Goal: Task Accomplishment & Management: Manage account settings

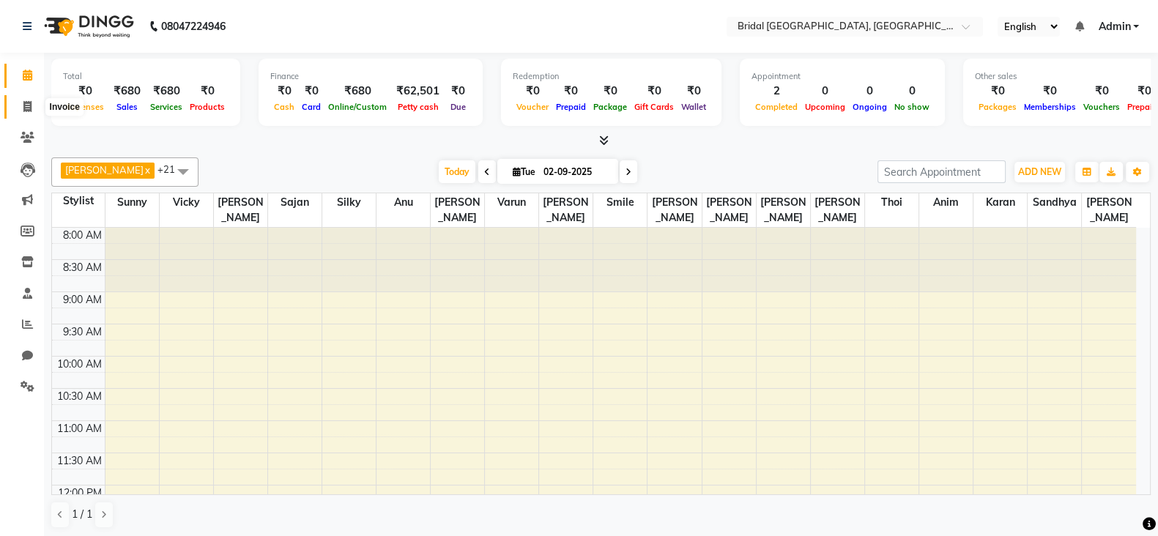
click at [29, 106] on icon at bounding box center [27, 106] width 8 height 11
select select "service"
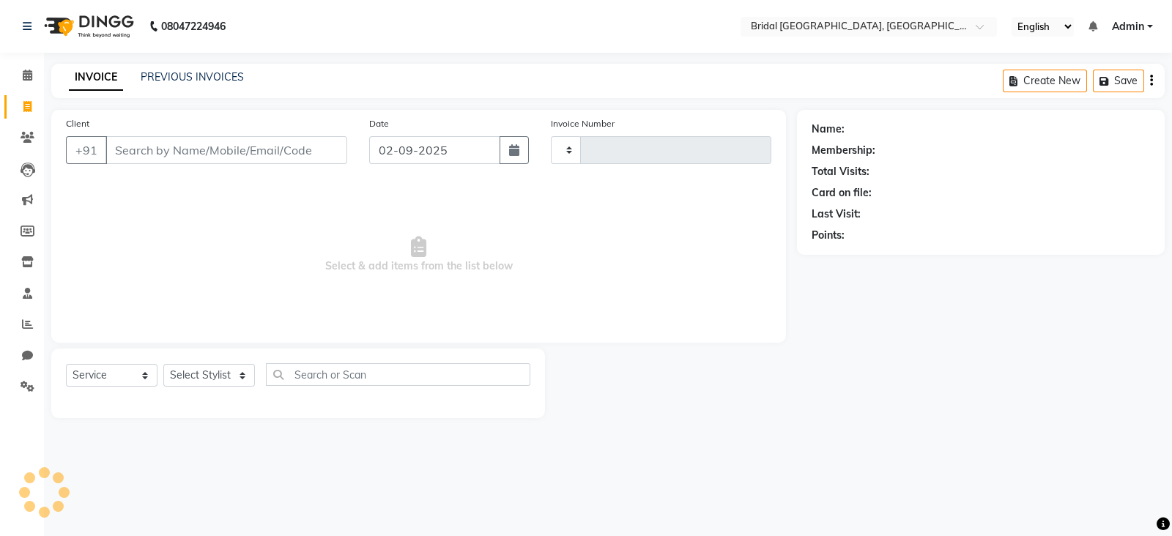
type input "0040"
select select "8752"
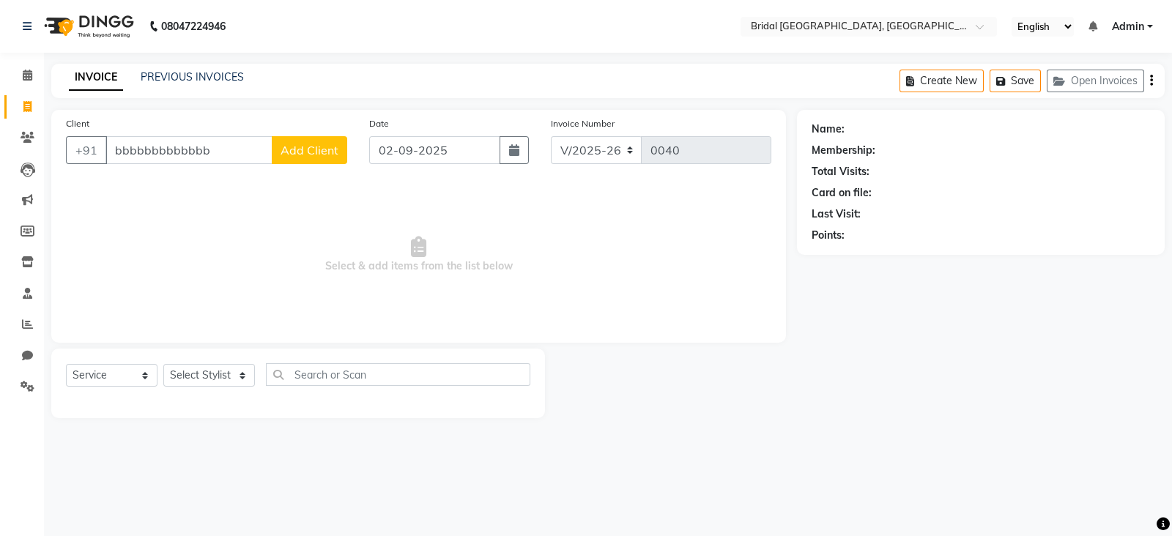
click at [1157, 1] on nav "08047224946 Select Location × Bridal Villa Salon, Green Avenue English ENGLISH …" at bounding box center [586, 26] width 1172 height 53
click at [191, 162] on input "bbbbbbbbbbbbb" at bounding box center [188, 150] width 167 height 28
click at [234, 149] on input "bbbbbbbbbbbbb" at bounding box center [188, 150] width 167 height 28
type input "b"
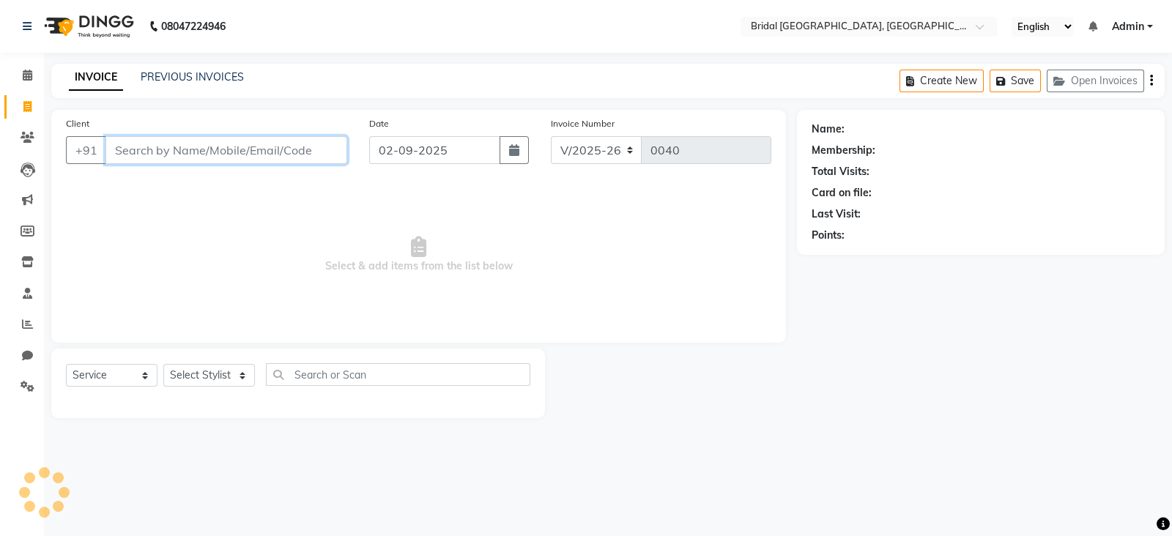
click at [234, 149] on input "Client" at bounding box center [226, 150] width 242 height 28
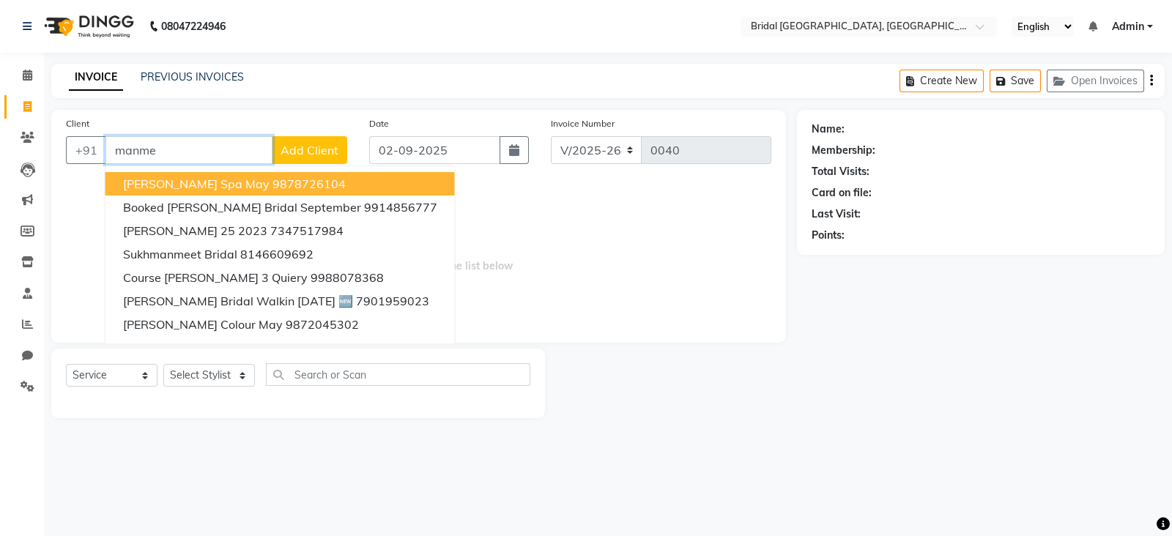
click at [279, 180] on ngb-highlight "9878726104" at bounding box center [308, 184] width 73 height 15
type input "9878726104"
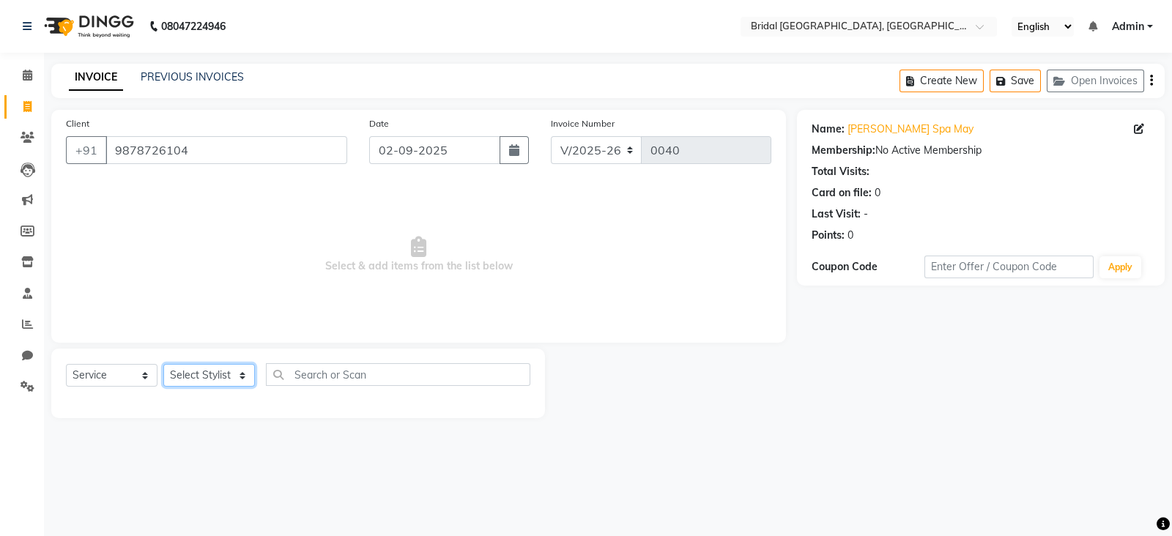
click at [240, 378] on select "Select Stylist [PERSON_NAME] Anim [PERSON_NAME] [PERSON_NAME] [PERSON_NAME] gau…" at bounding box center [209, 375] width 92 height 23
select select "90229"
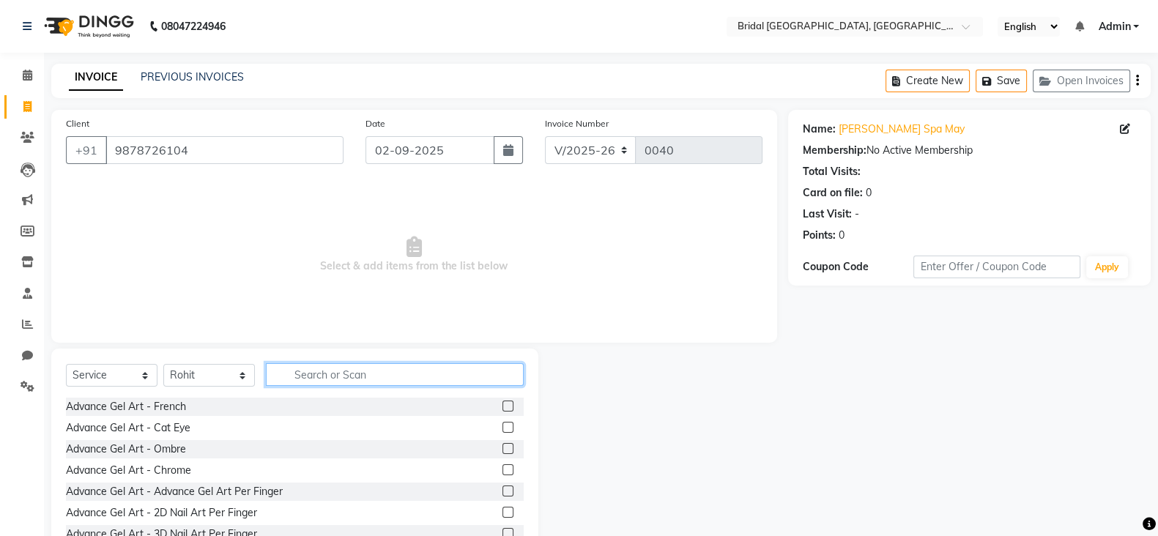
click at [303, 374] on input "text" at bounding box center [395, 374] width 258 height 23
type input "s"
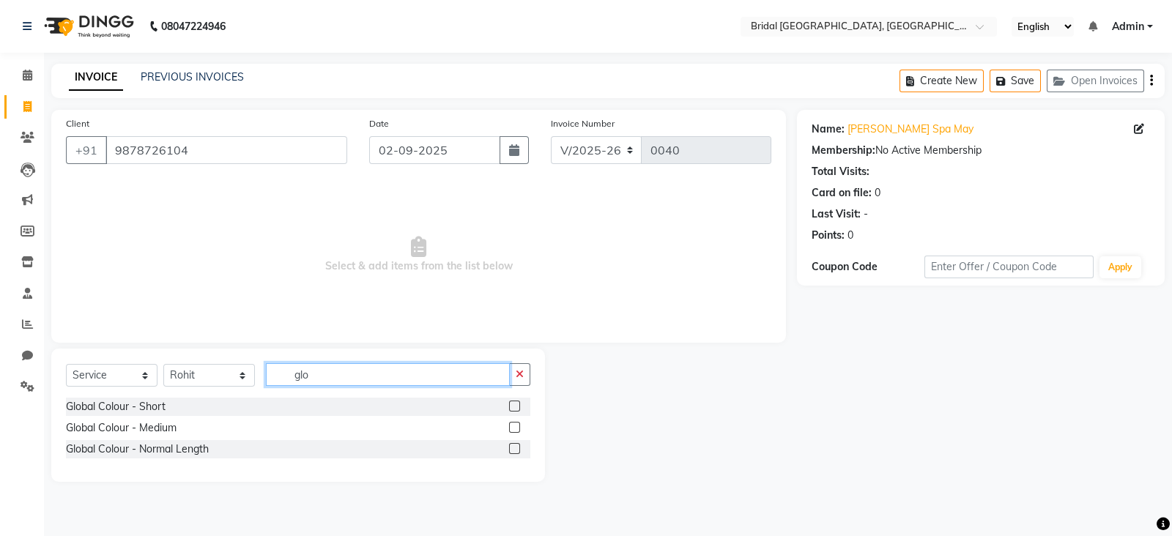
type input "glo"
click at [513, 429] on label at bounding box center [514, 427] width 11 height 11
click at [513, 429] on input "checkbox" at bounding box center [514, 428] width 10 height 10
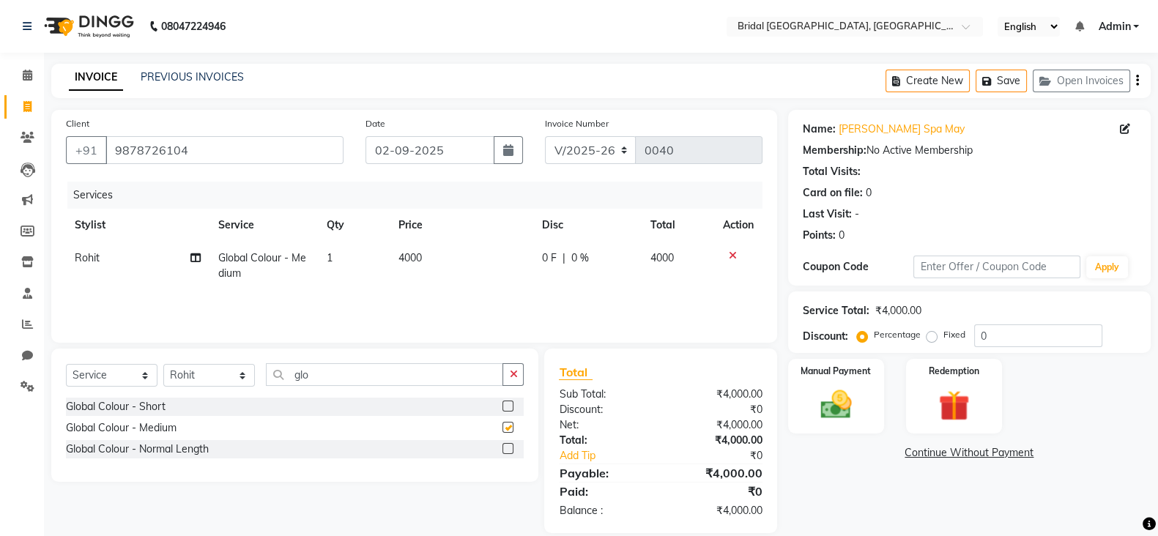
checkbox input "false"
click at [30, 396] on link "Settings" at bounding box center [21, 387] width 35 height 24
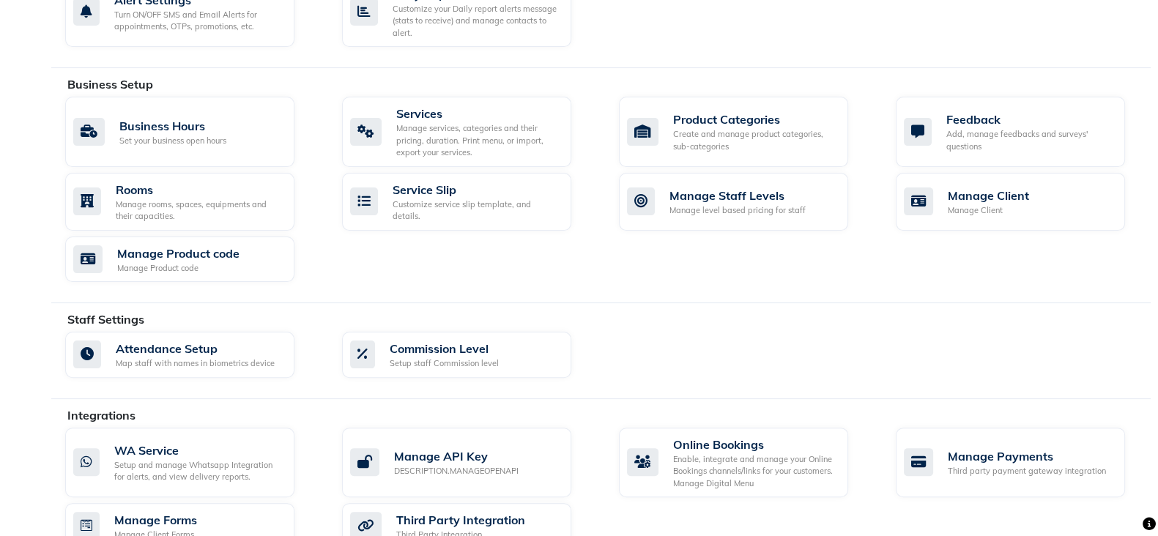
scroll to position [513, 0]
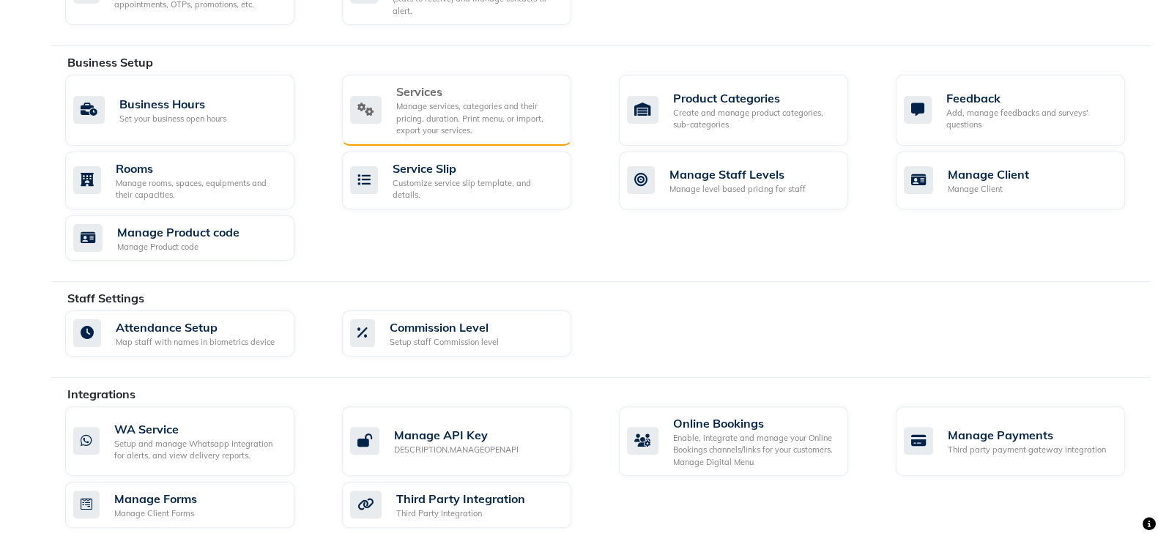
click at [478, 108] on div "Manage services, categories and their pricing, duration. Print menu, or import,…" at bounding box center [477, 118] width 163 height 37
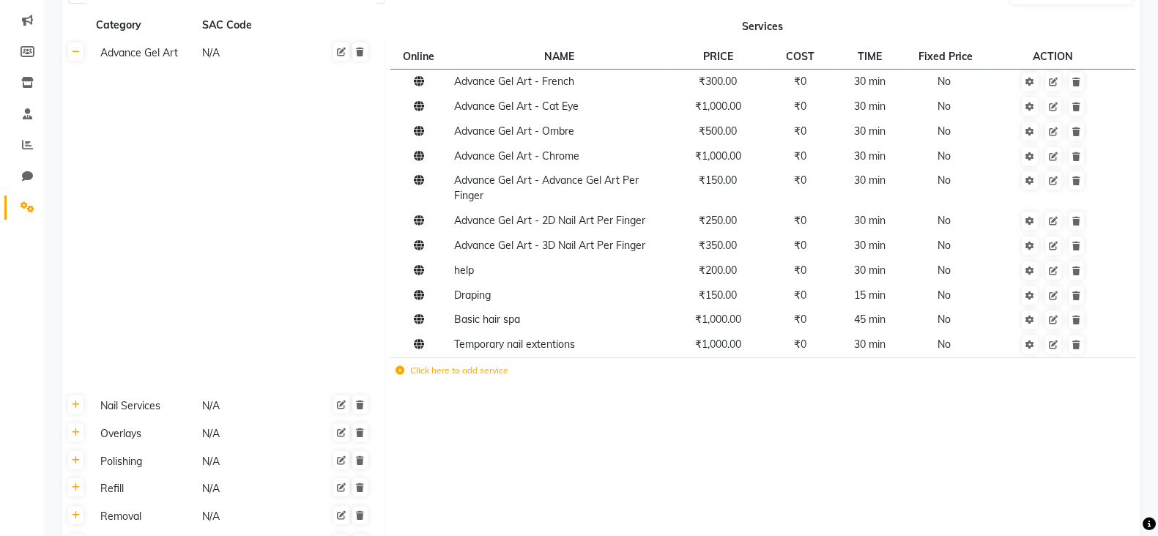
scroll to position [182, 0]
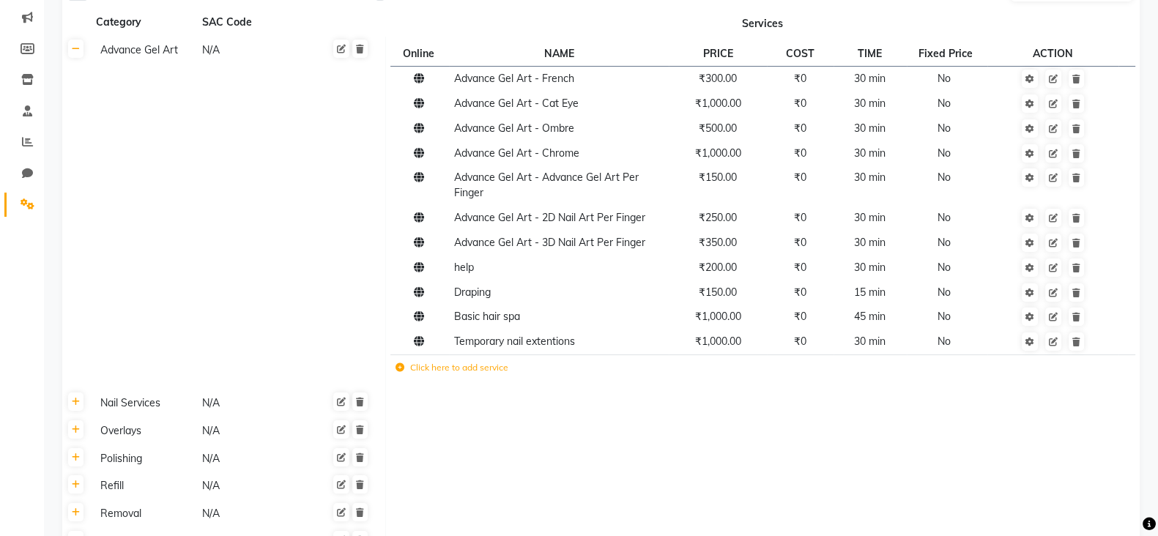
click at [405, 379] on td "Click here to add service" at bounding box center [611, 370] width 443 height 30
click at [398, 368] on icon at bounding box center [400, 367] width 9 height 9
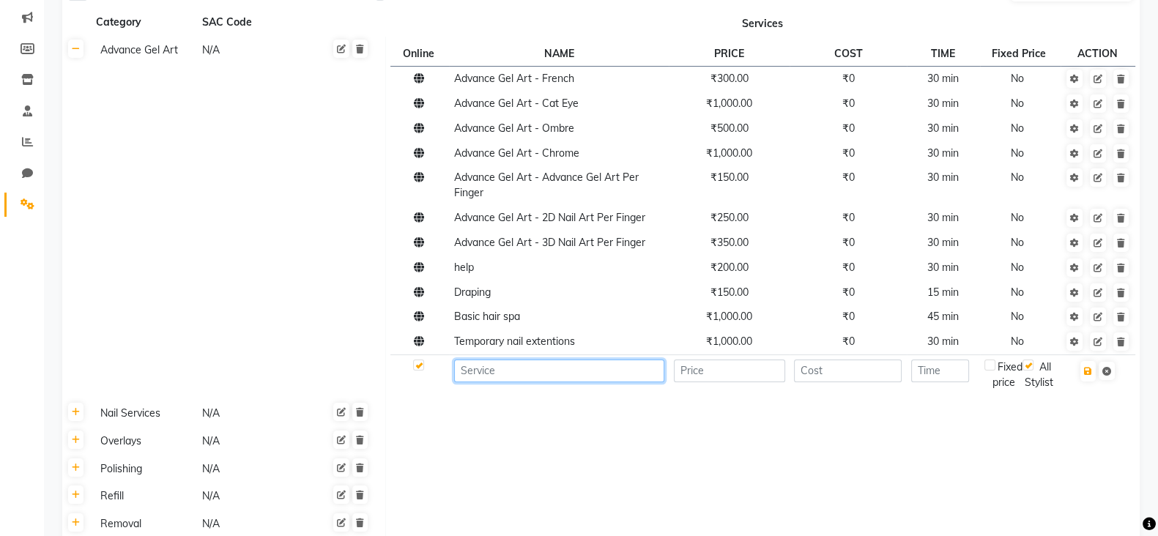
click at [609, 373] on input at bounding box center [559, 371] width 210 height 23
type input "d"
type input "Depositing"
click at [721, 372] on input "number" at bounding box center [729, 371] width 111 height 23
type input "2"
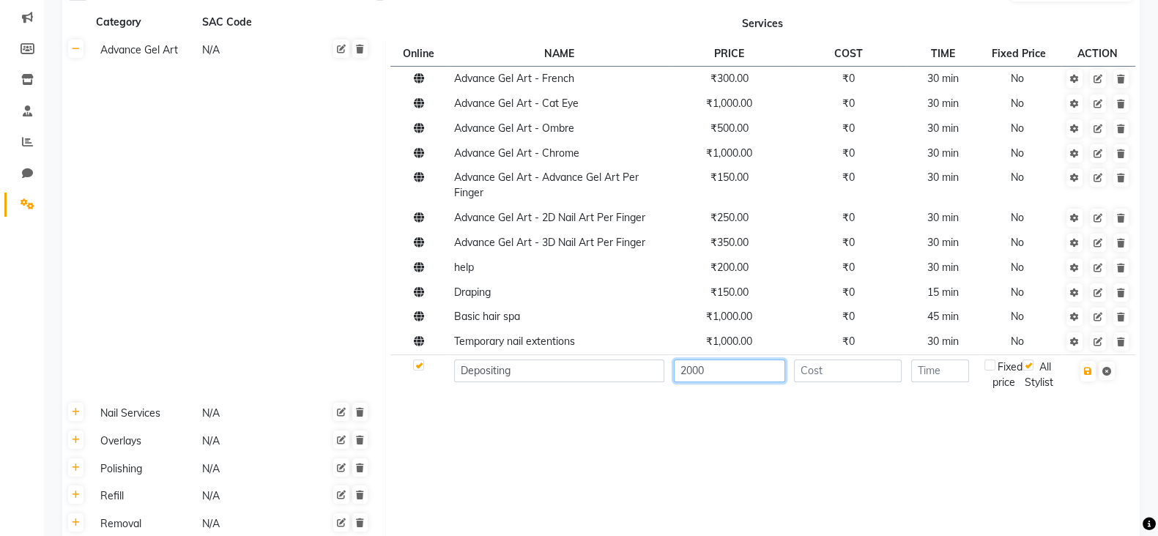
type input "2000"
click at [993, 376] on div "Fixed price" at bounding box center [1003, 375] width 38 height 31
click at [991, 362] on label at bounding box center [989, 365] width 11 height 11
click at [991, 362] on input "checkbox" at bounding box center [990, 366] width 10 height 10
click at [996, 377] on div "Fixed price" at bounding box center [1003, 375] width 38 height 31
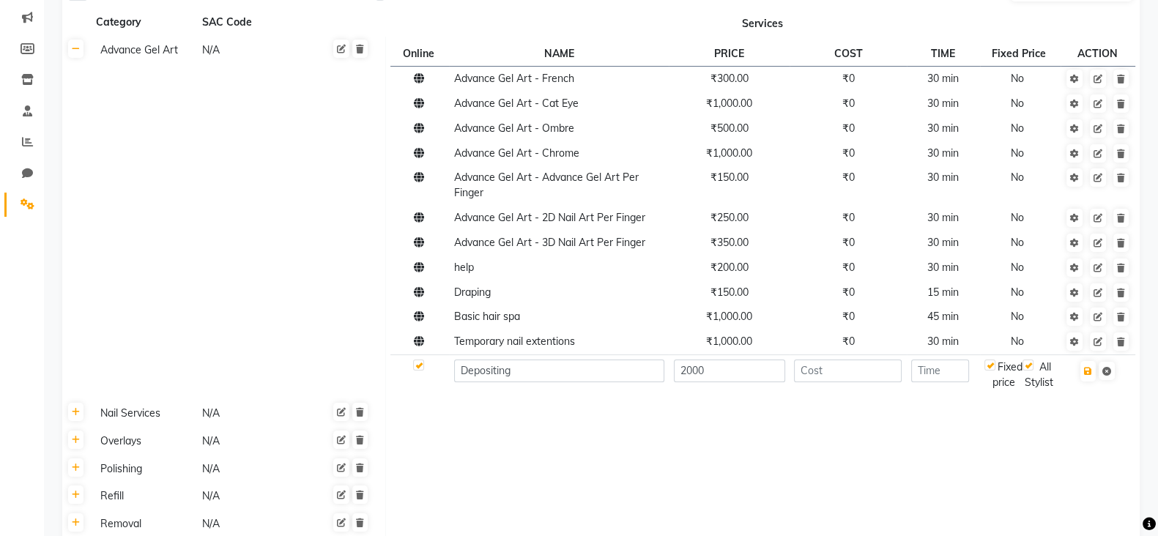
click at [993, 367] on label at bounding box center [989, 365] width 11 height 11
click at [993, 367] on input "checkbox" at bounding box center [990, 366] width 10 height 10
checkbox input "false"
click at [1088, 375] on icon "button" at bounding box center [1088, 371] width 8 height 9
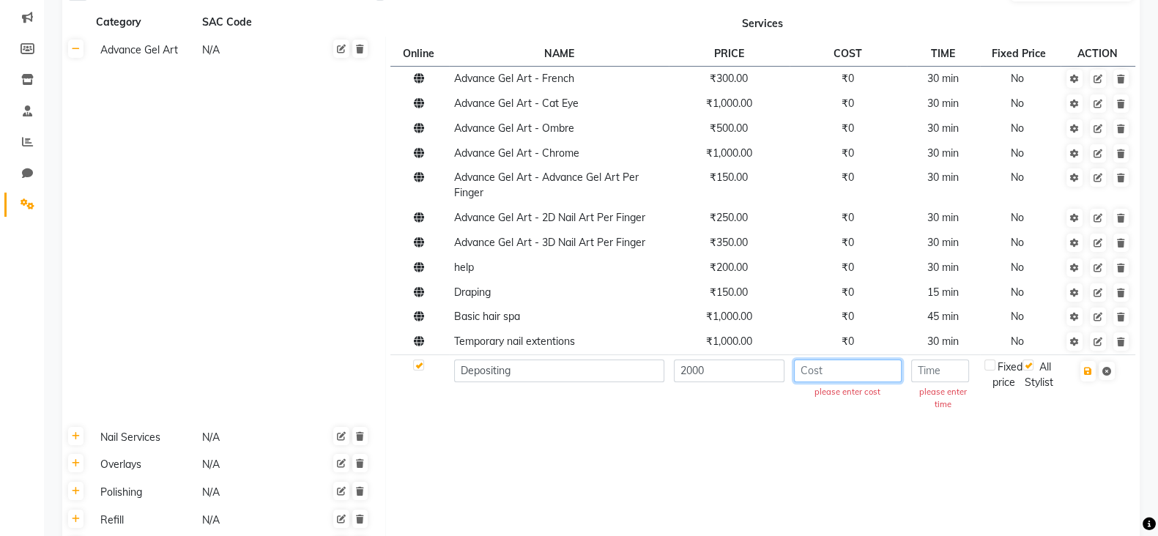
click at [853, 379] on input "number" at bounding box center [848, 371] width 108 height 23
type input "2000"
click at [946, 377] on input "number" at bounding box center [940, 371] width 58 height 23
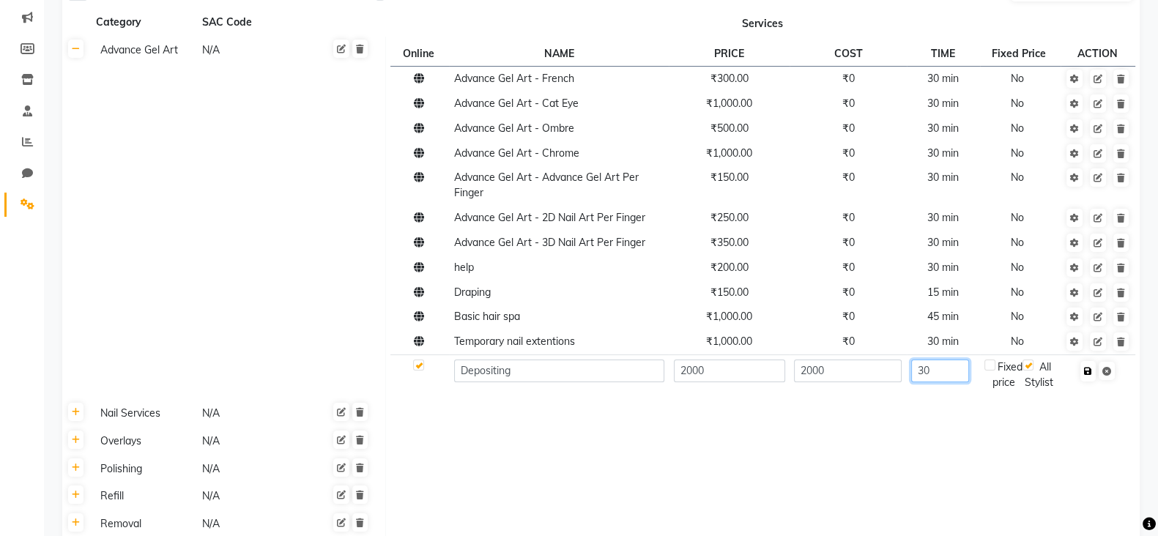
type input "30"
click at [1092, 376] on button "button" at bounding box center [1087, 371] width 15 height 21
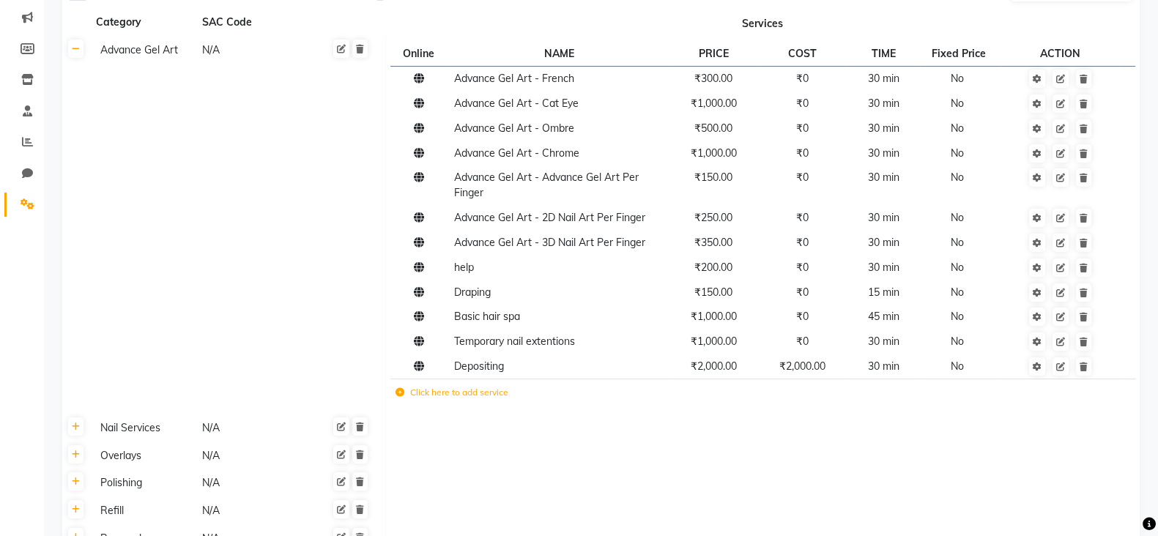
click at [399, 393] on icon at bounding box center [400, 392] width 9 height 9
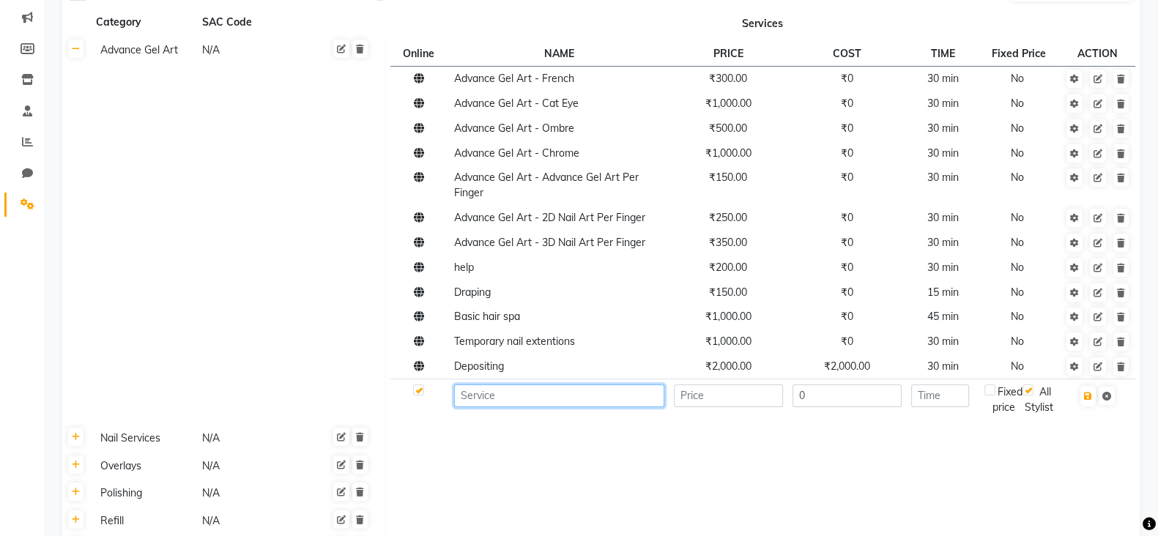
click at [513, 394] on input at bounding box center [559, 396] width 210 height 23
type input "olaplex"
click at [724, 401] on input "number" at bounding box center [729, 396] width 110 height 23
type input "3000"
click at [883, 404] on input "0" at bounding box center [848, 396] width 110 height 23
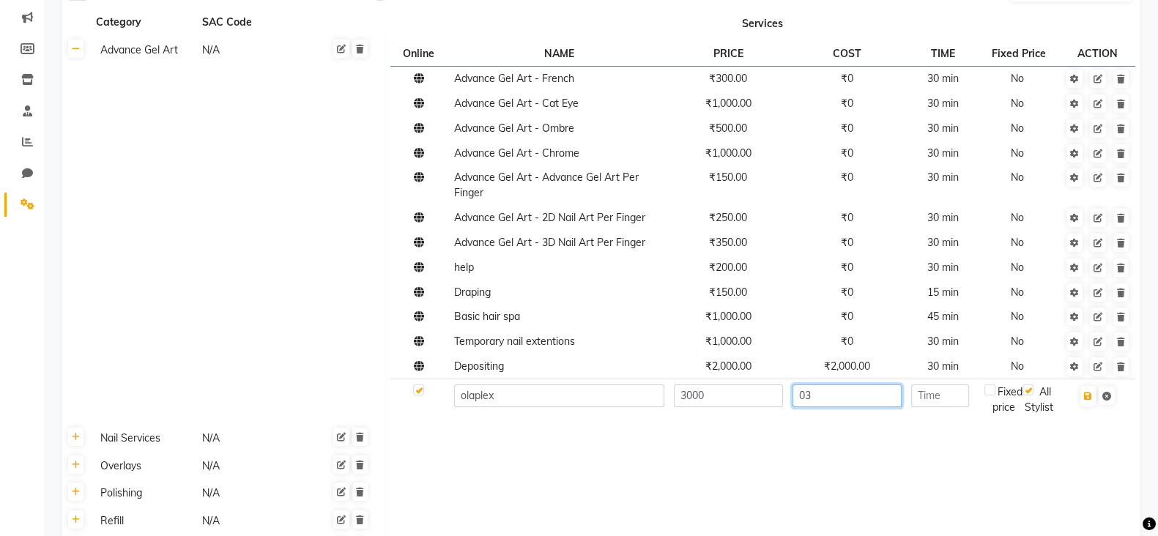
type input "0"
type input "3000"
click at [934, 396] on input "number" at bounding box center [940, 396] width 58 height 23
type input "1"
type input "30"
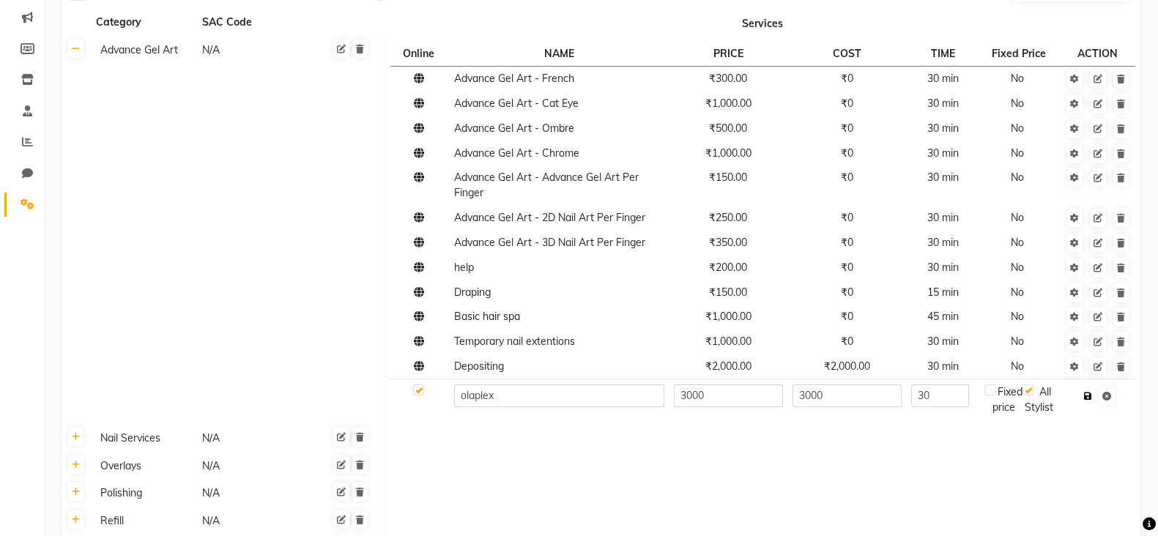
click at [1091, 401] on icon "button" at bounding box center [1088, 396] width 8 height 9
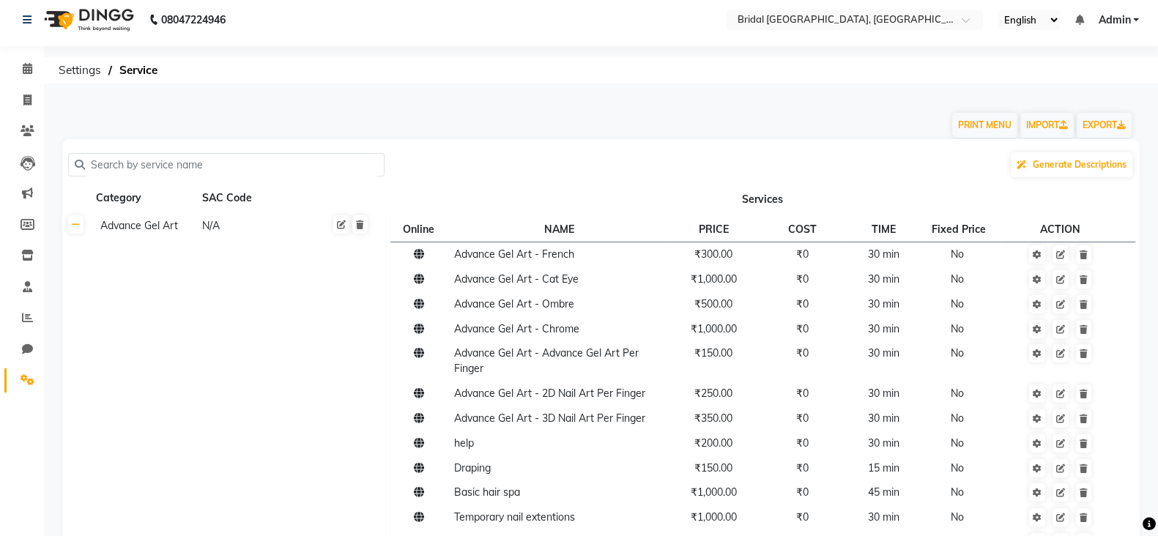
scroll to position [0, 0]
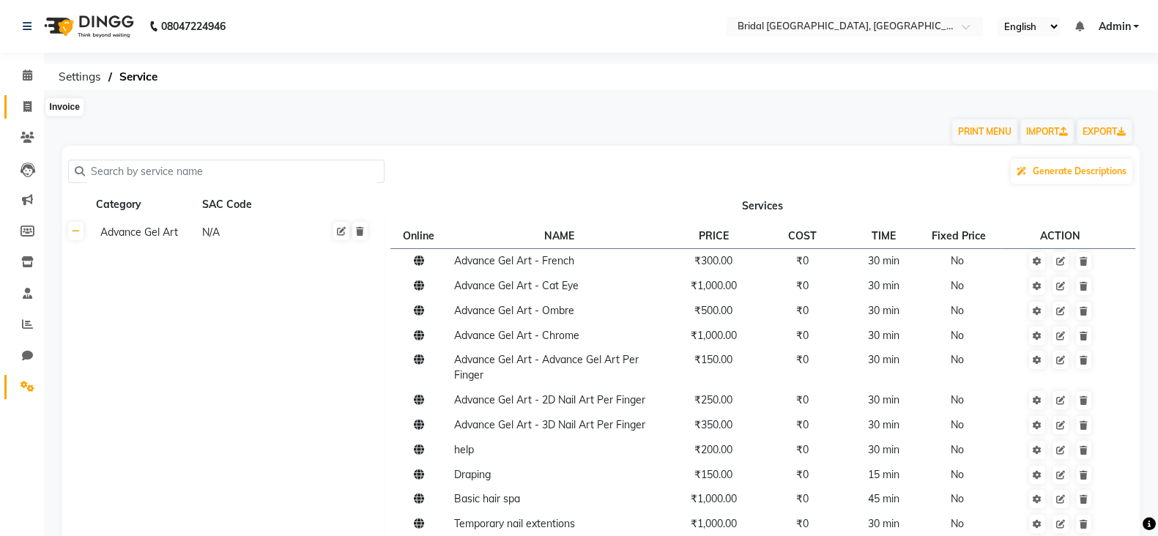
click at [16, 111] on span at bounding box center [28, 107] width 26 height 17
select select "service"
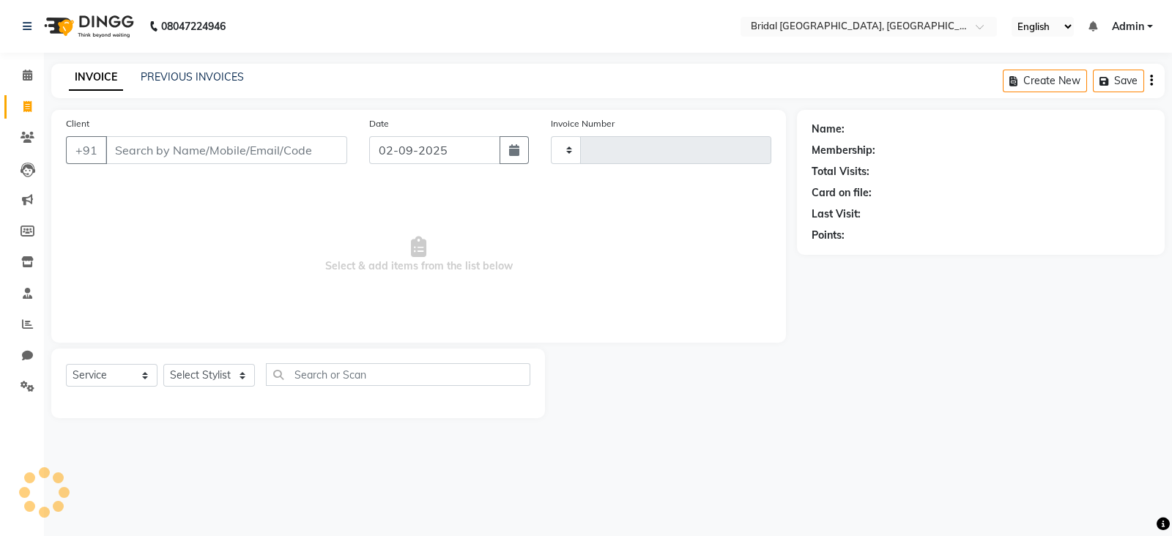
type input "0040"
select select "8752"
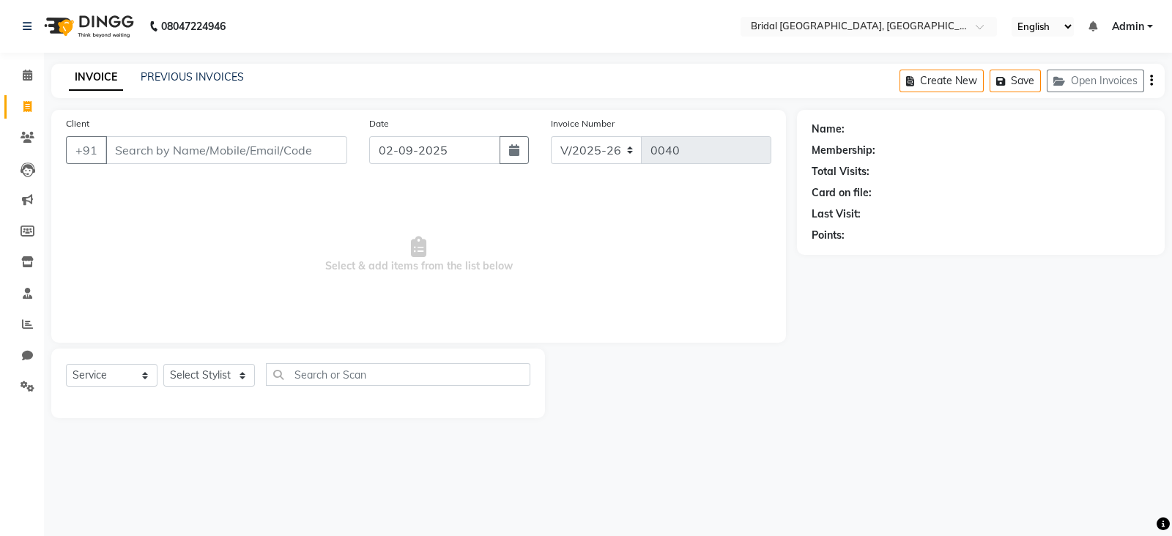
click at [300, 153] on input "Client" at bounding box center [226, 150] width 242 height 28
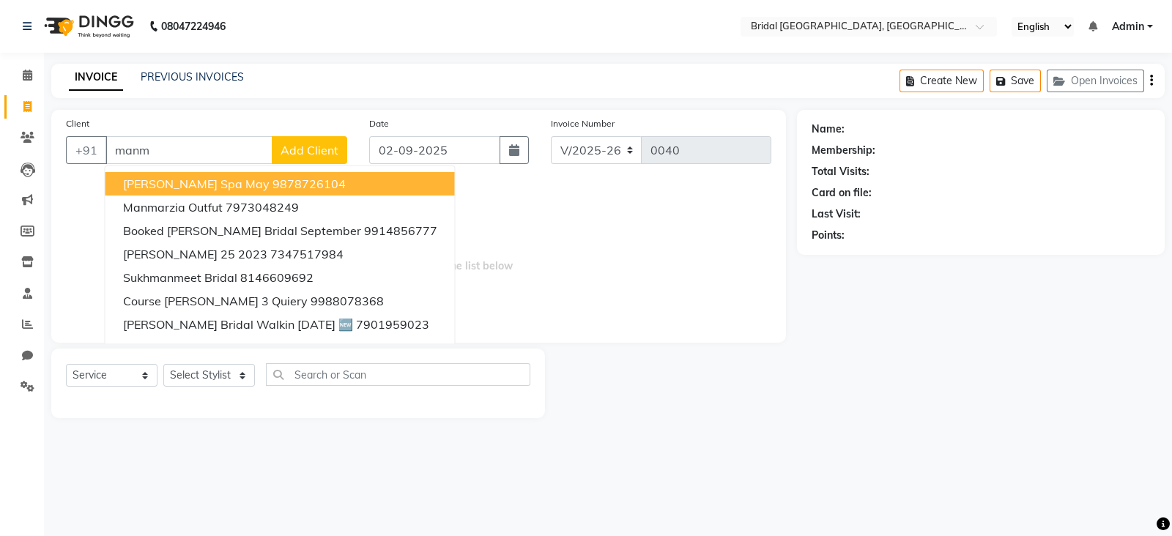
click at [305, 187] on button "Manmeet Spa May 9878726104" at bounding box center [279, 183] width 349 height 23
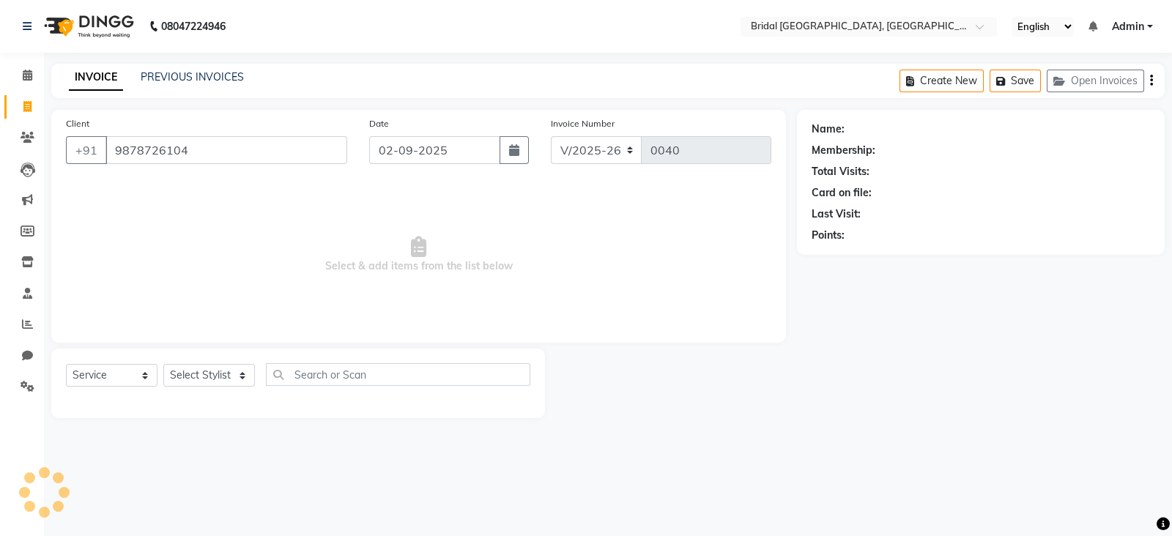
type input "9878726104"
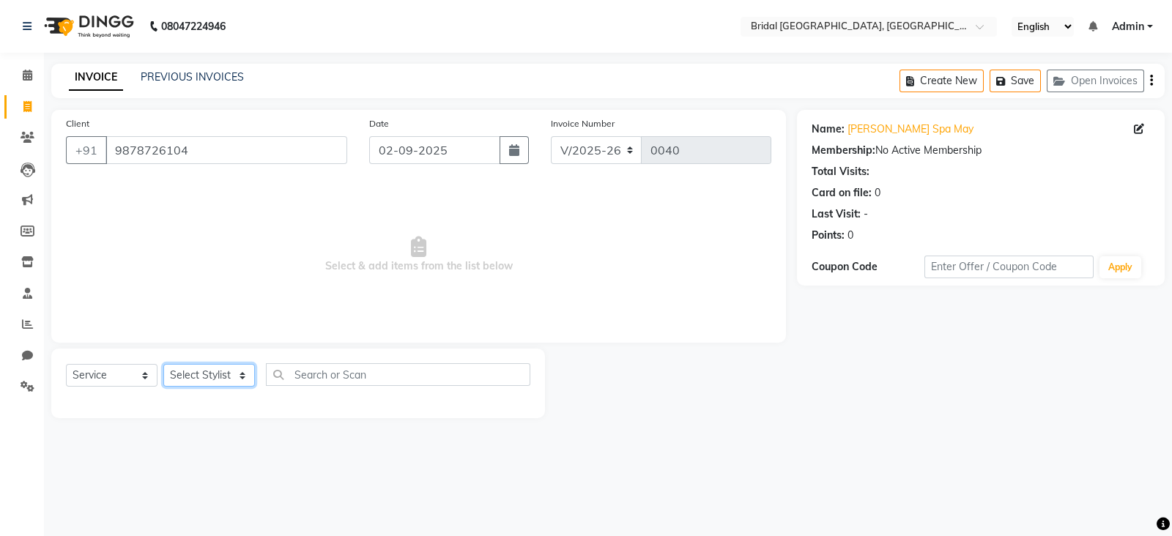
click at [246, 379] on select "Select Stylist [PERSON_NAME] Anim [PERSON_NAME] [PERSON_NAME] [PERSON_NAME] gau…" at bounding box center [209, 375] width 92 height 23
click at [217, 386] on select "Select Stylist [PERSON_NAME] Anim [PERSON_NAME] [PERSON_NAME] [PERSON_NAME] gau…" at bounding box center [209, 375] width 92 height 23
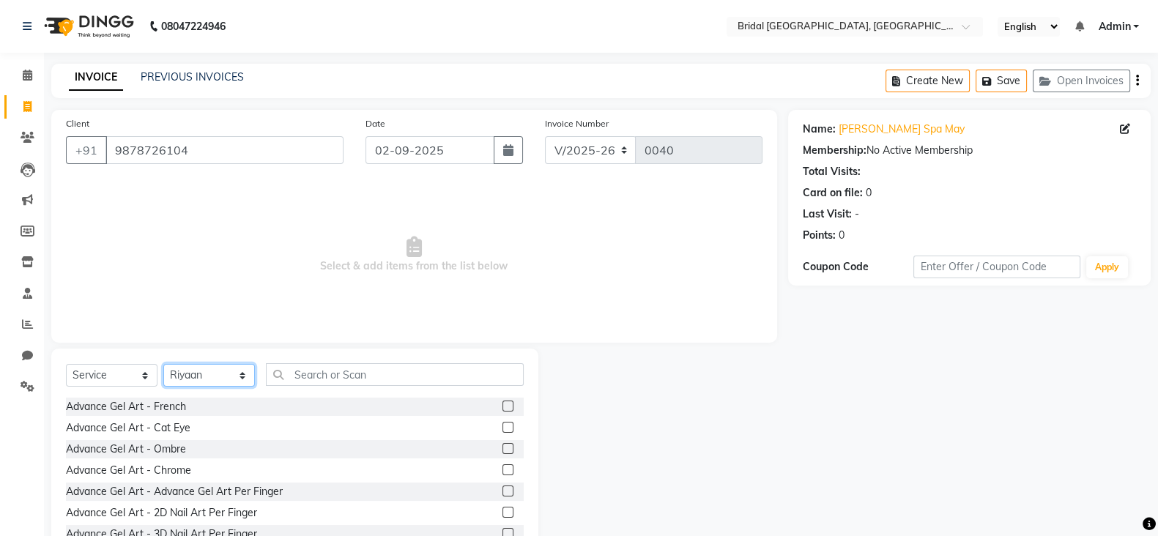
click at [216, 374] on select "Select Stylist [PERSON_NAME] Anim [PERSON_NAME] [PERSON_NAME] [PERSON_NAME] gau…" at bounding box center [209, 375] width 92 height 23
click at [163, 365] on select "Select Stylist [PERSON_NAME] Anim [PERSON_NAME] [PERSON_NAME] [PERSON_NAME] gau…" at bounding box center [209, 375] width 92 height 23
click at [240, 382] on select "Select Stylist [PERSON_NAME] Anim [PERSON_NAME] [PERSON_NAME] [PERSON_NAME] gau…" at bounding box center [209, 375] width 92 height 23
select select "90229"
click at [163, 365] on select "Select Stylist [PERSON_NAME] Anim [PERSON_NAME] [PERSON_NAME] [PERSON_NAME] gau…" at bounding box center [209, 375] width 92 height 23
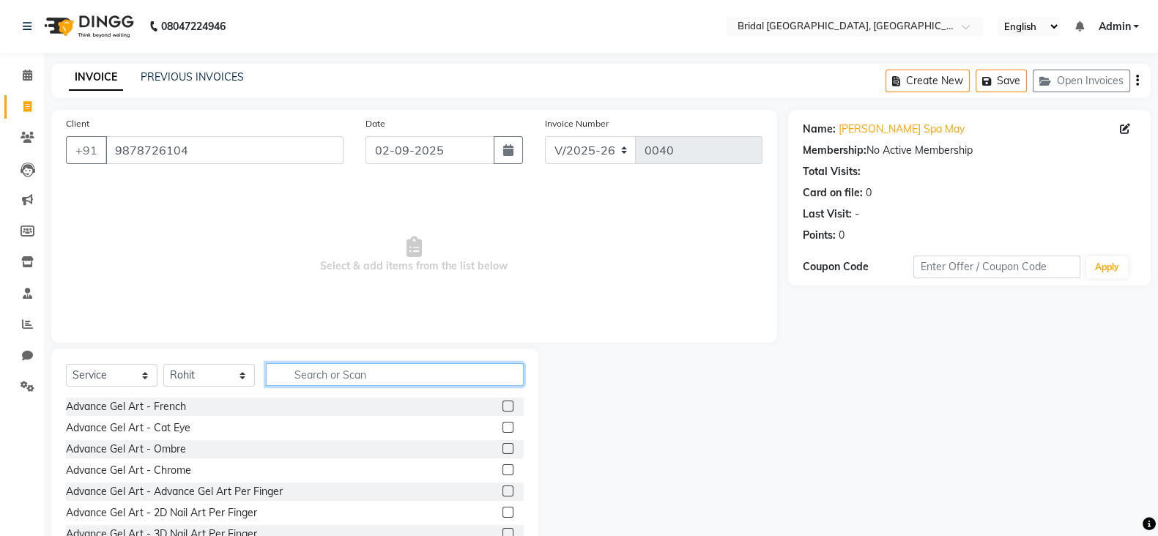
click at [375, 378] on input "text" at bounding box center [395, 374] width 258 height 23
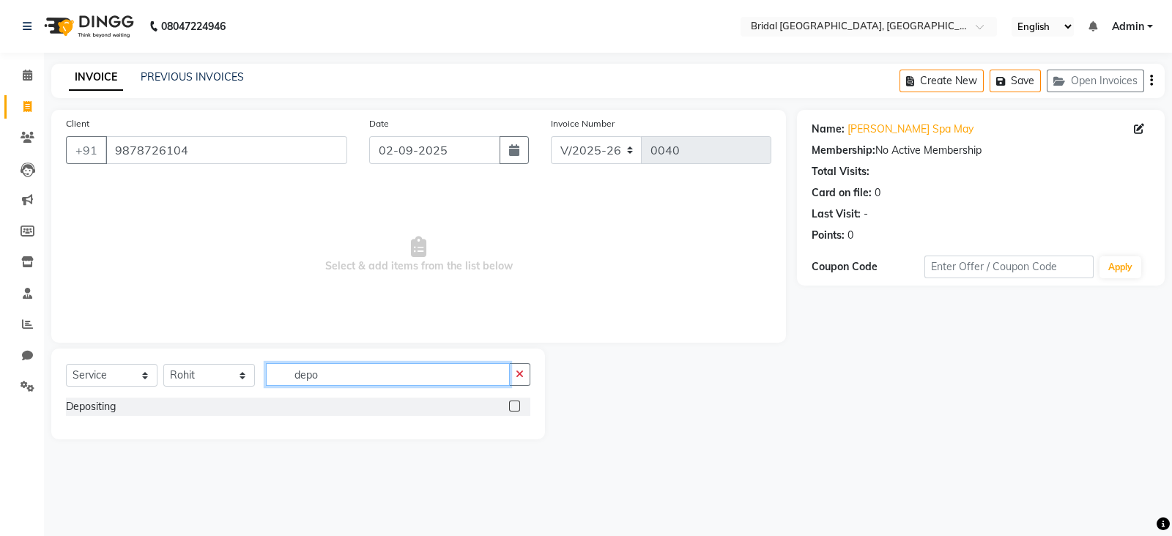
type input "depo"
click at [517, 410] on label at bounding box center [514, 406] width 11 height 11
click at [517, 410] on input "checkbox" at bounding box center [514, 407] width 10 height 10
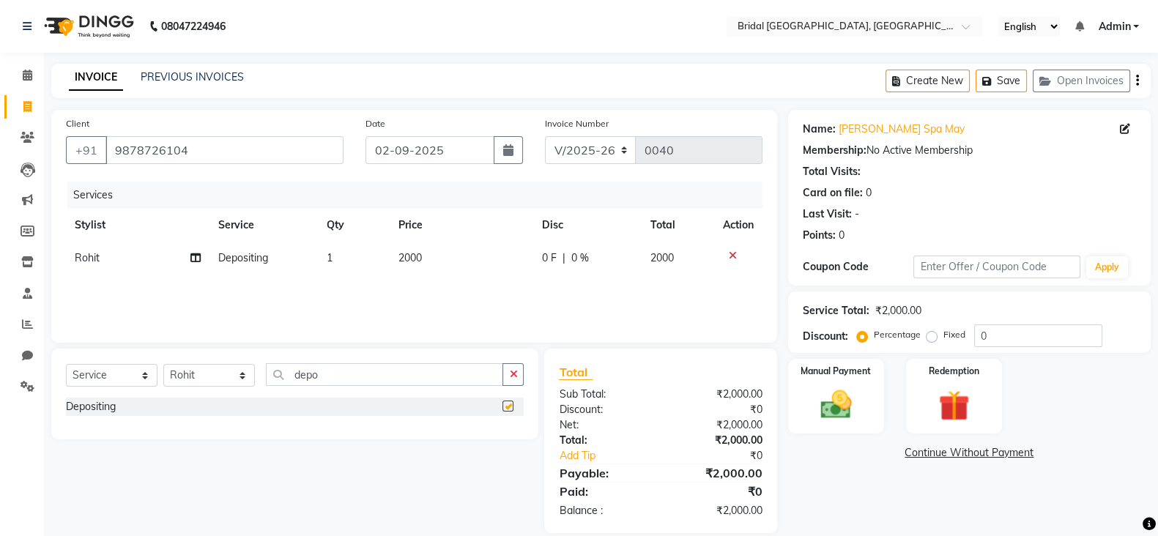
checkbox input "false"
click at [395, 378] on input "depo" at bounding box center [384, 374] width 237 height 23
type input "d"
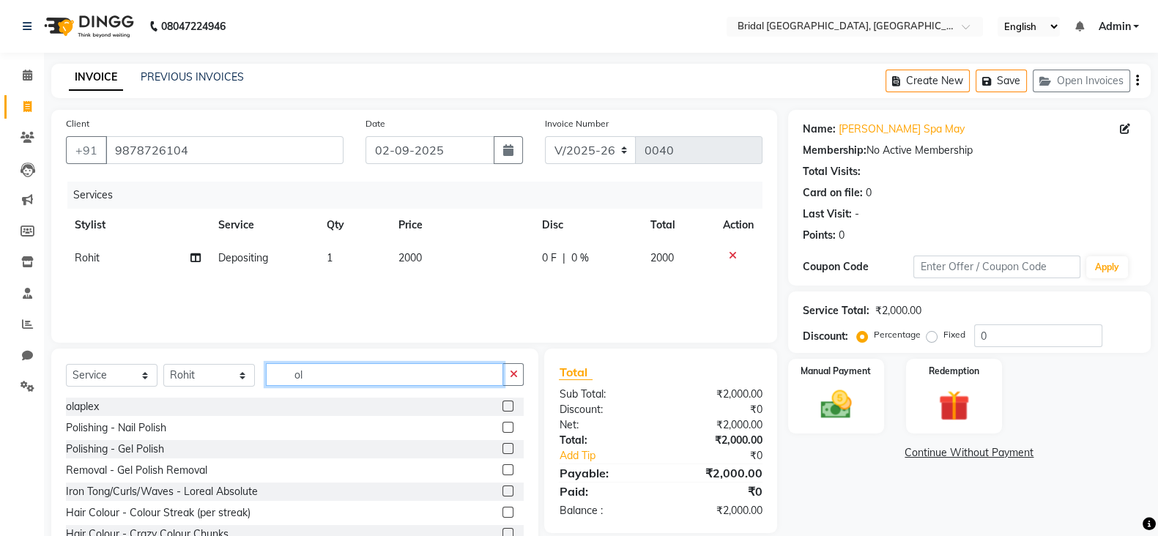
type input "ol"
click at [502, 407] on label at bounding box center [507, 406] width 11 height 11
click at [502, 407] on input "checkbox" at bounding box center [507, 407] width 10 height 10
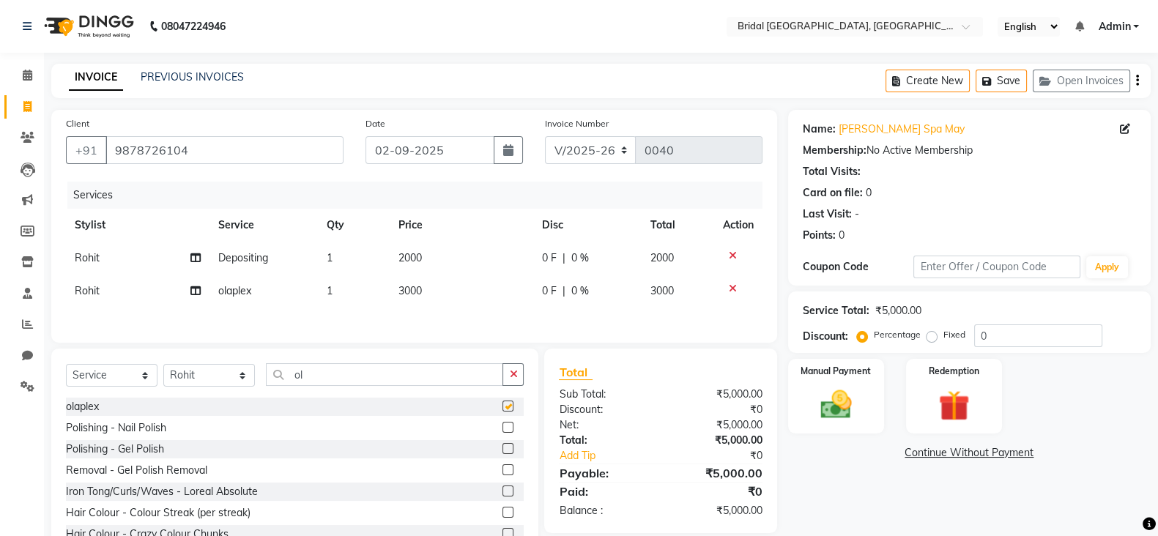
checkbox input "false"
click at [931, 342] on div "Fixed" at bounding box center [948, 335] width 36 height 18
click at [943, 337] on label "Fixed" at bounding box center [954, 334] width 22 height 13
click at [931, 337] on input "Fixed" at bounding box center [935, 335] width 10 height 10
radio input "true"
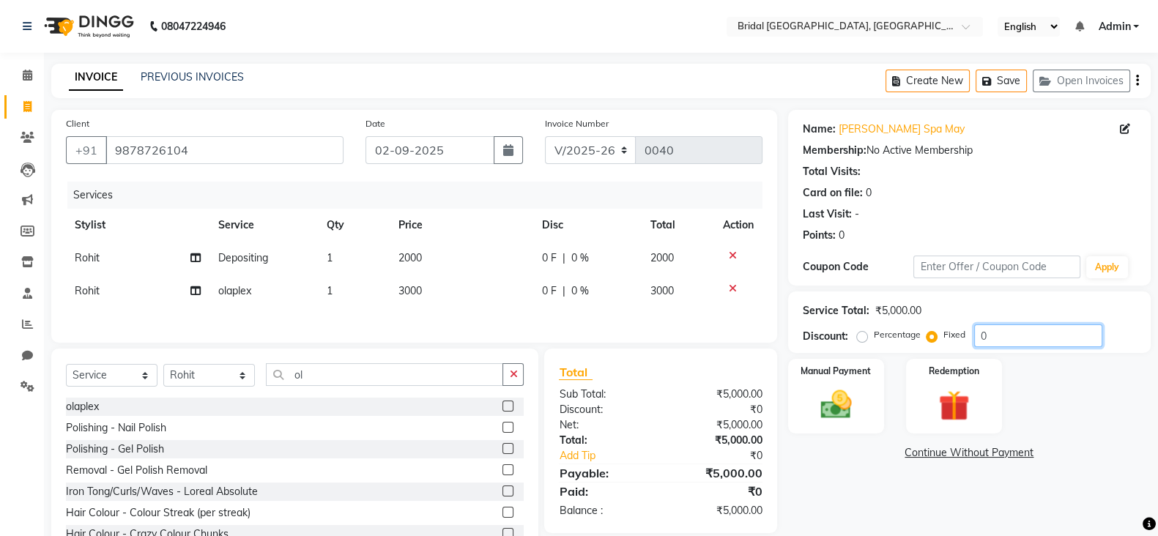
click at [995, 335] on input "0" at bounding box center [1038, 335] width 128 height 23
type input "1000"
click at [1138, 81] on icon "button" at bounding box center [1137, 81] width 3 height 1
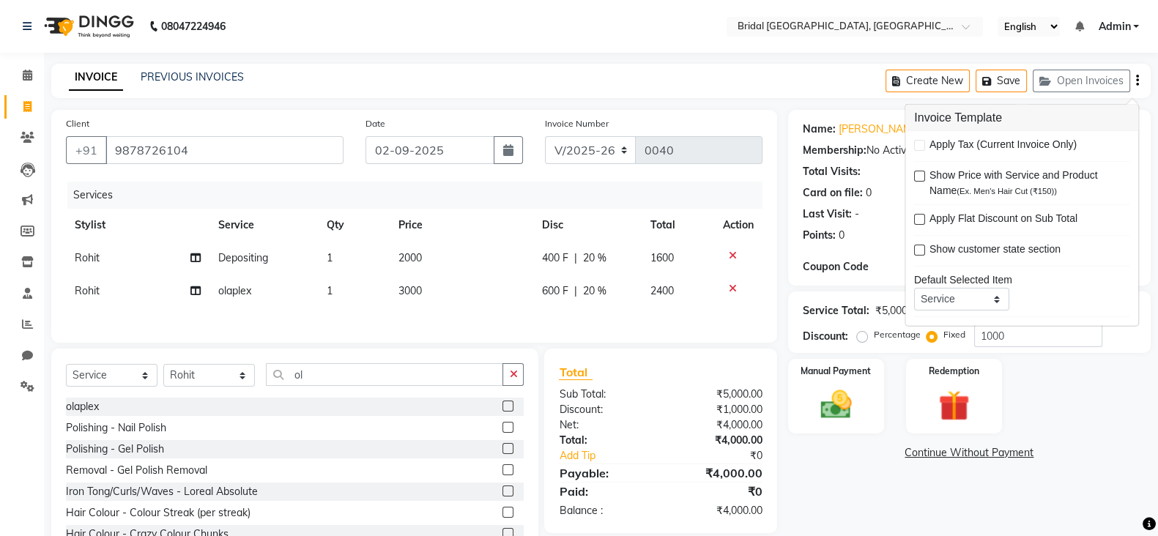
click at [1138, 81] on icon "button" at bounding box center [1137, 81] width 3 height 1
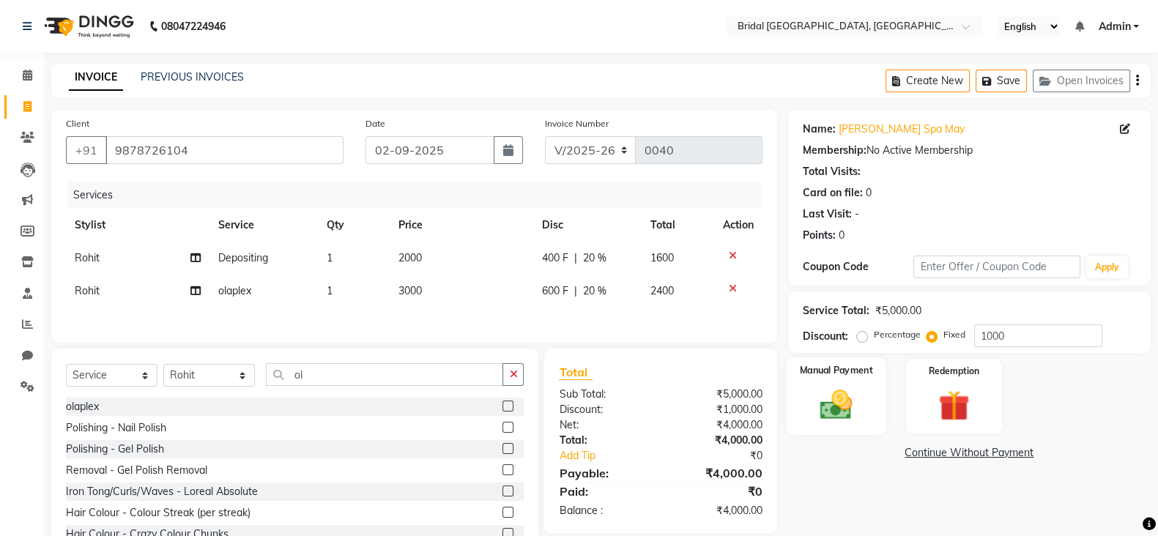
click at [849, 411] on img at bounding box center [836, 404] width 52 height 37
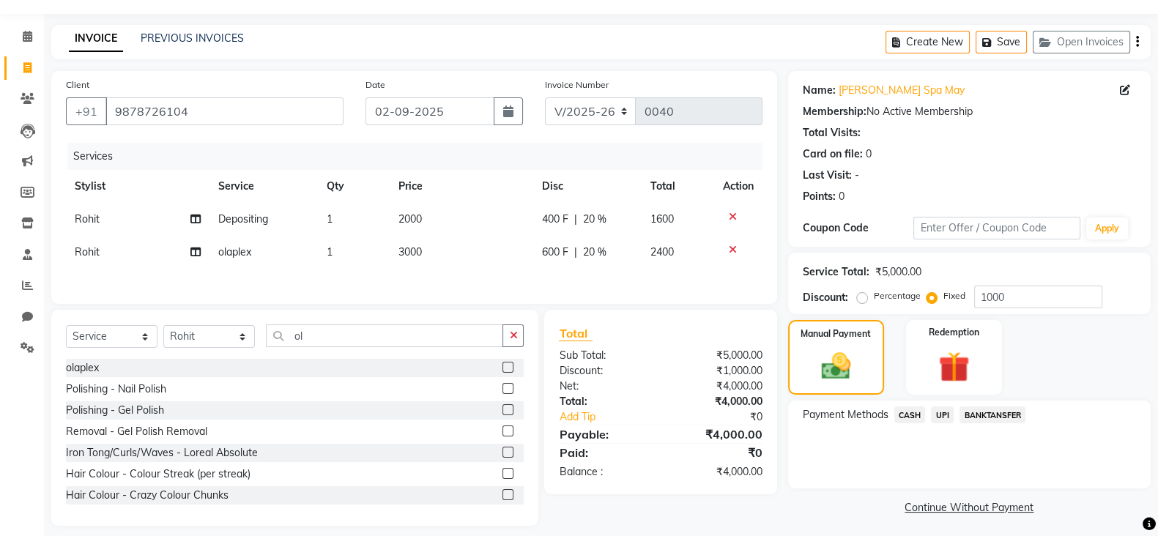
scroll to position [56, 0]
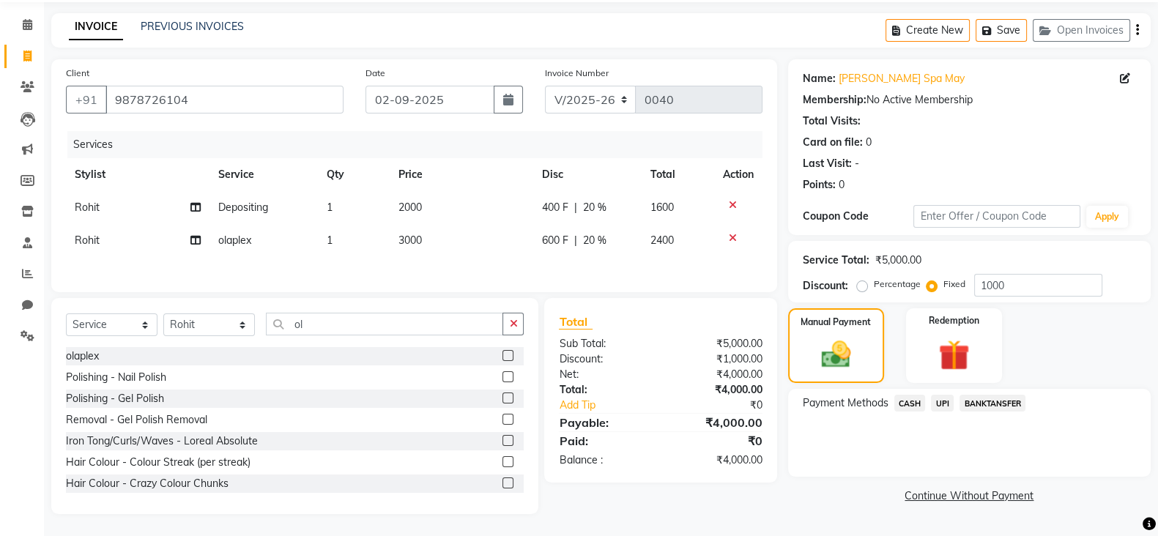
click at [908, 401] on span "CASH" at bounding box center [909, 403] width 31 height 17
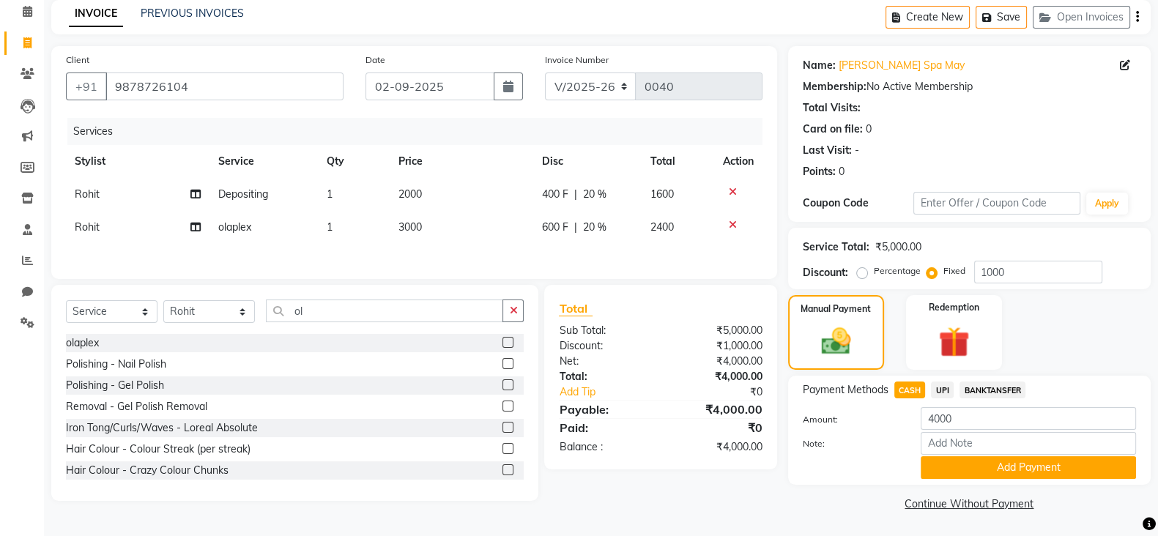
scroll to position [66, 0]
click at [1051, 468] on button "Add Payment" at bounding box center [1028, 467] width 215 height 23
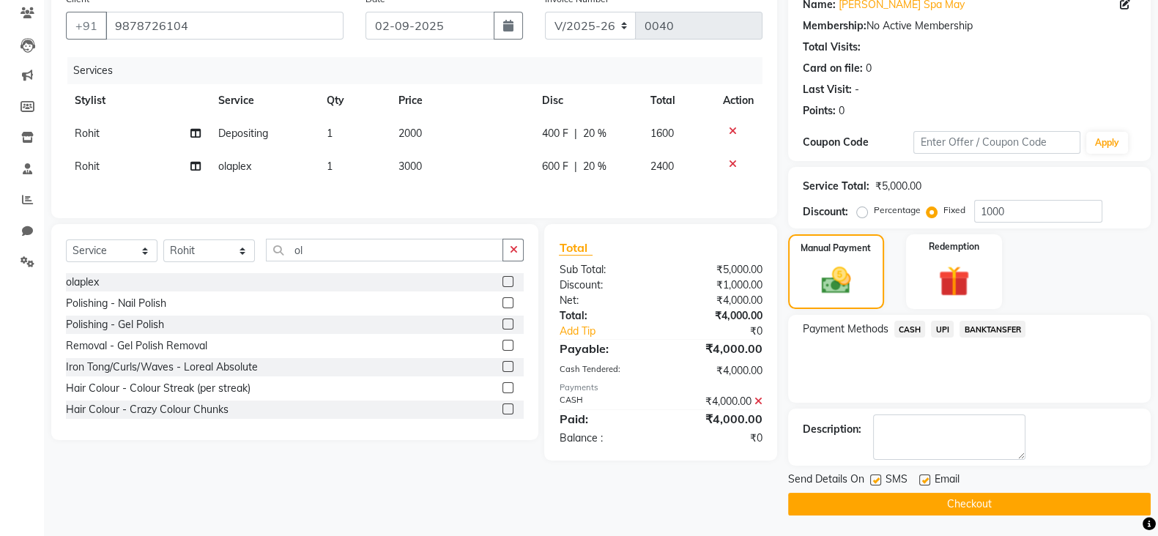
scroll to position [125, 0]
click at [872, 478] on label at bounding box center [875, 479] width 11 height 11
click at [872, 478] on input "checkbox" at bounding box center [875, 480] width 10 height 10
checkbox input "false"
click at [924, 480] on label at bounding box center [924, 479] width 11 height 11
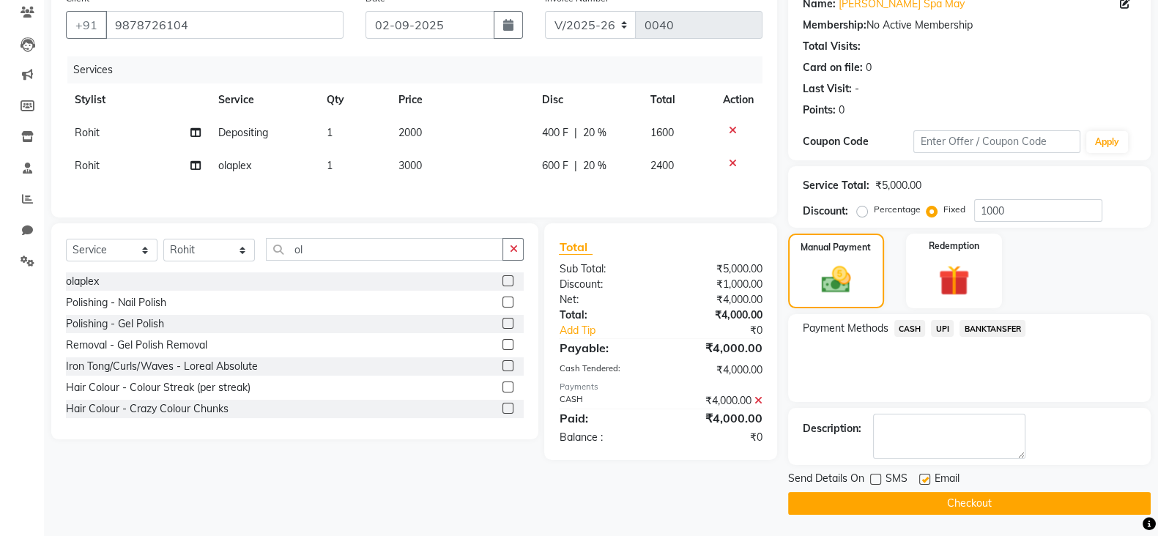
click at [924, 480] on input "checkbox" at bounding box center [924, 480] width 10 height 10
checkbox input "false"
click at [921, 506] on button "Checkout" at bounding box center [969, 503] width 363 height 23
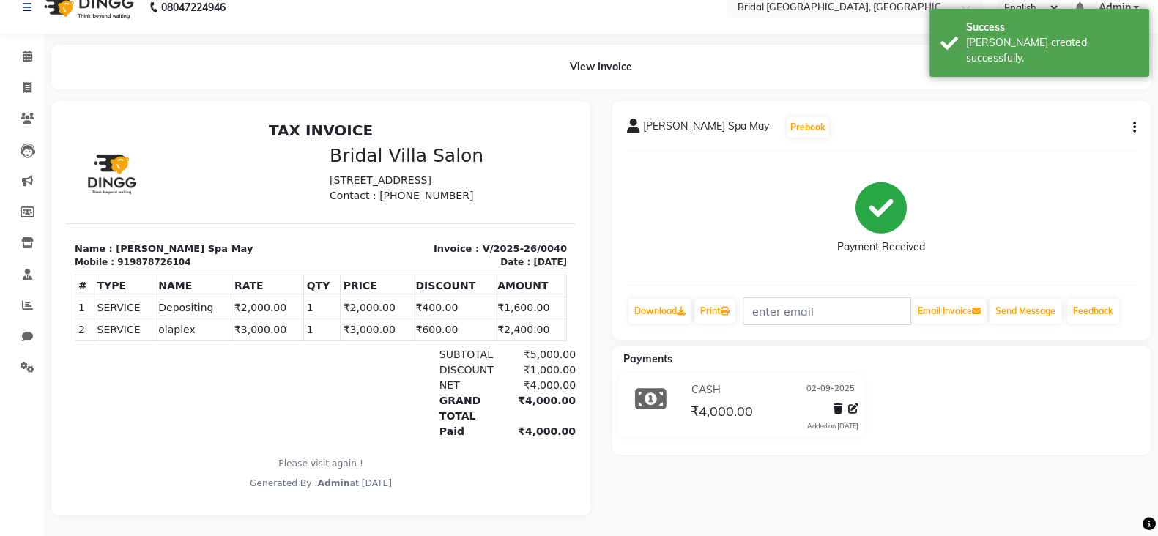
scroll to position [34, 0]
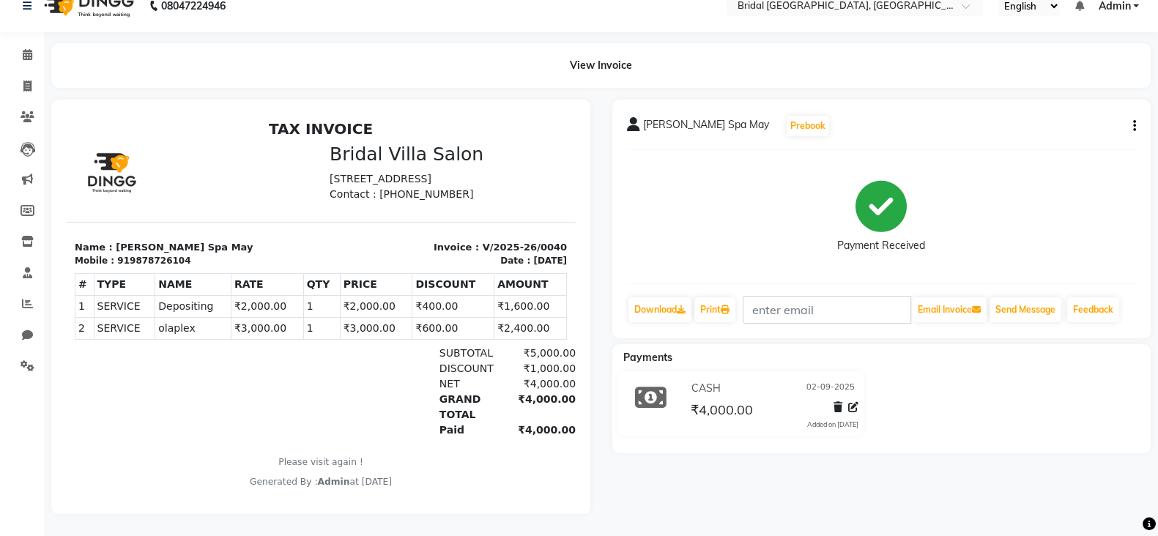
drag, startPoint x: 1166, startPoint y: 528, endPoint x: 818, endPoint y: 465, distance: 353.6
click at [818, 465] on div "Manmeet Spa May Prebook Payment Received Download Print Email Invoice Send Mess…" at bounding box center [881, 307] width 561 height 415
select select "service"
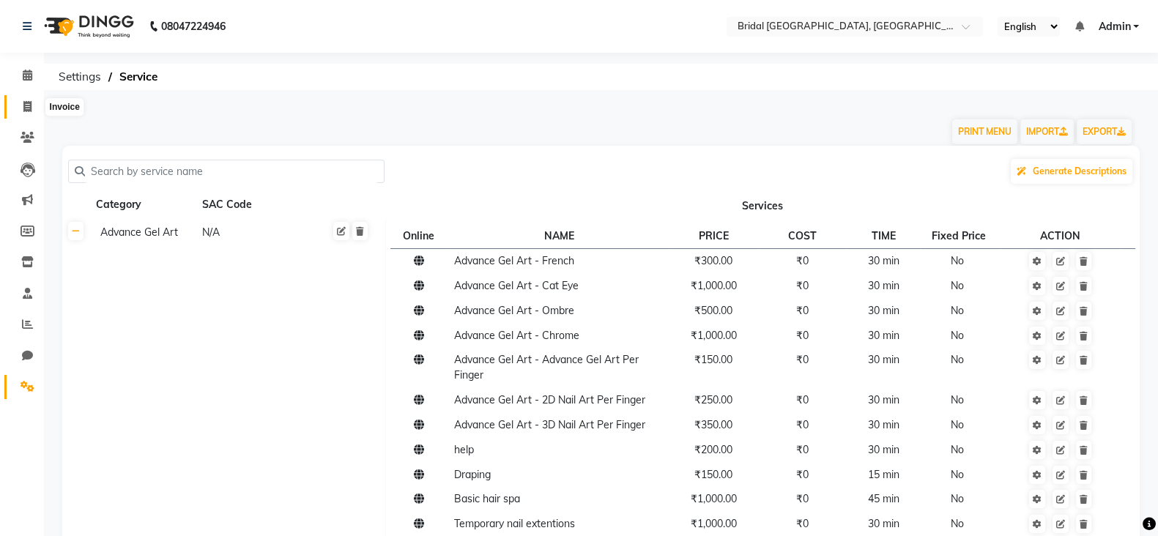
click at [29, 111] on icon at bounding box center [27, 106] width 8 height 11
select select "service"
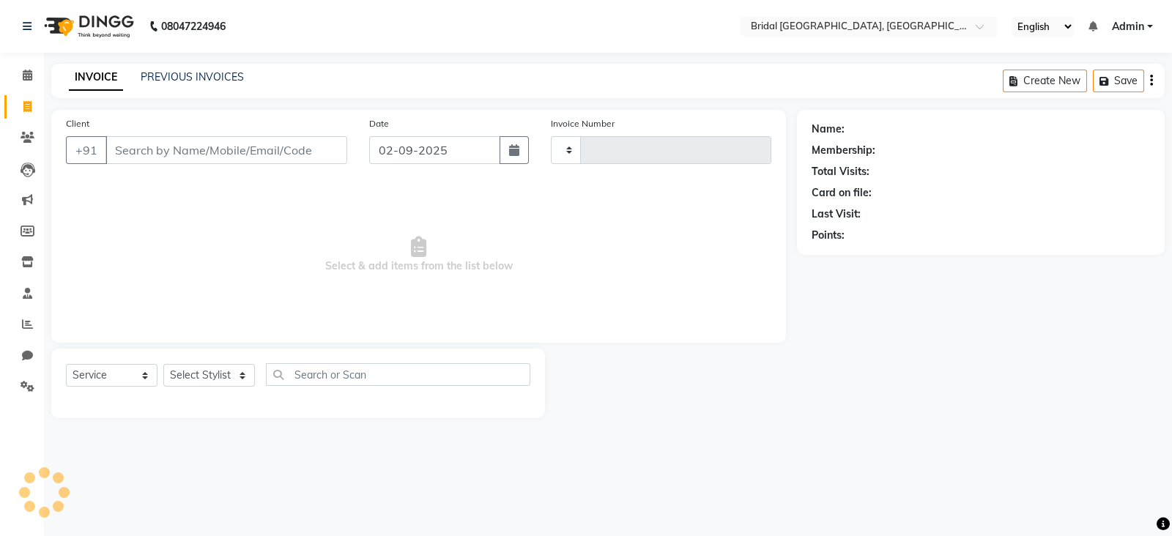
type input "0041"
select select "8752"
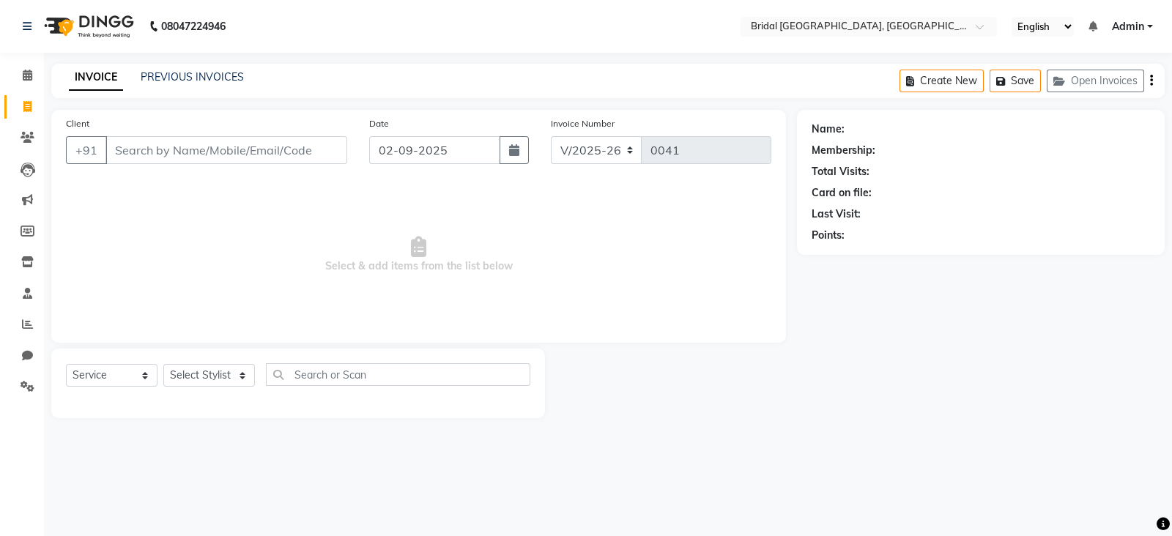
click at [29, 111] on icon at bounding box center [27, 106] width 8 height 11
select select "service"
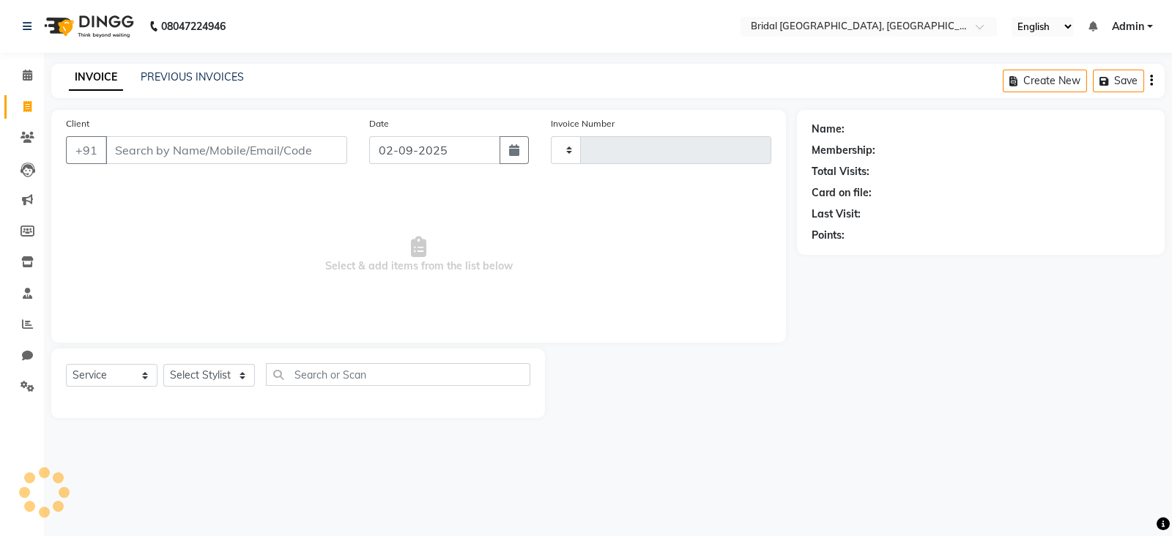
type input "0041"
select select "8752"
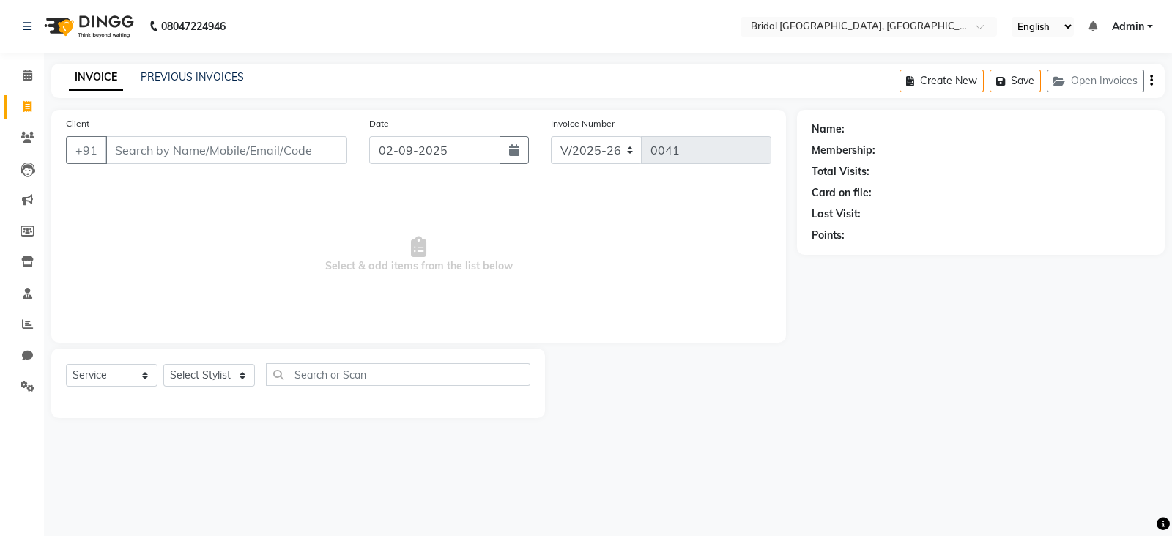
click at [29, 111] on icon at bounding box center [27, 106] width 8 height 11
select select "8752"
select select "service"
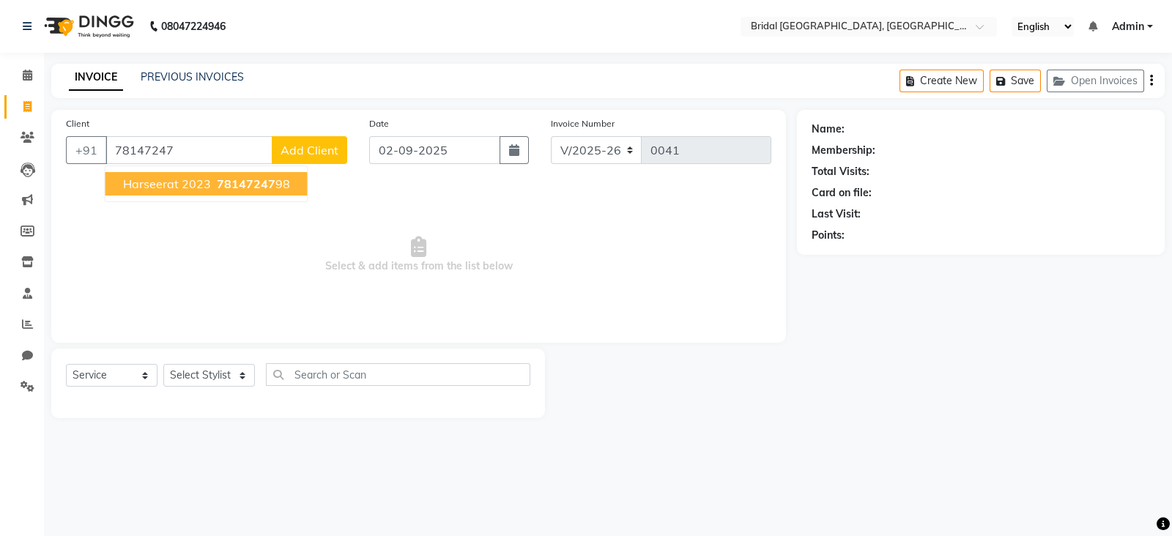
click at [253, 185] on span "78147247" at bounding box center [246, 184] width 59 height 15
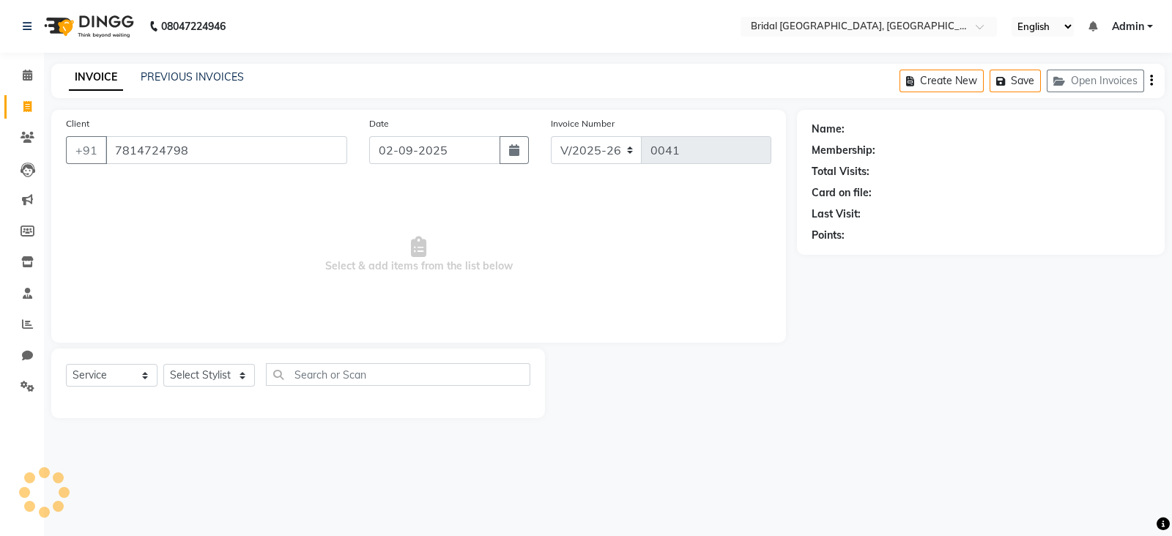
type input "7814724798"
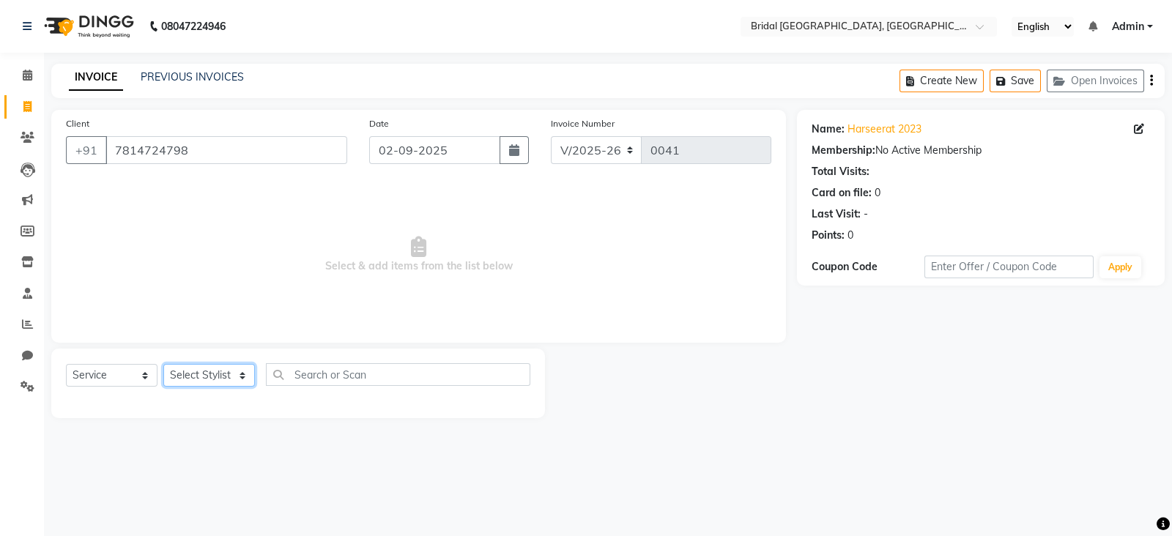
click at [226, 378] on select "Select Stylist [PERSON_NAME] Anim [PERSON_NAME] [PERSON_NAME] [PERSON_NAME] gau…" at bounding box center [209, 375] width 92 height 23
select select "90143"
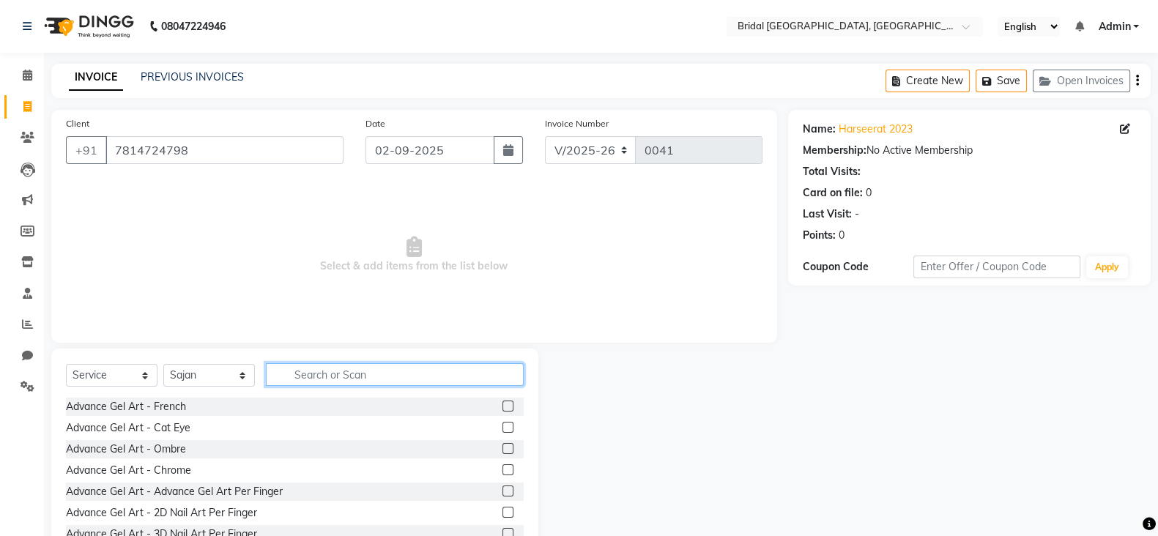
click at [374, 372] on input "text" at bounding box center [395, 374] width 258 height 23
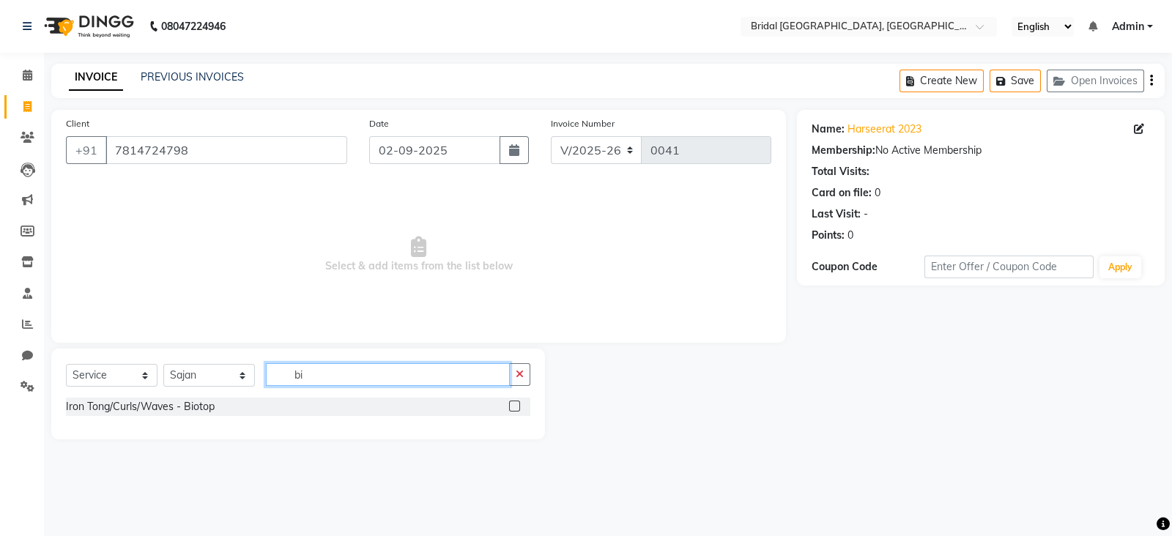
type input "b"
type input "s"
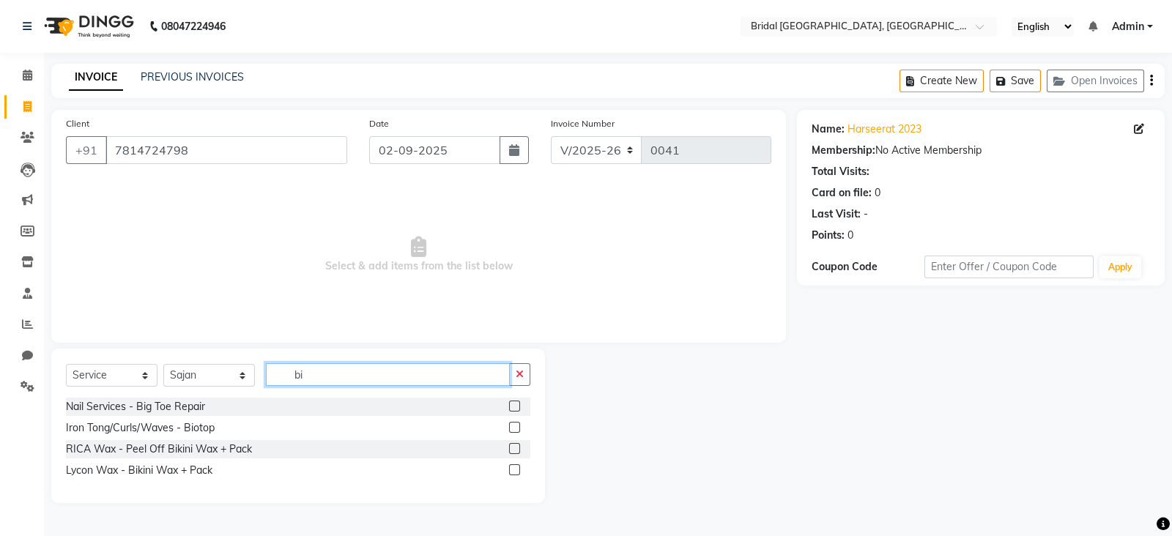
type input "bi"
click at [519, 426] on label at bounding box center [514, 427] width 11 height 11
click at [519, 426] on input "checkbox" at bounding box center [514, 428] width 10 height 10
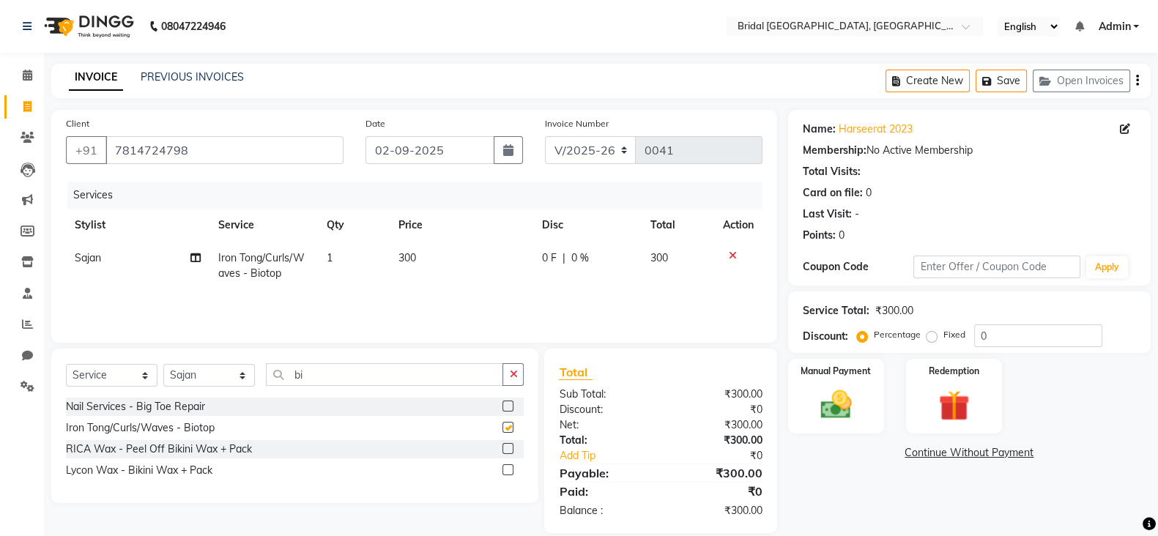
checkbox input "false"
click at [520, 379] on button "button" at bounding box center [512, 374] width 21 height 23
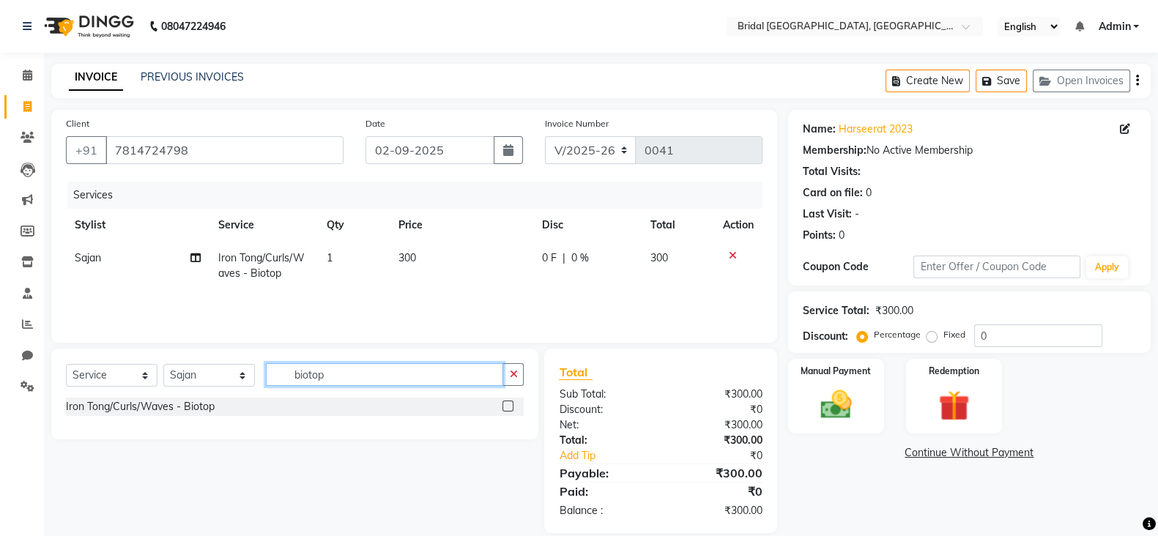
type input "biotop"
click at [511, 408] on label at bounding box center [507, 406] width 11 height 11
click at [511, 408] on input "checkbox" at bounding box center [507, 407] width 10 height 10
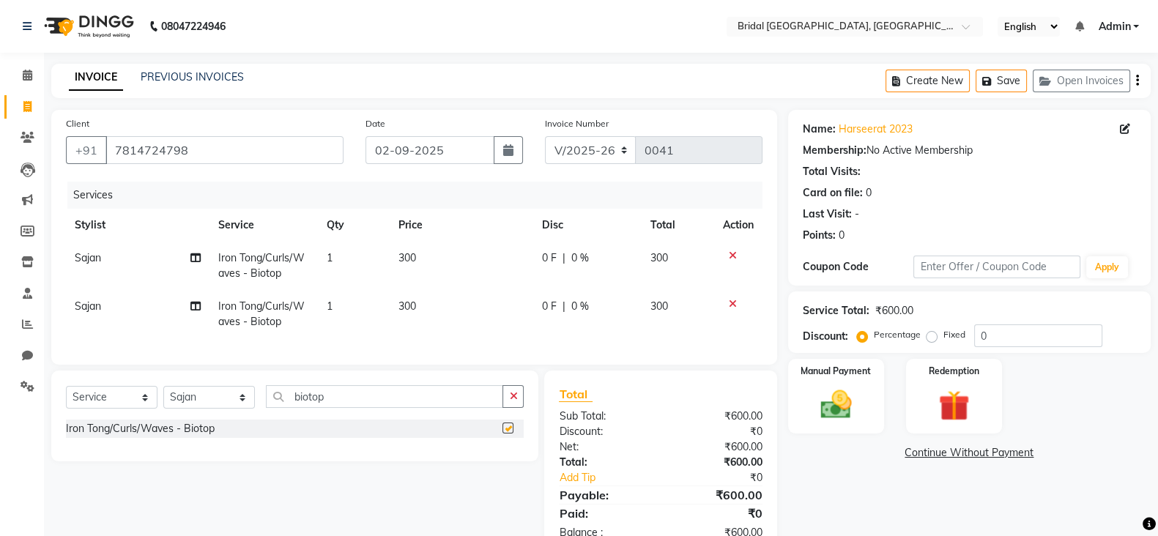
checkbox input "false"
click at [513, 401] on button "button" at bounding box center [512, 396] width 21 height 23
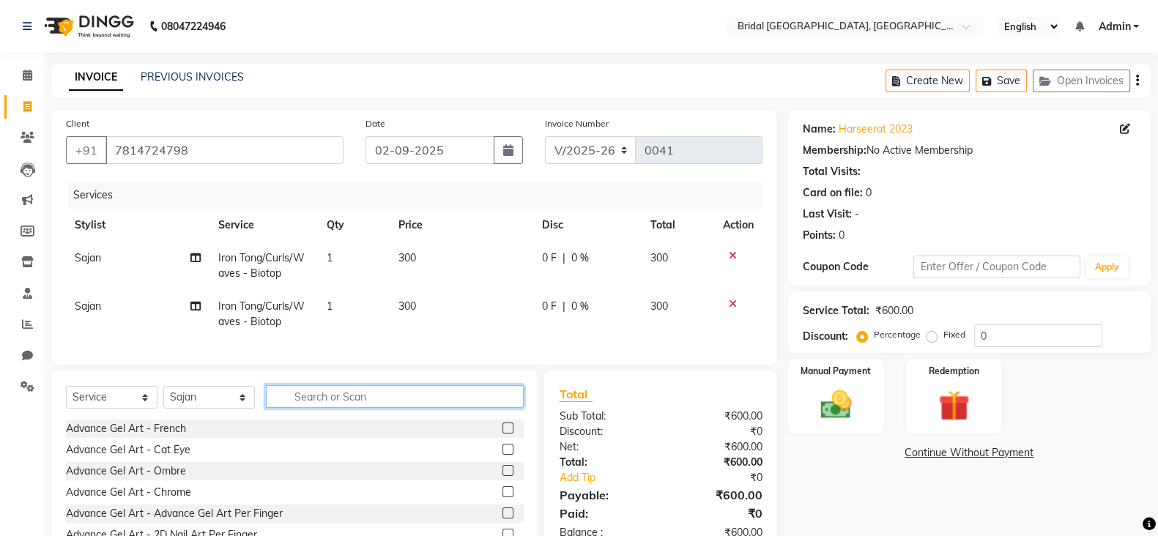
click at [405, 408] on input "text" at bounding box center [395, 396] width 258 height 23
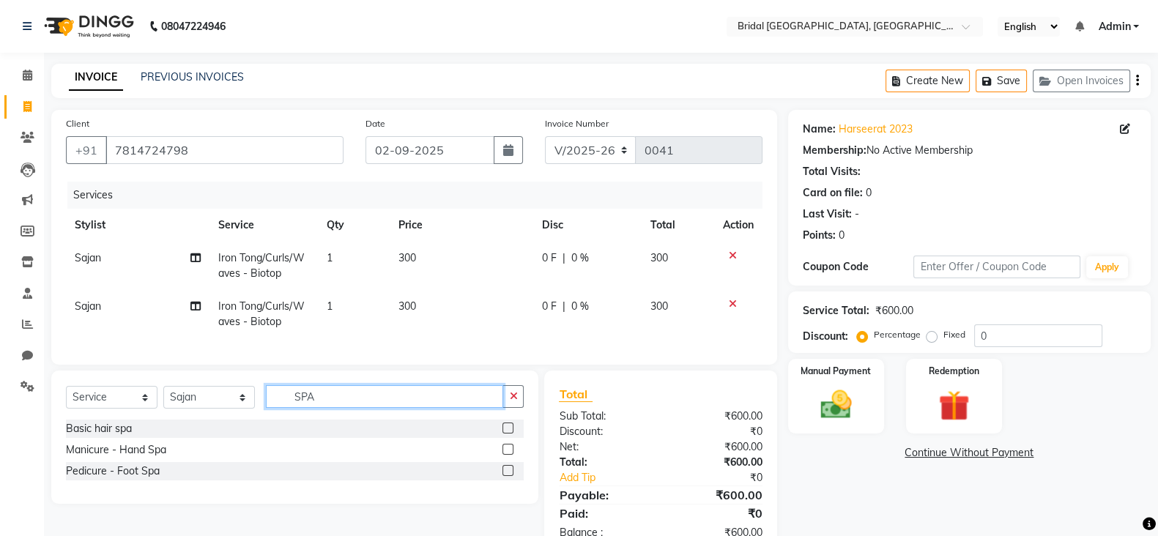
type input "SPA"
click at [513, 434] on label at bounding box center [507, 428] width 11 height 11
click at [512, 434] on input "checkbox" at bounding box center [507, 429] width 10 height 10
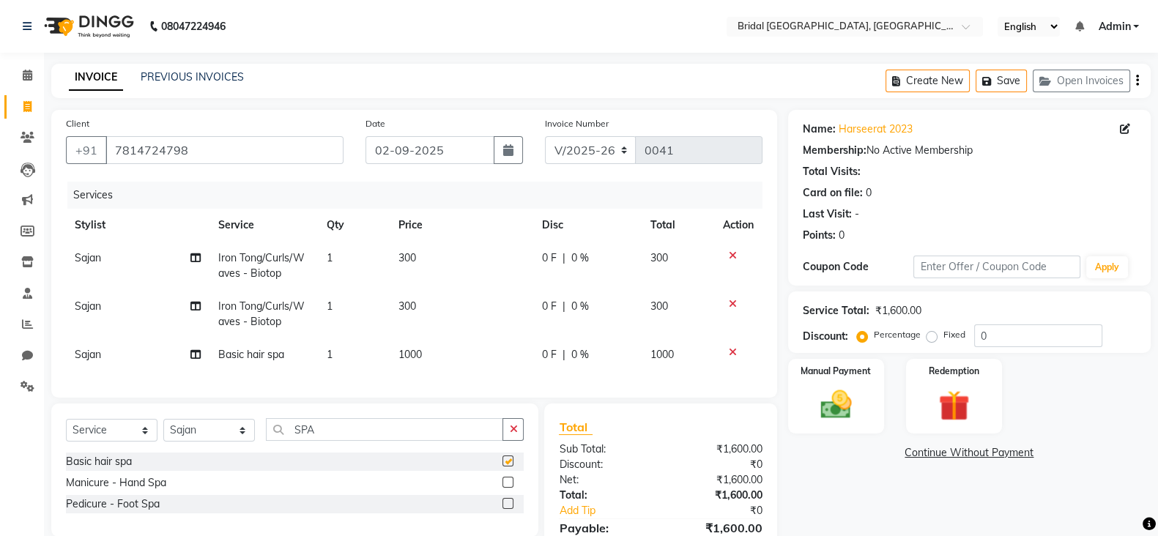
checkbox input "false"
click at [427, 441] on input "SPA" at bounding box center [384, 429] width 237 height 23
type input "S"
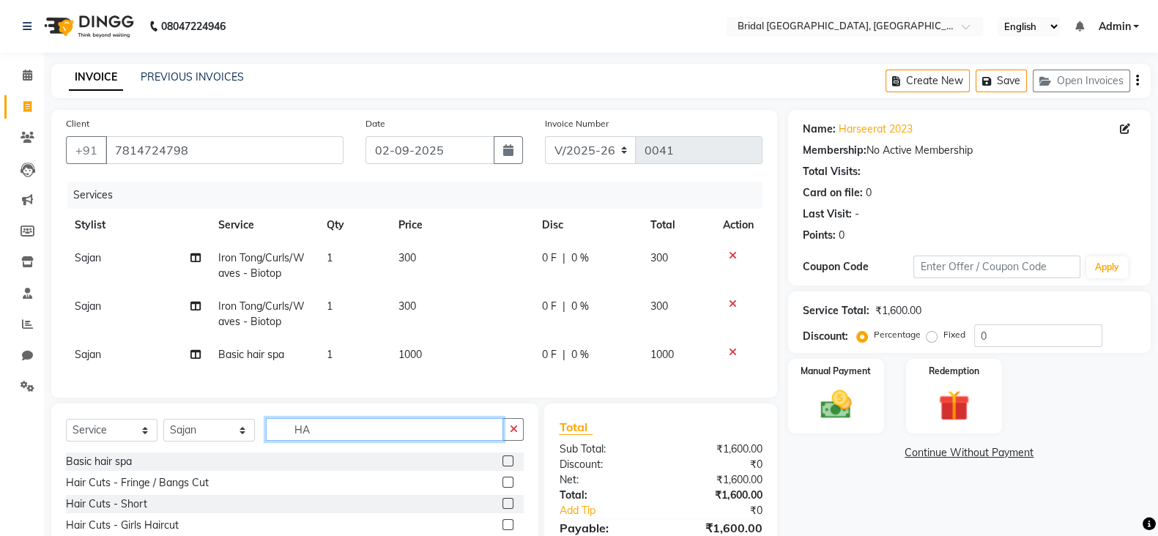
type input "H"
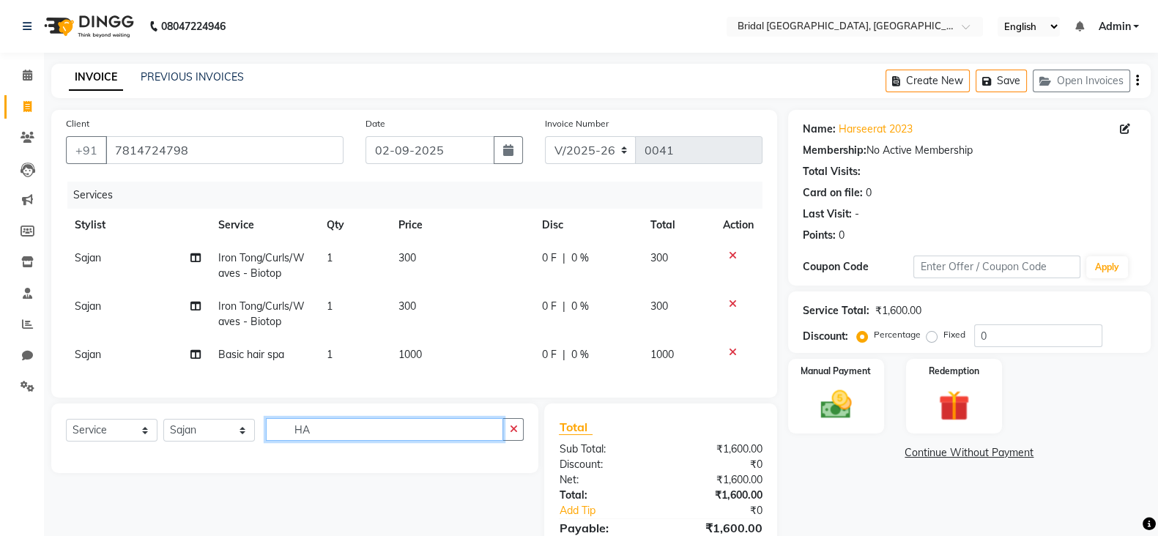
type input "H"
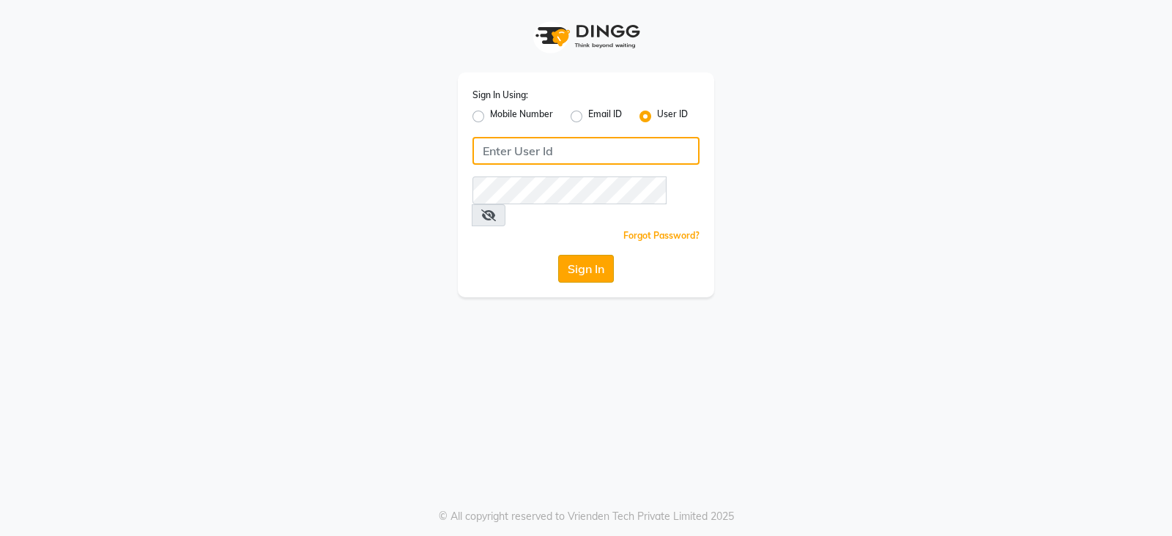
type input "bridalvilla"
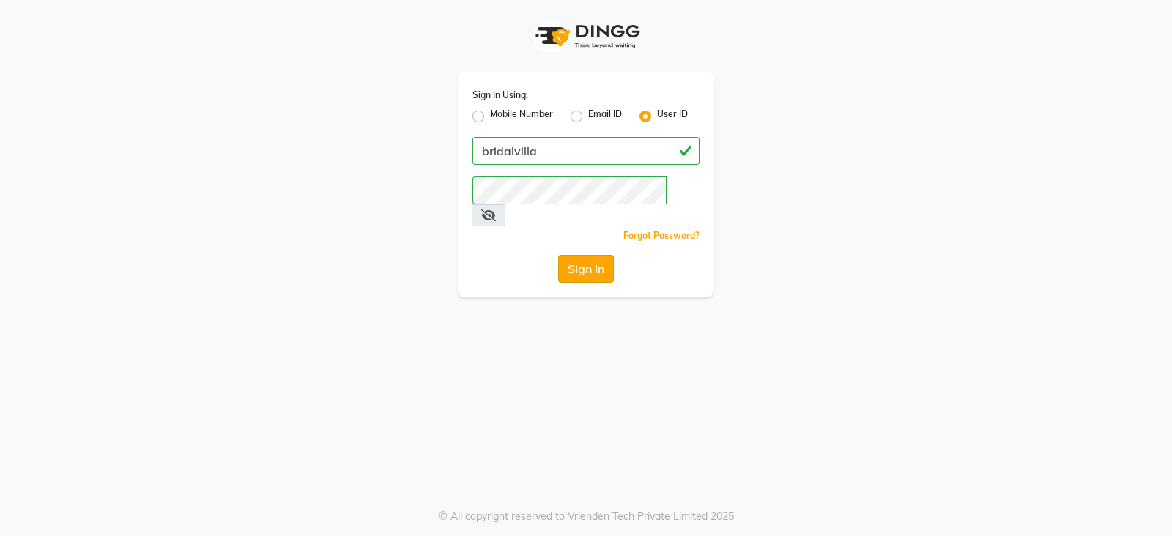
click at [573, 255] on button "Sign In" at bounding box center [586, 269] width 56 height 28
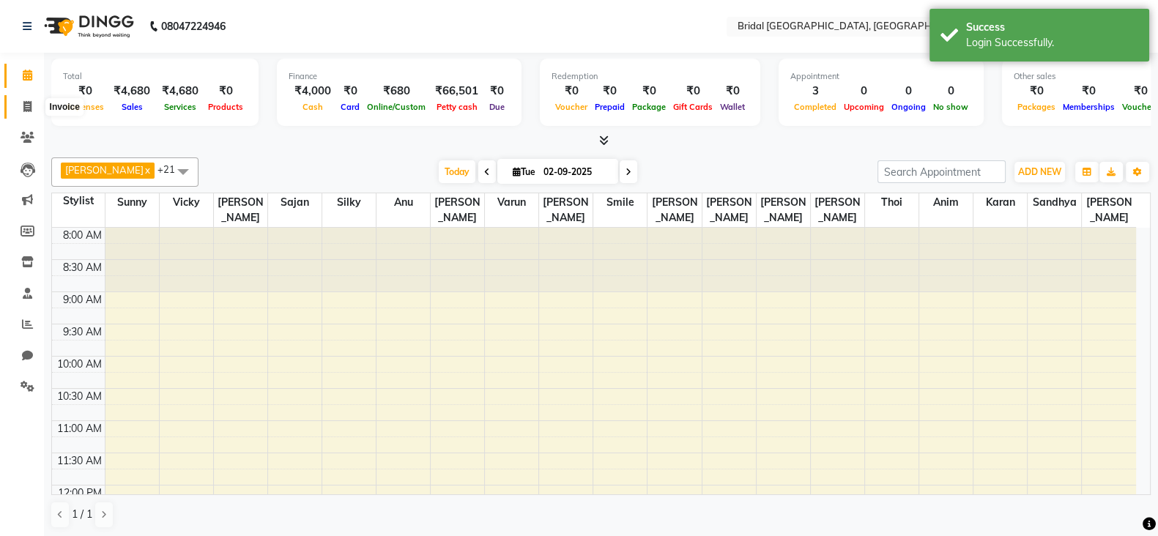
click at [31, 104] on span at bounding box center [28, 107] width 26 height 17
select select "service"
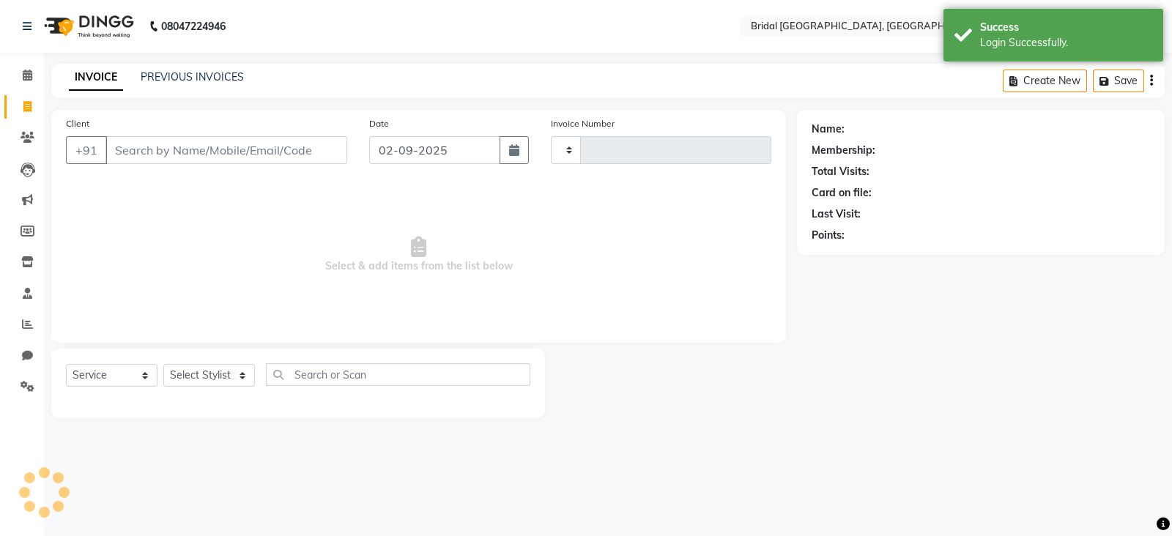
type input "0041"
select select "8752"
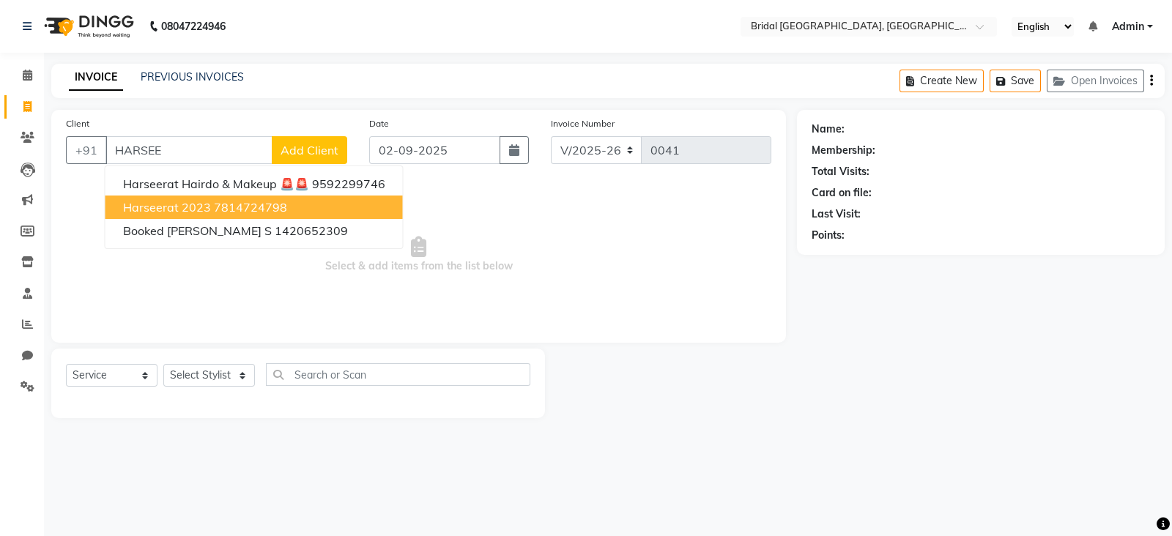
click at [182, 203] on span "Harseerat 2023" at bounding box center [167, 207] width 88 height 15
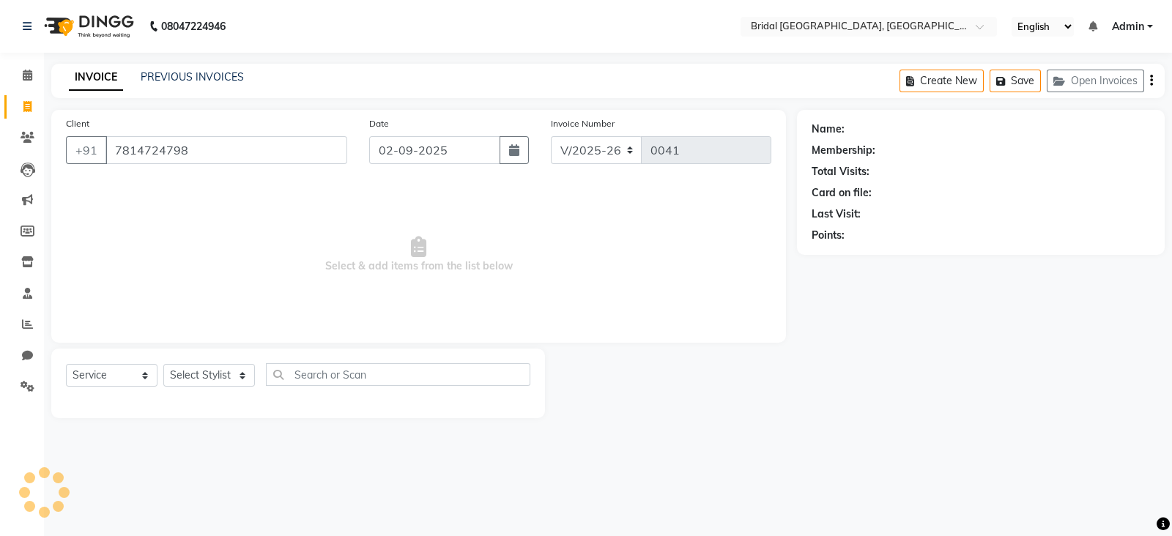
type input "7814724798"
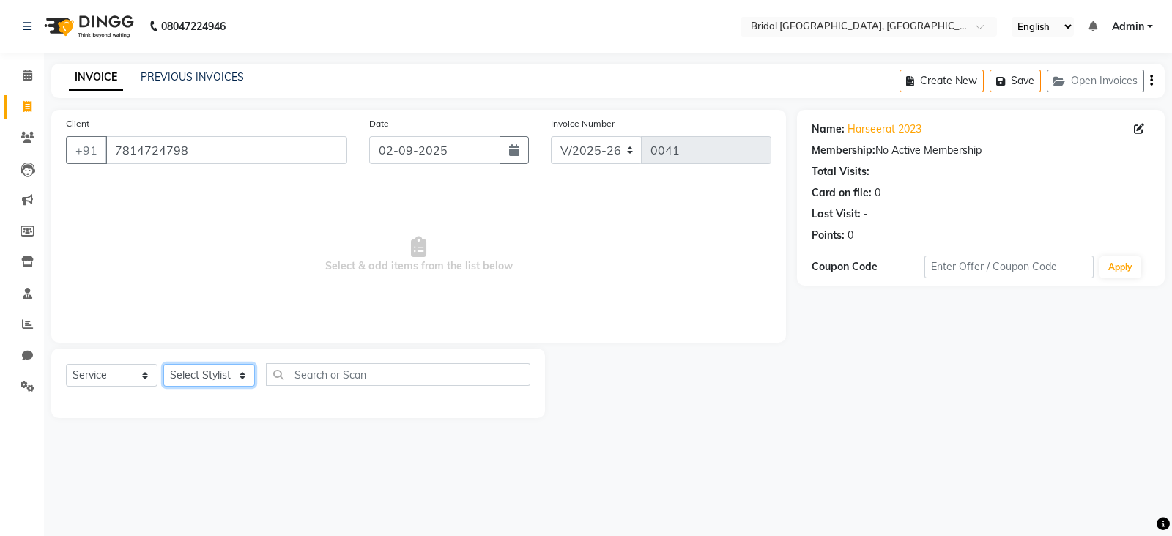
click at [234, 377] on select "Select Stylist [PERSON_NAME] Anim [PERSON_NAME] [PERSON_NAME] [PERSON_NAME] gau…" at bounding box center [209, 375] width 92 height 23
select select "90143"
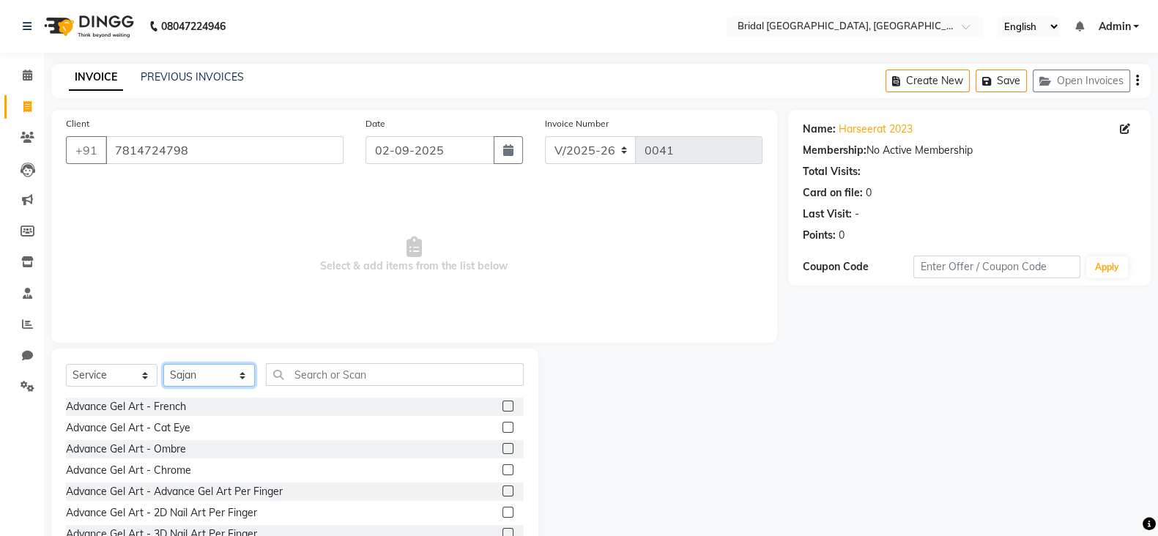
click at [210, 382] on select "Select Stylist [PERSON_NAME] Anim [PERSON_NAME] [PERSON_NAME] [PERSON_NAME] gau…" at bounding box center [209, 375] width 92 height 23
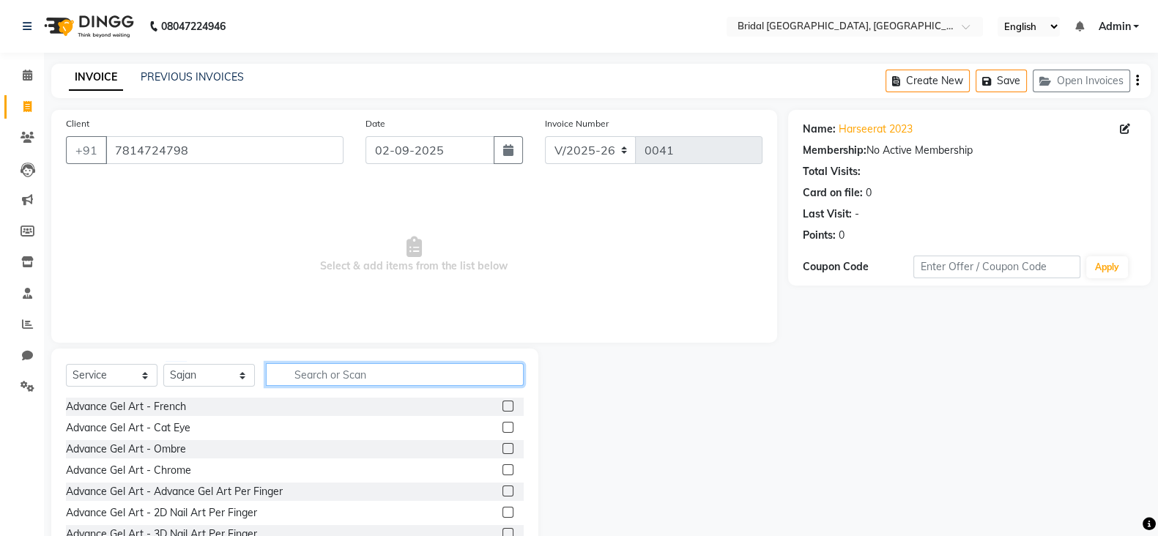
click at [355, 376] on input "text" at bounding box center [395, 374] width 258 height 23
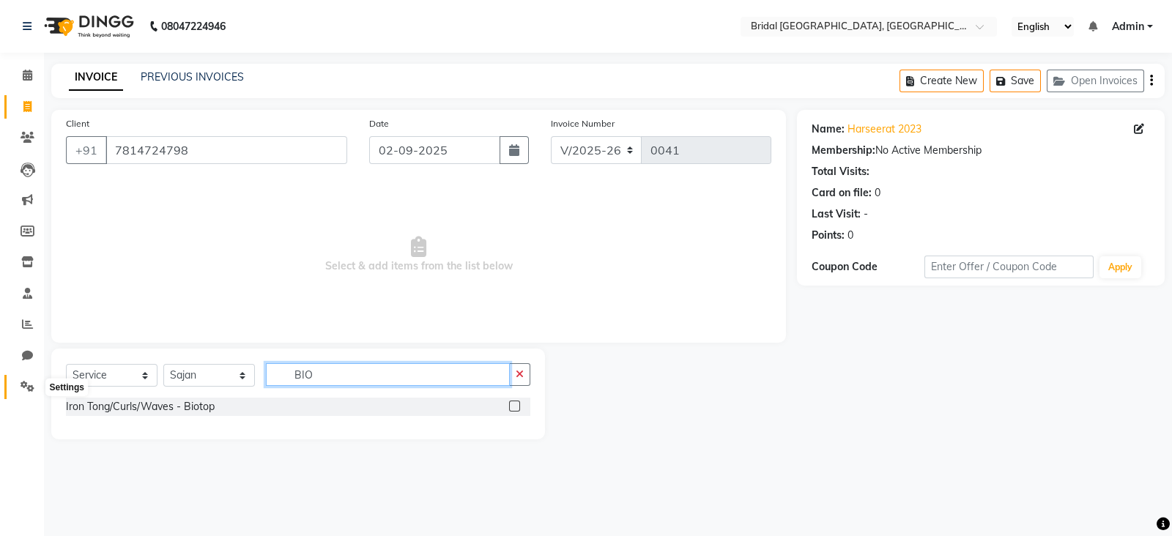
type input "BIO"
click at [26, 389] on icon at bounding box center [28, 386] width 14 height 11
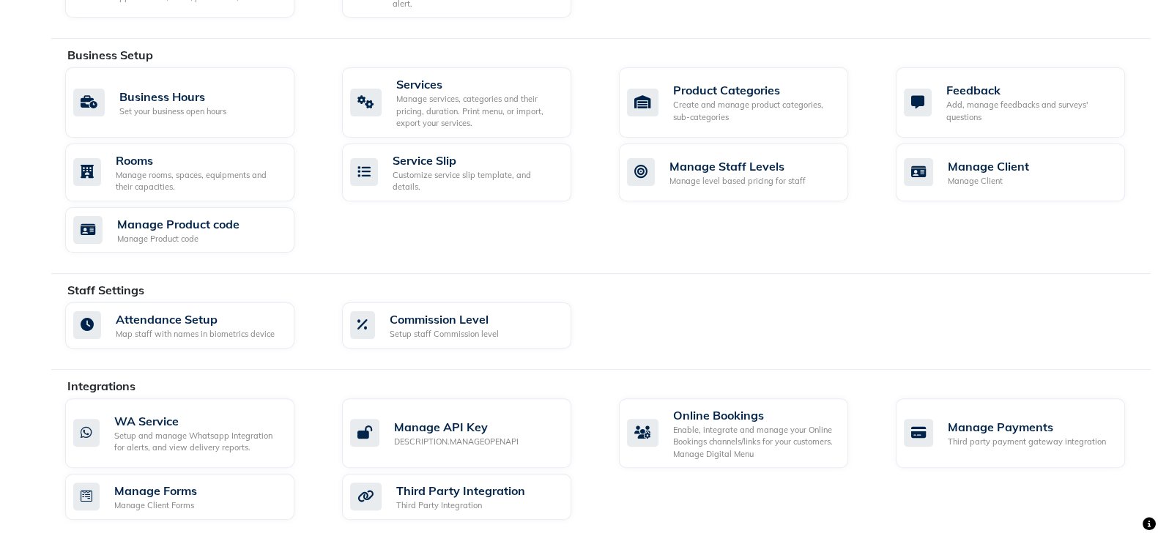
scroll to position [494, 0]
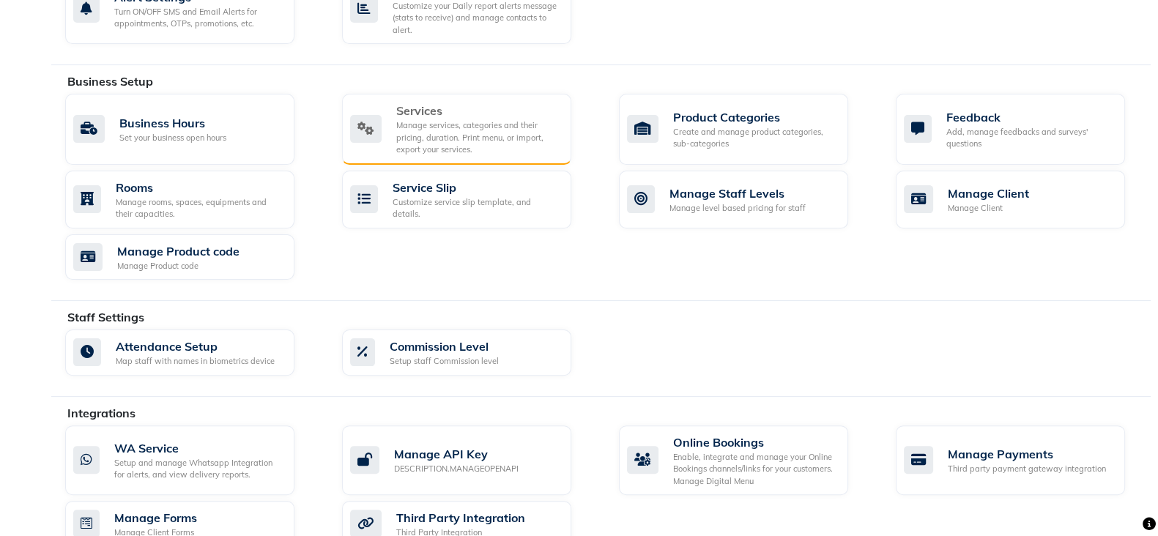
click at [513, 126] on div "Manage services, categories and their pricing, duration. Print menu, or import,…" at bounding box center [477, 137] width 163 height 37
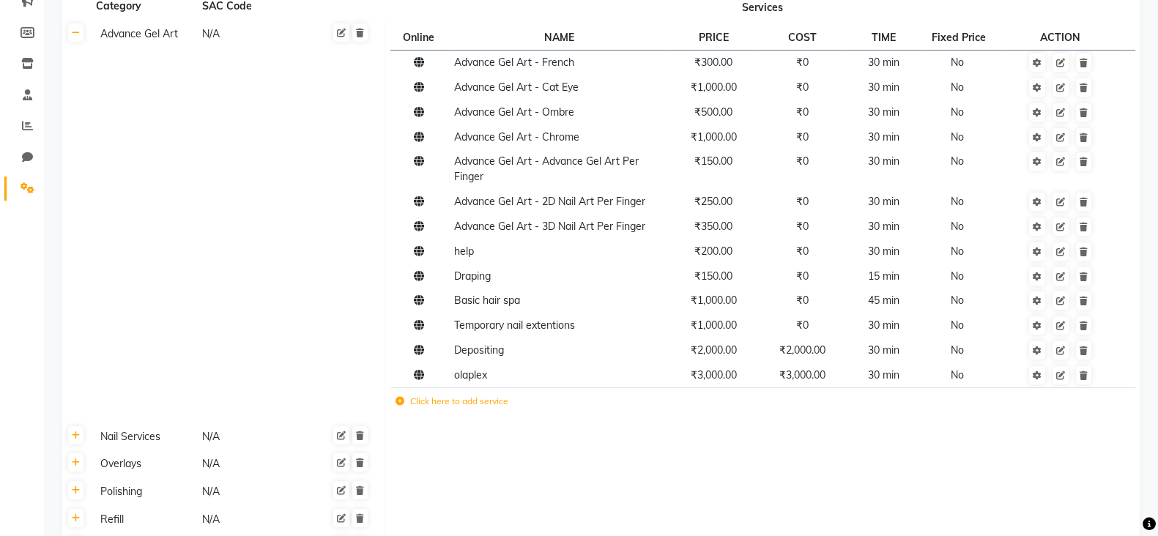
scroll to position [220, 0]
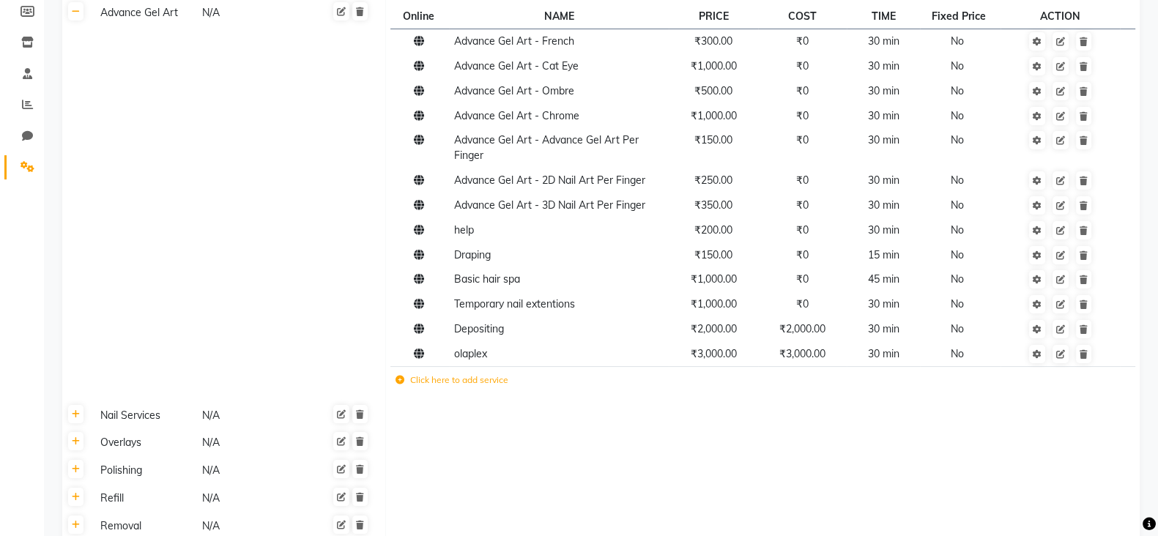
click at [402, 385] on icon at bounding box center [400, 380] width 9 height 9
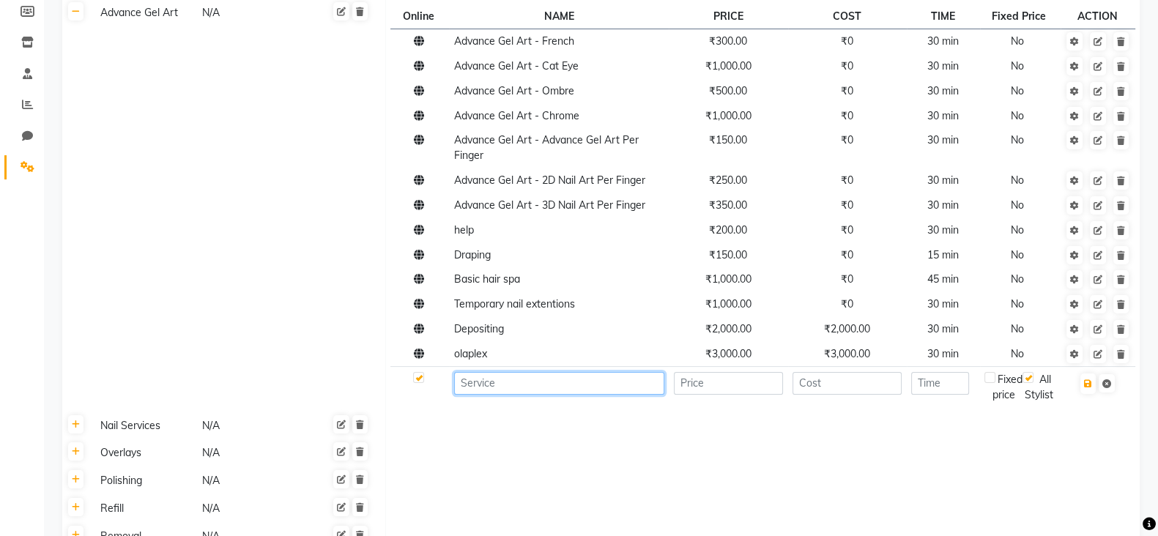
click at [515, 388] on input at bounding box center [559, 383] width 210 height 23
type input "BIOTOP SPA"
click at [693, 390] on input "number" at bounding box center [729, 383] width 110 height 23
type input "3000"
click at [826, 389] on input "number" at bounding box center [848, 383] width 110 height 23
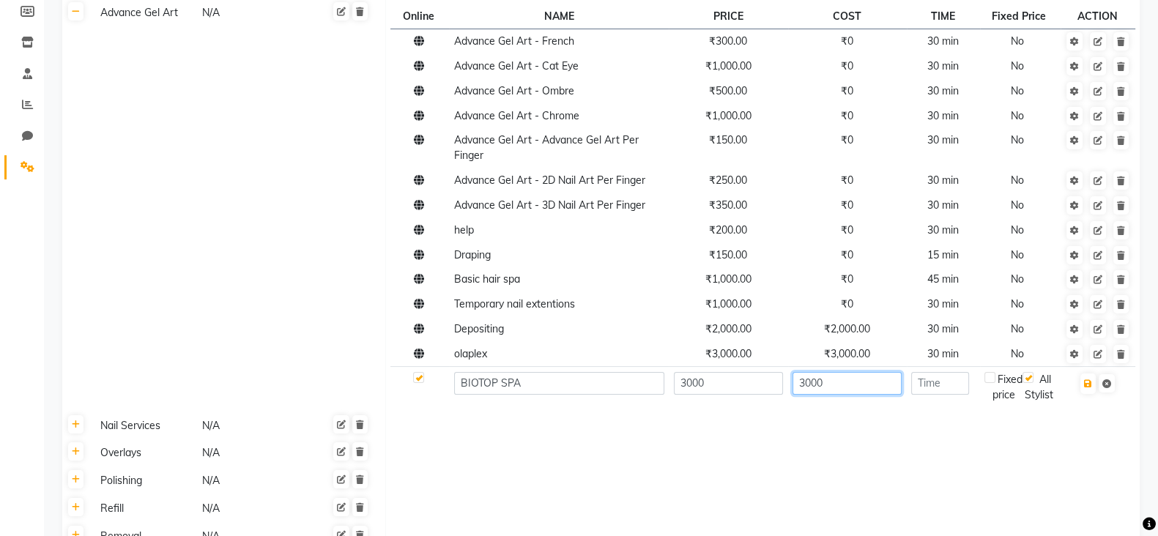
type input "3000"
click at [943, 390] on input "number" at bounding box center [940, 383] width 58 height 23
type input "1"
click at [933, 389] on input "1" at bounding box center [940, 383] width 58 height 23
type input "5"
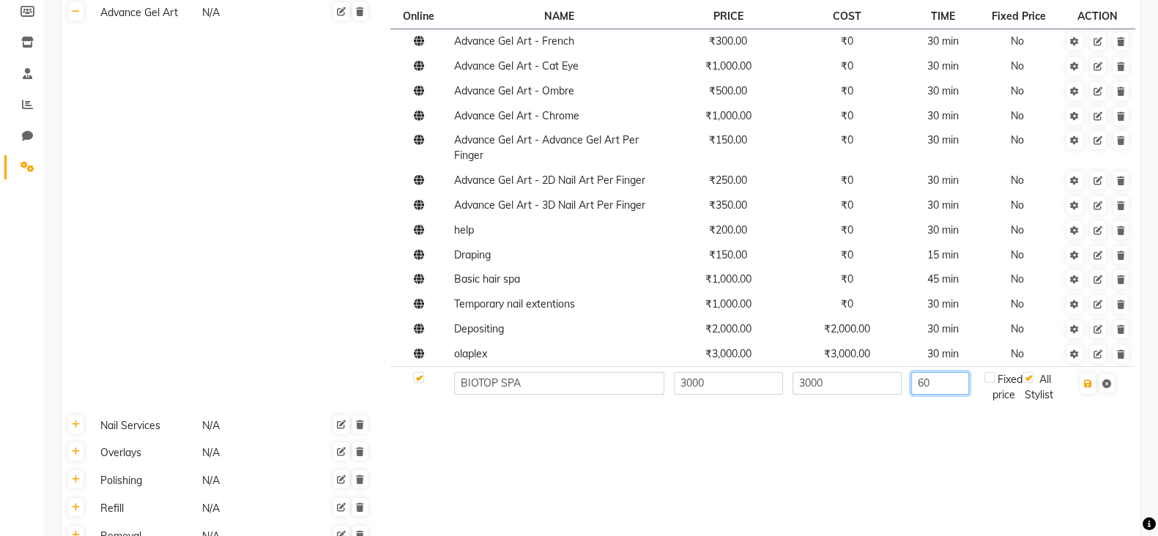
type input "60"
click at [1092, 396] on td at bounding box center [1098, 387] width 75 height 40
click at [1091, 388] on icon "button" at bounding box center [1088, 383] width 8 height 9
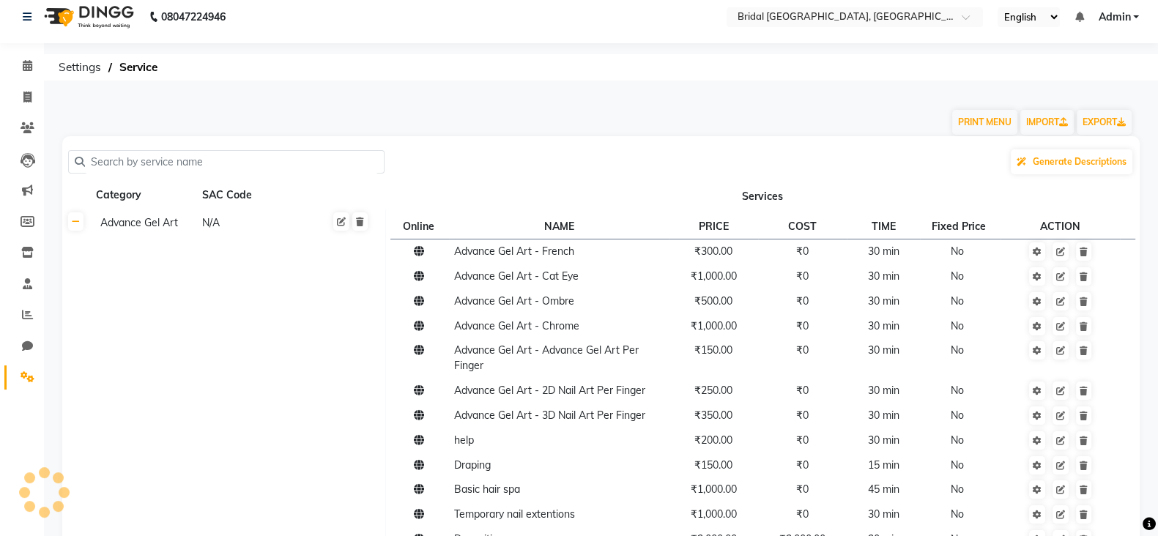
scroll to position [0, 0]
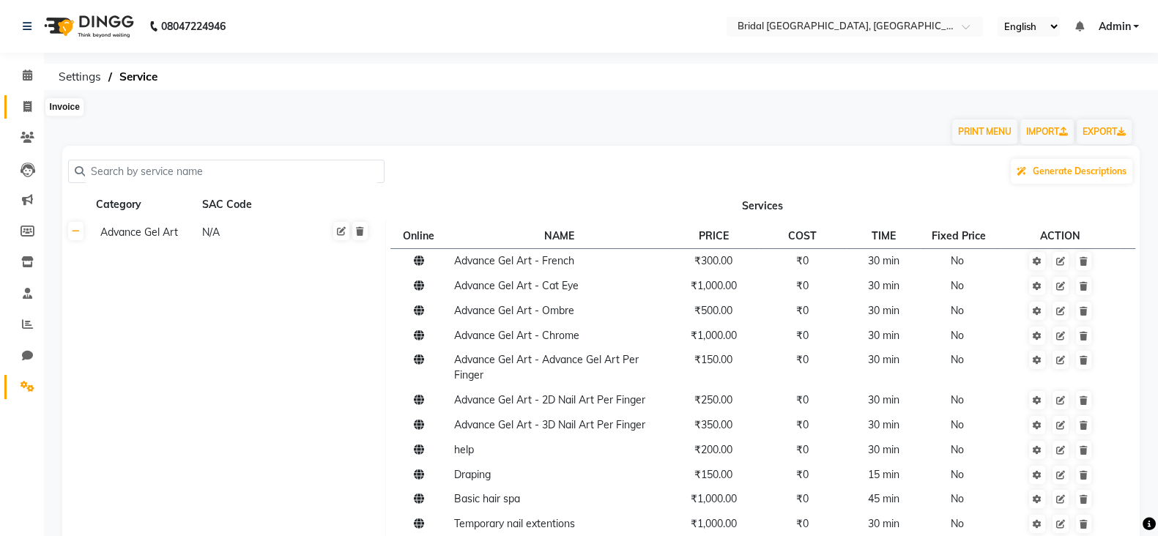
click at [24, 107] on icon at bounding box center [27, 106] width 8 height 11
select select "service"
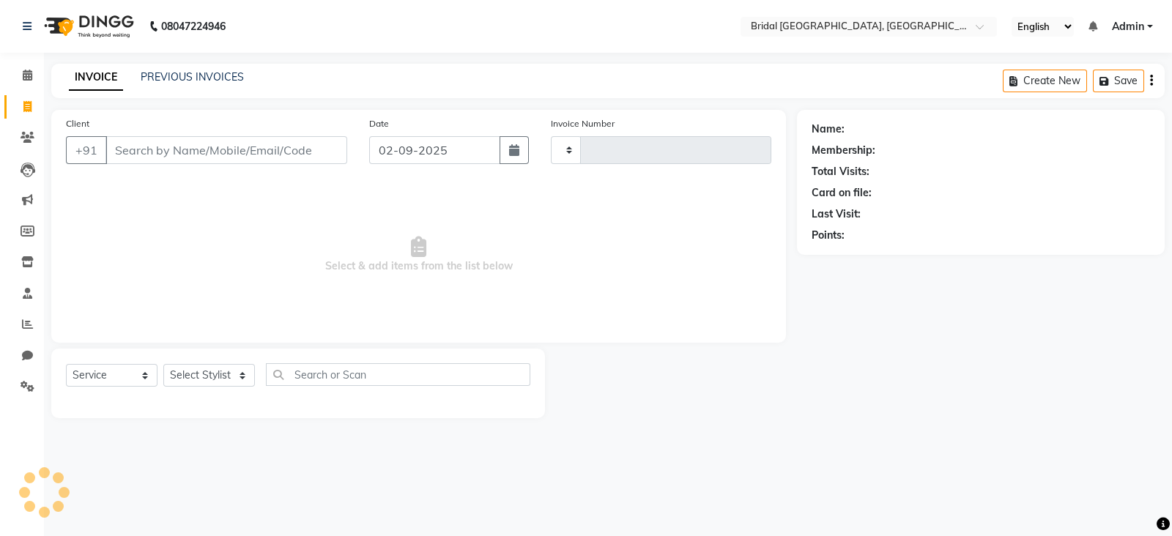
type input "0041"
select select "8752"
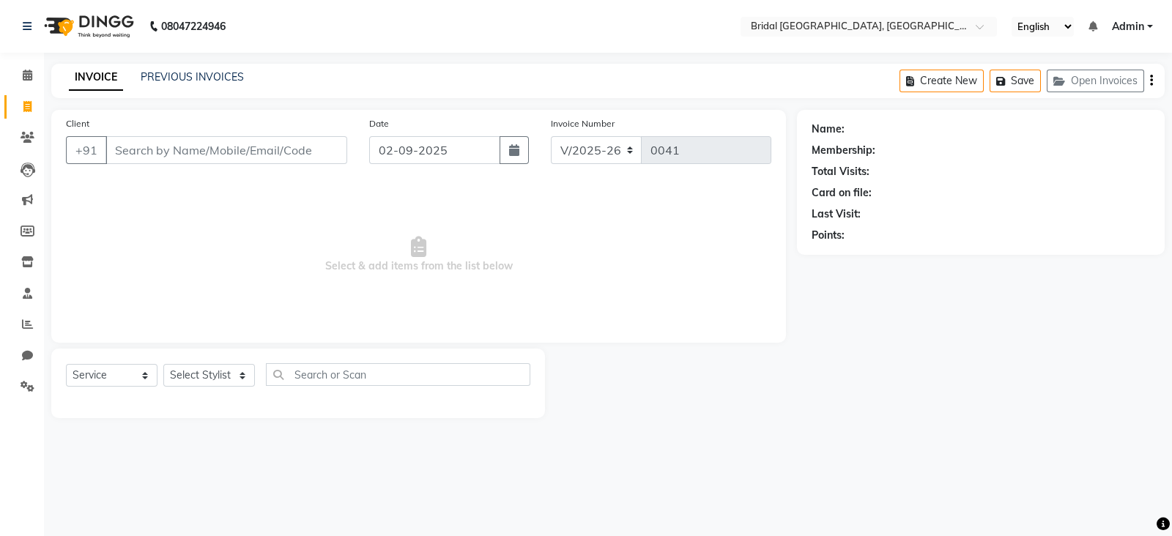
click at [200, 149] on input "Client" at bounding box center [226, 150] width 242 height 28
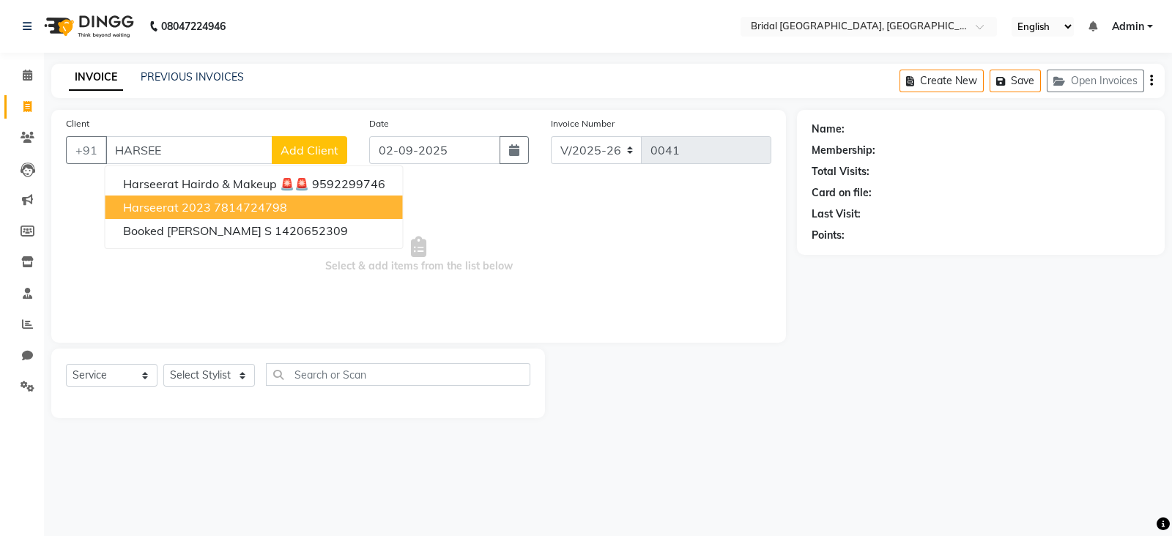
click at [242, 207] on ngb-highlight "7814724798" at bounding box center [250, 207] width 73 height 15
type input "7814724798"
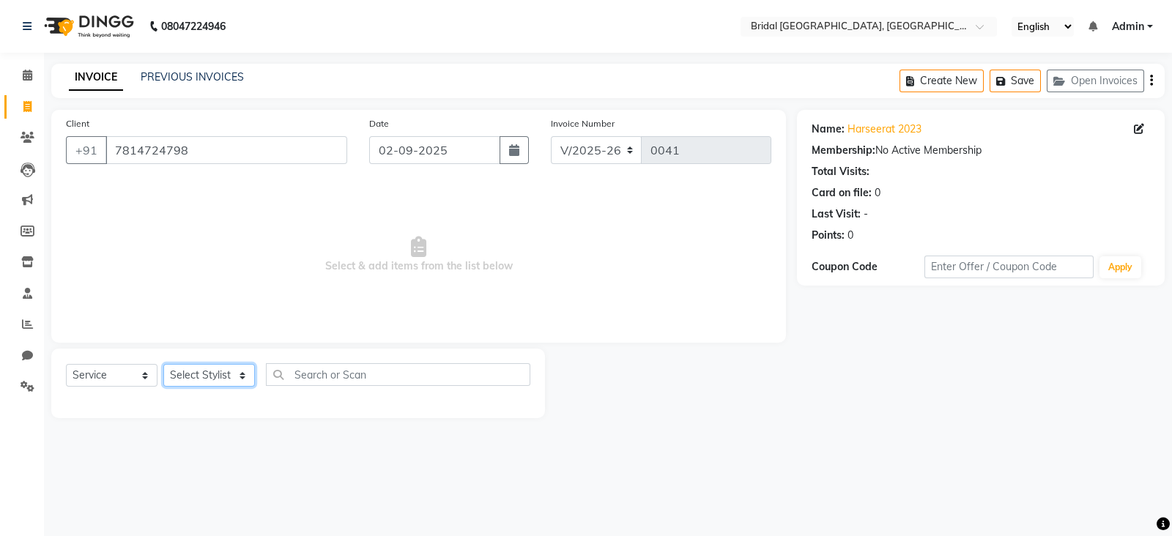
click at [245, 380] on select "Select Stylist [PERSON_NAME] Anim [PERSON_NAME] [PERSON_NAME] [PERSON_NAME] gau…" at bounding box center [209, 375] width 92 height 23
select select "90143"
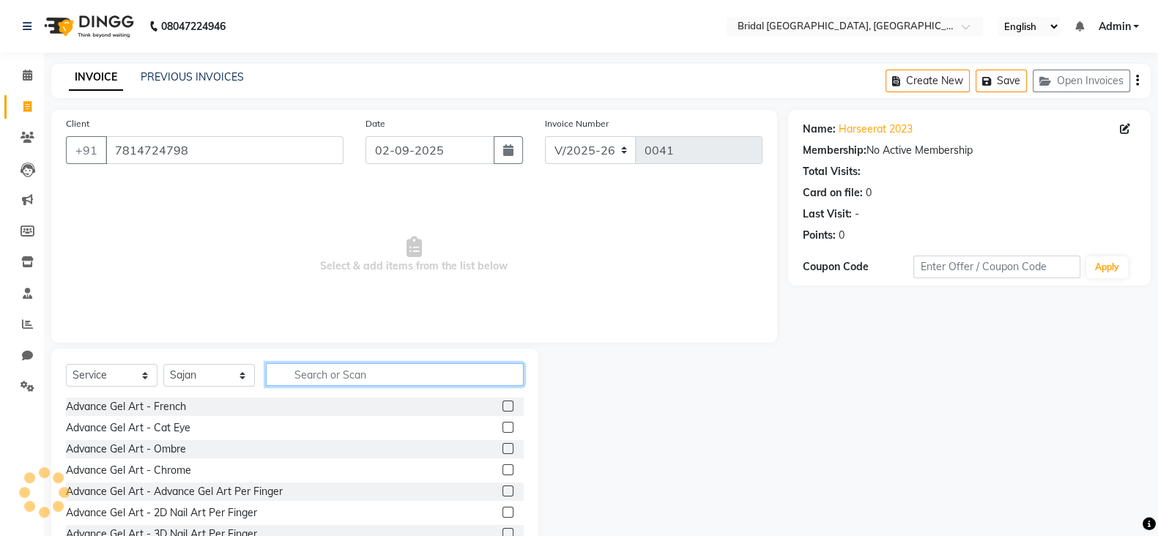
click at [311, 379] on input "text" at bounding box center [395, 374] width 258 height 23
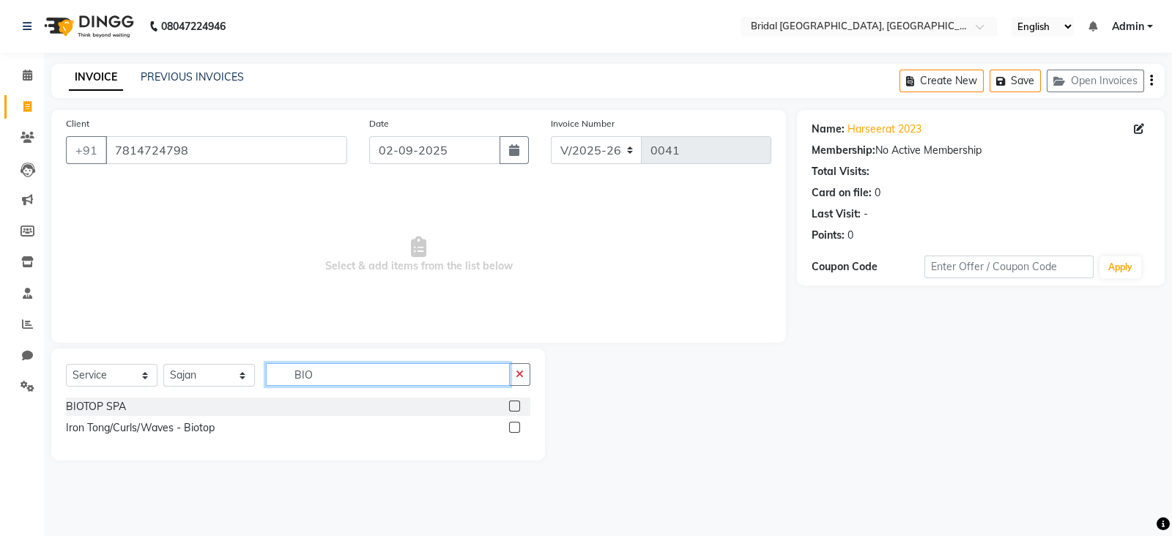
type input "BIO"
click at [516, 408] on label at bounding box center [514, 406] width 11 height 11
click at [516, 408] on input "checkbox" at bounding box center [514, 407] width 10 height 10
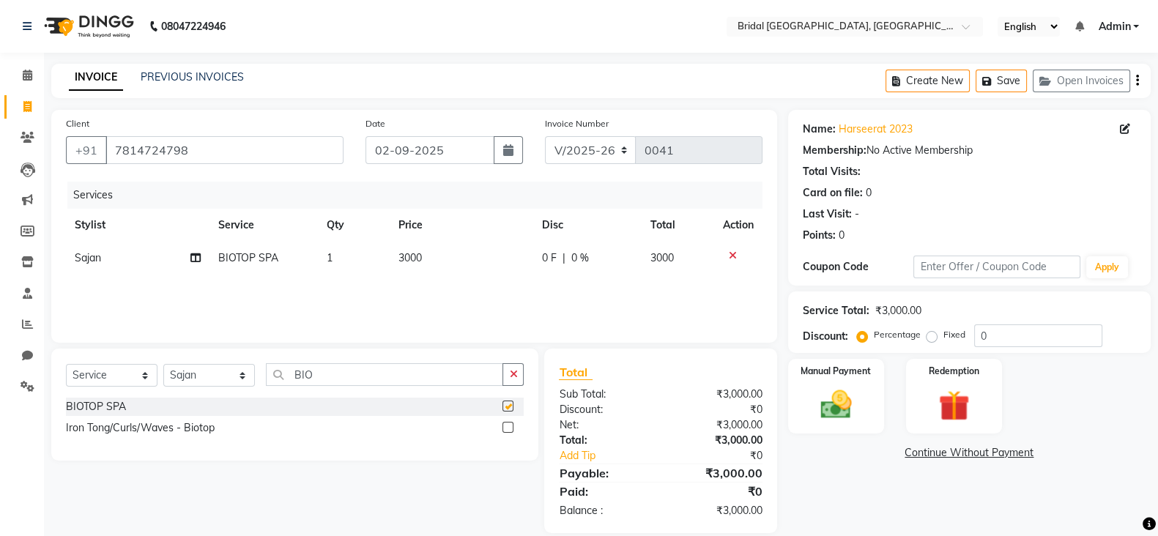
checkbox input "false"
click at [853, 379] on div "Manual Payment" at bounding box center [836, 396] width 100 height 78
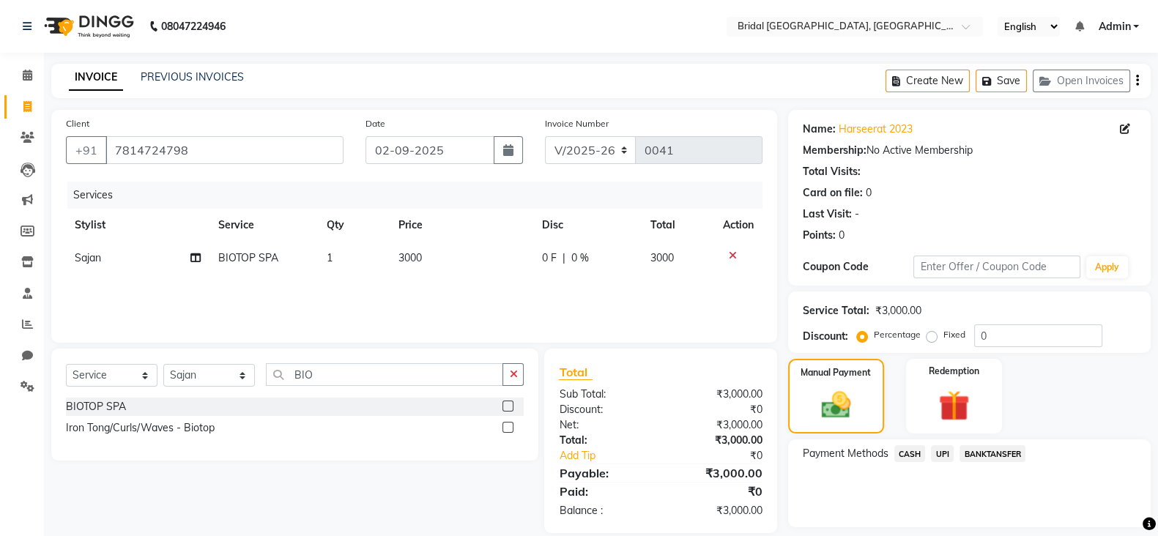
click at [943, 335] on label "Fixed" at bounding box center [954, 334] width 22 height 13
click at [930, 335] on input "Fixed" at bounding box center [935, 335] width 10 height 10
radio input "true"
click at [912, 452] on span "CASH" at bounding box center [909, 453] width 31 height 17
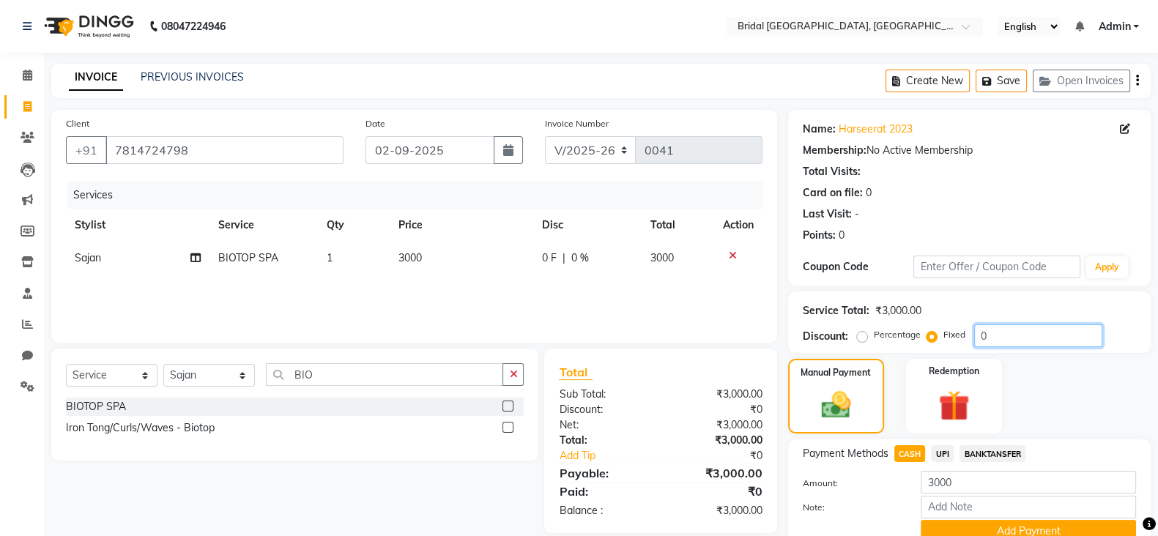
click at [987, 335] on input "0" at bounding box center [1038, 335] width 128 height 23
type input "1200"
click at [1138, 81] on icon "button" at bounding box center [1137, 81] width 3 height 1
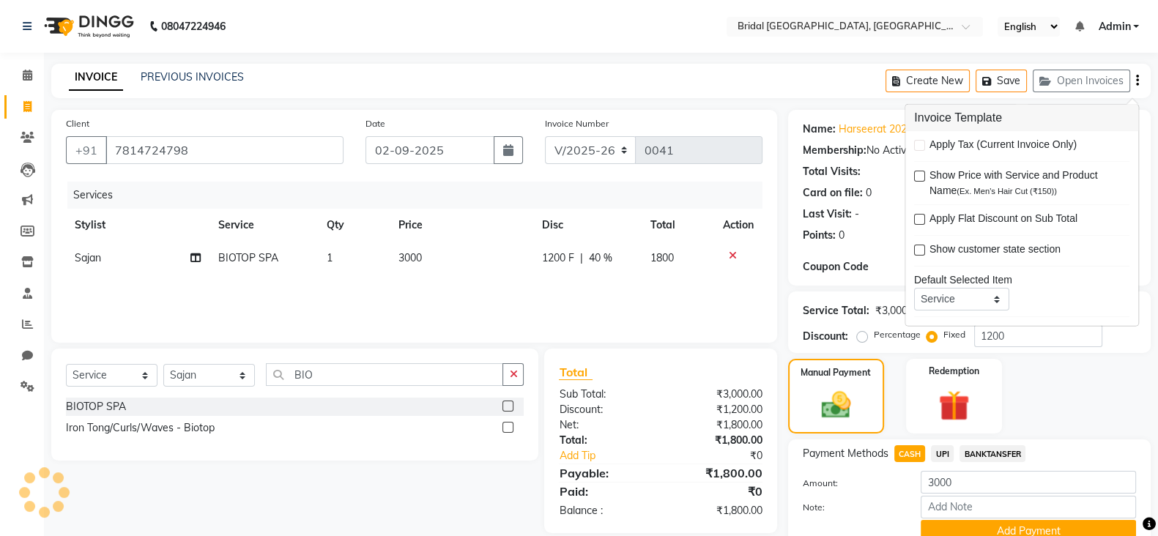
click at [1138, 81] on icon "button" at bounding box center [1137, 81] width 3 height 1
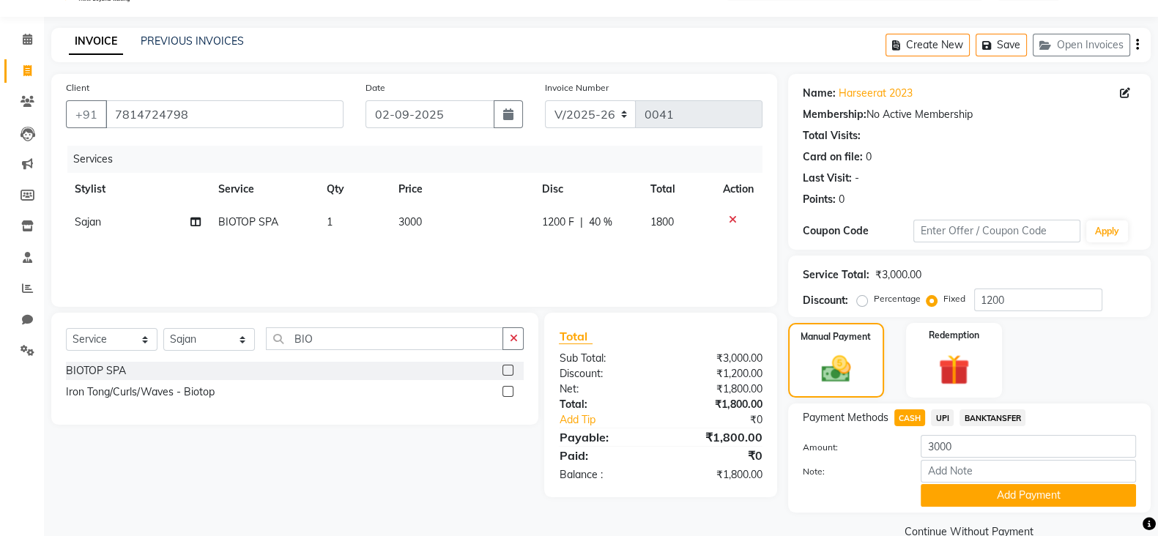
scroll to position [66, 0]
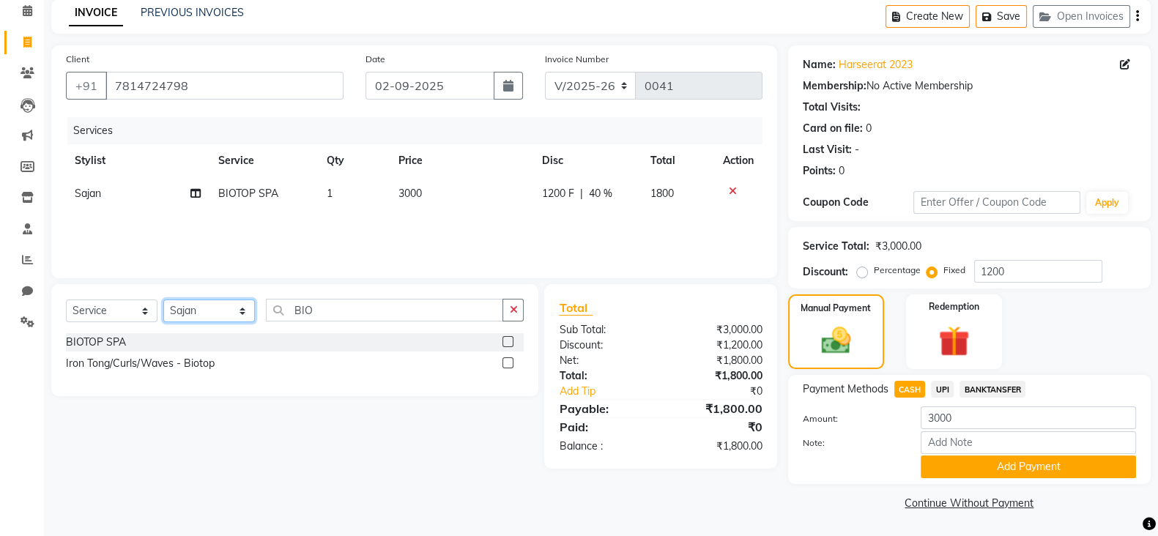
click at [246, 313] on select "Select Stylist [PERSON_NAME] Anim [PERSON_NAME] [PERSON_NAME] [PERSON_NAME] gau…" at bounding box center [209, 311] width 92 height 23
click at [211, 313] on select "Select Stylist [PERSON_NAME] Anim [PERSON_NAME] [PERSON_NAME] [PERSON_NAME] gau…" at bounding box center [209, 311] width 92 height 23
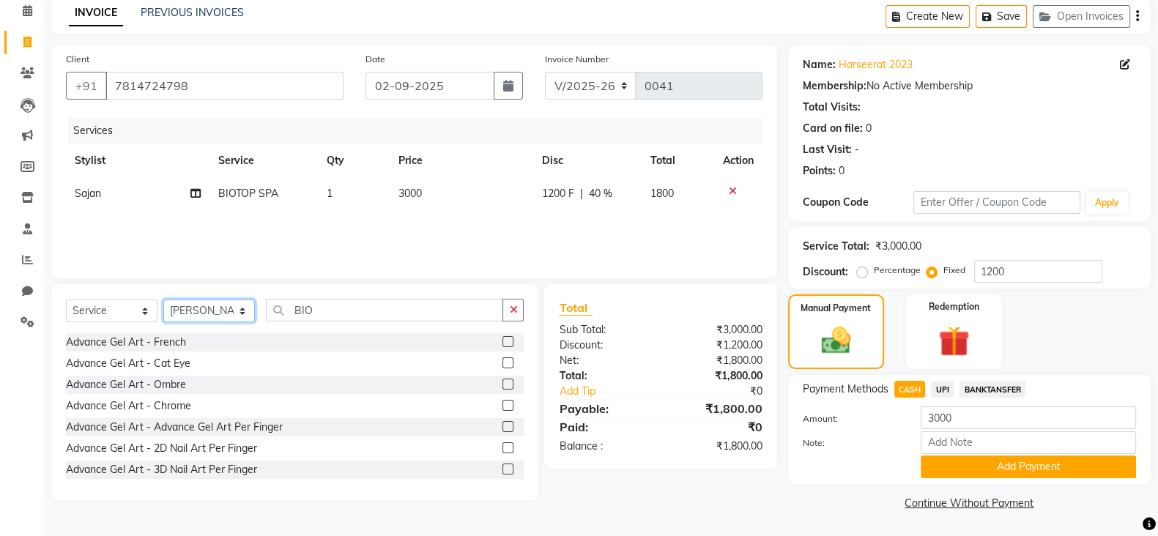
click at [224, 309] on select "Select Stylist [PERSON_NAME] Anim [PERSON_NAME] [PERSON_NAME] [PERSON_NAME] gau…" at bounding box center [209, 311] width 92 height 23
select select "90144"
click at [163, 300] on select "Select Stylist [PERSON_NAME] Anim [PERSON_NAME] [PERSON_NAME] [PERSON_NAME] gau…" at bounding box center [209, 311] width 92 height 23
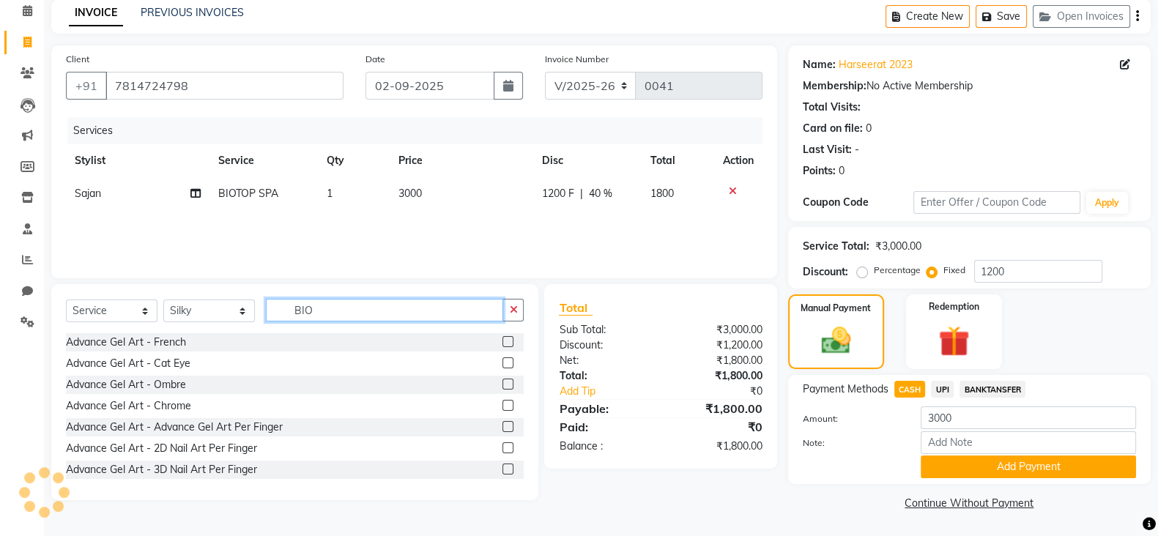
click at [384, 315] on input "BIO" at bounding box center [384, 310] width 237 height 23
type input "B"
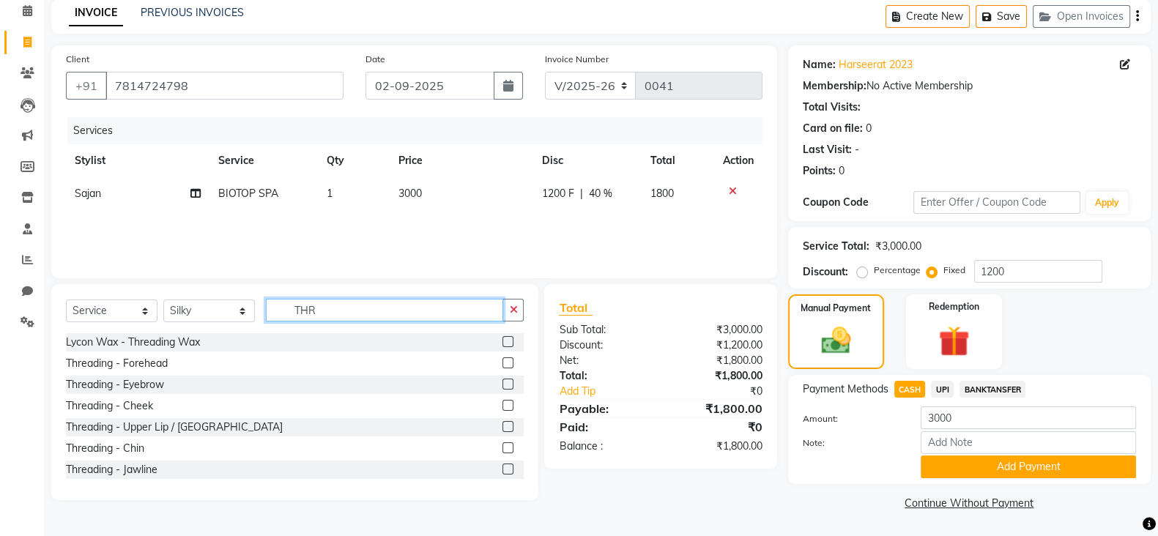
type input "THR"
click at [502, 362] on label at bounding box center [507, 362] width 11 height 11
click at [502, 362] on input "checkbox" at bounding box center [507, 364] width 10 height 10
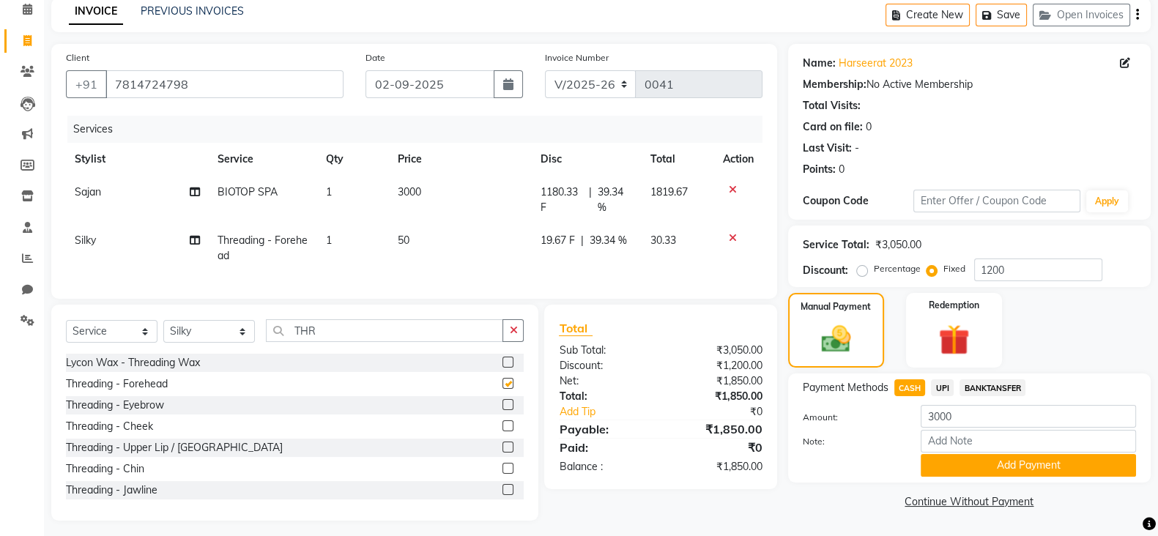
checkbox input "false"
click at [502, 410] on label at bounding box center [507, 404] width 11 height 11
click at [502, 410] on input "checkbox" at bounding box center [507, 406] width 10 height 10
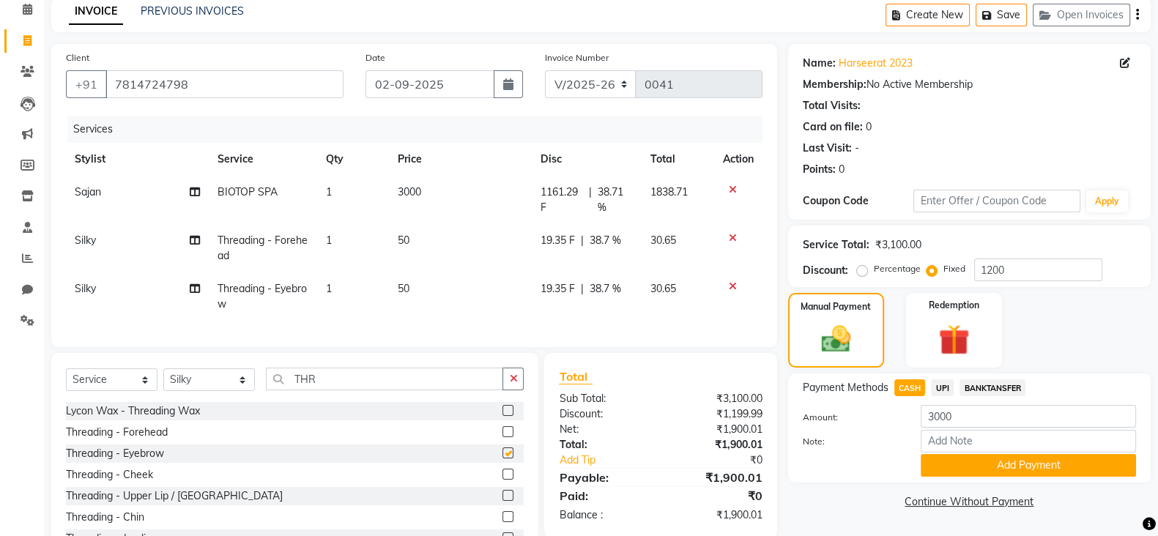
checkbox input "false"
click at [1138, 15] on icon "button" at bounding box center [1137, 15] width 3 height 1
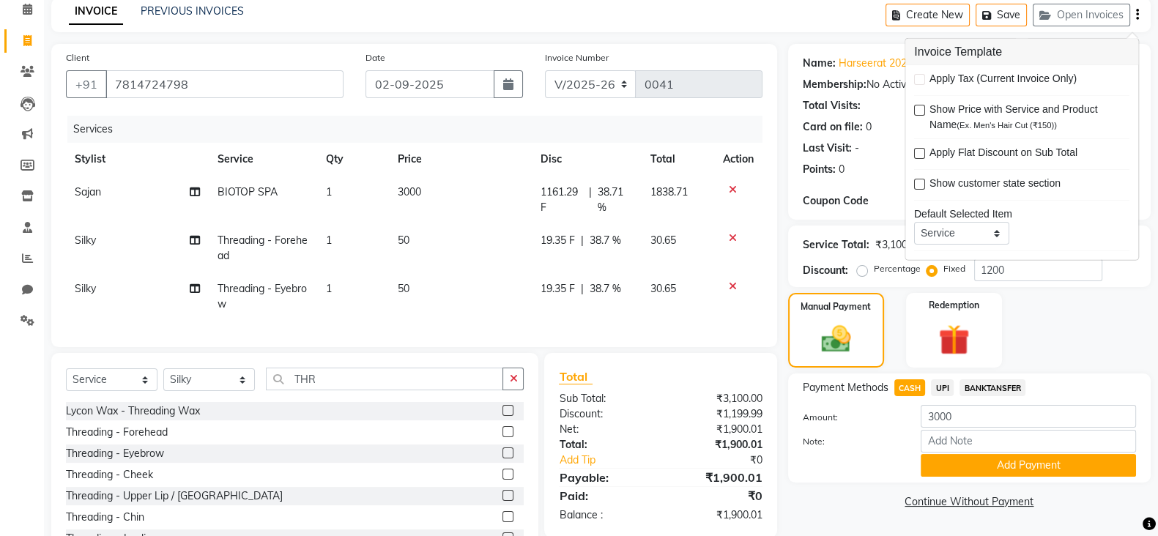
click at [1138, 15] on icon "button" at bounding box center [1137, 15] width 3 height 1
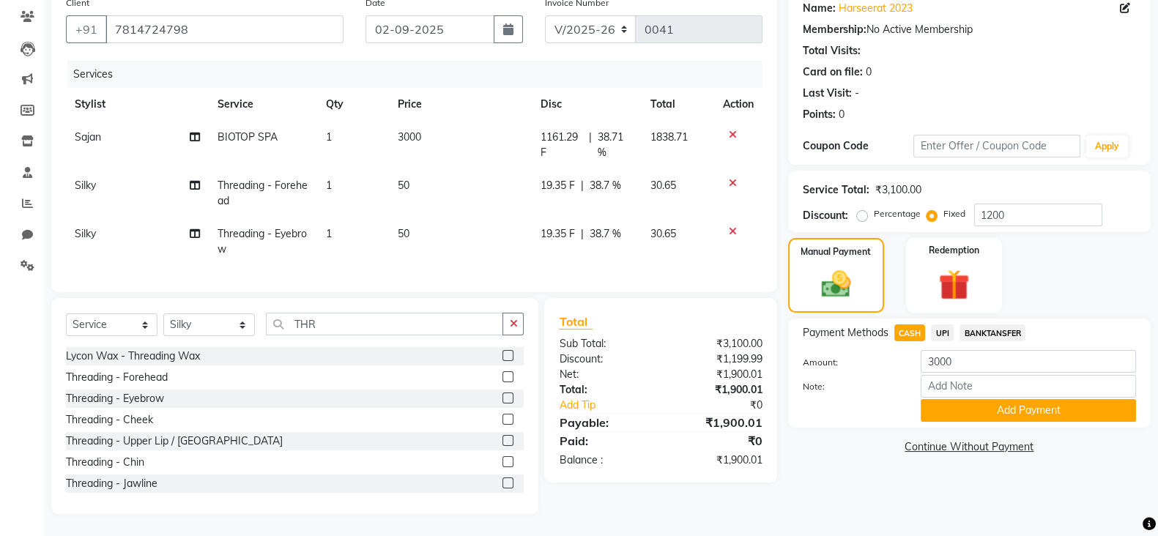
scroll to position [136, 0]
click at [502, 379] on label at bounding box center [507, 376] width 11 height 11
click at [502, 379] on input "checkbox" at bounding box center [507, 378] width 10 height 10
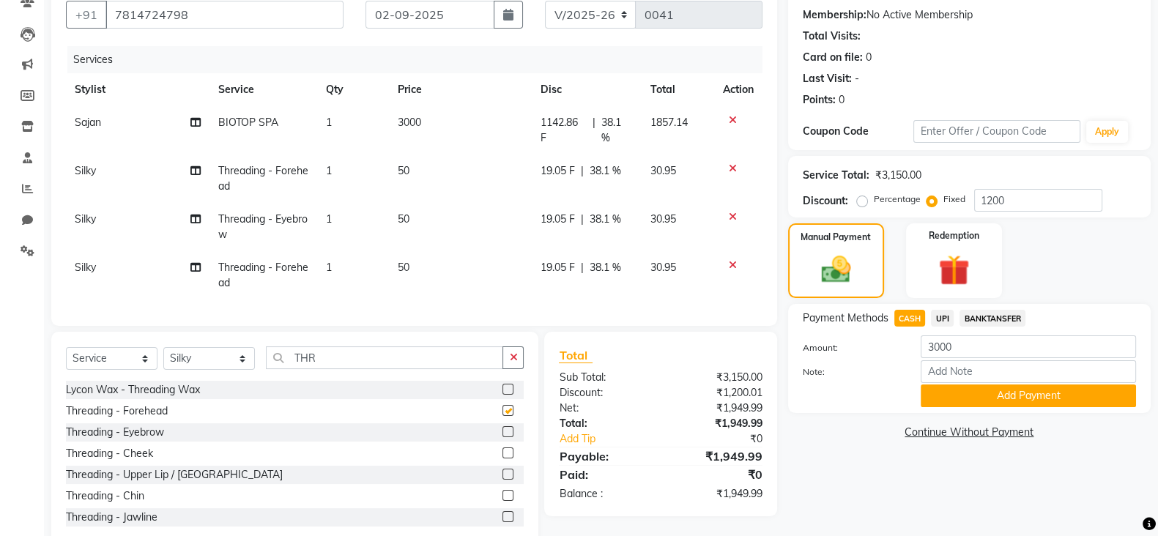
checkbox input "false"
click at [1004, 199] on input "1200" at bounding box center [1038, 200] width 128 height 23
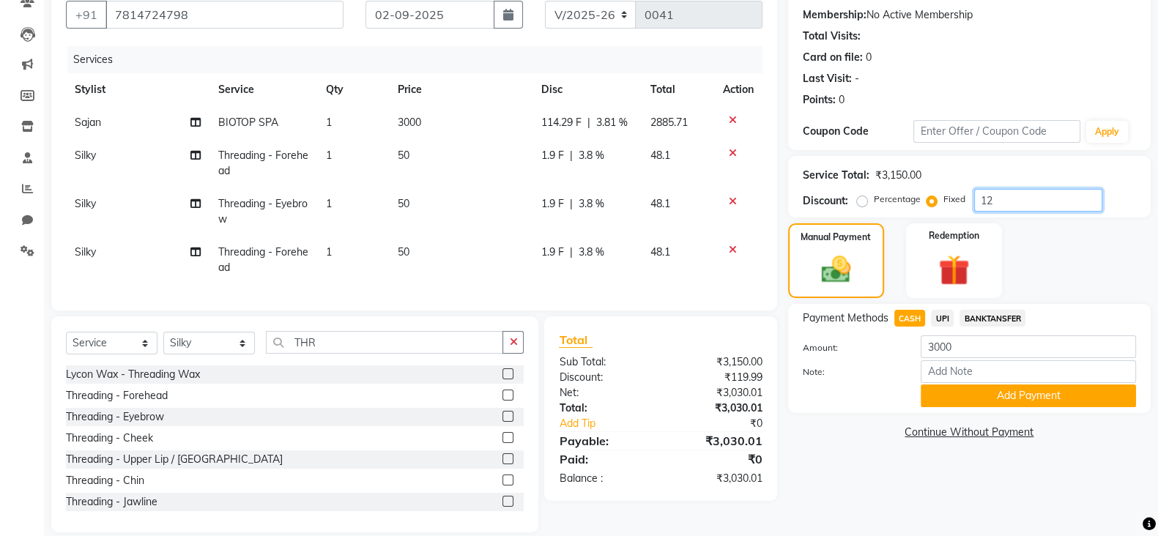
type input "1"
click at [874, 199] on label "Percentage" at bounding box center [897, 199] width 47 height 13
click at [861, 199] on input "Percentage" at bounding box center [865, 199] width 10 height 10
radio input "true"
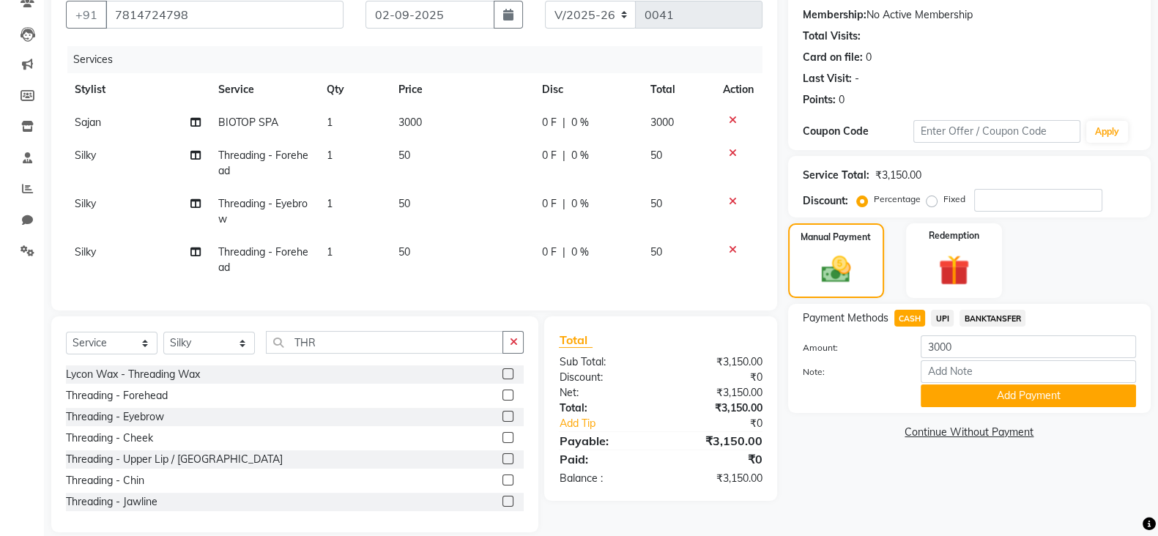
click at [943, 196] on label "Fixed" at bounding box center [954, 199] width 22 height 13
click at [930, 196] on input "Fixed" at bounding box center [935, 199] width 10 height 10
radio input "true"
click at [982, 200] on input "number" at bounding box center [1038, 200] width 128 height 23
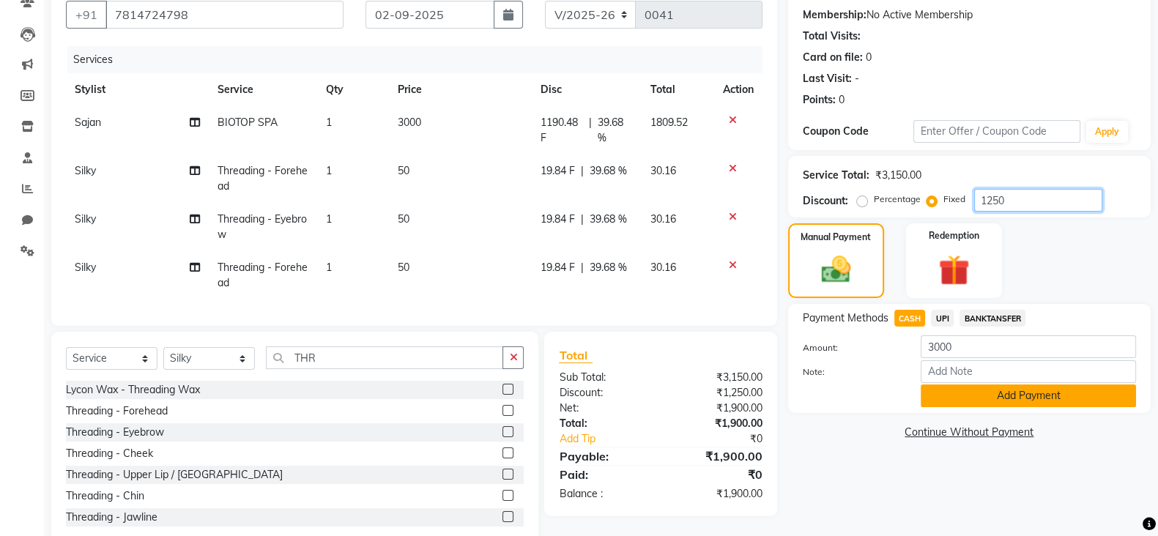
type input "1250"
click at [969, 396] on button "Add Payment" at bounding box center [1028, 396] width 215 height 23
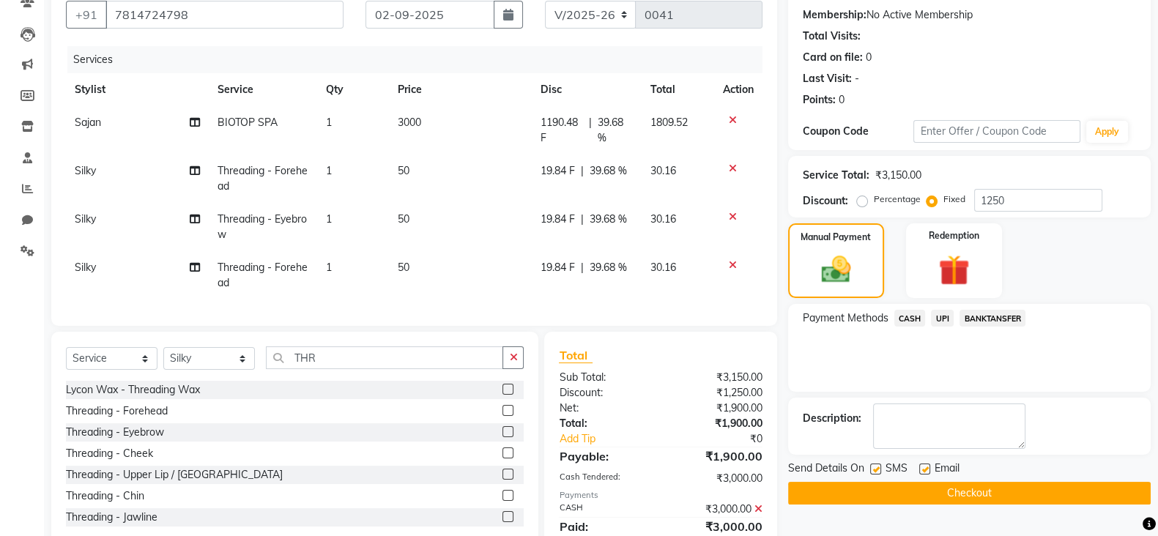
scroll to position [171, 0]
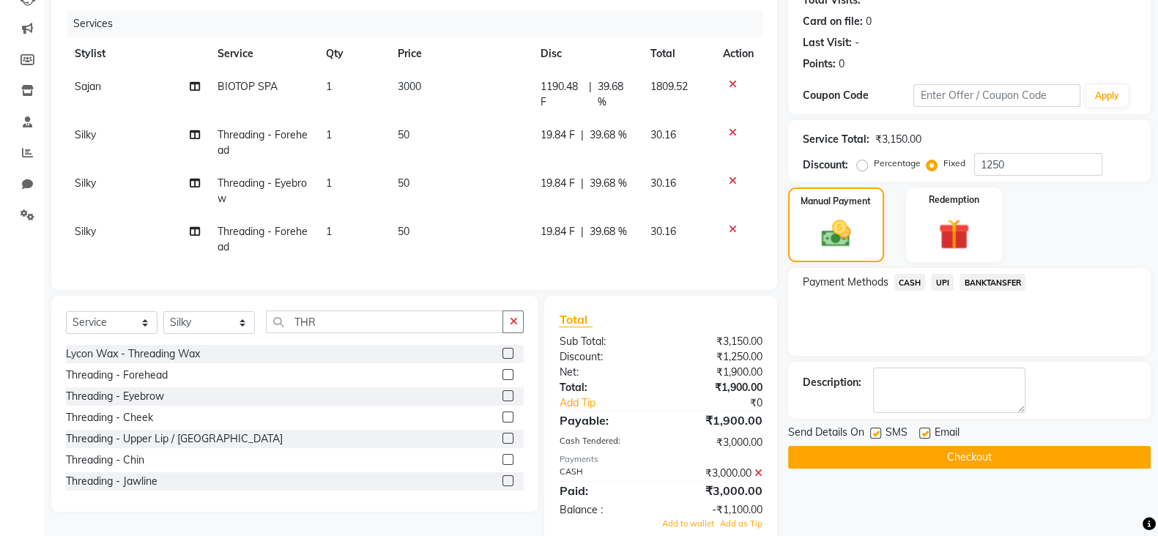
click at [876, 428] on label at bounding box center [875, 433] width 11 height 11
click at [876, 429] on input "checkbox" at bounding box center [875, 434] width 10 height 10
checkbox input "false"
click at [923, 430] on label at bounding box center [924, 433] width 11 height 11
click at [923, 430] on input "checkbox" at bounding box center [924, 434] width 10 height 10
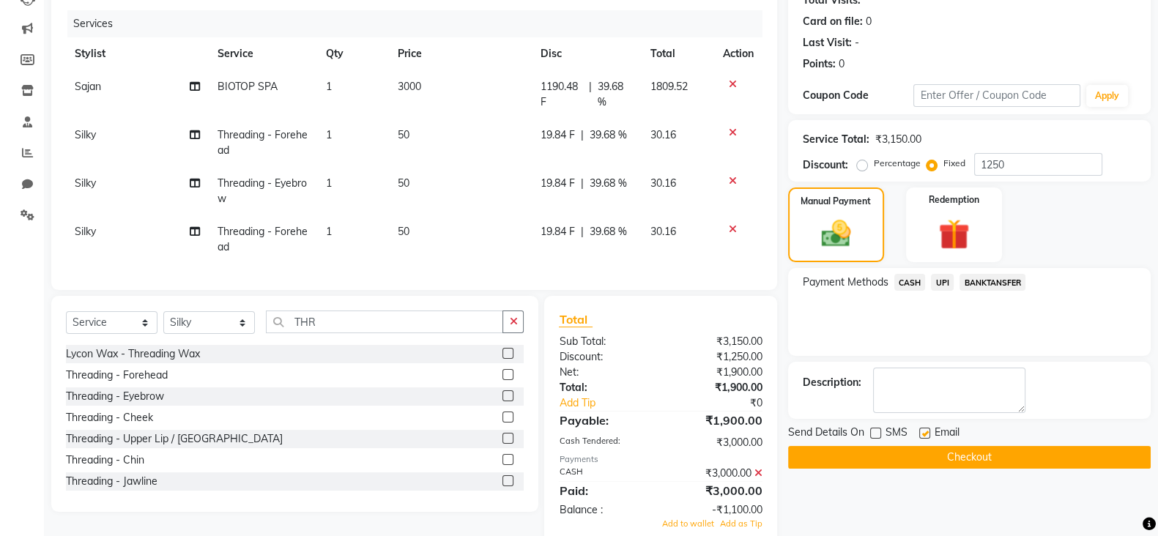
checkbox input "false"
click at [930, 455] on button "Checkout" at bounding box center [969, 457] width 363 height 23
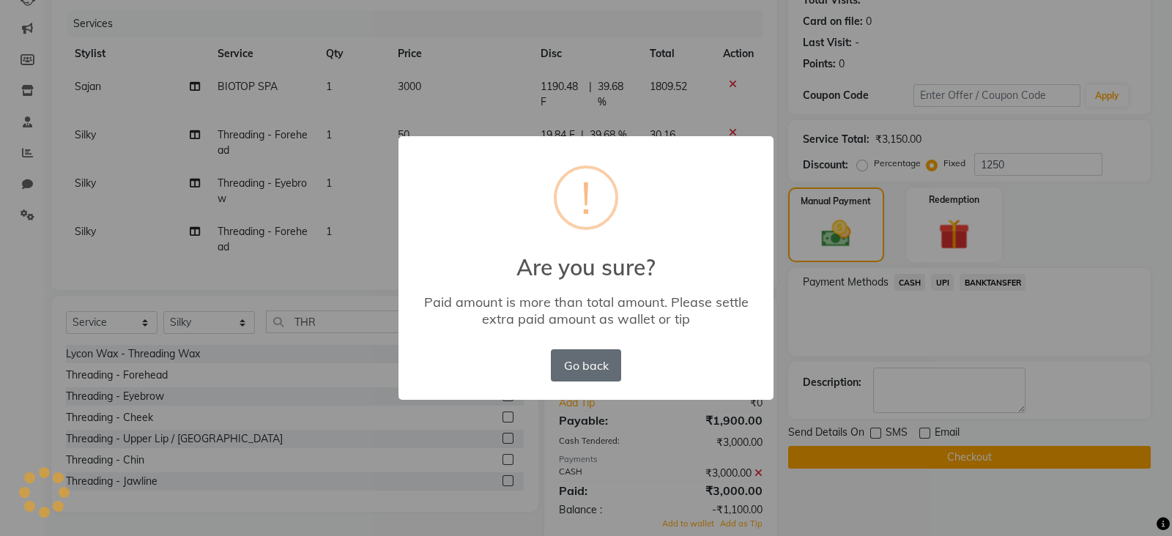
click at [601, 360] on button "Go back" at bounding box center [586, 365] width 70 height 32
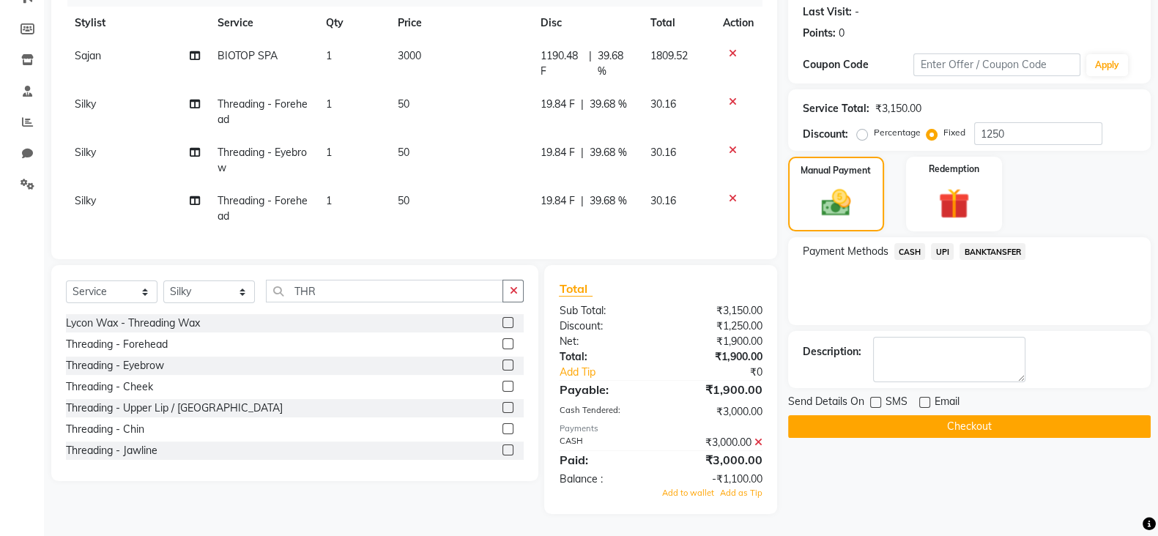
scroll to position [216, 0]
click at [1012, 122] on input "1250" at bounding box center [1038, 133] width 128 height 23
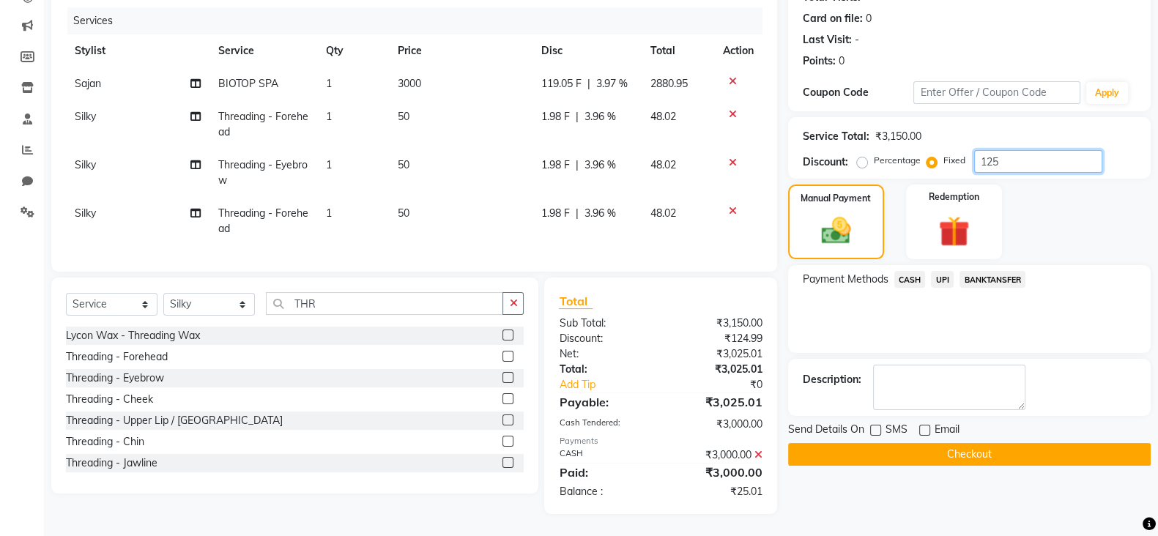
scroll to position [188, 0]
type input "1"
click at [760, 457] on icon at bounding box center [758, 455] width 8 height 10
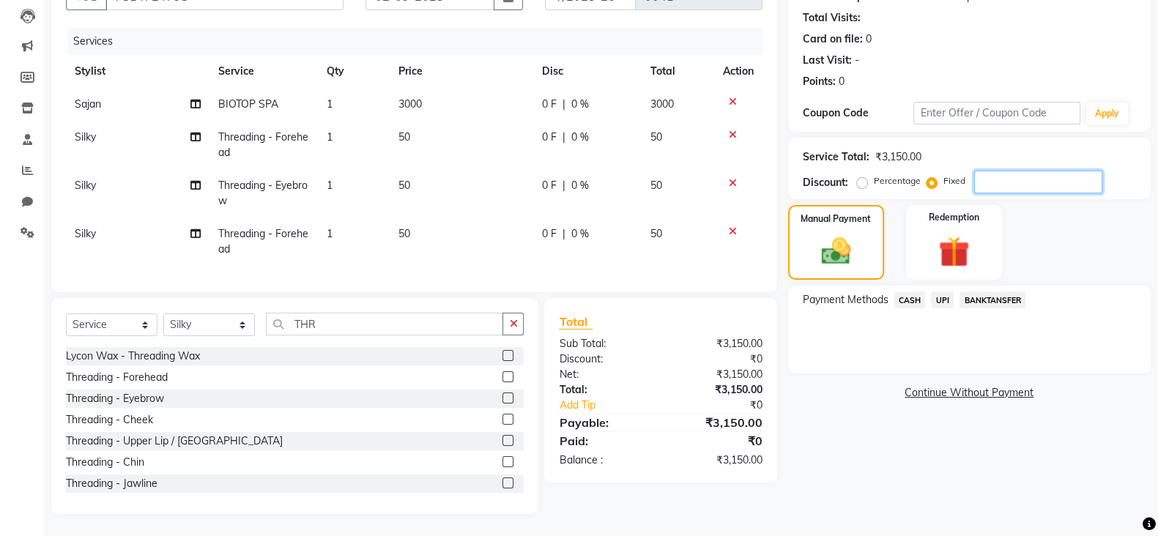
click at [987, 171] on input "number" at bounding box center [1038, 182] width 128 height 23
click at [734, 226] on icon at bounding box center [733, 231] width 8 height 10
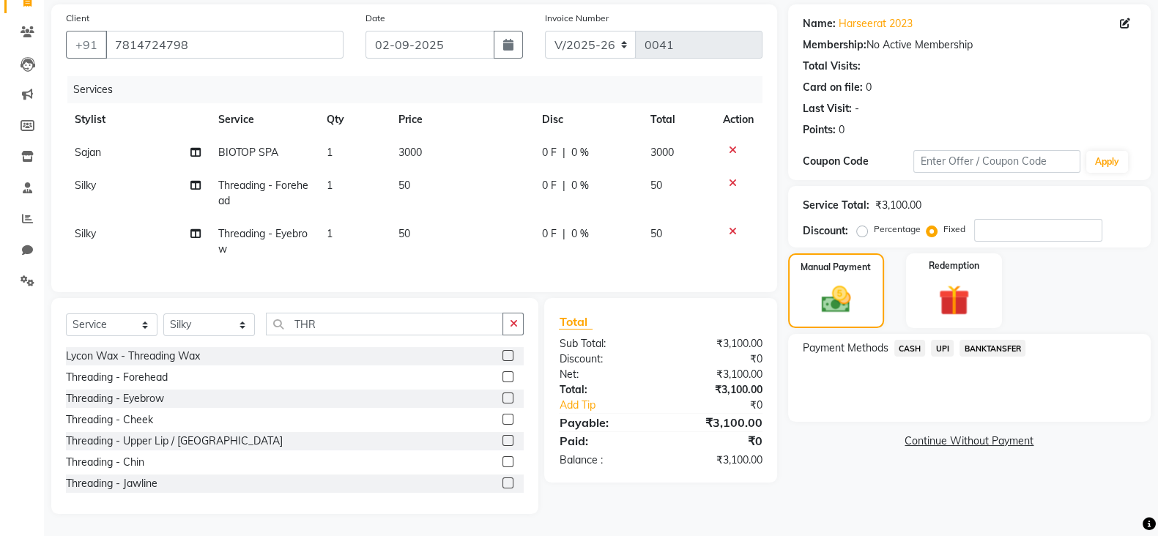
scroll to position [120, 0]
click at [1000, 219] on input "number" at bounding box center [1038, 230] width 128 height 23
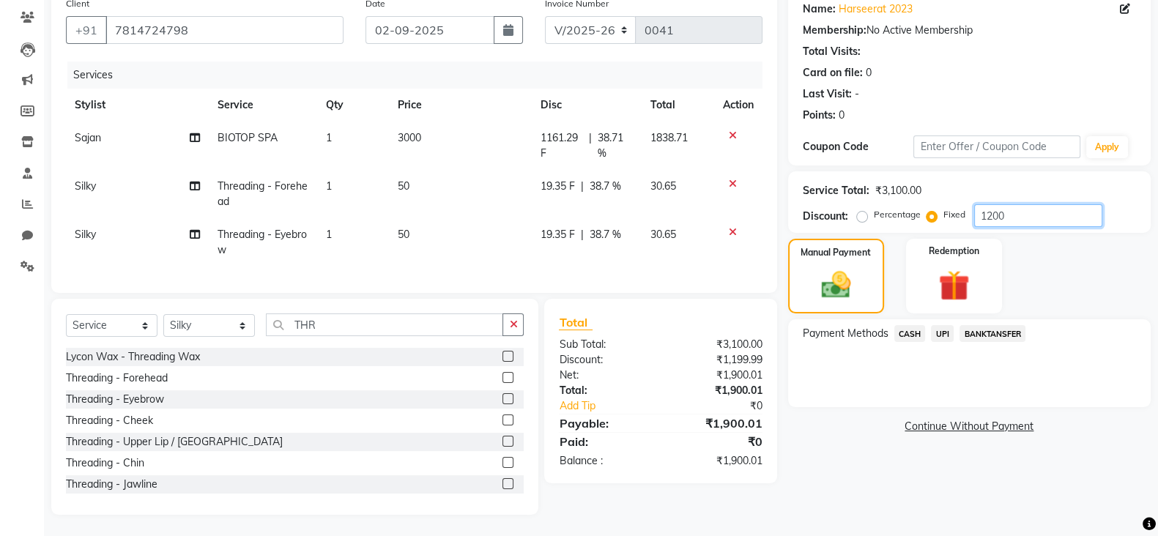
type input "1200"
click at [913, 333] on span "CASH" at bounding box center [909, 333] width 31 height 17
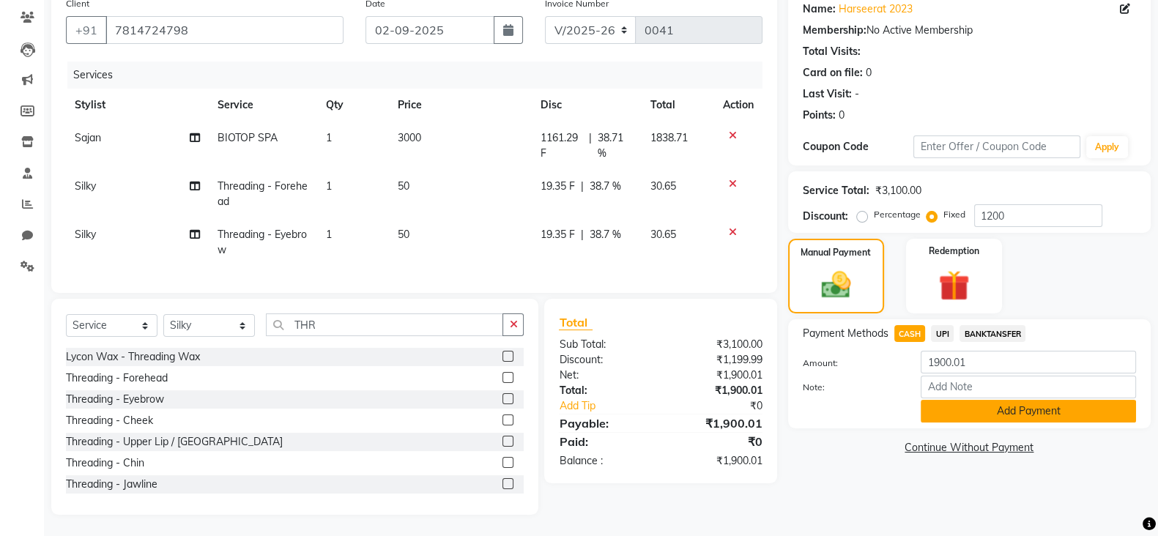
click at [995, 407] on button "Add Payment" at bounding box center [1028, 411] width 215 height 23
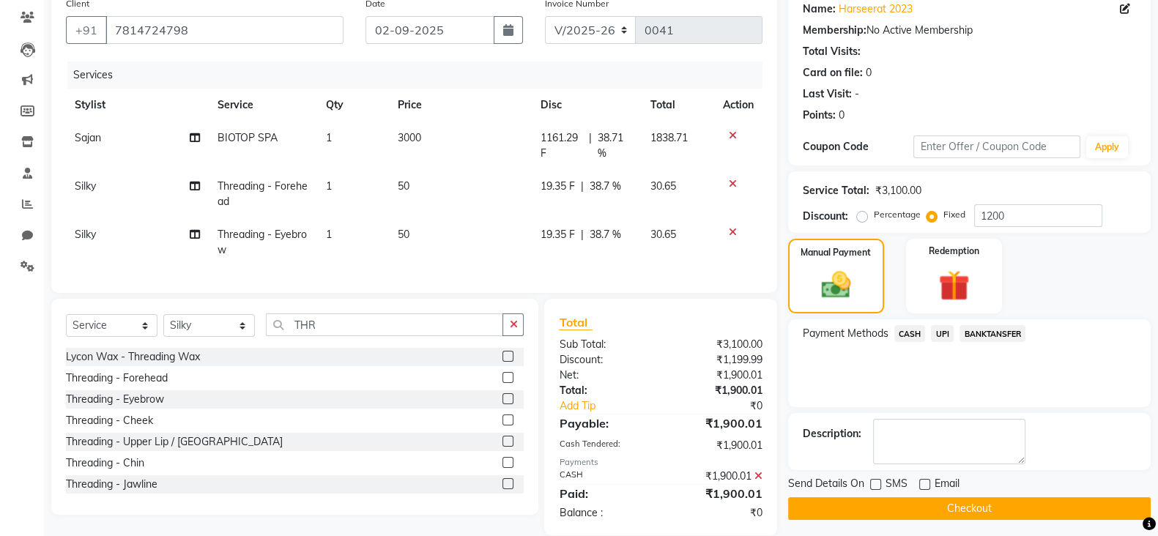
click at [1058, 513] on button "Checkout" at bounding box center [969, 508] width 363 height 23
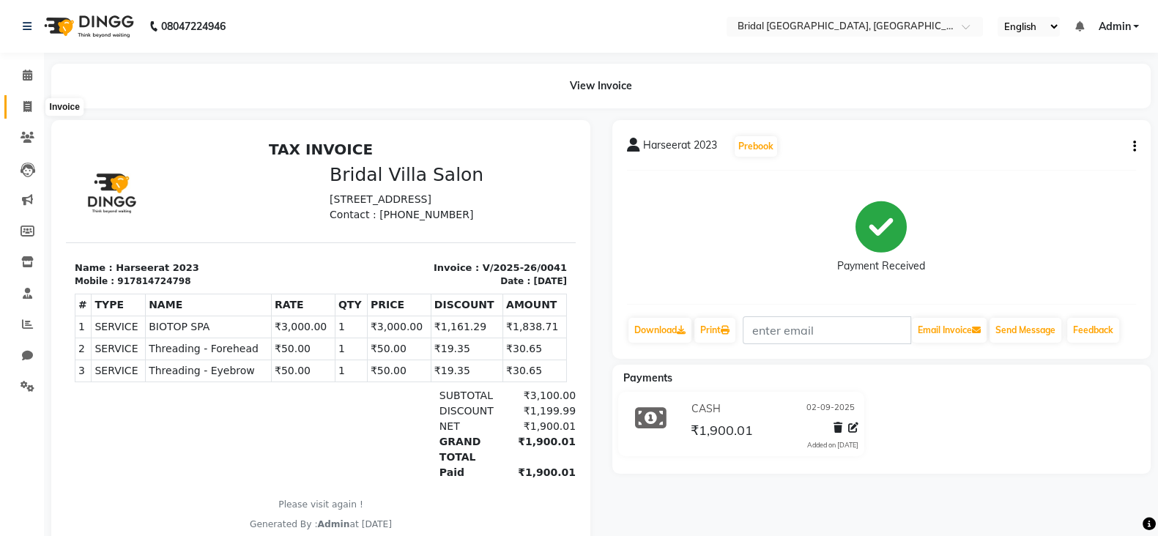
click at [26, 105] on icon at bounding box center [27, 106] width 8 height 11
select select "service"
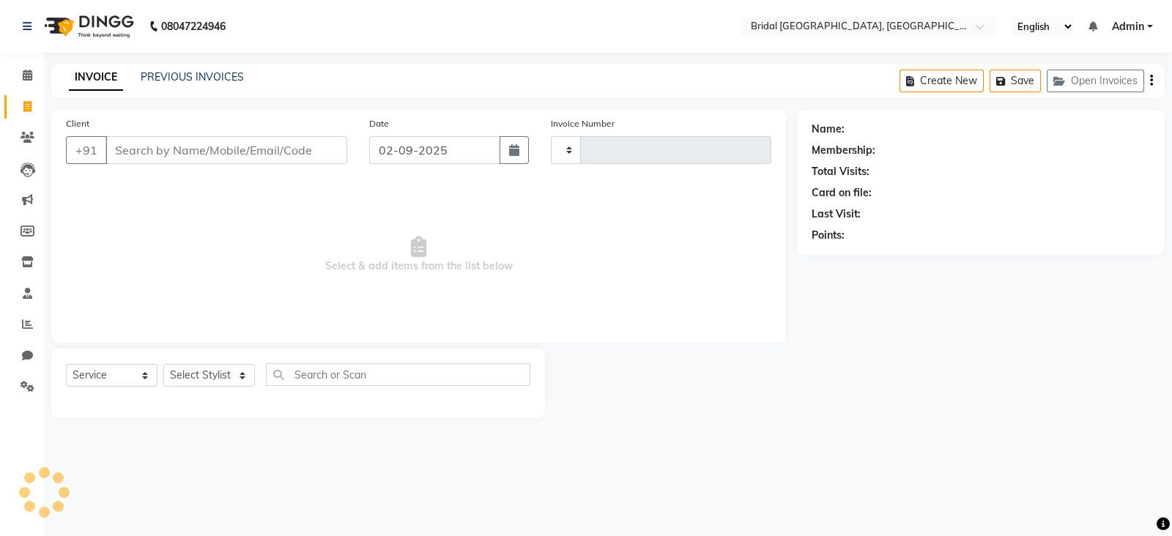
type input "0042"
select select "8752"
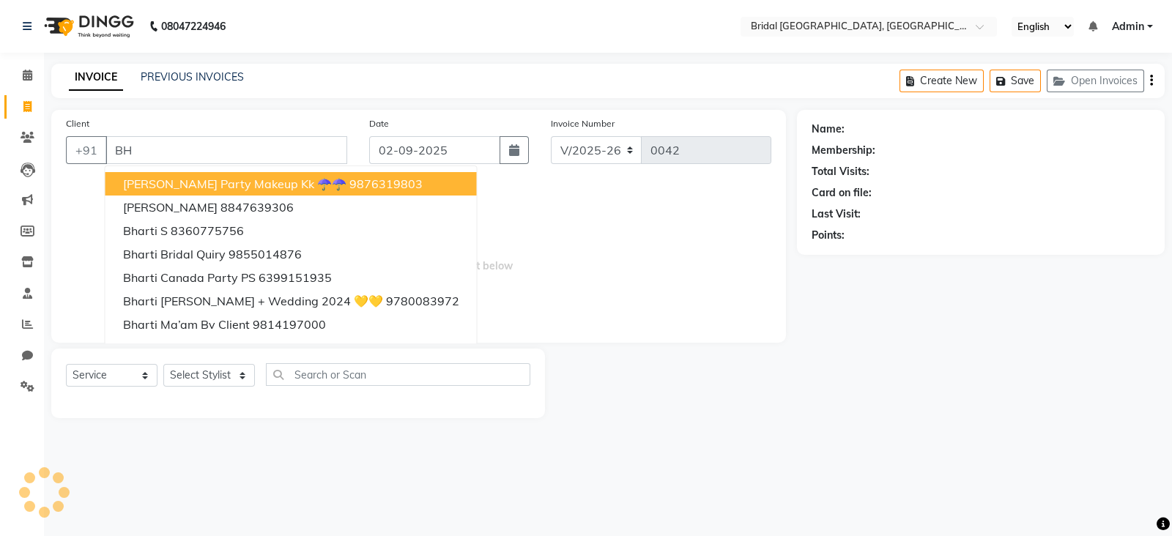
type input "B"
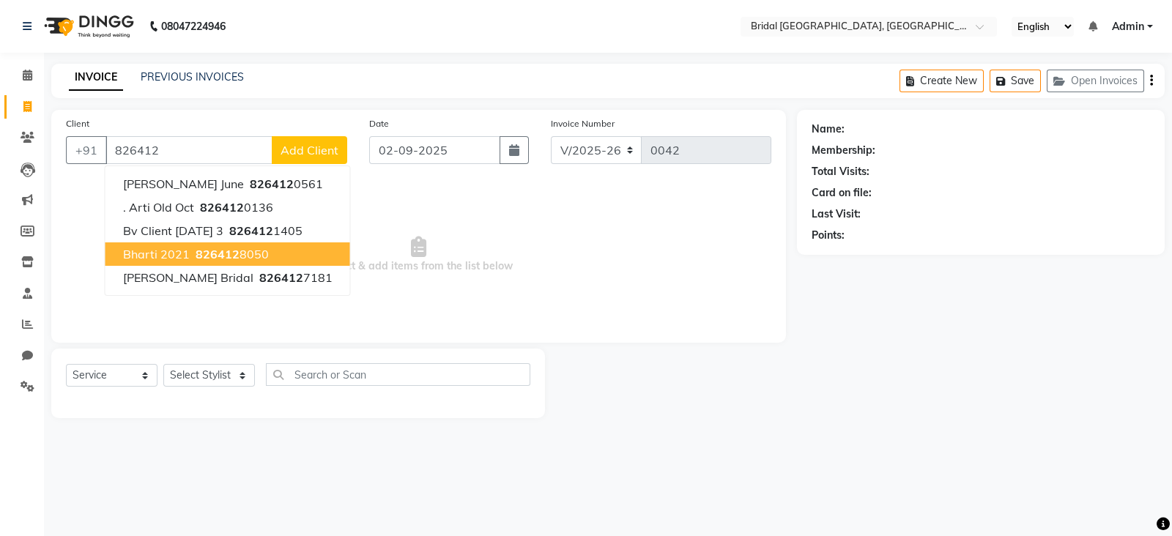
click at [237, 256] on ngb-highlight "826412 8050" at bounding box center [231, 254] width 76 height 15
type input "8264128050"
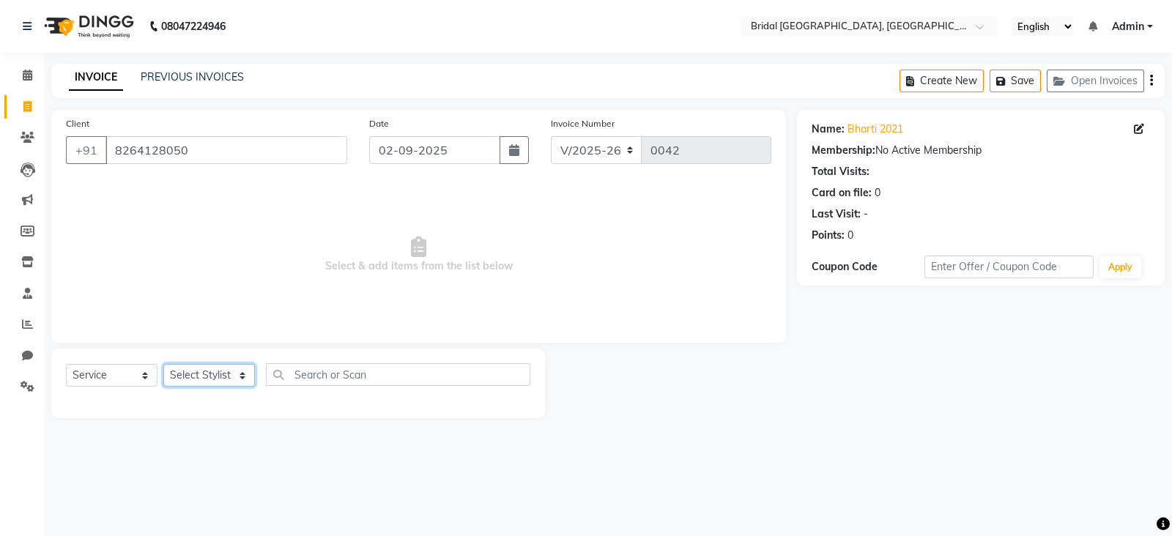
click at [227, 373] on select "Select Stylist [PERSON_NAME] Anim [PERSON_NAME] [PERSON_NAME] [PERSON_NAME] gau…" at bounding box center [209, 375] width 92 height 23
select select "90155"
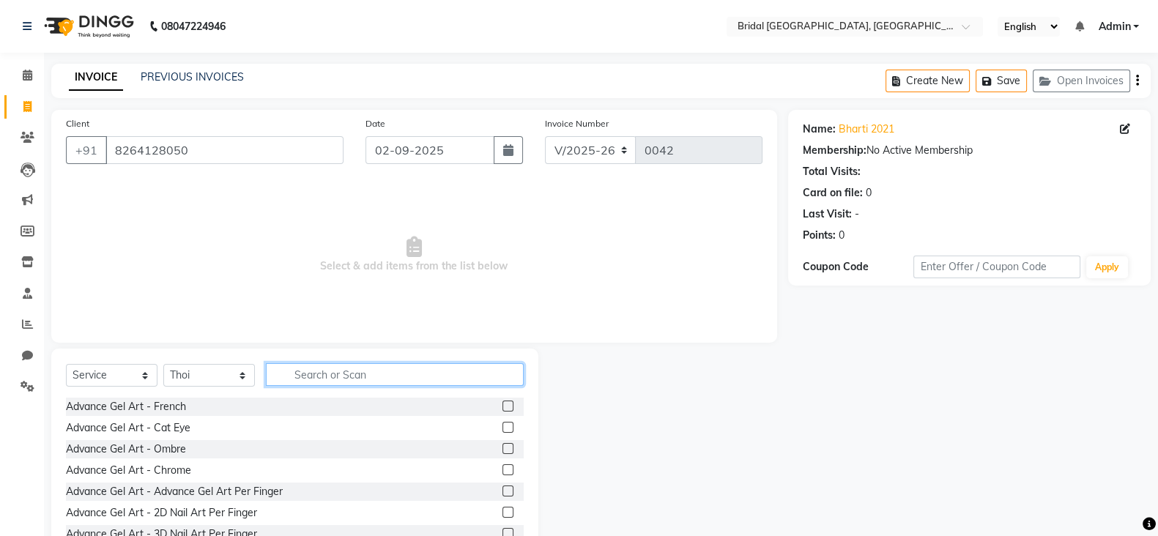
click at [330, 374] on input "text" at bounding box center [395, 374] width 258 height 23
type input "E"
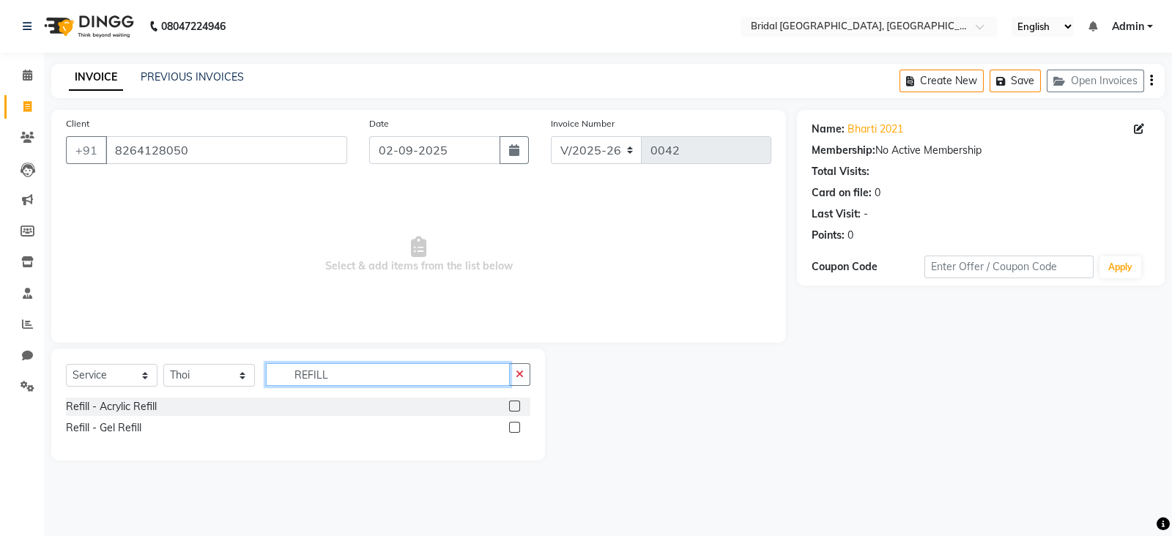
type input "REFILL"
click at [517, 430] on label at bounding box center [514, 427] width 11 height 11
click at [517, 430] on input "checkbox" at bounding box center [514, 428] width 10 height 10
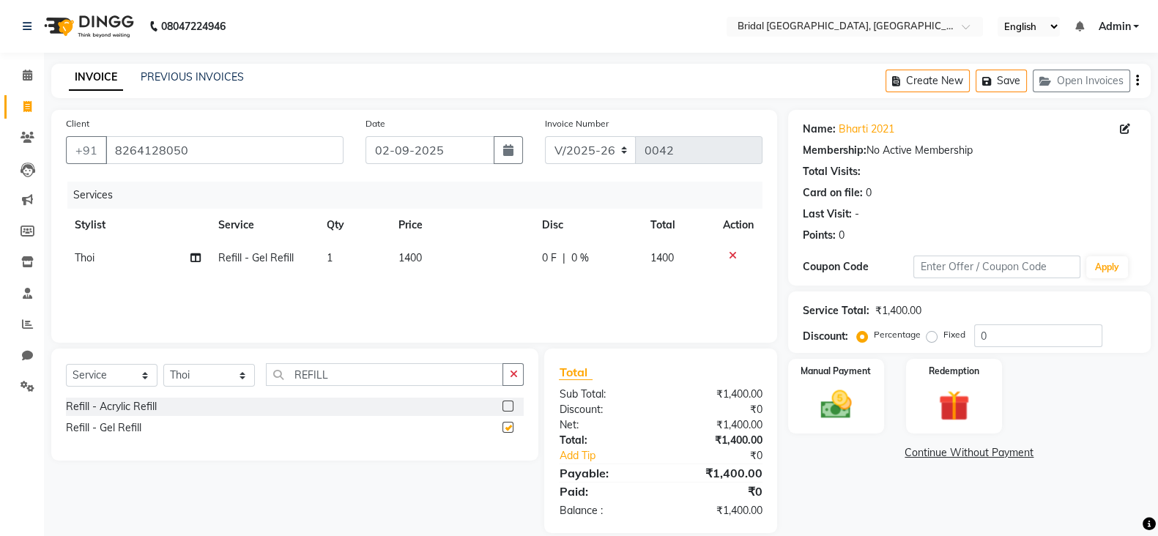
checkbox input "false"
click at [857, 394] on img at bounding box center [836, 404] width 52 height 37
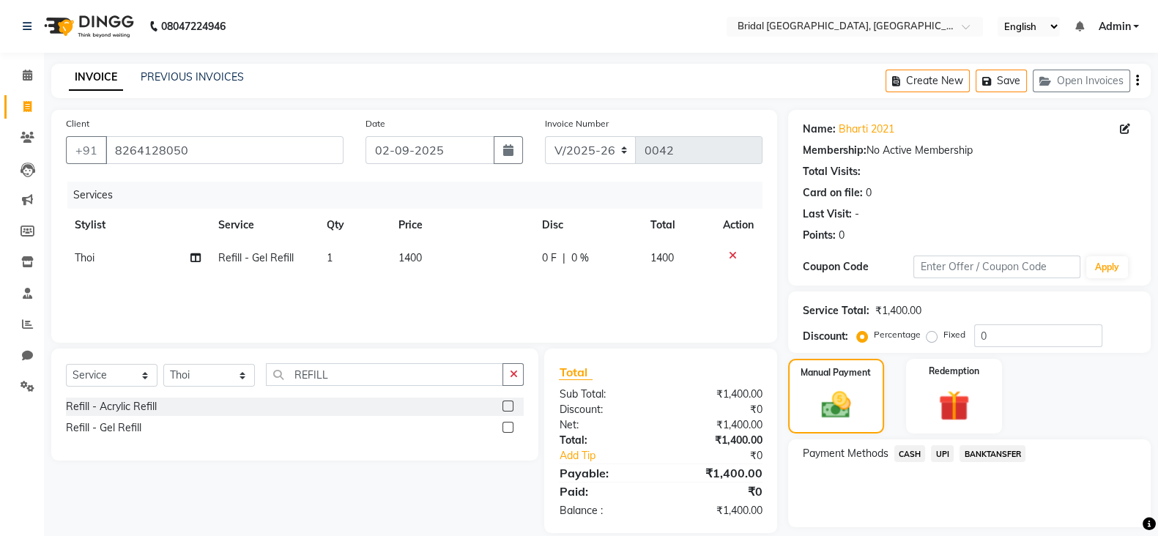
click at [943, 338] on label "Fixed" at bounding box center [954, 334] width 22 height 13
click at [930, 338] on input "Fixed" at bounding box center [935, 335] width 10 height 10
radio input "true"
click at [245, 374] on select "Select Stylist [PERSON_NAME] Anim [PERSON_NAME] [PERSON_NAME] [PERSON_NAME] gau…" at bounding box center [209, 375] width 92 height 23
select select "90152"
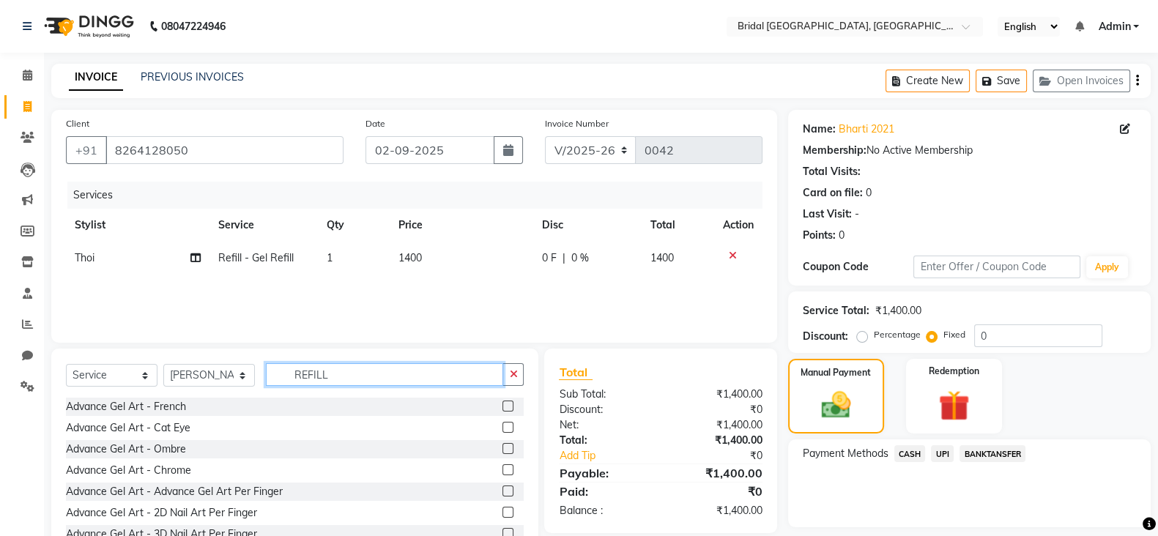
click at [345, 383] on input "REFILL" at bounding box center [384, 374] width 237 height 23
type input "R"
type input "PEDI"
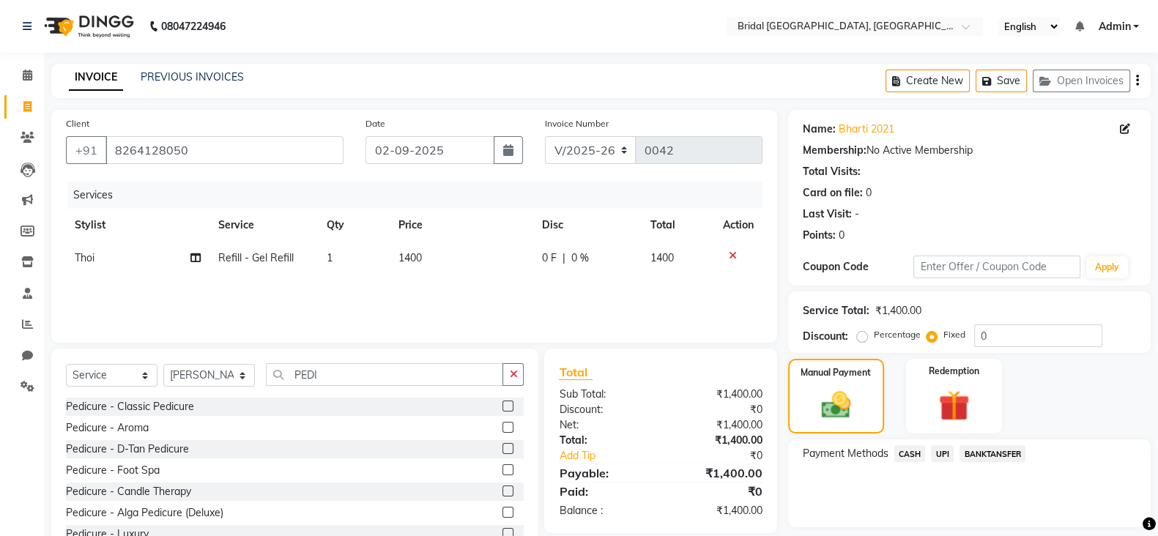
click at [502, 404] on label at bounding box center [507, 406] width 11 height 11
click at [502, 404] on input "checkbox" at bounding box center [507, 407] width 10 height 10
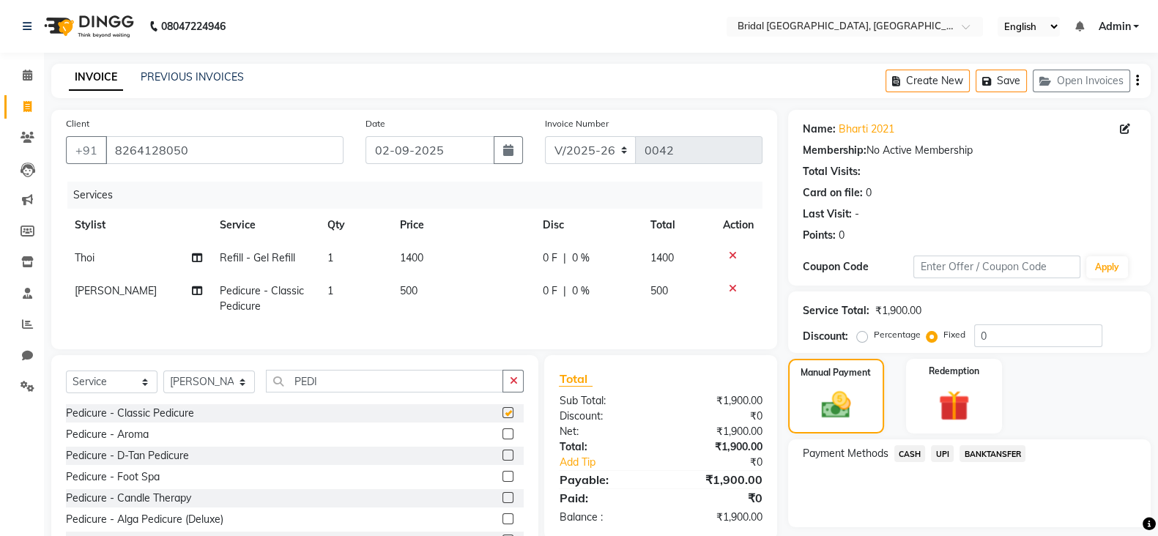
checkbox input "false"
click at [912, 453] on span "CASH" at bounding box center [909, 453] width 31 height 17
click at [946, 452] on span "UPI" at bounding box center [942, 453] width 23 height 17
click at [913, 450] on span "CASH" at bounding box center [909, 453] width 31 height 17
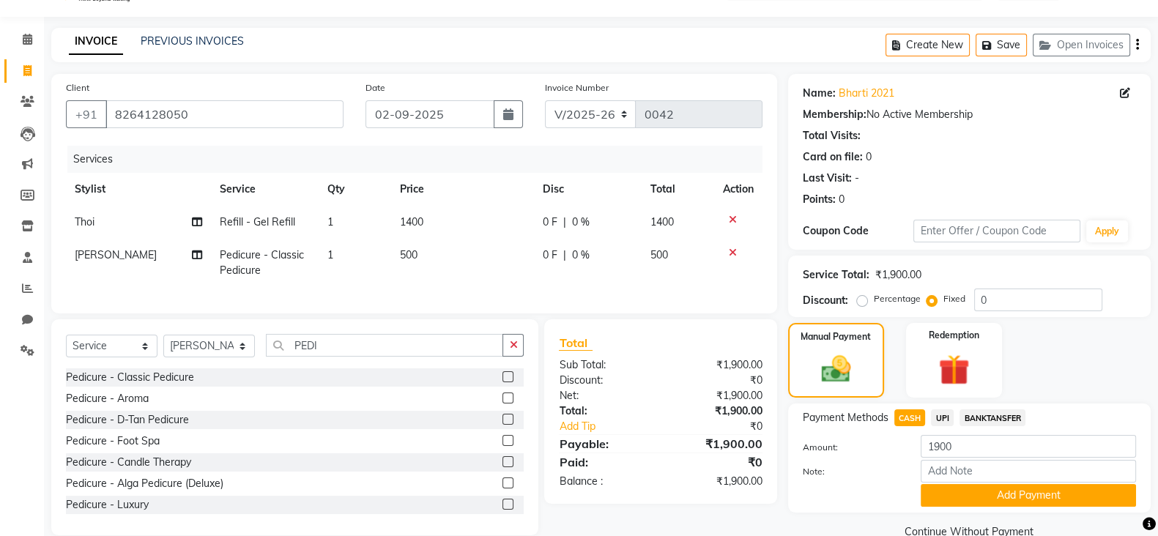
scroll to position [72, 0]
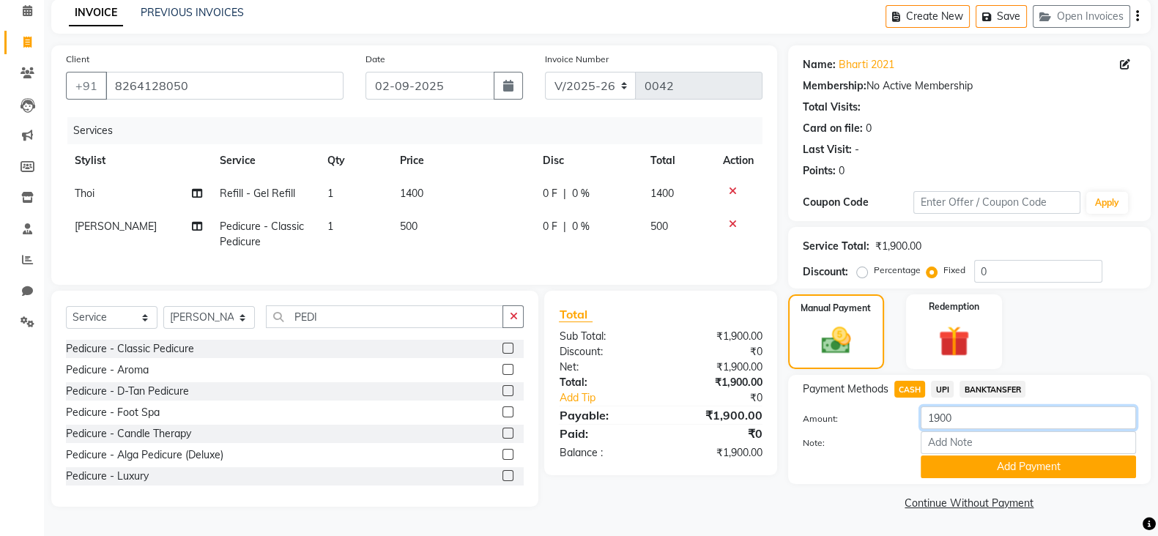
click at [990, 409] on input "1900" at bounding box center [1028, 418] width 215 height 23
type input "1000"
click at [1018, 466] on button "Add Payment" at bounding box center [1028, 467] width 215 height 23
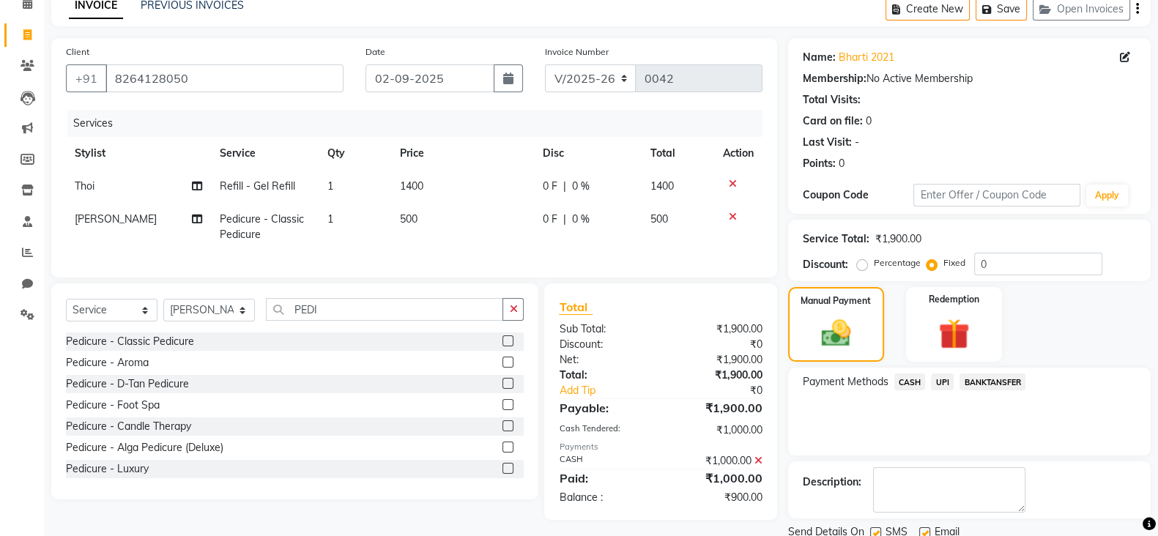
click at [944, 379] on span "UPI" at bounding box center [942, 382] width 23 height 17
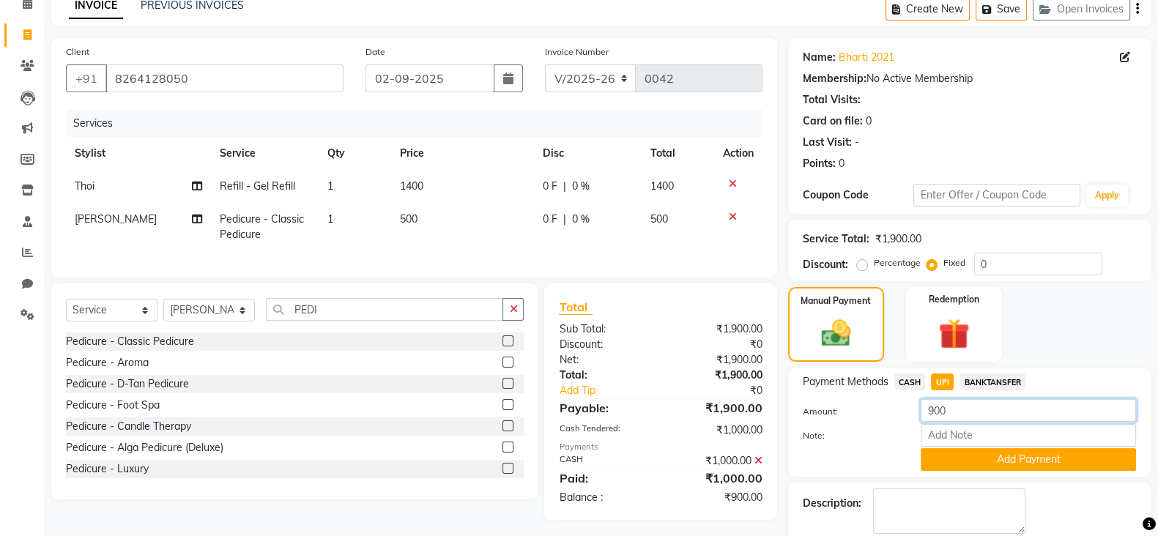
drag, startPoint x: 958, startPoint y: 412, endPoint x: 905, endPoint y: 411, distance: 53.5
click at [905, 411] on div "Amount: 900" at bounding box center [969, 411] width 355 height 25
click at [1024, 459] on button "Add Payment" at bounding box center [1028, 459] width 215 height 23
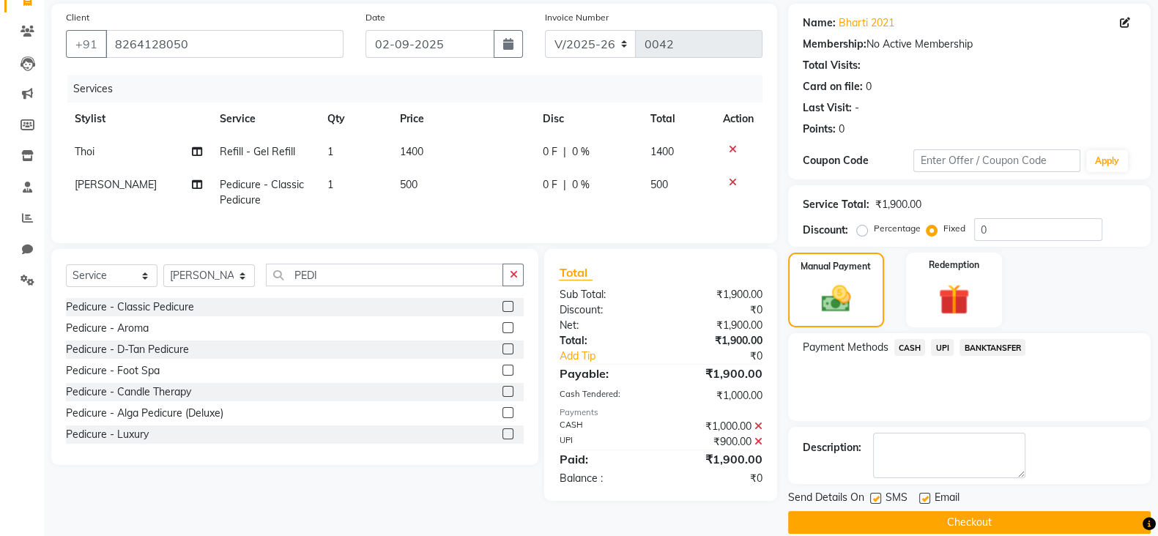
scroll to position [125, 0]
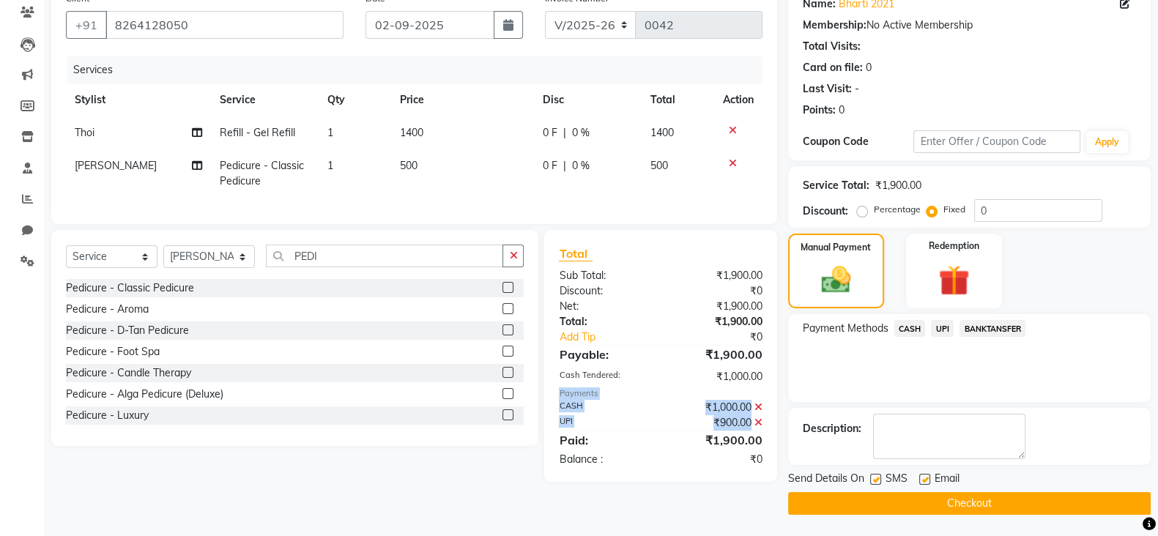
drag, startPoint x: 557, startPoint y: 408, endPoint x: 747, endPoint y: 434, distance: 191.4
click at [747, 434] on div "Total Sub Total: ₹1,900.00 Discount: ₹0 Net: ₹1,900.00 Total: ₹1,900.00 Add Tip…" at bounding box center [660, 356] width 232 height 252
click at [875, 475] on label at bounding box center [875, 479] width 11 height 11
click at [875, 475] on input "checkbox" at bounding box center [875, 480] width 10 height 10
checkbox input "false"
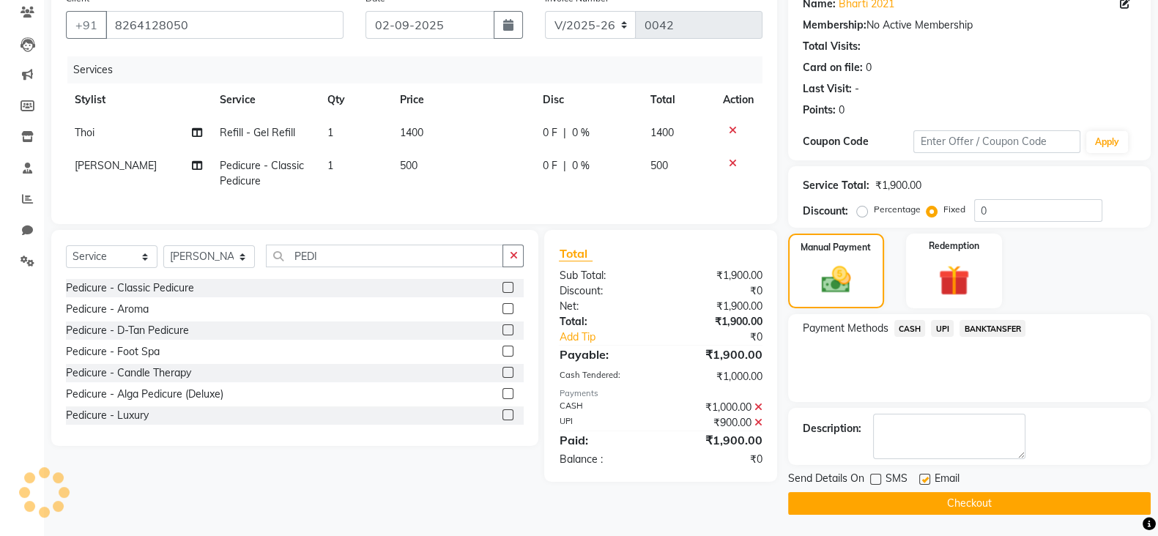
click at [925, 478] on label at bounding box center [924, 479] width 11 height 11
click at [925, 478] on input "checkbox" at bounding box center [924, 480] width 10 height 10
checkbox input "false"
click at [922, 500] on button "Checkout" at bounding box center [969, 503] width 363 height 23
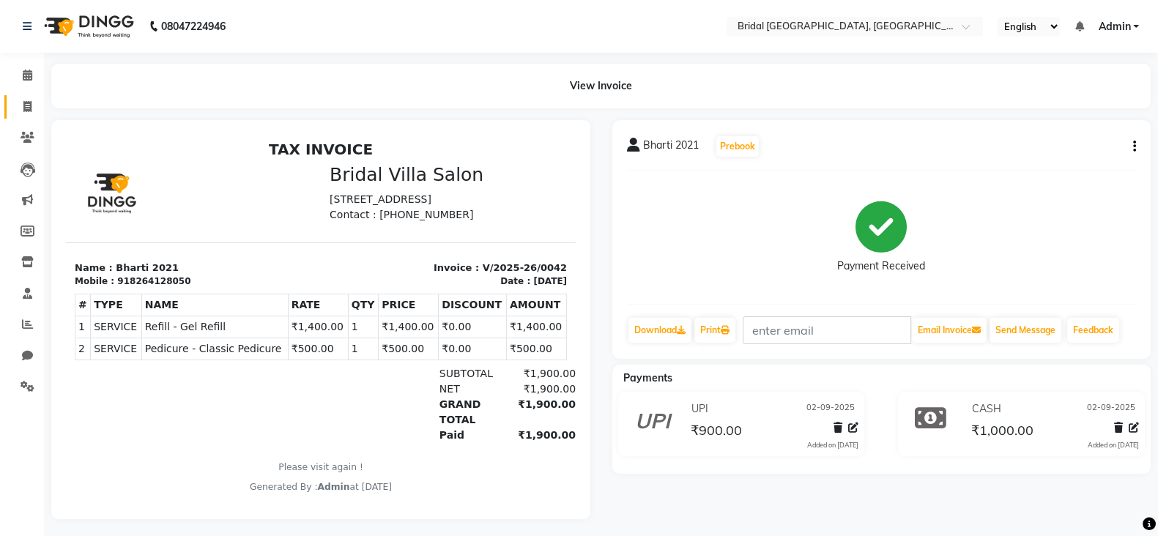
click at [25, 118] on link "Invoice" at bounding box center [21, 107] width 35 height 24
select select "service"
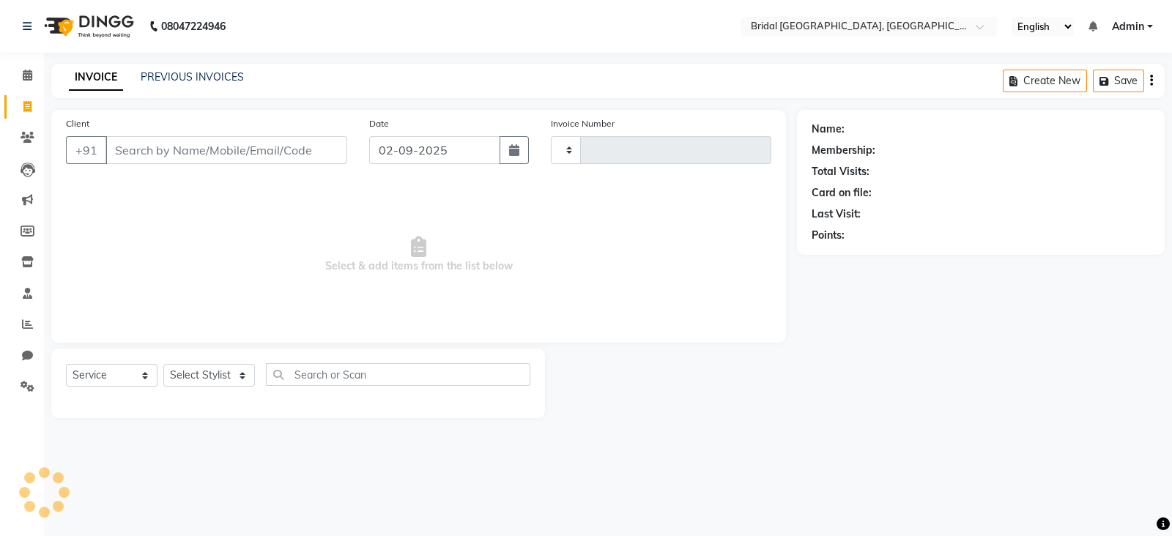
type input "0043"
select select "8752"
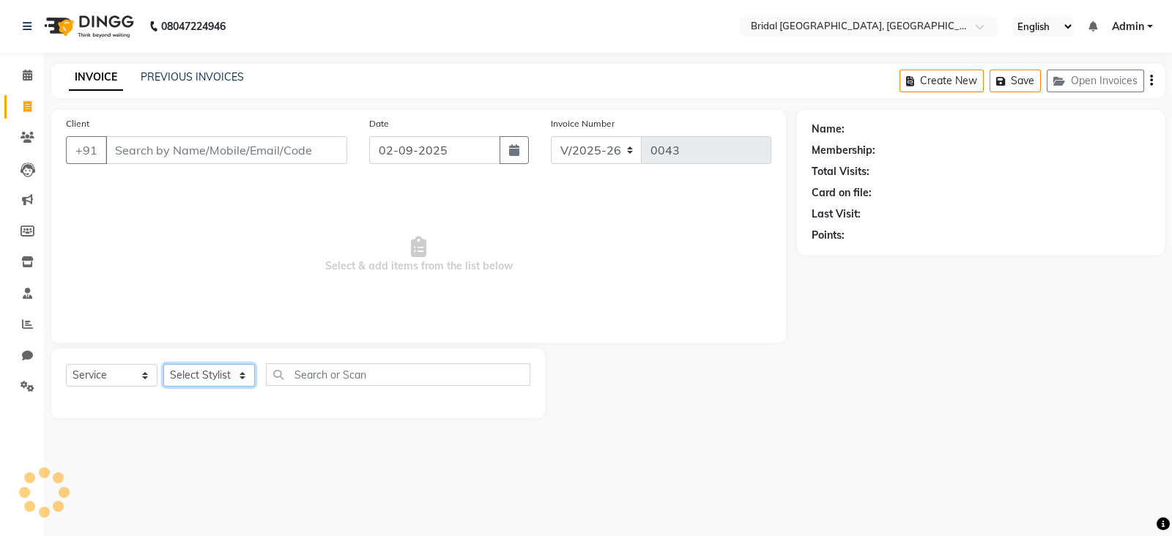
click at [242, 381] on select "Select Stylist [PERSON_NAME] Anim [PERSON_NAME] [PERSON_NAME] [PERSON_NAME] gau…" at bounding box center [209, 375] width 92 height 23
select select "90143"
click at [220, 376] on select "Select Stylist [PERSON_NAME] Anim [PERSON_NAME] [PERSON_NAME] [PERSON_NAME] gau…" at bounding box center [209, 375] width 92 height 23
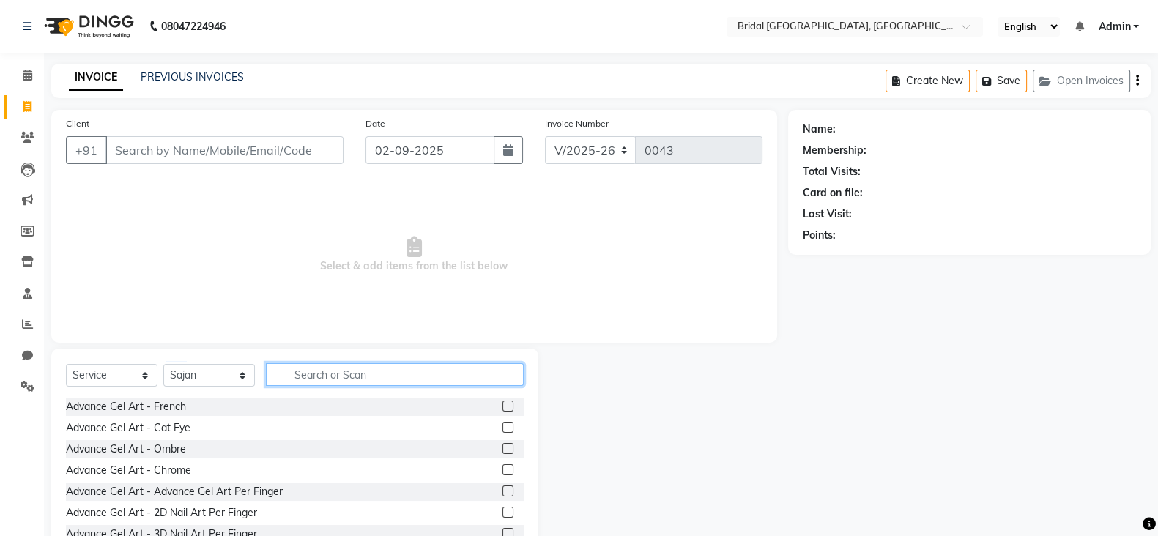
click at [348, 375] on input "text" at bounding box center [395, 374] width 258 height 23
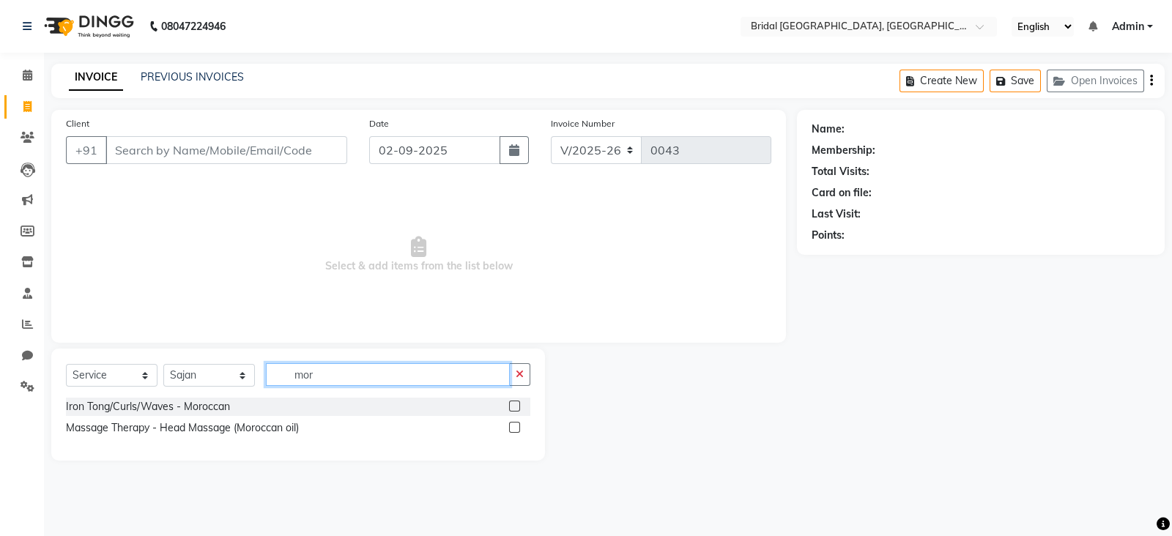
type input "mor"
click at [516, 404] on label at bounding box center [514, 406] width 11 height 11
click at [516, 404] on input "checkbox" at bounding box center [514, 407] width 10 height 10
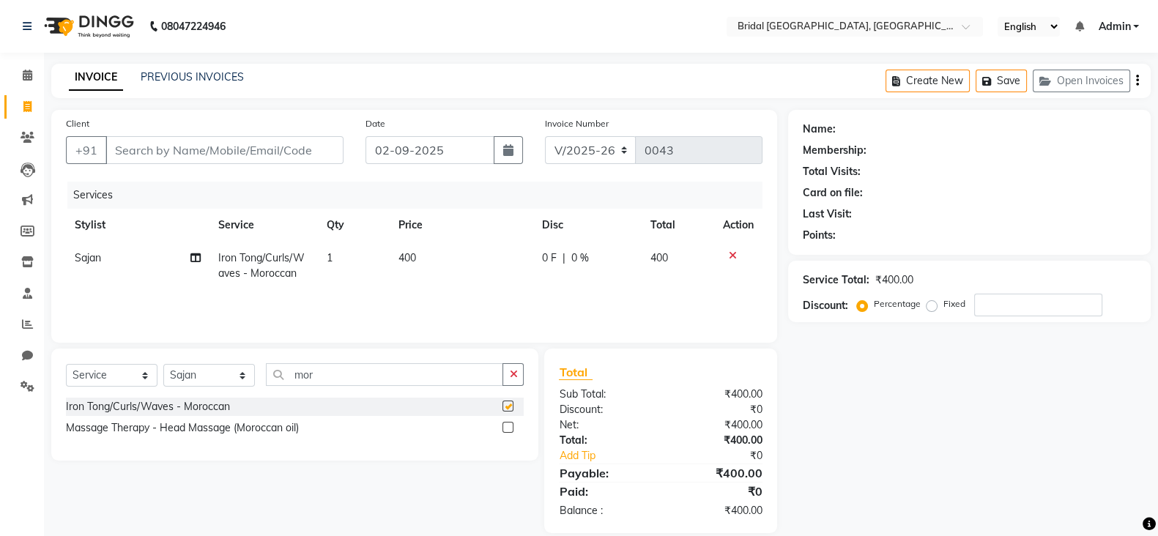
checkbox input "false"
click at [22, 388] on icon at bounding box center [28, 386] width 14 height 11
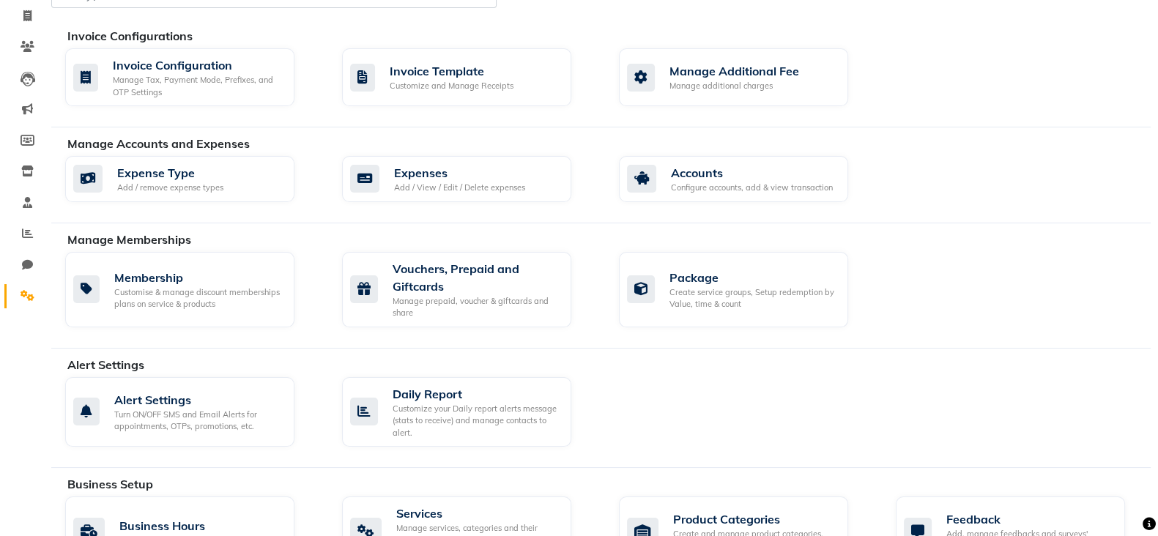
scroll to position [182, 0]
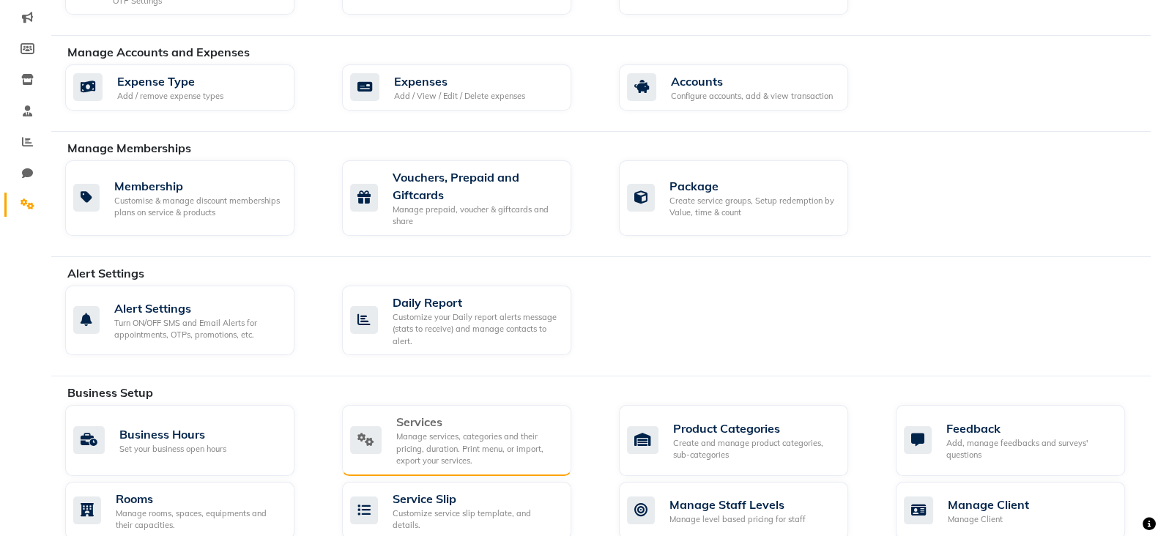
click at [416, 431] on div "Manage services, categories and their pricing, duration. Print menu, or import,…" at bounding box center [477, 449] width 163 height 37
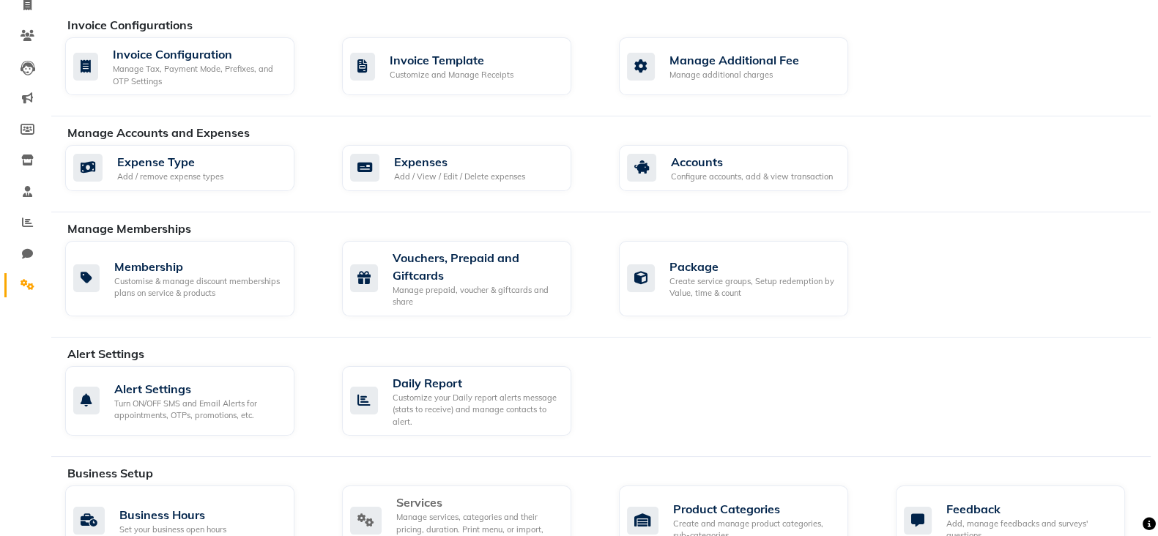
scroll to position [182, 0]
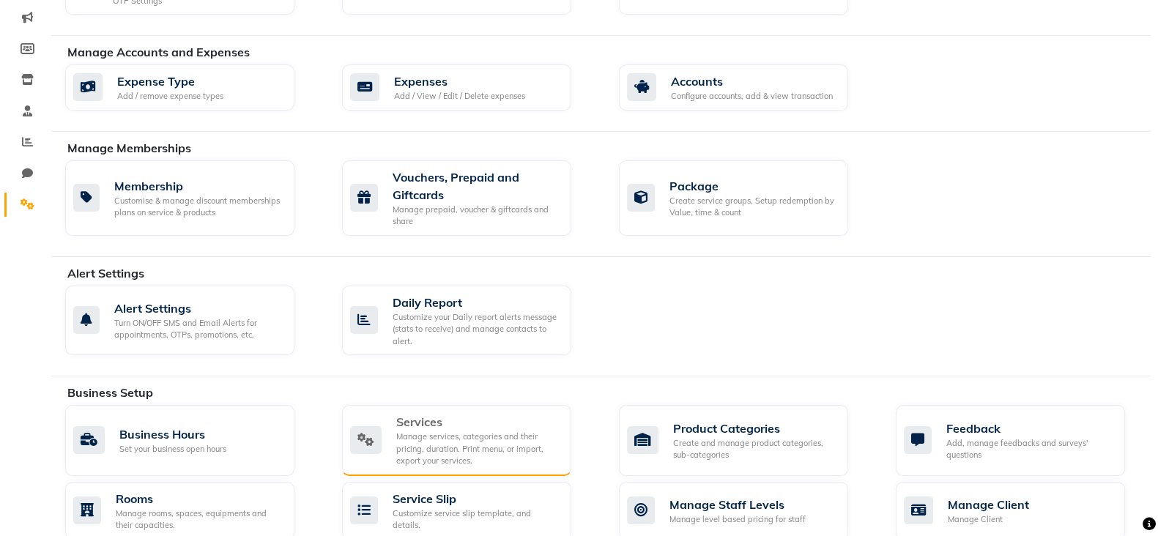
click at [438, 427] on div "Services" at bounding box center [477, 422] width 163 height 18
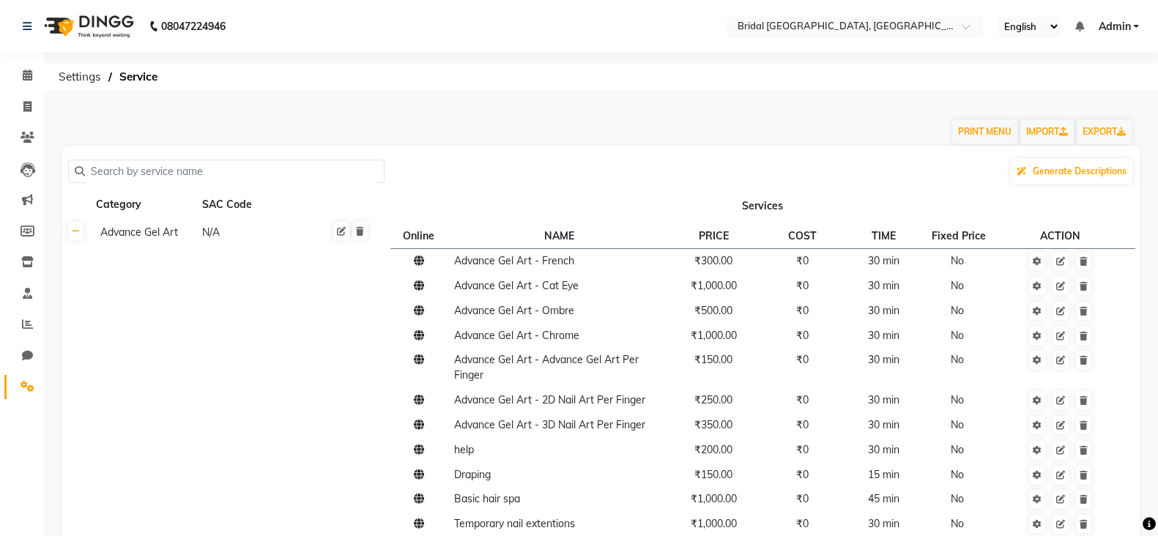
click at [224, 165] on input "text" at bounding box center [231, 171] width 293 height 23
click at [1067, 261] on link at bounding box center [1061, 261] width 16 height 18
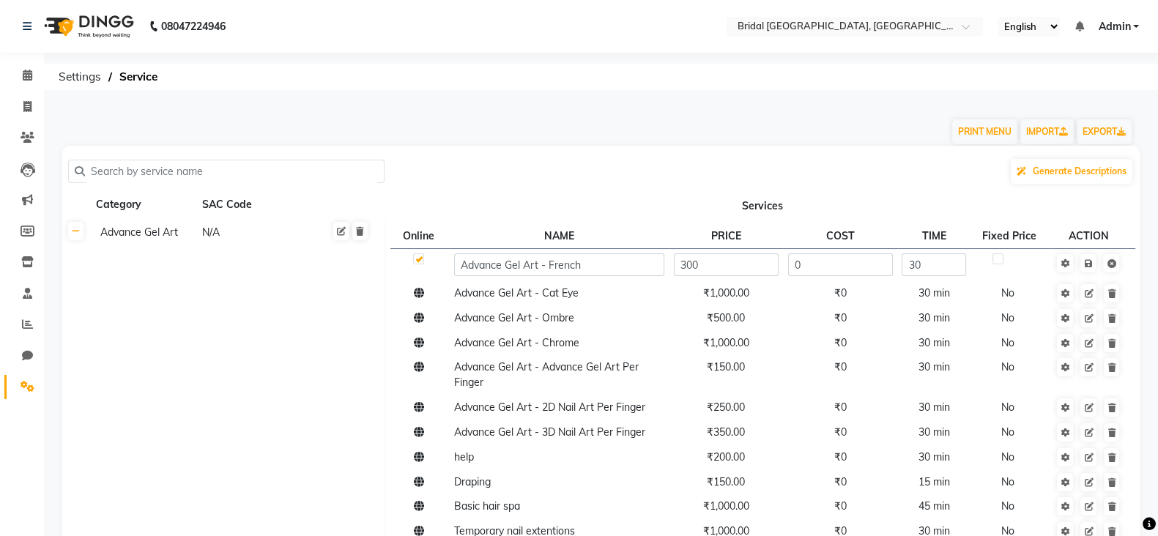
click at [242, 168] on input "text" at bounding box center [231, 171] width 293 height 23
click at [81, 236] on link at bounding box center [75, 231] width 15 height 18
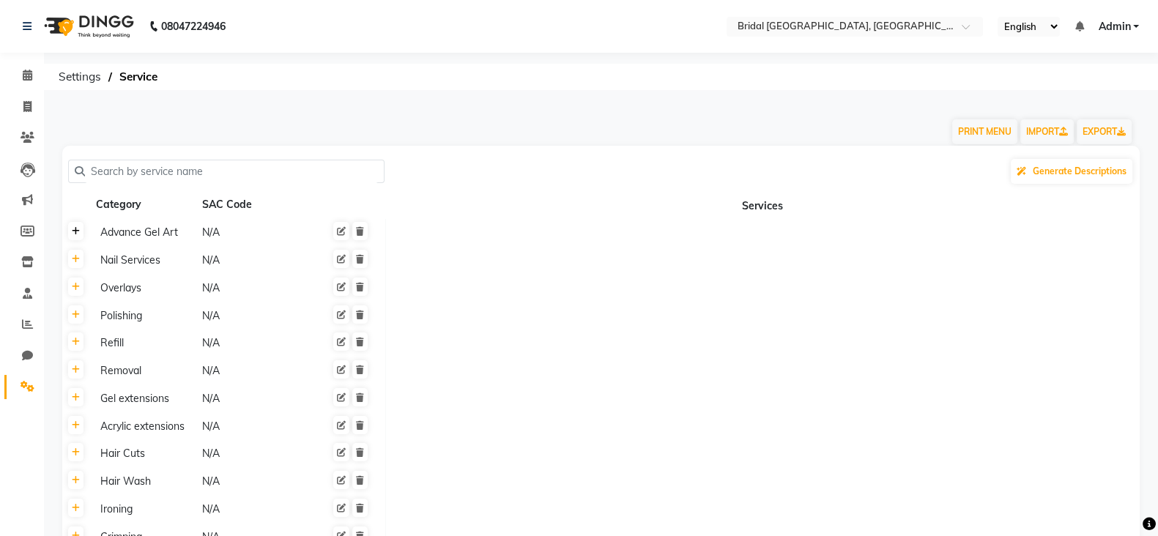
click at [80, 235] on link at bounding box center [75, 231] width 15 height 18
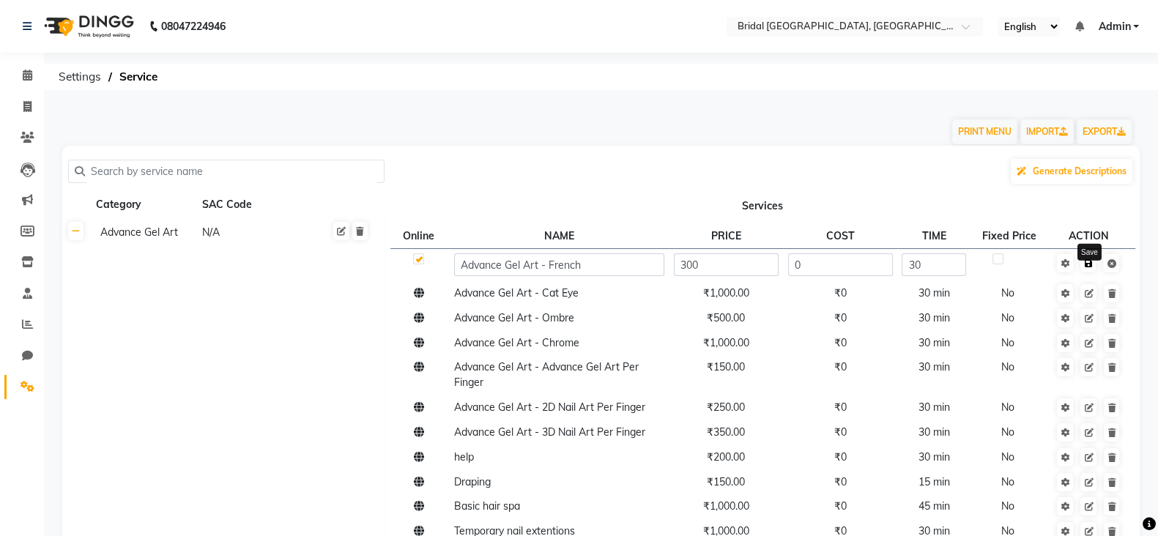
click at [1089, 259] on icon at bounding box center [1088, 263] width 8 height 9
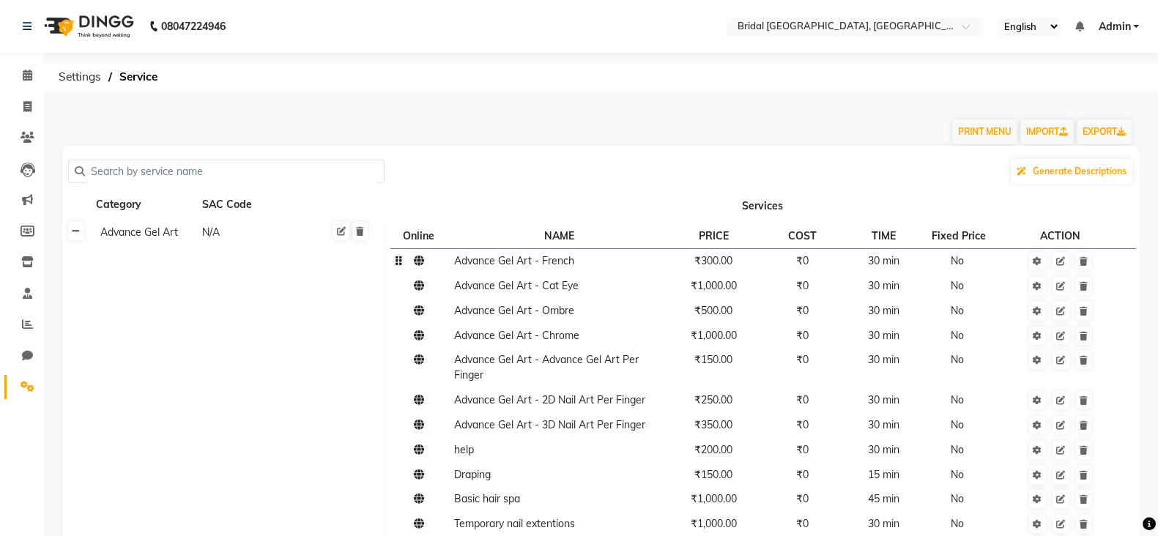
click at [75, 229] on icon at bounding box center [76, 231] width 8 height 9
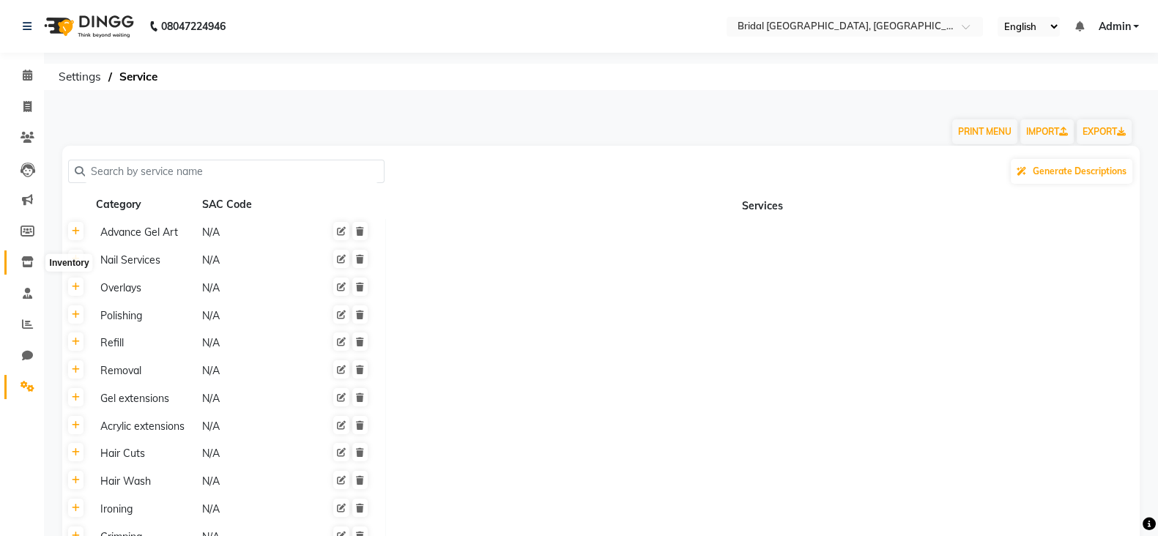
click at [23, 259] on icon at bounding box center [27, 261] width 12 height 11
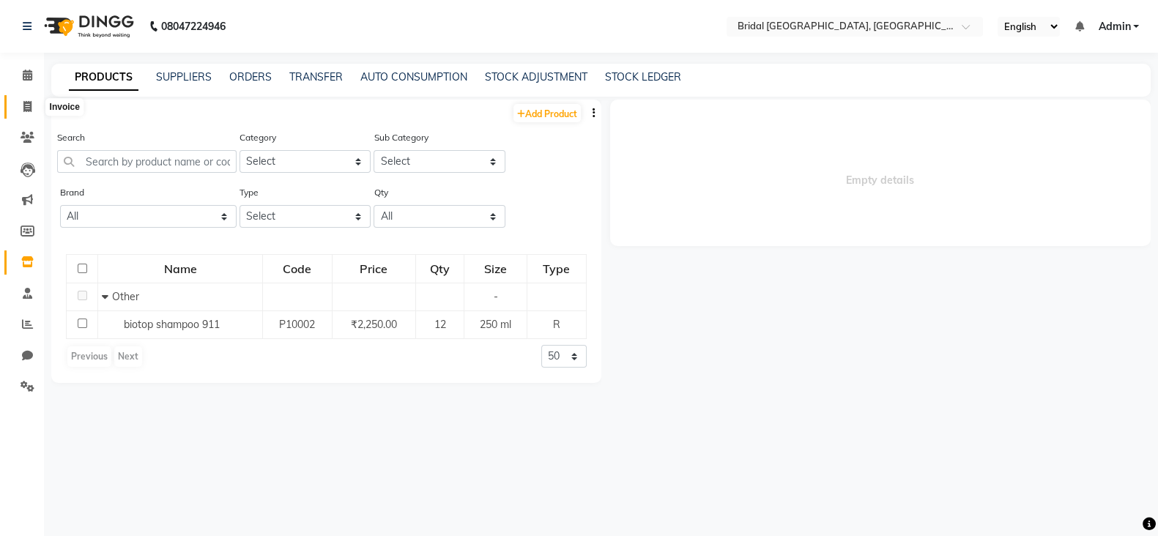
click at [29, 103] on icon at bounding box center [27, 106] width 8 height 11
select select "8752"
select select "service"
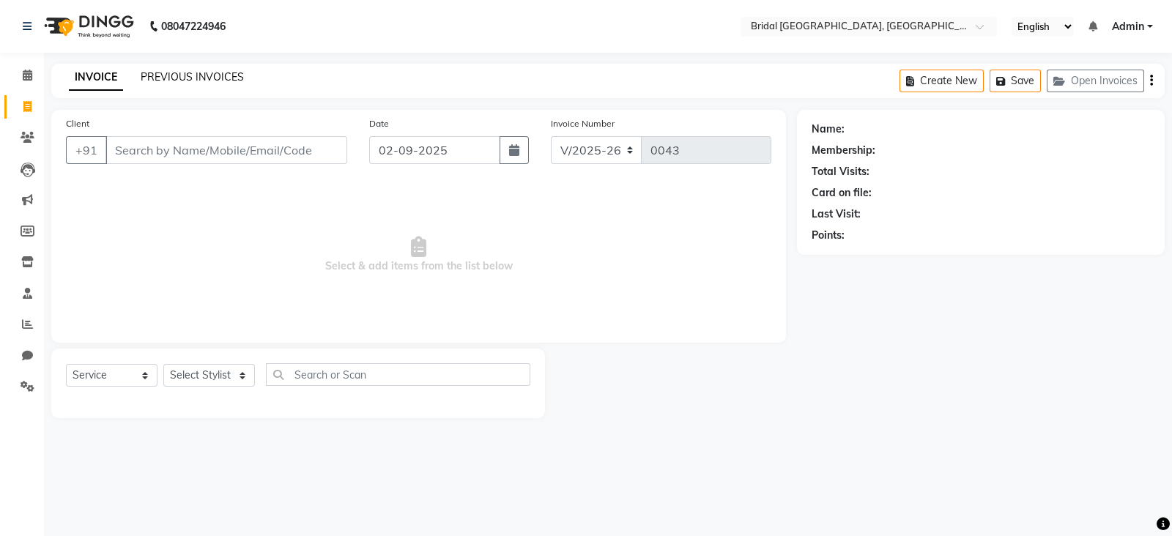
click at [171, 71] on link "PREVIOUS INVOICES" at bounding box center [192, 76] width 103 height 13
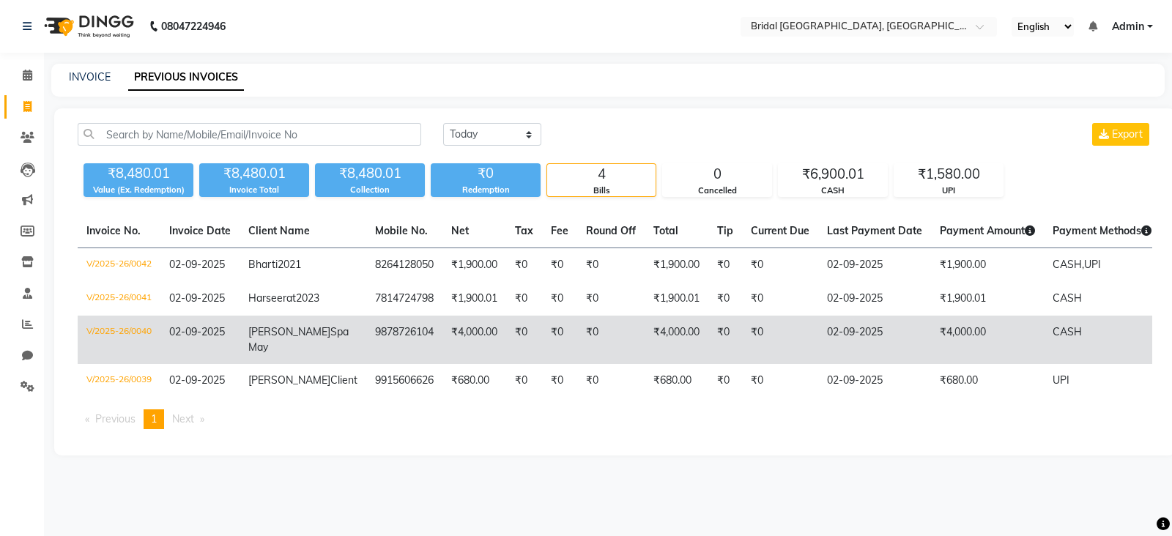
click at [278, 337] on td "Manmeet Spa May" at bounding box center [303, 340] width 127 height 48
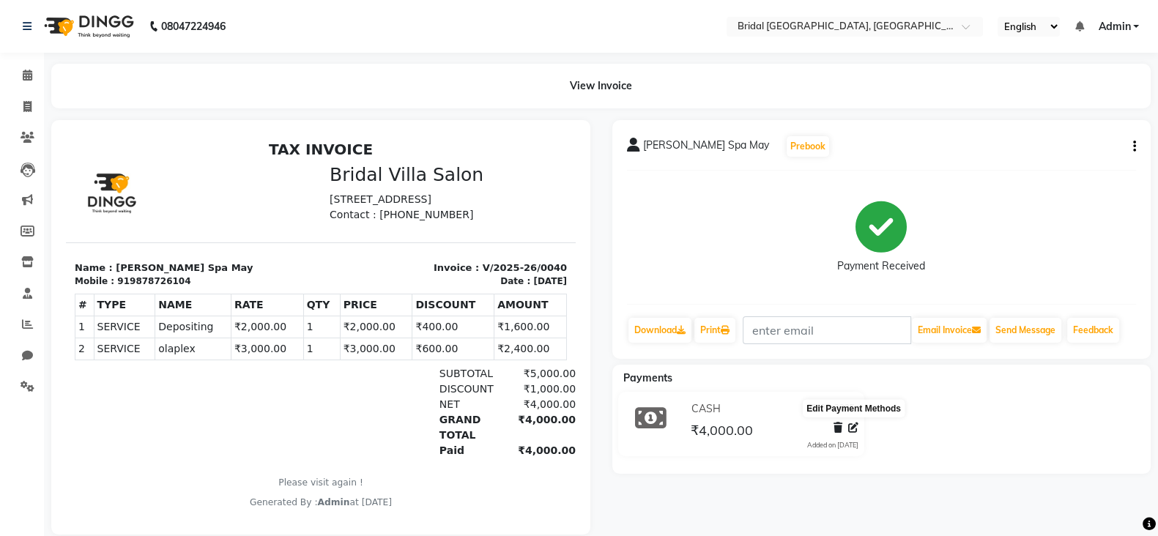
click at [856, 432] on icon at bounding box center [853, 428] width 10 height 10
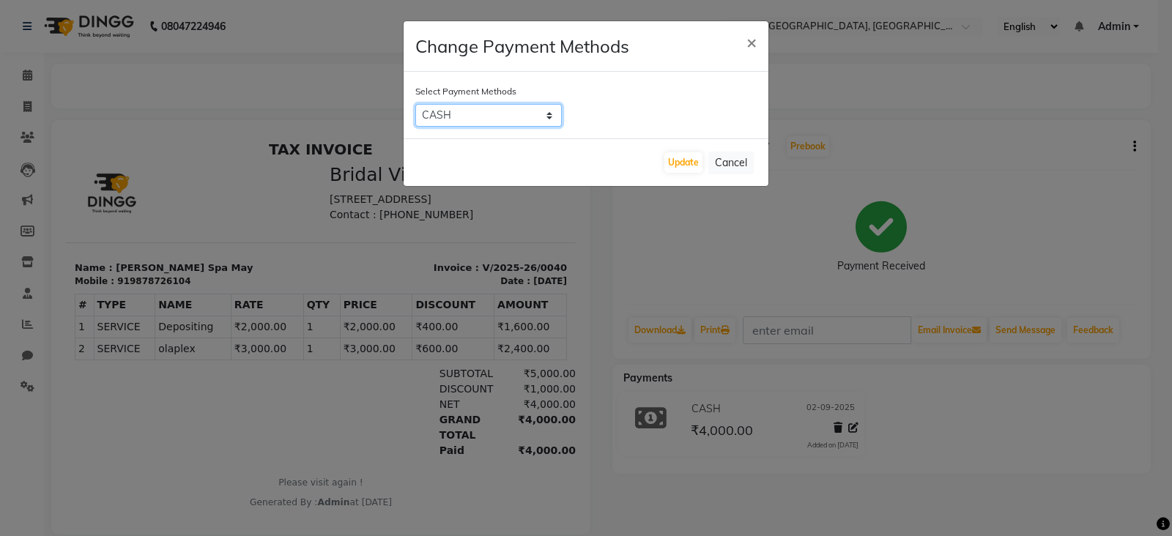
click at [550, 116] on select "CASH UPI BANKTANSFER" at bounding box center [488, 115] width 146 height 23
click at [757, 48] on button "×" at bounding box center [752, 41] width 34 height 41
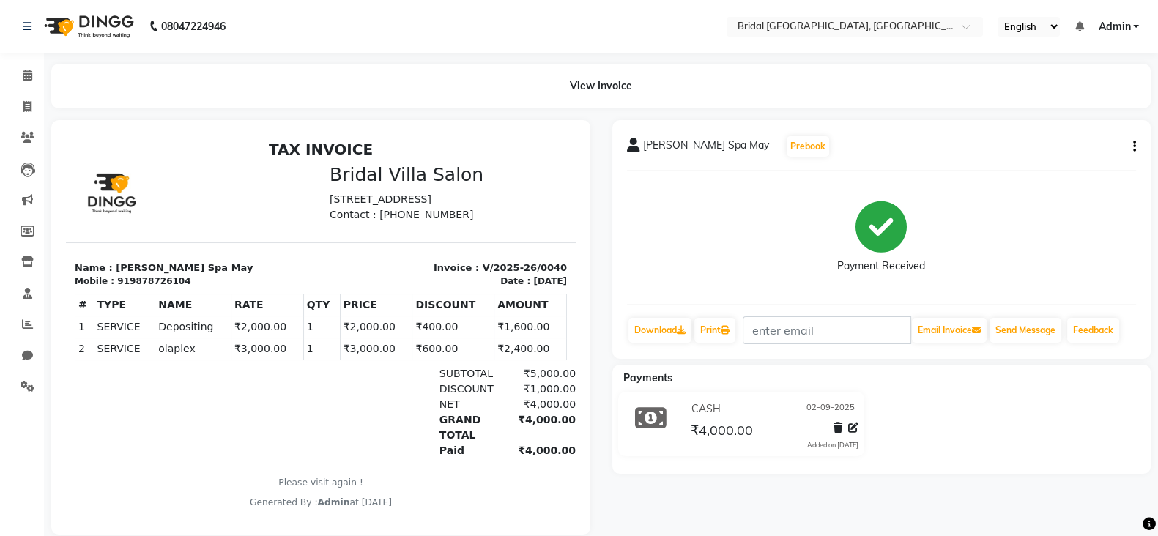
click at [696, 417] on div "CASH 02-09-2025" at bounding box center [773, 409] width 171 height 23
drag, startPoint x: 696, startPoint y: 417, endPoint x: 625, endPoint y: 431, distance: 72.4
click at [625, 431] on div "CASH 02-09-2025 ₹4,000.00 Added on 02-09-2025" at bounding box center [741, 424] width 269 height 64
click at [31, 99] on span at bounding box center [28, 107] width 26 height 17
select select "service"
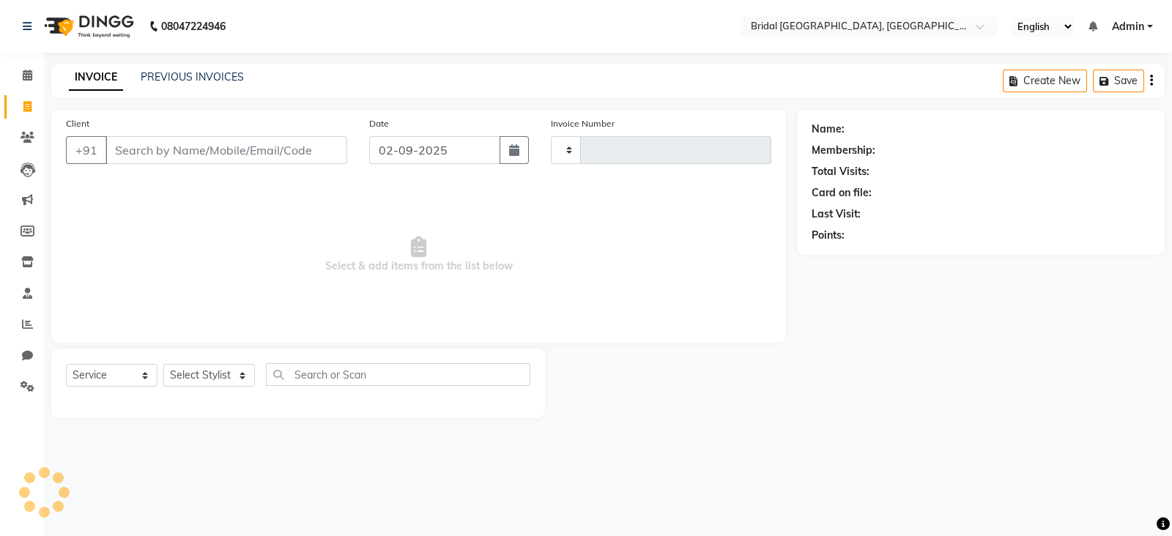
type input "0043"
select select "8752"
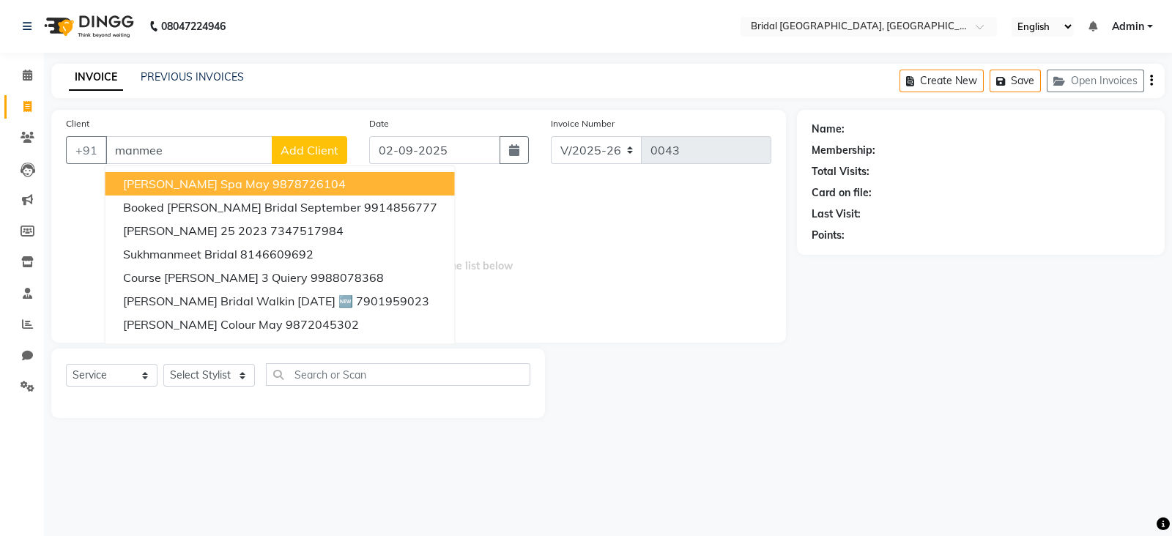
click at [207, 182] on span "Manmeet Spa May" at bounding box center [196, 184] width 146 height 15
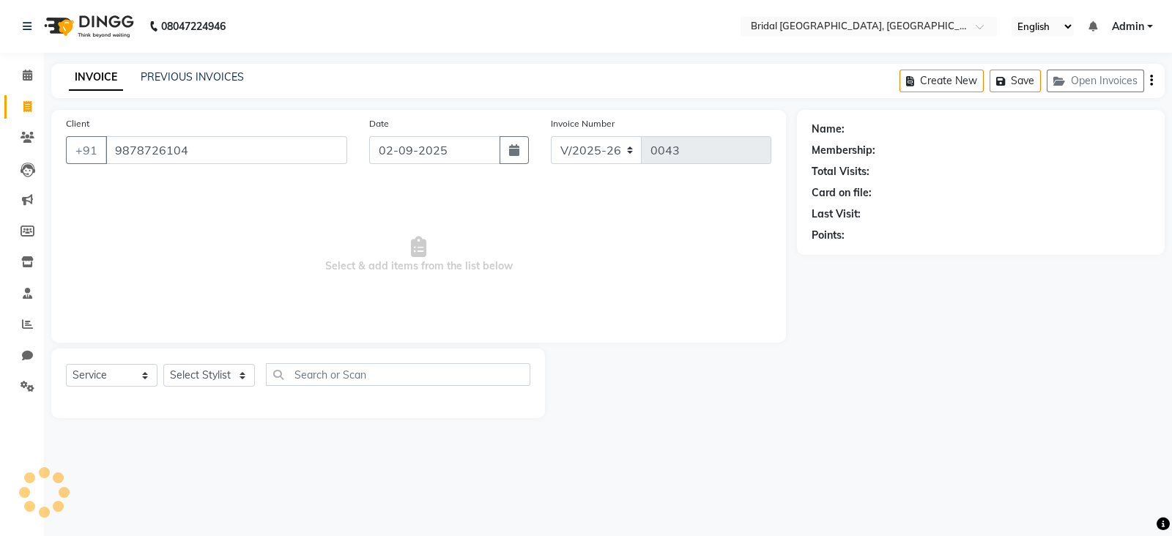
type input "9878726104"
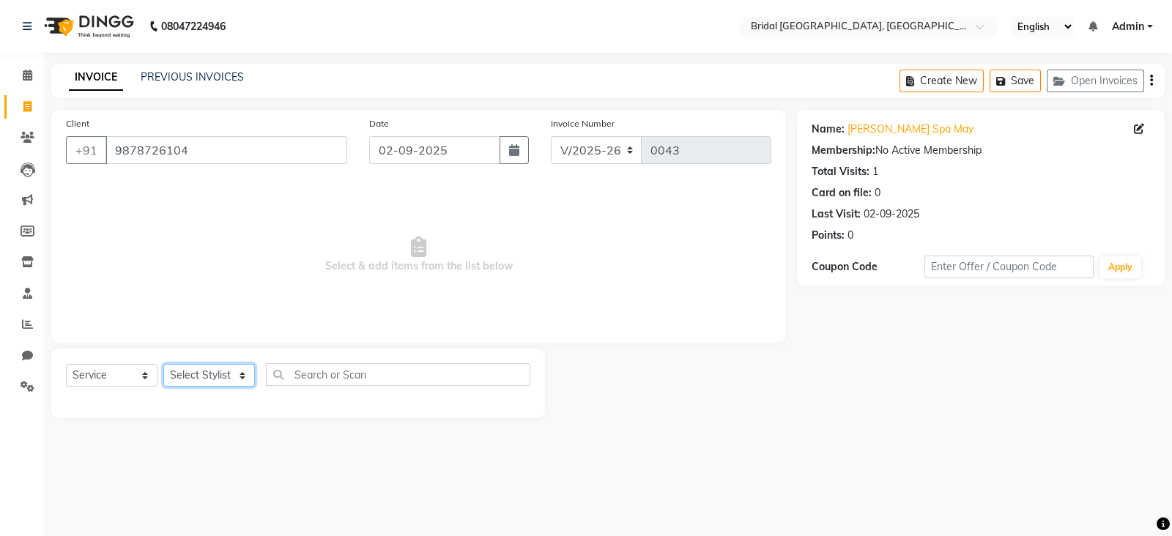
click at [215, 375] on select "Select Stylist [PERSON_NAME] Anim [PERSON_NAME] [PERSON_NAME] [PERSON_NAME] gau…" at bounding box center [209, 375] width 92 height 23
select select "90155"
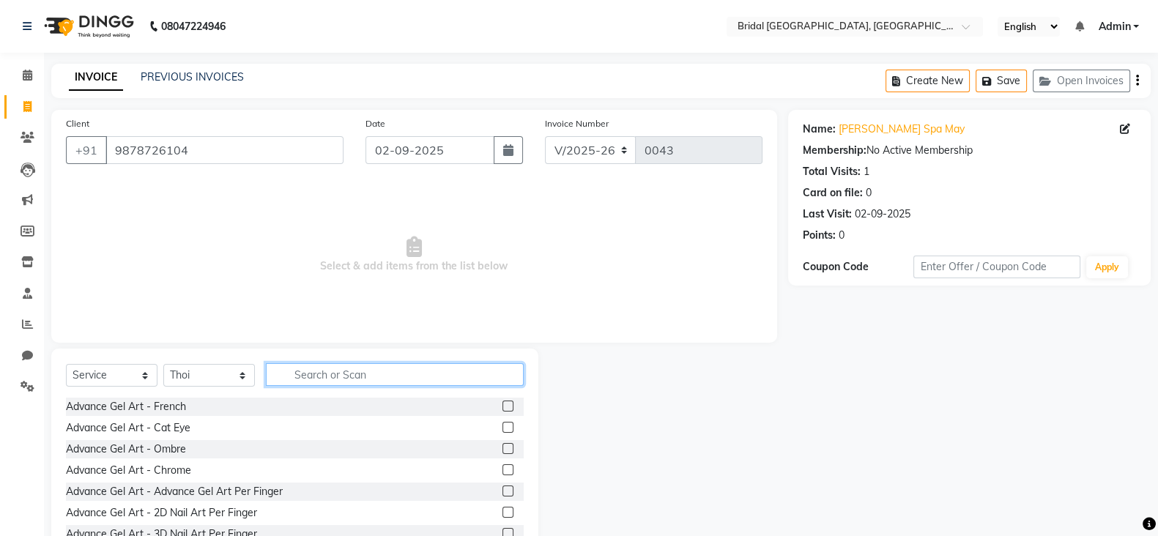
click at [313, 374] on input "text" at bounding box center [395, 374] width 258 height 23
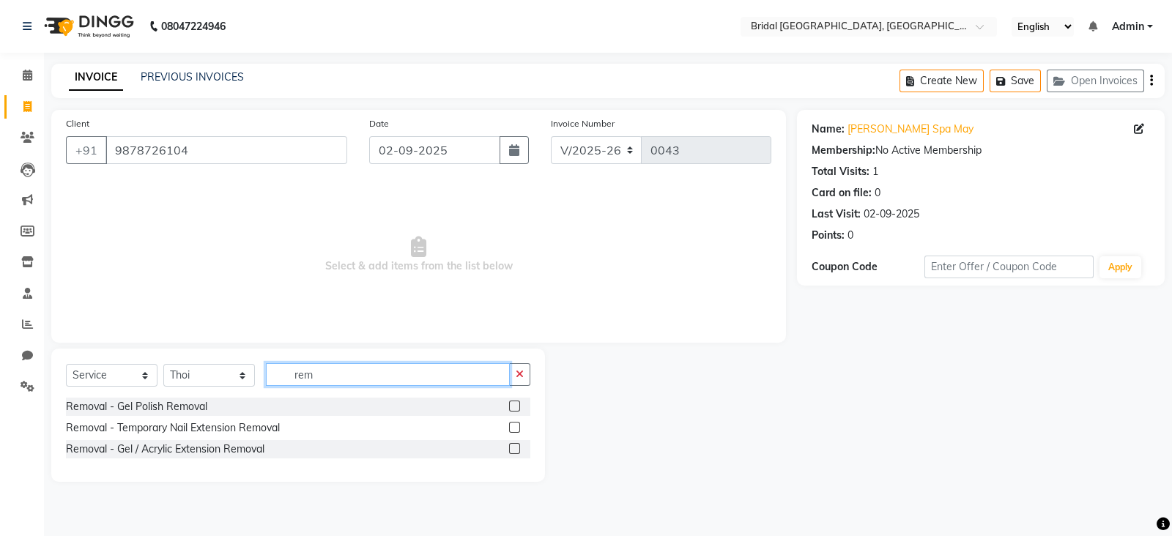
type input "rem"
click at [512, 445] on label at bounding box center [514, 448] width 11 height 11
click at [512, 445] on input "checkbox" at bounding box center [514, 450] width 10 height 10
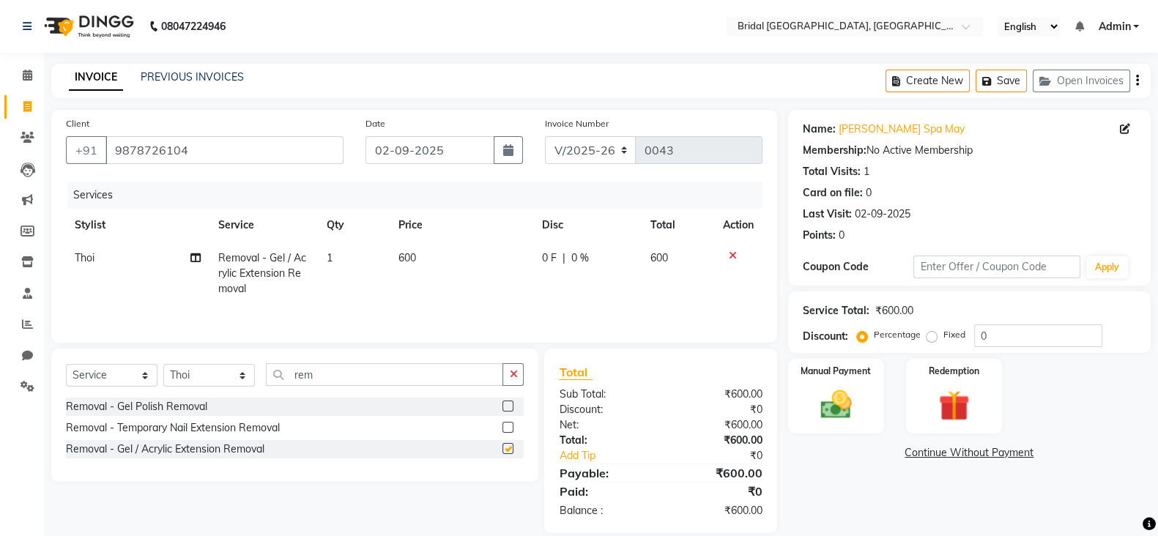
checkbox input "false"
click at [943, 337] on label "Fixed" at bounding box center [954, 334] width 22 height 13
click at [930, 337] on input "Fixed" at bounding box center [935, 335] width 10 height 10
radio input "true"
click at [992, 336] on input "0" at bounding box center [1038, 335] width 128 height 23
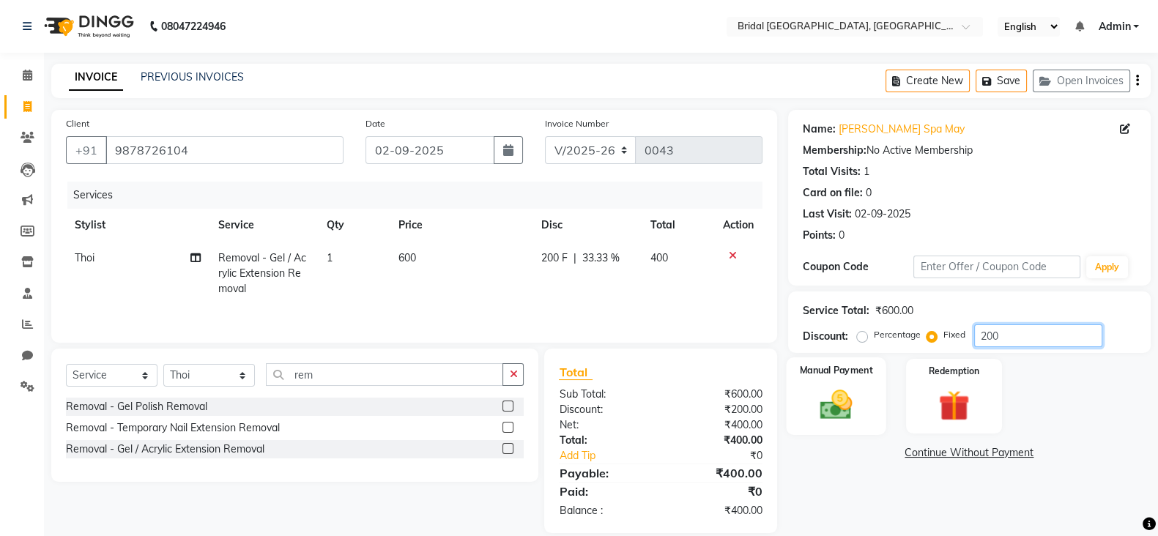
type input "200"
click at [827, 404] on img at bounding box center [836, 404] width 52 height 37
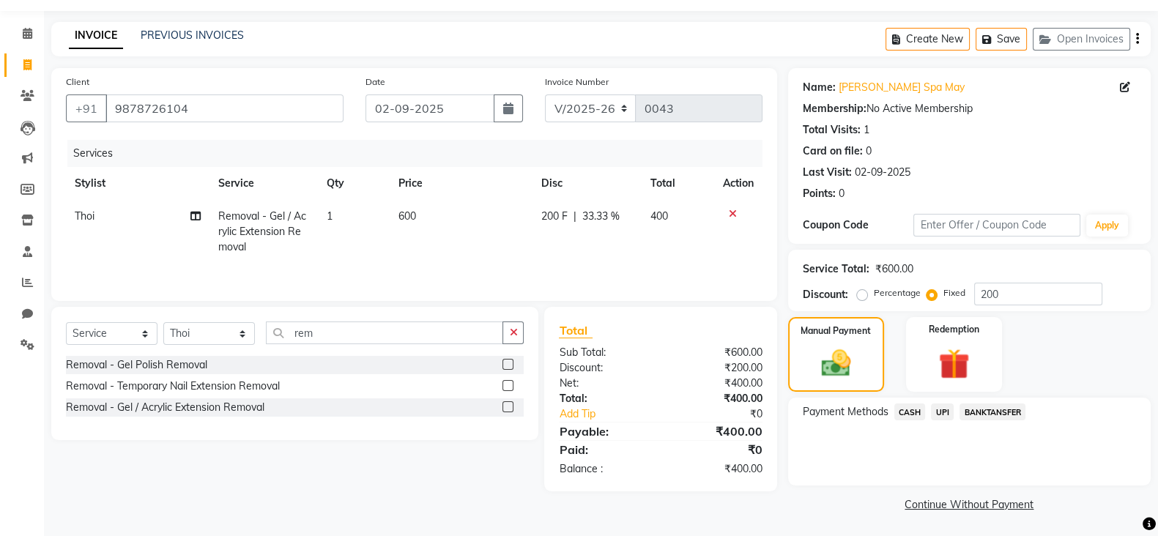
scroll to position [43, 0]
click at [914, 414] on span "CASH" at bounding box center [909, 410] width 31 height 17
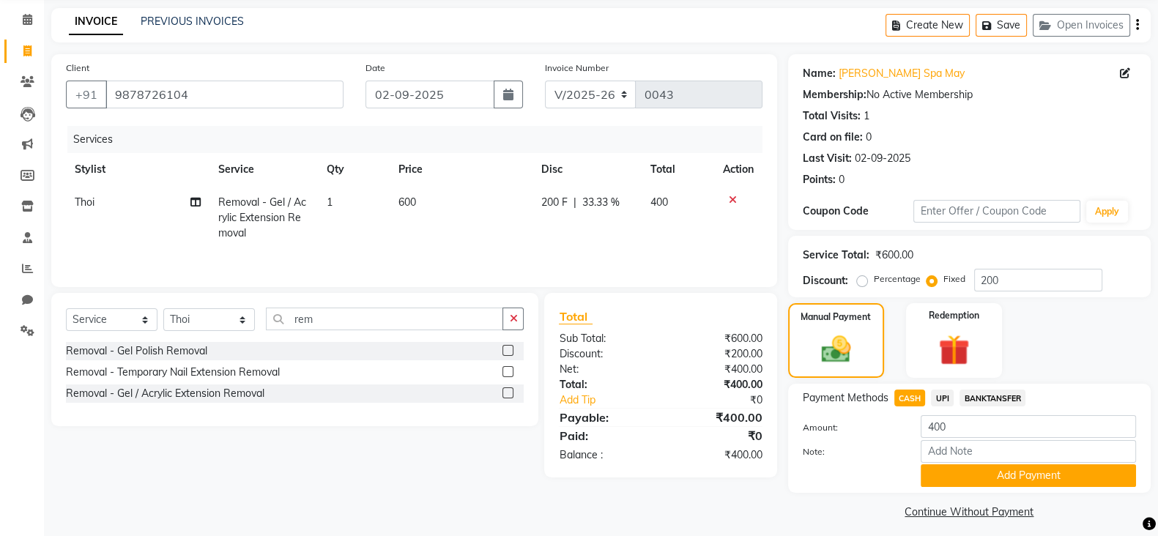
scroll to position [66, 0]
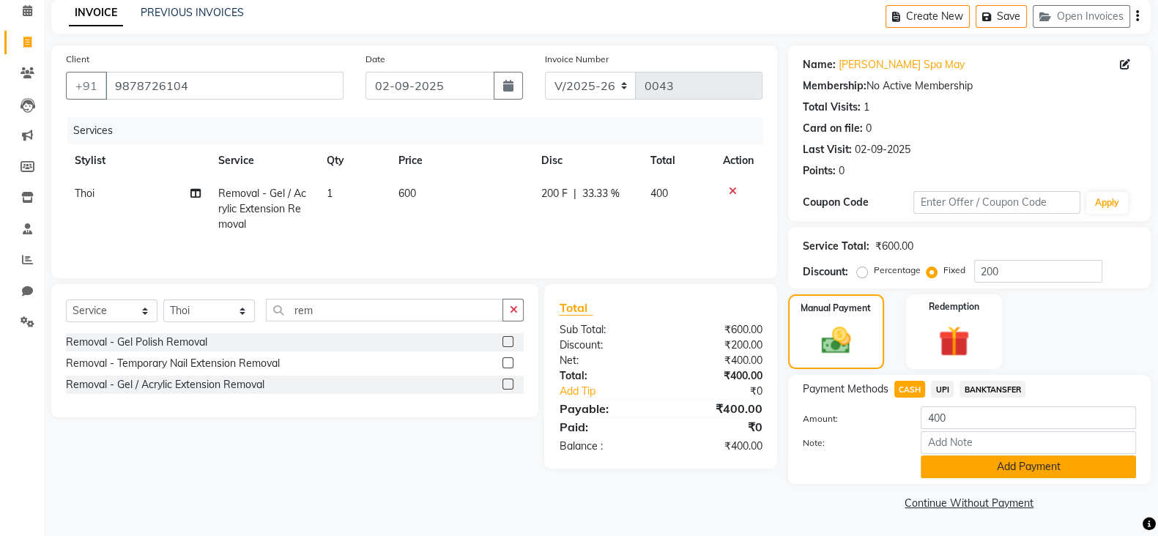
click at [995, 468] on button "Add Payment" at bounding box center [1028, 467] width 215 height 23
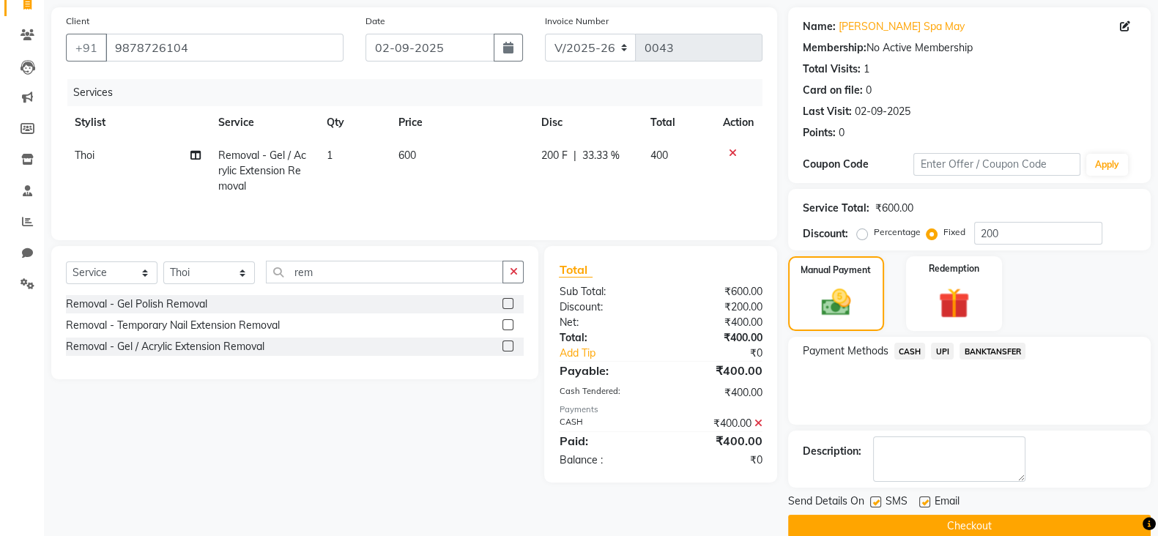
scroll to position [125, 0]
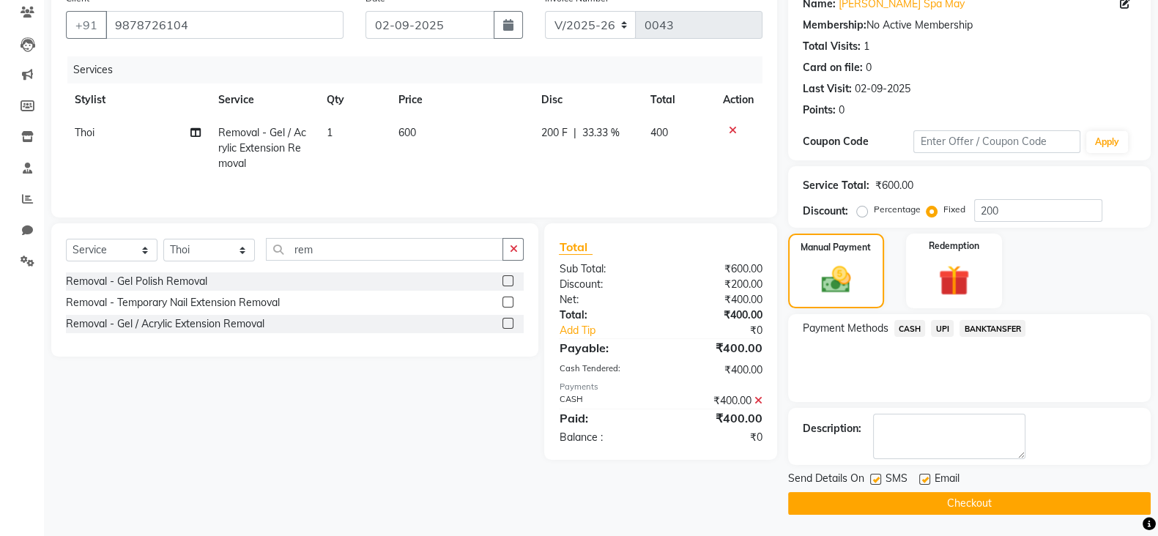
click at [879, 478] on label at bounding box center [875, 479] width 11 height 11
click at [879, 478] on input "checkbox" at bounding box center [875, 480] width 10 height 10
checkbox input "false"
click at [930, 481] on div "Email" at bounding box center [945, 480] width 52 height 18
click at [929, 481] on label at bounding box center [924, 479] width 11 height 11
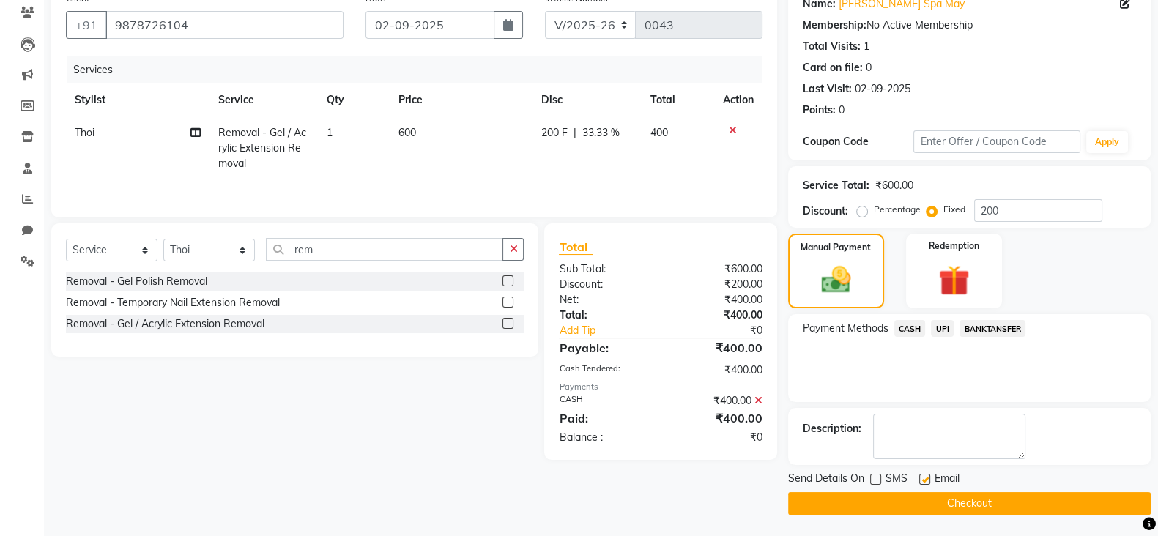
click at [929, 481] on input "checkbox" at bounding box center [924, 480] width 10 height 10
checkbox input "false"
click at [923, 496] on button "Checkout" at bounding box center [969, 503] width 363 height 23
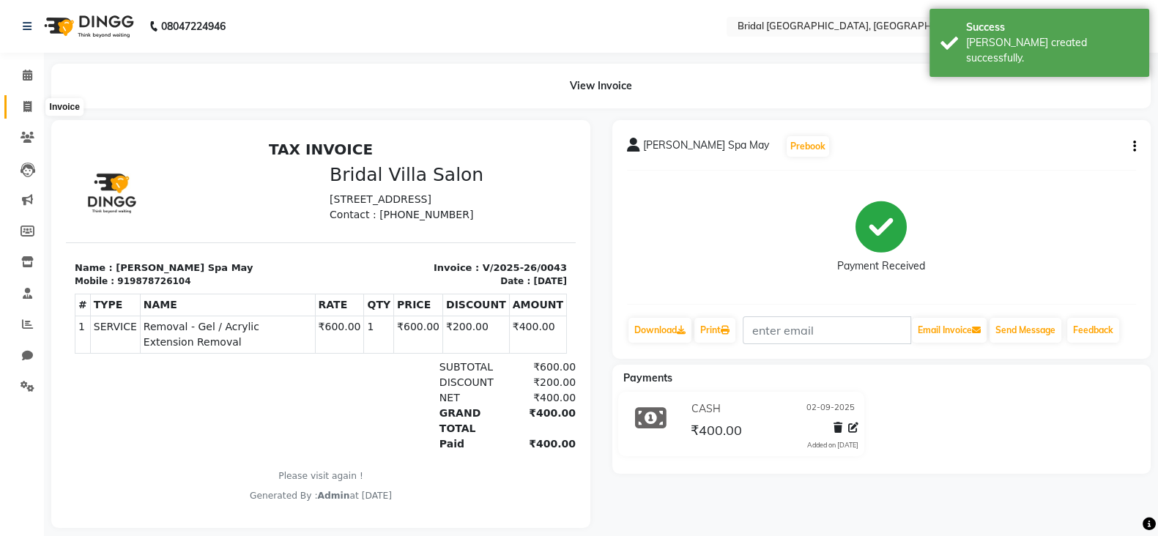
click at [28, 106] on icon at bounding box center [27, 106] width 8 height 11
select select "service"
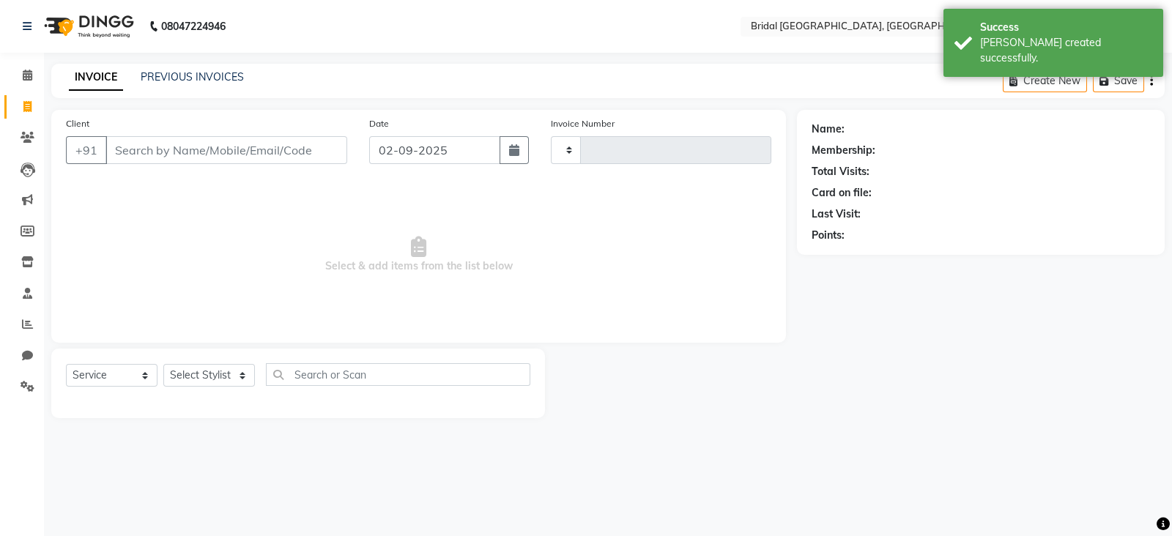
type input "0044"
select select "8752"
click at [207, 82] on link "PREVIOUS INVOICES" at bounding box center [192, 76] width 103 height 13
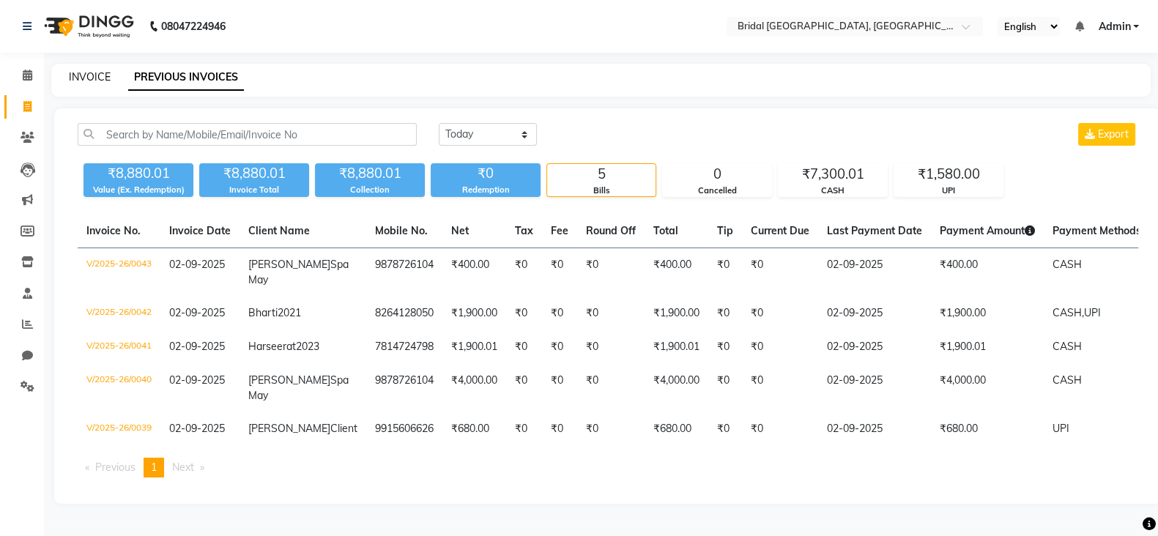
click at [88, 77] on link "INVOICE" at bounding box center [90, 76] width 42 height 13
select select "service"
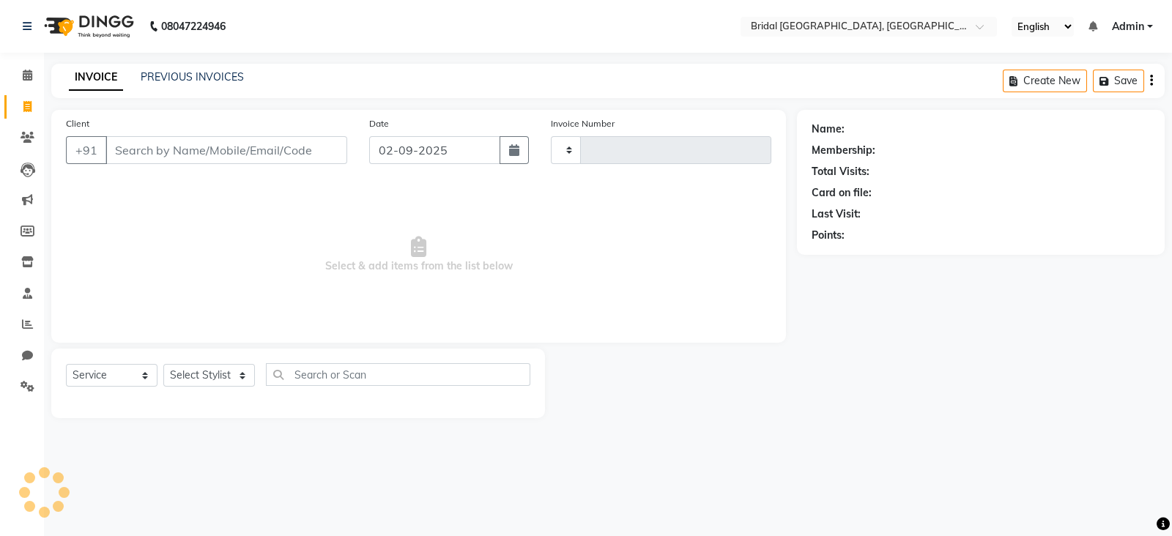
type input "0044"
select select "8752"
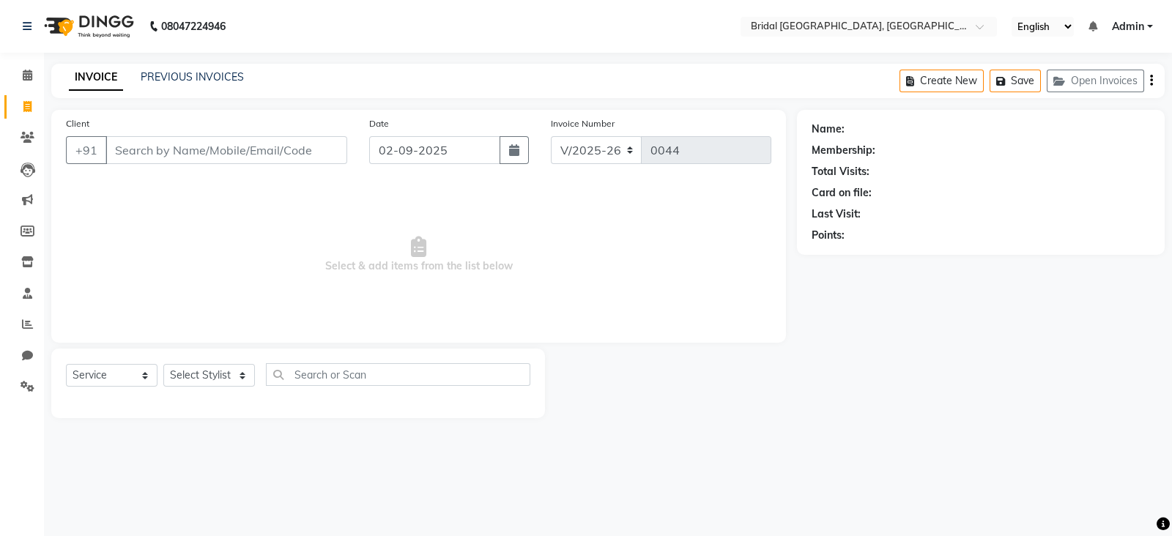
click at [154, 155] on input "Client" at bounding box center [226, 150] width 242 height 28
type input "6239532339"
click at [287, 155] on span "Add Client" at bounding box center [310, 150] width 58 height 15
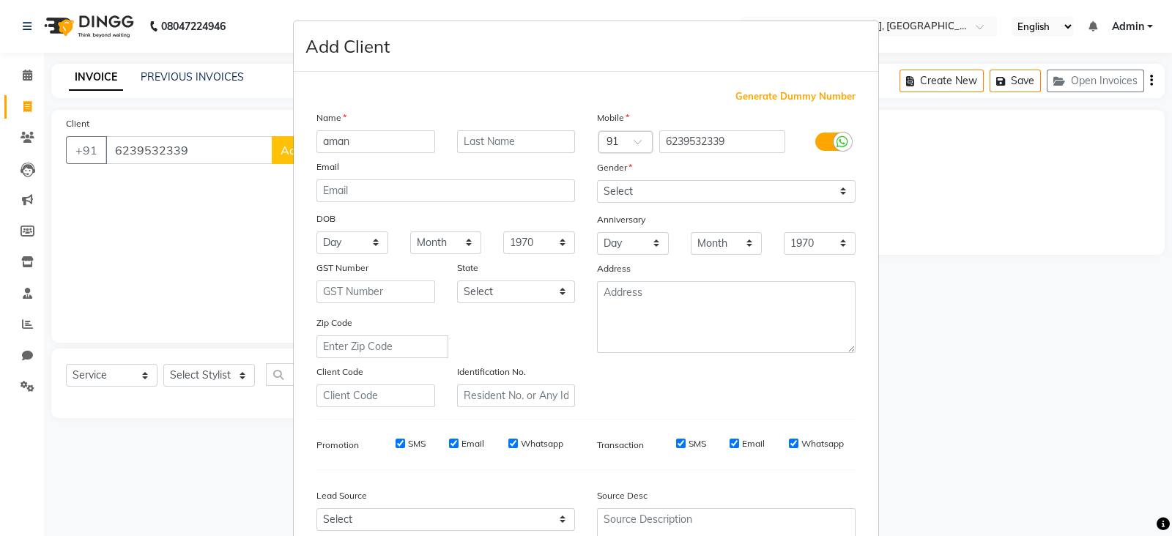
type input "aman"
click at [838, 193] on select "Select [DEMOGRAPHIC_DATA] [DEMOGRAPHIC_DATA] Other Prefer Not To Say" at bounding box center [726, 191] width 259 height 23
select select "[DEMOGRAPHIC_DATA]"
click at [597, 181] on select "Select [DEMOGRAPHIC_DATA] [DEMOGRAPHIC_DATA] Other Prefer Not To Say" at bounding box center [726, 191] width 259 height 23
click at [789, 445] on input "Whatsapp" at bounding box center [794, 444] width 10 height 10
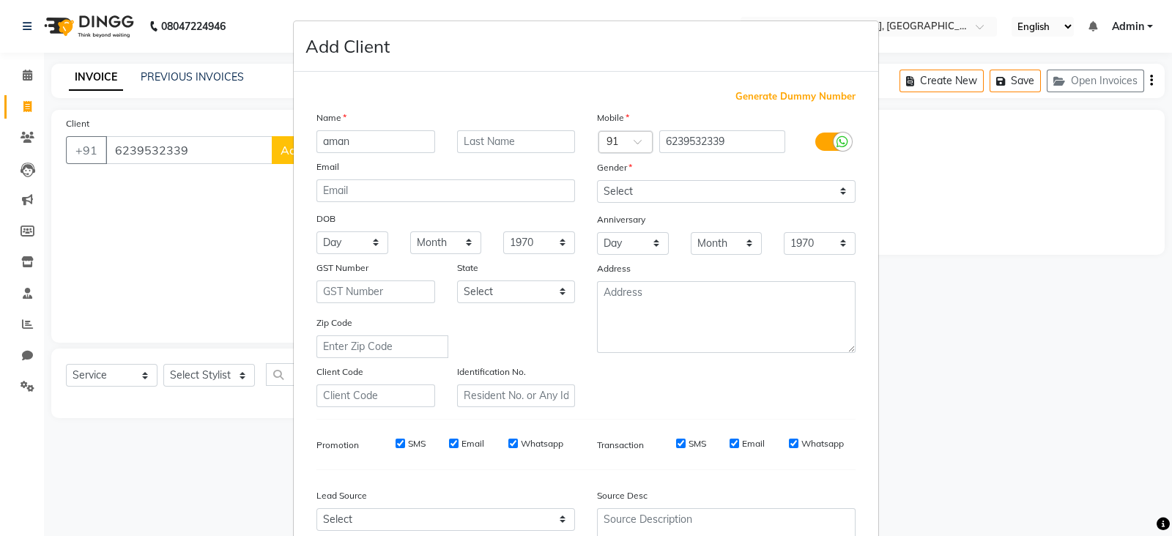
checkbox input "false"
click at [731, 448] on input "Email" at bounding box center [735, 444] width 10 height 10
checkbox input "false"
click at [676, 448] on input "SMS" at bounding box center [681, 444] width 10 height 10
checkbox input "false"
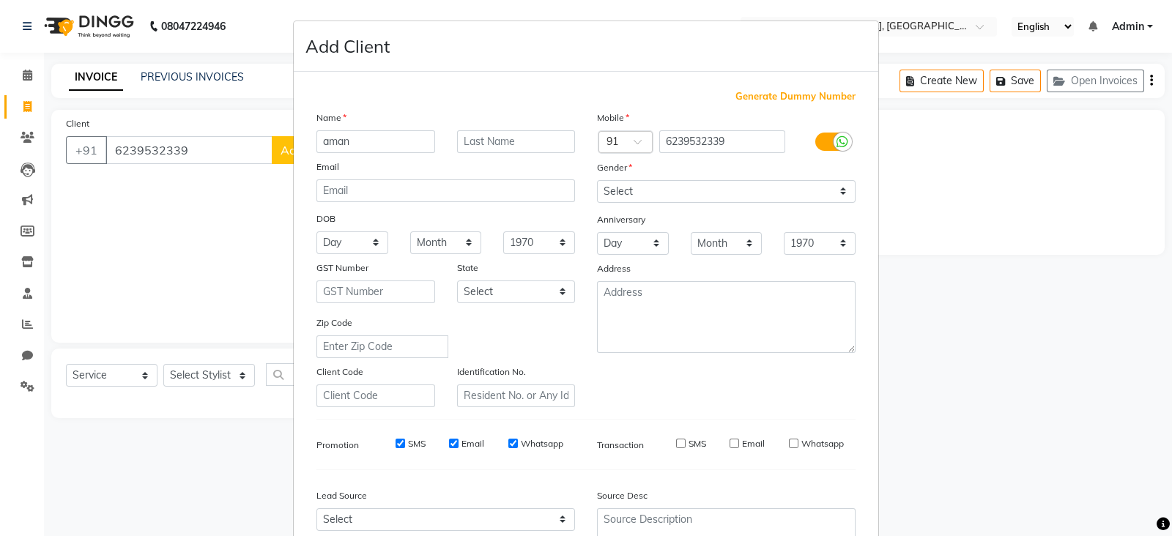
click at [508, 448] on input "Whatsapp" at bounding box center [513, 444] width 10 height 10
checkbox input "false"
click at [451, 448] on input "Email" at bounding box center [454, 444] width 10 height 10
checkbox input "false"
click at [396, 448] on input "SMS" at bounding box center [401, 444] width 10 height 10
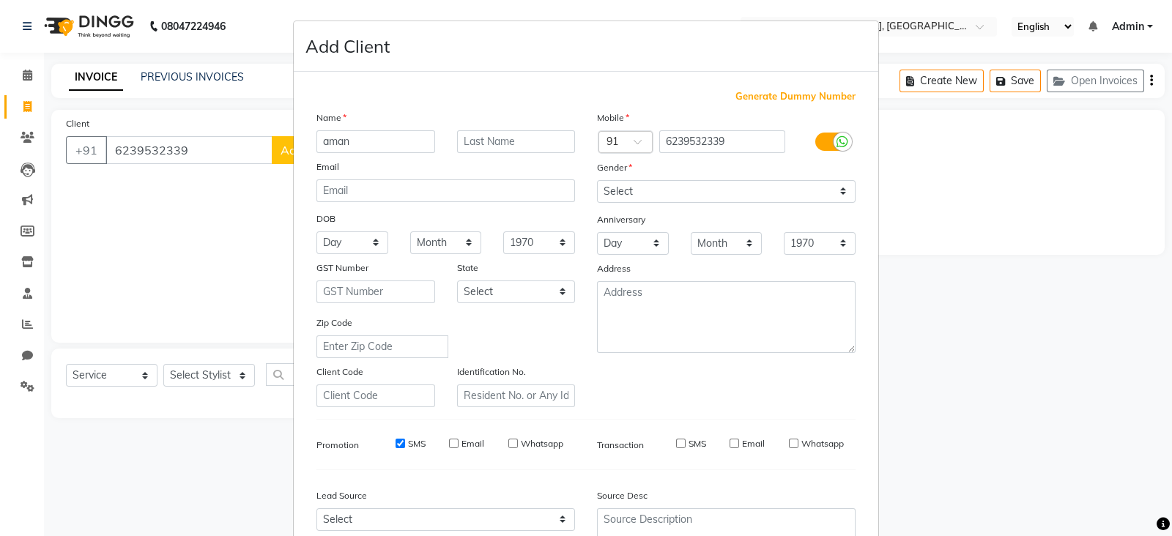
checkbox input "false"
click at [1169, 533] on div at bounding box center [1163, 524] width 13 height 20
drag, startPoint x: 1169, startPoint y: 533, endPoint x: 1165, endPoint y: 391, distance: 141.4
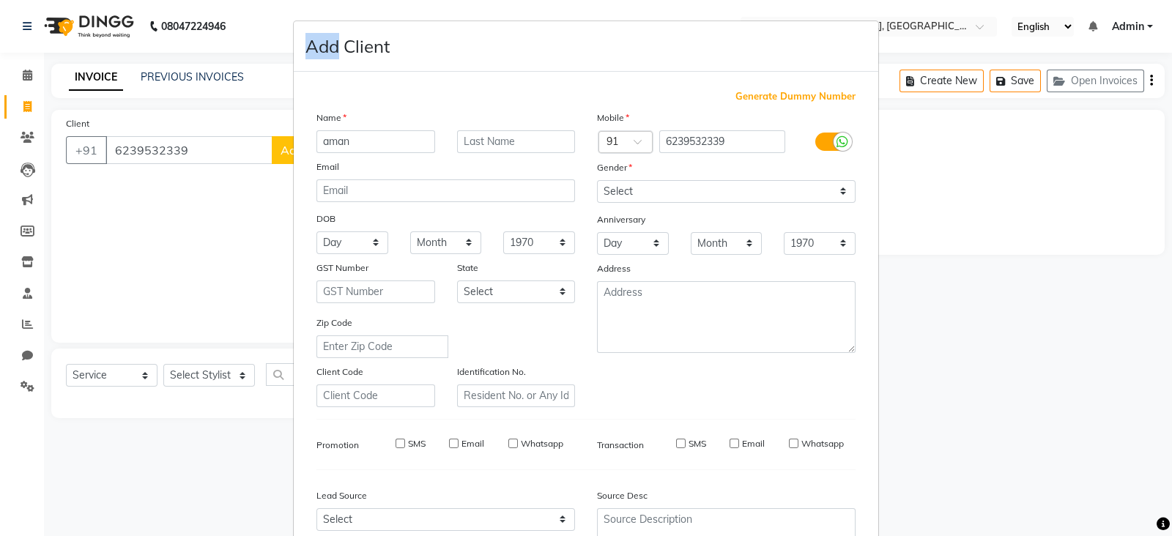
click at [1165, 391] on body "08047224946 Select Location × Bridal Villa Salon, Green Avenue English ENGLISH …" at bounding box center [586, 268] width 1172 height 536
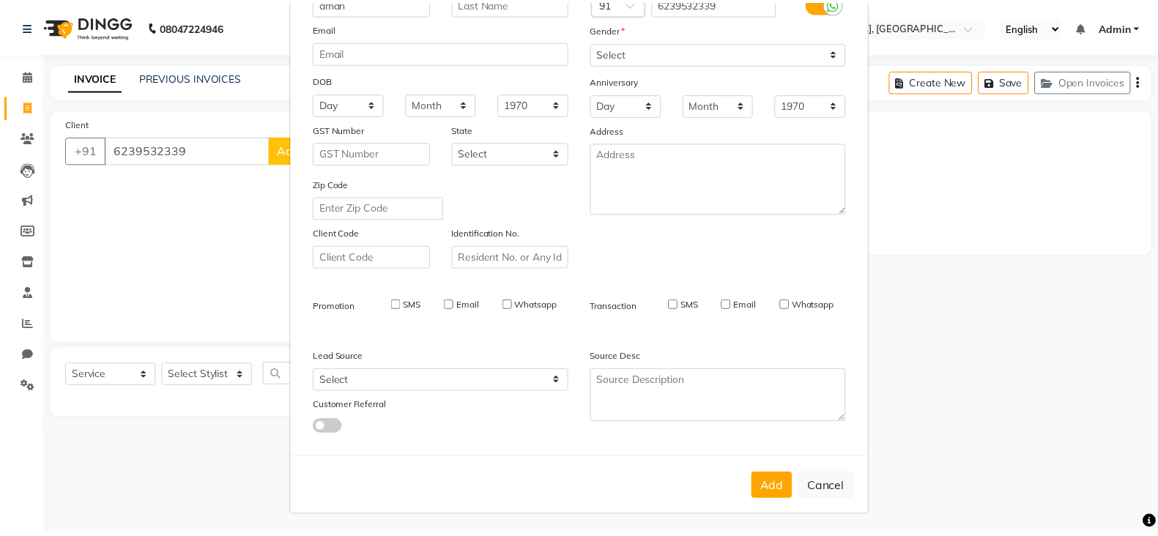
scroll to position [148, 0]
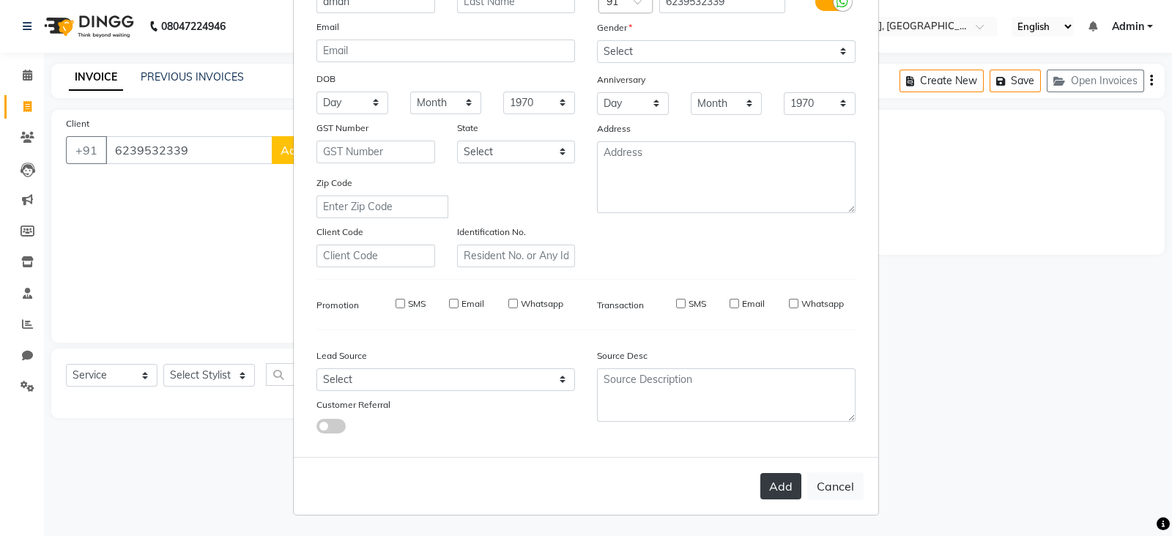
click at [784, 489] on button "Add" at bounding box center [780, 486] width 41 height 26
select select
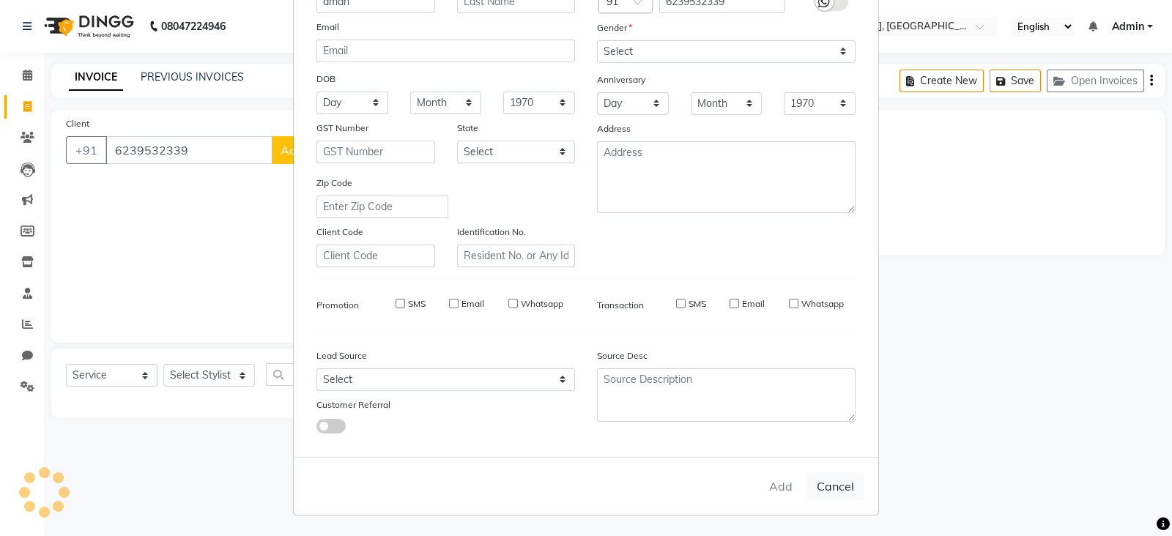
select select
checkbox input "false"
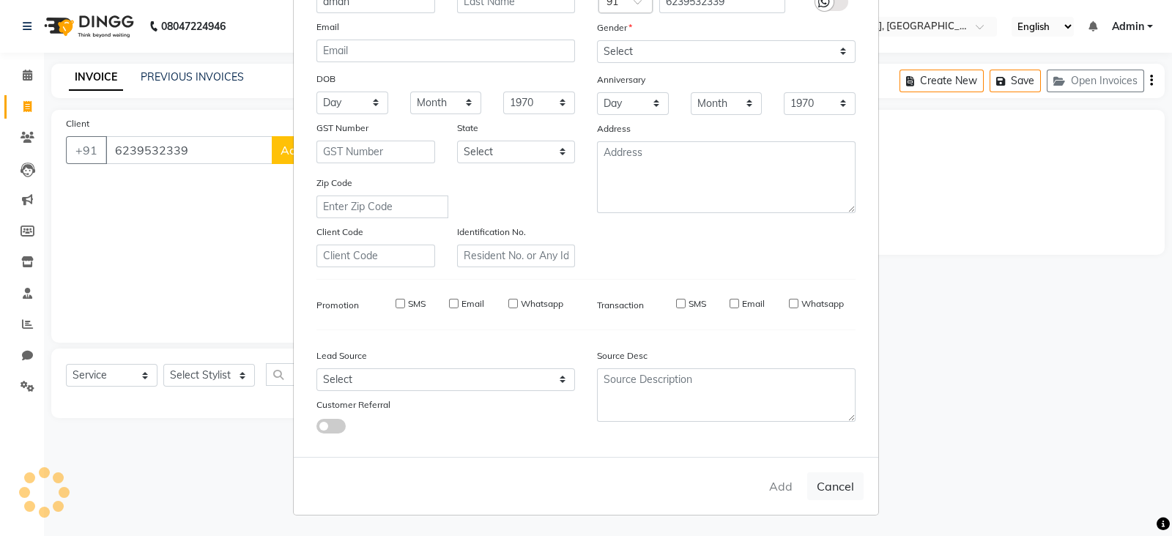
checkbox input "false"
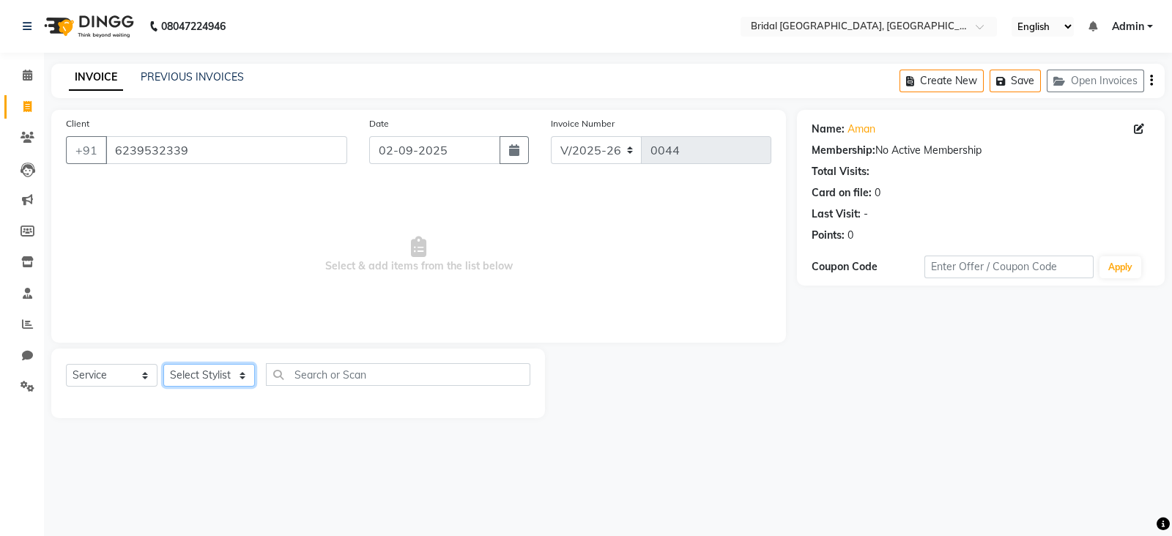
click at [220, 381] on select "Select Stylist [PERSON_NAME] Anim [PERSON_NAME] [PERSON_NAME] [PERSON_NAME] gau…" at bounding box center [209, 375] width 92 height 23
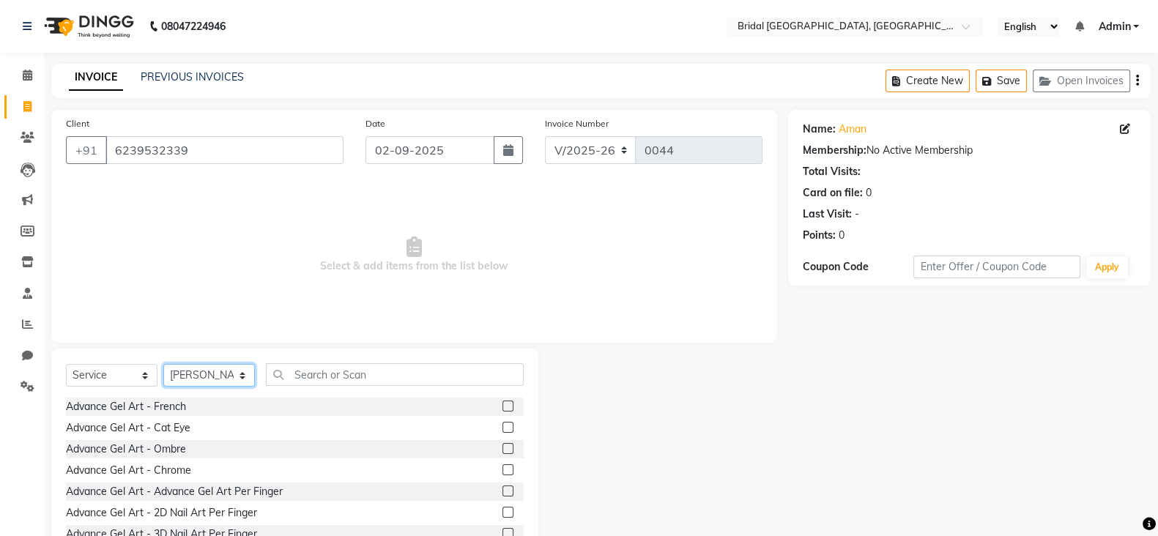
click at [220, 381] on select "Select Stylist [PERSON_NAME] Anim [PERSON_NAME] [PERSON_NAME] [PERSON_NAME] gau…" at bounding box center [209, 375] width 92 height 23
select select "90146"
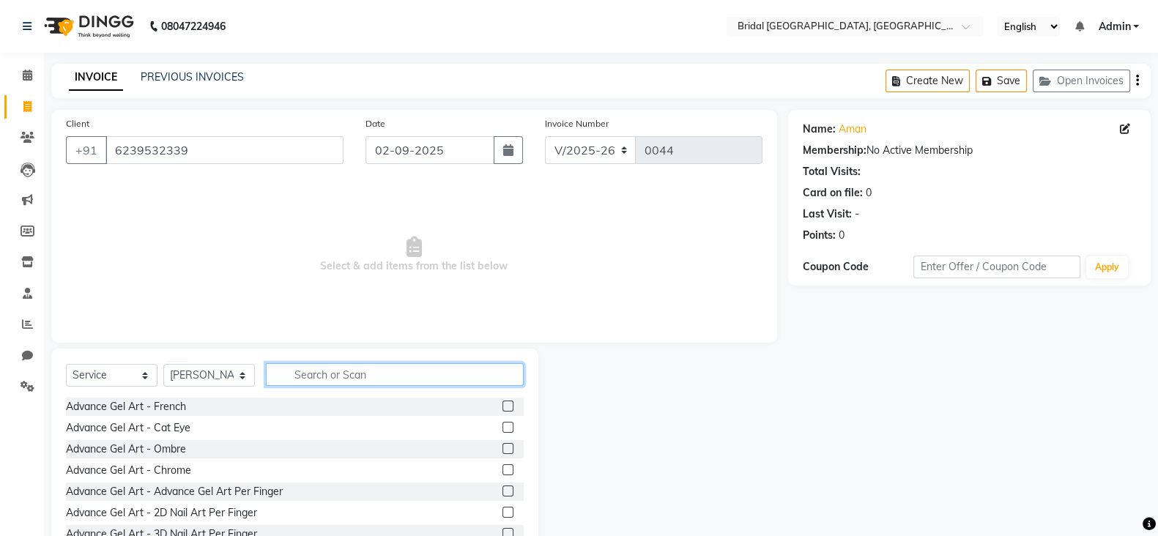
click at [335, 382] on input "text" at bounding box center [395, 374] width 258 height 23
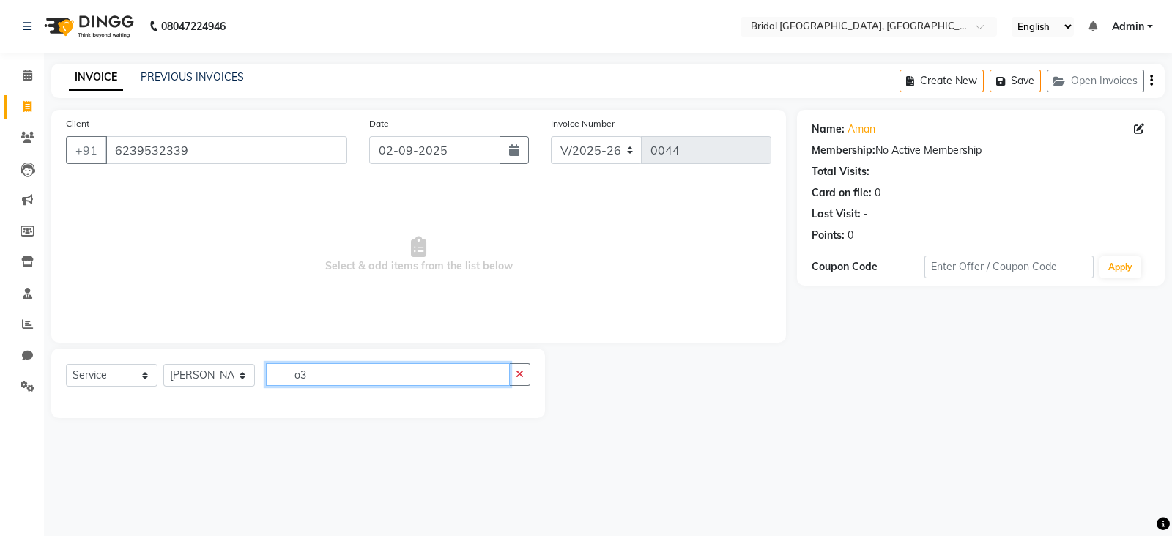
type input "o"
type input "O"
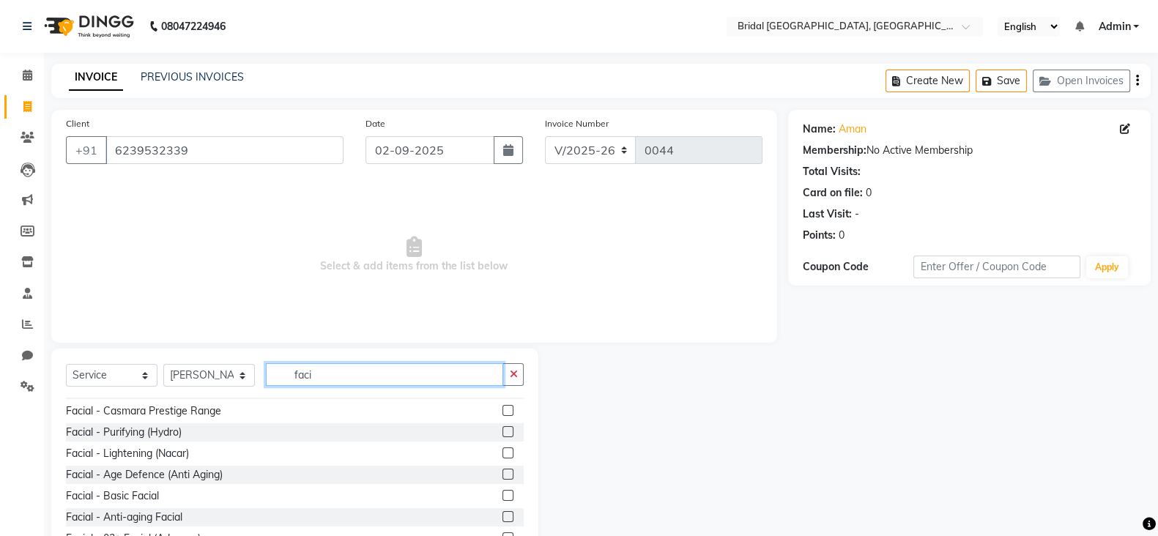
scroll to position [171, 0]
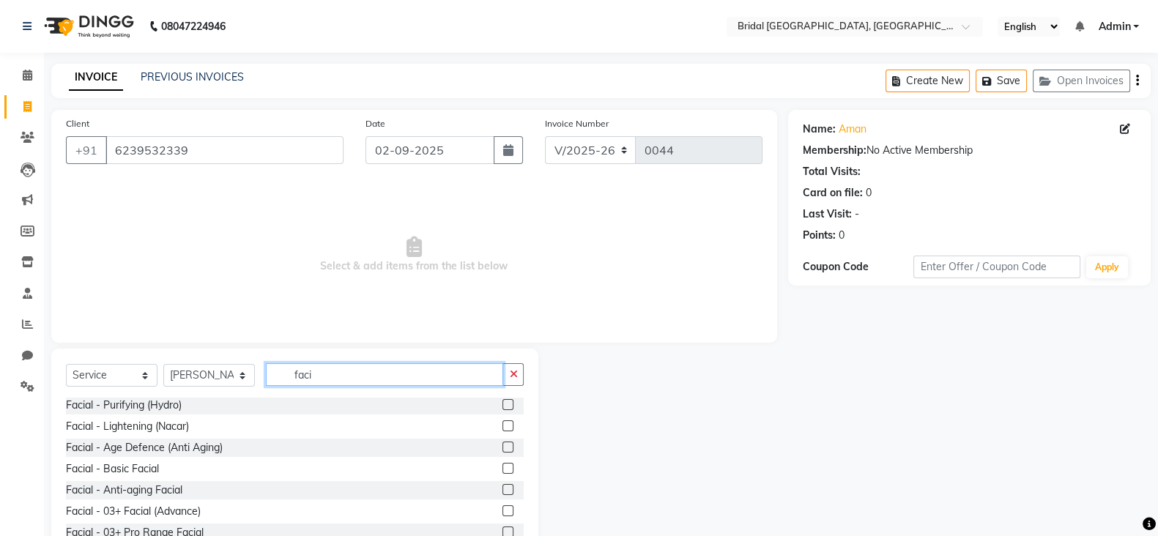
type input "faci"
click at [502, 514] on label at bounding box center [507, 510] width 11 height 11
click at [502, 514] on input "checkbox" at bounding box center [507, 512] width 10 height 10
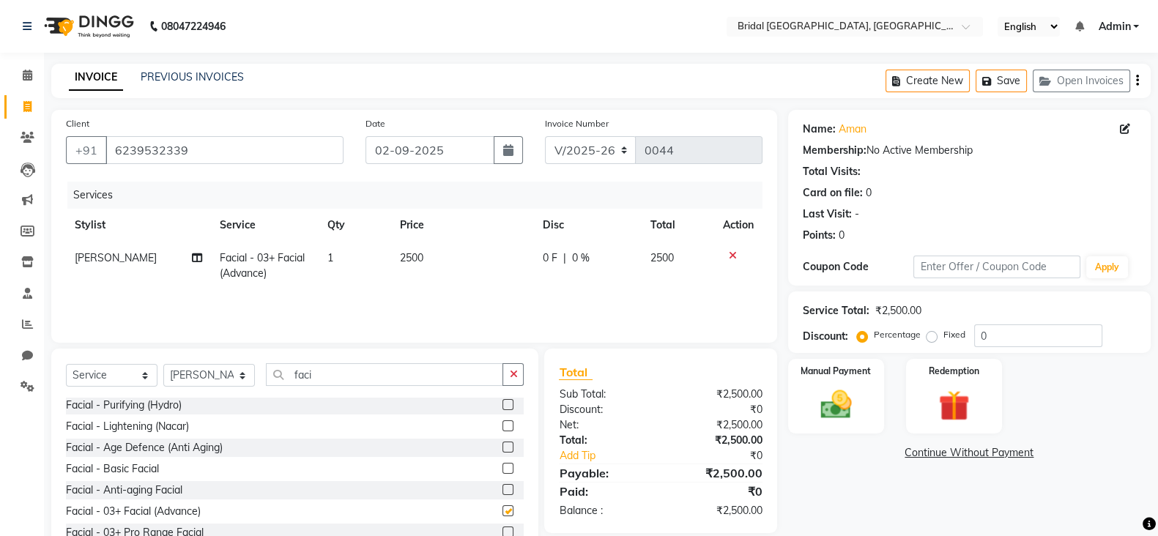
checkbox input "false"
click at [502, 530] on label at bounding box center [507, 532] width 11 height 11
click at [502, 530] on input "checkbox" at bounding box center [507, 533] width 10 height 10
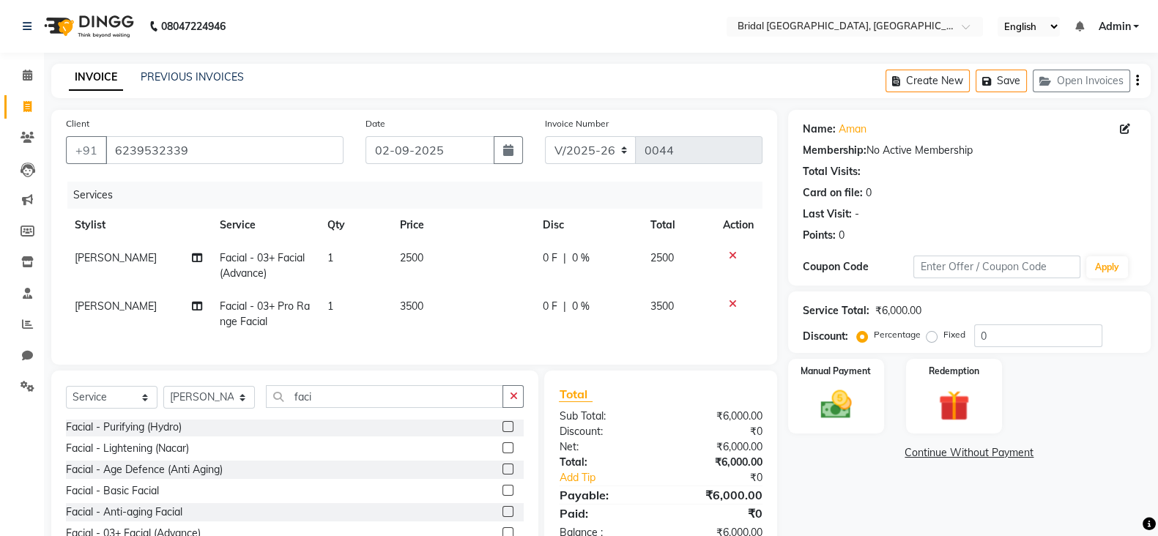
checkbox input "false"
click at [729, 253] on icon at bounding box center [733, 256] width 8 height 10
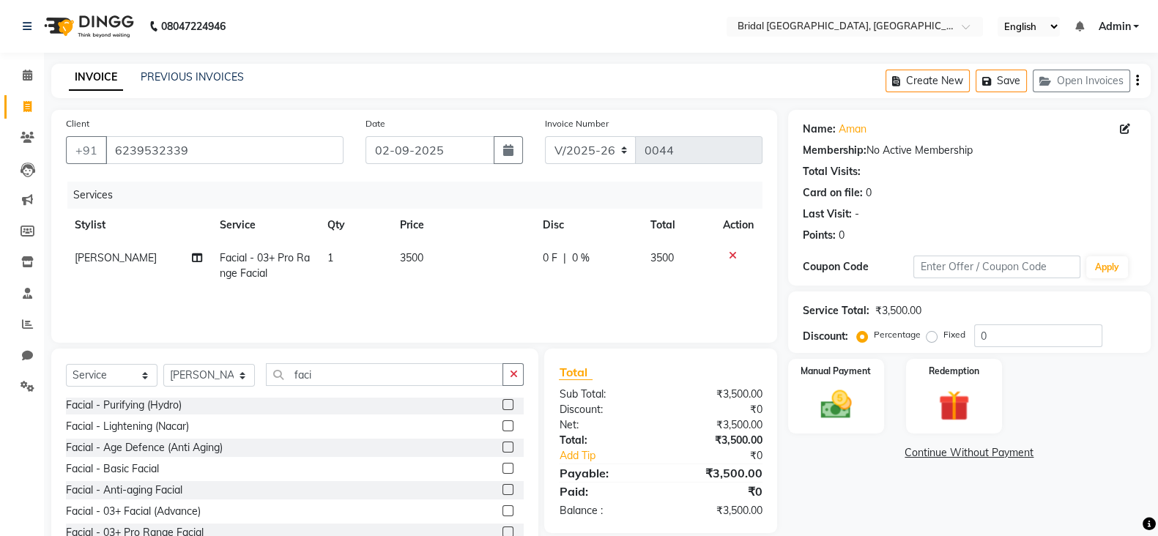
click at [928, 344] on div "Percentage Fixed" at bounding box center [917, 335] width 114 height 19
click at [943, 335] on label "Fixed" at bounding box center [954, 334] width 22 height 13
click at [931, 335] on input "Fixed" at bounding box center [935, 335] width 10 height 10
radio input "true"
click at [841, 386] on img at bounding box center [836, 404] width 52 height 37
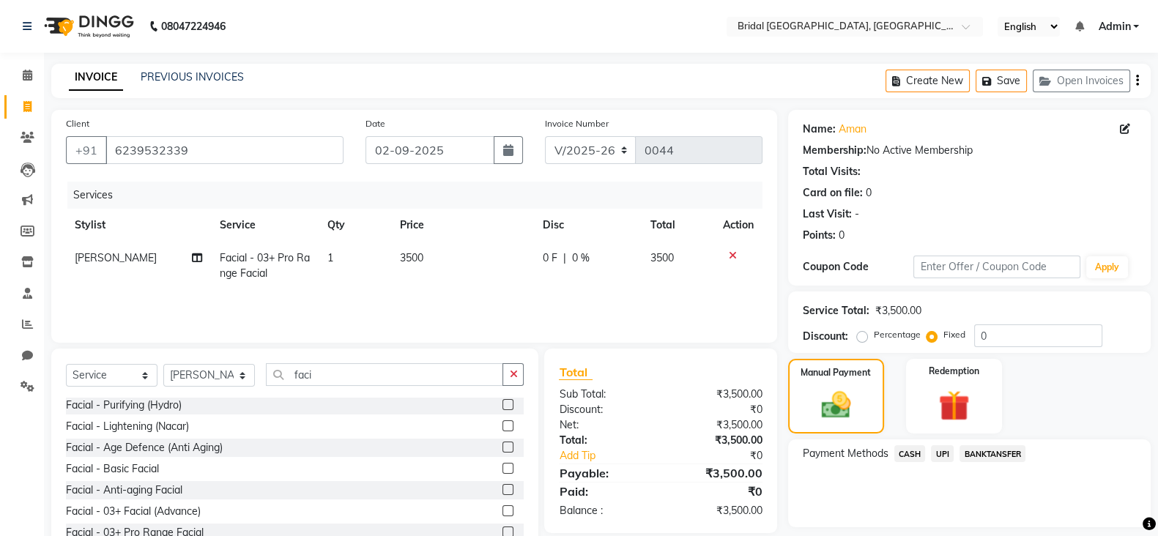
click at [946, 452] on span "UPI" at bounding box center [942, 453] width 23 height 17
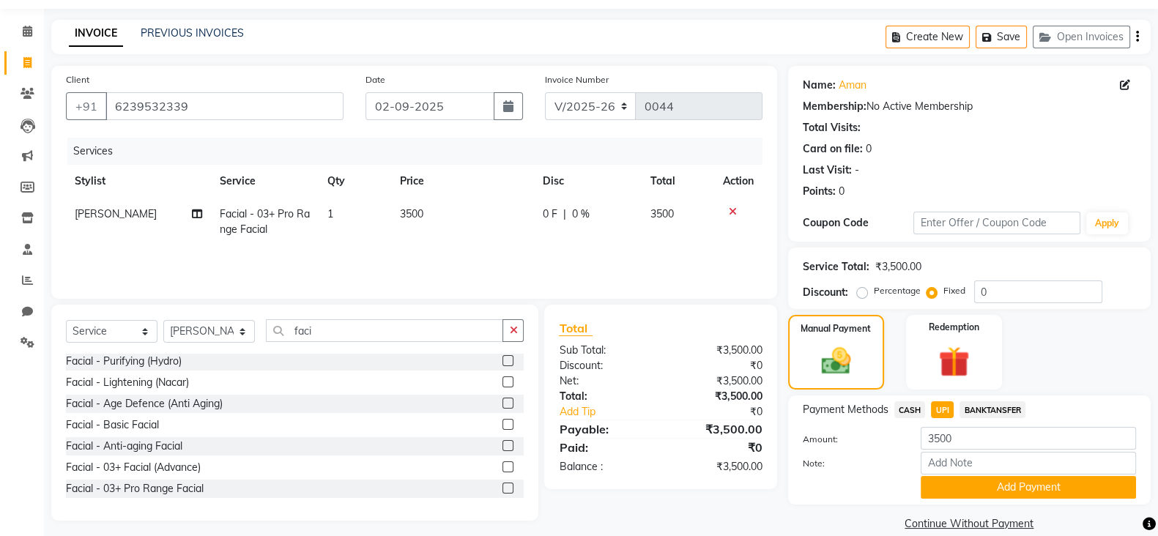
scroll to position [66, 0]
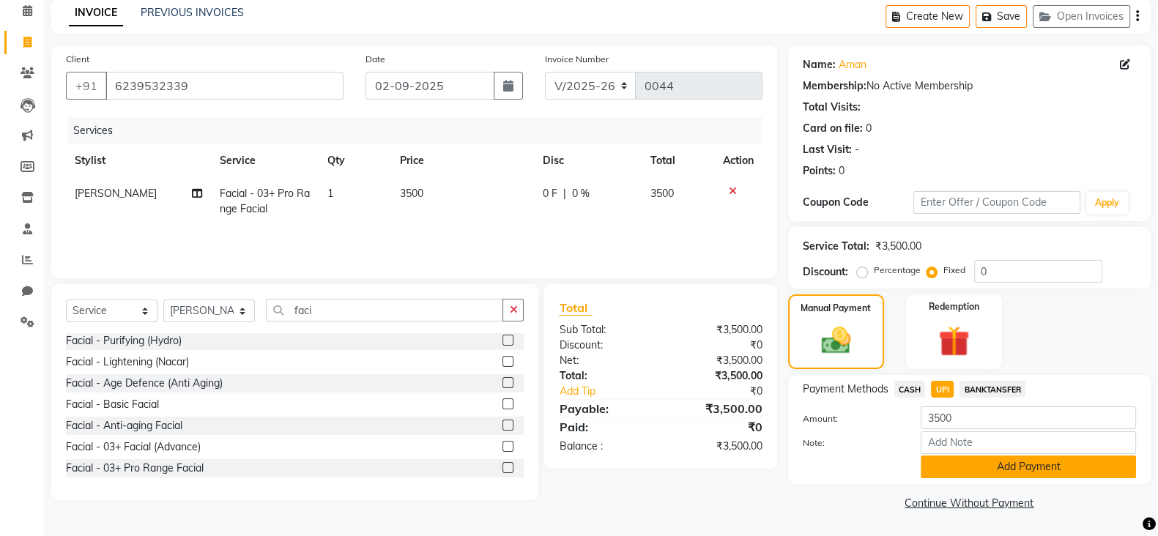
click at [1027, 468] on button "Add Payment" at bounding box center [1028, 467] width 215 height 23
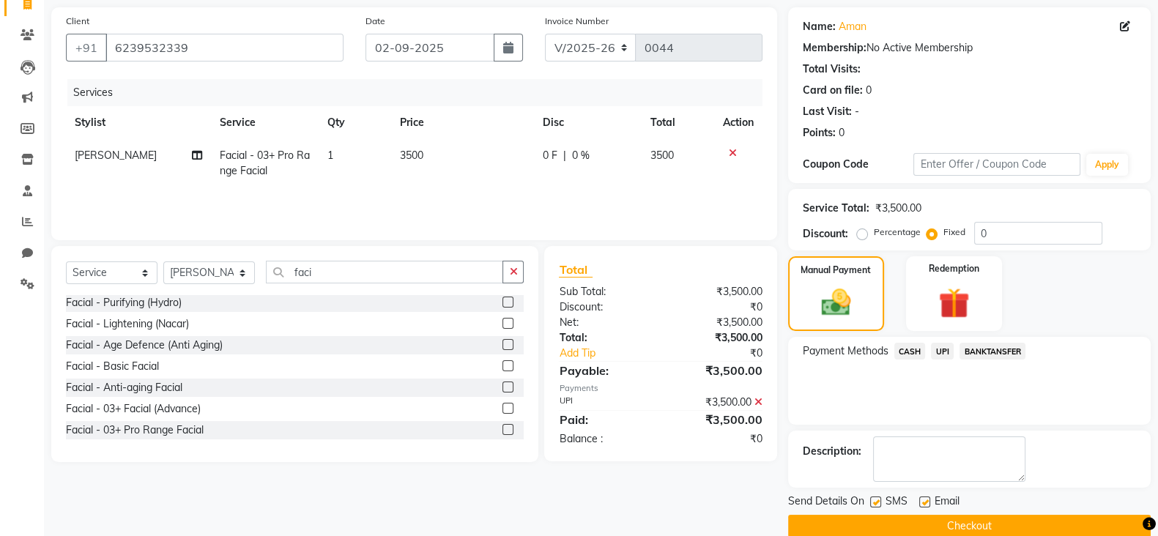
scroll to position [125, 0]
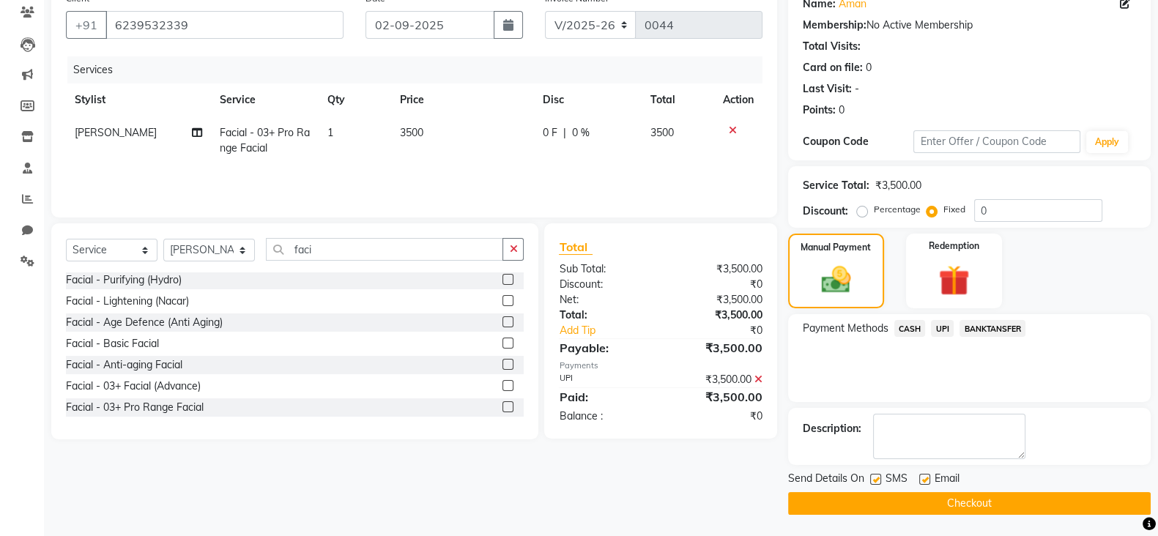
click at [924, 476] on label at bounding box center [924, 479] width 11 height 11
click at [924, 476] on input "checkbox" at bounding box center [924, 480] width 10 height 10
checkbox input "false"
click at [877, 478] on label at bounding box center [875, 479] width 11 height 11
click at [877, 478] on input "checkbox" at bounding box center [875, 480] width 10 height 10
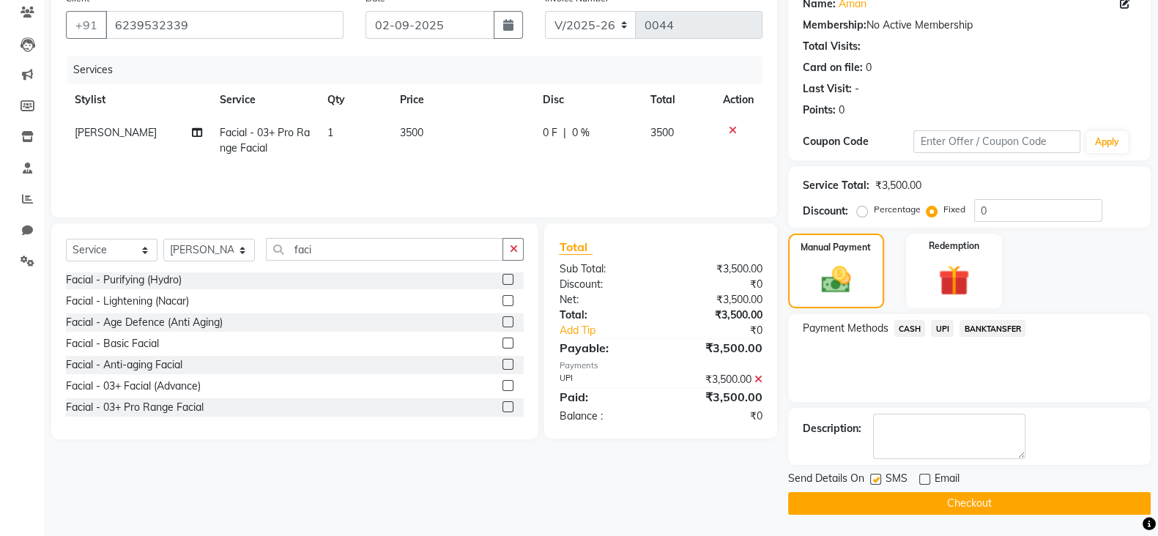
checkbox input "false"
click at [891, 504] on button "Checkout" at bounding box center [969, 503] width 363 height 23
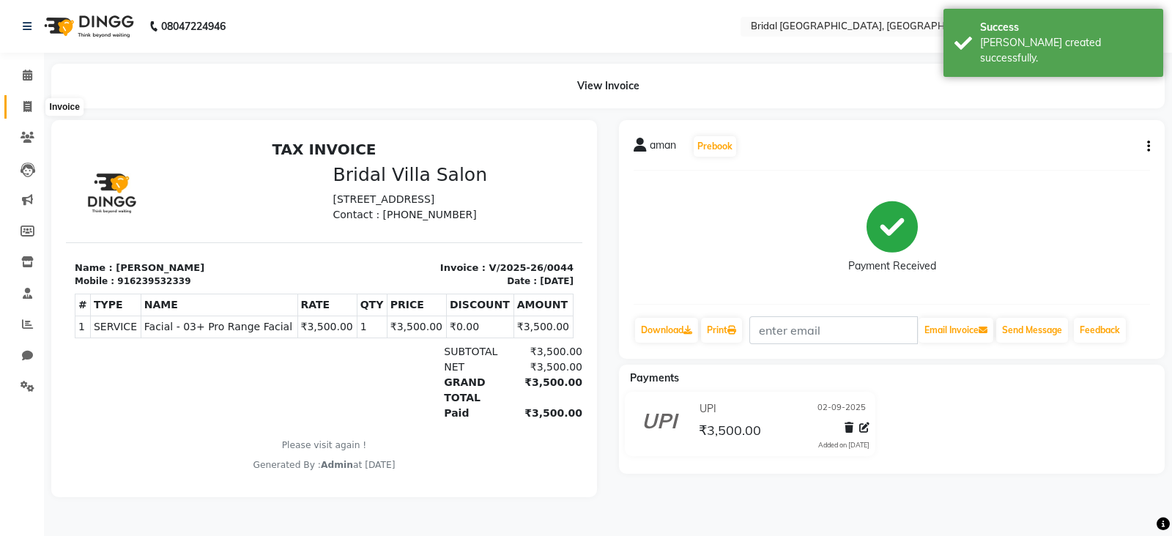
click at [26, 109] on icon at bounding box center [27, 106] width 8 height 11
select select "service"
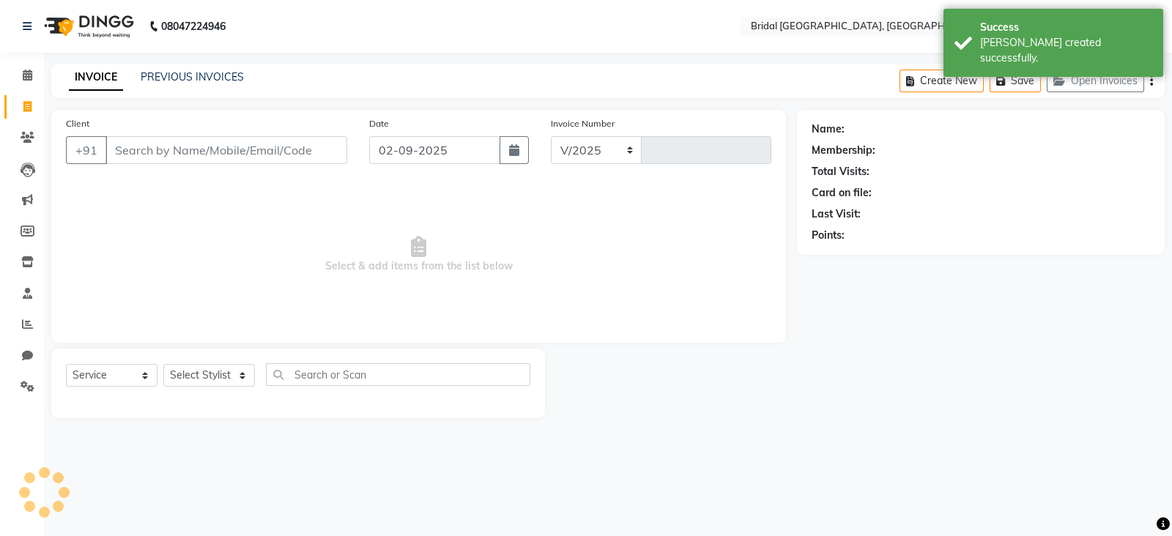
select select "8752"
type input "0045"
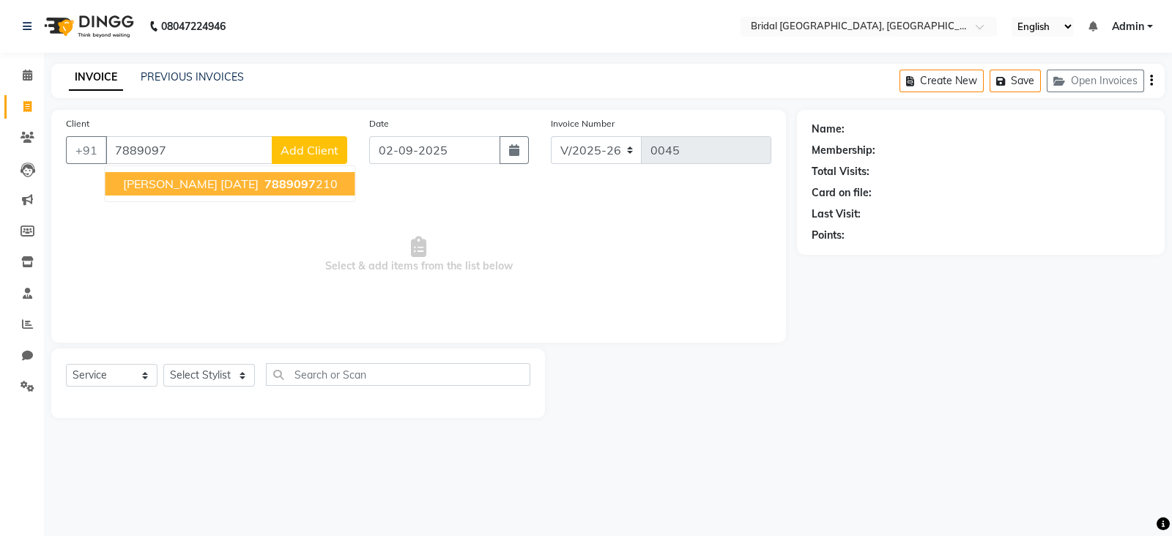
click at [253, 178] on button "Sanchi Gupta Dec 2022 7889097 210" at bounding box center [230, 183] width 250 height 23
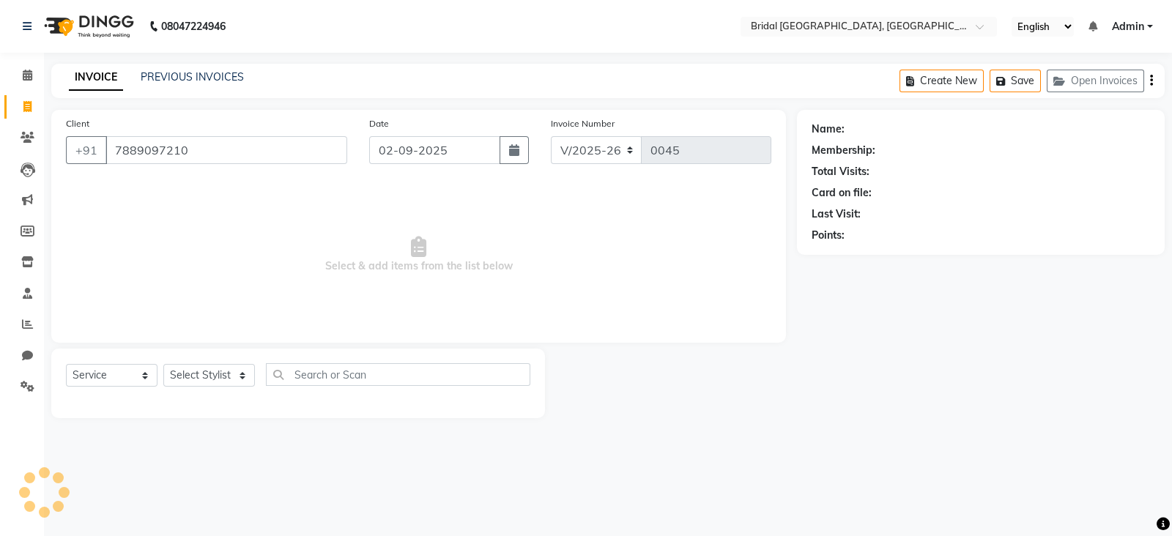
type input "7889097210"
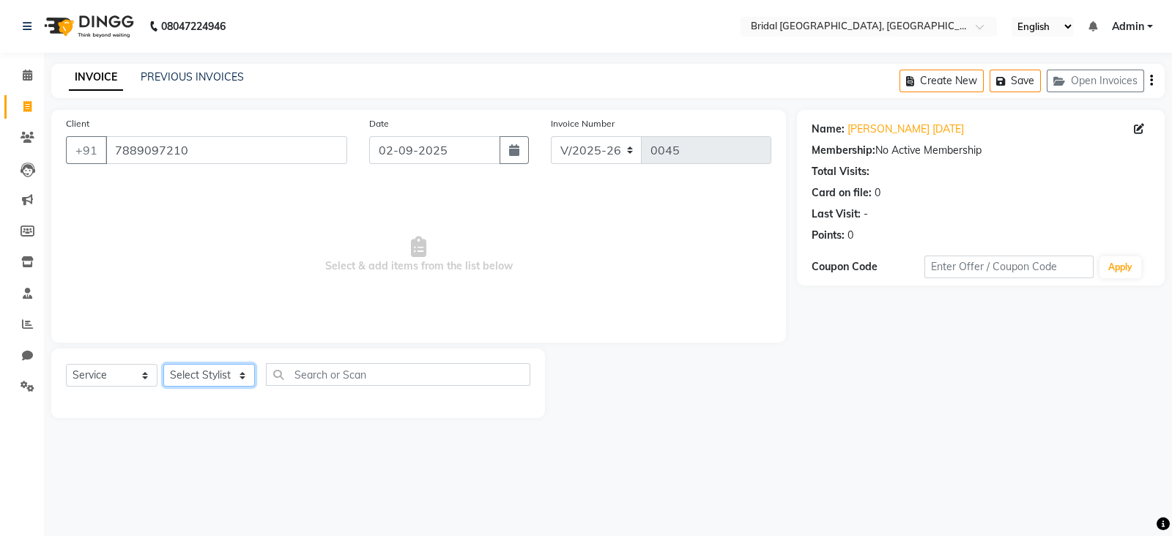
click at [219, 376] on select "Select Stylist [PERSON_NAME] Anim [PERSON_NAME] [PERSON_NAME] [PERSON_NAME] gau…" at bounding box center [209, 375] width 92 height 23
select select "90140"
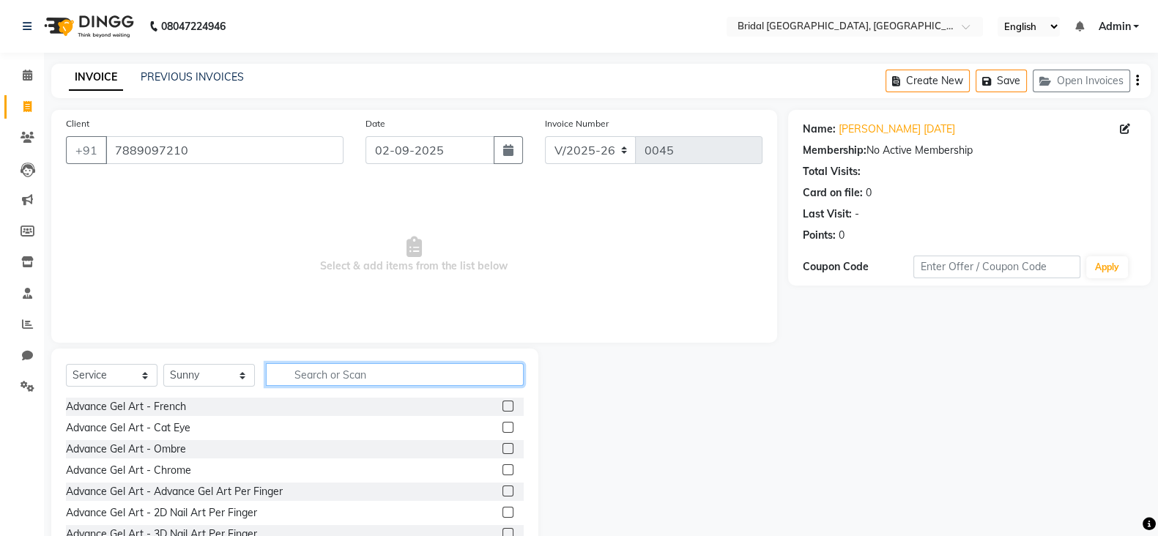
click at [294, 379] on input "text" at bounding box center [395, 374] width 258 height 23
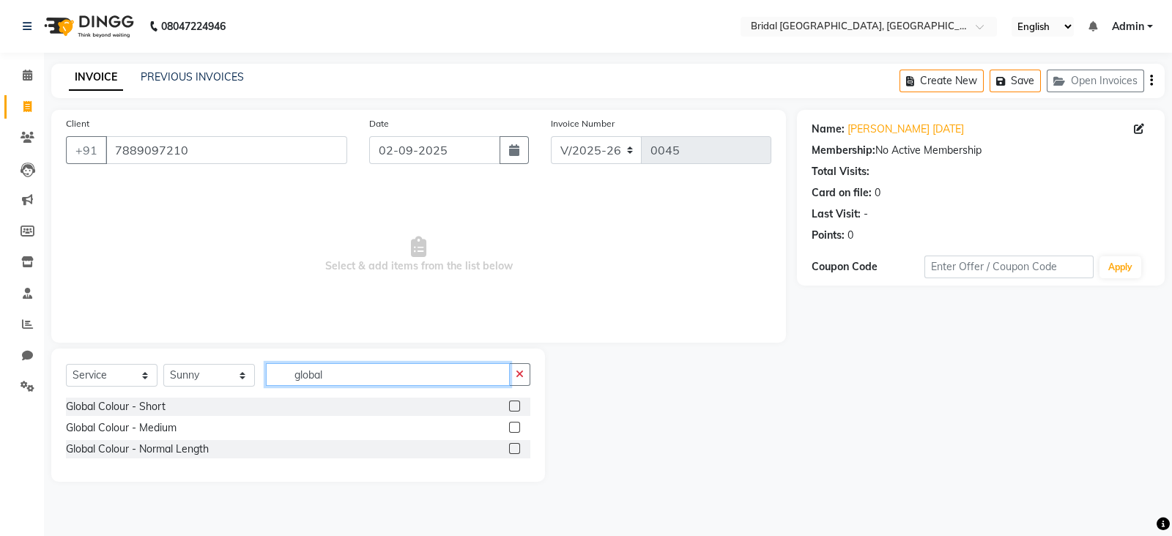
type input "global"
click at [513, 409] on label at bounding box center [514, 406] width 11 height 11
click at [513, 409] on input "checkbox" at bounding box center [514, 407] width 10 height 10
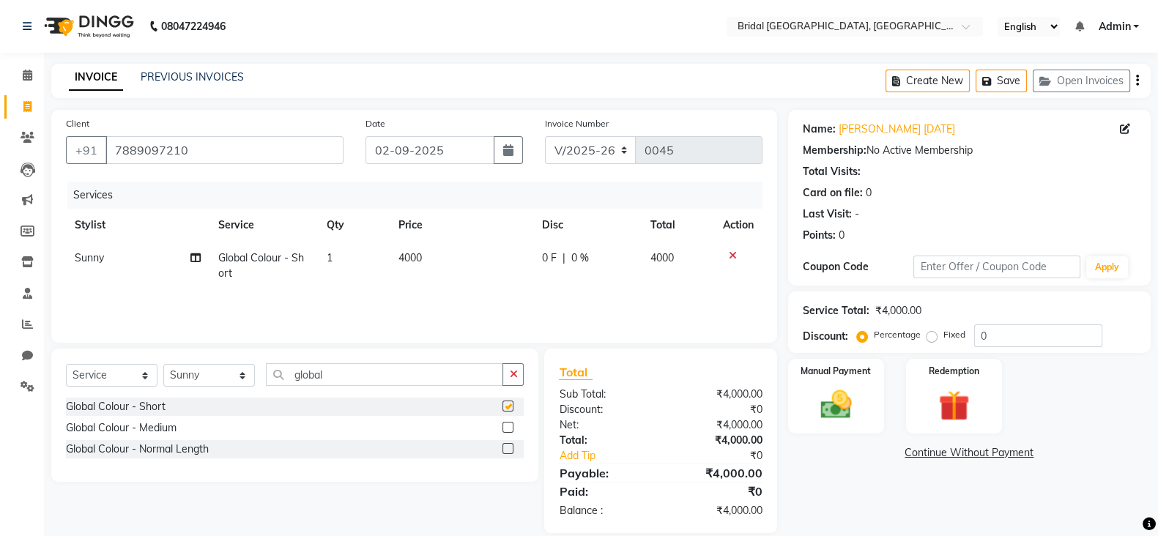
checkbox input "false"
click at [331, 371] on input "global" at bounding box center [384, 374] width 237 height 23
type input "g"
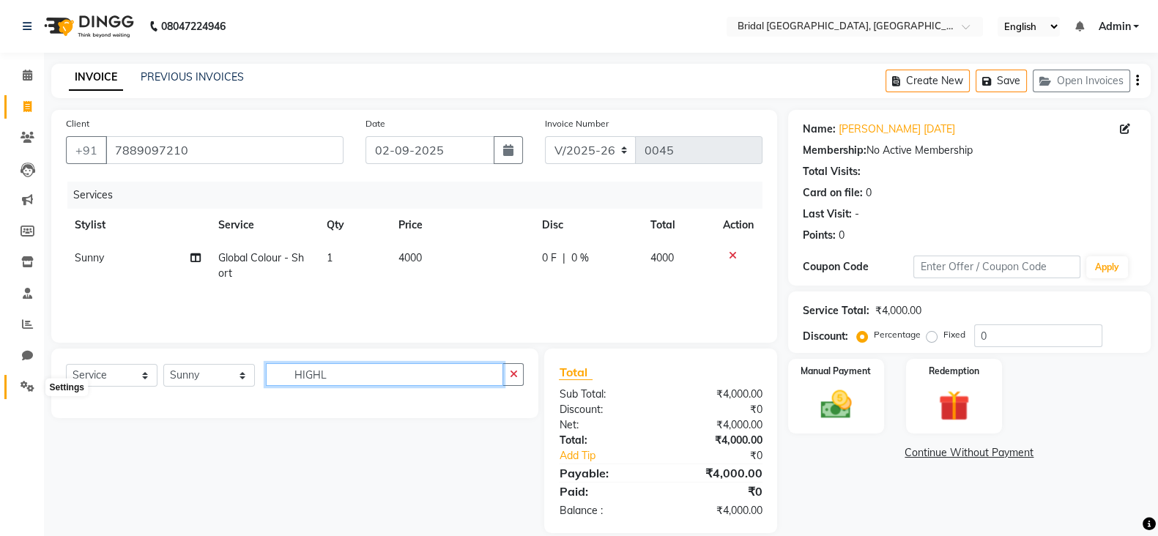
type input "HIGHL"
click at [26, 386] on icon at bounding box center [28, 386] width 14 height 11
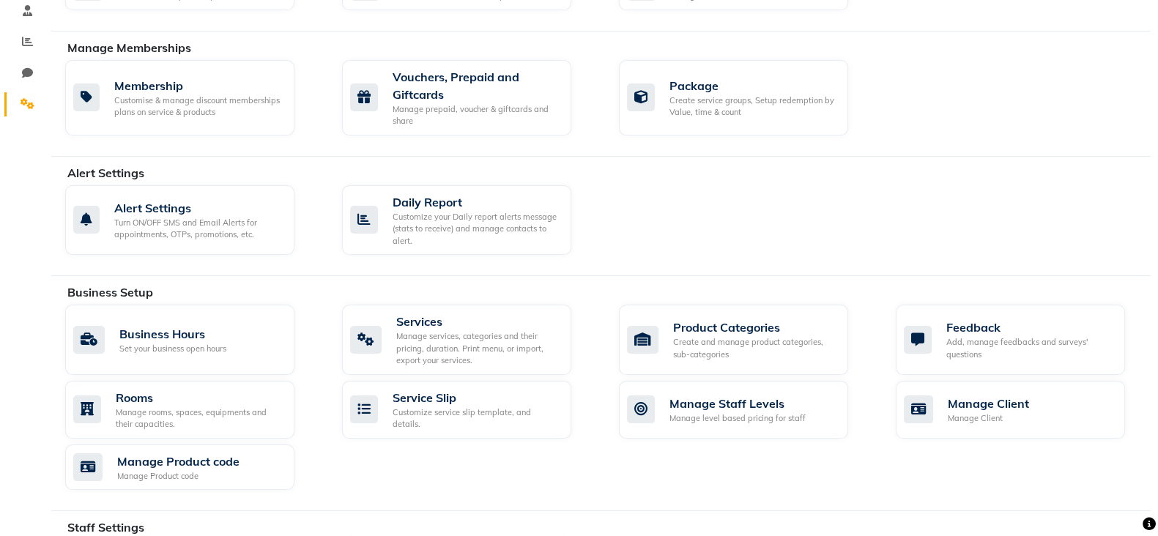
scroll to position [292, 0]
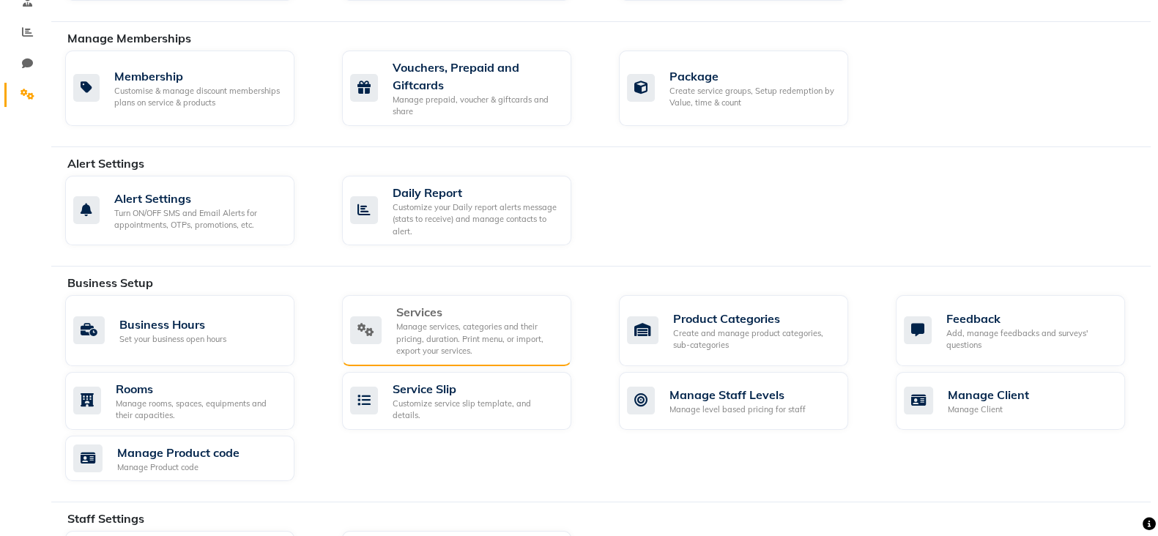
click at [527, 330] on div "Manage services, categories and their pricing, duration. Print menu, or import,…" at bounding box center [477, 339] width 163 height 37
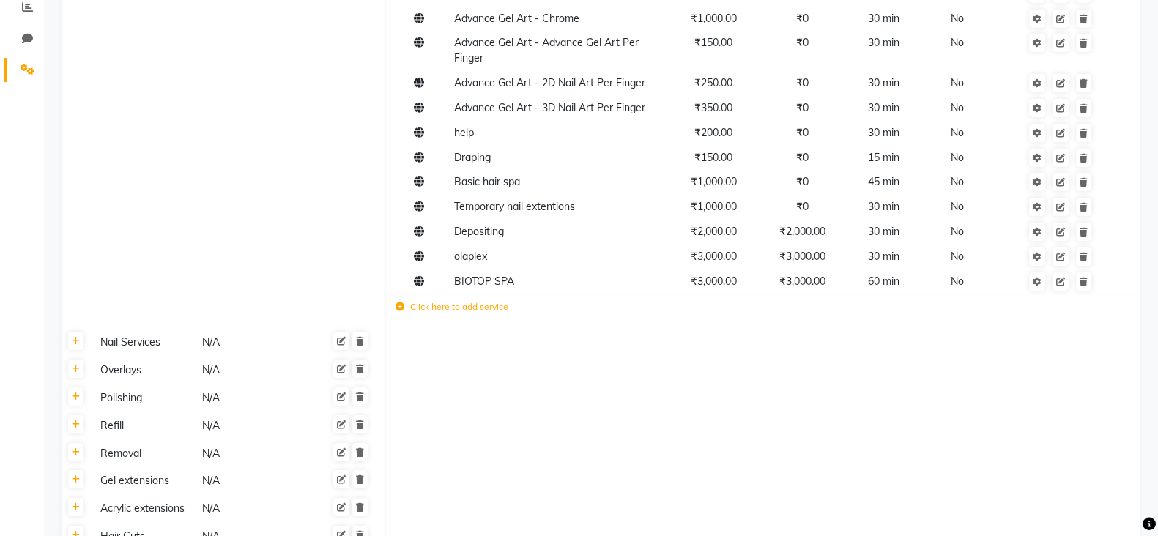
scroll to position [378, 0]
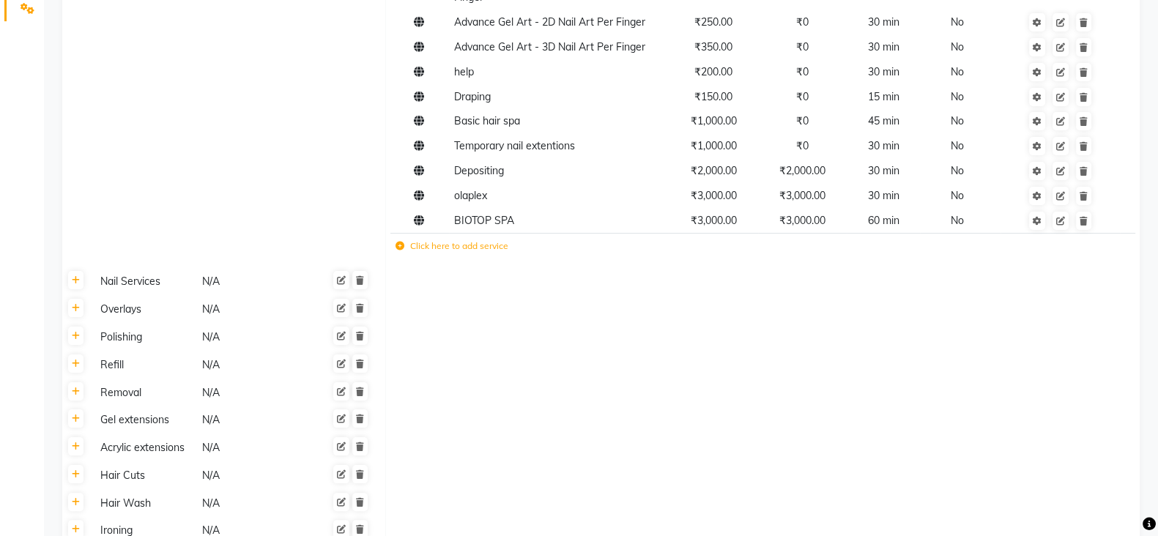
click at [402, 253] on label "Click here to add service" at bounding box center [452, 246] width 113 height 13
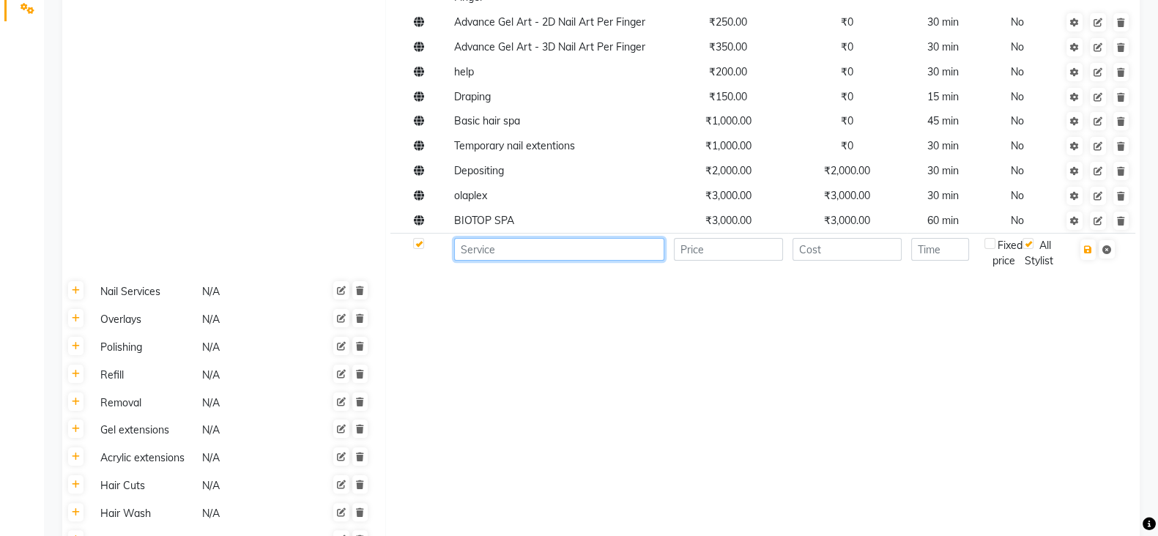
click at [562, 254] on input at bounding box center [559, 249] width 210 height 23
type input "H"
type input "global+highlightes"
click at [702, 256] on input "number" at bounding box center [729, 249] width 110 height 23
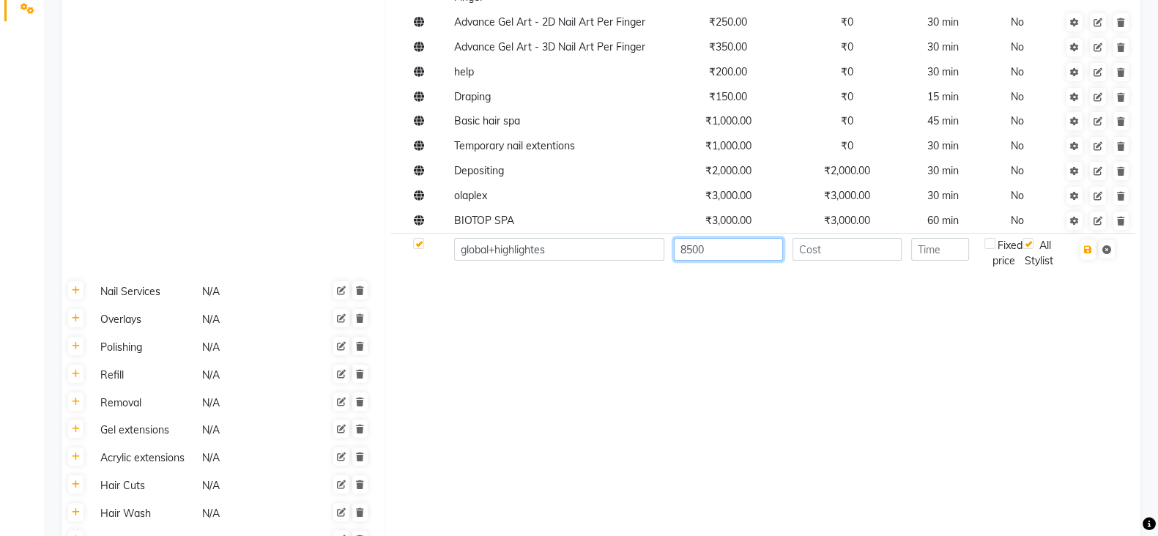
type input "8500"
click at [815, 256] on input "number" at bounding box center [848, 249] width 110 height 23
type input "8500"
click at [934, 258] on input "number" at bounding box center [940, 249] width 58 height 23
type input "3"
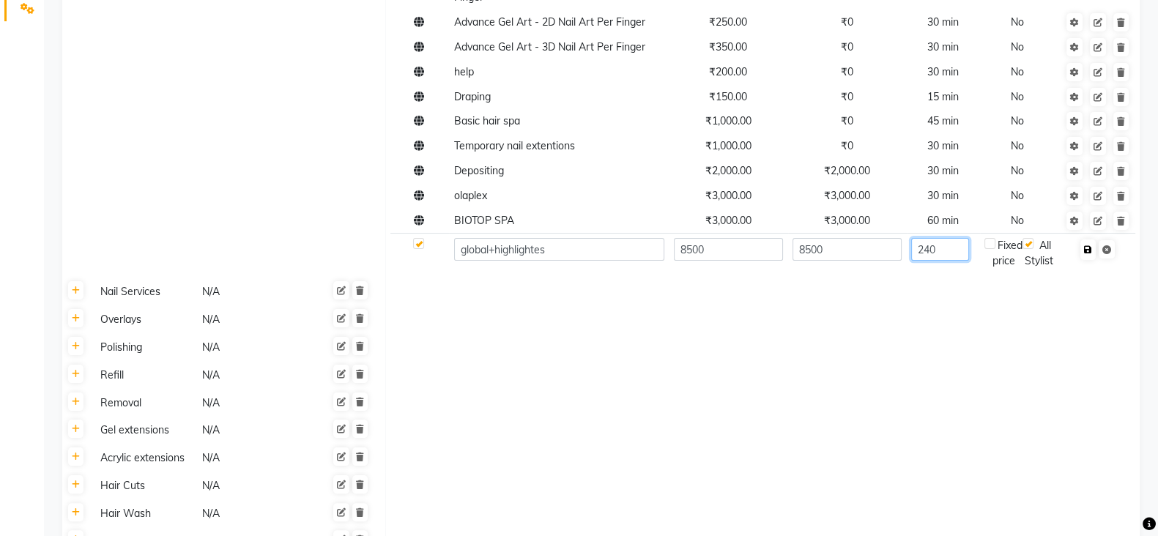
type input "240"
click at [1091, 256] on button "button" at bounding box center [1087, 250] width 15 height 21
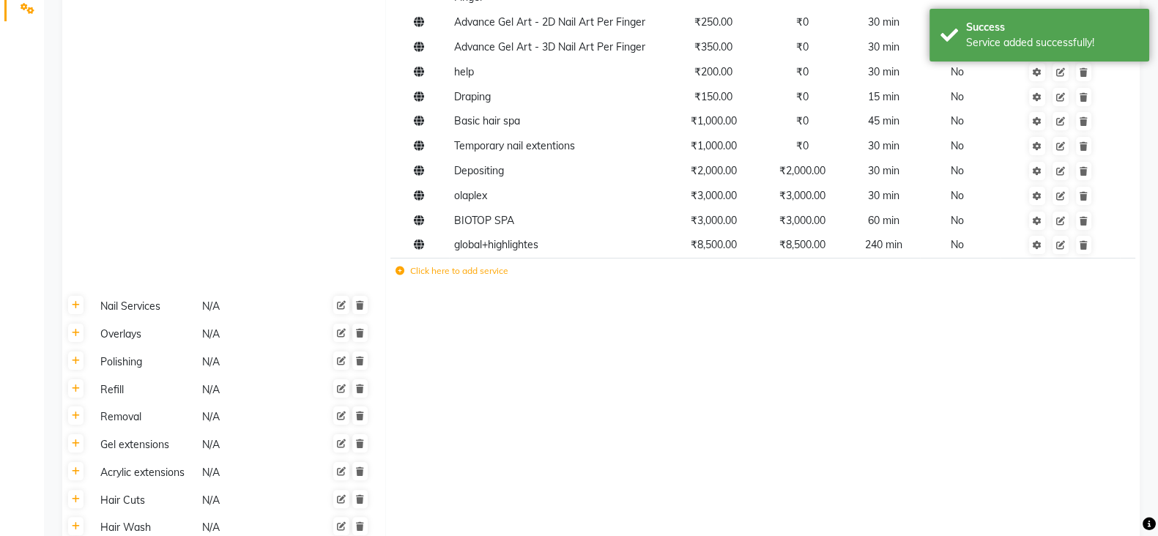
click at [398, 275] on icon at bounding box center [400, 271] width 9 height 9
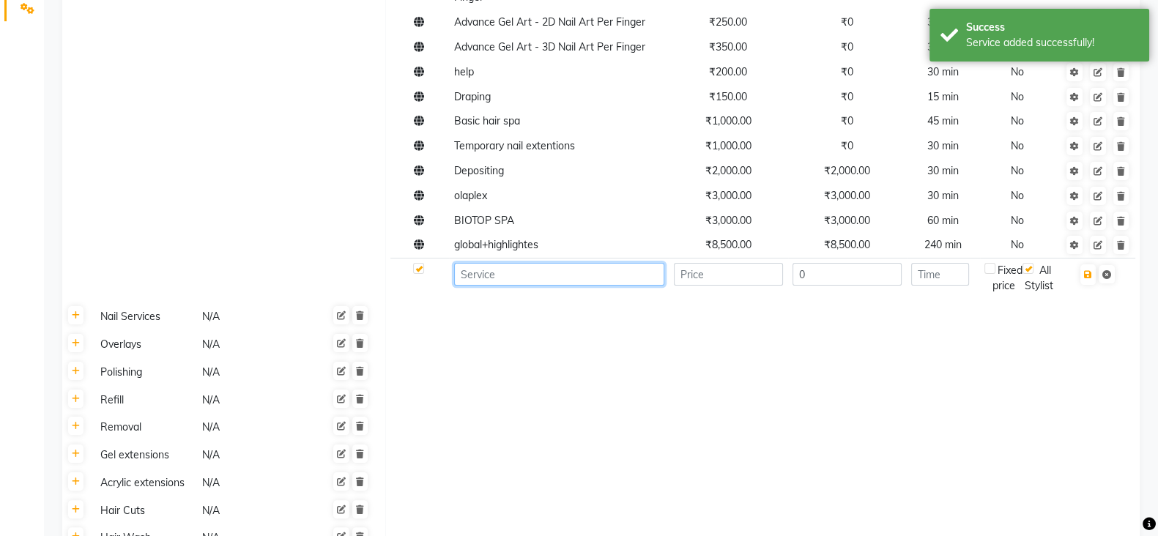
click at [550, 278] on input at bounding box center [559, 274] width 210 height 23
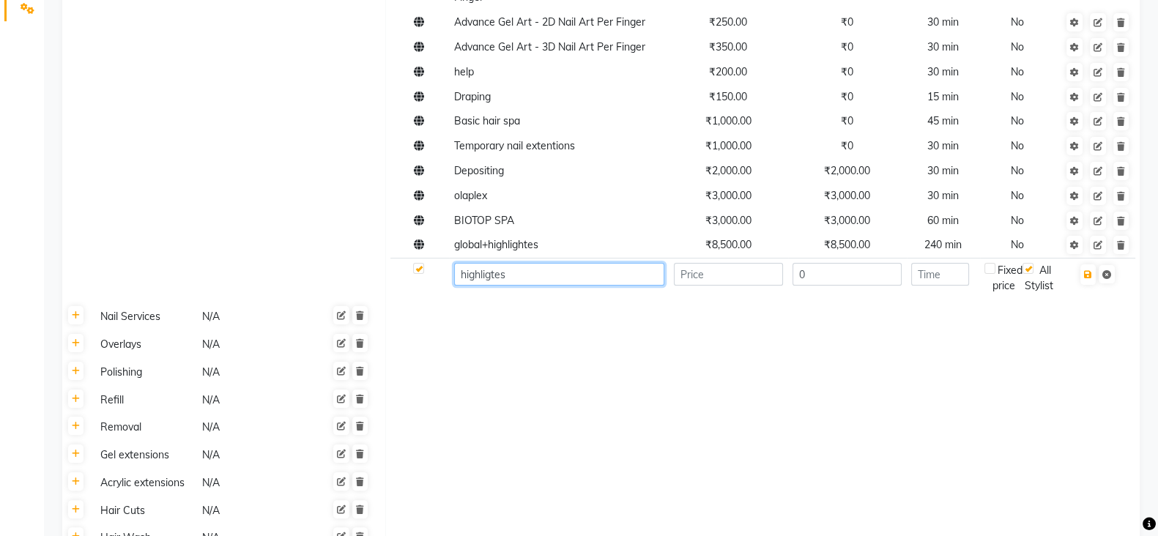
type input "highligtes"
click at [696, 277] on input "number" at bounding box center [729, 274] width 110 height 23
type input "45"
click at [520, 278] on input "highligtes" at bounding box center [559, 274] width 210 height 23
click at [489, 276] on input "highligtes" at bounding box center [559, 274] width 210 height 23
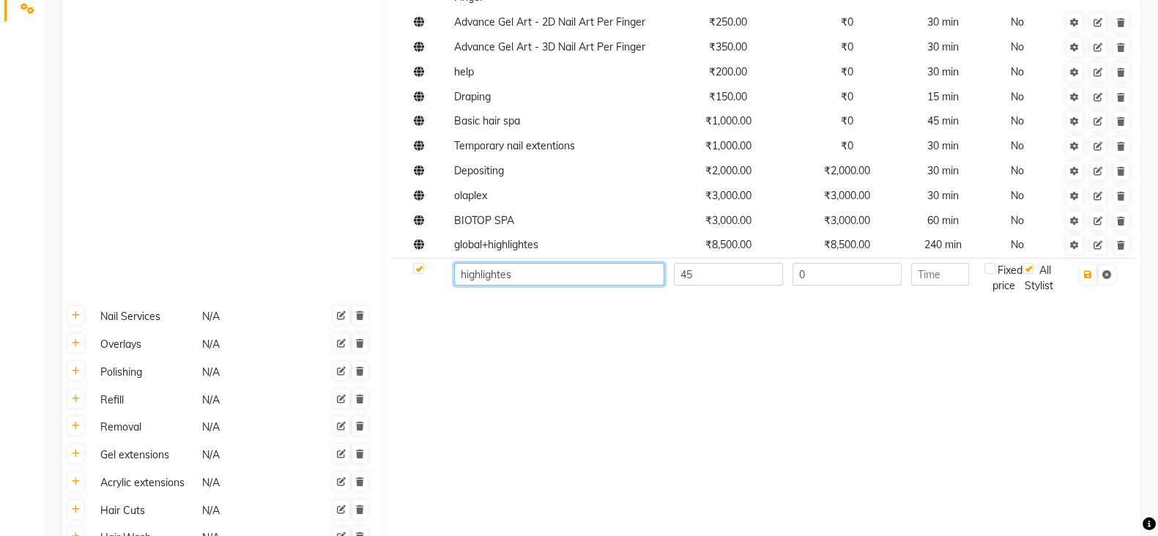
click at [531, 279] on input "highlightes" at bounding box center [559, 274] width 210 height 23
type input "highlights"
click at [1100, 250] on icon at bounding box center [1098, 245] width 9 height 9
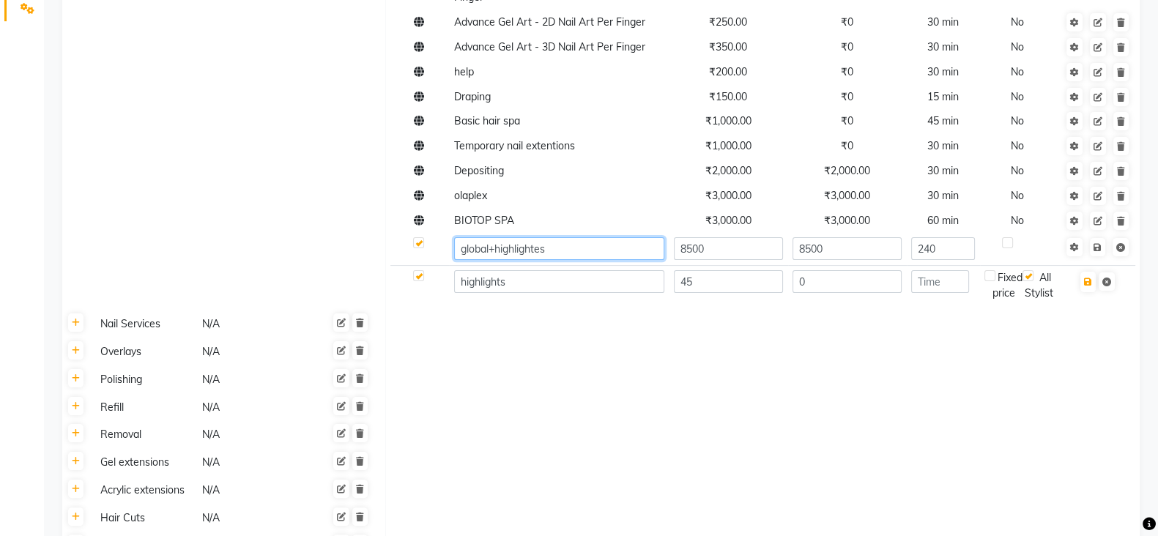
click at [550, 248] on input "global+highlightes" at bounding box center [559, 248] width 210 height 23
type input "global+highlights"
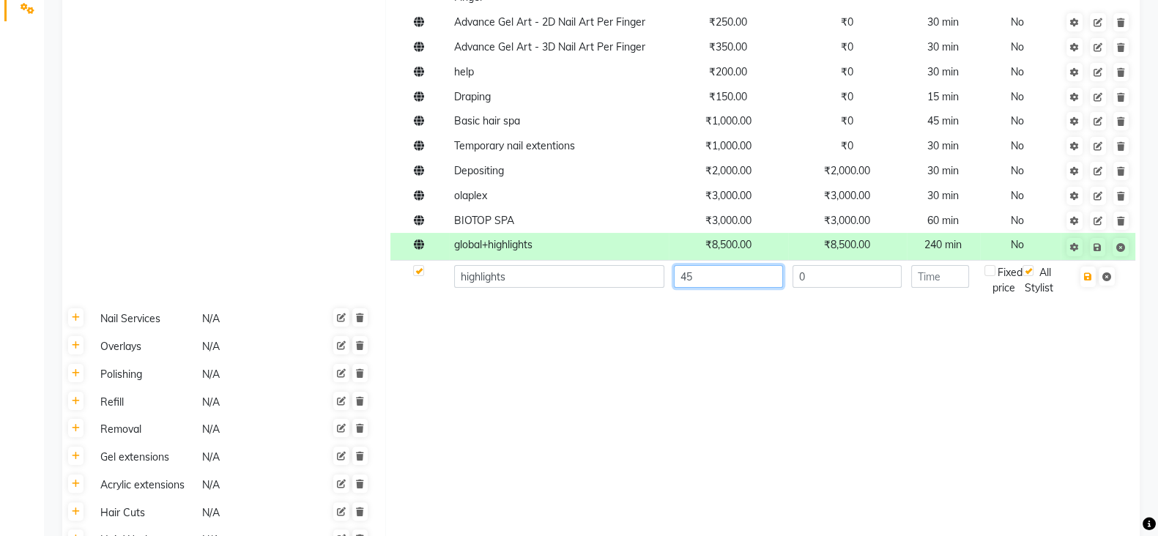
click at [720, 286] on input "45" at bounding box center [729, 276] width 110 height 23
type input "4500"
click at [836, 277] on input "0" at bounding box center [848, 276] width 110 height 23
type input "4500"
click at [930, 278] on input "number" at bounding box center [940, 276] width 58 height 23
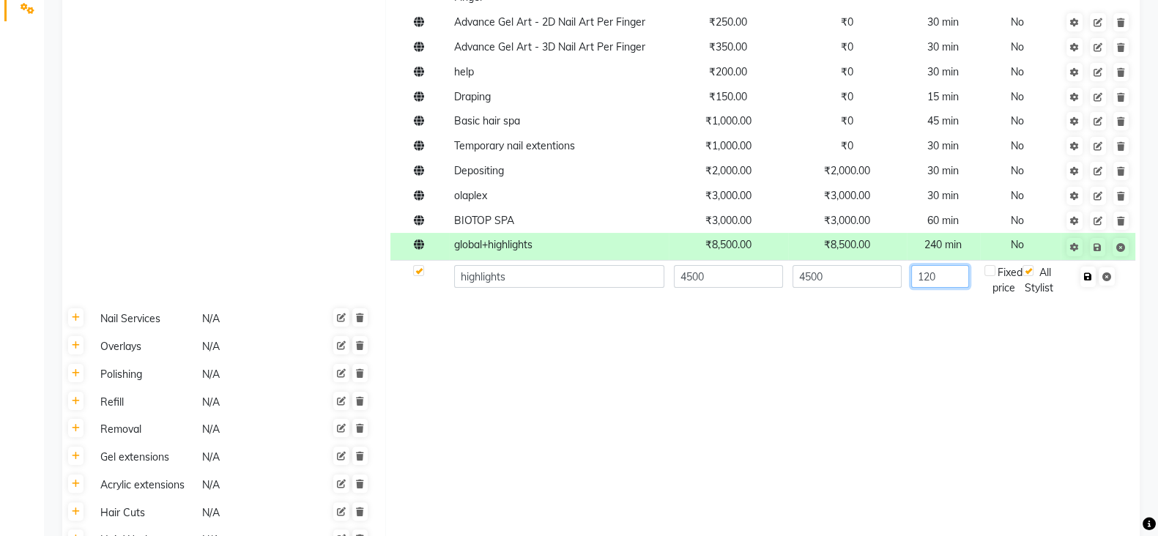
type input "120"
click at [1088, 284] on button "button" at bounding box center [1087, 277] width 15 height 21
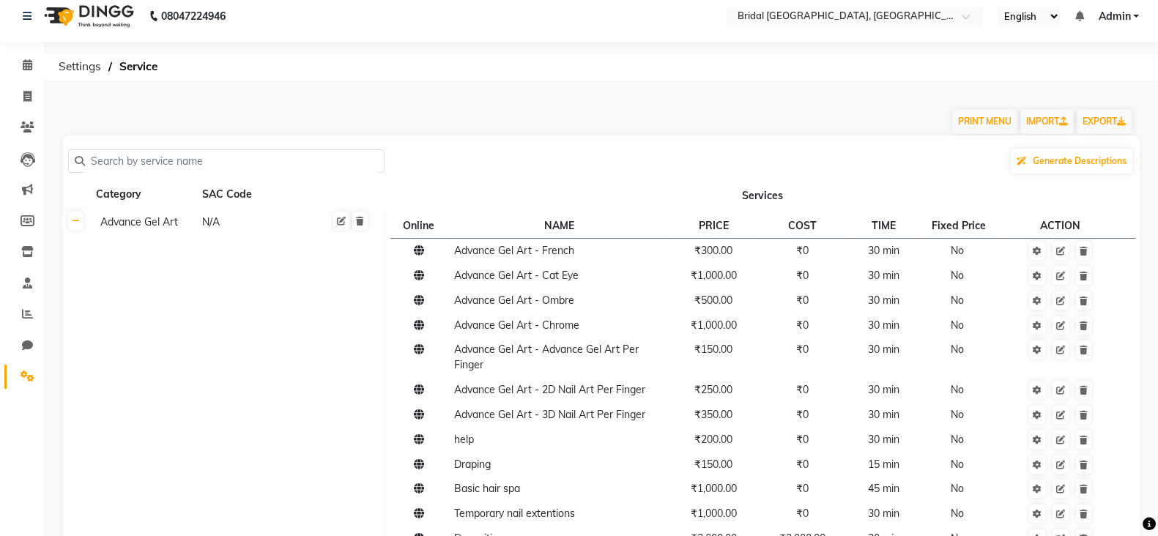
scroll to position [0, 0]
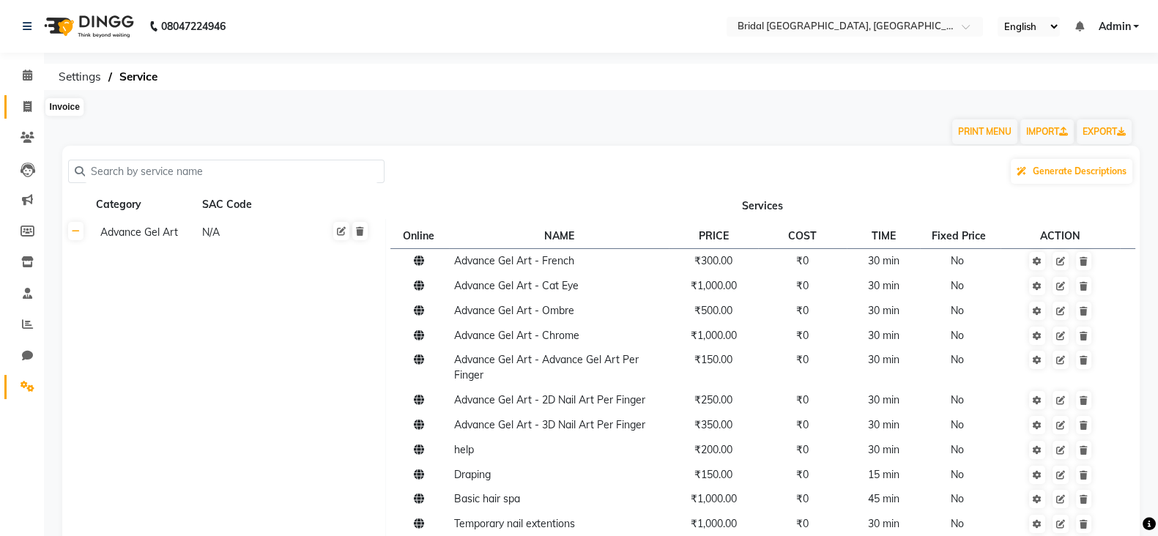
click at [31, 101] on icon at bounding box center [27, 106] width 8 height 11
select select "service"
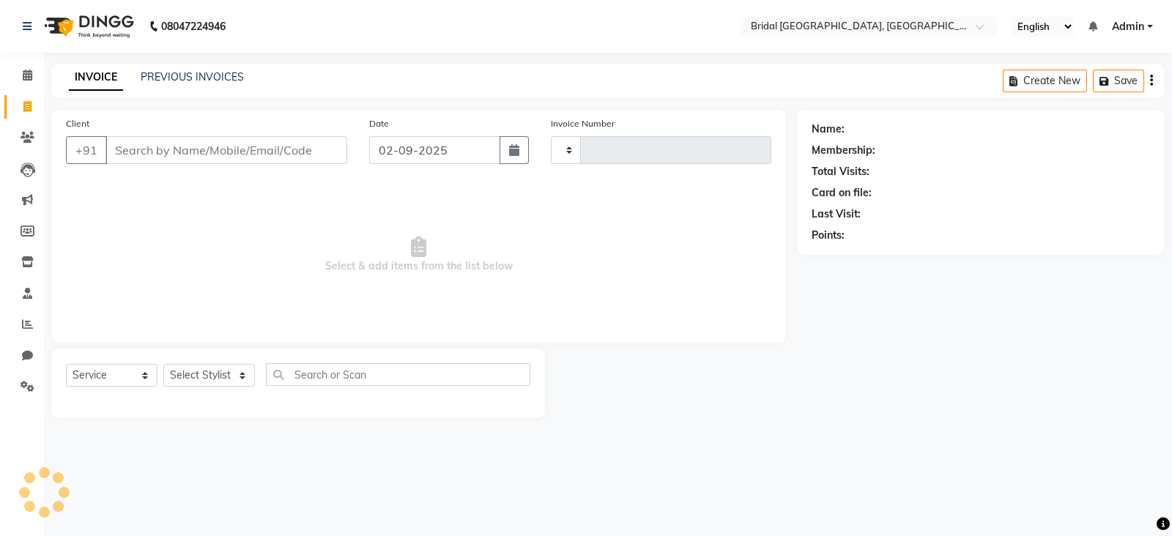
type input "0045"
select select "8752"
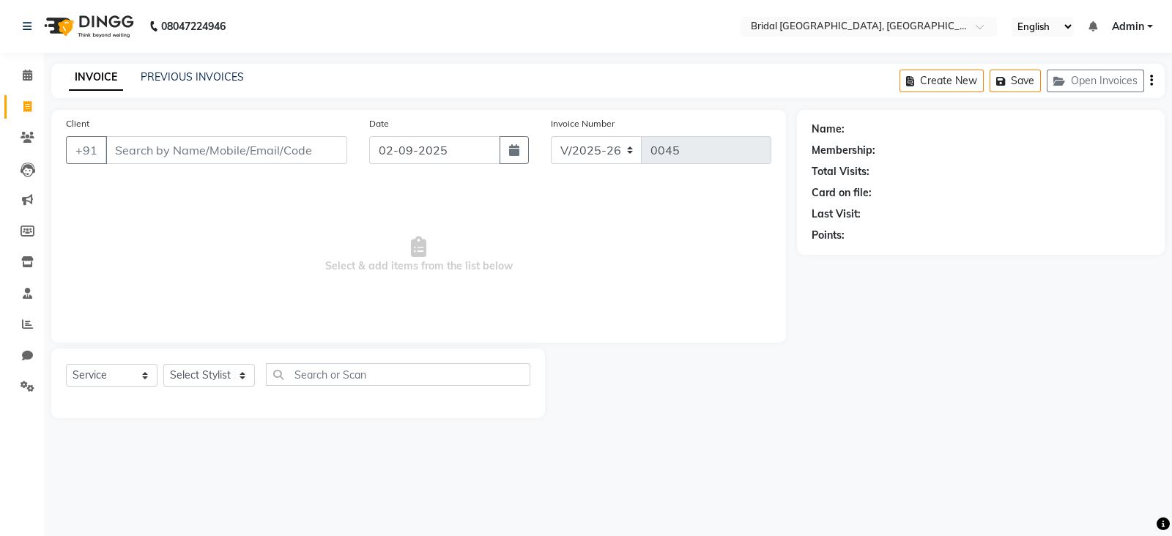
click at [297, 150] on input "Client" at bounding box center [226, 150] width 242 height 28
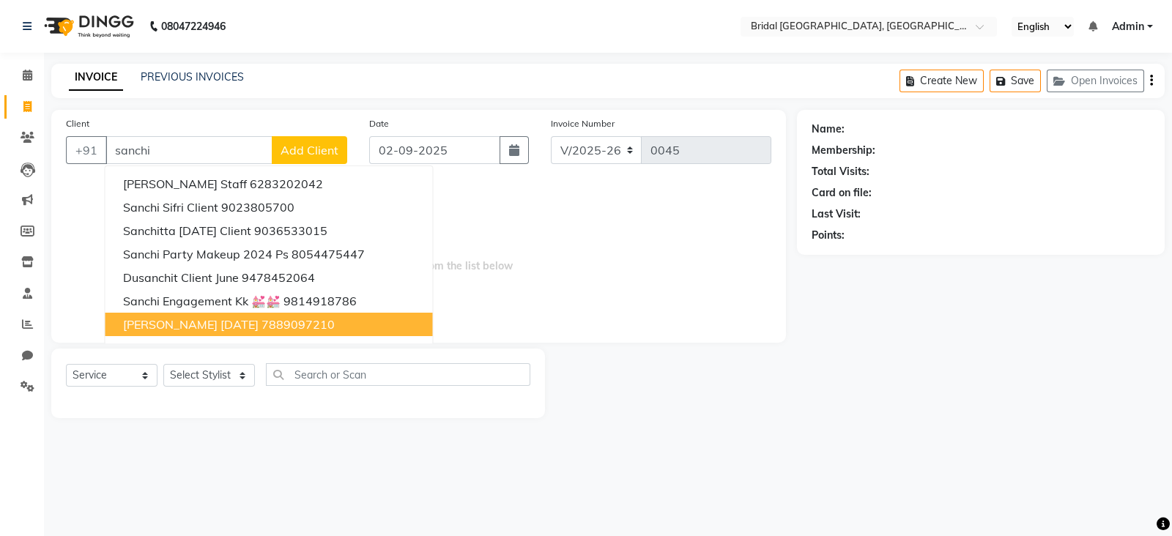
click at [179, 320] on span "Sanchi Gupta Dec 2022" at bounding box center [191, 324] width 136 height 15
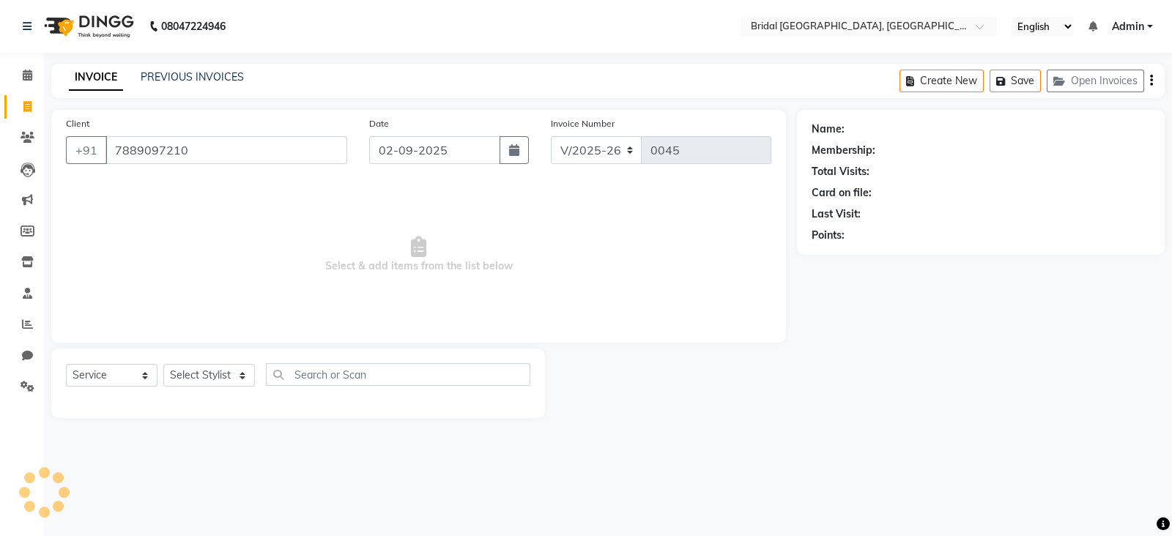
type input "7889097210"
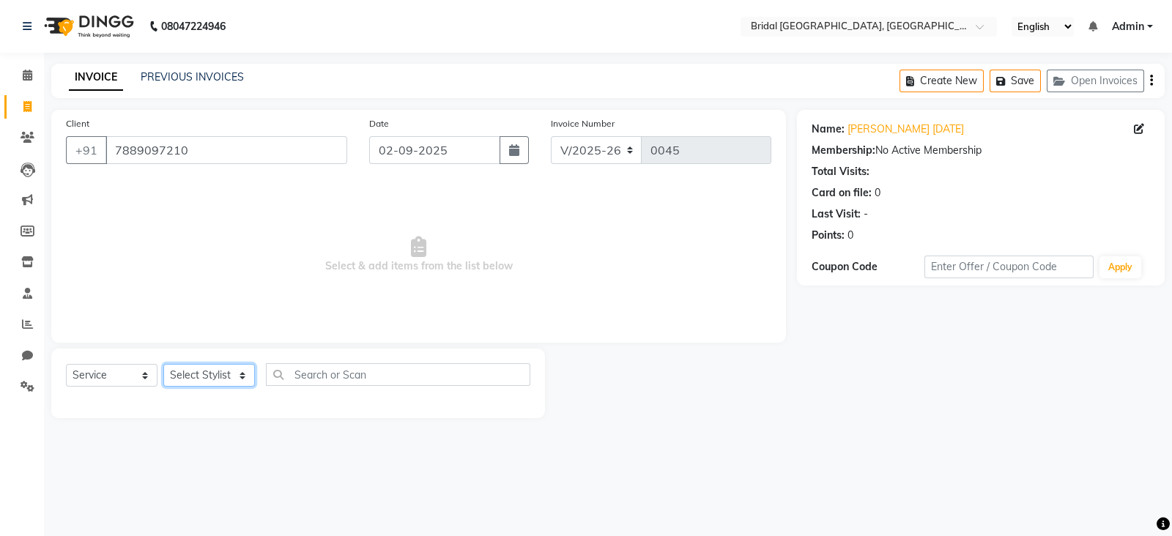
click at [220, 374] on select "Select Stylist [PERSON_NAME] Anim [PERSON_NAME] [PERSON_NAME] [PERSON_NAME] gau…" at bounding box center [209, 375] width 92 height 23
select select "90140"
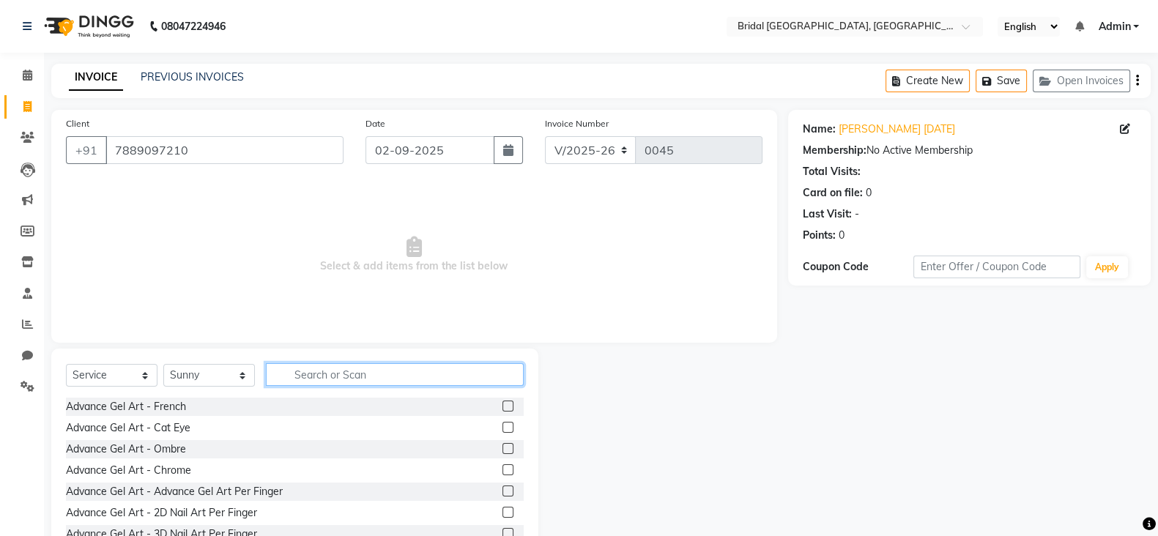
click at [325, 376] on input "text" at bounding box center [395, 374] width 258 height 23
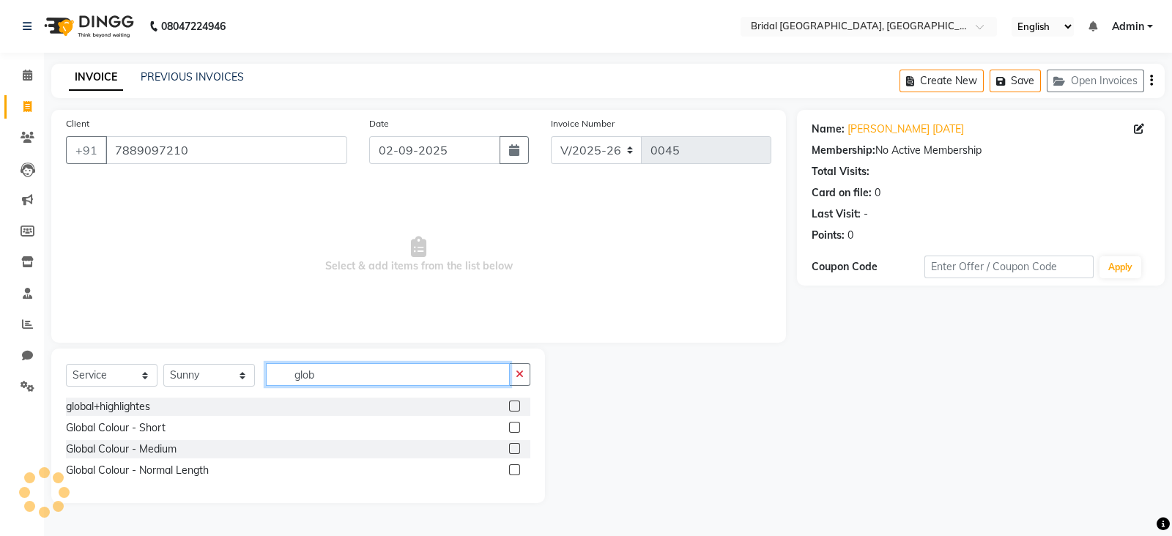
type input "glob"
click at [510, 407] on label at bounding box center [514, 406] width 11 height 11
click at [510, 407] on input "checkbox" at bounding box center [514, 407] width 10 height 10
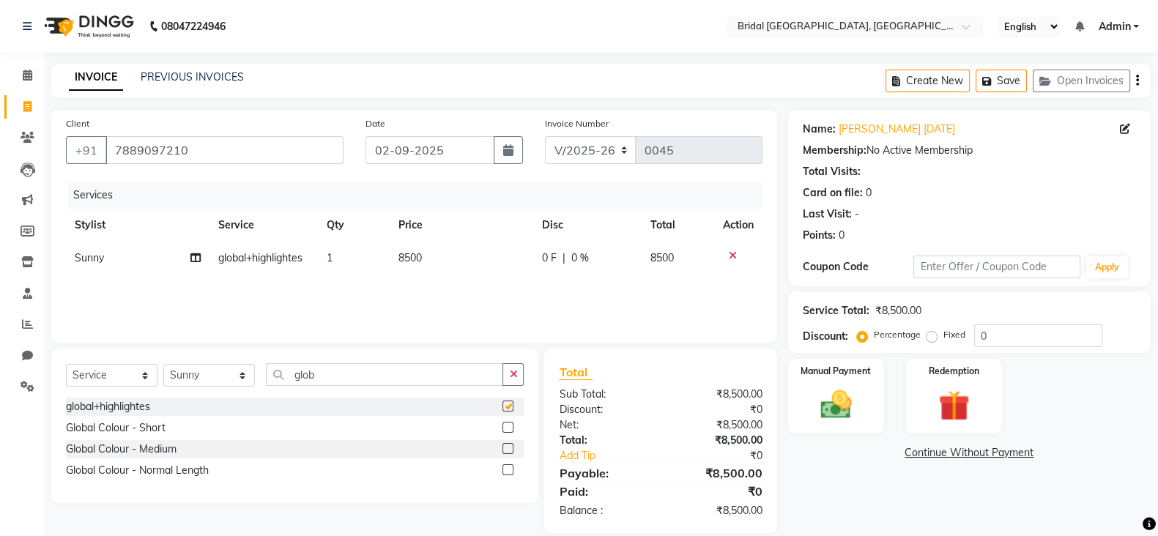
checkbox input "false"
click at [198, 254] on icon at bounding box center [195, 258] width 10 height 10
select select "90140"
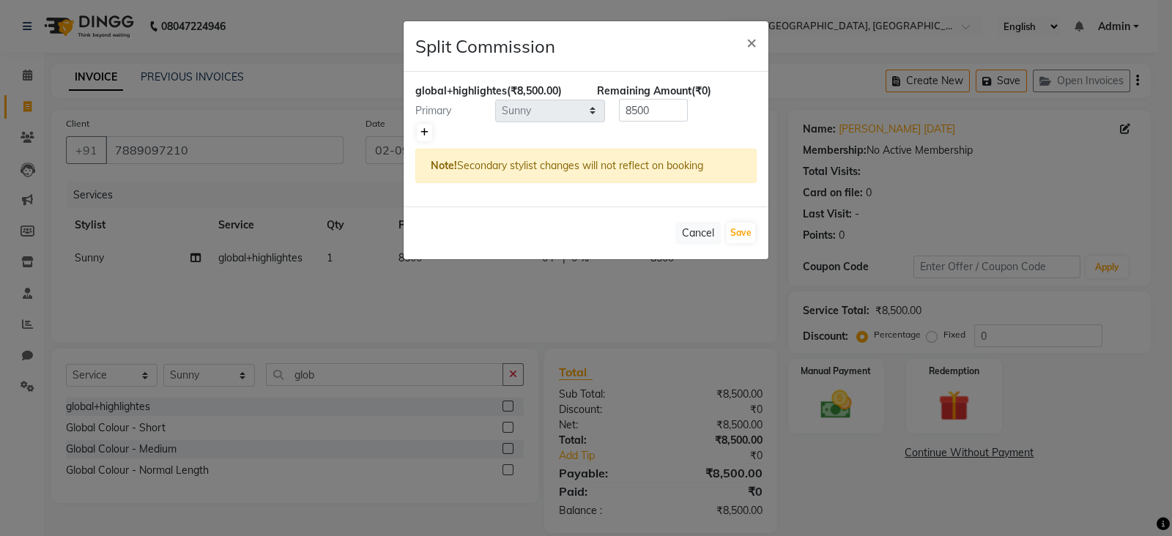
click at [426, 130] on icon at bounding box center [424, 132] width 8 height 9
type input "4250"
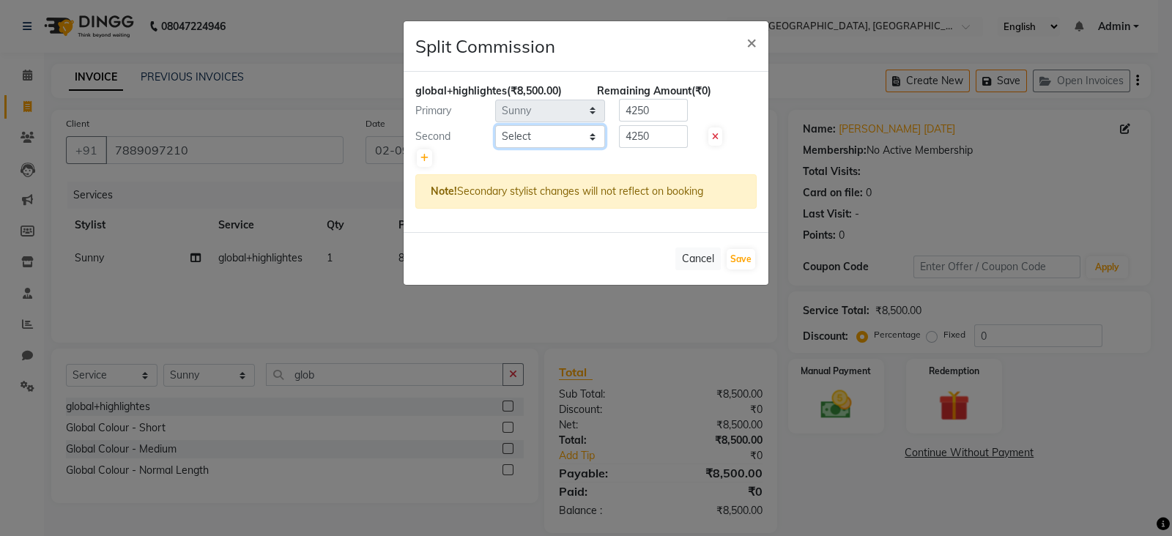
click at [513, 135] on select "Select Aashish Anim Anu Anubhav Arpita gaurav harjeet Harman Kamal Karan Kiran …" at bounding box center [550, 136] width 110 height 23
select select "90149"
click at [659, 141] on input "4250" at bounding box center [653, 136] width 69 height 23
click at [656, 137] on input "4250" at bounding box center [653, 136] width 69 height 23
type input "4"
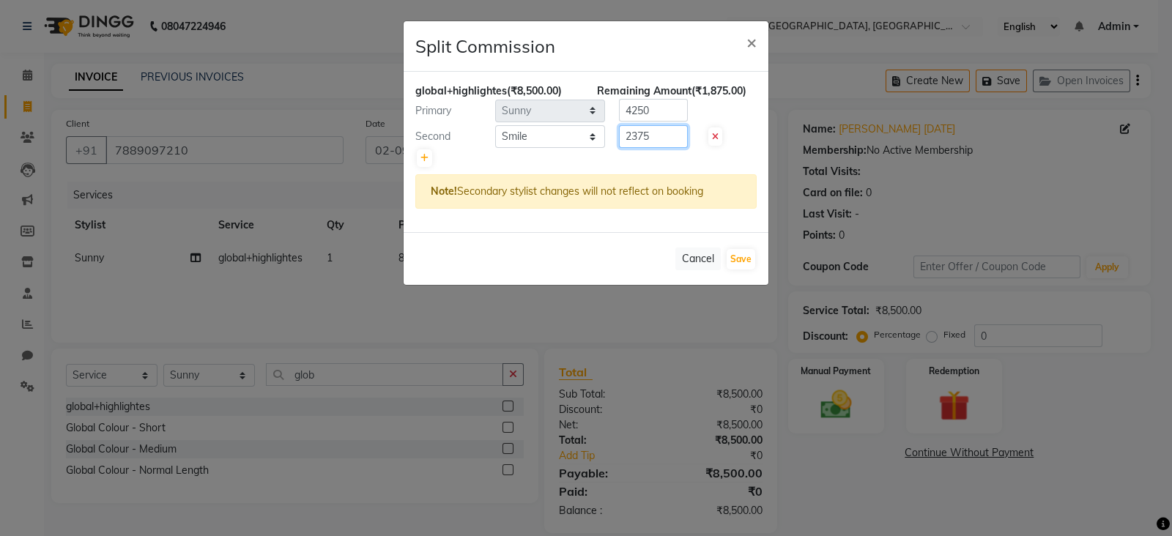
type input "2375"
click at [652, 110] on input "4250" at bounding box center [653, 110] width 69 height 23
type input "4"
type input "7125"
click at [746, 252] on button "Save" at bounding box center [741, 259] width 29 height 21
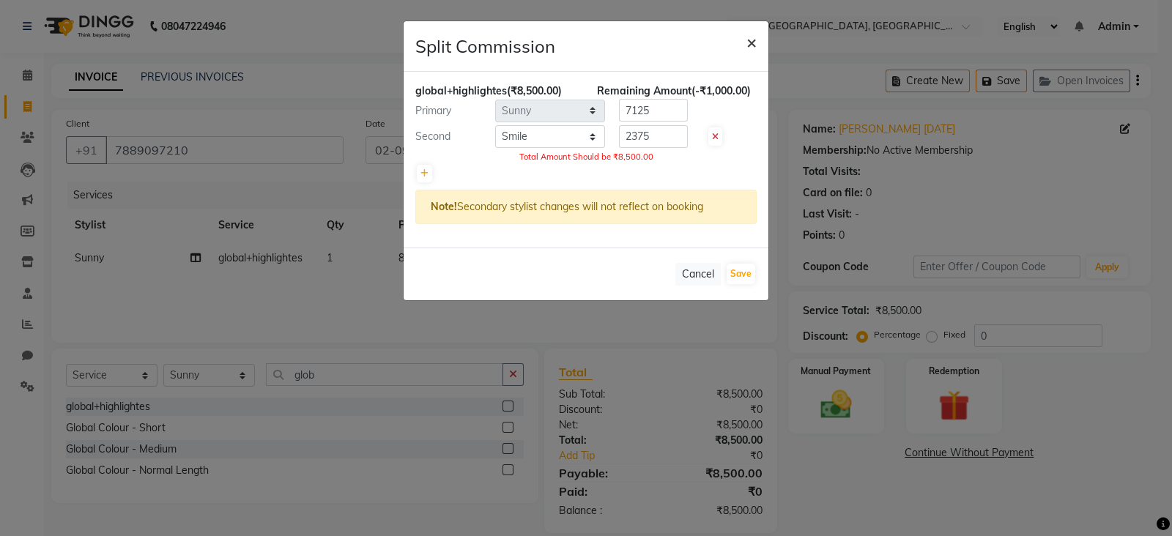
click at [750, 44] on span "×" at bounding box center [751, 42] width 10 height 22
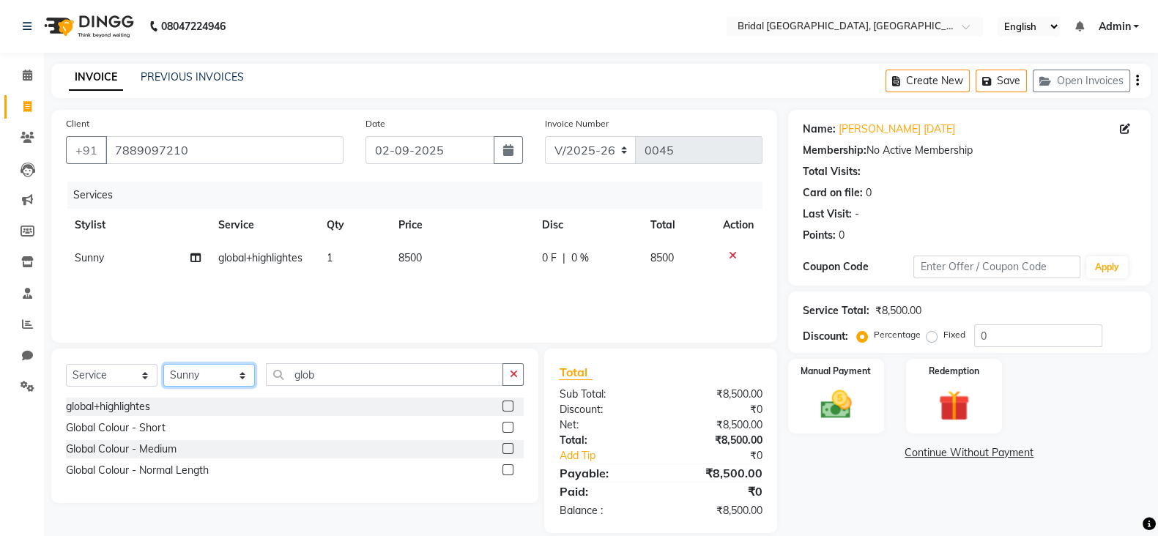
click at [226, 378] on select "Select Stylist [PERSON_NAME] Anim [PERSON_NAME] [PERSON_NAME] [PERSON_NAME] gau…" at bounding box center [209, 375] width 92 height 23
click at [375, 374] on input "glob" at bounding box center [384, 374] width 237 height 23
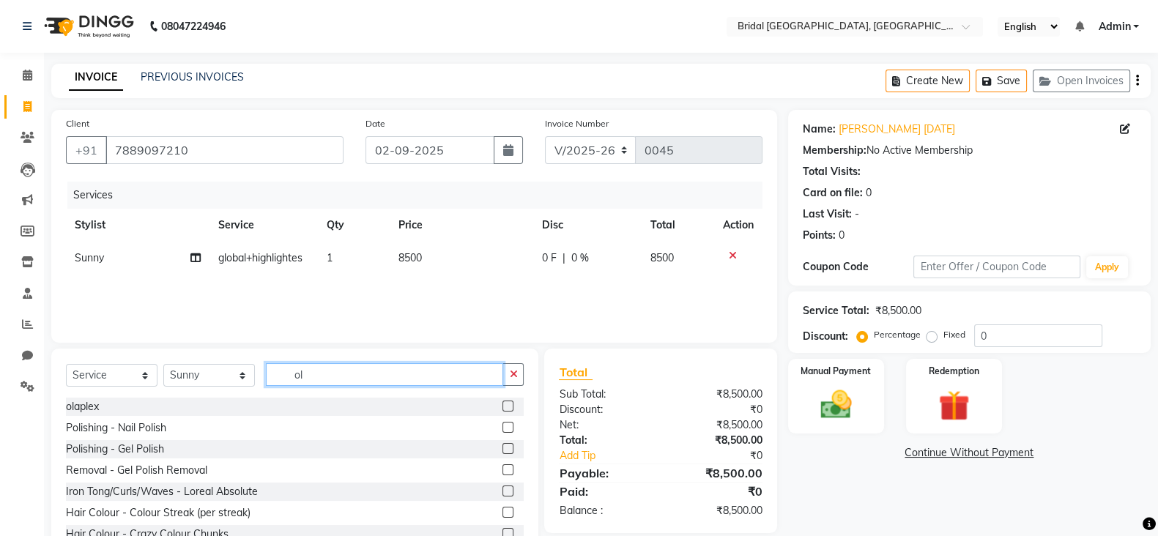
type input "ol"
click at [502, 405] on label at bounding box center [507, 406] width 11 height 11
click at [502, 405] on input "checkbox" at bounding box center [507, 407] width 10 height 10
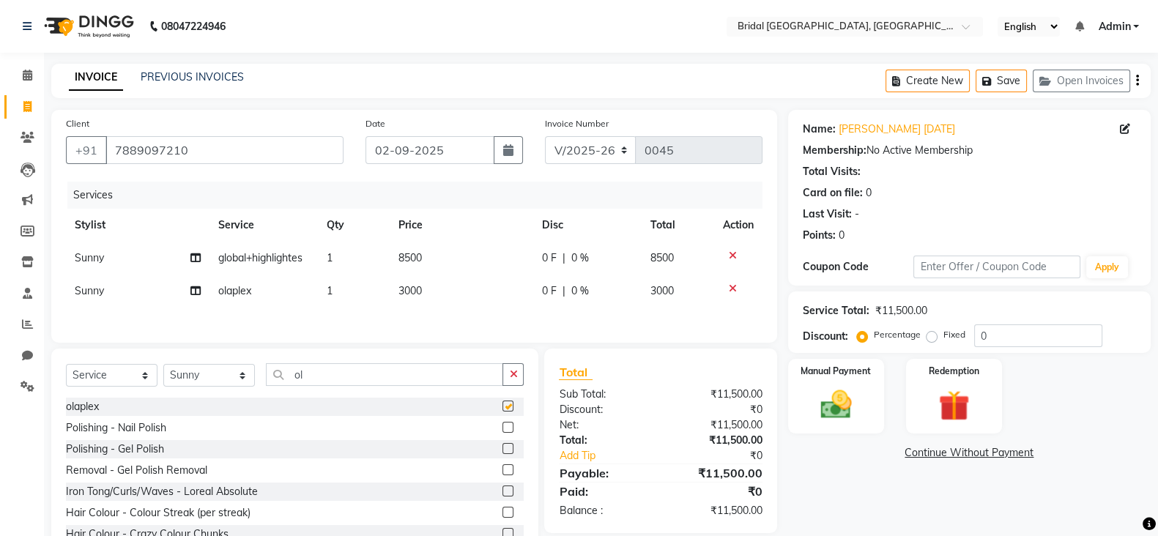
checkbox input "false"
click at [943, 335] on label "Fixed" at bounding box center [954, 334] width 22 height 13
click at [930, 335] on input "Fixed" at bounding box center [935, 335] width 10 height 10
radio input "true"
click at [995, 335] on input "0" at bounding box center [1038, 335] width 128 height 23
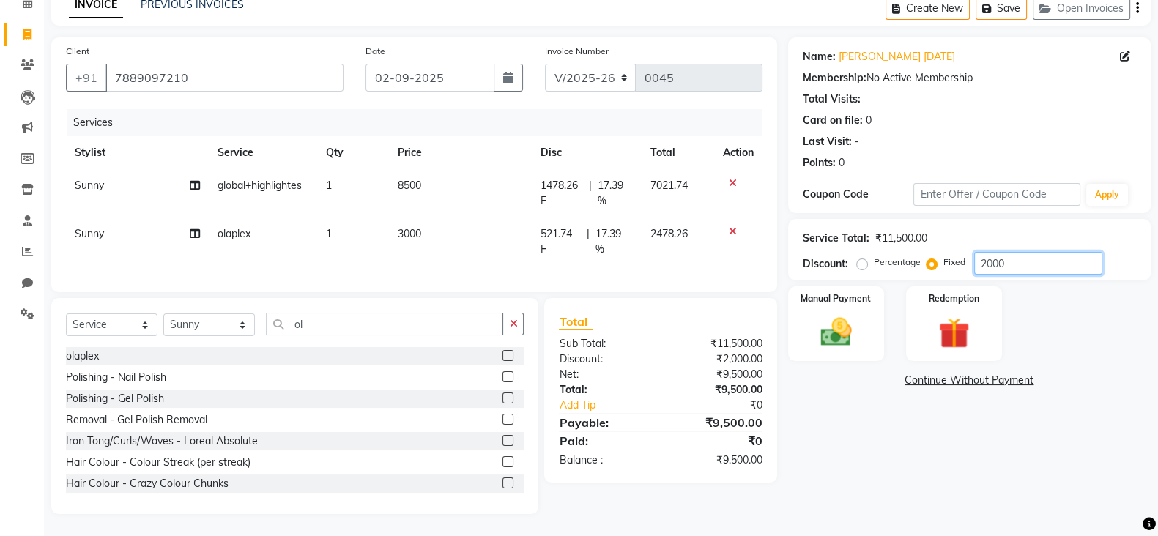
scroll to position [87, 0]
type input "2000"
click at [831, 326] on img at bounding box center [836, 332] width 52 height 37
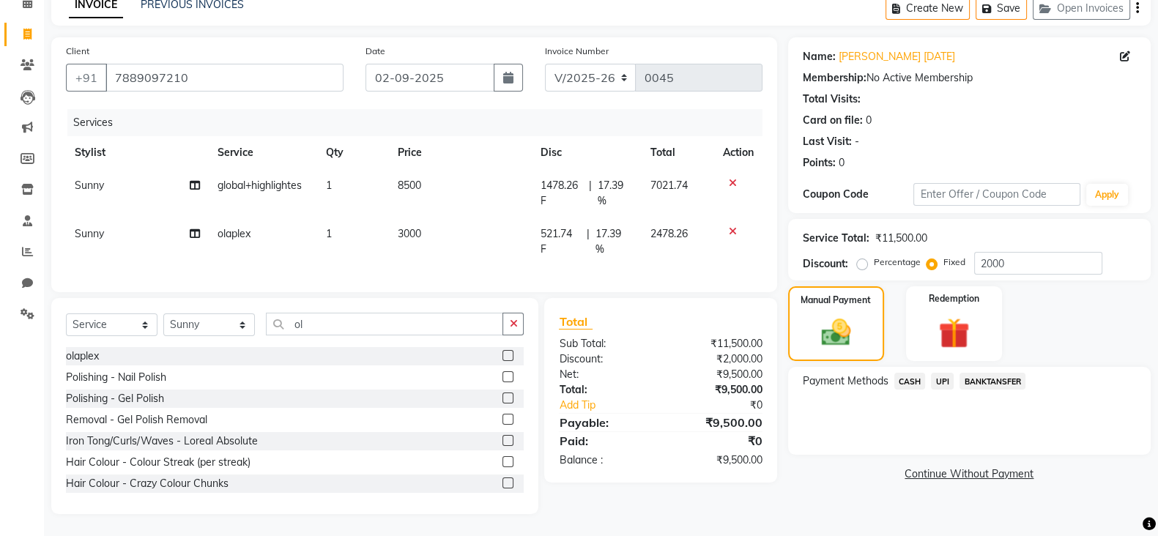
click at [916, 373] on span "CASH" at bounding box center [909, 381] width 31 height 17
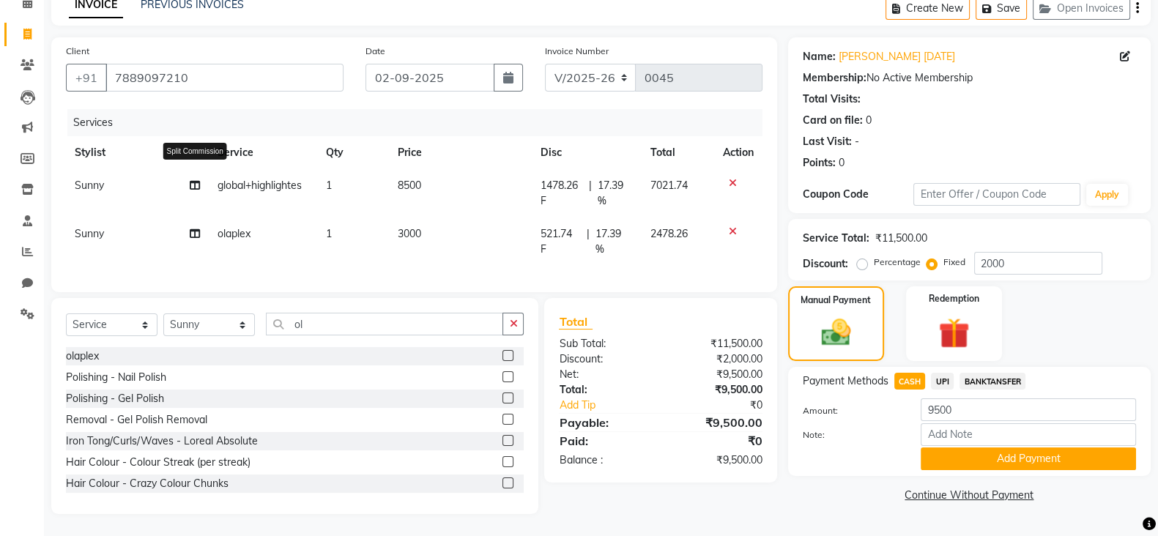
click at [196, 180] on icon at bounding box center [195, 185] width 10 height 10
select select "90140"
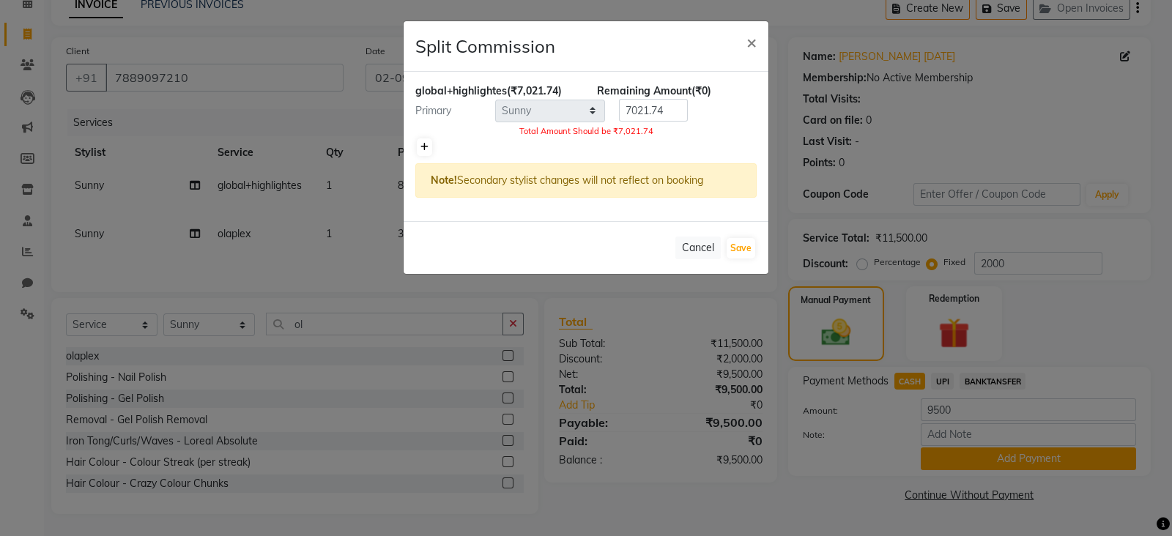
click at [421, 145] on icon at bounding box center [424, 147] width 8 height 9
type input "3510.87"
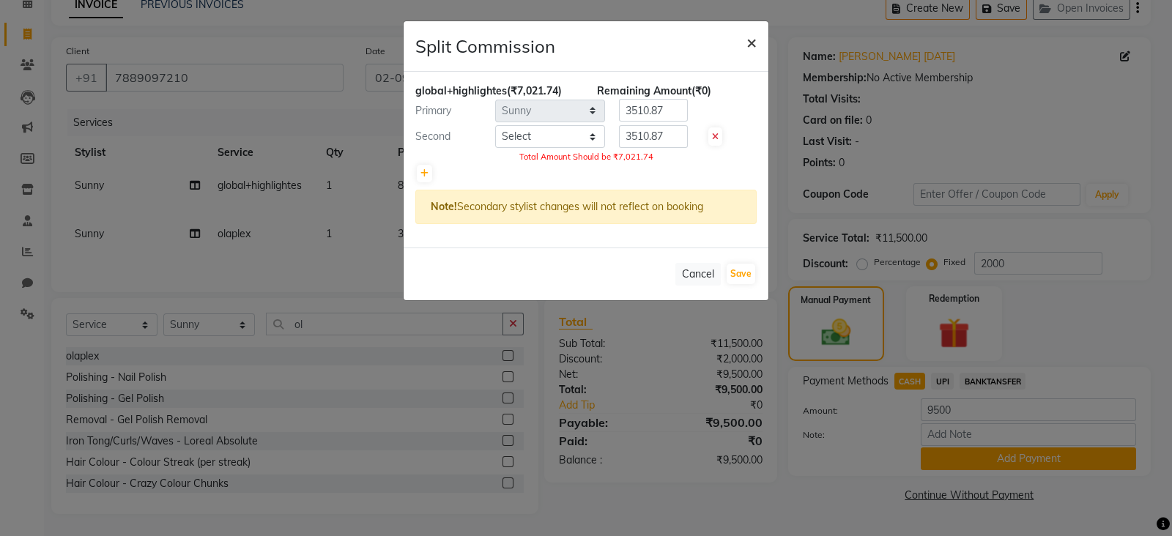
click at [753, 46] on span "×" at bounding box center [751, 42] width 10 height 22
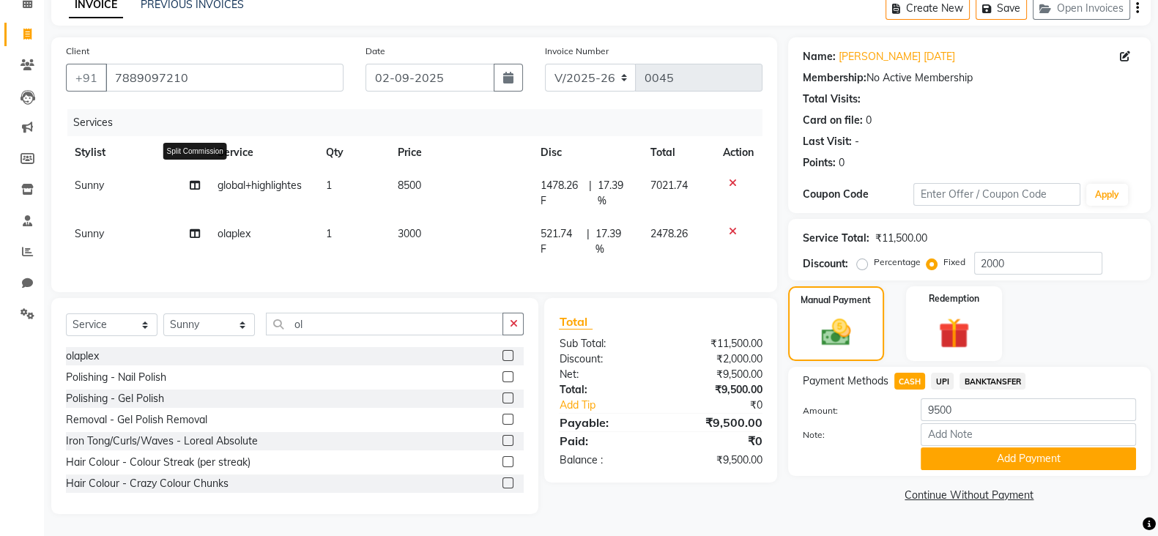
click at [199, 180] on icon at bounding box center [195, 185] width 10 height 10
select select "90140"
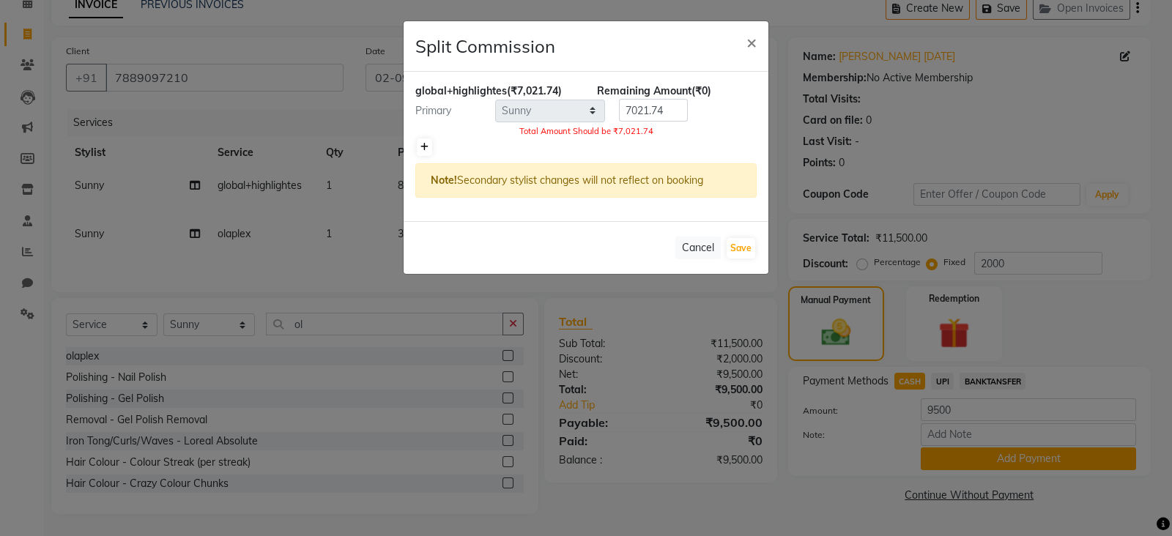
click at [425, 149] on icon at bounding box center [424, 147] width 8 height 9
type input "3510.87"
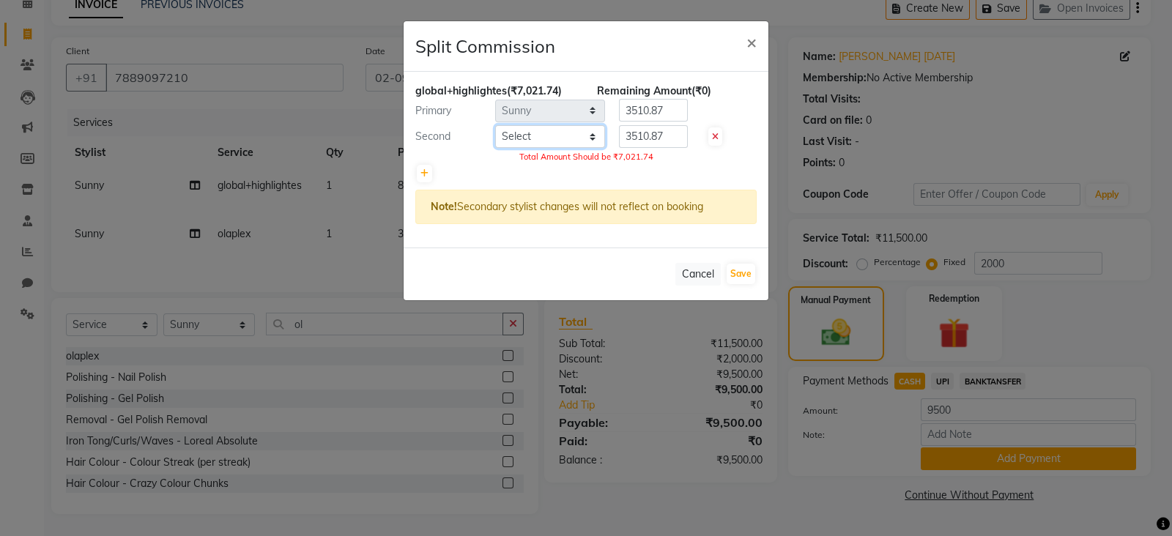
click at [592, 136] on select "Select Aashish Anim Anu Anubhav Arpita gaurav harjeet Harman Kamal Karan Kiran …" at bounding box center [550, 136] width 110 height 23
click at [560, 133] on select "Select Aashish Anim Anu Anubhav Arpita gaurav harjeet Harman Kamal Karan Kiran …" at bounding box center [550, 136] width 110 height 23
click at [592, 136] on select "Select Aashish Anim Anu Anubhav Arpita gaurav harjeet Harman Kamal Karan Kiran …" at bounding box center [550, 136] width 110 height 23
click at [557, 134] on select "Select Aashish Anim Anu Anubhav Arpita gaurav harjeet Harman Kamal Karan Kiran …" at bounding box center [550, 136] width 110 height 23
click at [520, 144] on select "Select Aashish Anim Anu Anubhav Arpita gaurav harjeet Harman Kamal Karan Kiran …" at bounding box center [550, 136] width 110 height 23
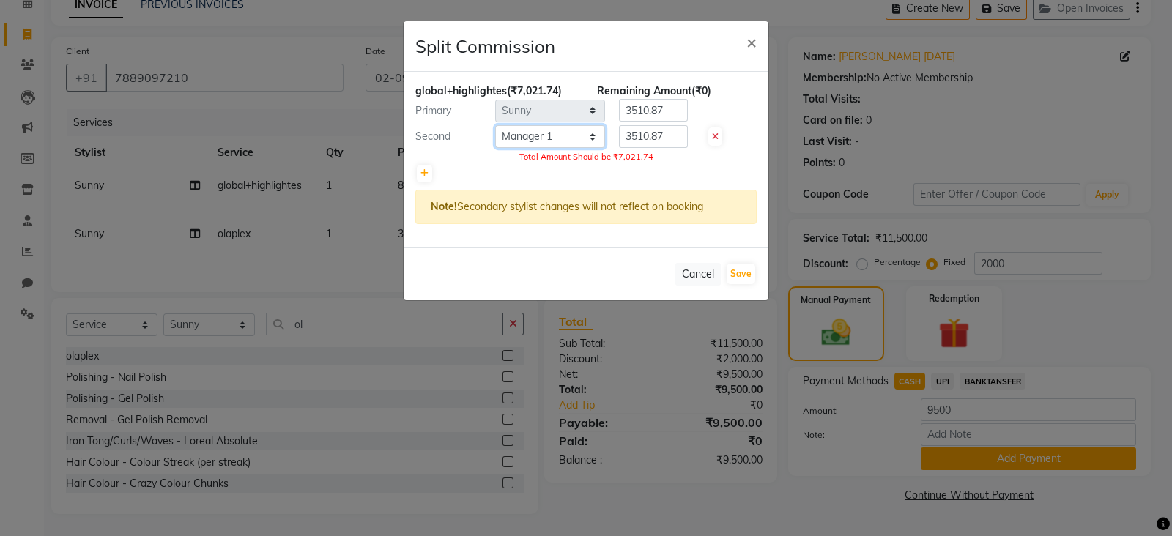
select select "90149"
click at [495, 125] on select "Select Aashish Anim Anu Anubhav Arpita gaurav harjeet Harman Kamal Karan Kiran …" at bounding box center [550, 136] width 110 height 23
click at [667, 136] on input "3510.87" at bounding box center [653, 136] width 69 height 23
type input "3"
type input "2375"
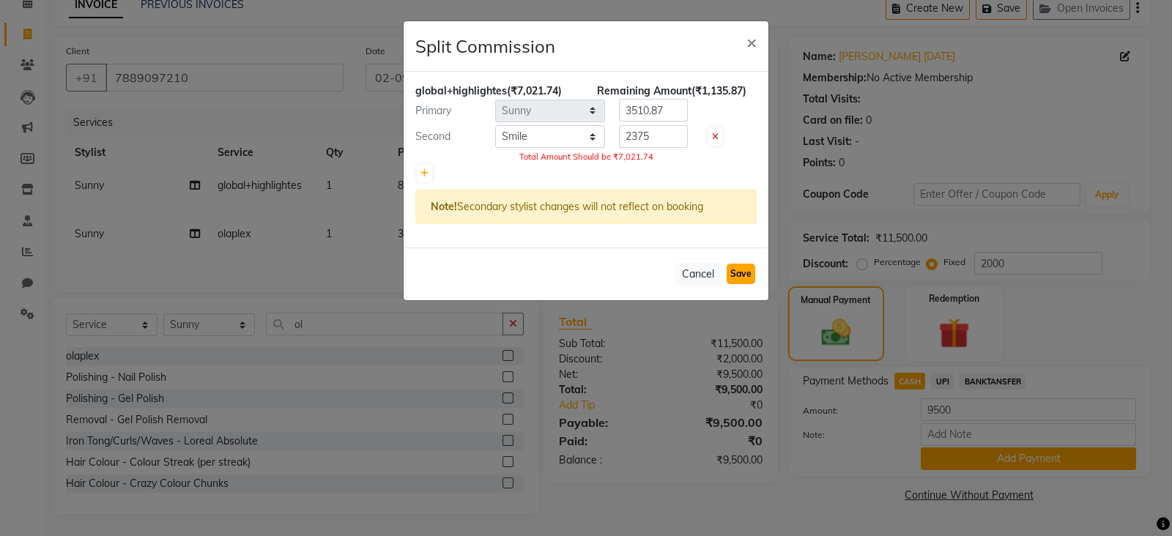
click at [736, 272] on button "Save" at bounding box center [741, 274] width 29 height 21
click at [732, 264] on button "Save" at bounding box center [741, 274] width 29 height 21
click at [670, 108] on input "3510.87" at bounding box center [653, 110] width 69 height 23
type input "3"
type input "4646"
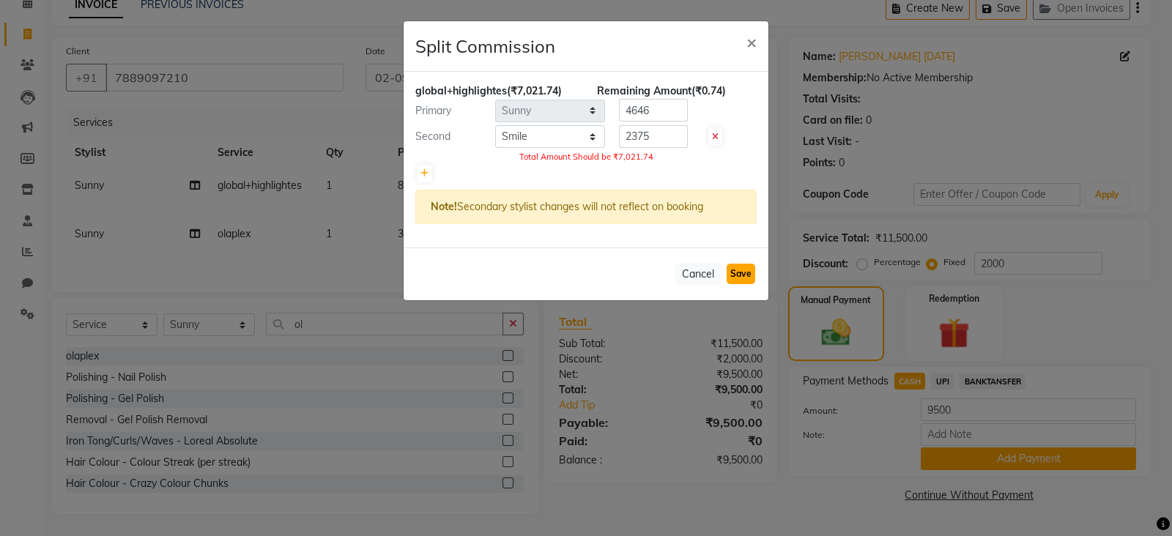
click at [738, 268] on button "Save" at bounding box center [741, 274] width 29 height 21
click at [694, 270] on button "Cancel" at bounding box center [697, 274] width 45 height 23
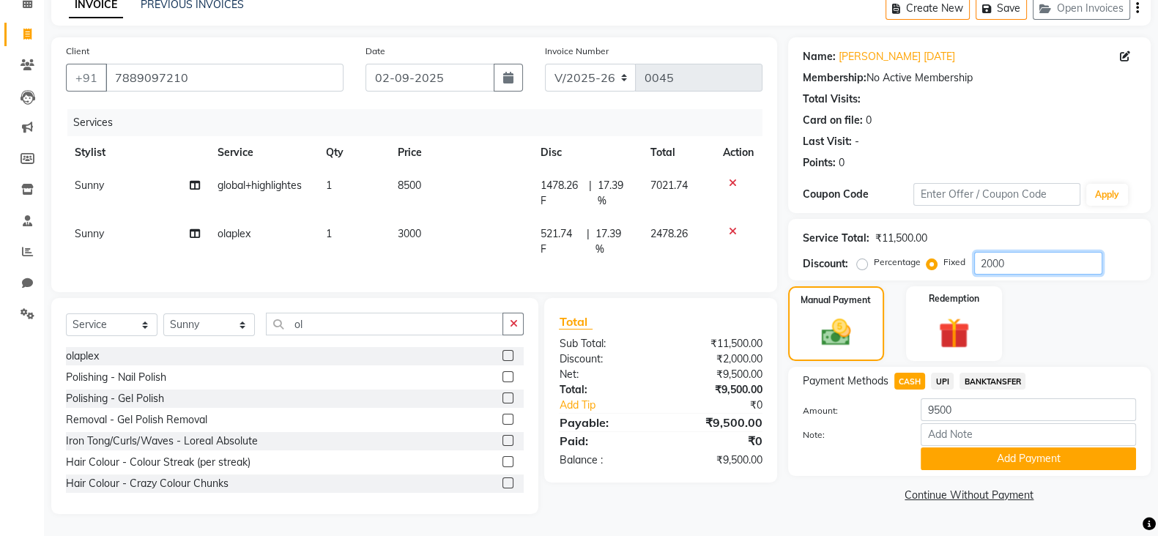
click at [1025, 252] on input "2000" at bounding box center [1038, 263] width 128 height 23
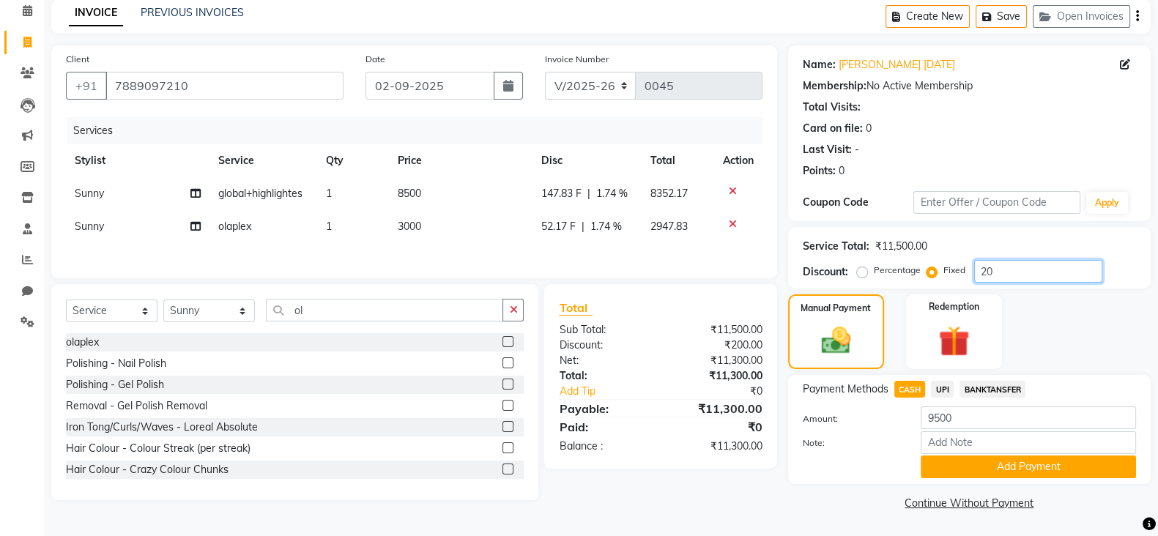
type input "2"
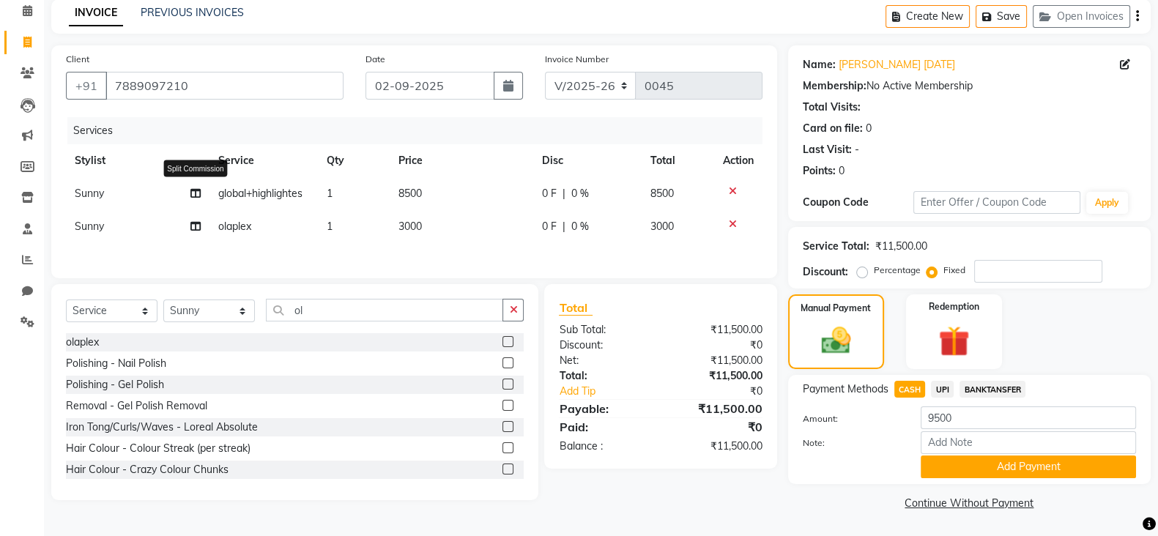
click at [196, 192] on icon at bounding box center [195, 193] width 10 height 10
select select "90140"
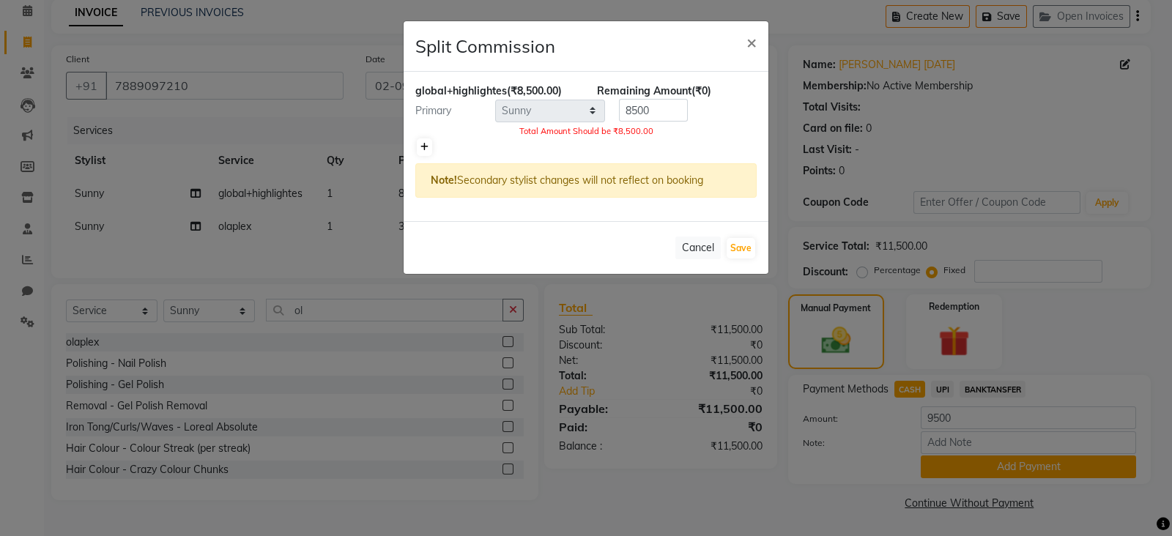
click at [429, 144] on link at bounding box center [424, 147] width 15 height 18
type input "4250"
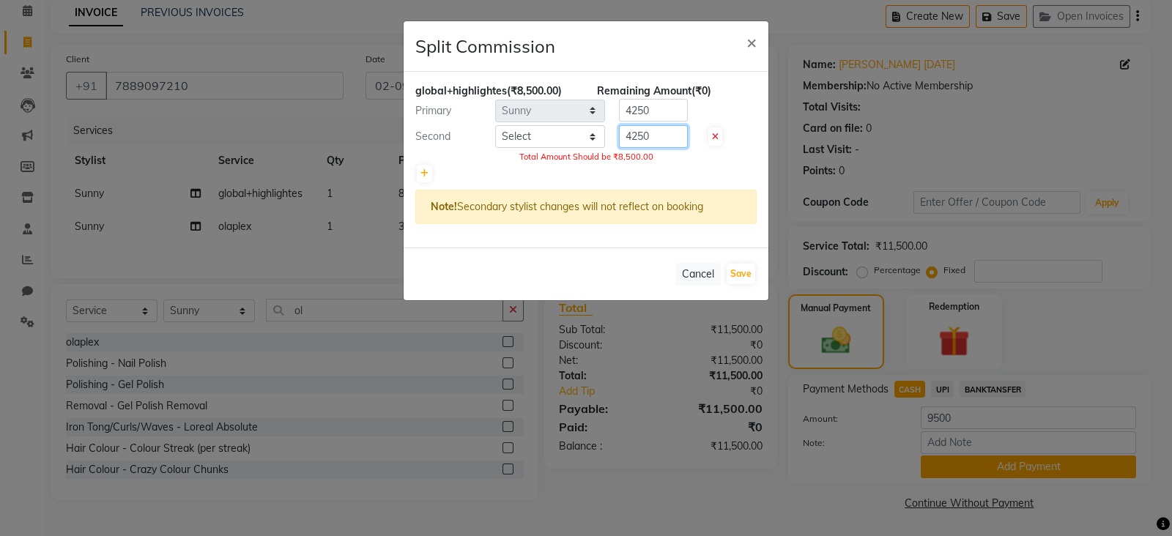
click at [656, 134] on input "4250" at bounding box center [653, 136] width 69 height 23
type input "4"
type input "2375"
click at [661, 115] on input "4250" at bounding box center [653, 110] width 69 height 23
type input "4"
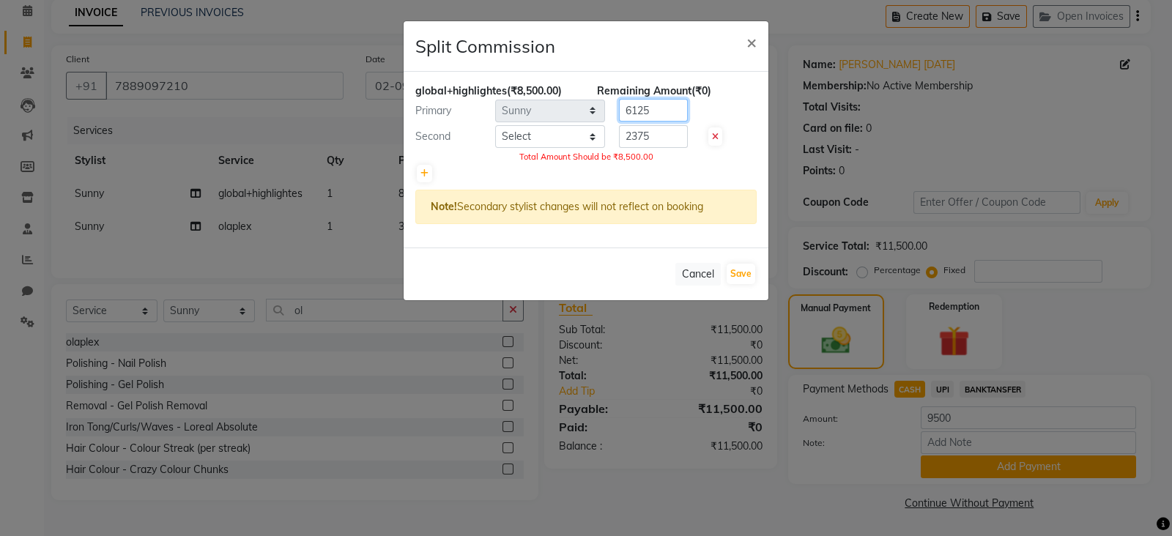
type input "6125"
click at [566, 137] on select "Select Aashish Anim Anu Anubhav Arpita gaurav harjeet Harman Kamal Karan Kiran …" at bounding box center [550, 136] width 110 height 23
select select "90149"
click at [495, 125] on select "Select Aashish Anim Anu Anubhav Arpita gaurav harjeet Harman Kamal Karan Kiran …" at bounding box center [550, 136] width 110 height 23
click at [751, 278] on button "Save" at bounding box center [741, 274] width 29 height 21
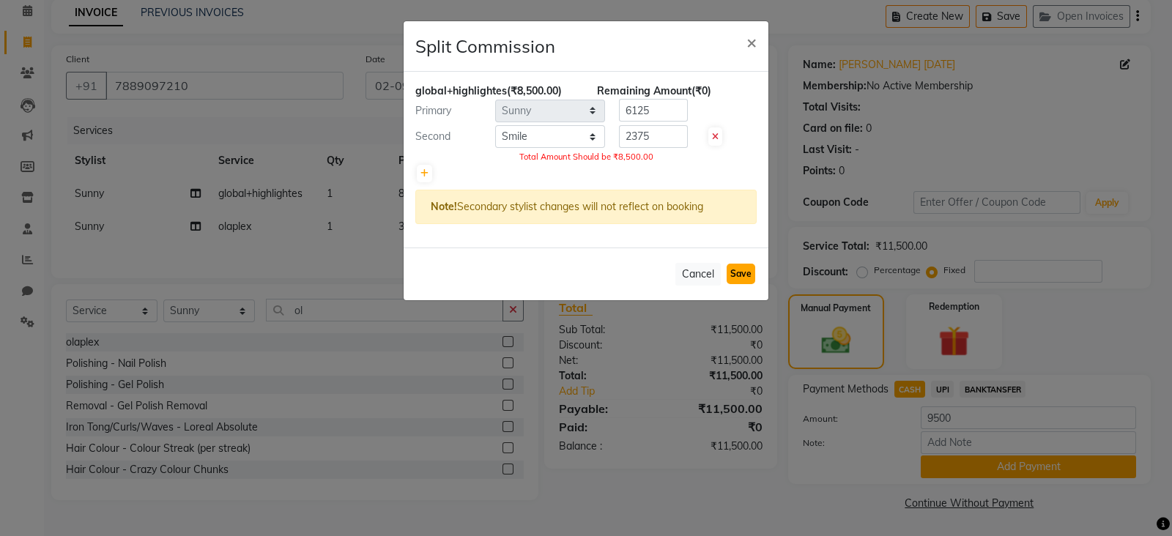
select select "Select"
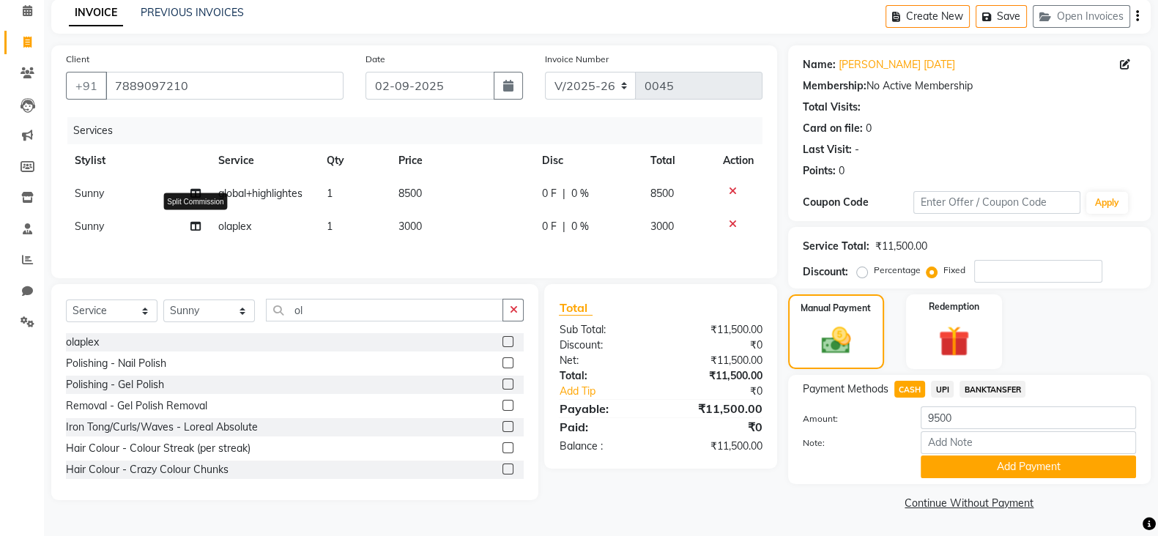
click at [197, 225] on icon at bounding box center [195, 226] width 10 height 10
select select "90140"
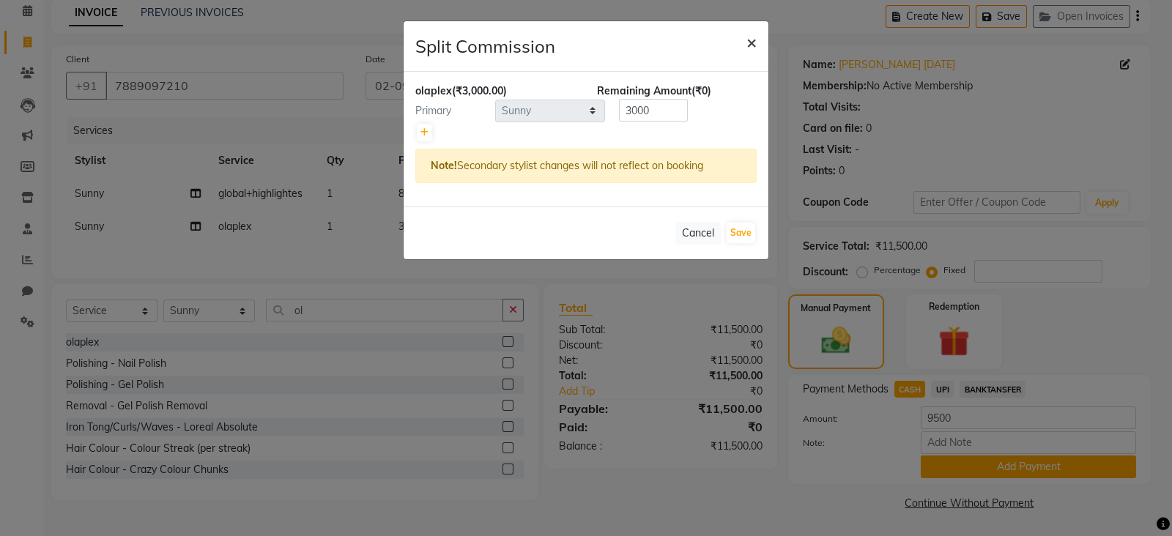
click at [754, 42] on span "×" at bounding box center [751, 42] width 10 height 22
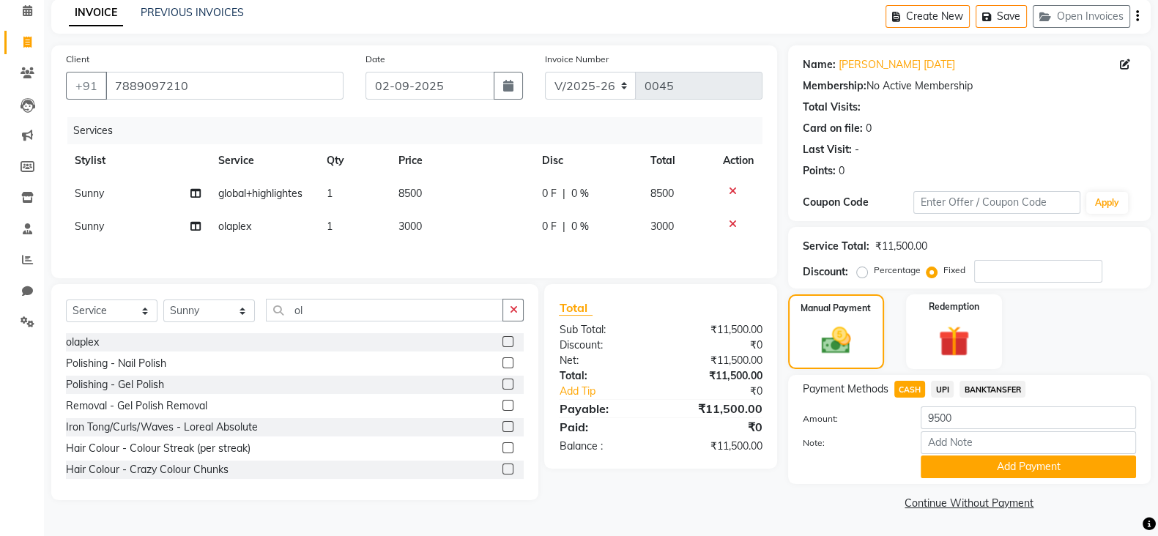
click at [408, 218] on td "3000" at bounding box center [462, 226] width 144 height 33
select select "90140"
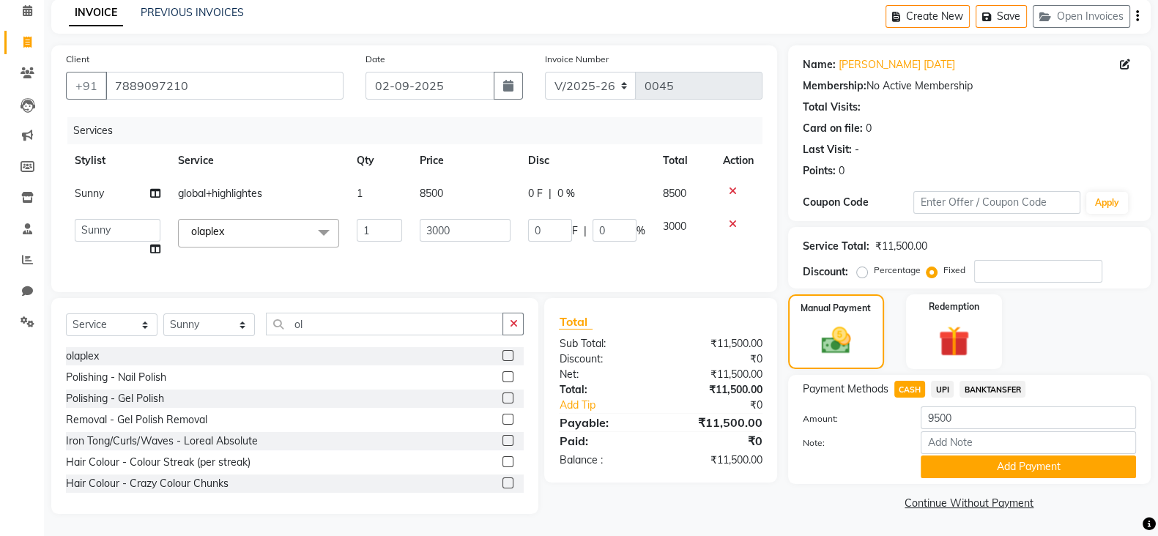
click at [408, 218] on td "1" at bounding box center [379, 238] width 63 height 56
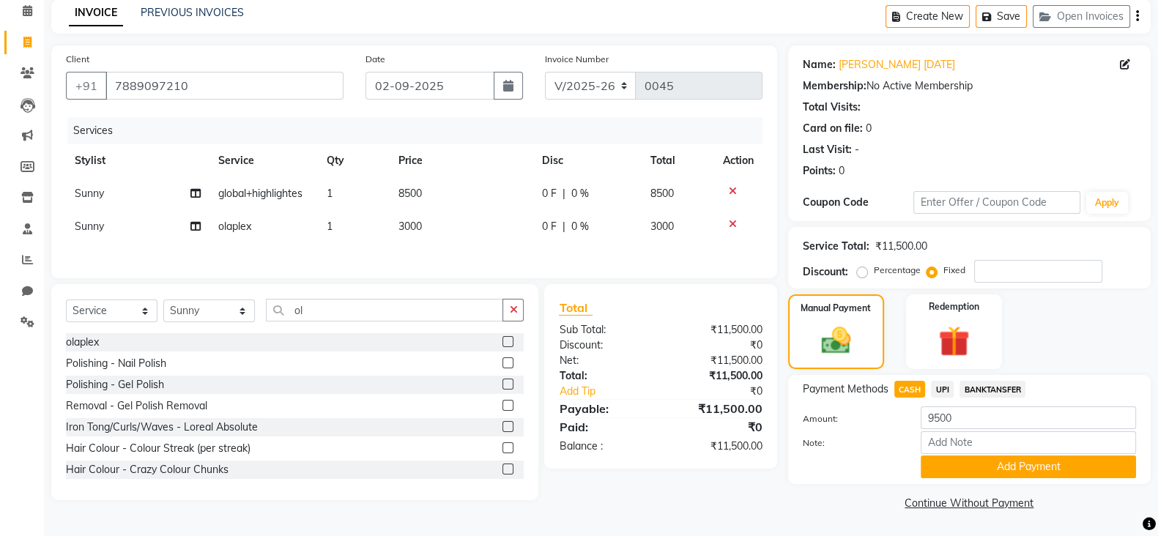
click at [458, 231] on td "3000" at bounding box center [462, 226] width 144 height 33
select select "90140"
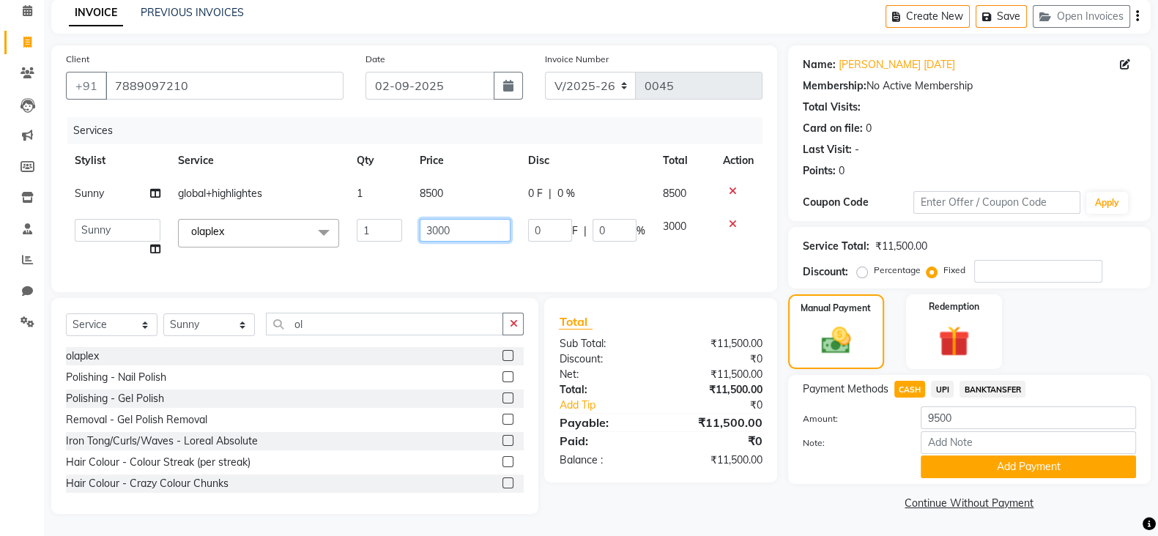
click at [458, 231] on input "3000" at bounding box center [466, 230] width 92 height 23
type input "3"
type input "2100"
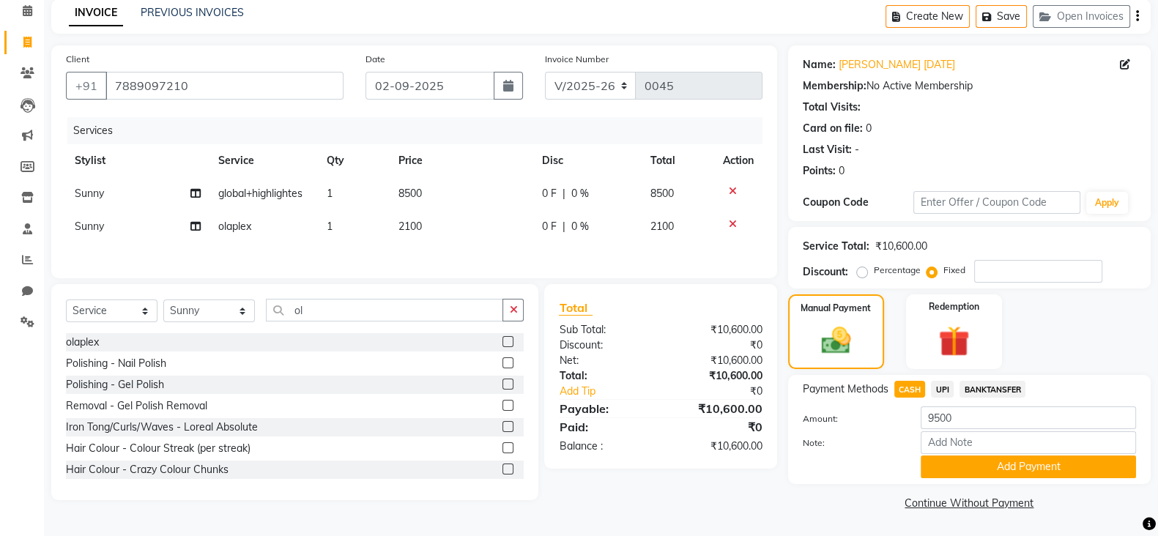
click at [874, 275] on label "Percentage" at bounding box center [897, 270] width 47 height 13
click at [861, 275] on input "Percentage" at bounding box center [865, 270] width 10 height 10
radio input "true"
click at [993, 267] on input "number" at bounding box center [1038, 271] width 128 height 23
click at [412, 191] on span "8500" at bounding box center [409, 193] width 23 height 13
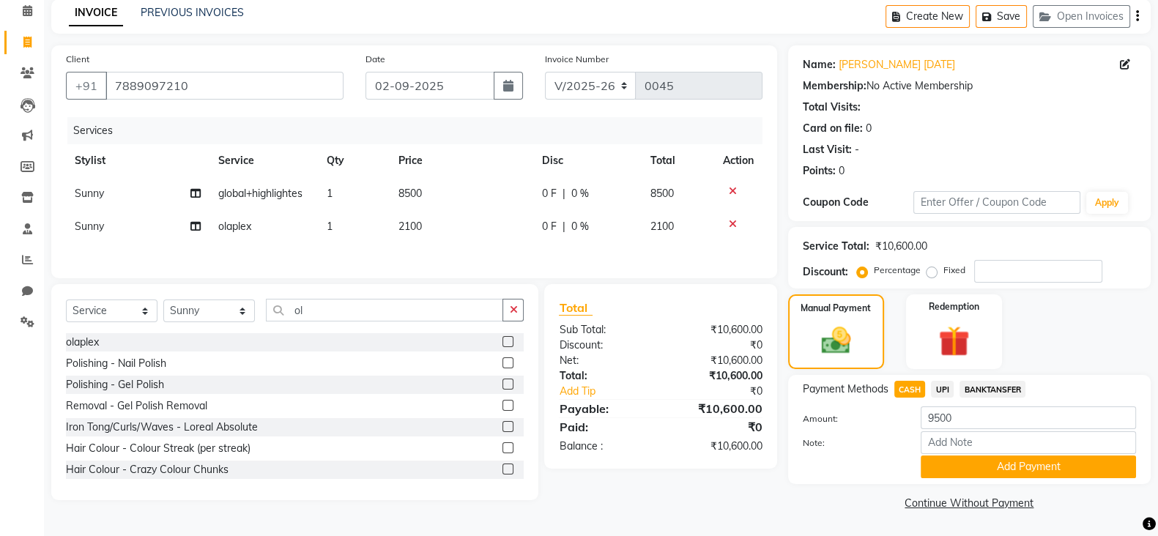
select select "90140"
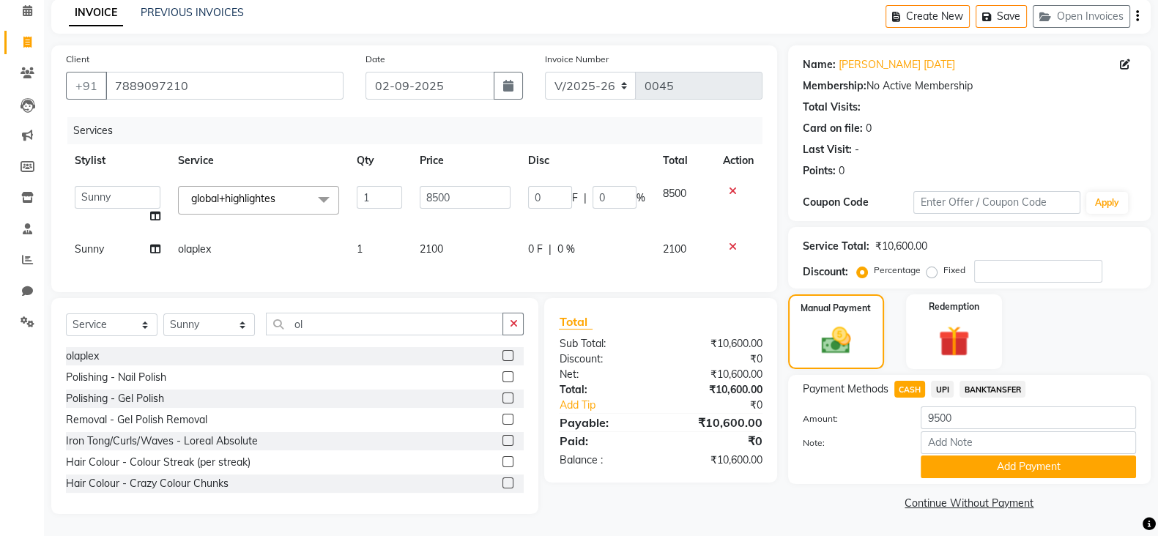
click at [412, 191] on td "8500" at bounding box center [465, 205] width 109 height 56
click at [452, 196] on input "8500" at bounding box center [466, 197] width 92 height 23
type input "8"
type input "7000"
click at [352, 319] on input "ol" at bounding box center [384, 324] width 237 height 23
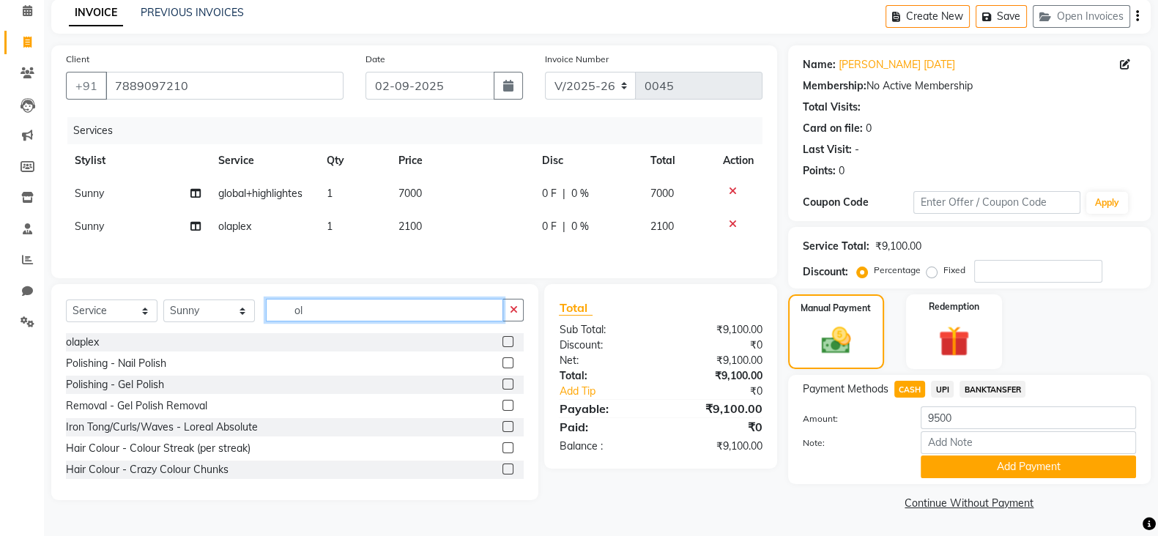
type input "o"
type input "hair"
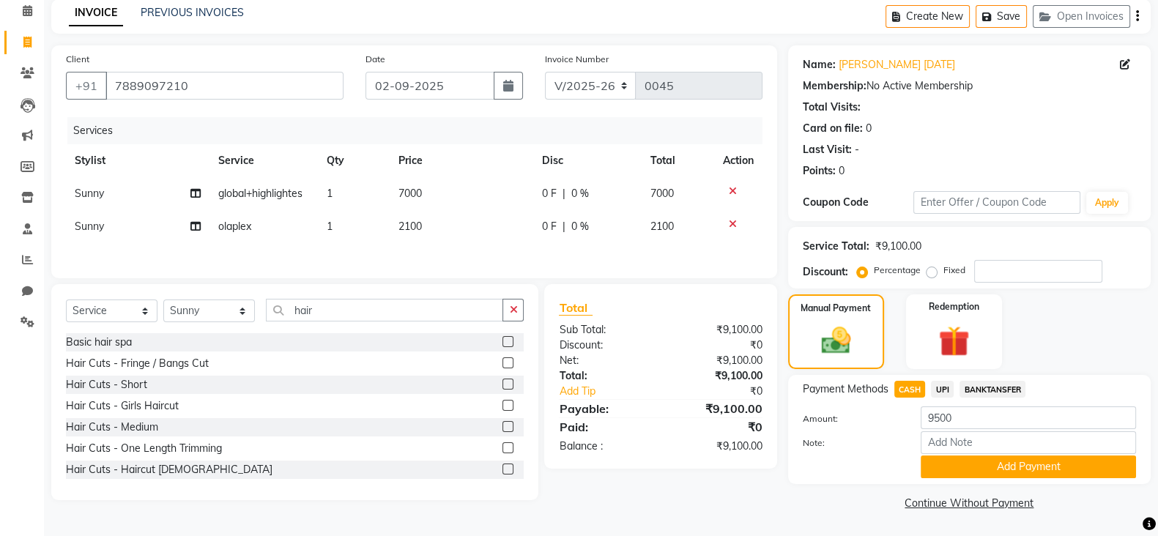
click at [502, 386] on label at bounding box center [507, 384] width 11 height 11
click at [502, 386] on input "checkbox" at bounding box center [507, 385] width 10 height 10
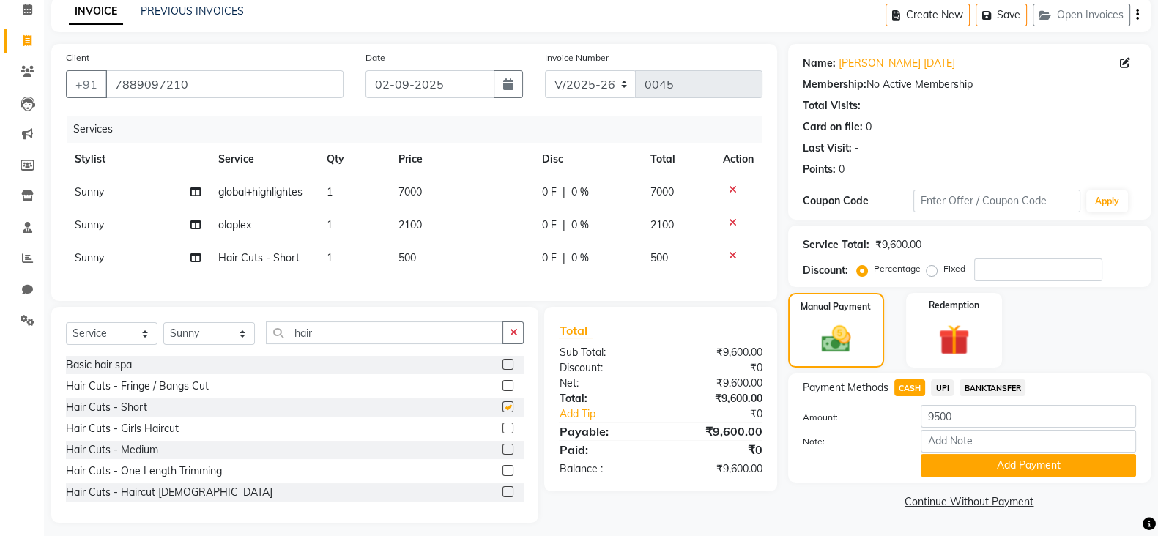
checkbox input "false"
click at [418, 224] on span "2100" at bounding box center [409, 224] width 23 height 13
select select "90140"
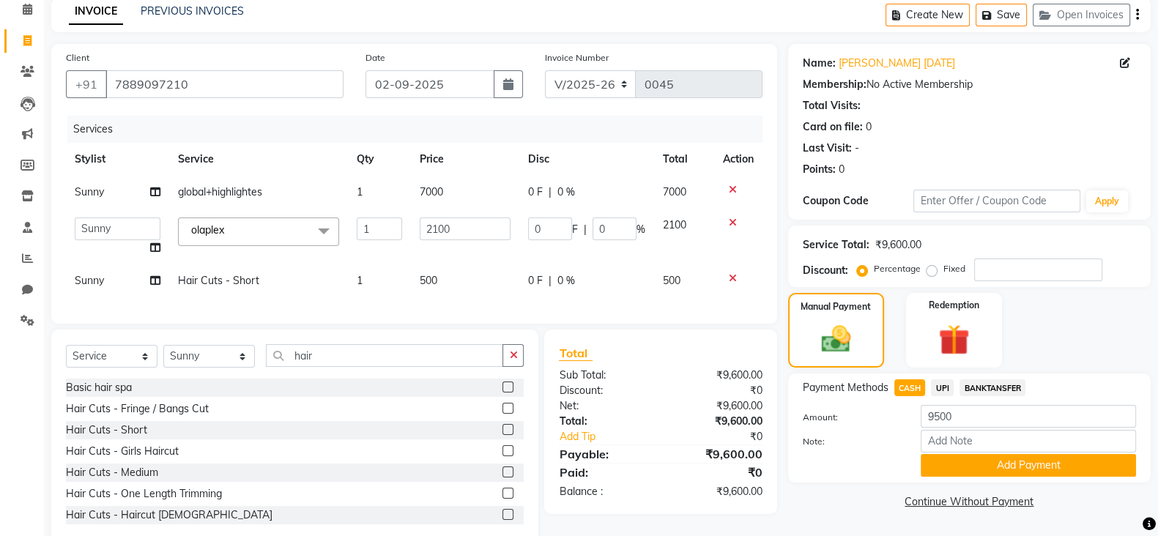
click at [420, 224] on input "2100" at bounding box center [466, 229] width 92 height 23
type input "2000"
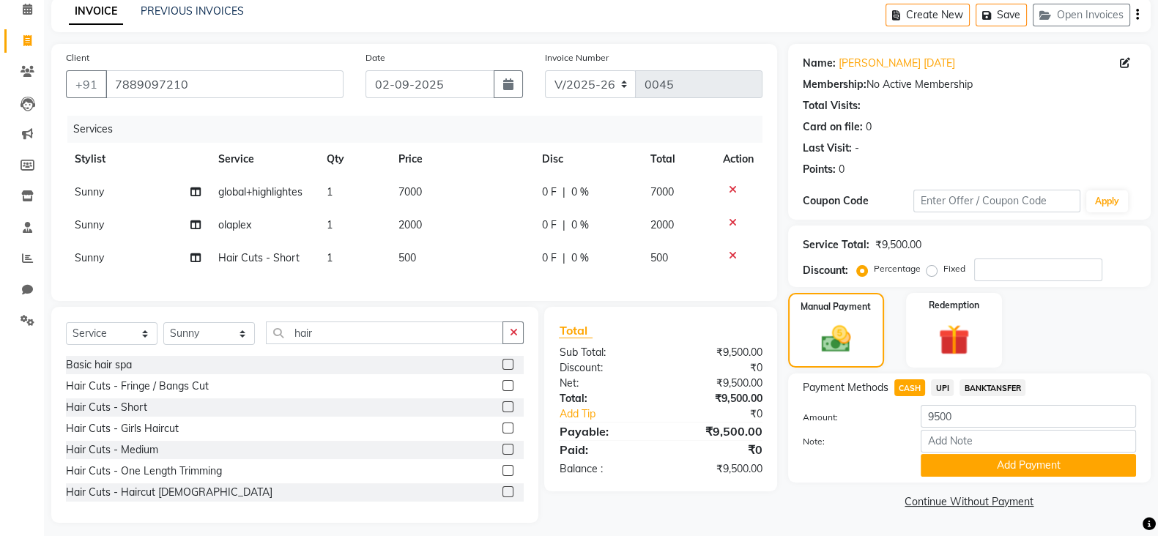
click at [152, 194] on td "Sunny Split Commission" at bounding box center [138, 192] width 144 height 33
select select "90140"
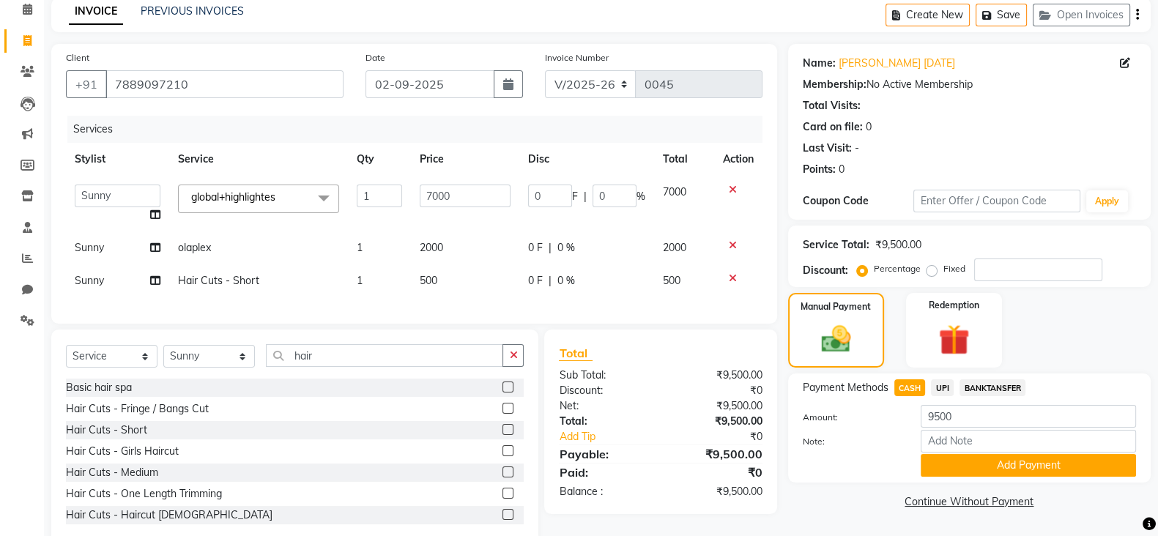
click at [157, 216] on icon at bounding box center [155, 214] width 10 height 10
select select "90140"
select select "90149"
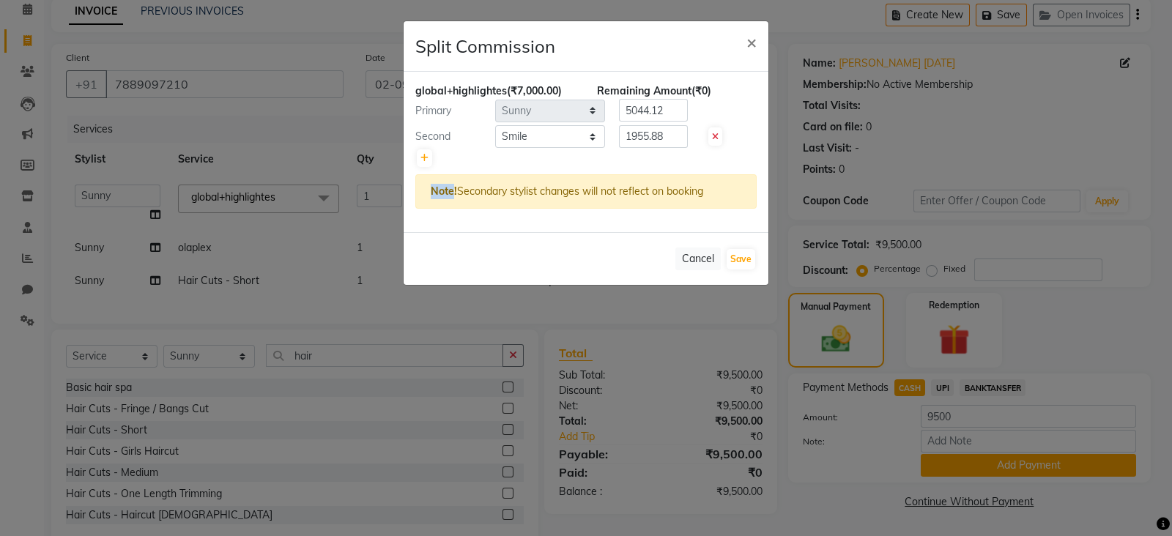
click at [157, 216] on ngb-modal-window "Split Commission × global+highlightes (₹7,000.00) Remaining Amount (₹0) Primary…" at bounding box center [586, 268] width 1172 height 536
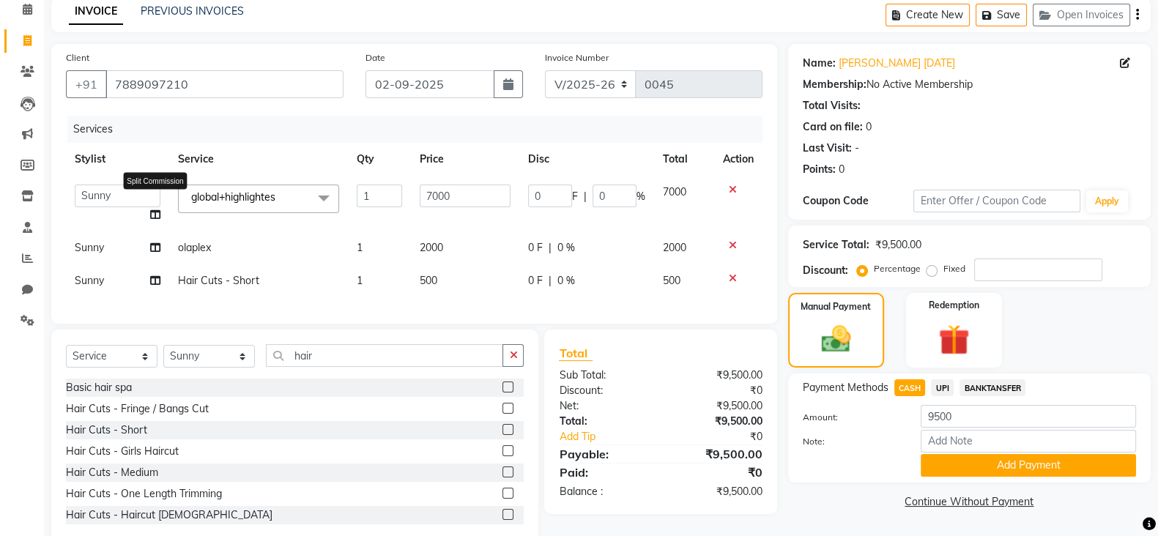
click at [157, 216] on icon at bounding box center [155, 214] width 10 height 10
select select "90140"
select select "90149"
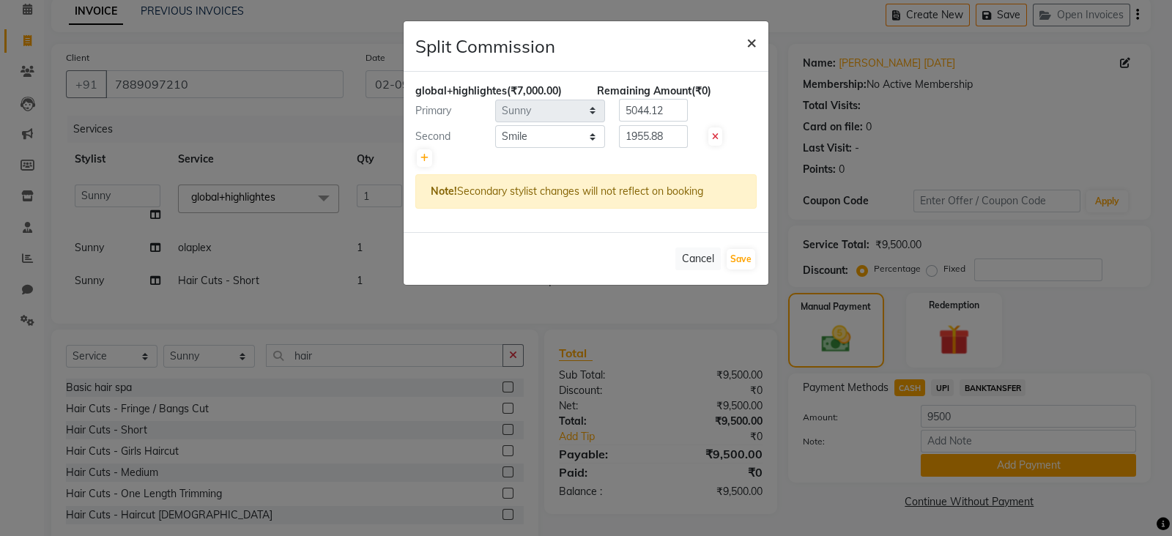
click at [751, 42] on span "×" at bounding box center [751, 42] width 10 height 22
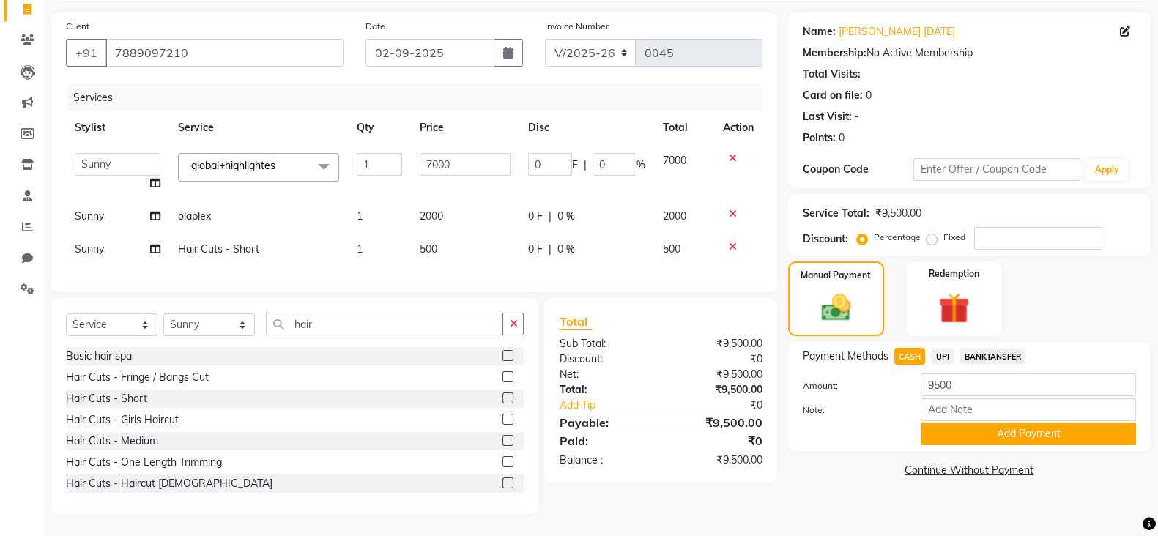
scroll to position [112, 0]
click at [966, 423] on button "Add Payment" at bounding box center [1028, 434] width 215 height 23
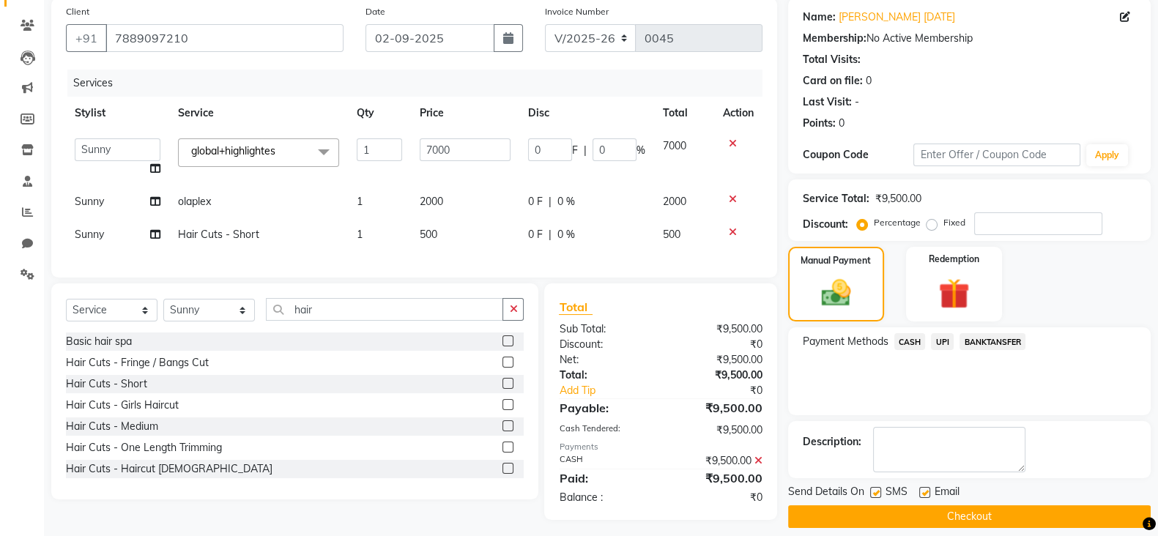
click at [930, 494] on div "Email" at bounding box center [945, 493] width 52 height 18
click at [875, 494] on label at bounding box center [875, 492] width 11 height 11
click at [875, 494] on input "checkbox" at bounding box center [875, 494] width 10 height 10
checkbox input "false"
click at [927, 491] on label at bounding box center [924, 492] width 11 height 11
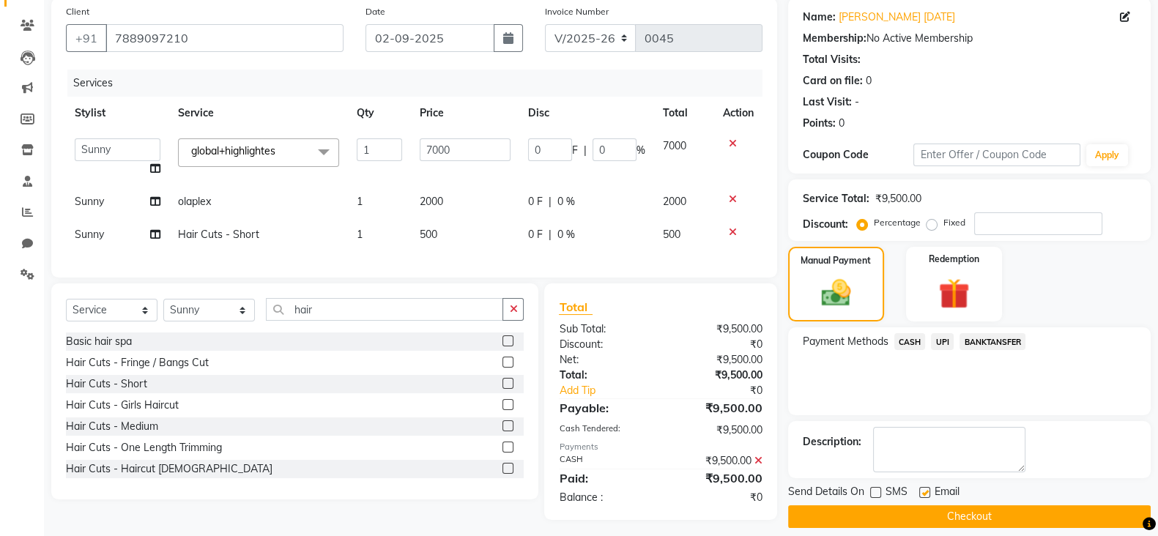
click at [927, 491] on input "checkbox" at bounding box center [924, 494] width 10 height 10
checkbox input "false"
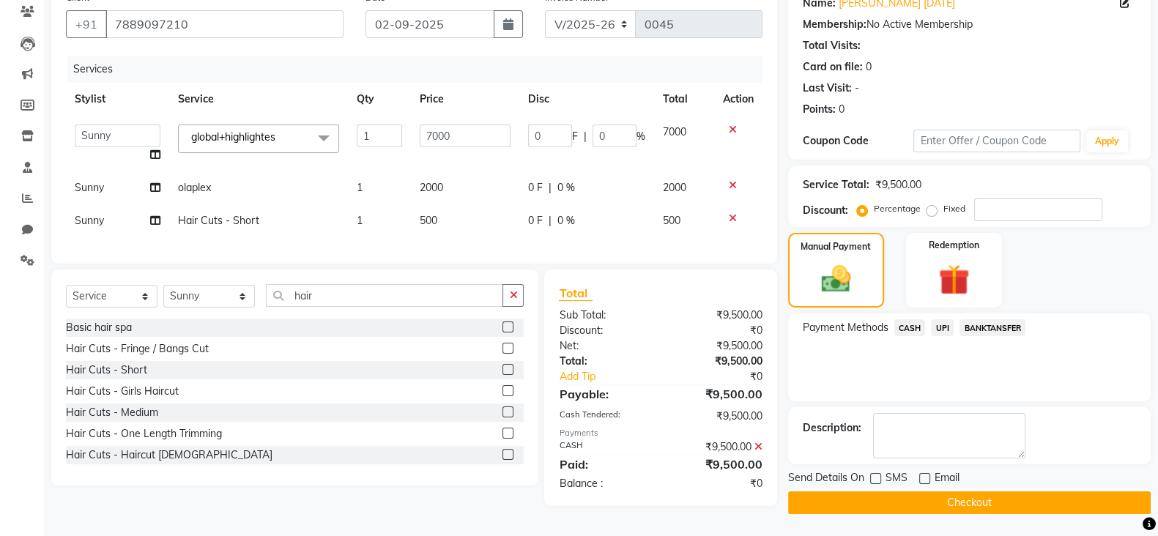
scroll to position [132, 0]
click at [157, 149] on icon at bounding box center [155, 154] width 10 height 10
select select "90140"
select select "90149"
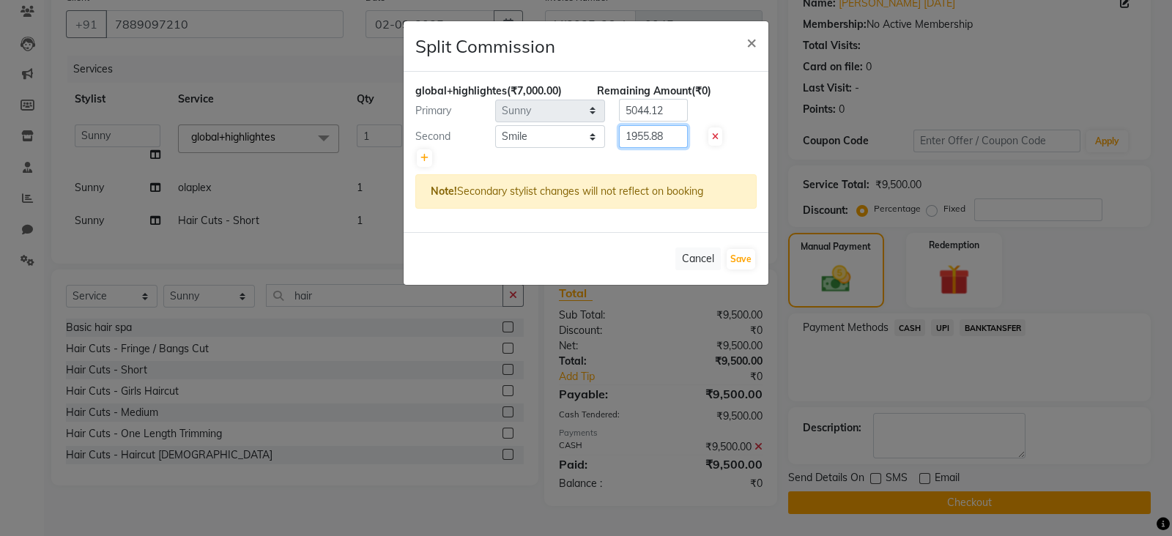
click at [667, 136] on input "1955.88" at bounding box center [653, 136] width 69 height 23
type input "1"
type input "2375"
click at [678, 111] on input "5044.12" at bounding box center [653, 110] width 69 height 23
type input "5"
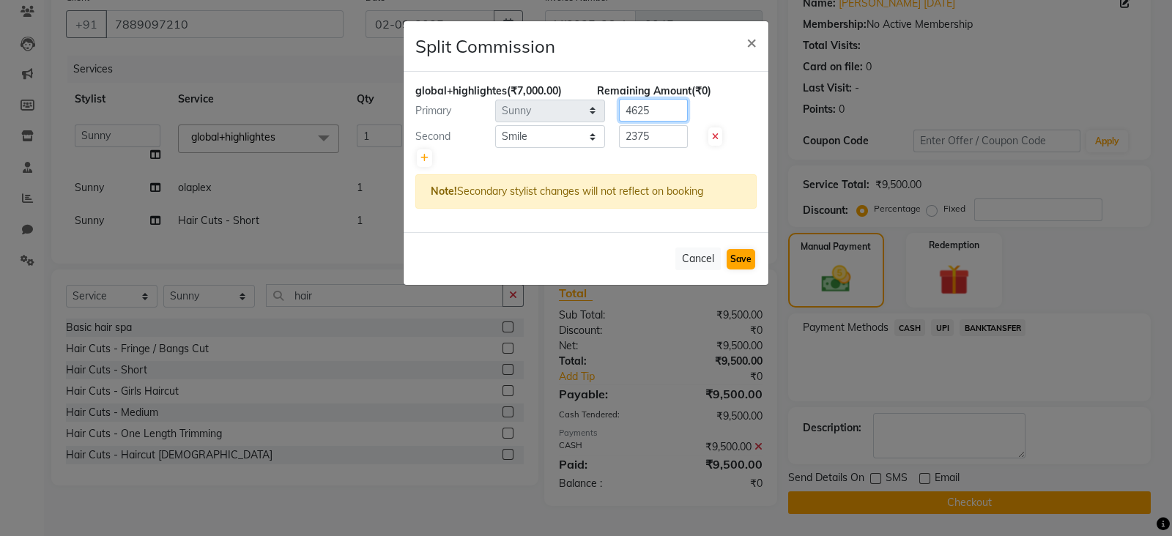
type input "4625"
click at [742, 253] on button "Save" at bounding box center [741, 259] width 29 height 21
select select "Select"
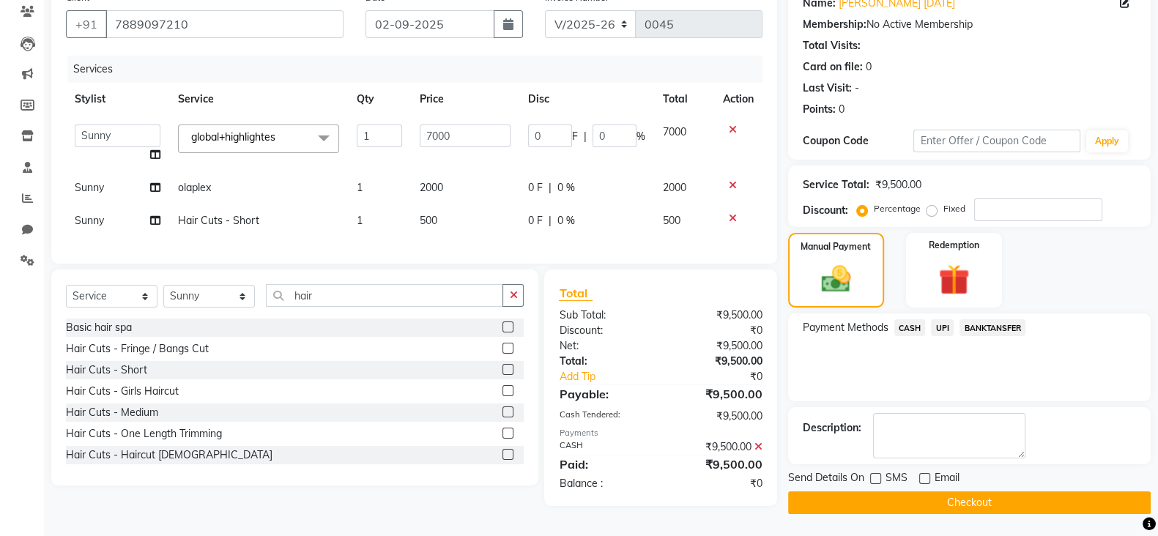
click at [1036, 495] on button "Checkout" at bounding box center [969, 502] width 363 height 23
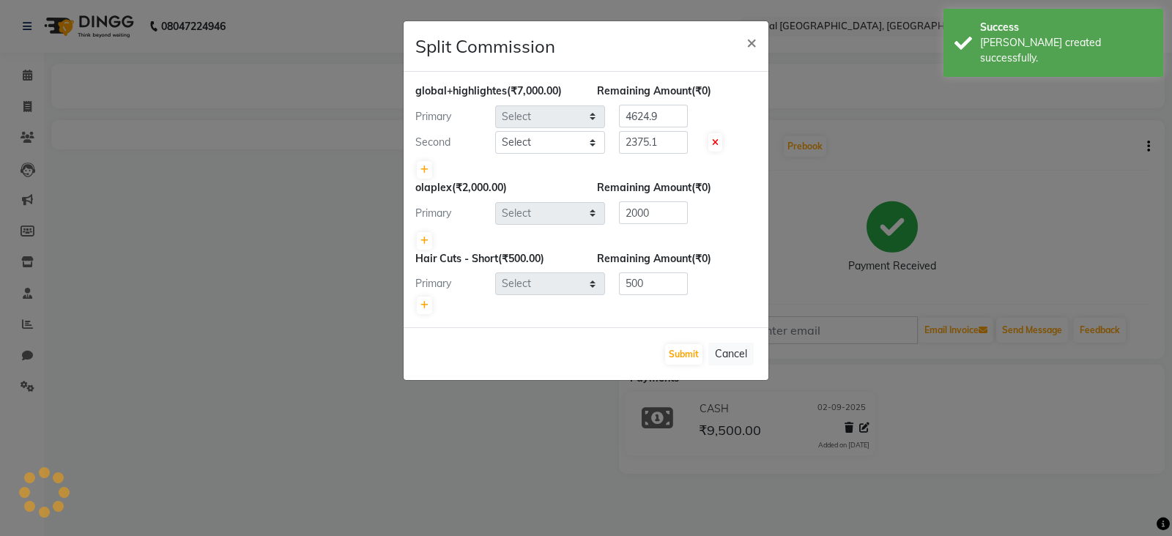
select select "90140"
select select "90149"
select select "90140"
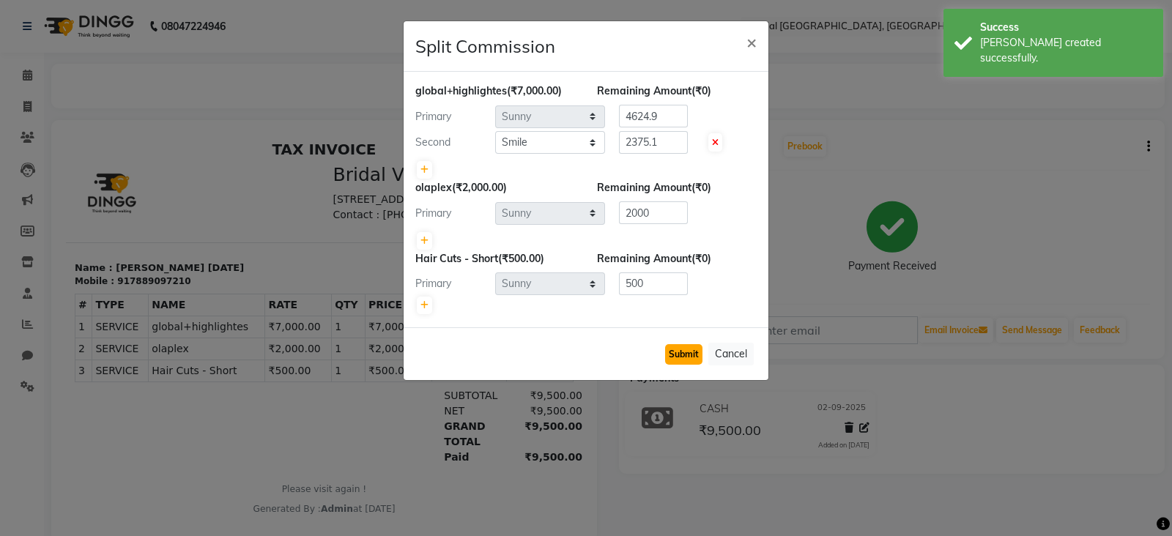
click at [682, 357] on button "Submit" at bounding box center [683, 354] width 37 height 21
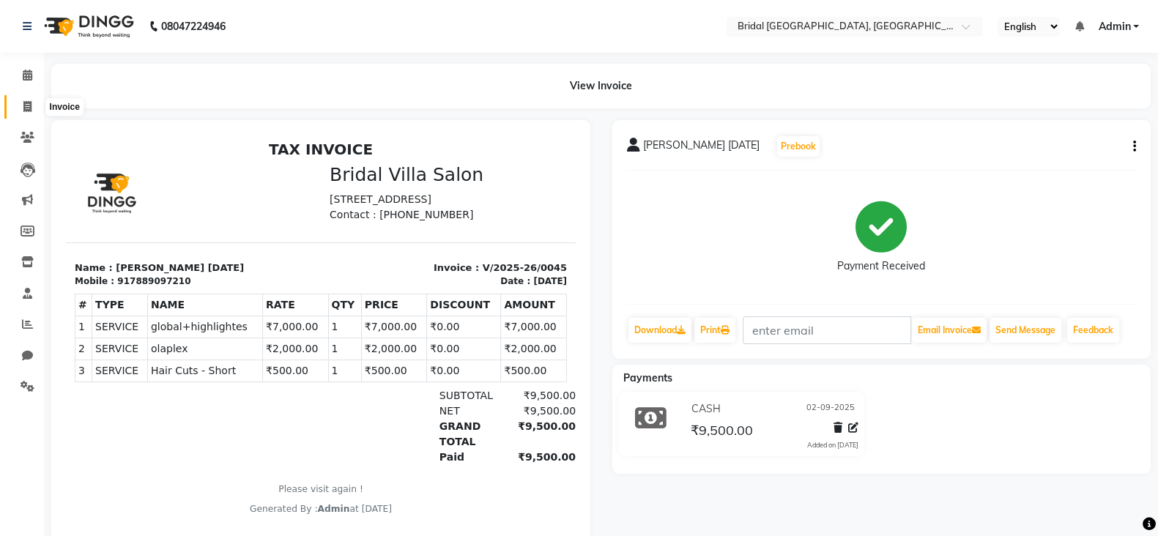
click at [21, 111] on span at bounding box center [28, 107] width 26 height 17
select select "service"
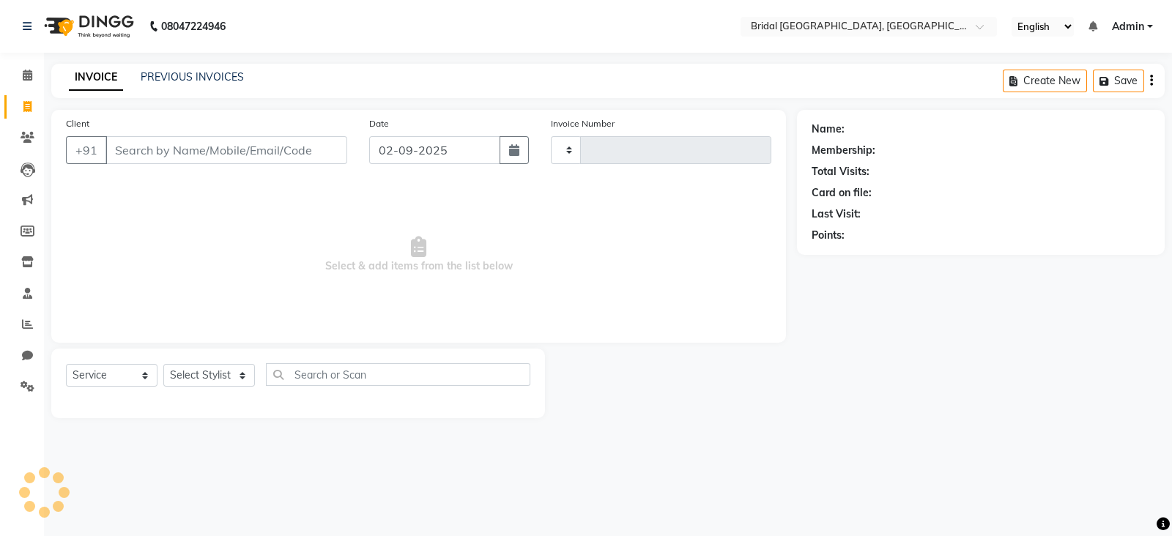
type input "0046"
select select "8752"
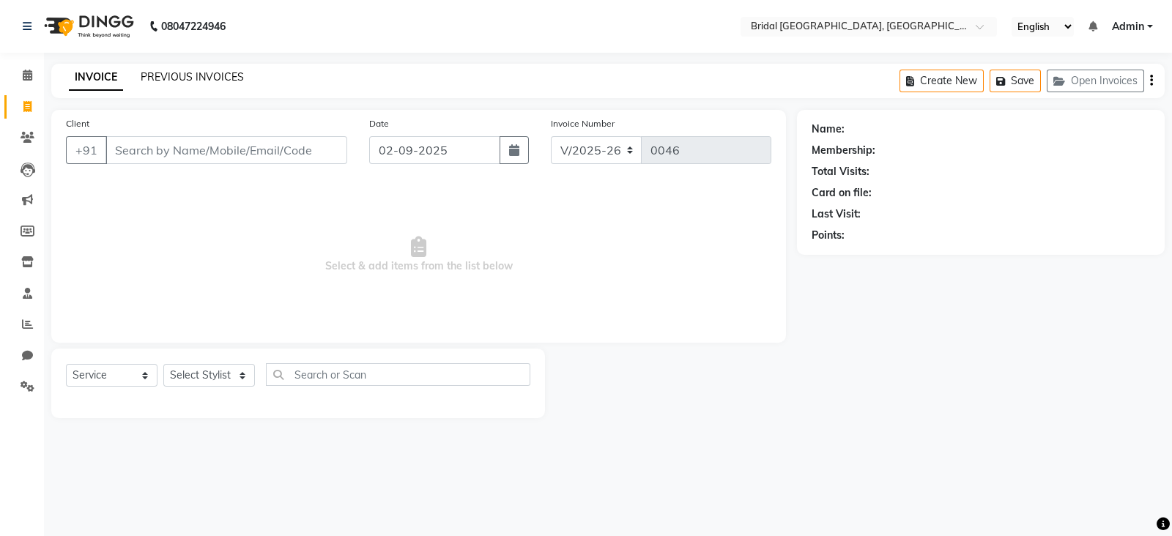
click at [187, 74] on link "PREVIOUS INVOICES" at bounding box center [192, 76] width 103 height 13
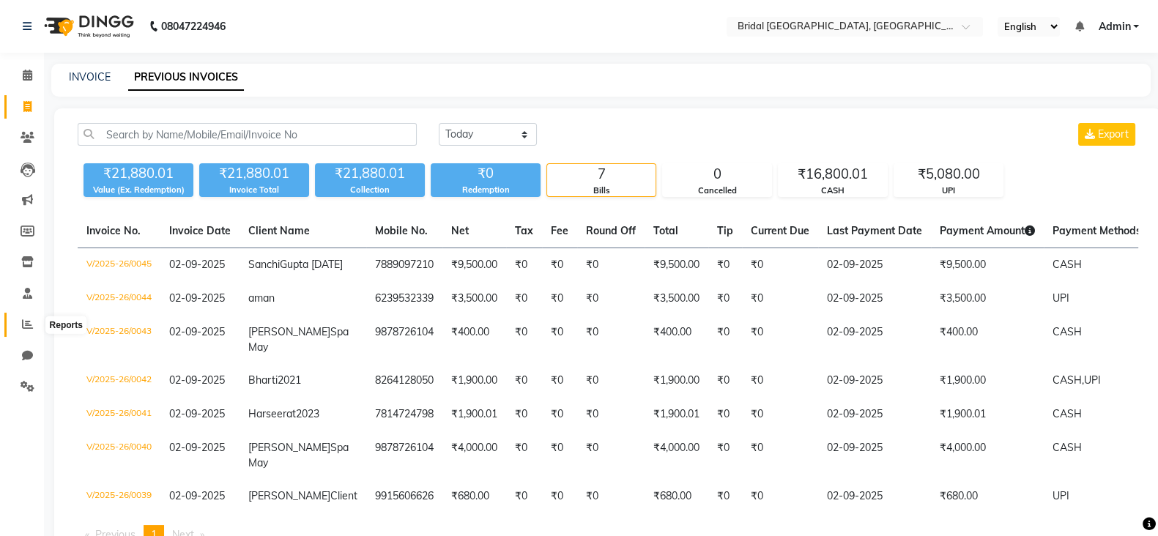
click at [26, 327] on icon at bounding box center [27, 324] width 11 height 11
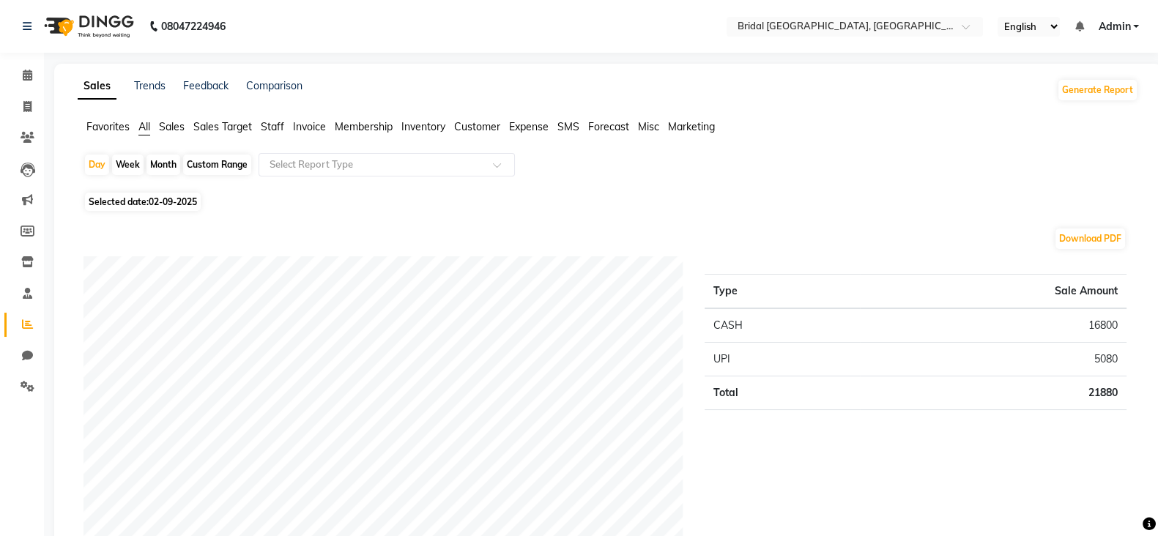
click at [278, 127] on span "Staff" at bounding box center [272, 126] width 23 height 13
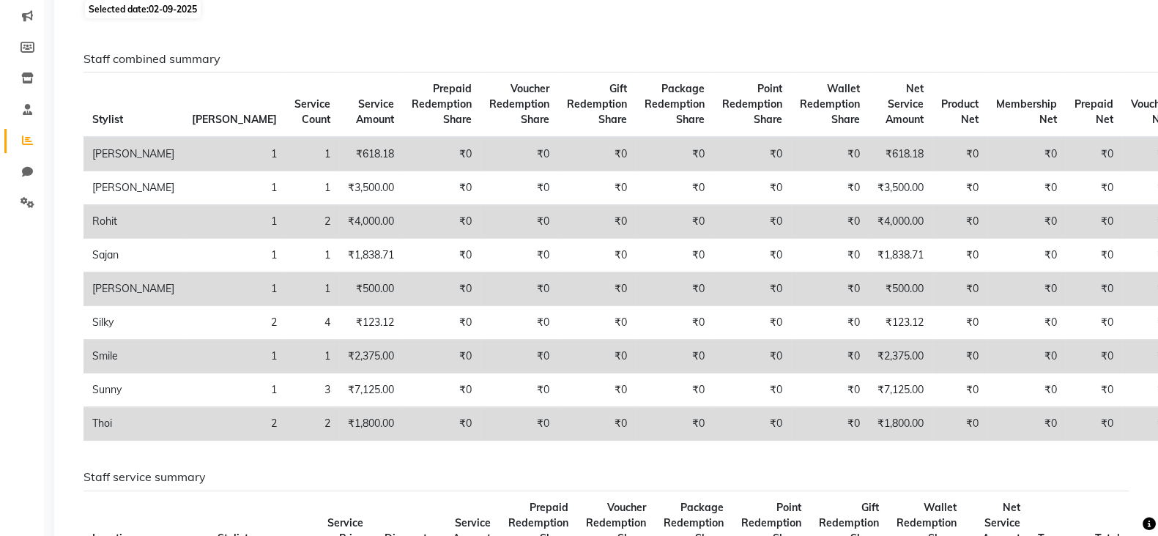
scroll to position [199, 0]
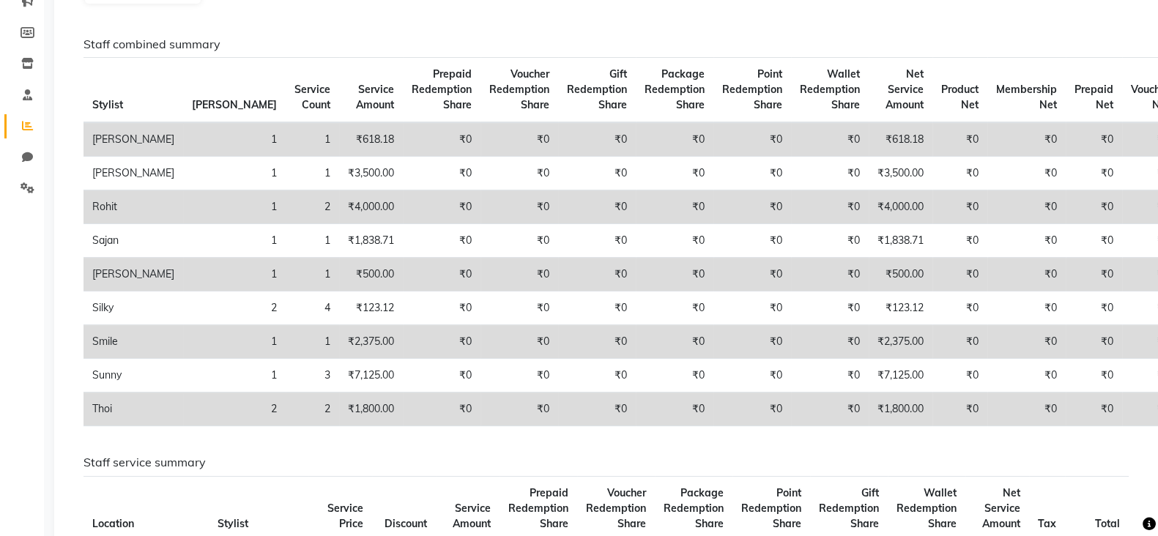
click at [339, 349] on td "₹2,375.00" at bounding box center [371, 342] width 64 height 34
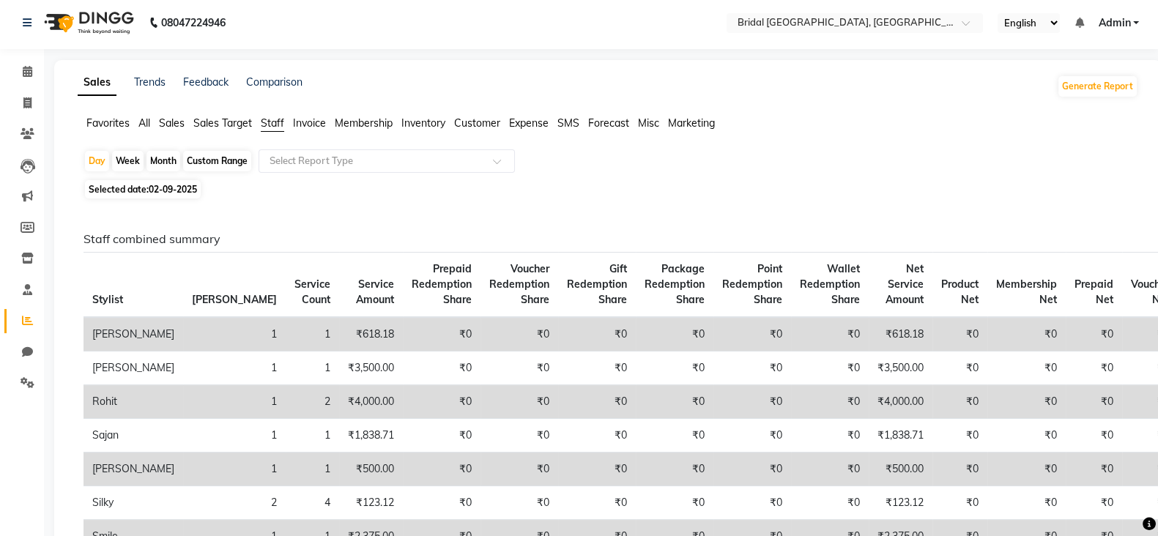
scroll to position [0, 0]
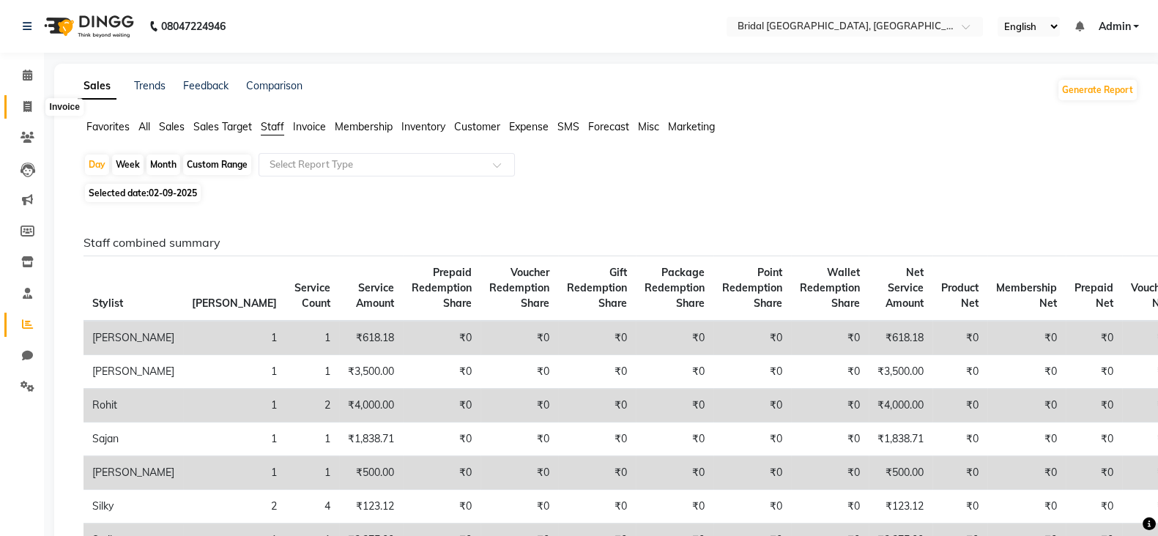
click at [29, 111] on icon at bounding box center [27, 106] width 8 height 11
select select "service"
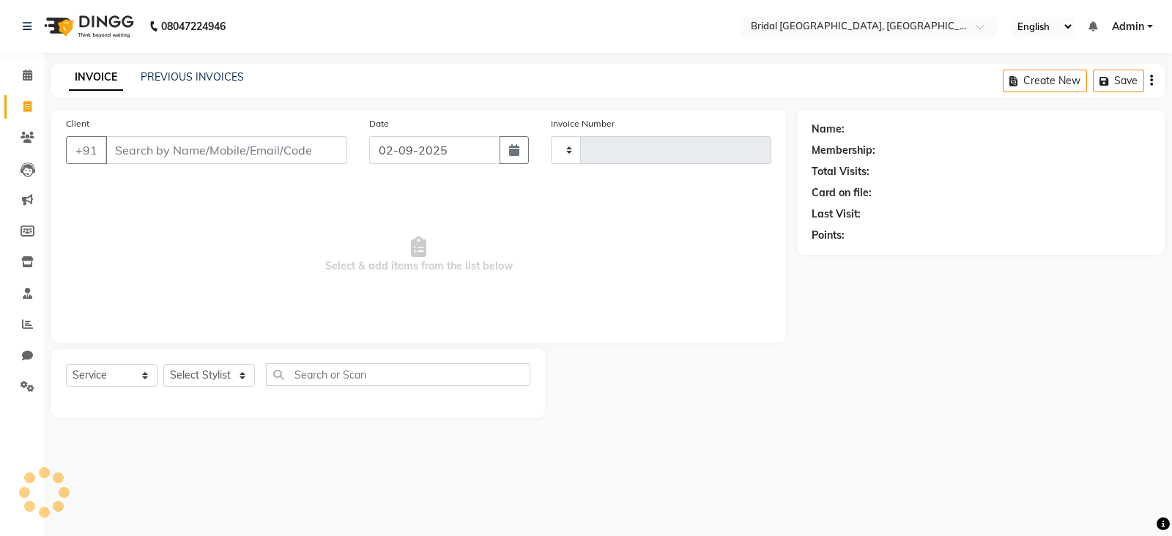
type input "0046"
select select "8752"
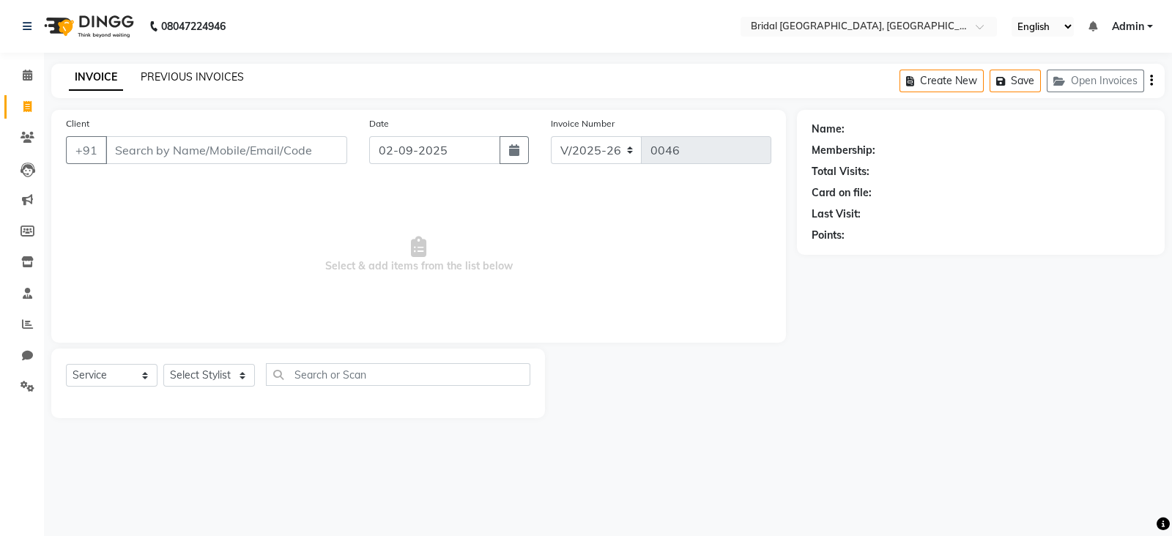
click at [220, 77] on link "PREVIOUS INVOICES" at bounding box center [192, 76] width 103 height 13
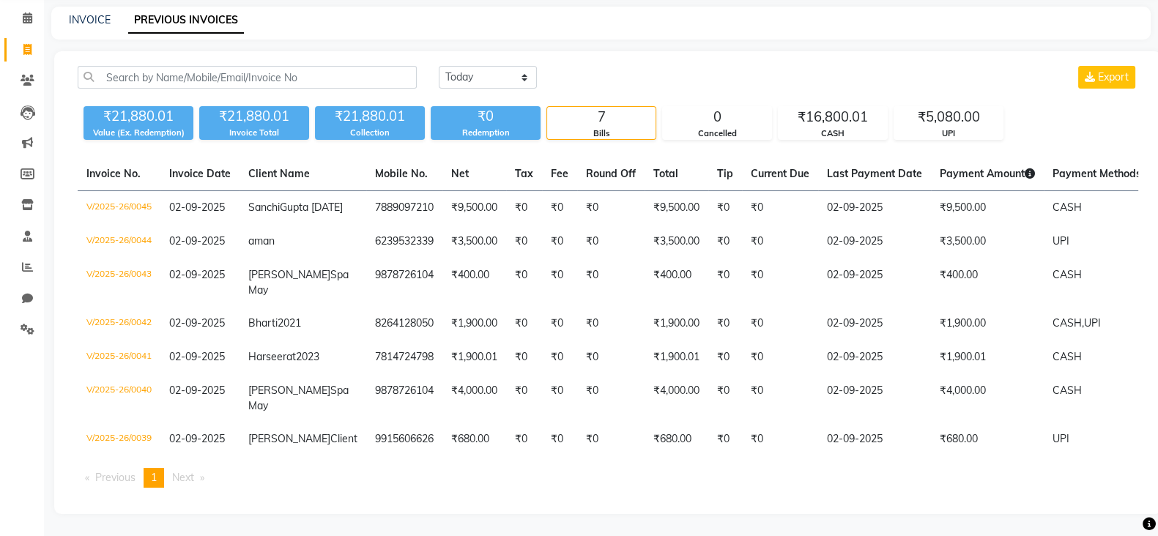
scroll to position [131, 0]
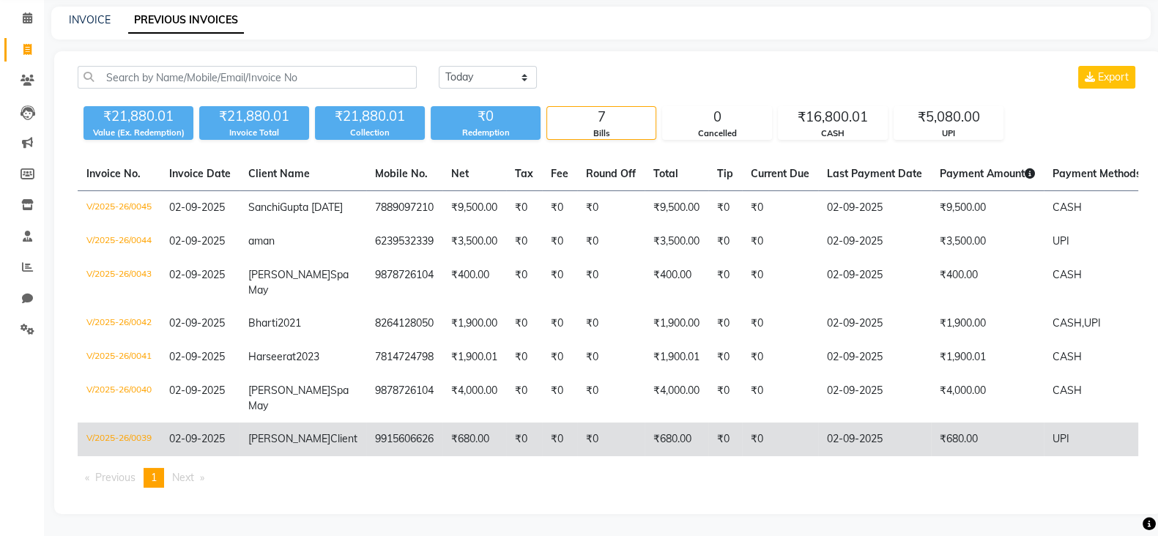
click at [218, 432] on span "02-09-2025" at bounding box center [197, 438] width 56 height 13
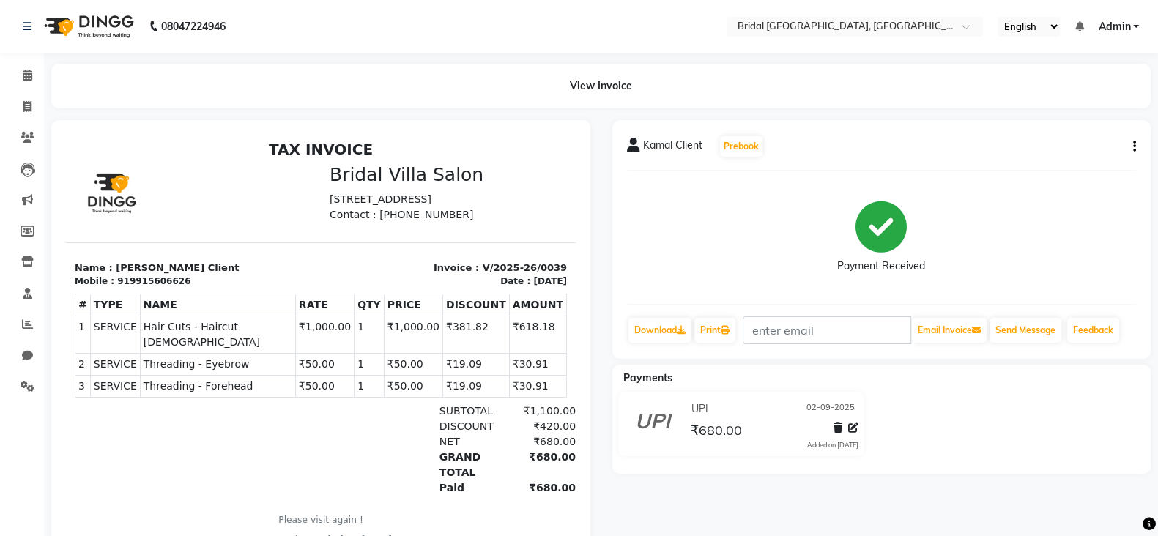
click at [1136, 147] on div "Kamal Client Prebook Payment Received Download Print Email Invoice Send Message…" at bounding box center [881, 239] width 539 height 239
click at [1135, 147] on icon "button" at bounding box center [1134, 146] width 3 height 1
click at [1065, 163] on div "Edit Invoice" at bounding box center [1061, 164] width 100 height 18
select select "service"
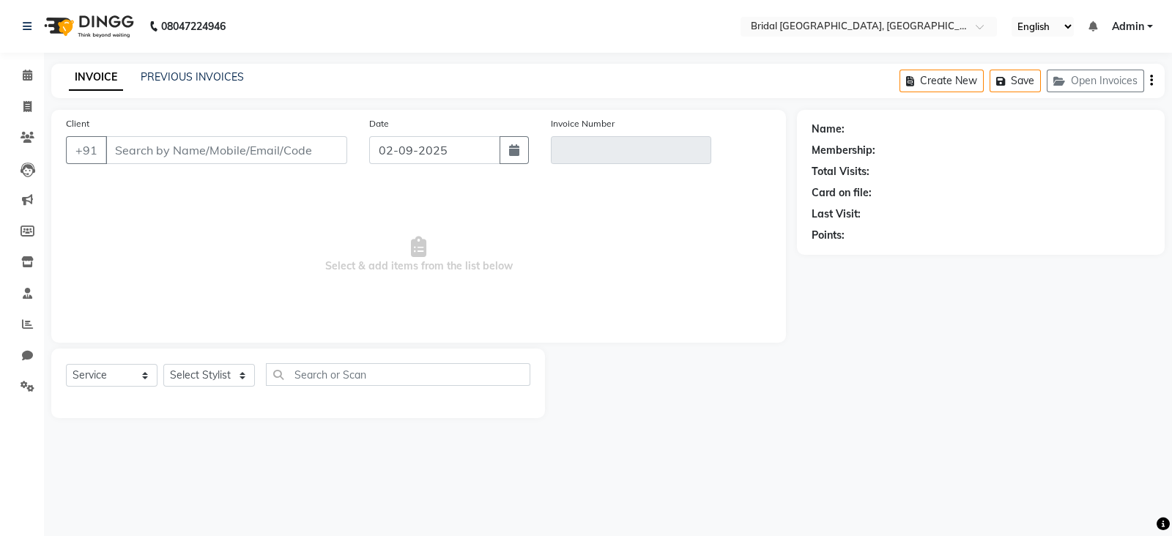
type input "9915606626"
type input "V/2025-26/0039"
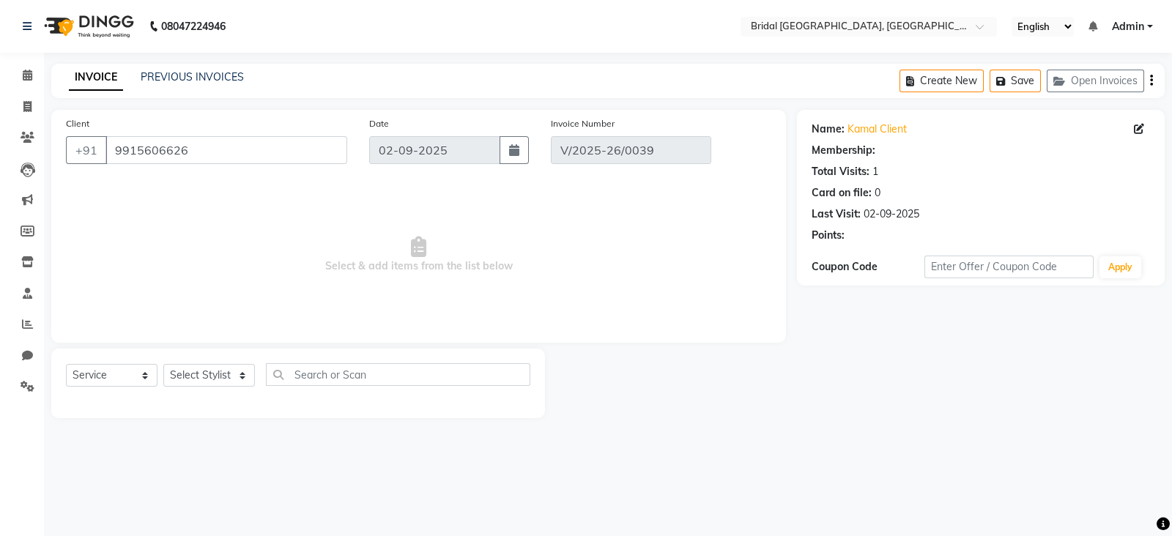
select select "select"
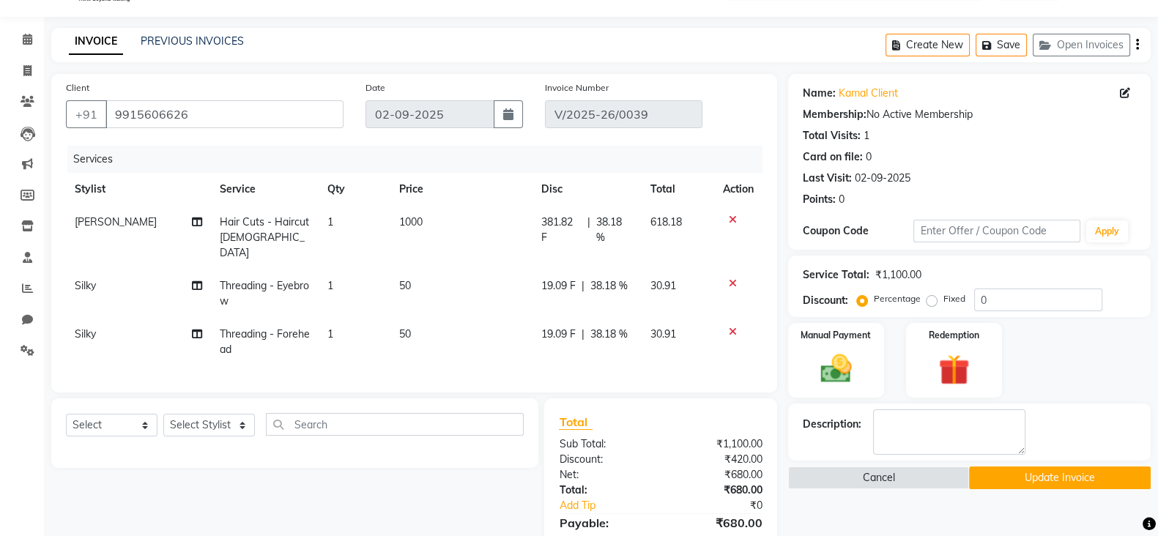
scroll to position [73, 0]
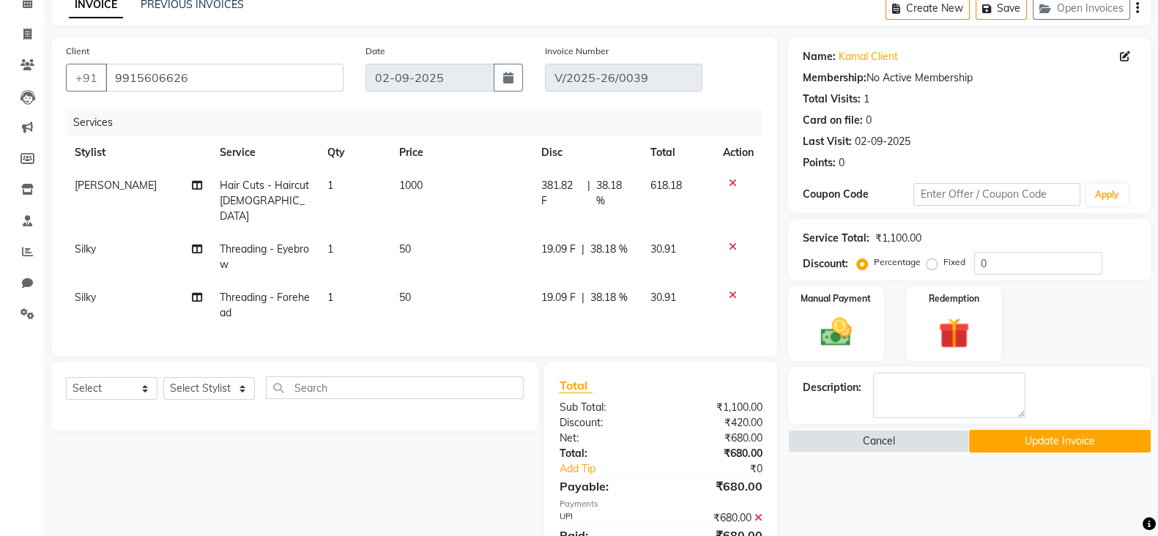
click at [410, 189] on span "1000" at bounding box center [410, 185] width 23 height 13
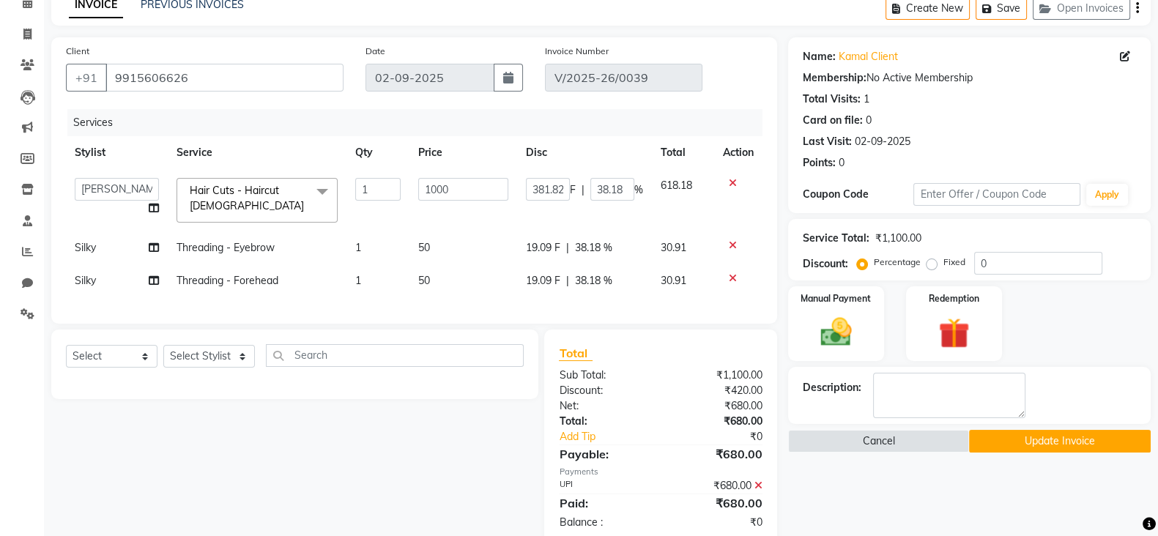
click at [410, 189] on td "1000" at bounding box center [463, 200] width 108 height 62
click at [459, 191] on input "1000" at bounding box center [463, 189] width 90 height 23
type input "1"
type input "600"
click at [424, 246] on td "50" at bounding box center [463, 247] width 108 height 33
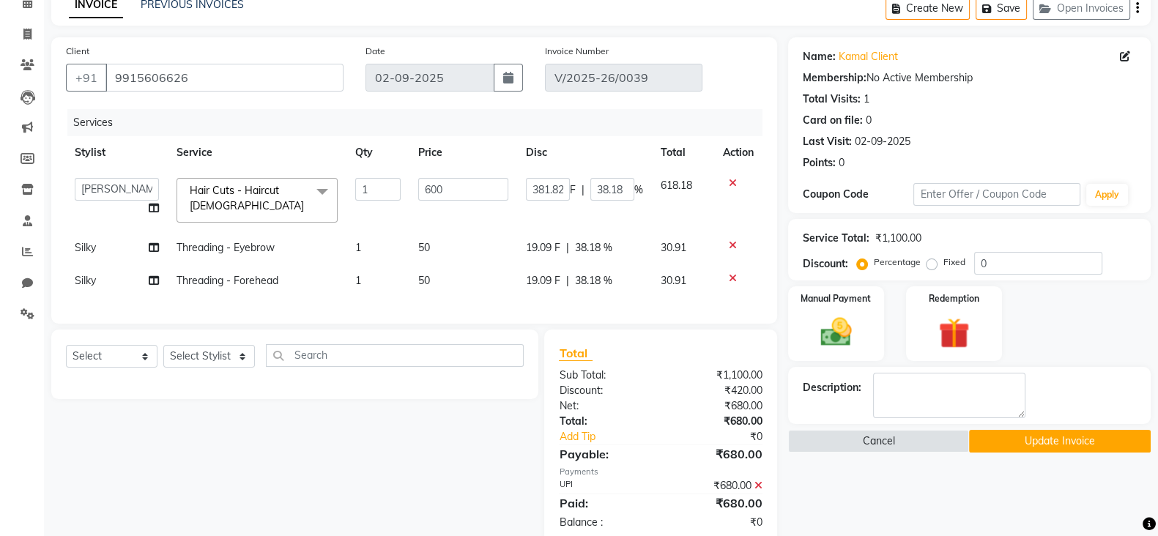
select select "90144"
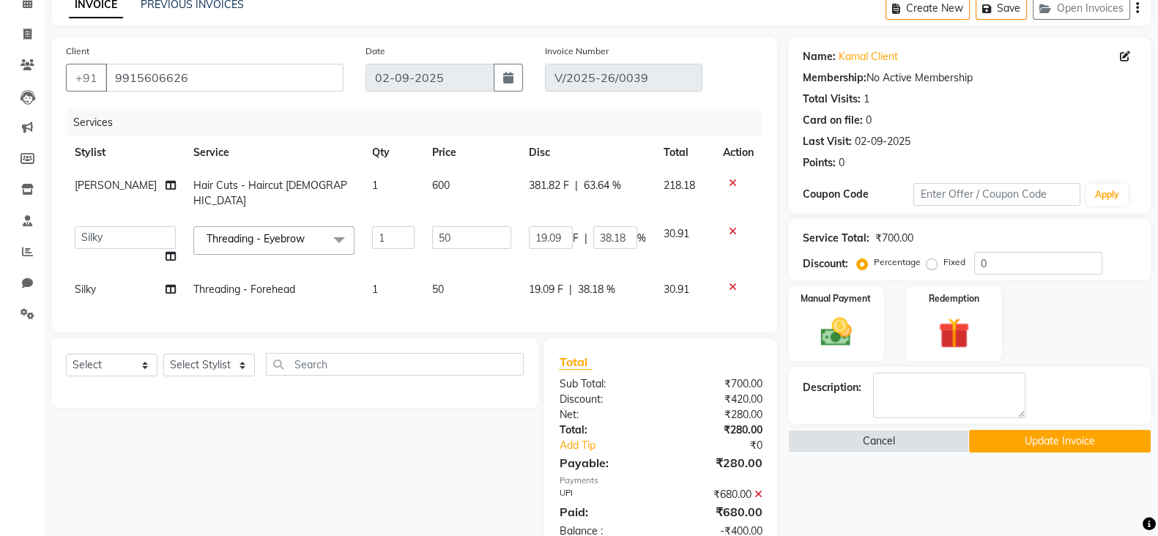
click at [424, 246] on td "50" at bounding box center [471, 246] width 97 height 56
click at [432, 283] on span "50" at bounding box center [438, 289] width 12 height 13
select select "90144"
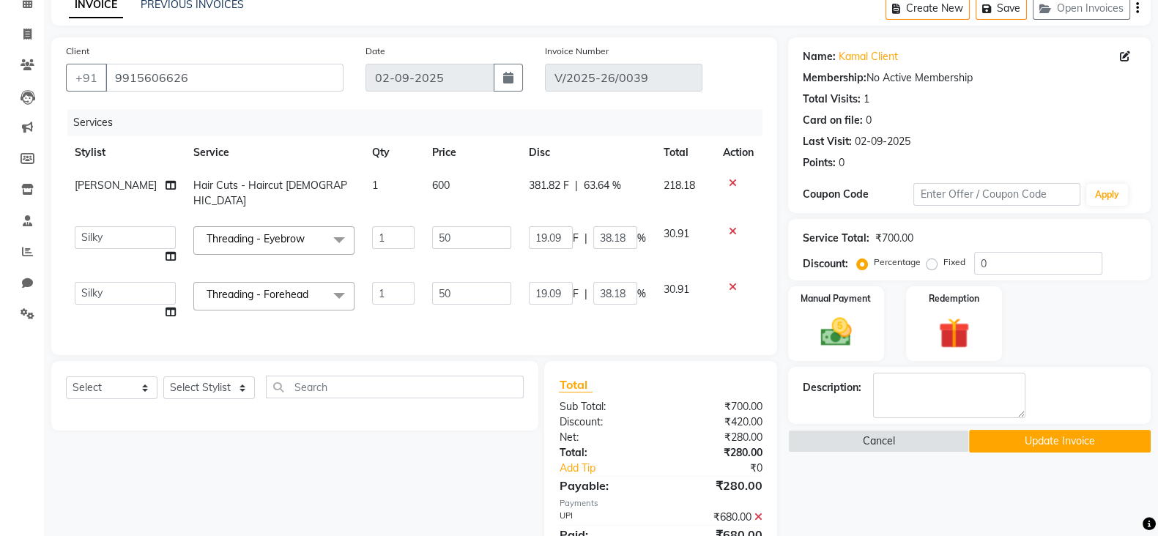
click at [432, 282] on input "50" at bounding box center [471, 293] width 79 height 23
click at [442, 282] on input "50" at bounding box center [471, 293] width 79 height 23
type input "5"
type input "30"
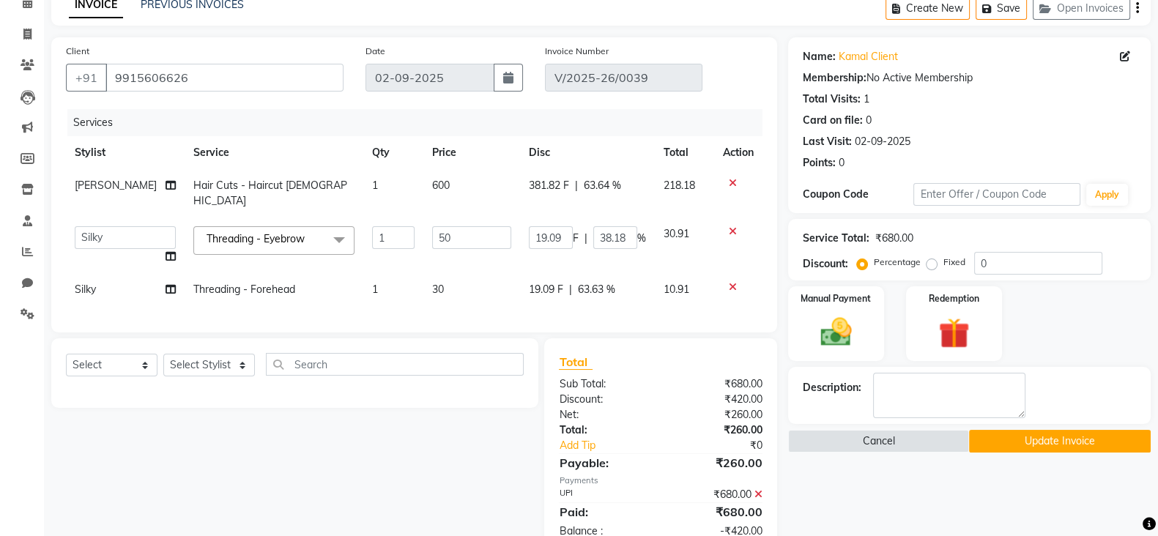
click at [752, 288] on td at bounding box center [738, 289] width 48 height 33
click at [1138, 9] on icon "button" at bounding box center [1137, 8] width 3 height 1
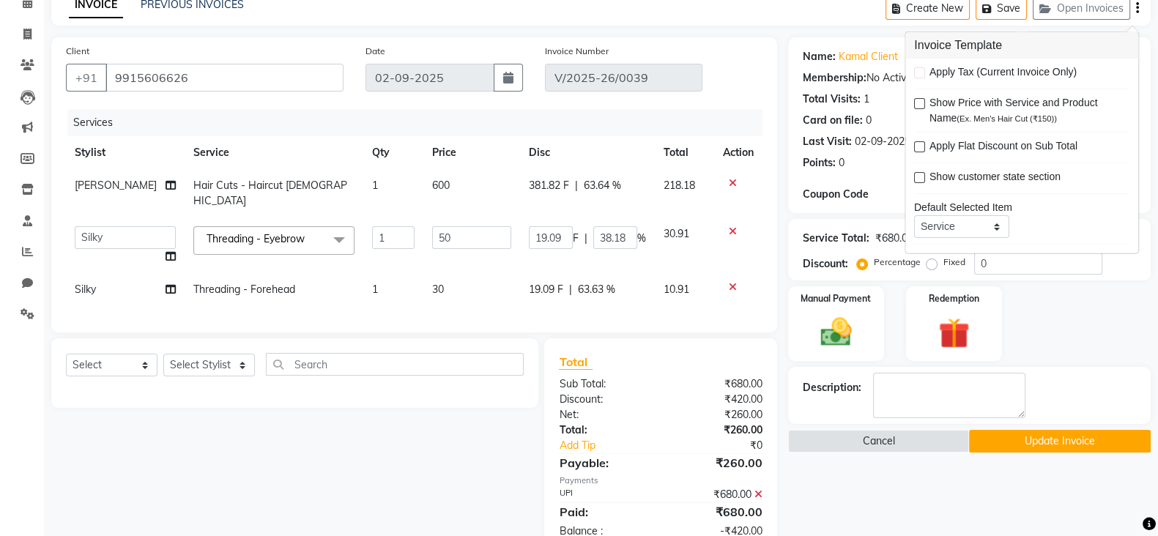
click at [1138, 9] on icon "button" at bounding box center [1137, 8] width 3 height 1
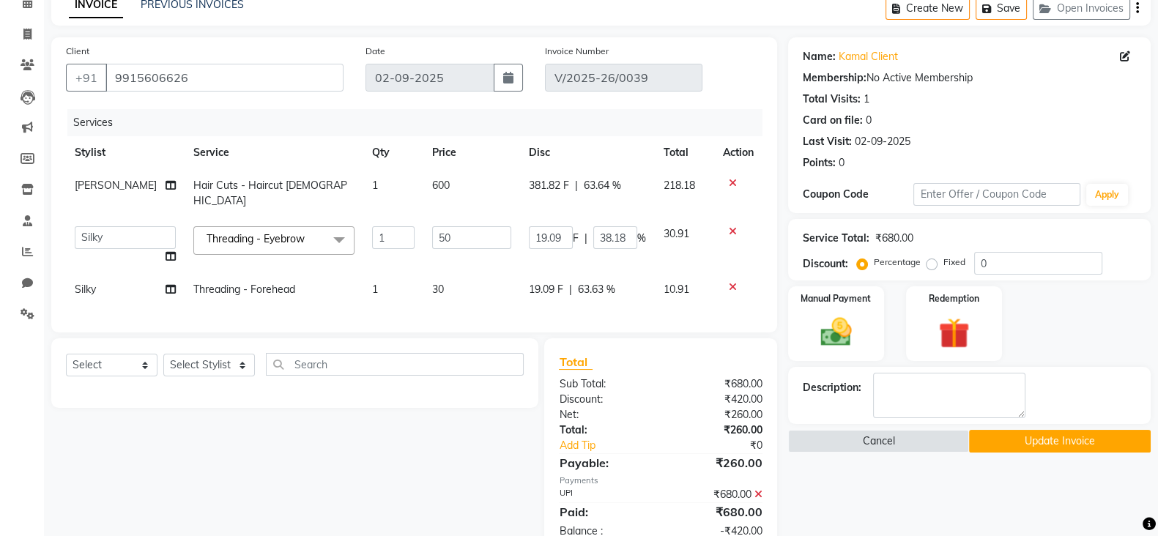
click at [1076, 441] on button "Update Invoice" at bounding box center [1060, 441] width 182 height 23
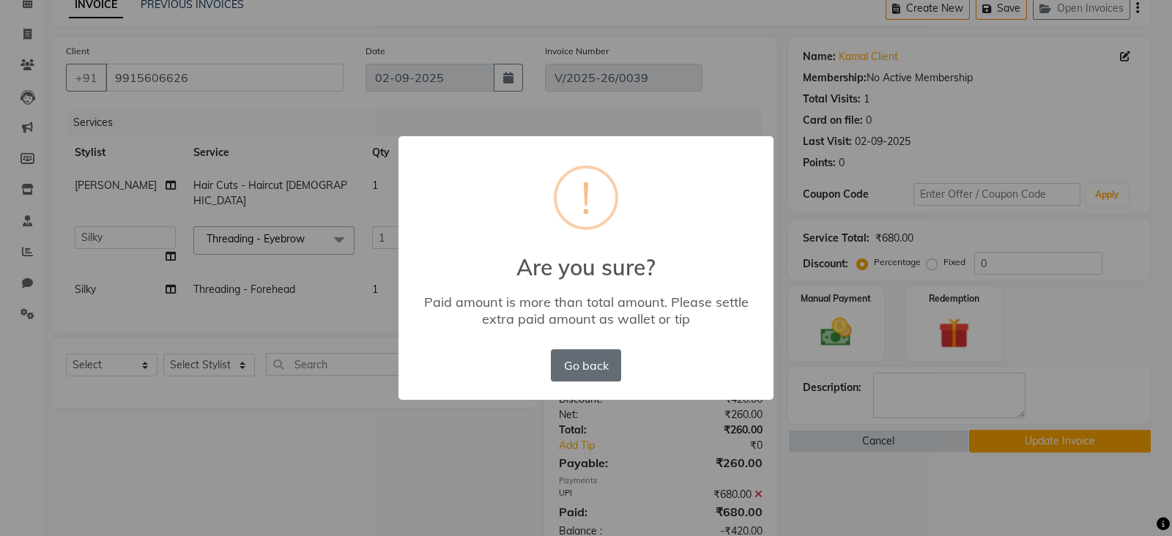
click at [579, 368] on button "Go back" at bounding box center [586, 365] width 70 height 32
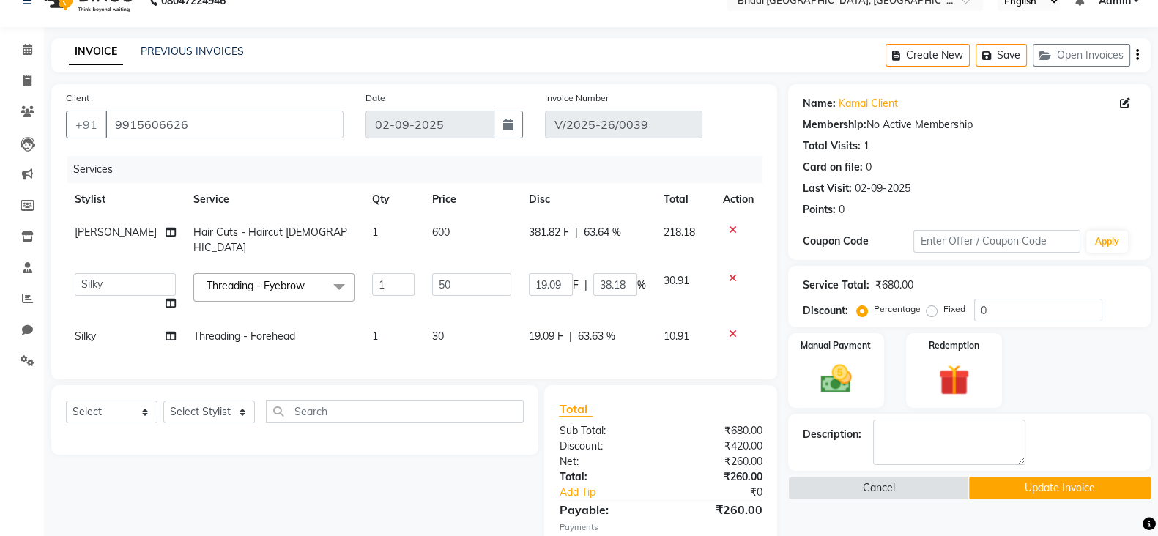
scroll to position [13, 0]
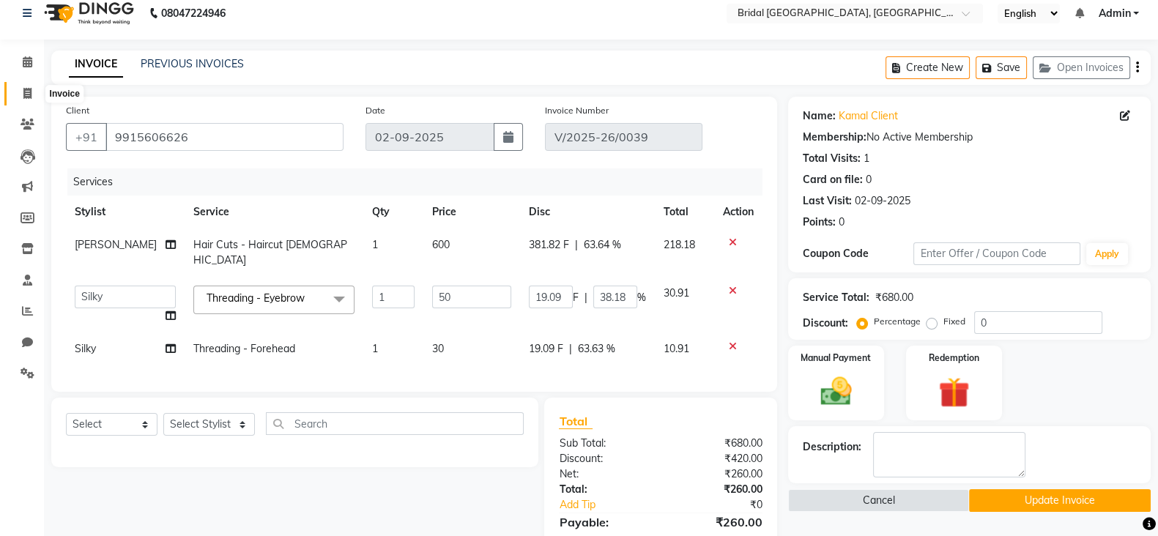
click at [26, 97] on icon at bounding box center [27, 93] width 8 height 11
select select "service"
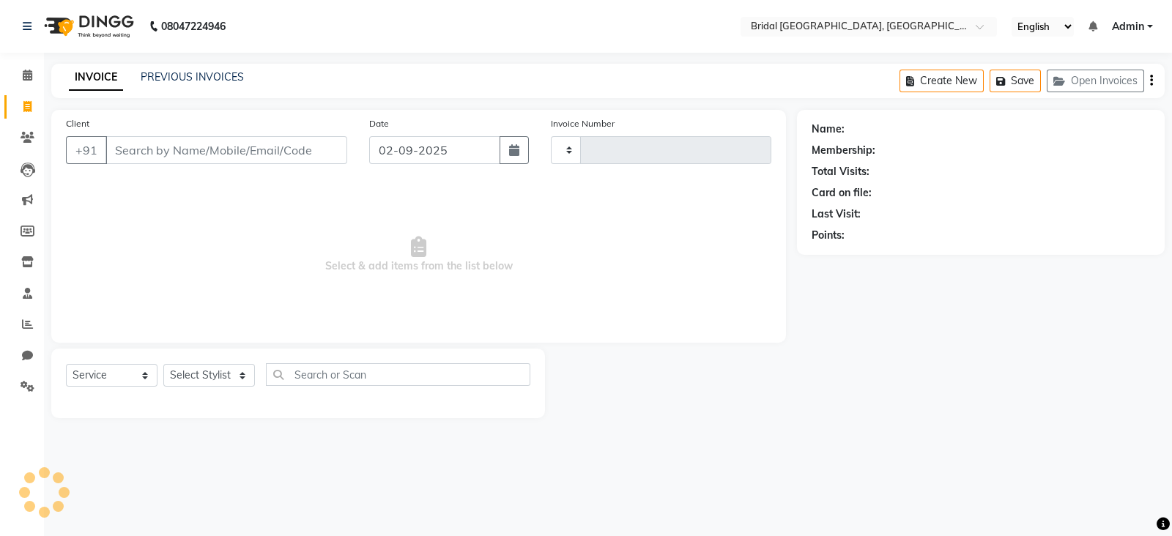
type input "0046"
select select "8752"
click at [205, 79] on link "PREVIOUS INVOICES" at bounding box center [192, 76] width 103 height 13
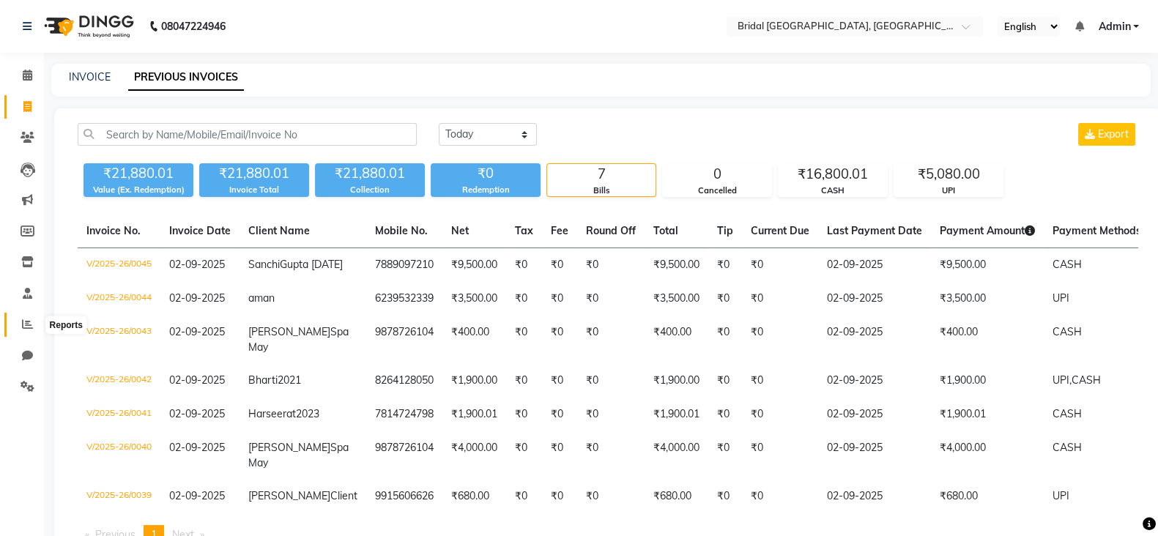
click at [29, 322] on icon at bounding box center [27, 324] width 11 height 11
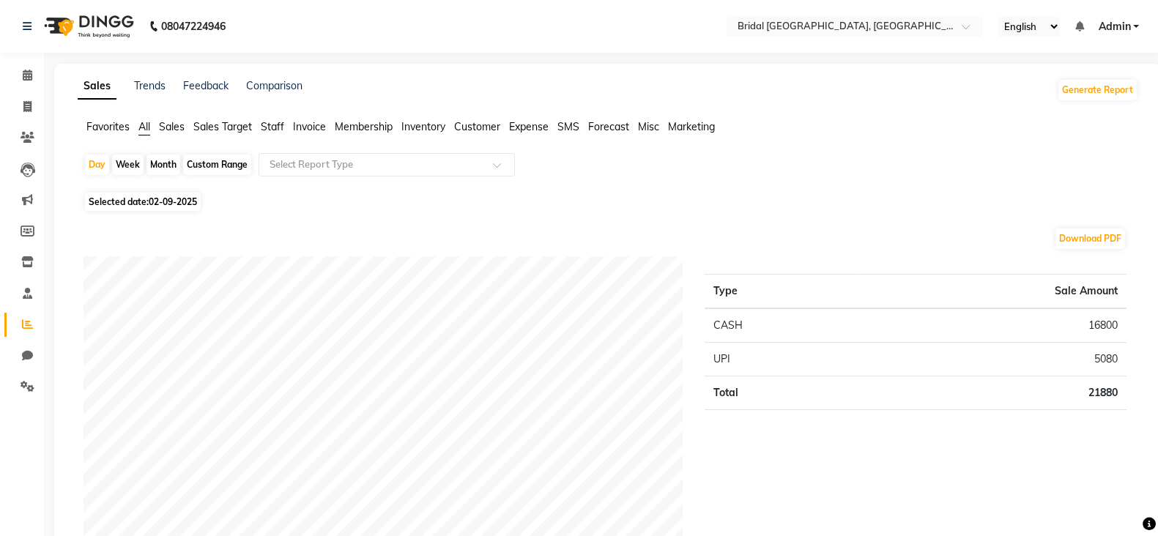
click at [278, 126] on span "Staff" at bounding box center [272, 126] width 23 height 13
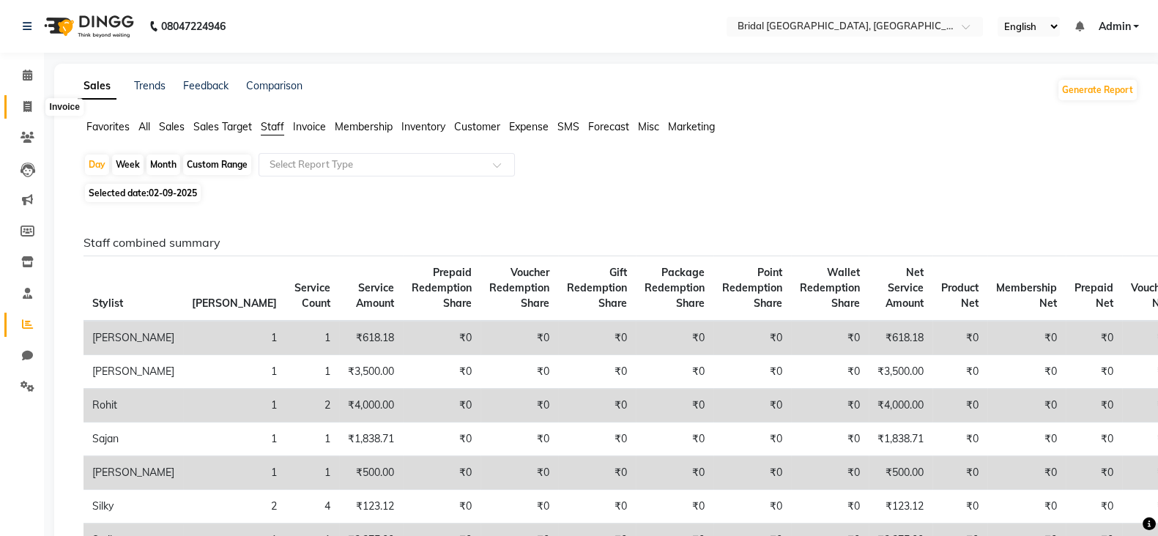
click at [30, 108] on icon at bounding box center [27, 106] width 8 height 11
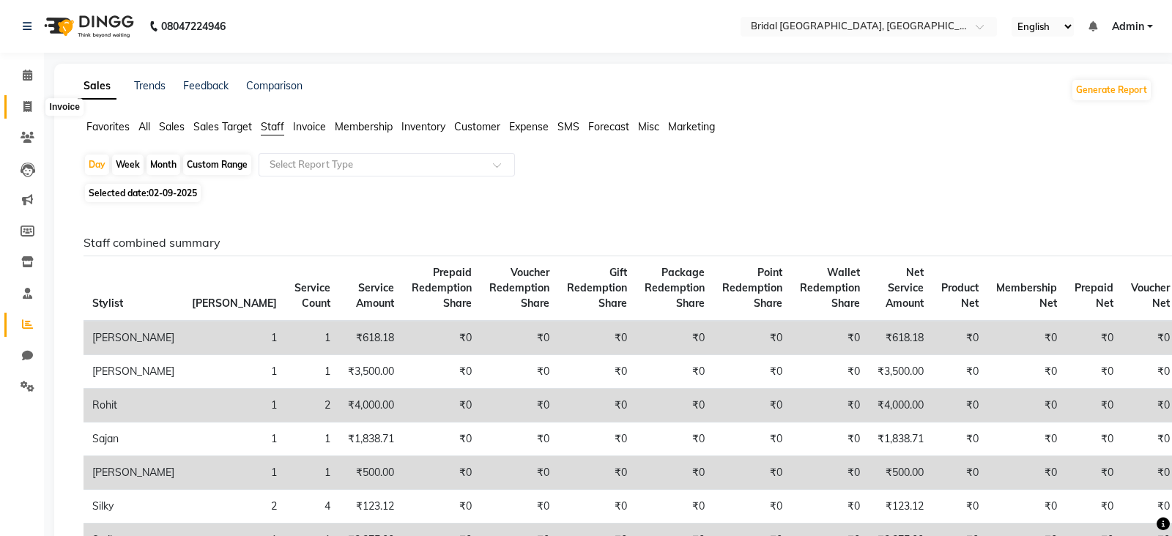
select select "8752"
select select "service"
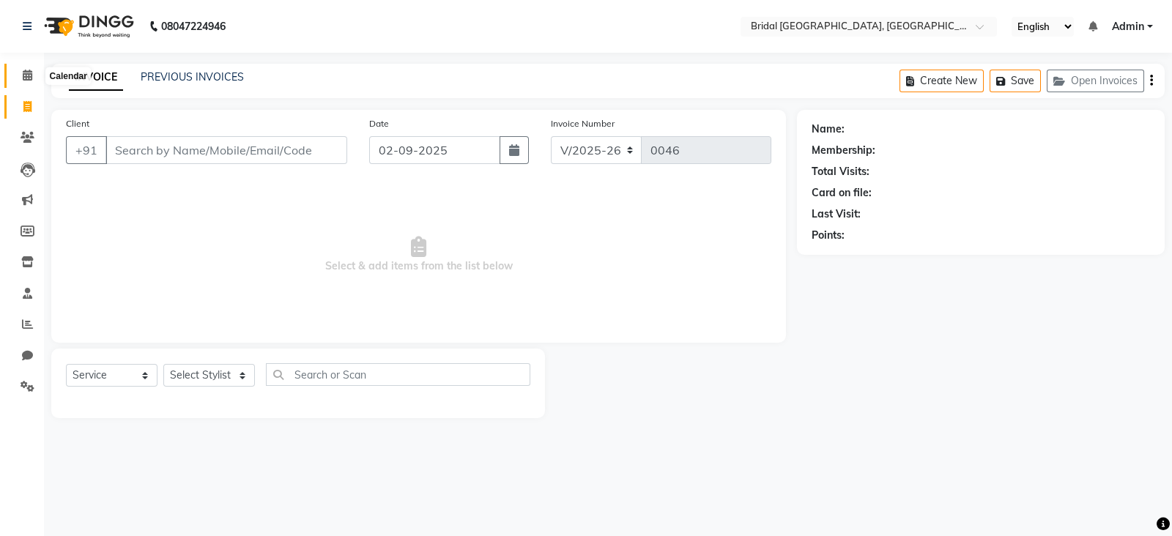
click at [29, 82] on span at bounding box center [28, 75] width 26 height 17
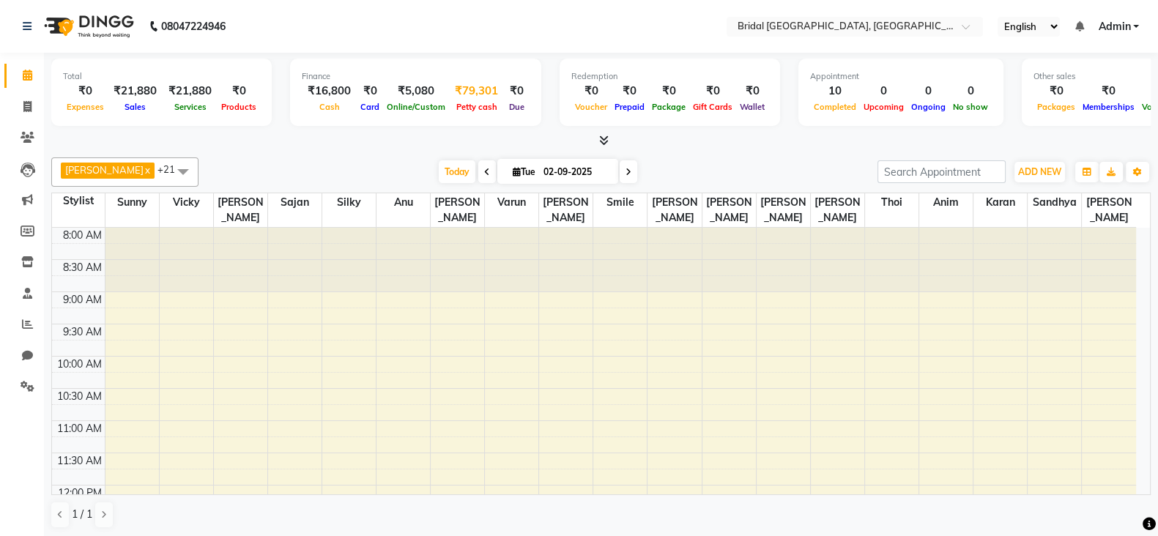
click at [464, 95] on div "₹79,301" at bounding box center [476, 91] width 55 height 17
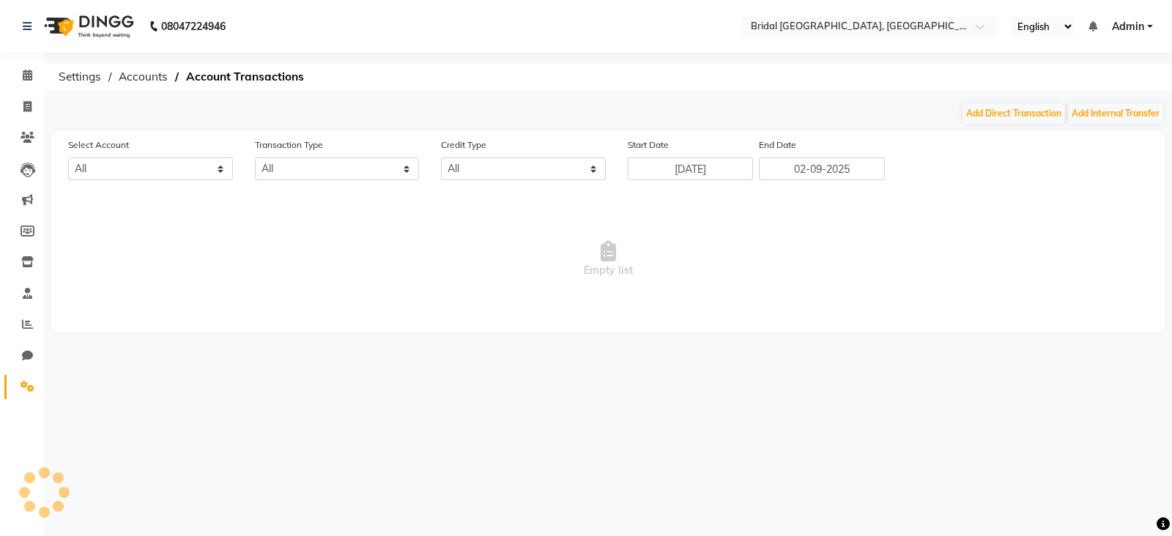
select select "8044"
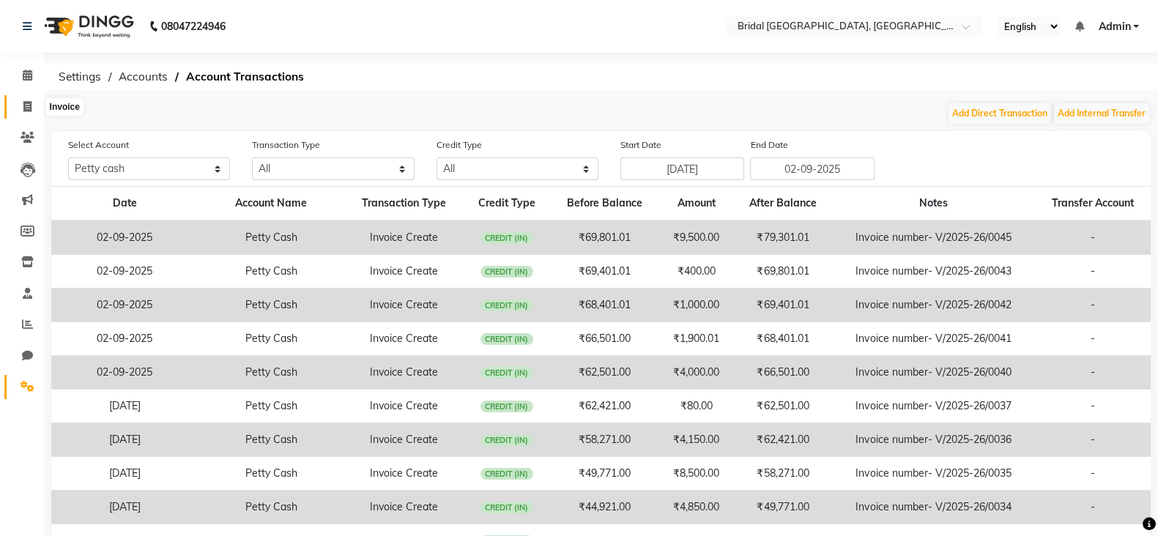
click at [26, 107] on icon at bounding box center [27, 106] width 8 height 11
select select "service"
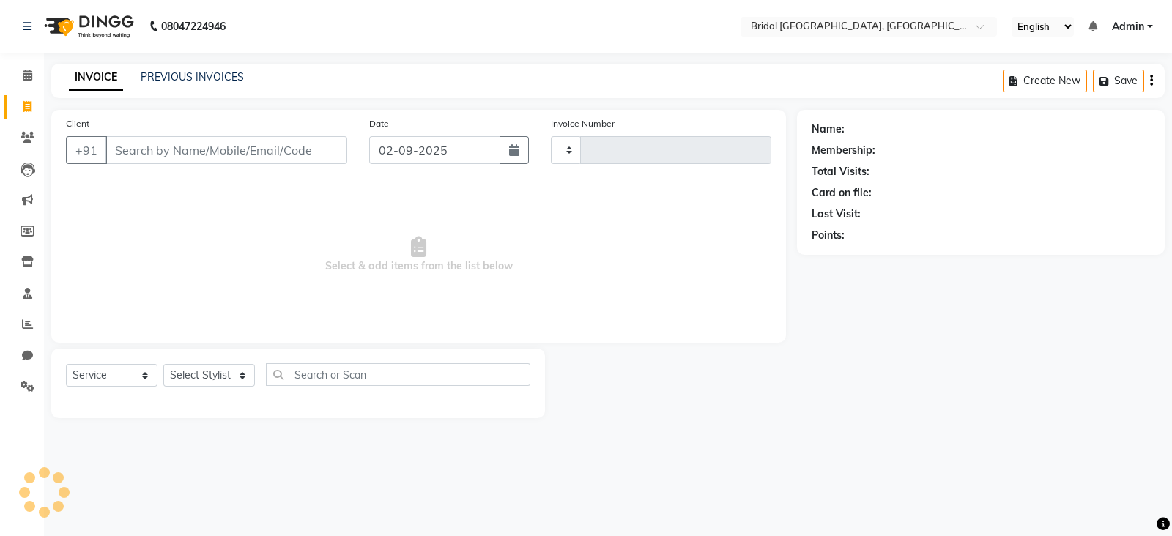
type input "0046"
select select "8752"
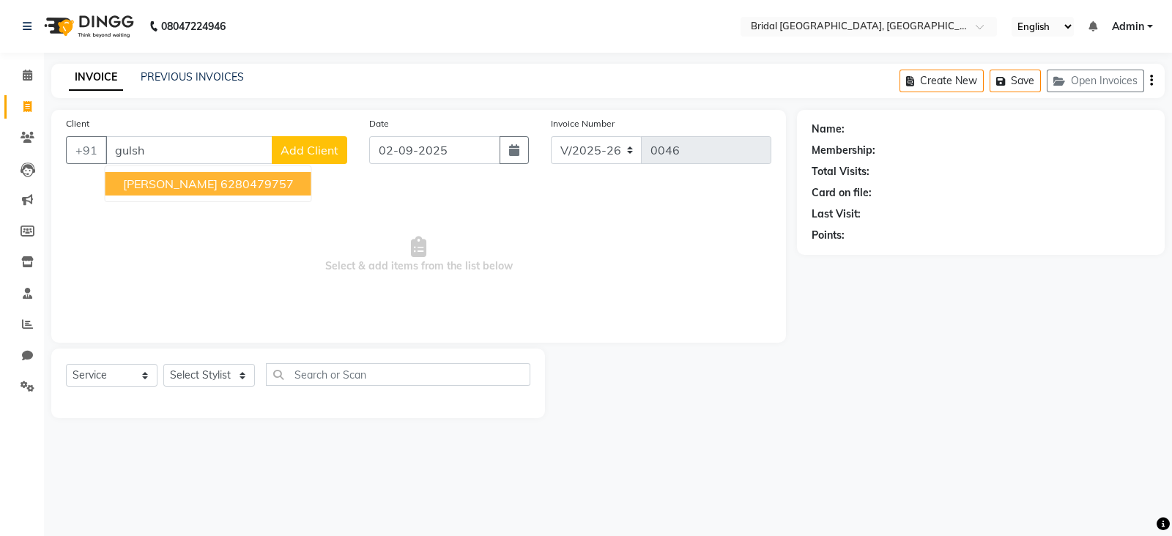
click at [226, 181] on ngb-highlight "6280479757" at bounding box center [256, 184] width 73 height 15
type input "6280479757"
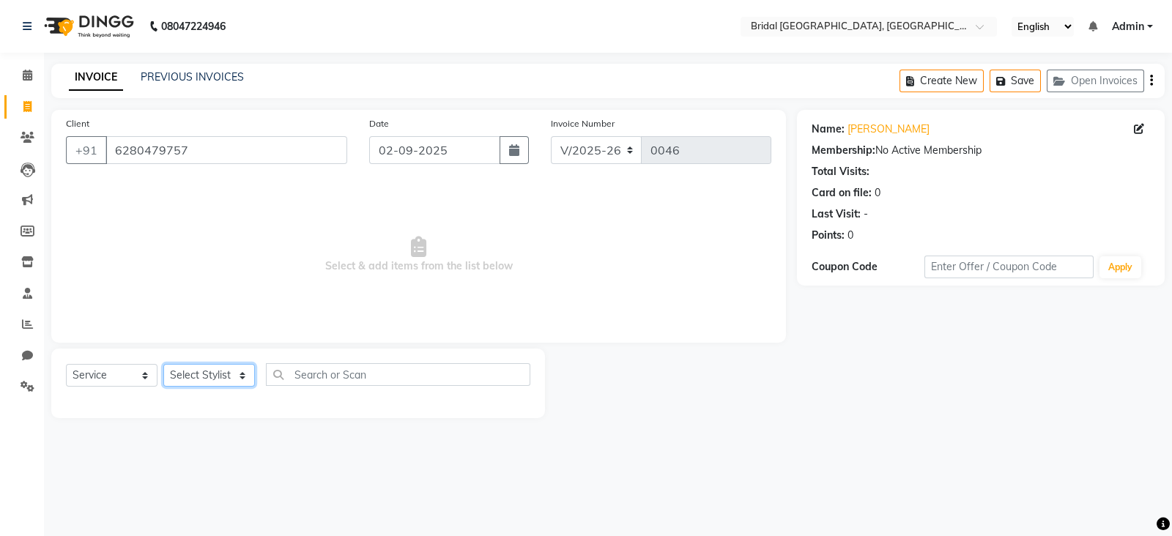
click at [205, 379] on select "Select Stylist [PERSON_NAME] Anim [PERSON_NAME] [PERSON_NAME] [PERSON_NAME] gau…" at bounding box center [209, 375] width 92 height 23
select select "90148"
click at [163, 365] on select "Select Stylist [PERSON_NAME] Anim [PERSON_NAME] [PERSON_NAME] [PERSON_NAME] gau…" at bounding box center [209, 375] width 92 height 23
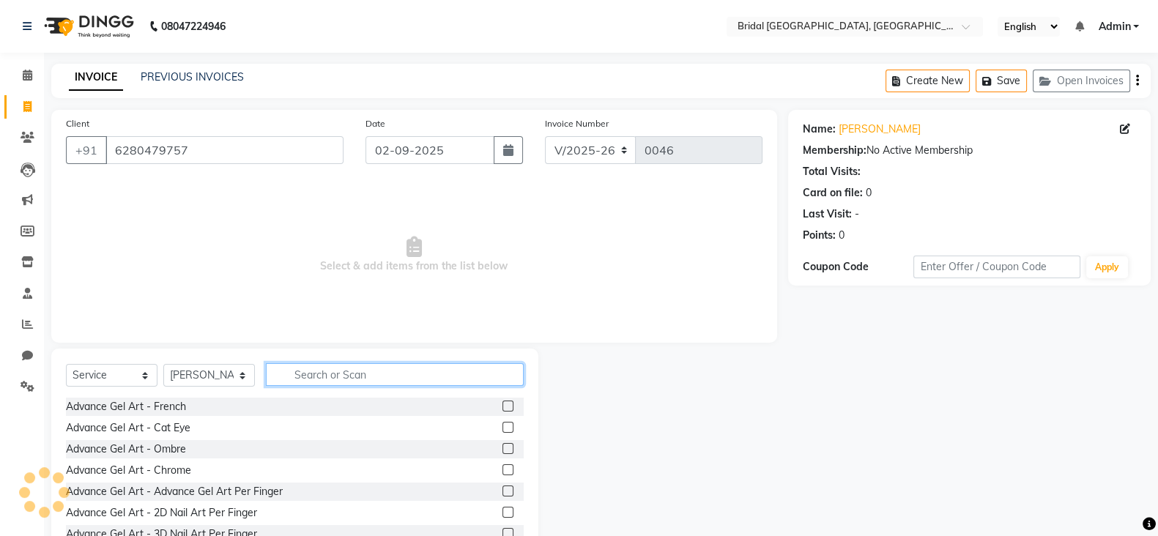
click at [341, 378] on input "text" at bounding box center [395, 374] width 258 height 23
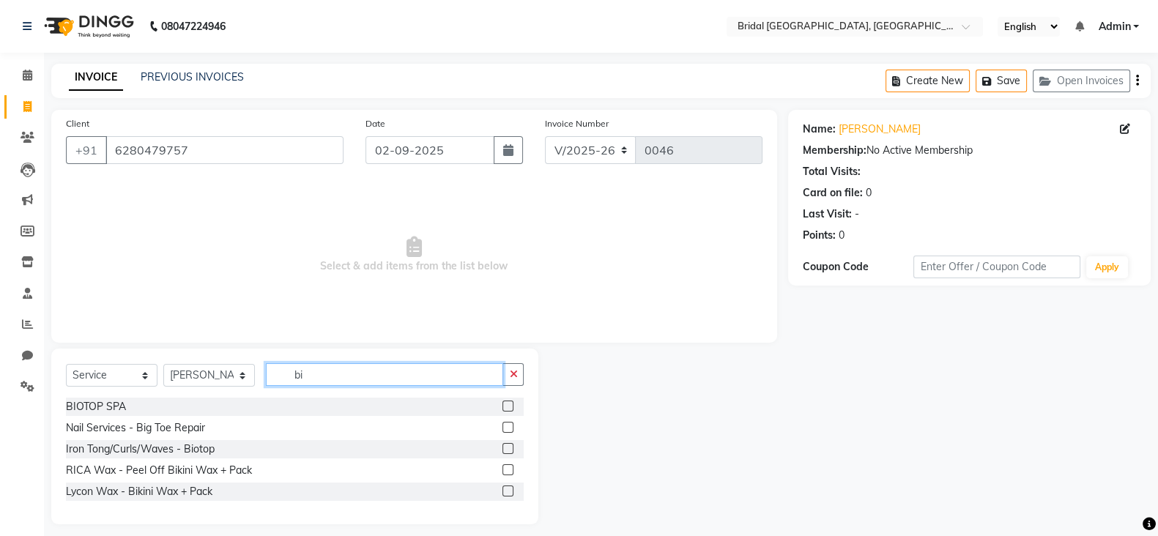
type input "bi"
click at [507, 449] on label at bounding box center [507, 448] width 11 height 11
click at [507, 449] on input "checkbox" at bounding box center [507, 450] width 10 height 10
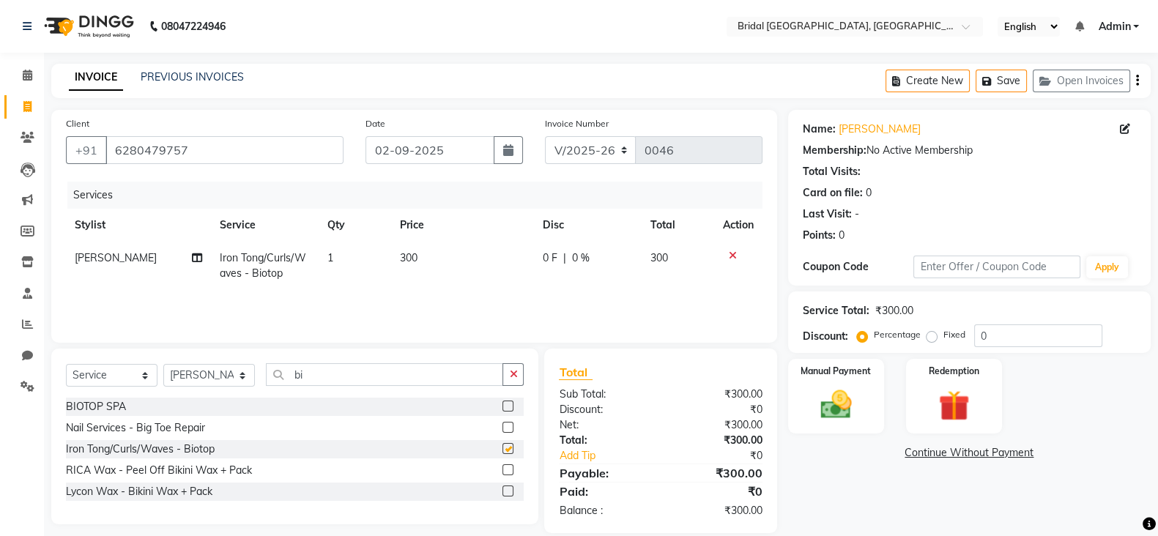
checkbox input "false"
click at [267, 264] on span "Iron Tong/Curls/Waves - Biotop" at bounding box center [263, 265] width 86 height 29
select select "90148"
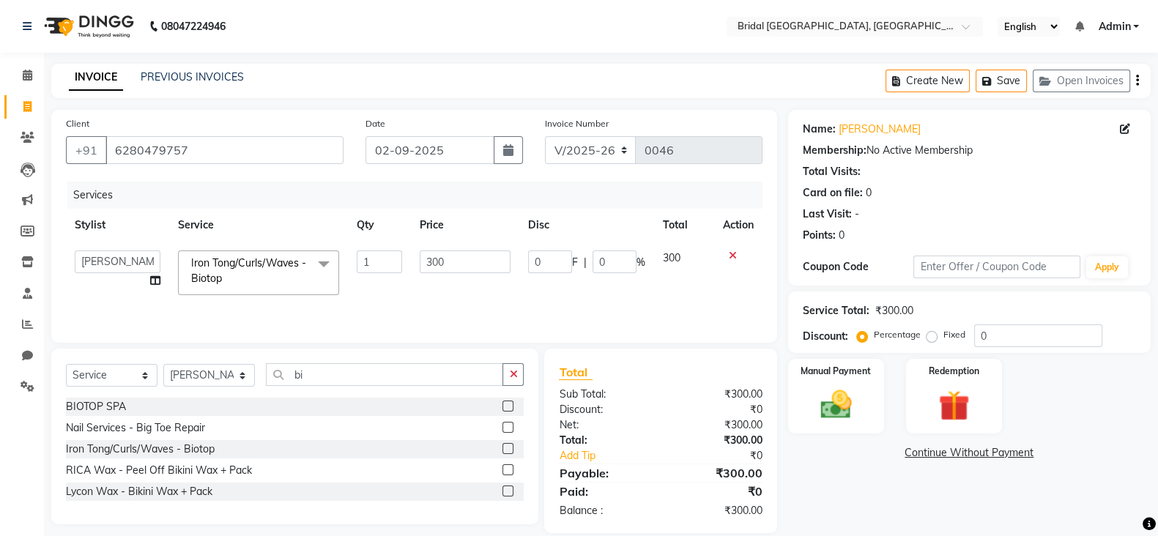
click at [227, 280] on link "x" at bounding box center [225, 278] width 7 height 13
checkbox input "false"
type input "0"
click at [260, 261] on span "Select" at bounding box center [258, 264] width 161 height 26
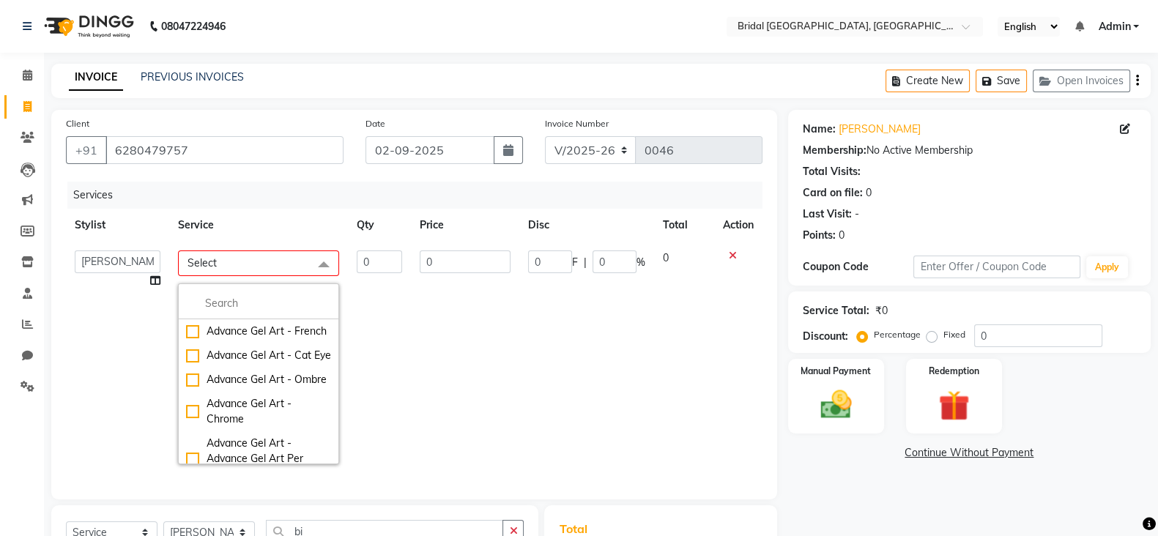
click at [311, 267] on span at bounding box center [323, 265] width 29 height 28
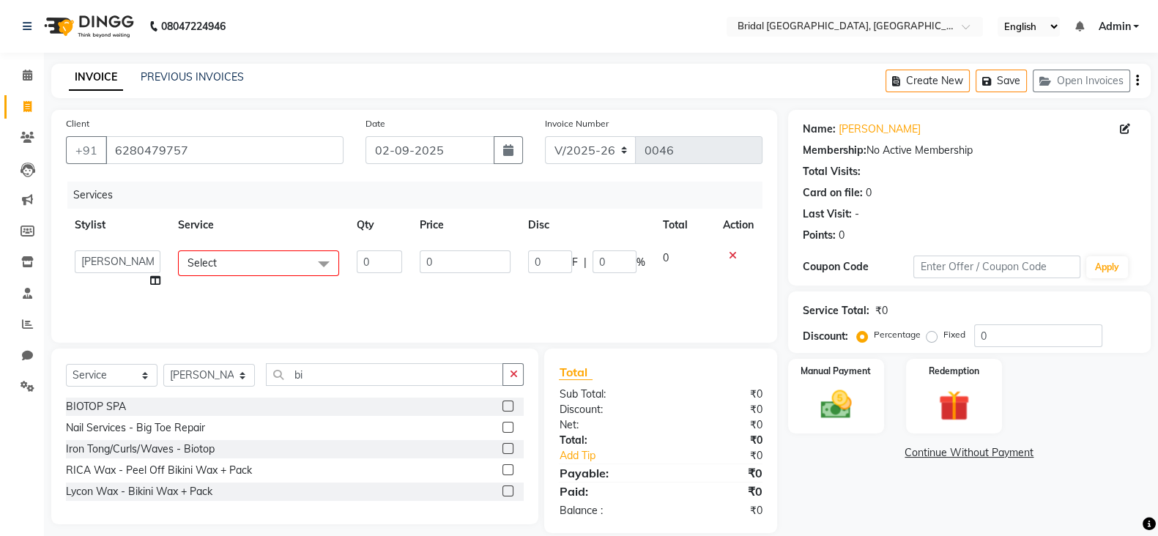
click at [208, 267] on span "Select" at bounding box center [202, 262] width 29 height 13
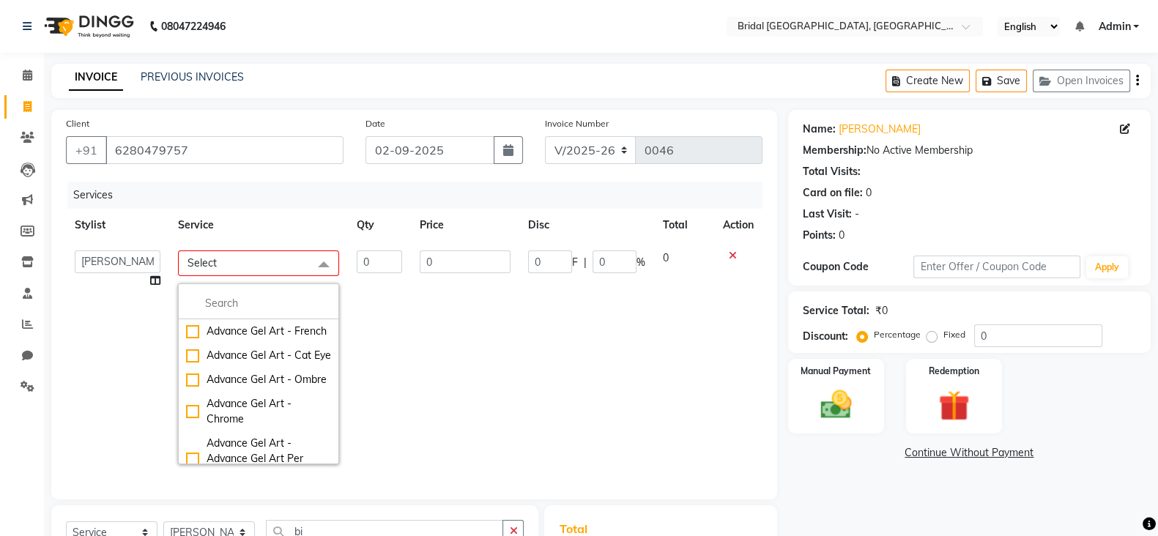
click at [208, 267] on span "Select" at bounding box center [202, 262] width 29 height 13
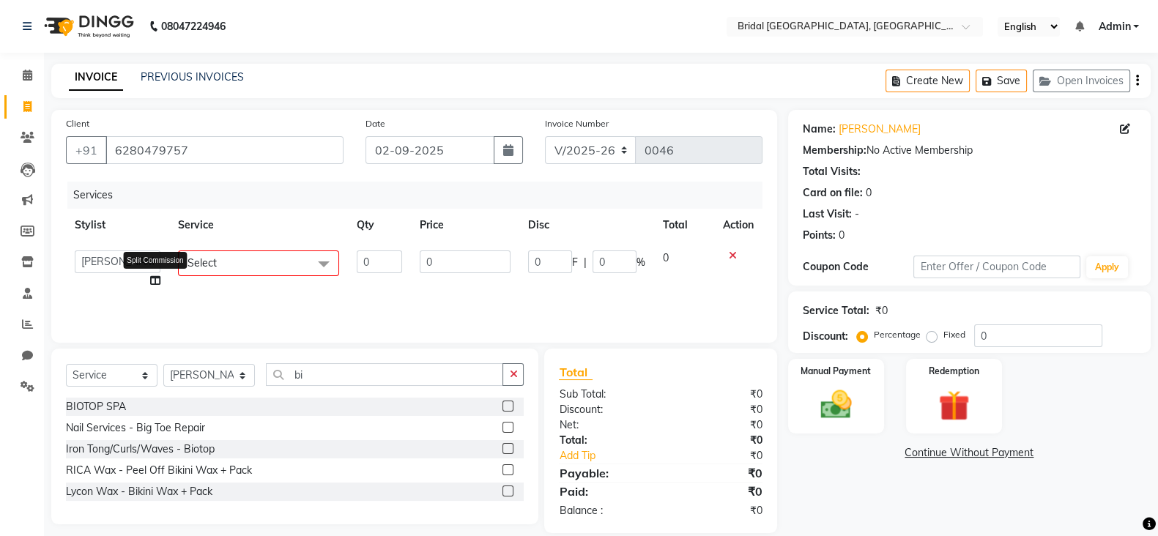
click at [150, 283] on icon at bounding box center [155, 280] width 10 height 10
select select "90148"
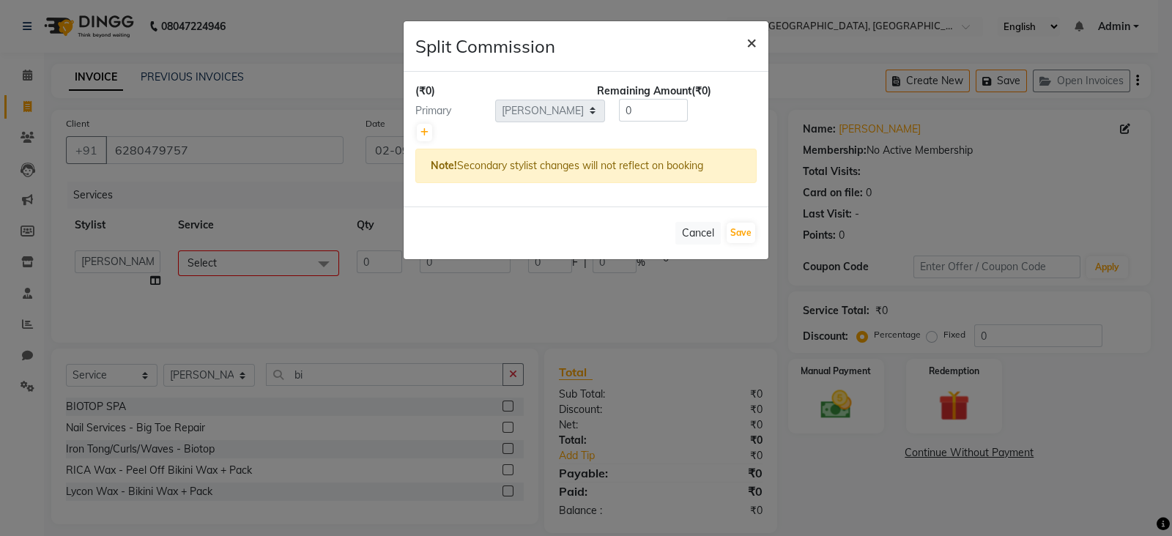
click at [754, 42] on span "×" at bounding box center [751, 42] width 10 height 22
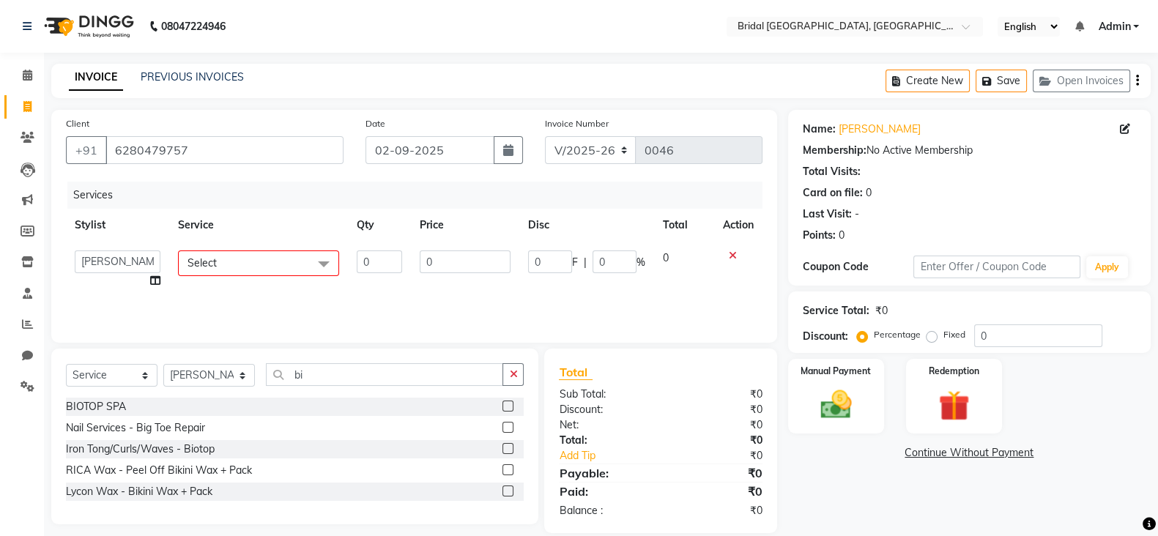
click at [331, 265] on span at bounding box center [323, 265] width 29 height 28
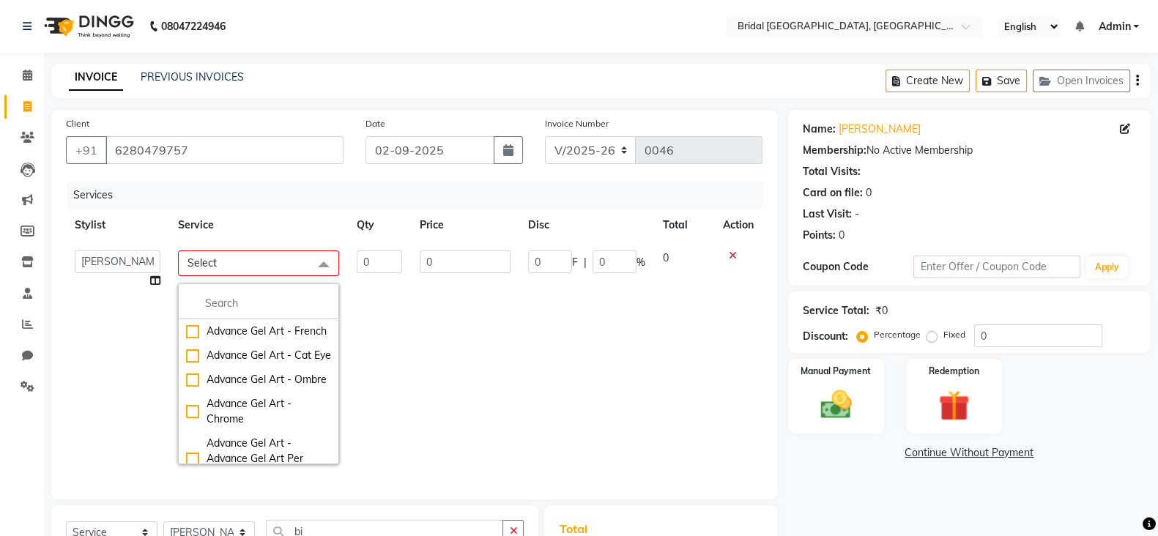
click at [260, 256] on span "Select" at bounding box center [258, 264] width 161 height 26
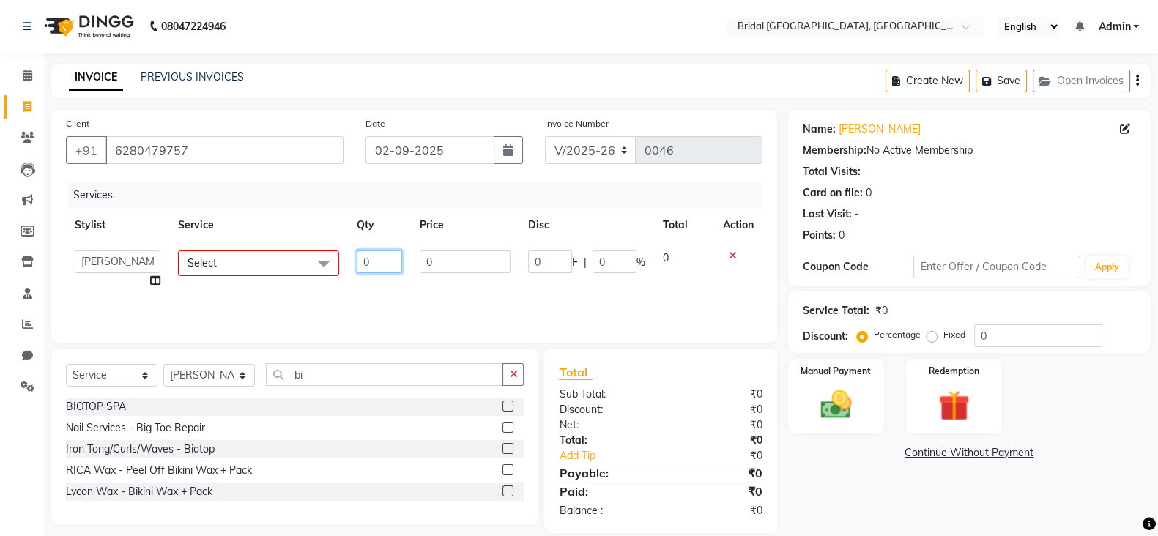
click at [379, 267] on input "0" at bounding box center [379, 262] width 45 height 23
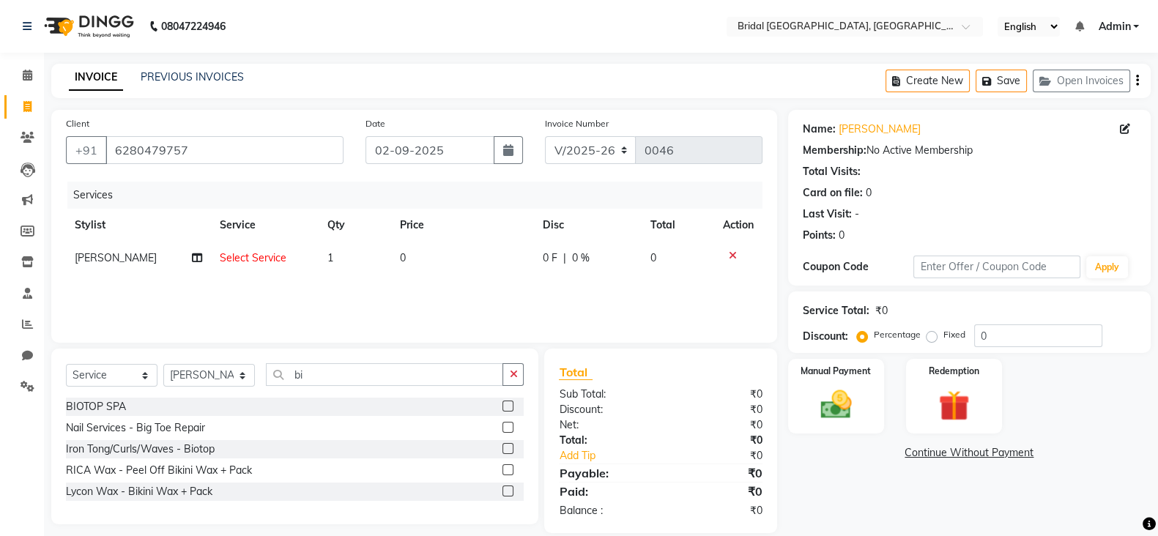
click at [252, 259] on span "Select Service" at bounding box center [253, 257] width 67 height 13
select select "90148"
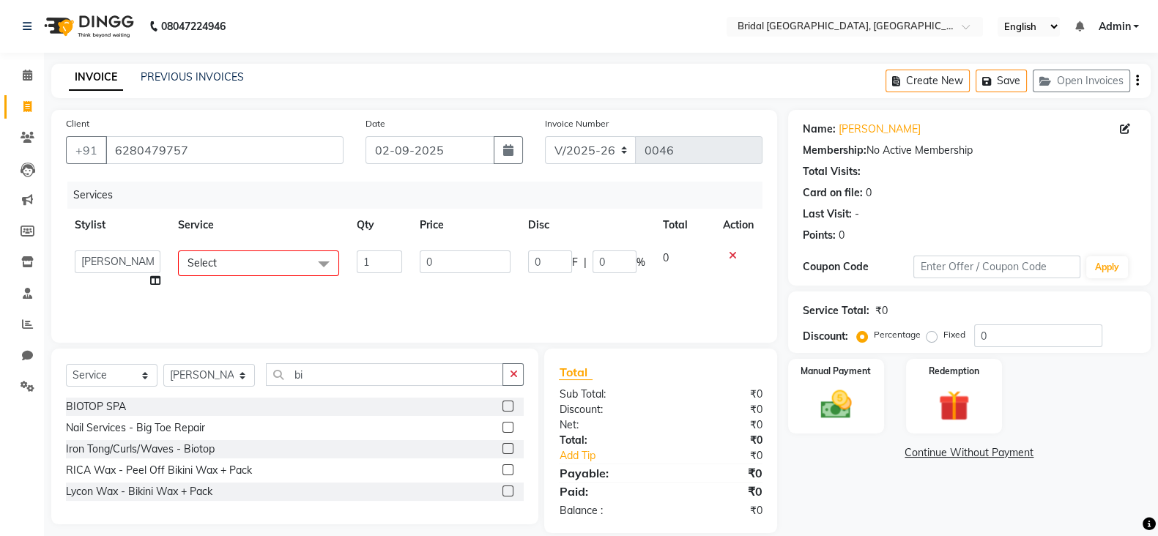
click at [504, 447] on label at bounding box center [507, 448] width 11 height 11
click at [504, 447] on input "checkbox" at bounding box center [507, 450] width 10 height 10
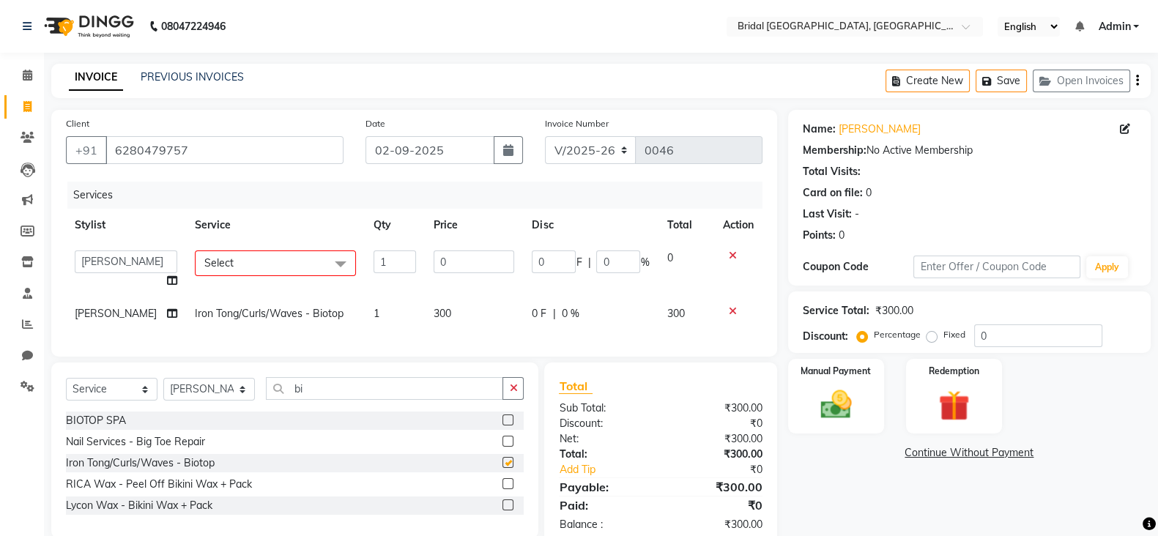
checkbox input "false"
click at [734, 259] on icon at bounding box center [733, 256] width 8 height 10
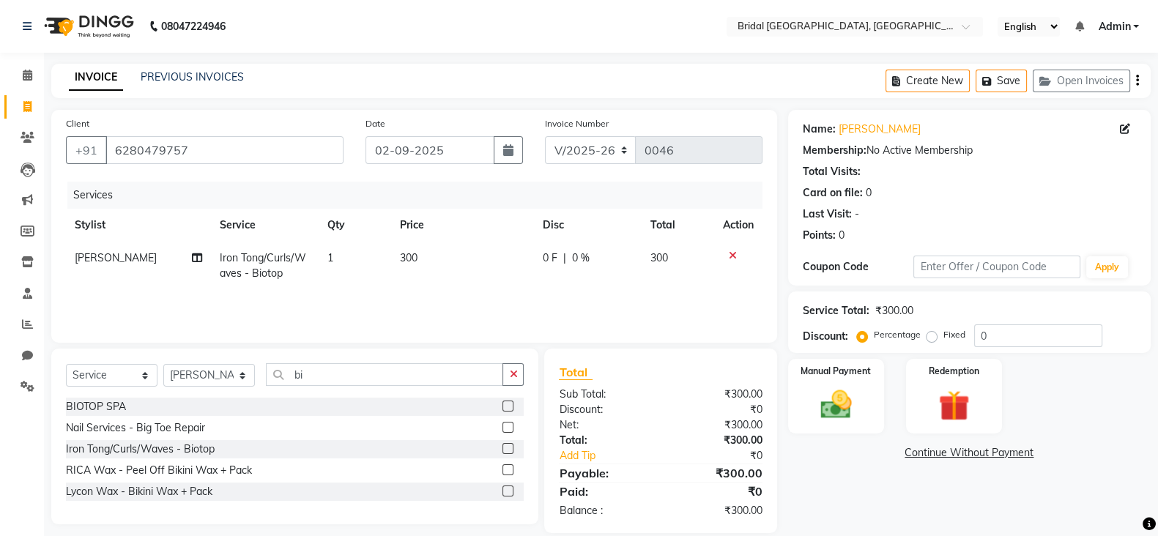
click at [240, 272] on span "Iron Tong/Curls/Waves - Biotop" at bounding box center [263, 265] width 86 height 29
select select "90148"
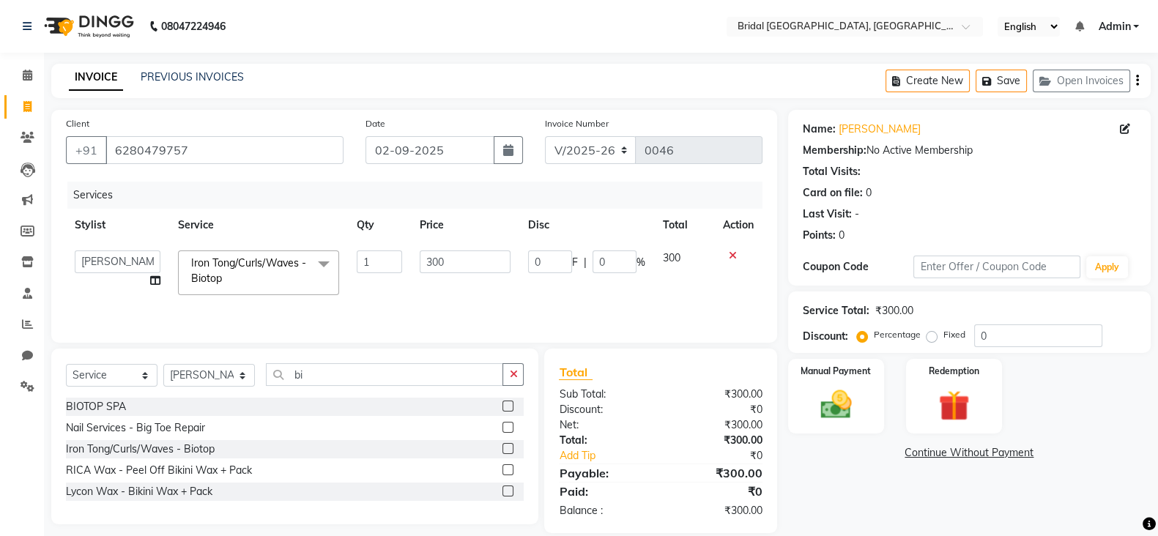
click at [240, 272] on span "Iron Tong/Curls/Waves - Biotop x" at bounding box center [252, 271] width 129 height 31
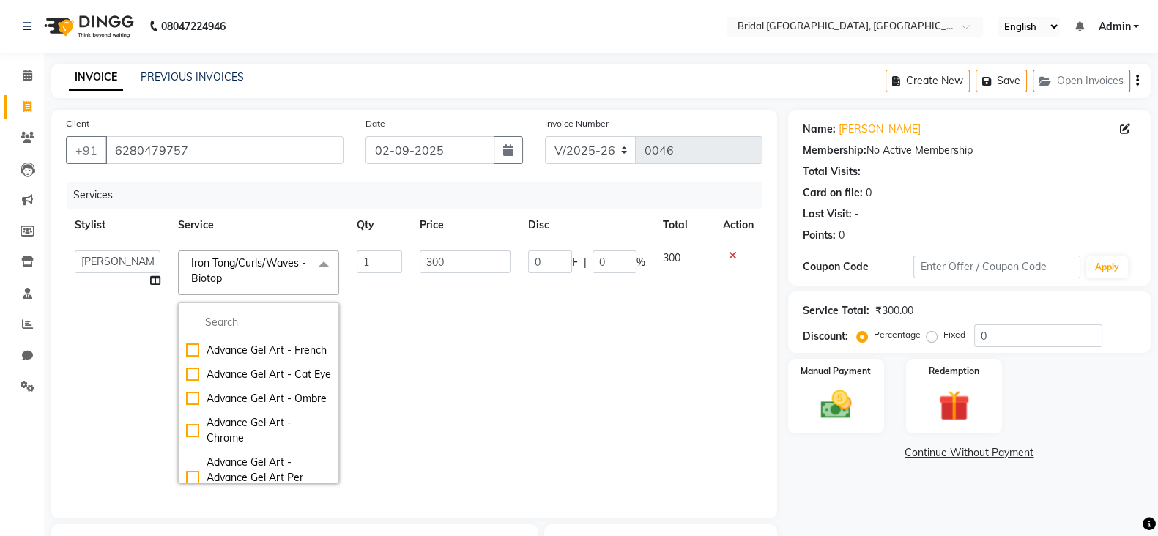
click at [316, 264] on span at bounding box center [323, 265] width 29 height 28
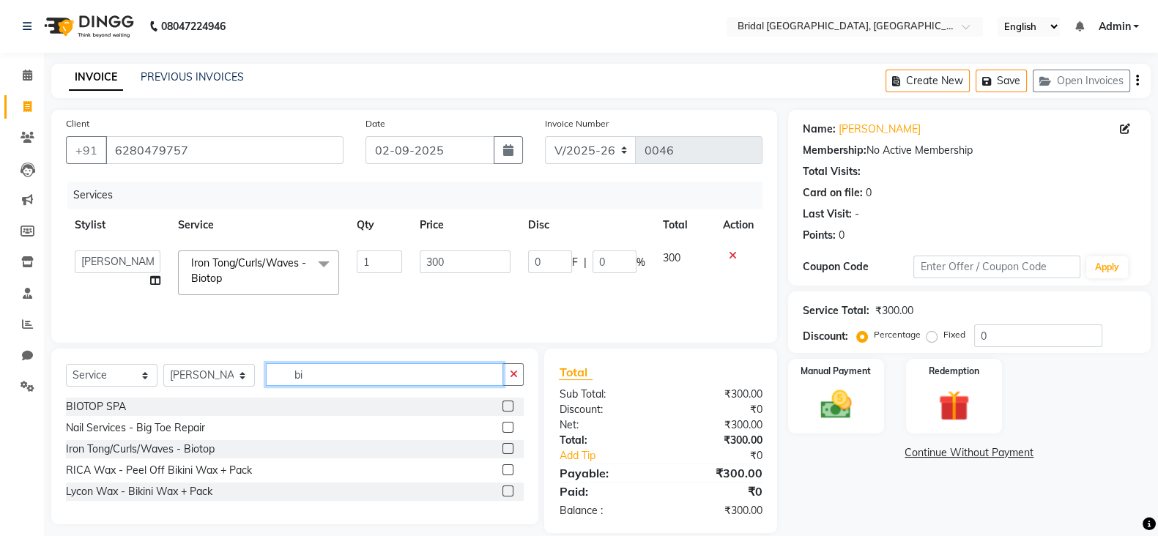
click at [319, 378] on input "bi" at bounding box center [384, 374] width 237 height 23
type input "b"
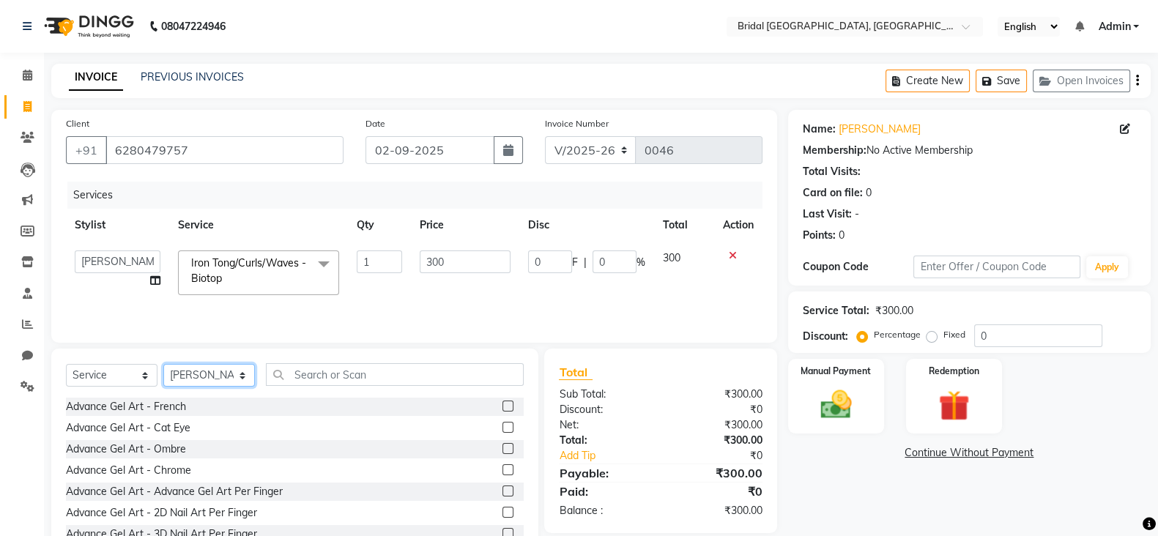
click at [227, 379] on select "Select Stylist [PERSON_NAME] Anim [PERSON_NAME] [PERSON_NAME] [PERSON_NAME] gau…" at bounding box center [209, 375] width 92 height 23
select select "90229"
click at [163, 366] on select "Select Stylist [PERSON_NAME] Anim [PERSON_NAME] [PERSON_NAME] [PERSON_NAME] gau…" at bounding box center [209, 375] width 92 height 23
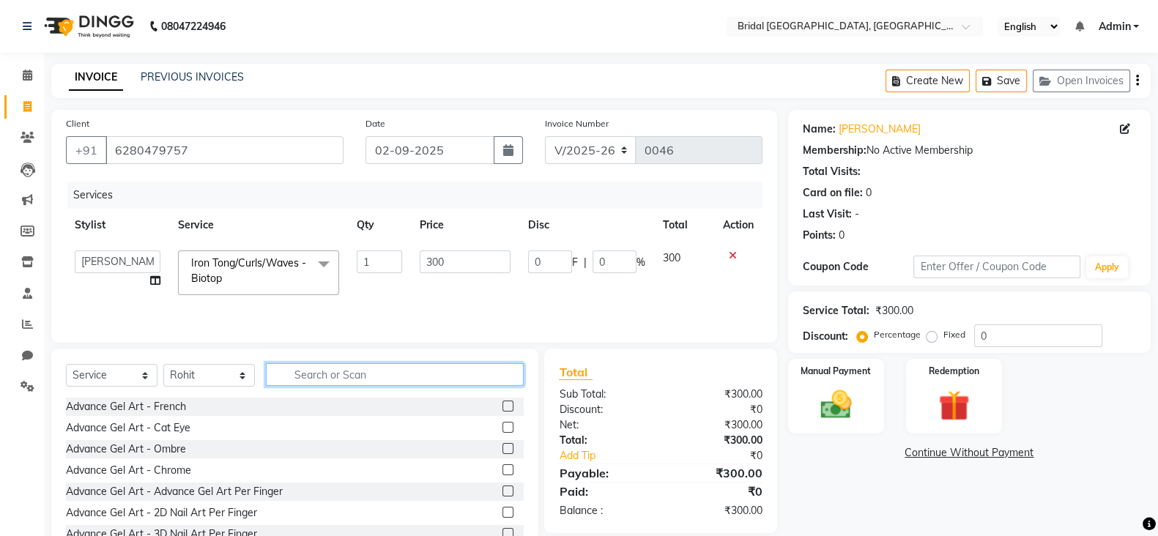
click at [330, 379] on input "text" at bounding box center [395, 374] width 258 height 23
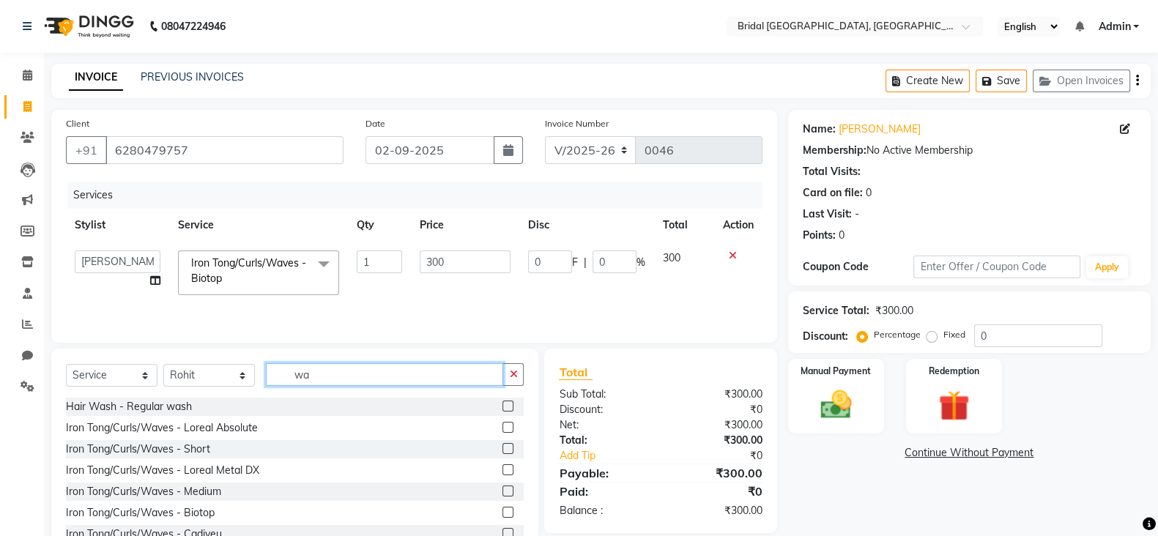
type input "w"
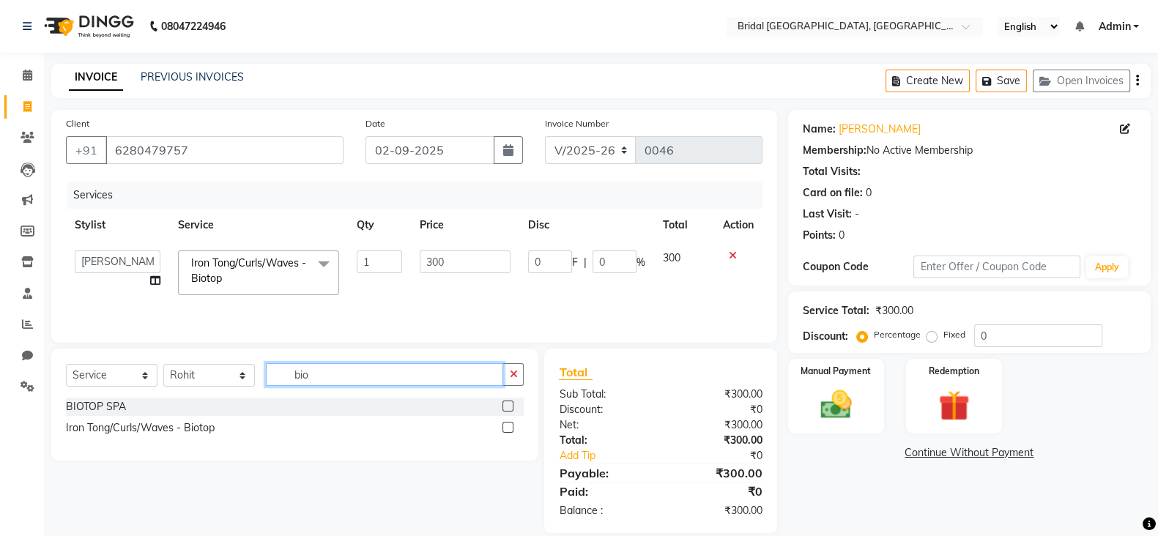
type input "bio"
click at [505, 432] on label at bounding box center [507, 427] width 11 height 11
click at [505, 432] on input "checkbox" at bounding box center [507, 428] width 10 height 10
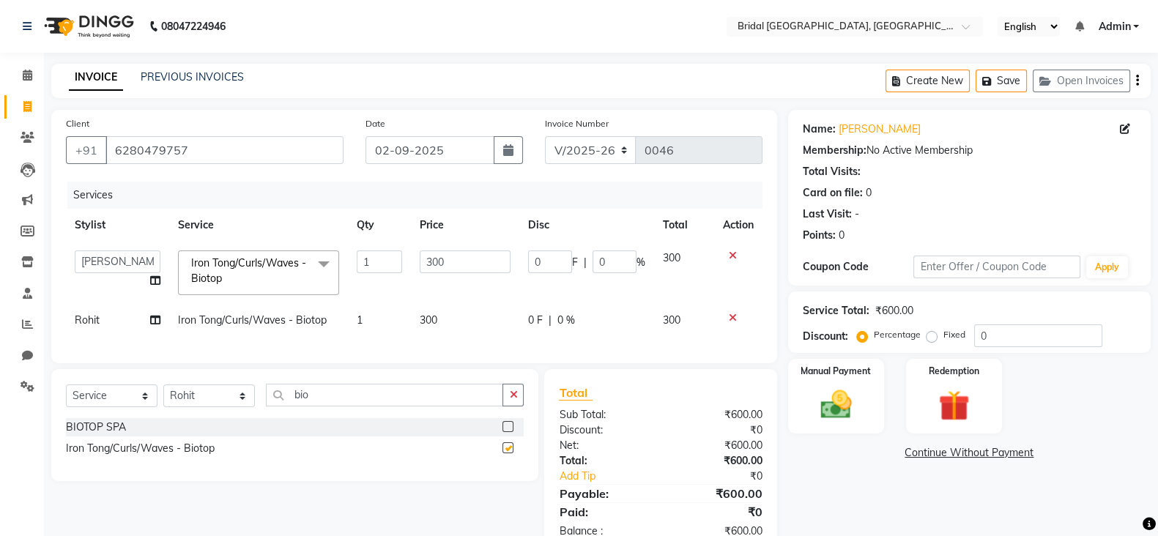
checkbox input "false"
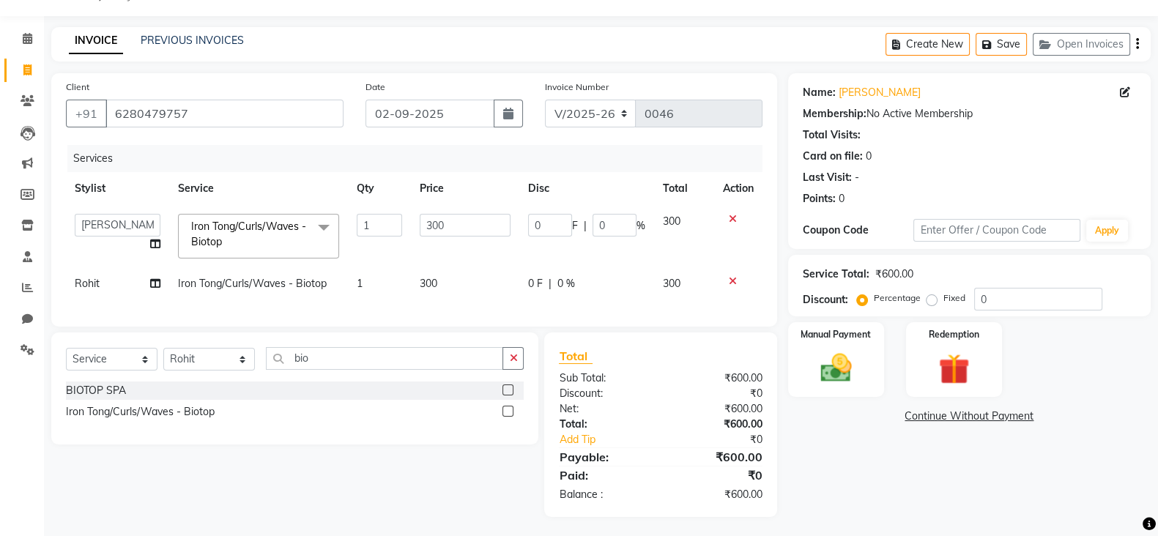
scroll to position [53, 0]
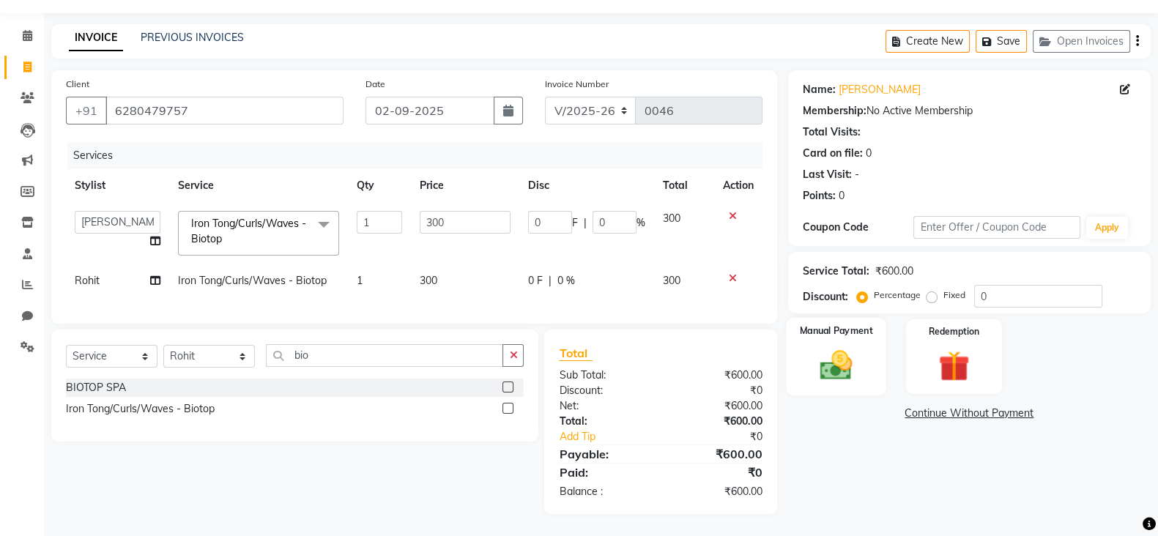
click at [863, 360] on div "Manual Payment" at bounding box center [836, 357] width 100 height 78
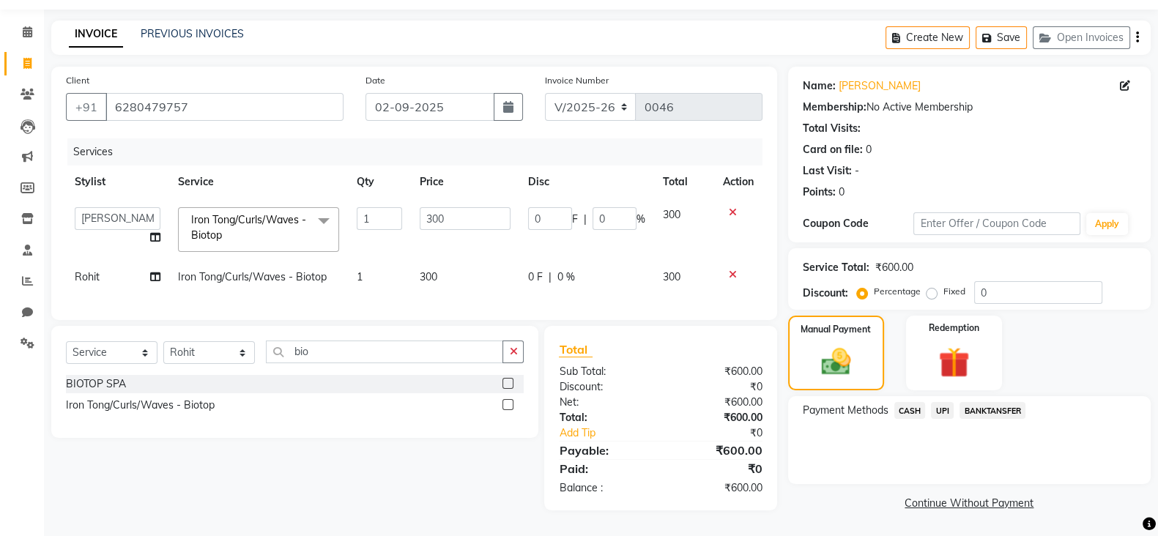
click at [912, 402] on span "CASH" at bounding box center [909, 410] width 31 height 17
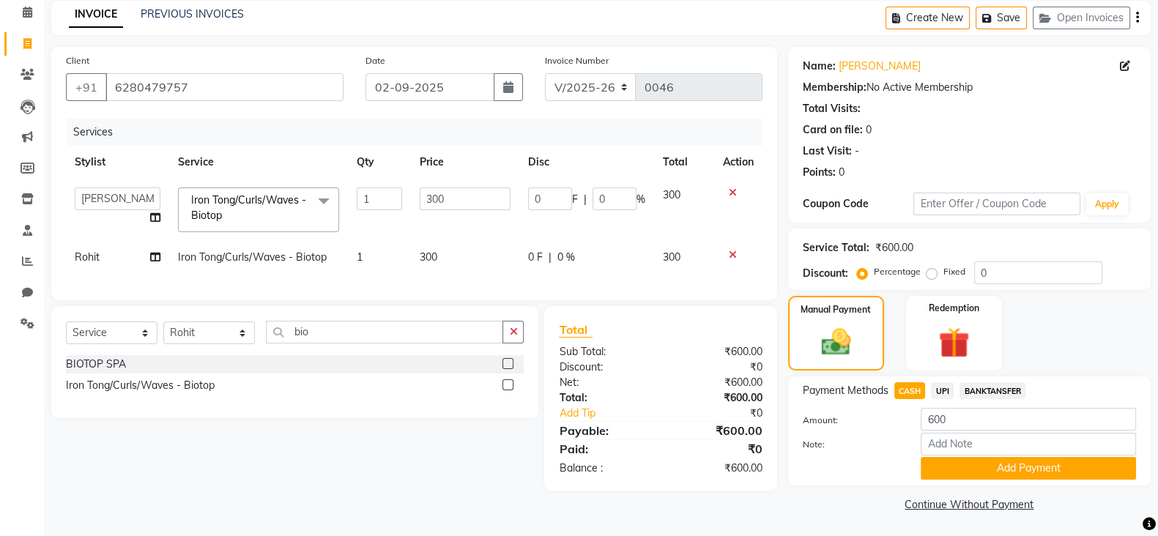
scroll to position [66, 0]
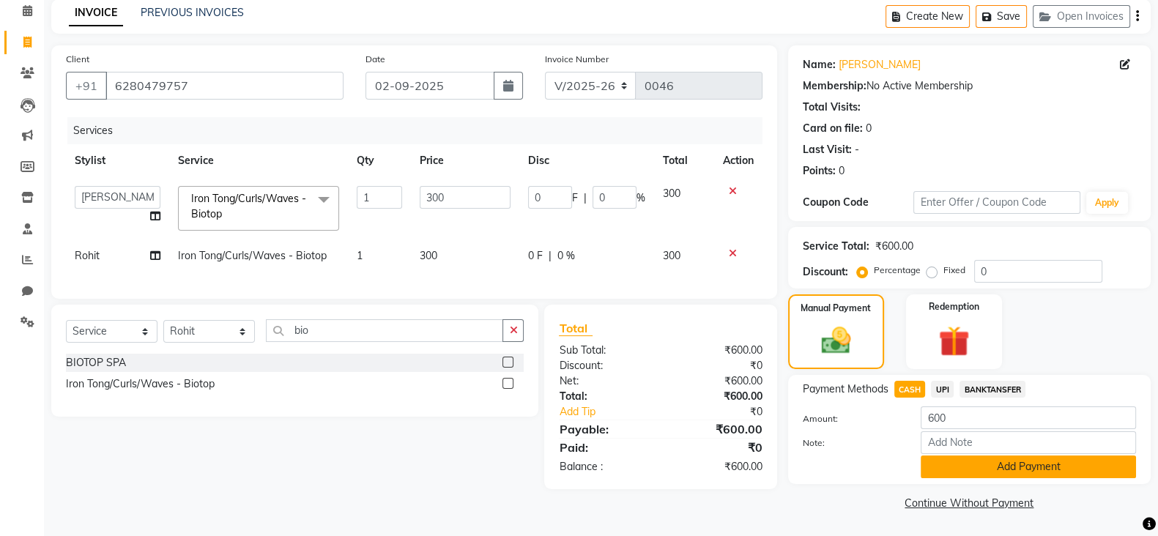
click at [1050, 461] on button "Add Payment" at bounding box center [1028, 467] width 215 height 23
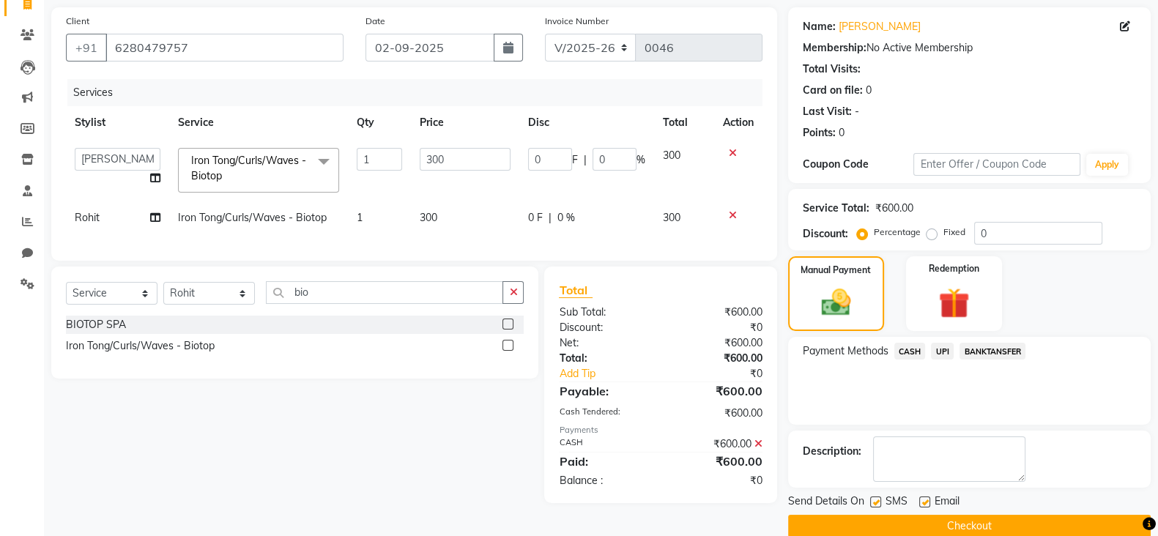
scroll to position [125, 0]
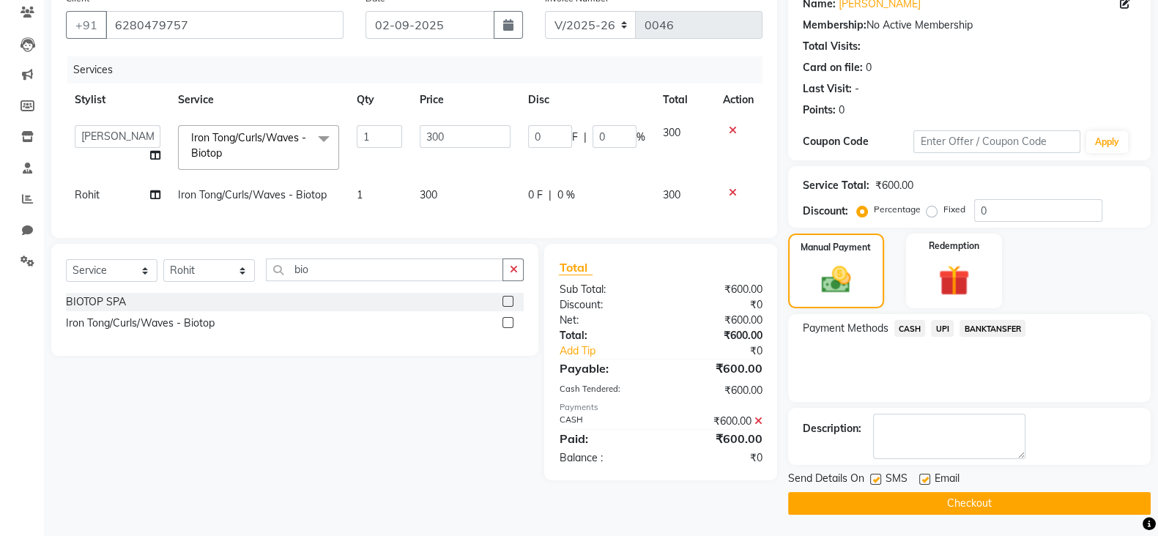
click at [925, 478] on label at bounding box center [924, 479] width 11 height 11
click at [925, 478] on input "checkbox" at bounding box center [924, 480] width 10 height 10
checkbox input "false"
click at [878, 481] on label at bounding box center [875, 479] width 11 height 11
click at [878, 481] on input "checkbox" at bounding box center [875, 480] width 10 height 10
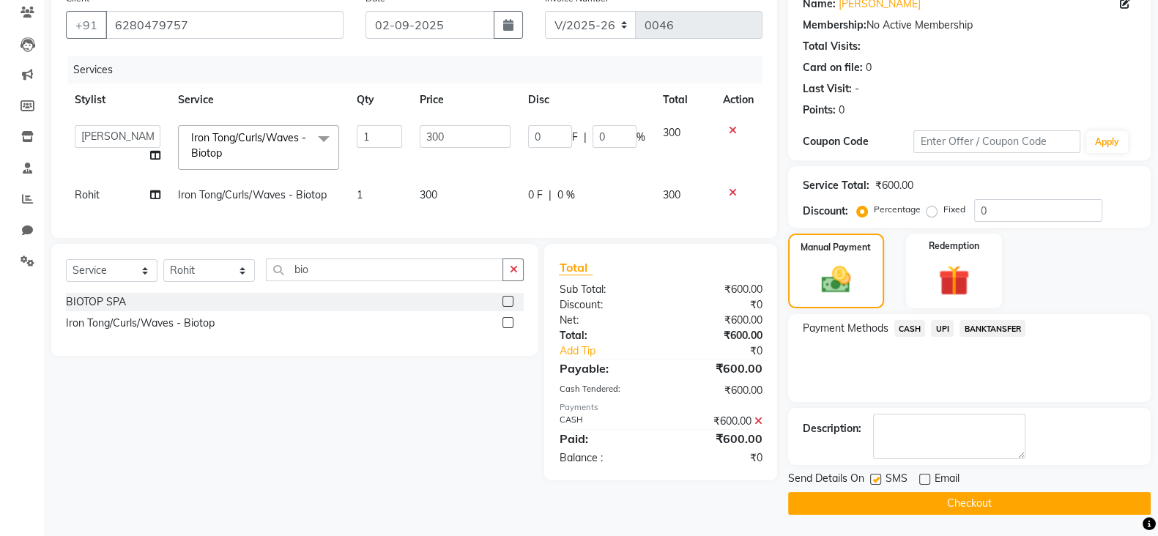
checkbox input "false"
click at [938, 506] on button "Checkout" at bounding box center [969, 503] width 363 height 23
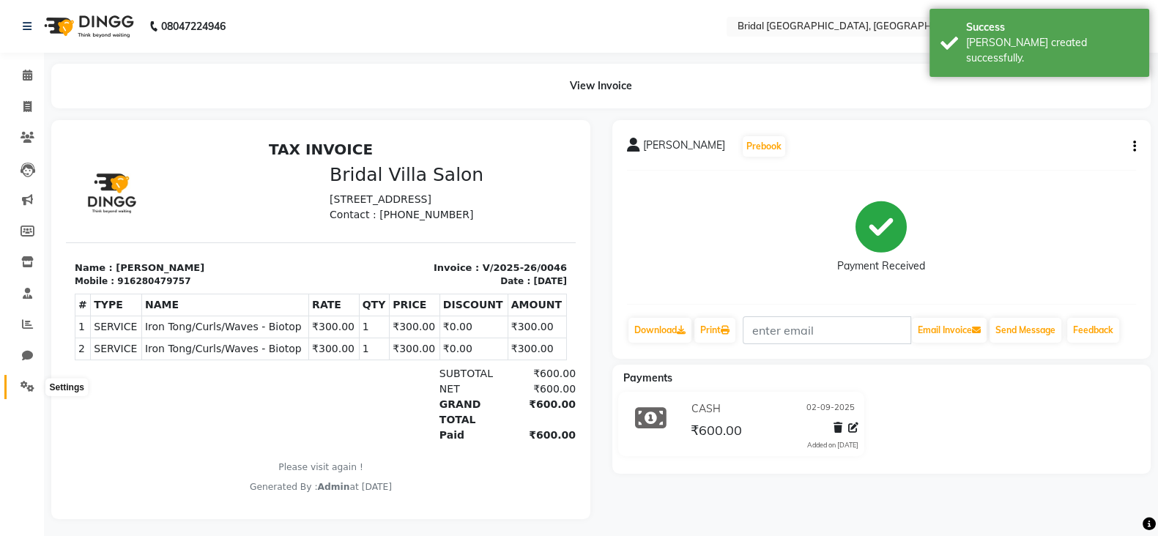
click at [32, 387] on icon at bounding box center [28, 386] width 14 height 11
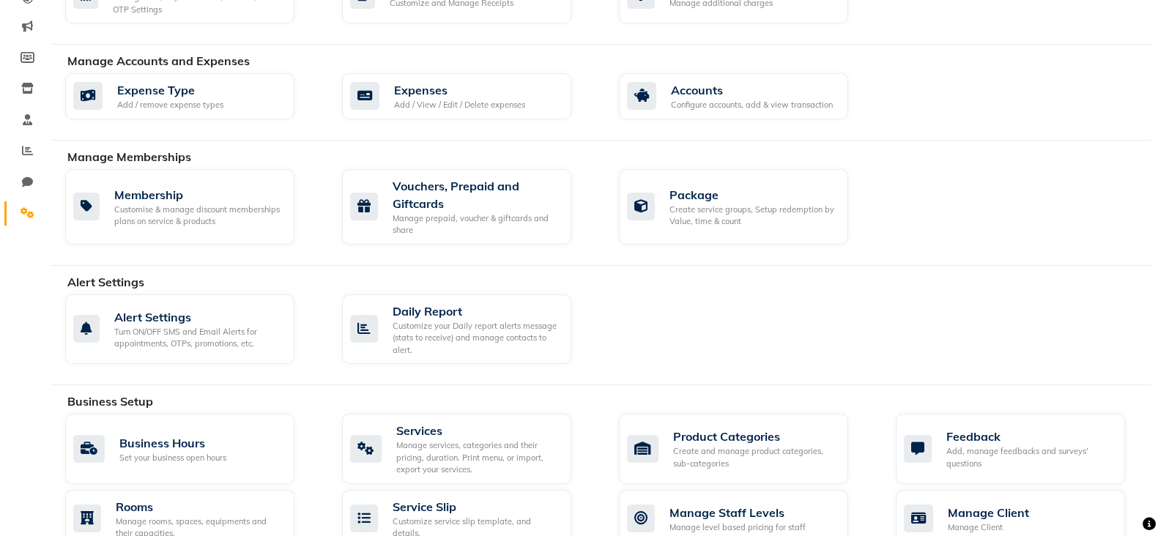
scroll to position [195, 0]
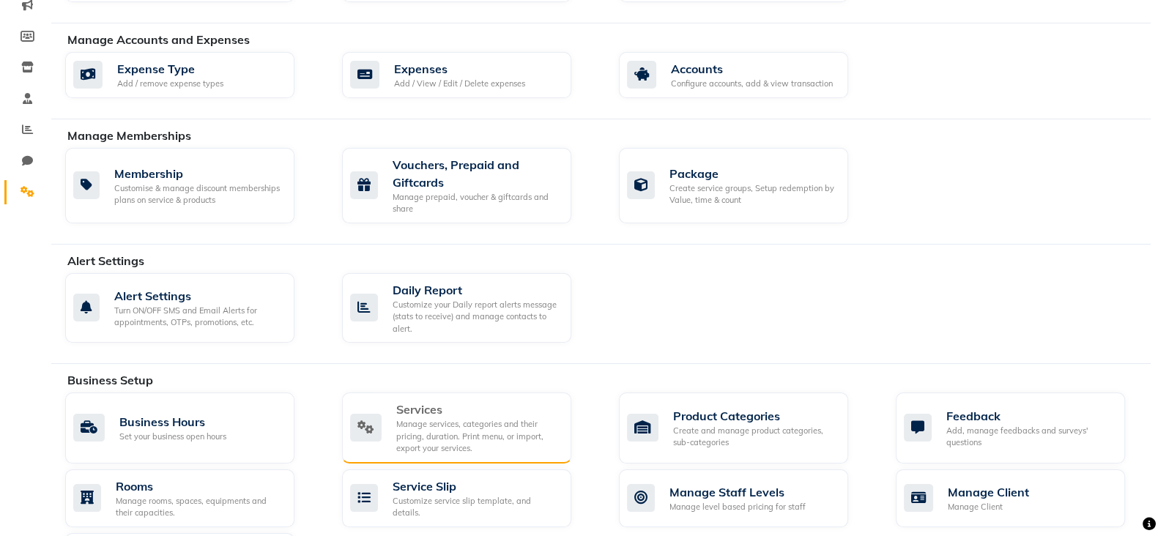
click at [479, 413] on div "Services" at bounding box center [477, 410] width 163 height 18
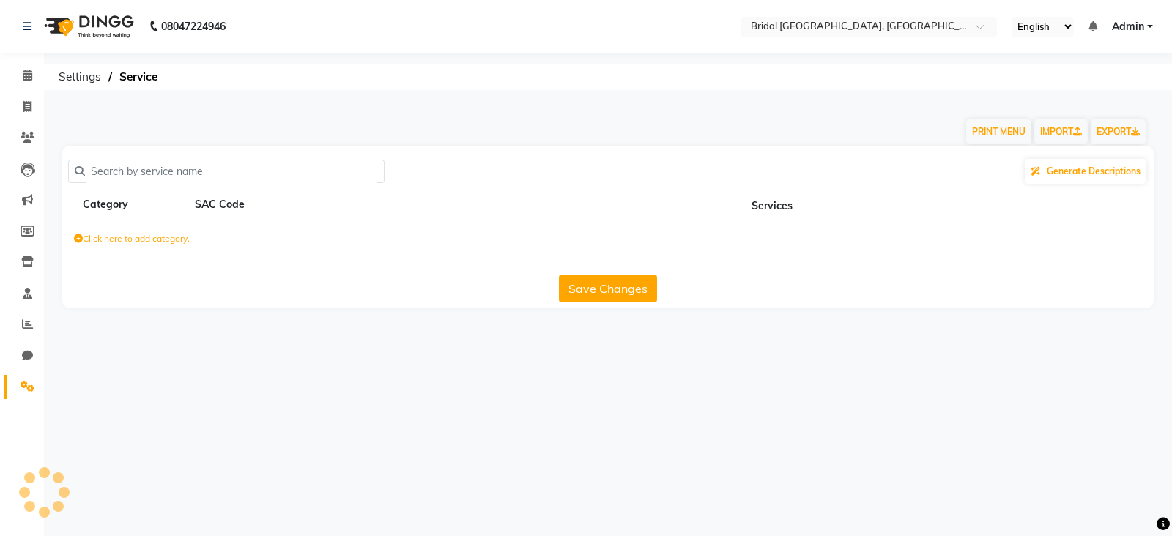
click at [479, 413] on div "08047224946 Select Location × Bridal Villa Salon, Green Avenue English ENGLISH …" at bounding box center [586, 268] width 1172 height 536
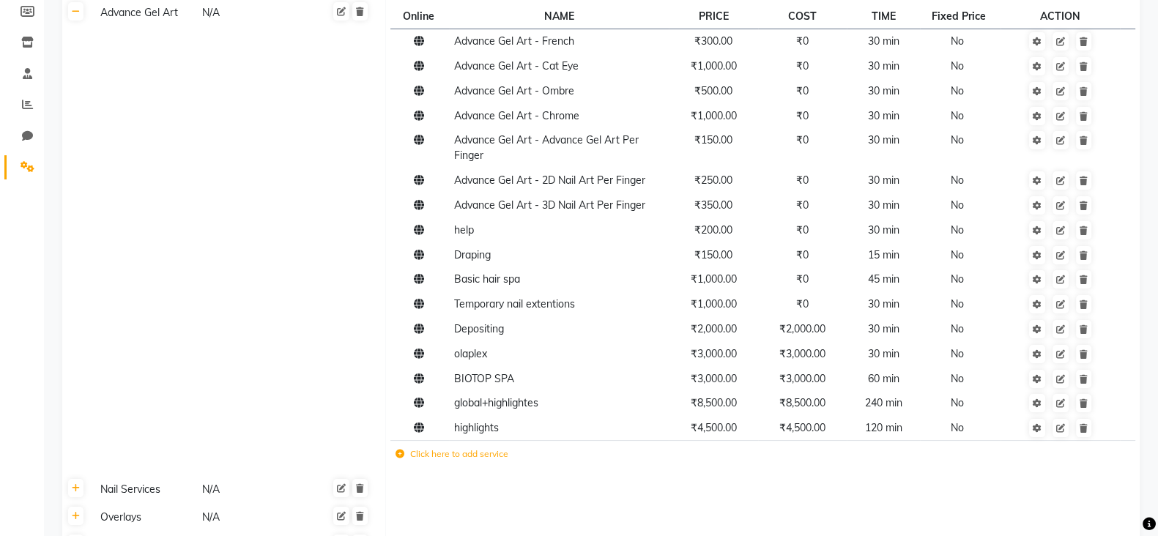
scroll to position [256, 0]
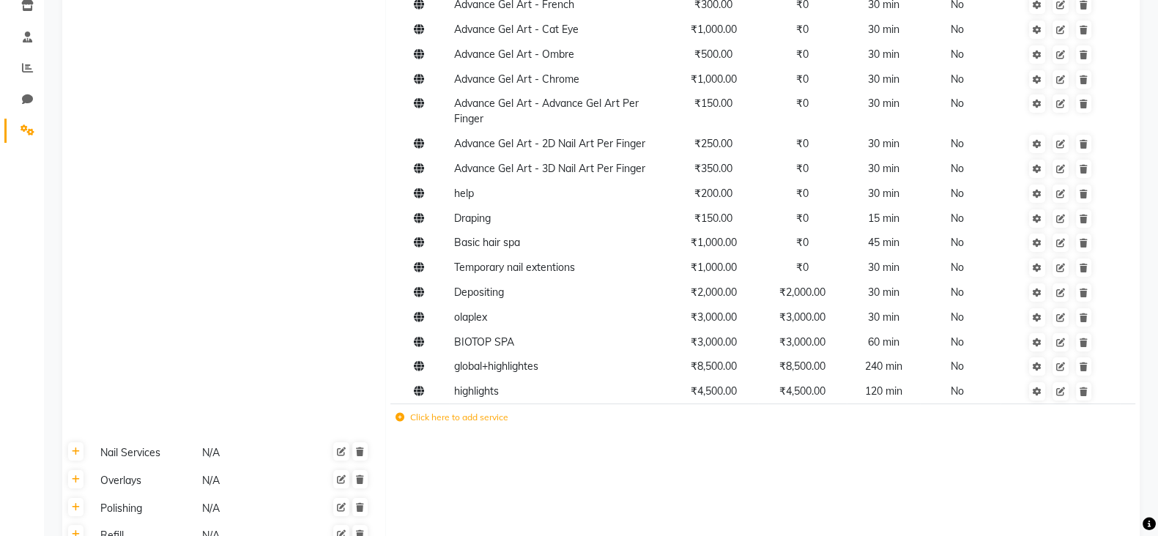
click at [478, 423] on label "Click here to add service" at bounding box center [452, 417] width 113 height 13
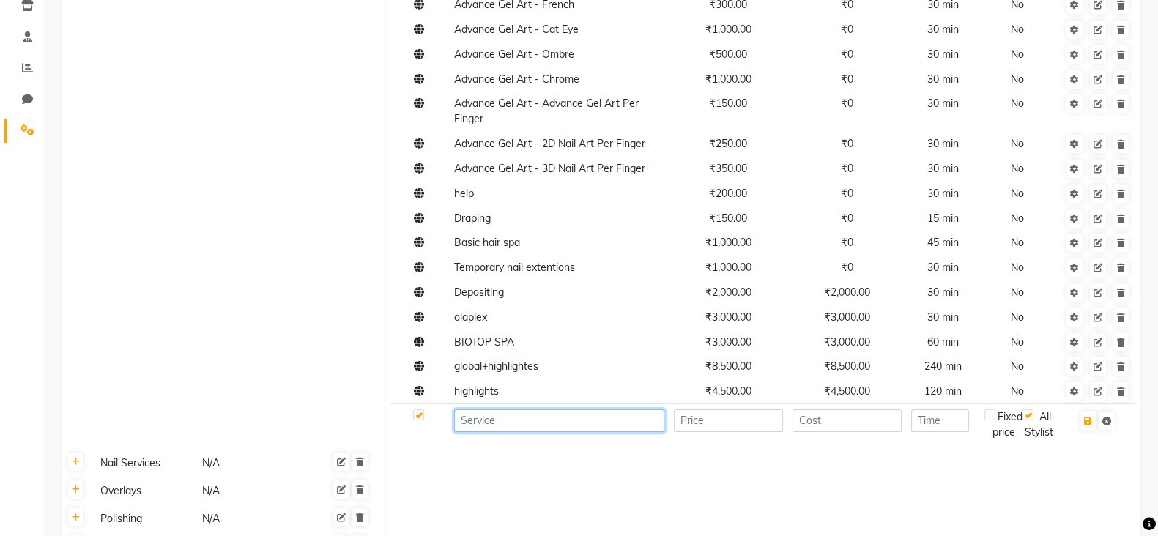
click at [486, 423] on input at bounding box center [559, 420] width 210 height 23
type input "b"
click at [516, 423] on input "Biotop" at bounding box center [559, 420] width 210 height 23
type input "Biotop wash"
click at [700, 423] on input "number" at bounding box center [729, 420] width 110 height 23
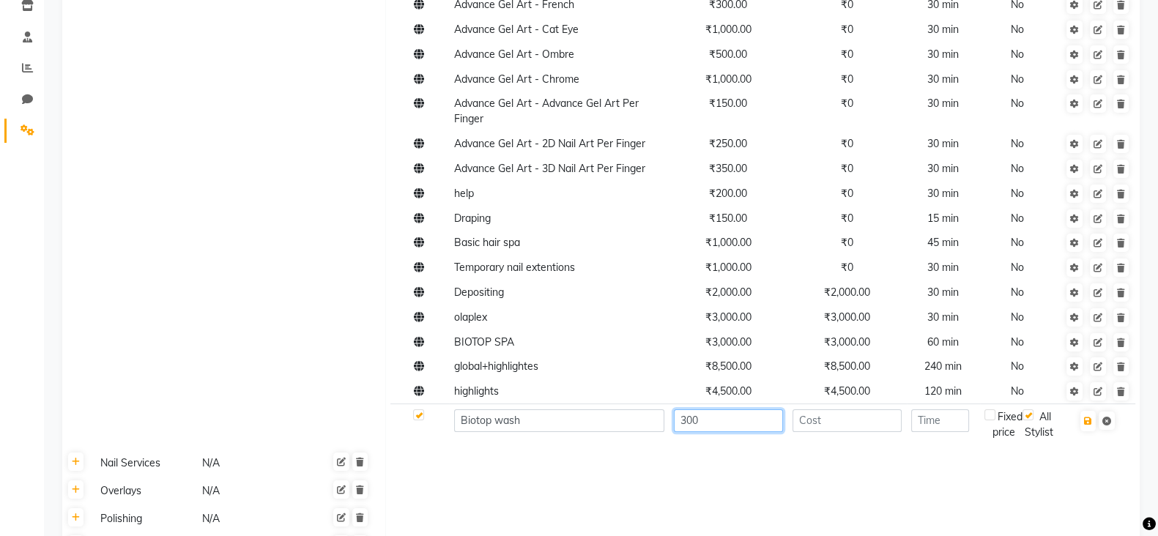
type input "300"
click at [861, 423] on input "number" at bounding box center [848, 420] width 110 height 23
type input "300"
click at [949, 424] on input "number" at bounding box center [940, 420] width 58 height 23
type input "15"
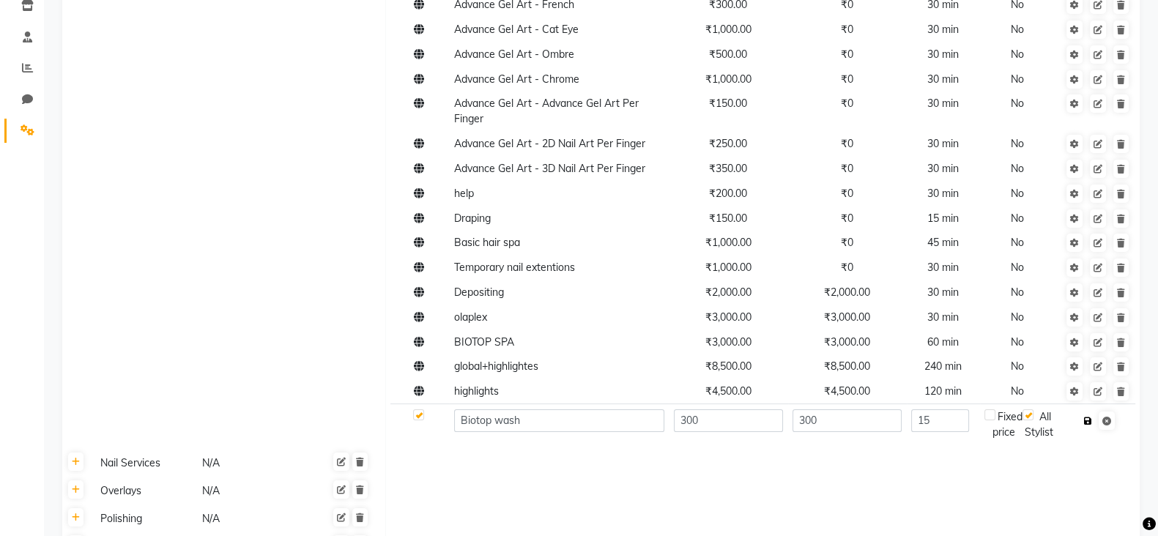
click at [1094, 423] on button "button" at bounding box center [1087, 421] width 15 height 21
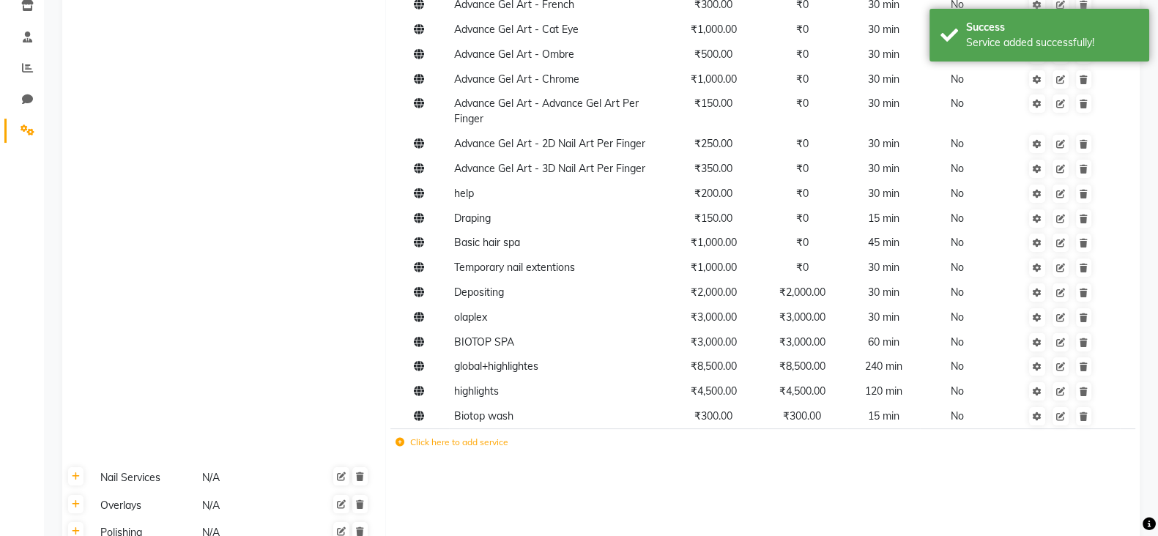
click at [399, 445] on icon at bounding box center [400, 442] width 9 height 9
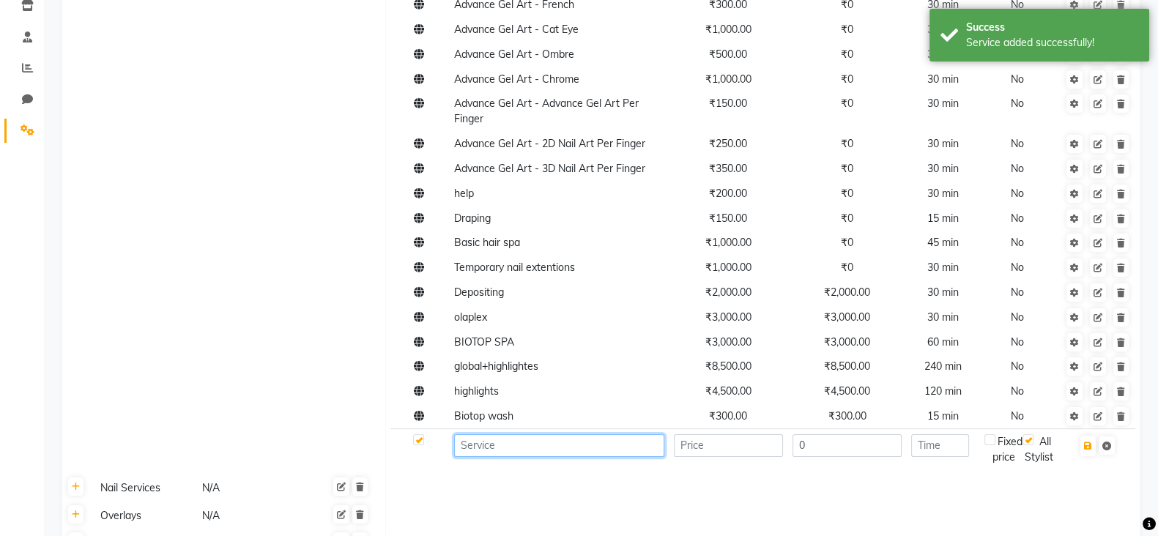
click at [525, 456] on input at bounding box center [559, 445] width 210 height 23
type input "g"
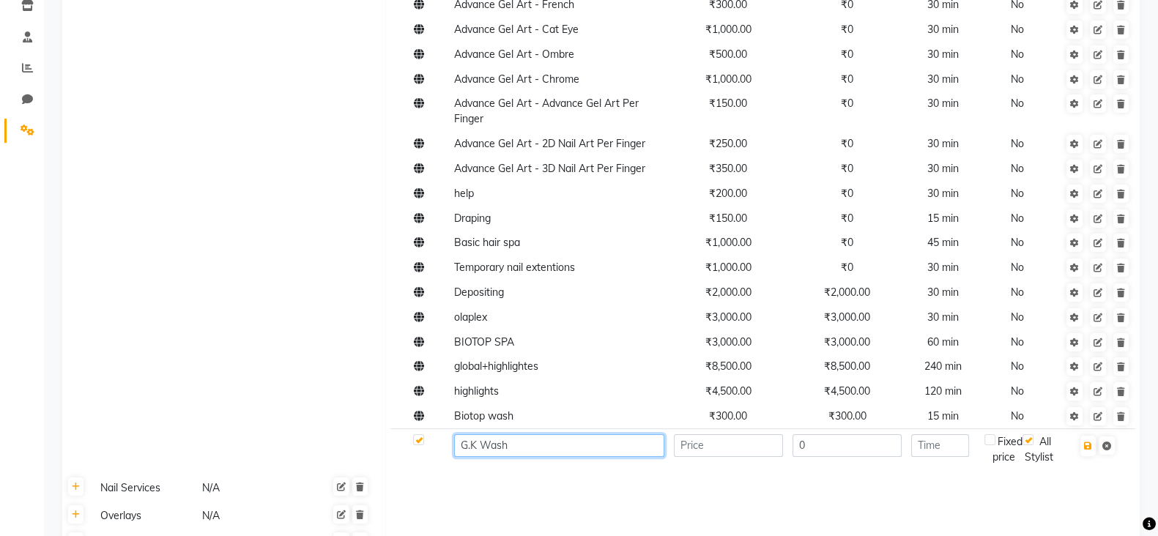
type input "G.K Wash"
click at [693, 452] on input "number" at bounding box center [729, 445] width 110 height 23
type input "250"
click at [839, 450] on input "0" at bounding box center [848, 445] width 110 height 23
type input "0"
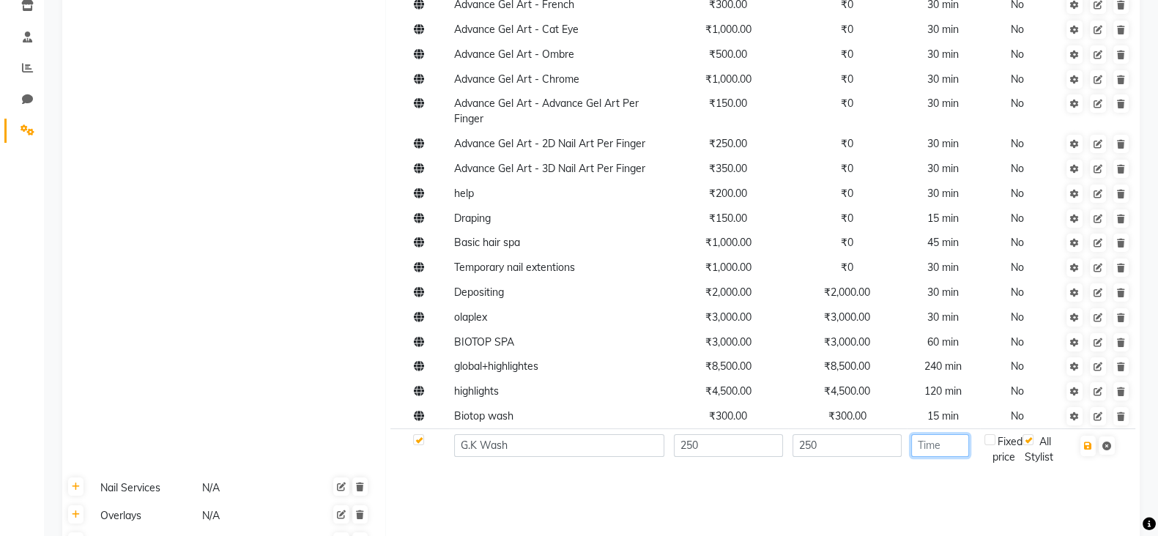
click at [949, 453] on input "number" at bounding box center [940, 445] width 58 height 23
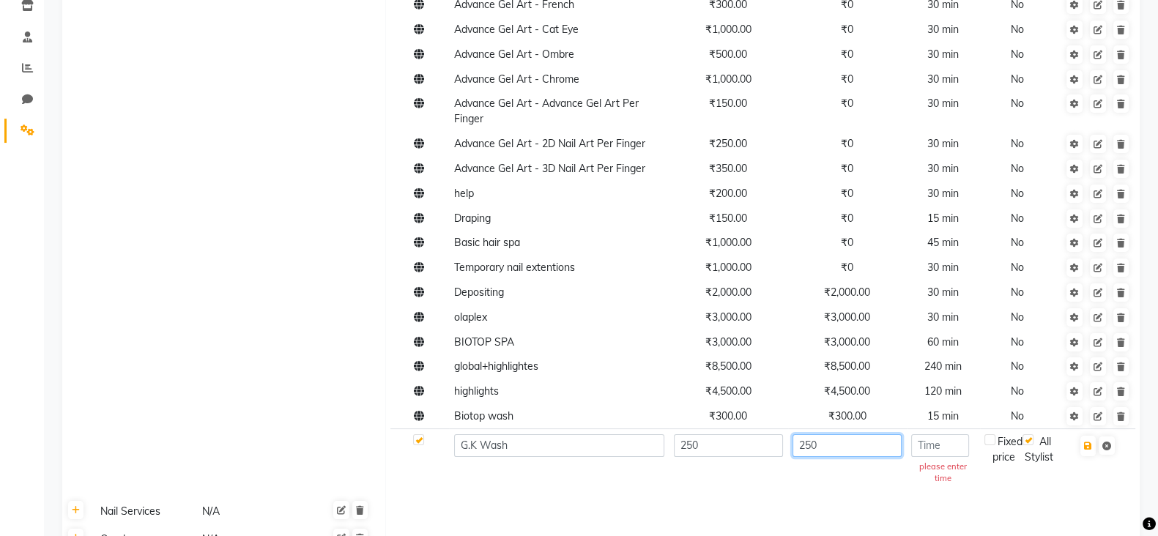
click at [867, 447] on input "250" at bounding box center [848, 445] width 110 height 23
type input "2"
type input "300"
click at [736, 450] on input "250" at bounding box center [729, 445] width 110 height 23
type input "2"
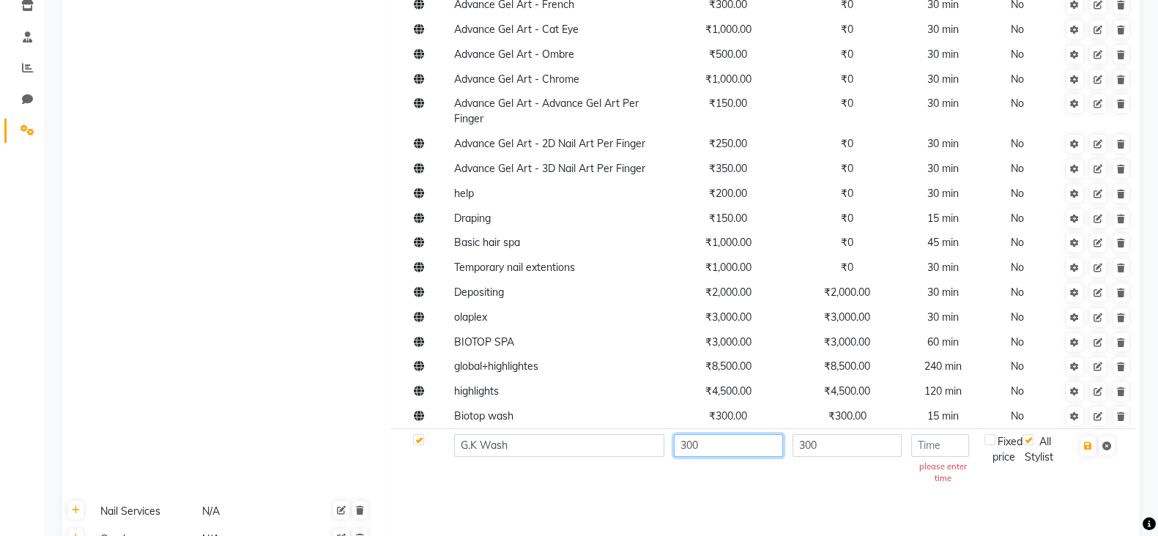
type input "300"
click at [935, 450] on input "number" at bounding box center [940, 445] width 58 height 23
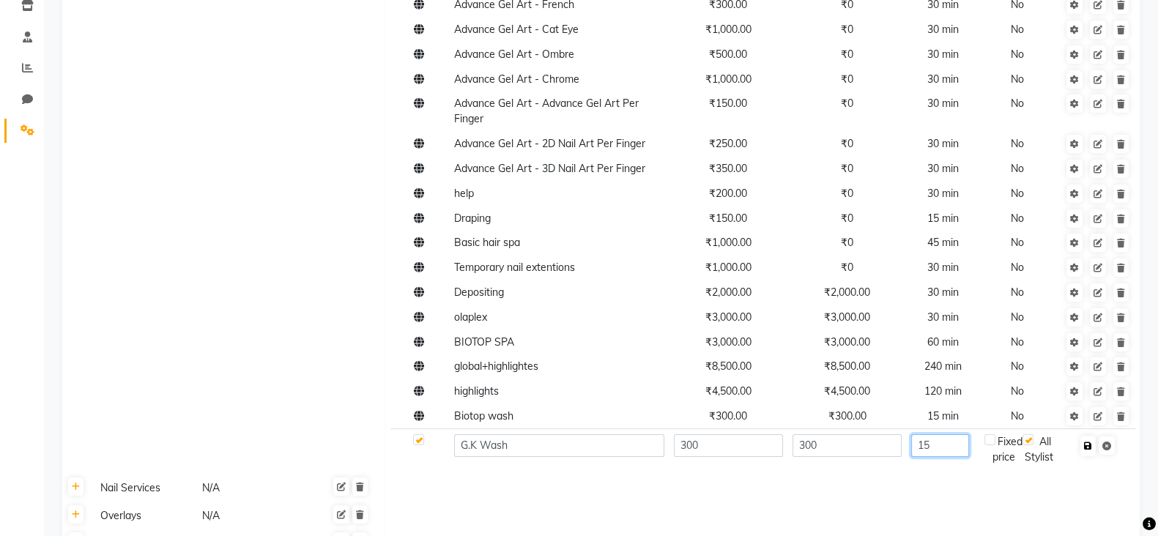
type input "15"
click at [1088, 446] on icon "button" at bounding box center [1088, 446] width 8 height 9
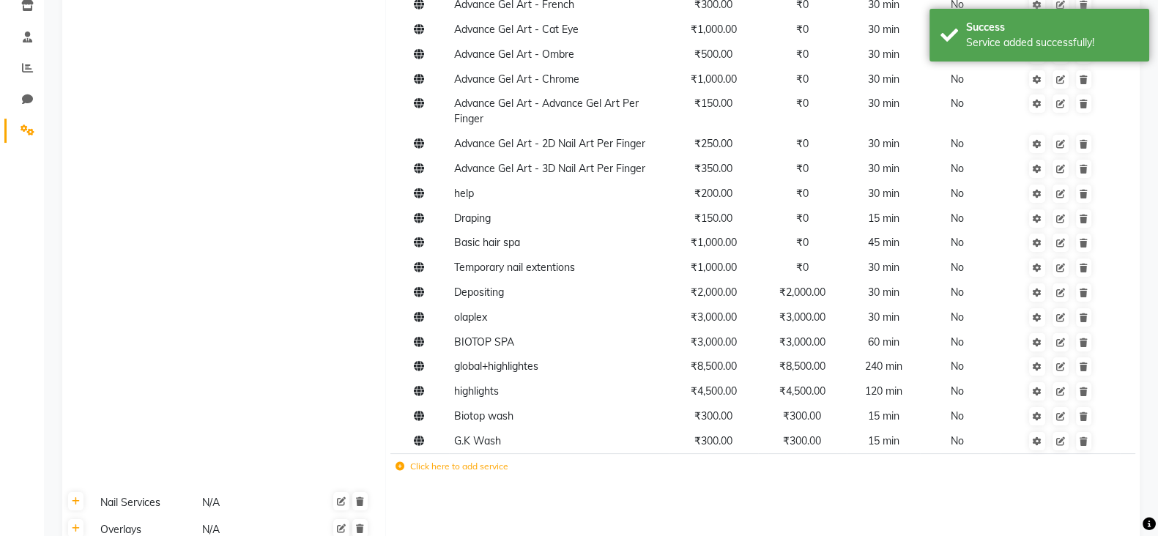
click at [399, 471] on icon at bounding box center [400, 466] width 9 height 9
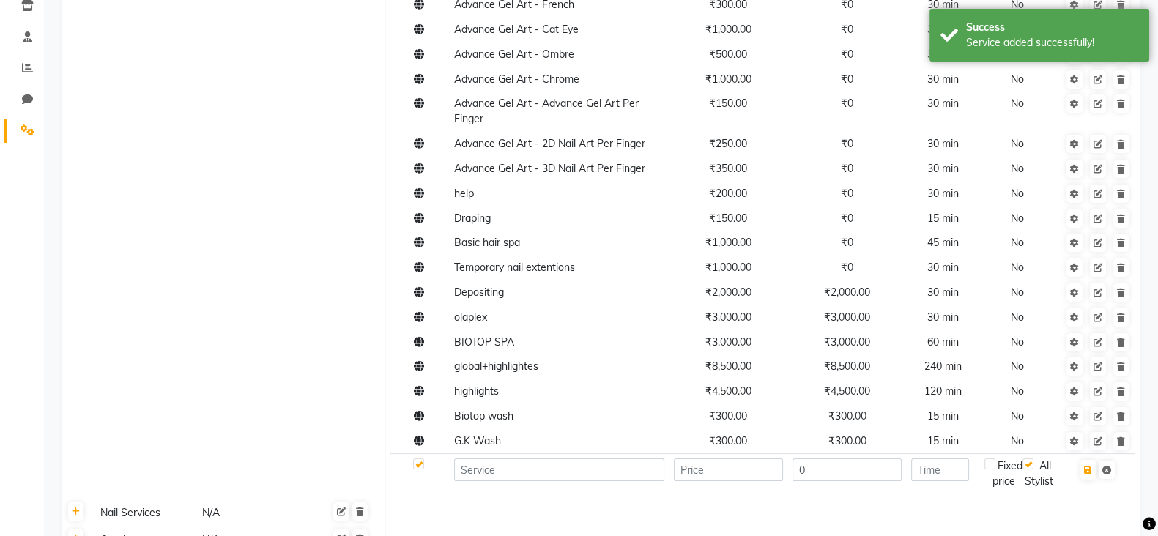
click at [399, 471] on td at bounding box center [419, 474] width 59 height 40
click at [494, 473] on input at bounding box center [559, 470] width 210 height 23
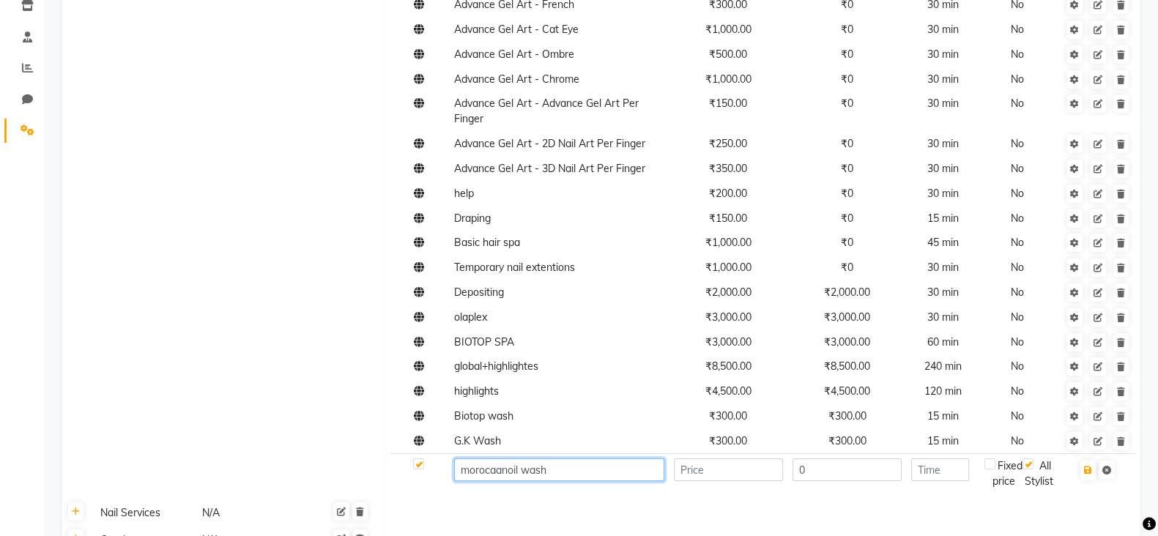
click at [465, 478] on input "morocaanoil wash" at bounding box center [559, 470] width 210 height 23
type input "Morocaanoil wash"
click at [761, 472] on input "number" at bounding box center [729, 470] width 110 height 23
type input "400"
click at [820, 472] on input "0" at bounding box center [848, 470] width 110 height 23
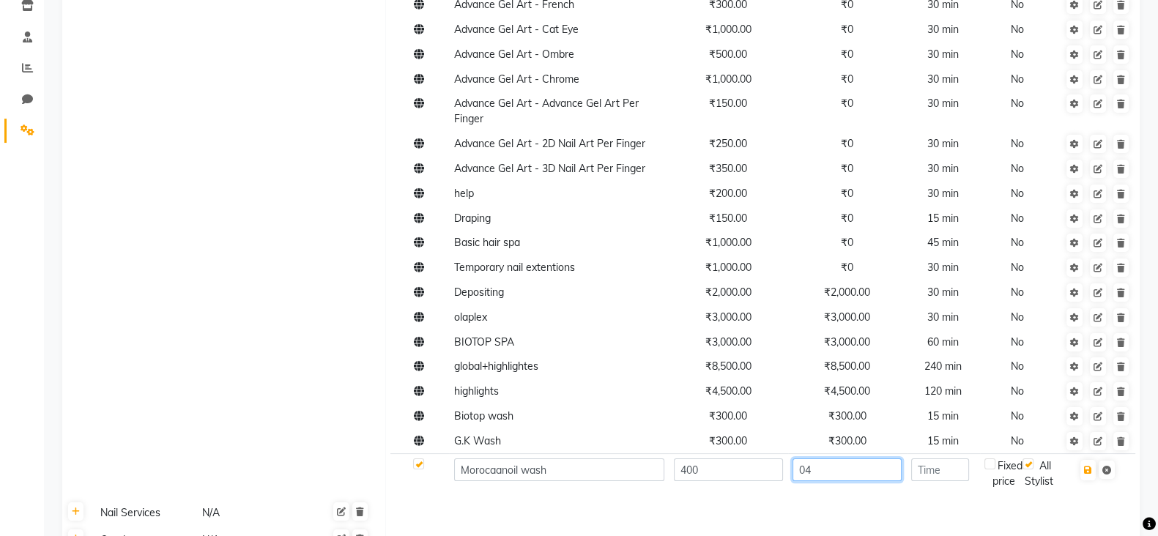
type input "0"
type input "400"
click at [1093, 475] on button "button" at bounding box center [1087, 470] width 15 height 21
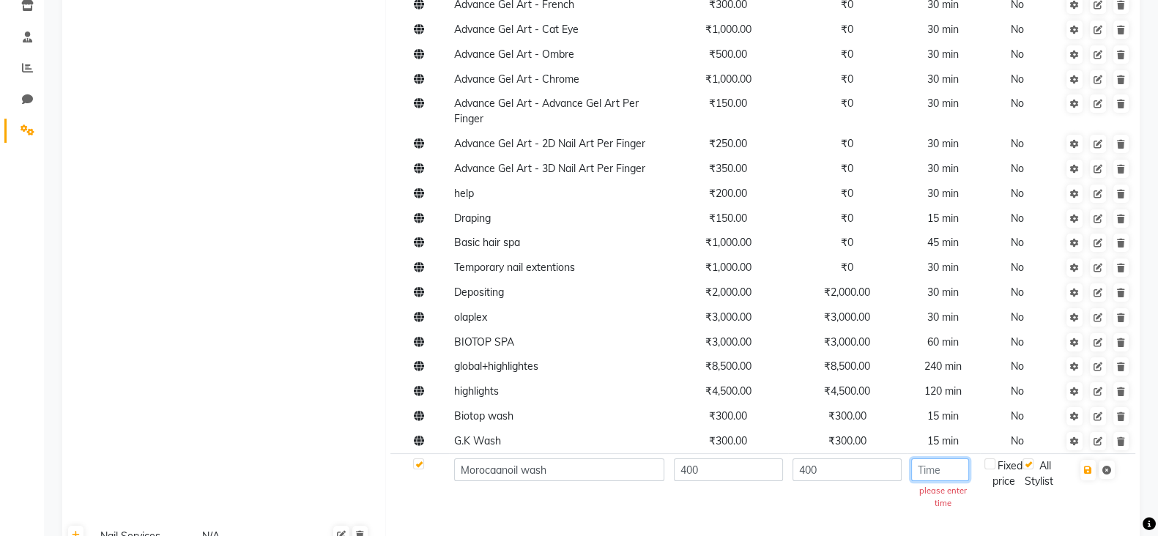
click at [953, 472] on input "number" at bounding box center [940, 470] width 58 height 23
type input "15"
click at [1088, 473] on icon "button" at bounding box center [1088, 470] width 8 height 9
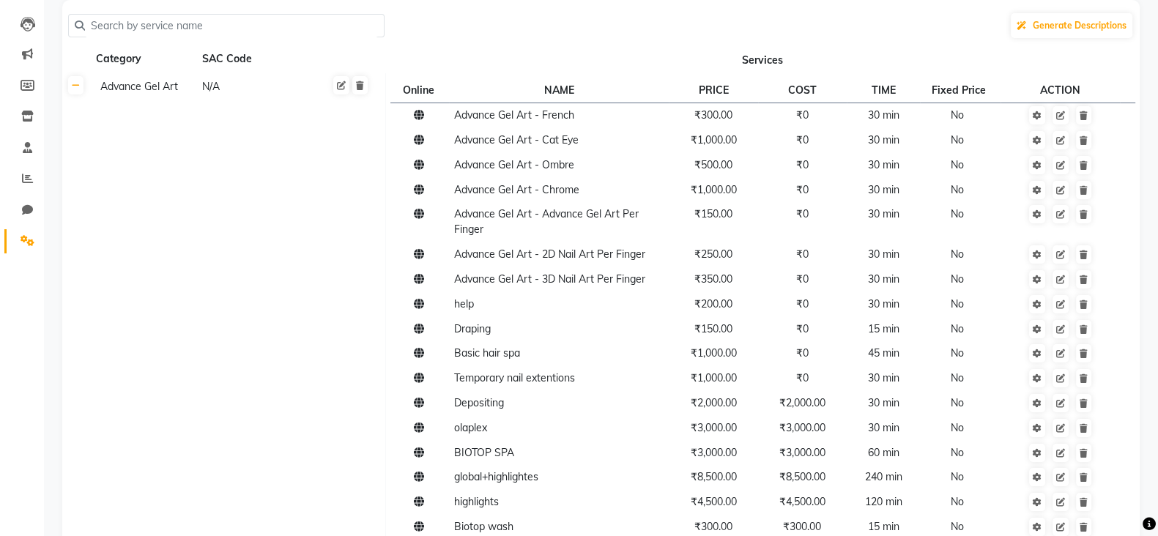
scroll to position [0, 0]
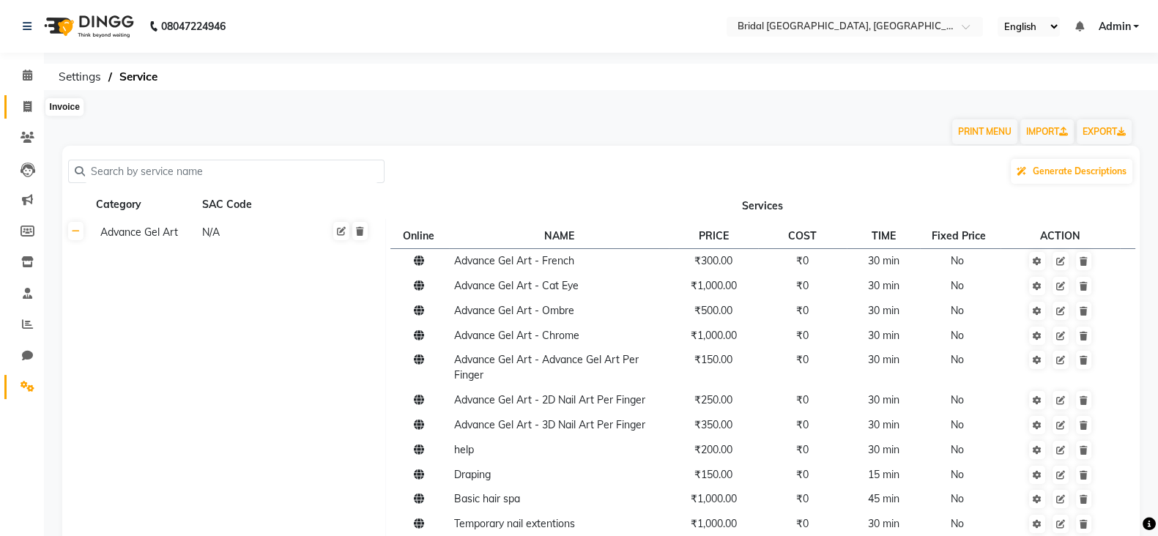
click at [28, 105] on icon at bounding box center [27, 106] width 8 height 11
select select "service"
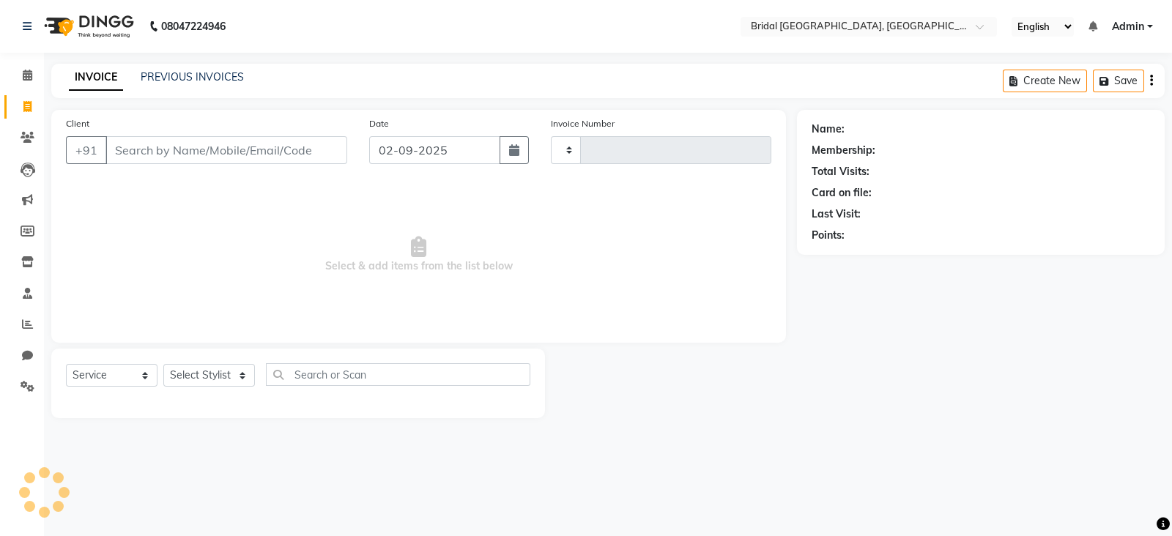
type input "0047"
select select "8752"
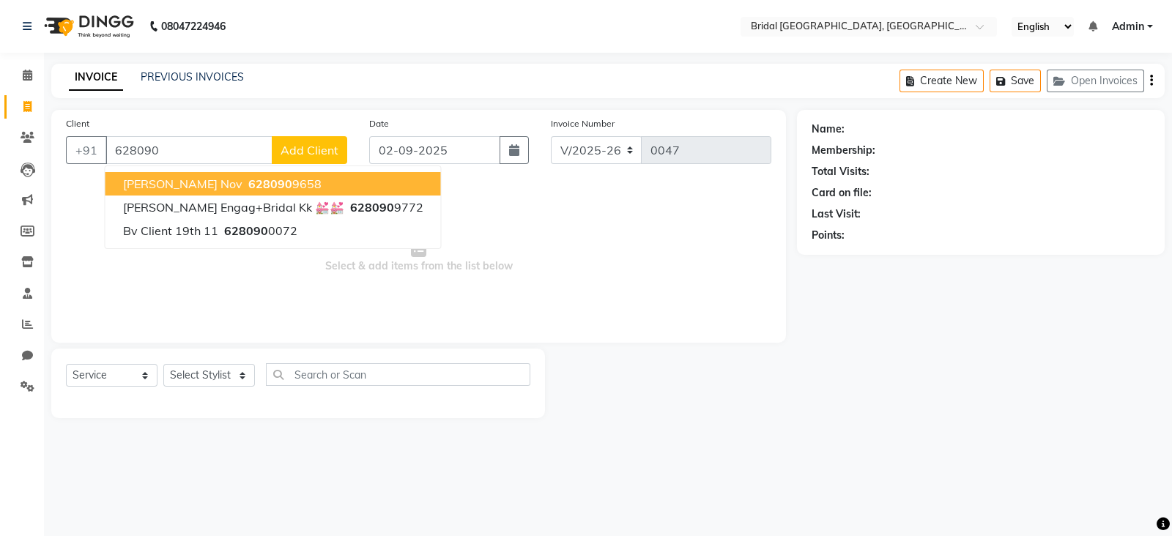
click at [217, 183] on span "Maahi Dhillon Nov" at bounding box center [182, 184] width 119 height 15
type input "6280909658"
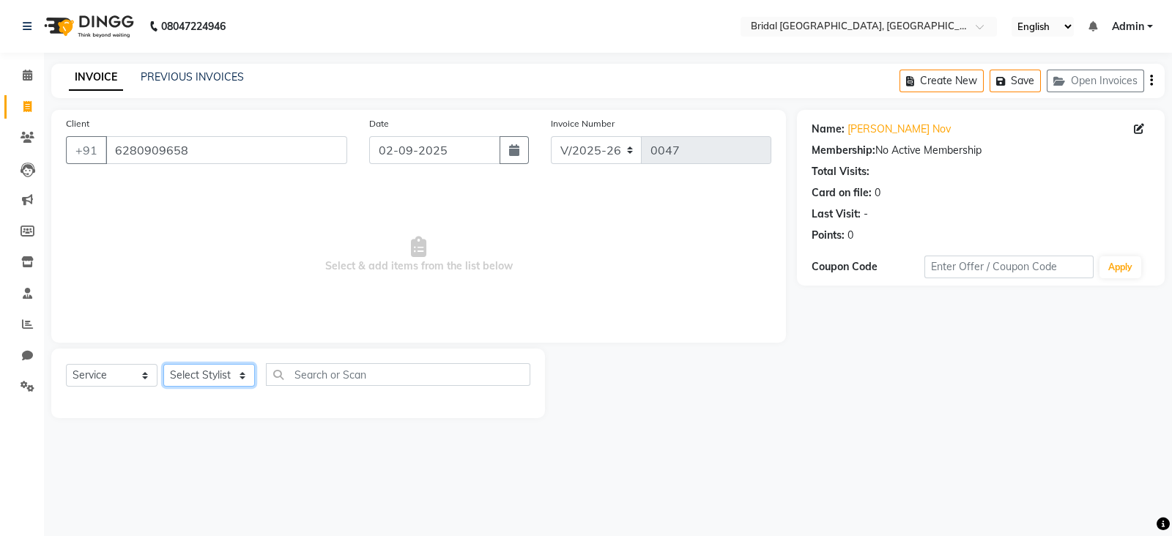
click at [209, 371] on select "Select Stylist [PERSON_NAME] Anim [PERSON_NAME] [PERSON_NAME] [PERSON_NAME] gau…" at bounding box center [209, 375] width 92 height 23
select select "90155"
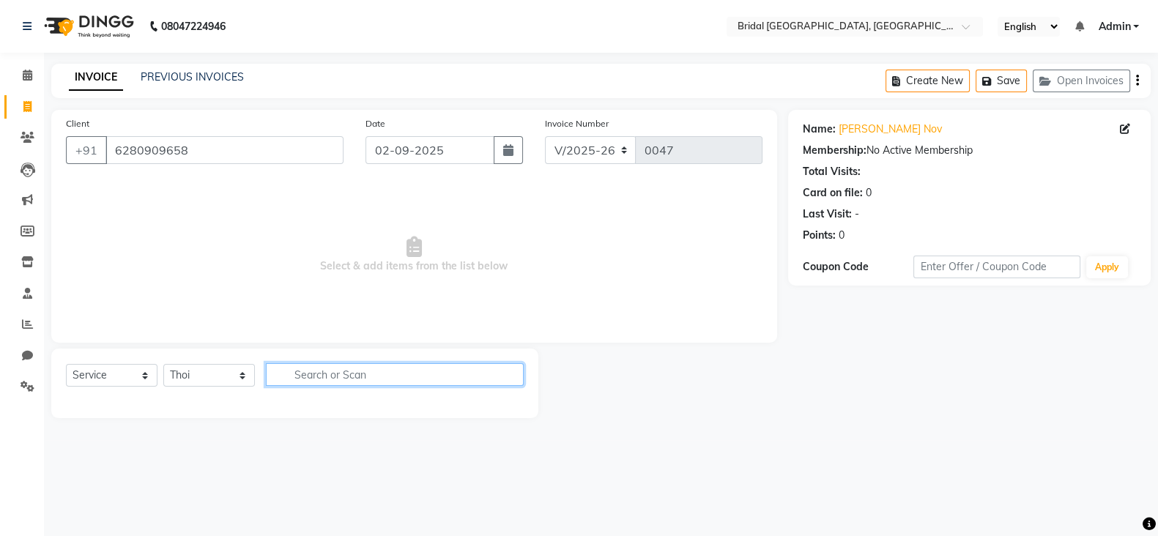
click at [354, 378] on input "text" at bounding box center [395, 374] width 258 height 23
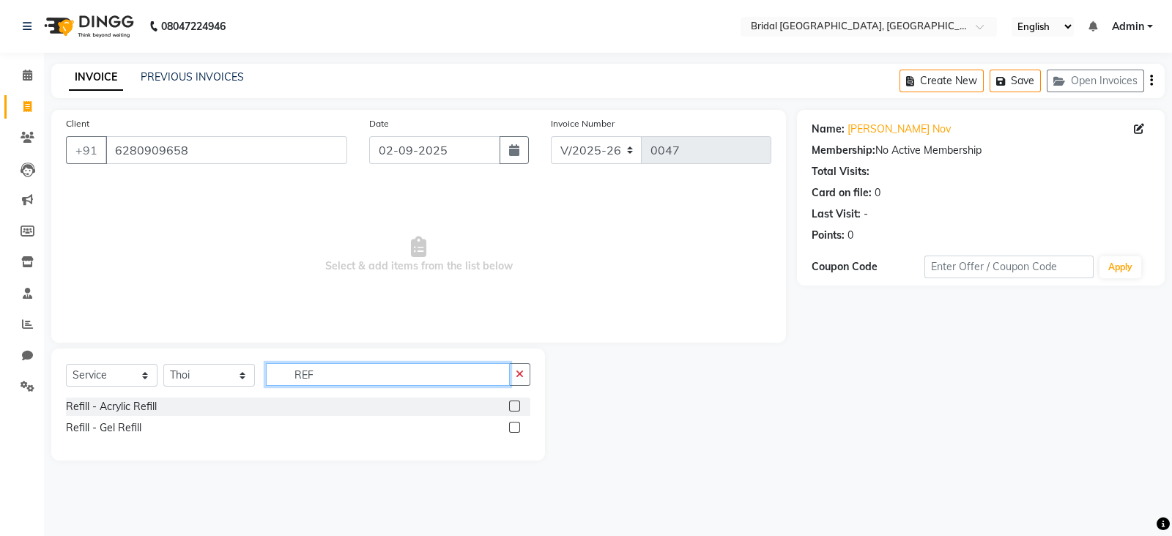
type input "REF"
click at [512, 429] on label at bounding box center [514, 427] width 11 height 11
click at [512, 429] on input "checkbox" at bounding box center [514, 428] width 10 height 10
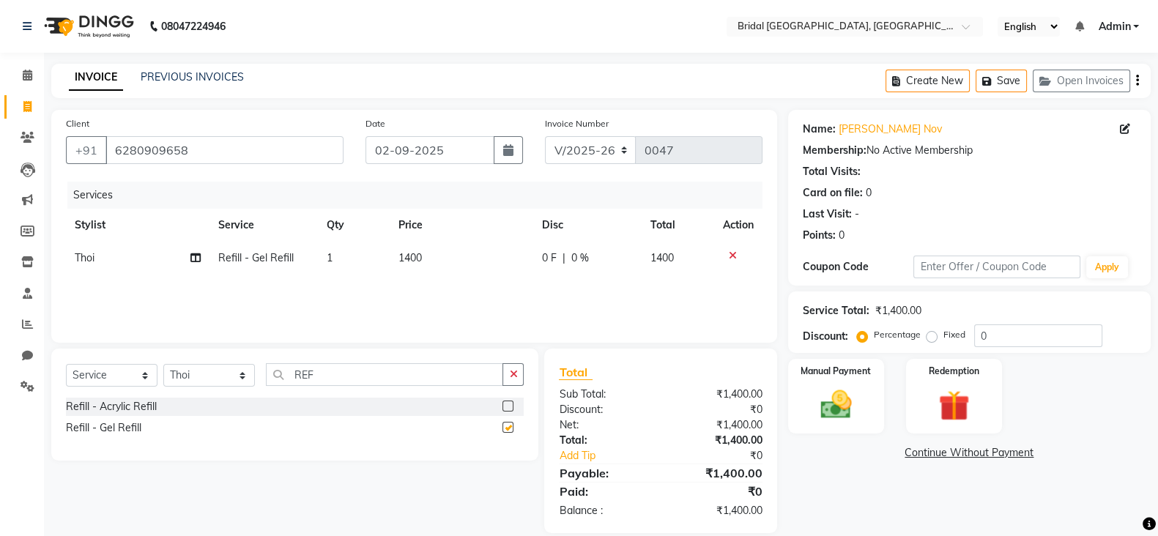
checkbox input "false"
click at [365, 375] on input "REF" at bounding box center [384, 374] width 237 height 23
type input "R"
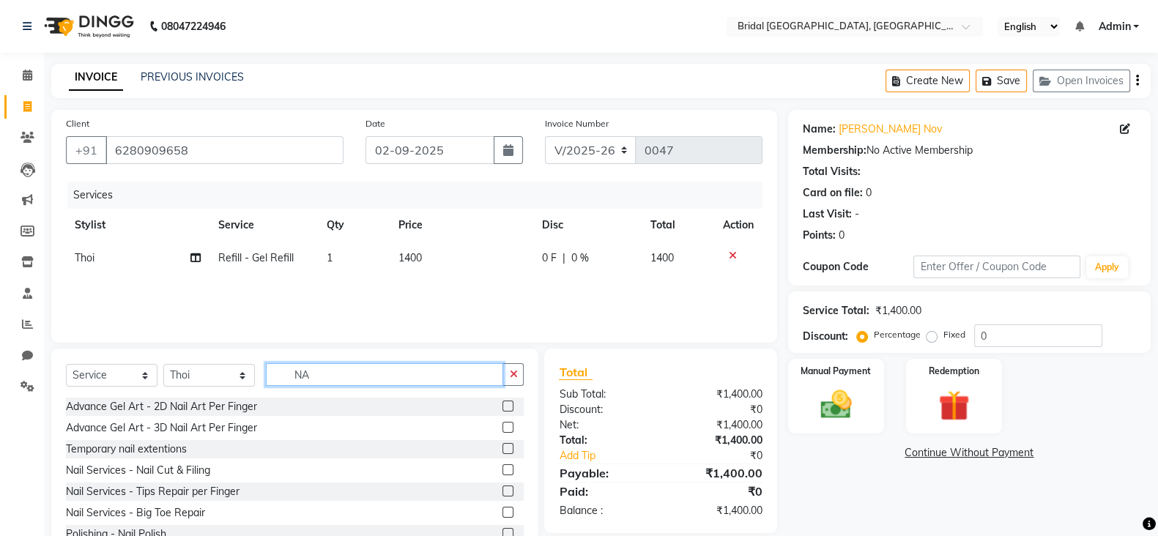
type input "N"
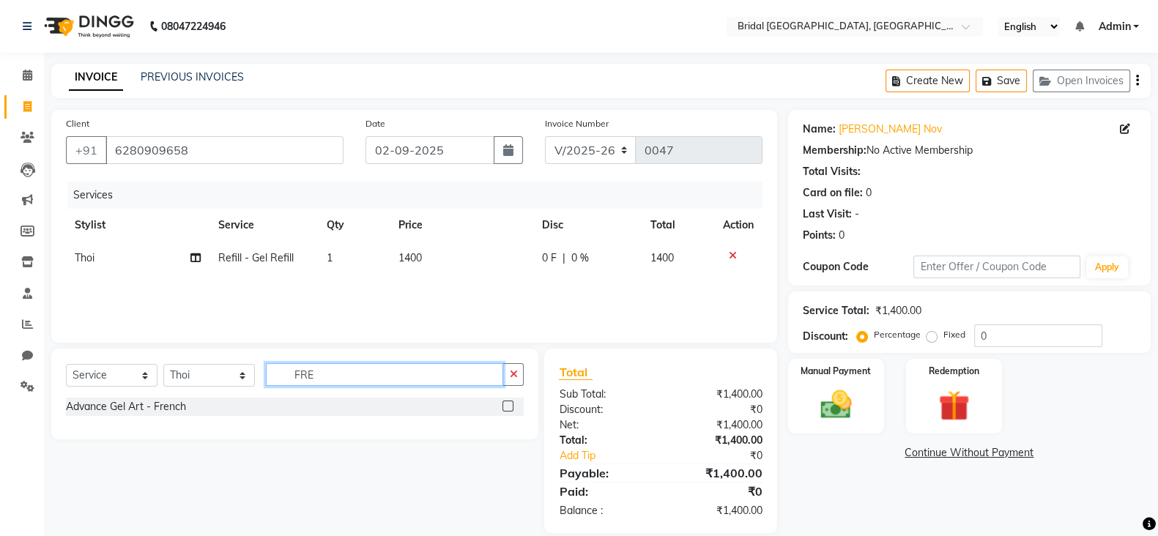
type input "FRE"
click at [507, 404] on label at bounding box center [507, 406] width 11 height 11
click at [507, 404] on input "checkbox" at bounding box center [507, 407] width 10 height 10
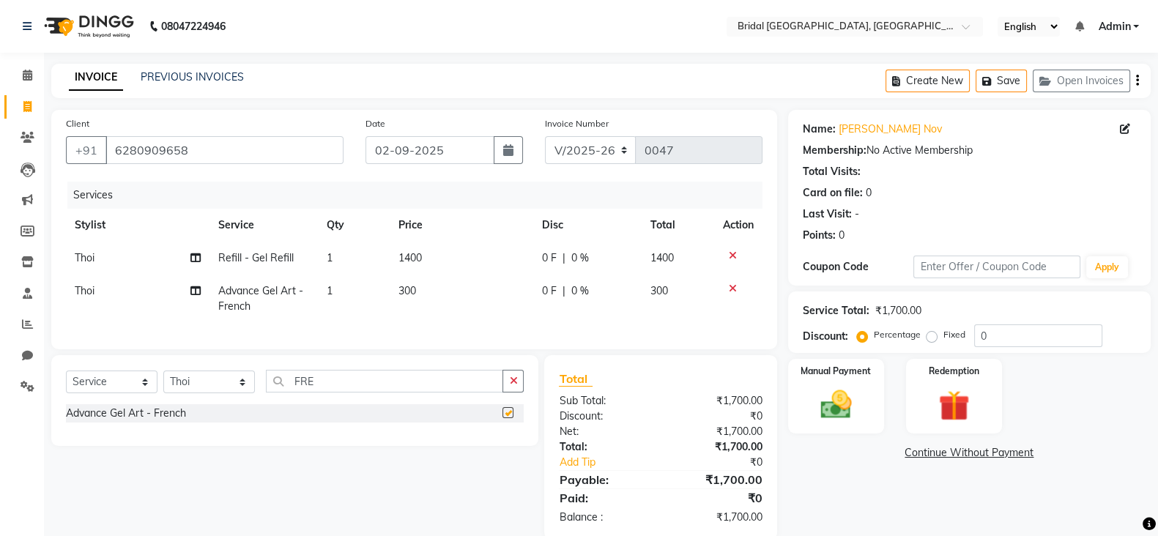
checkbox input "false"
click at [410, 294] on span "300" at bounding box center [407, 290] width 18 height 13
select select "90155"
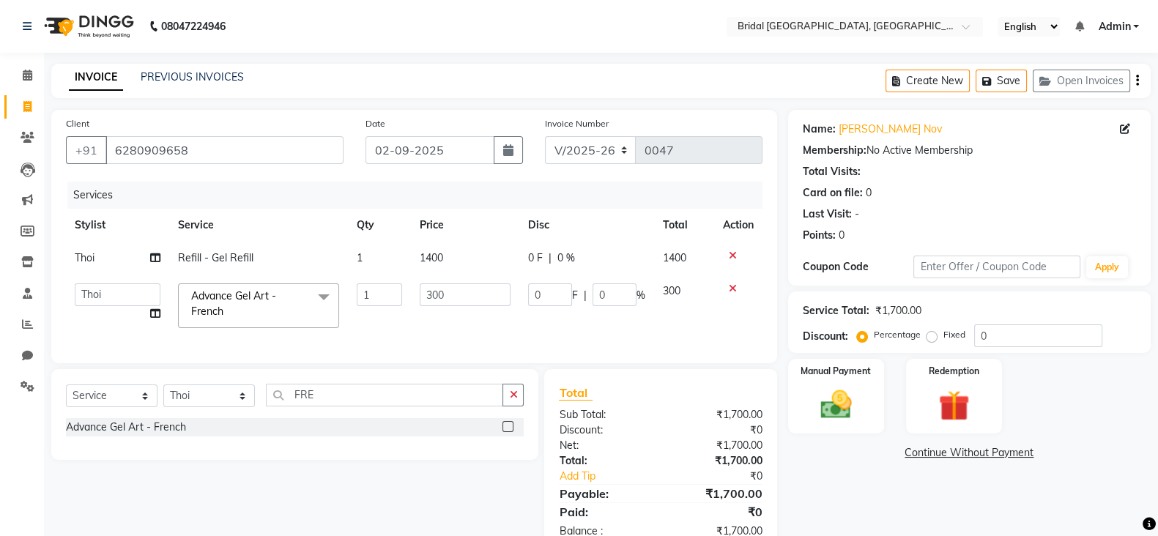
click at [411, 294] on td "300" at bounding box center [465, 306] width 109 height 62
click at [430, 294] on input "300" at bounding box center [466, 294] width 92 height 23
type input "500"
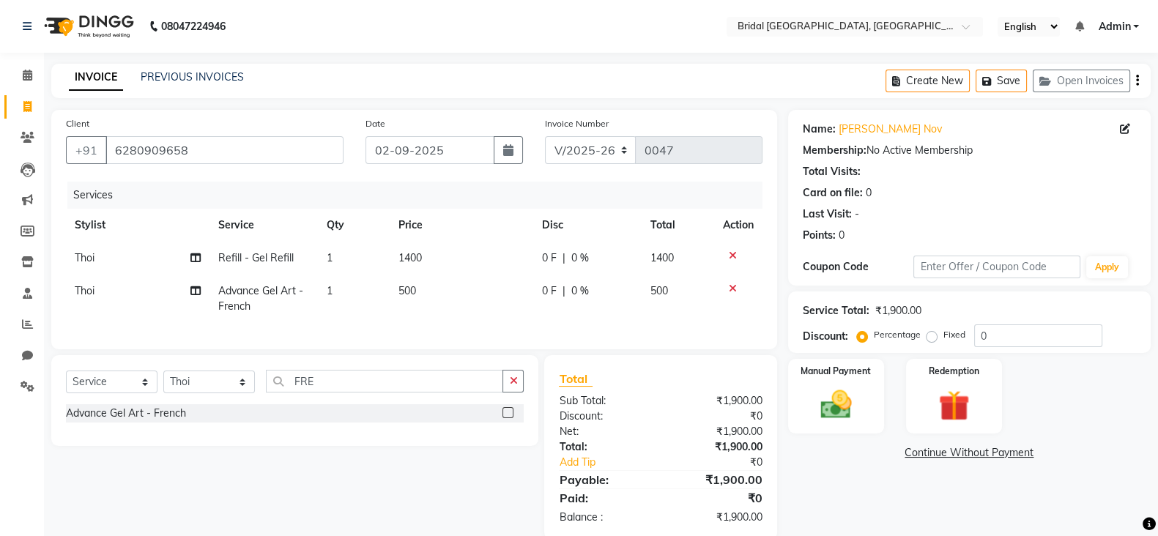
click at [430, 259] on td "1400" at bounding box center [462, 258] width 144 height 33
select select "90155"
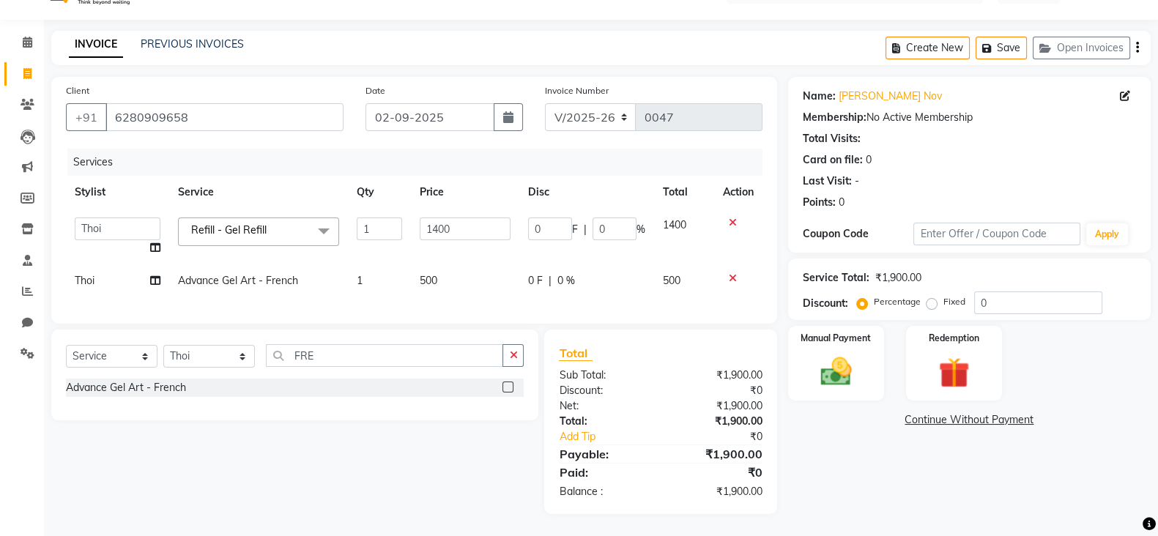
scroll to position [48, 0]
click at [834, 368] on img at bounding box center [836, 371] width 52 height 37
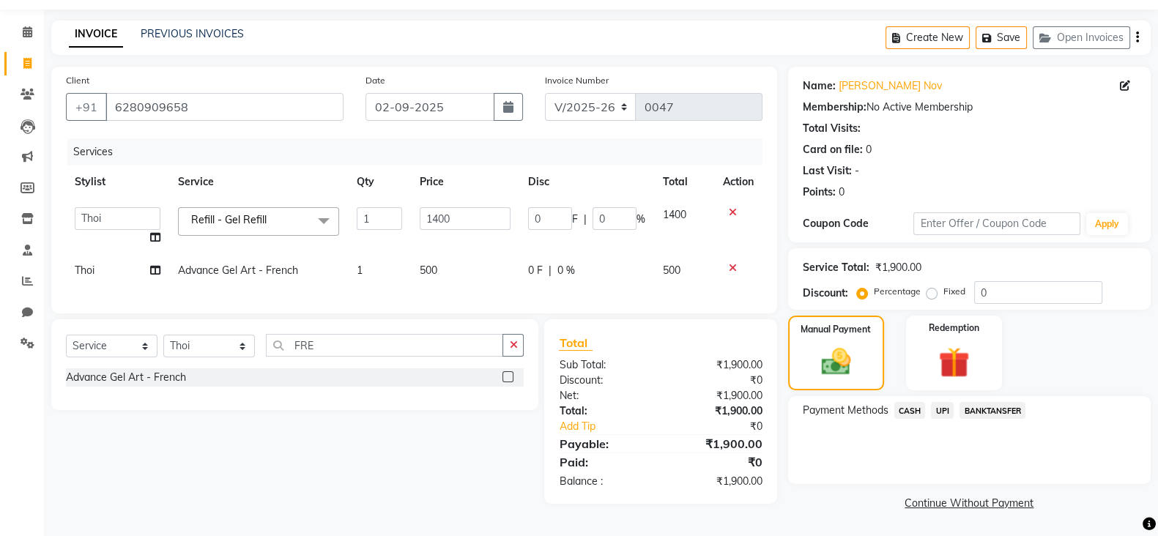
click at [913, 405] on span "CASH" at bounding box center [909, 410] width 31 height 17
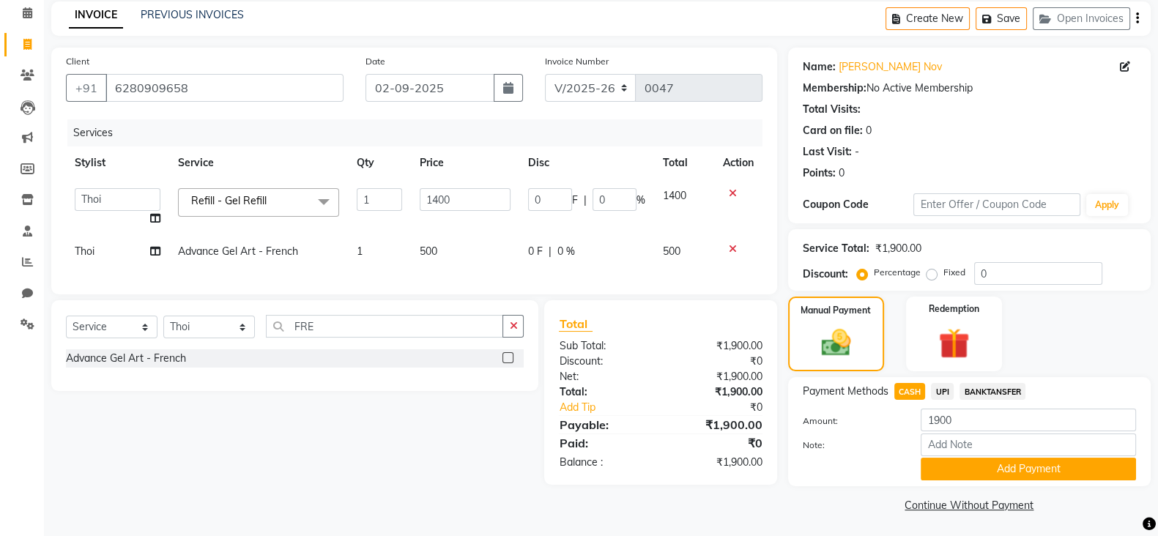
scroll to position [66, 0]
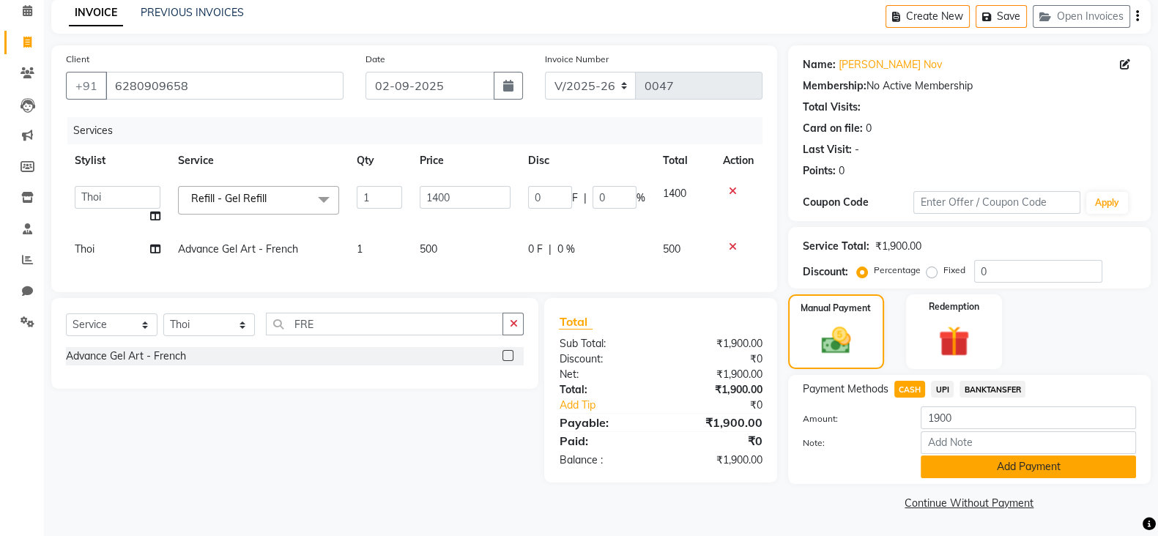
click at [1072, 467] on button "Add Payment" at bounding box center [1028, 467] width 215 height 23
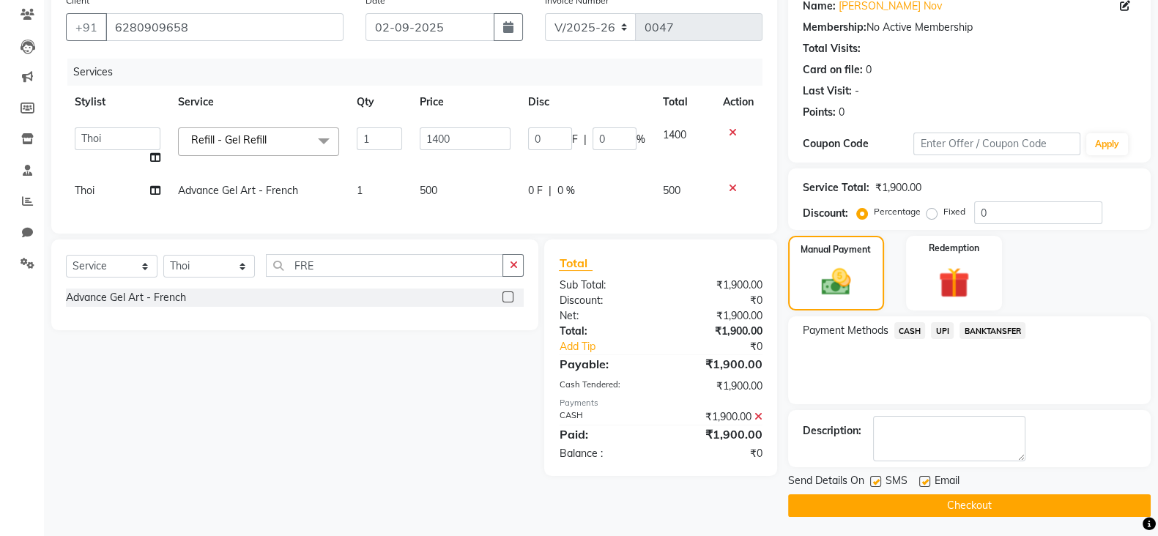
scroll to position [125, 0]
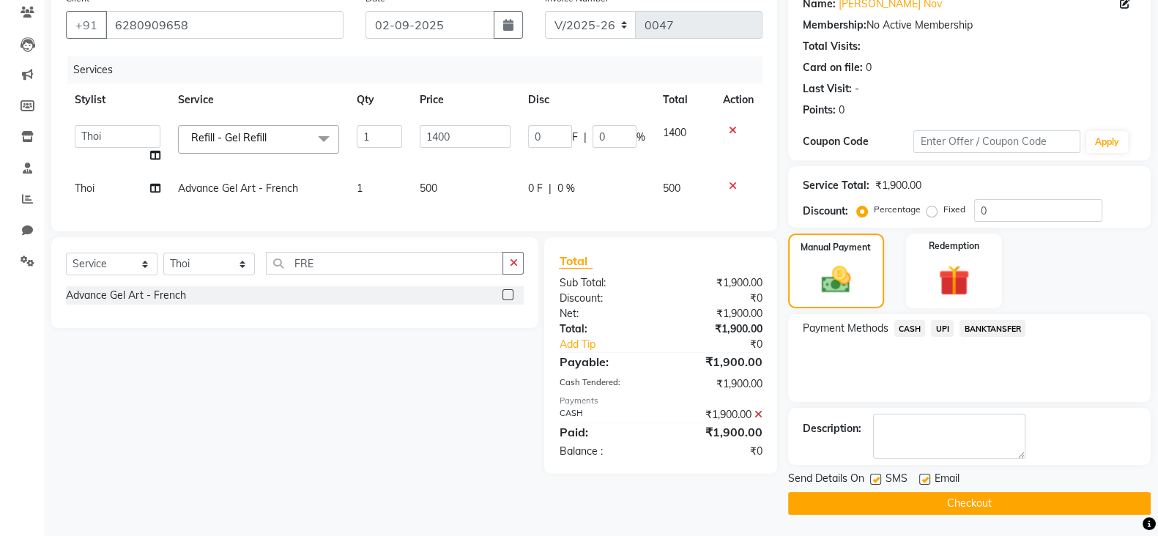
click at [880, 479] on label at bounding box center [875, 479] width 11 height 11
click at [880, 479] on input "checkbox" at bounding box center [875, 480] width 10 height 10
checkbox input "false"
click at [927, 479] on label at bounding box center [924, 479] width 11 height 11
click at [927, 479] on input "checkbox" at bounding box center [924, 480] width 10 height 10
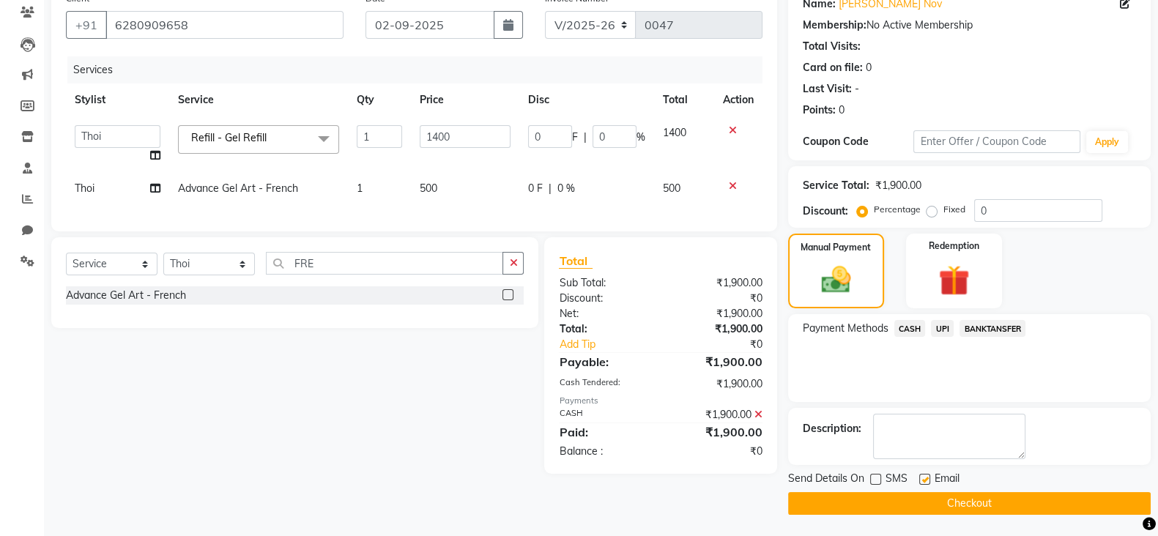
checkbox input "false"
click at [924, 504] on button "Checkout" at bounding box center [969, 503] width 363 height 23
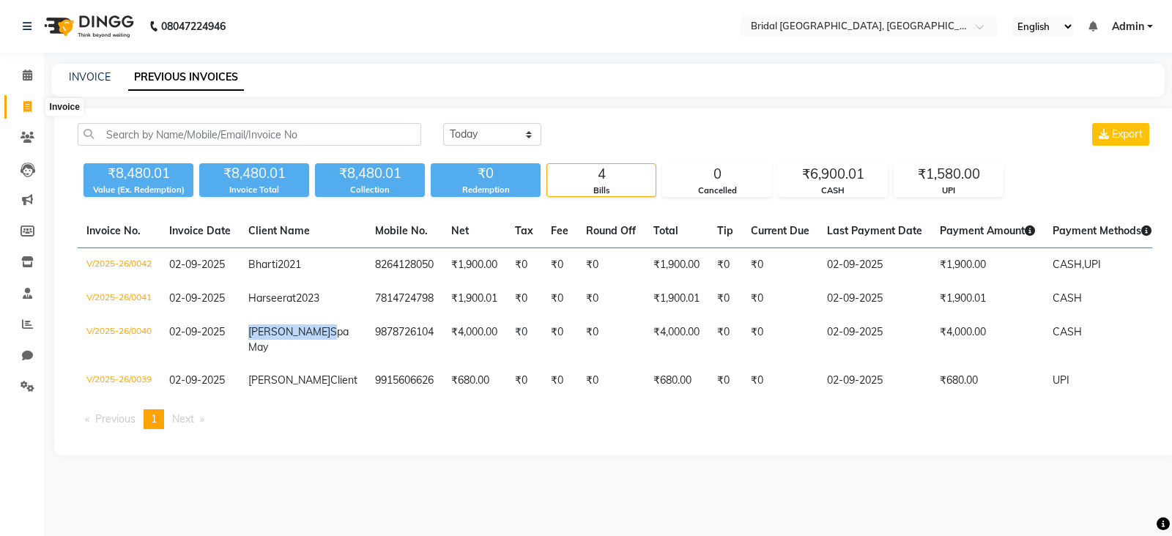
drag, startPoint x: 0, startPoint y: 0, endPoint x: 21, endPoint y: 104, distance: 106.2
click at [21, 104] on span at bounding box center [28, 107] width 26 height 17
select select "service"
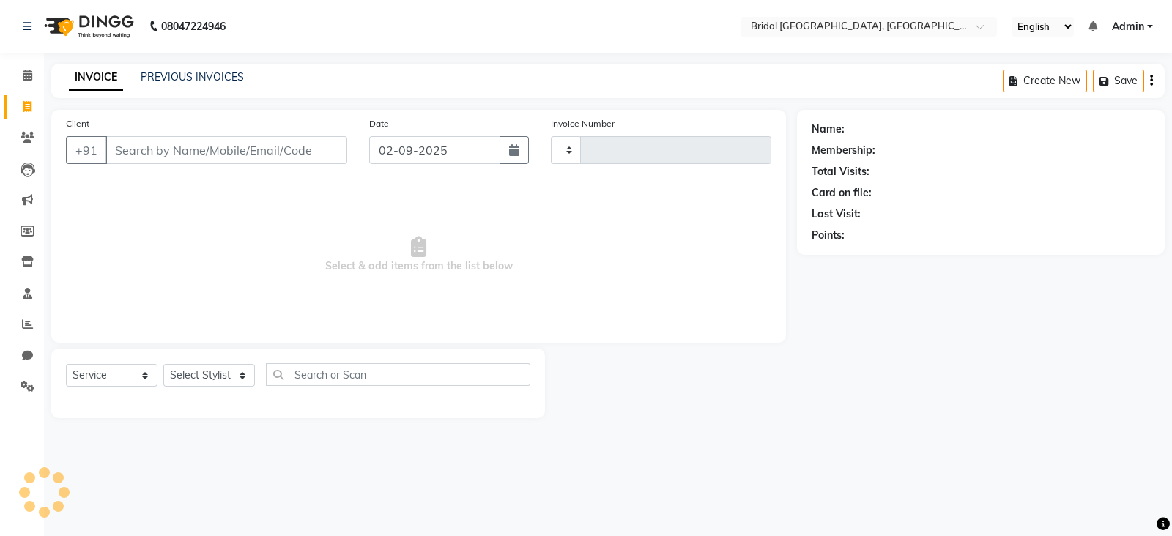
type input "0048"
select select "8752"
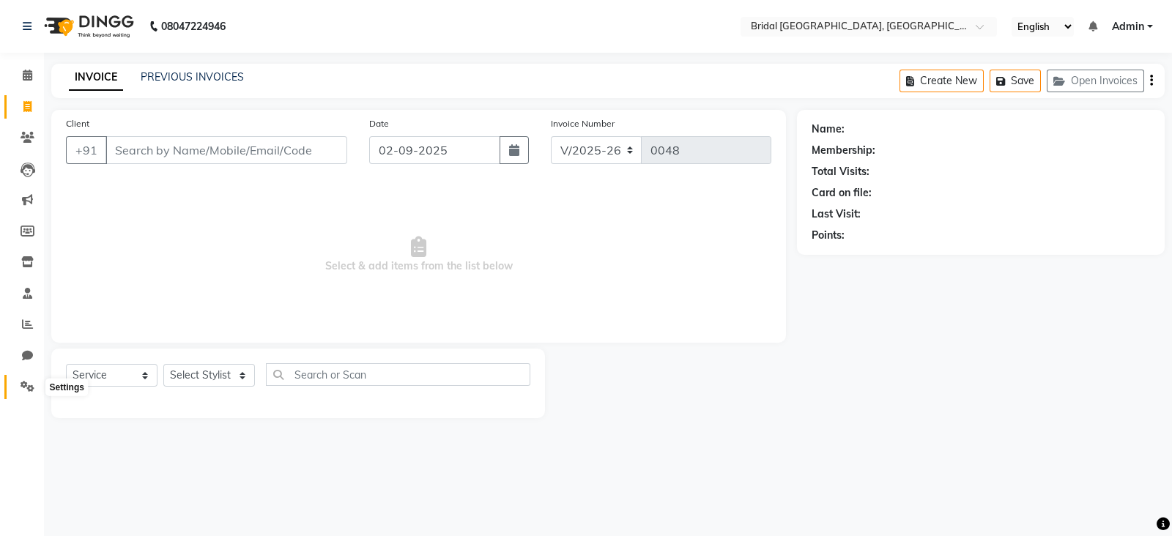
click at [24, 389] on icon at bounding box center [28, 386] width 14 height 11
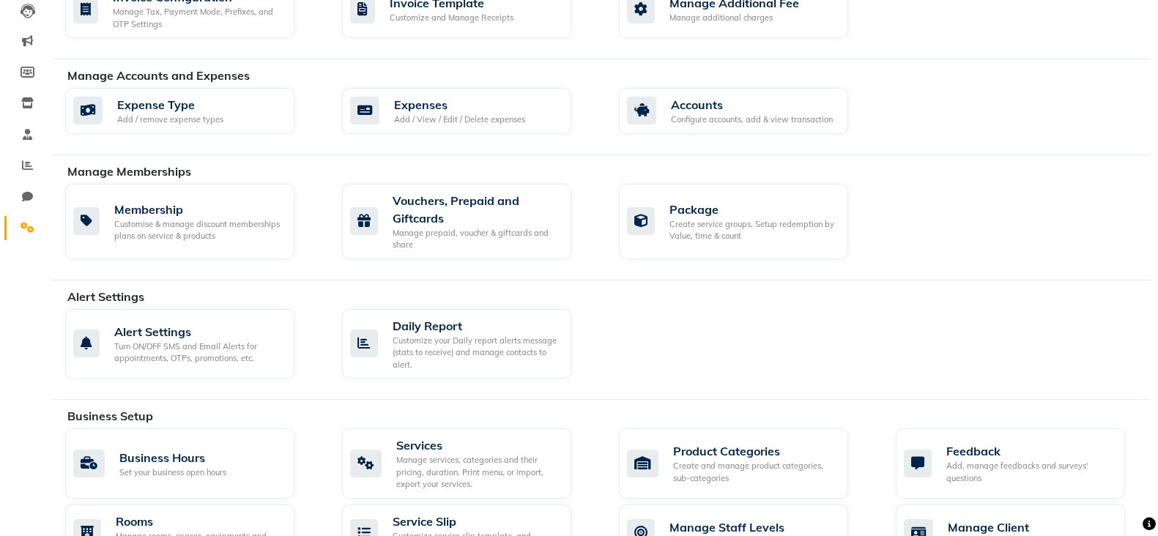
scroll to position [182, 0]
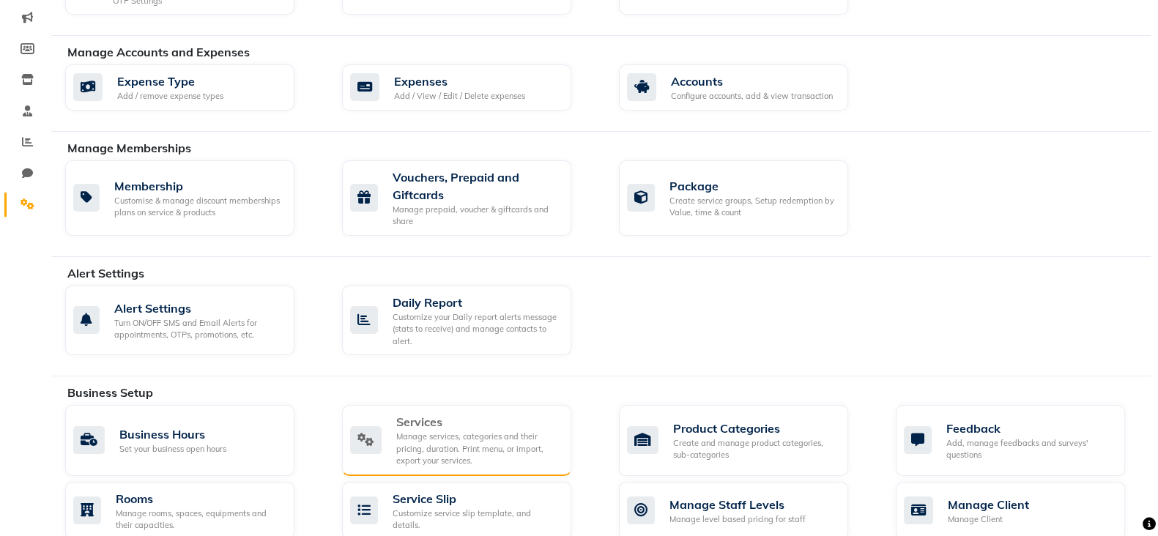
click at [452, 456] on div "Manage services, categories and their pricing, duration. Print menu, or import,…" at bounding box center [477, 449] width 163 height 37
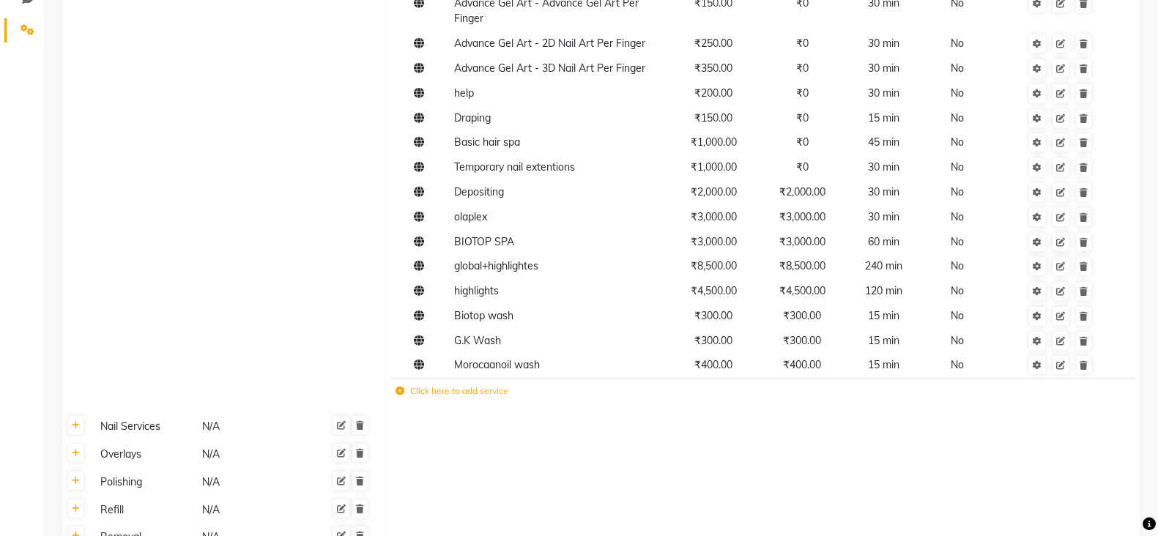
scroll to position [366, 0]
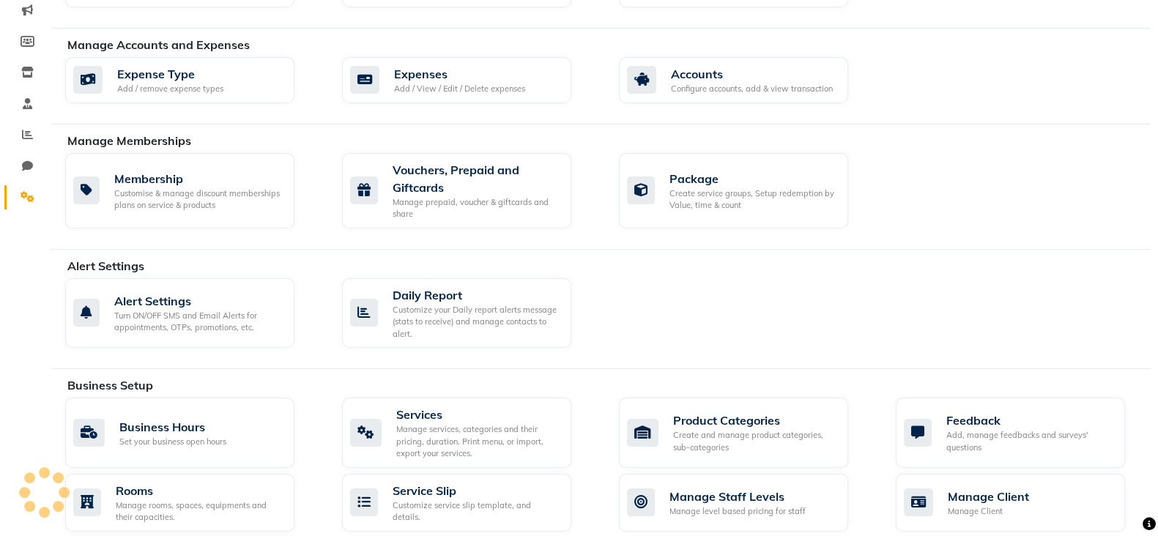
scroll to position [182, 0]
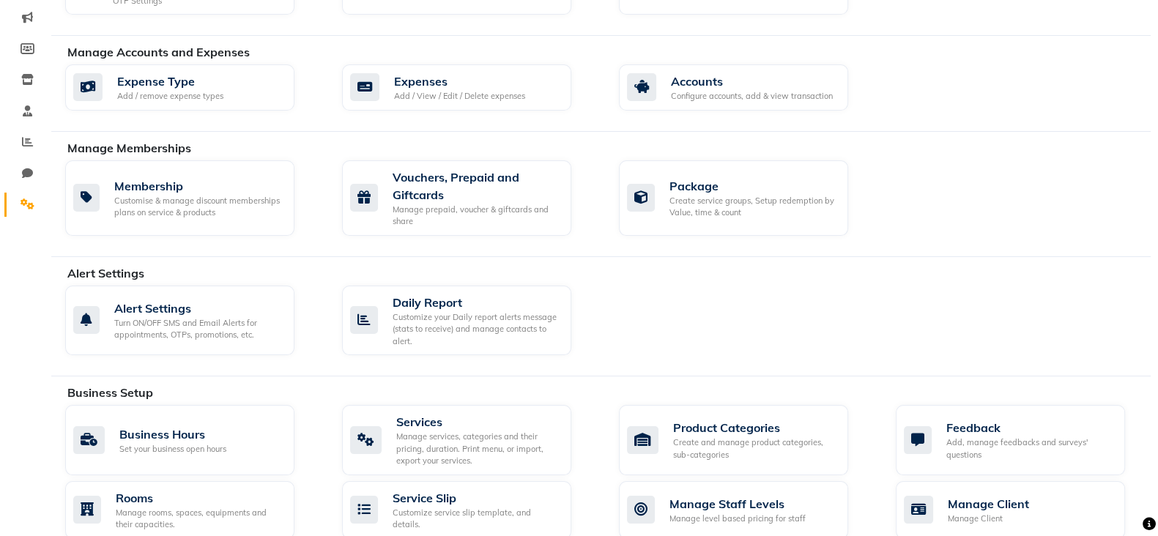
select select "service"
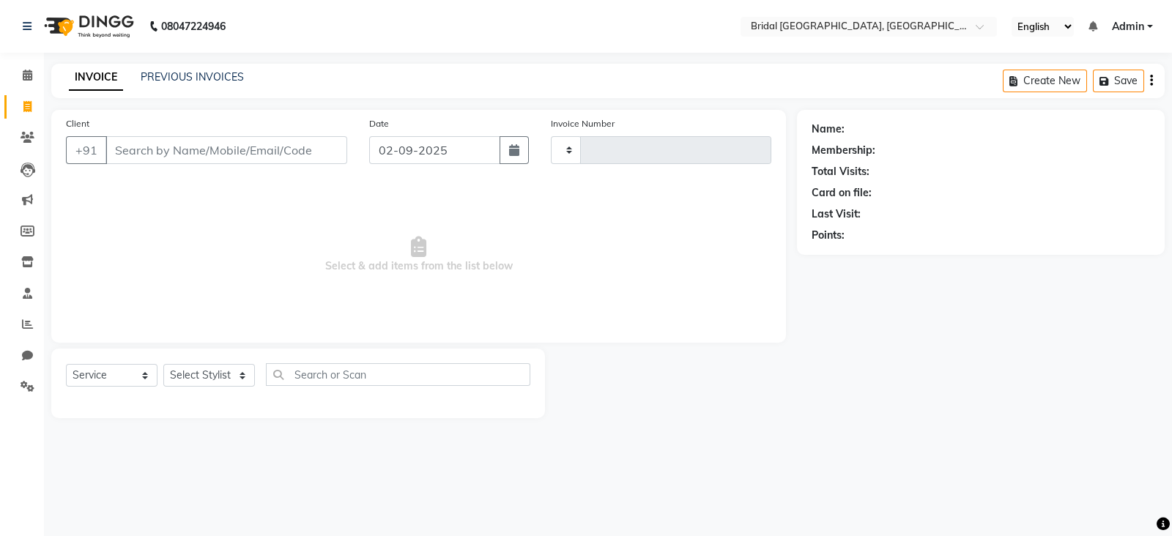
type input "0048"
select select "8752"
click at [27, 141] on icon at bounding box center [28, 137] width 14 height 11
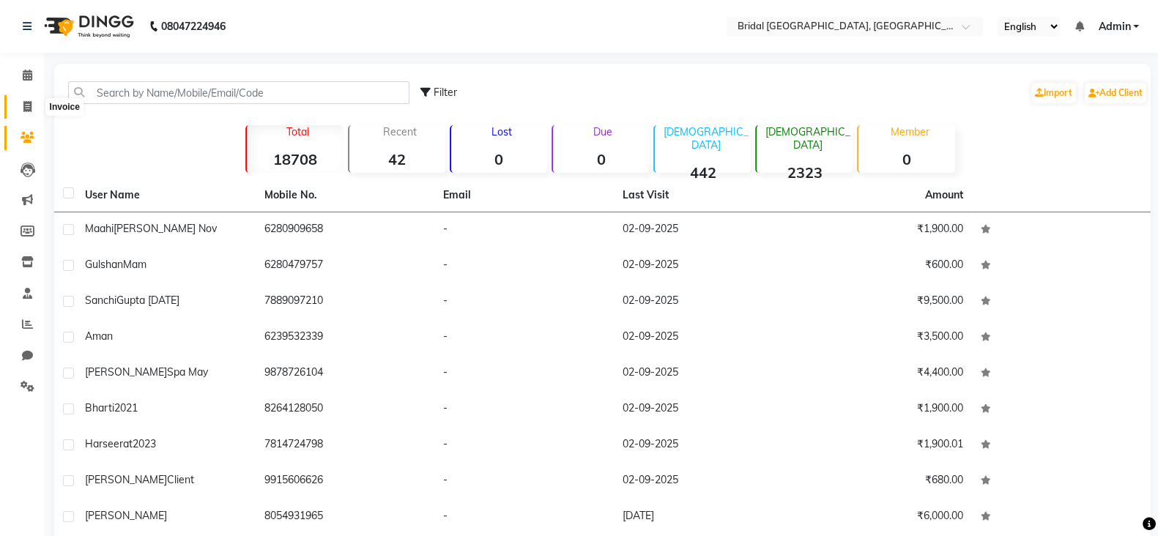
click at [27, 103] on icon at bounding box center [27, 106] width 8 height 11
select select "service"
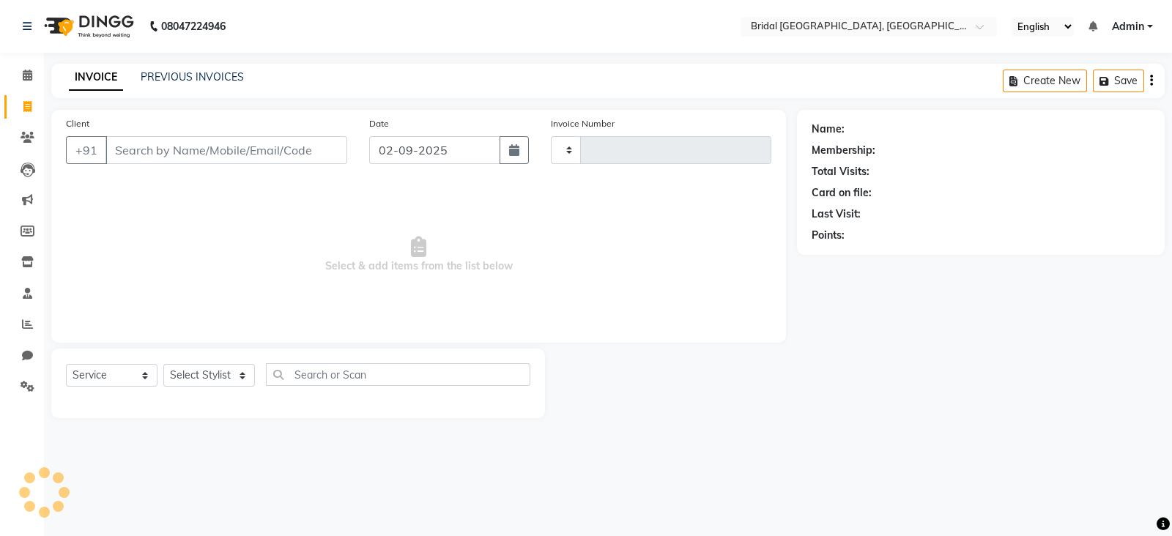
type input "0048"
select select "8752"
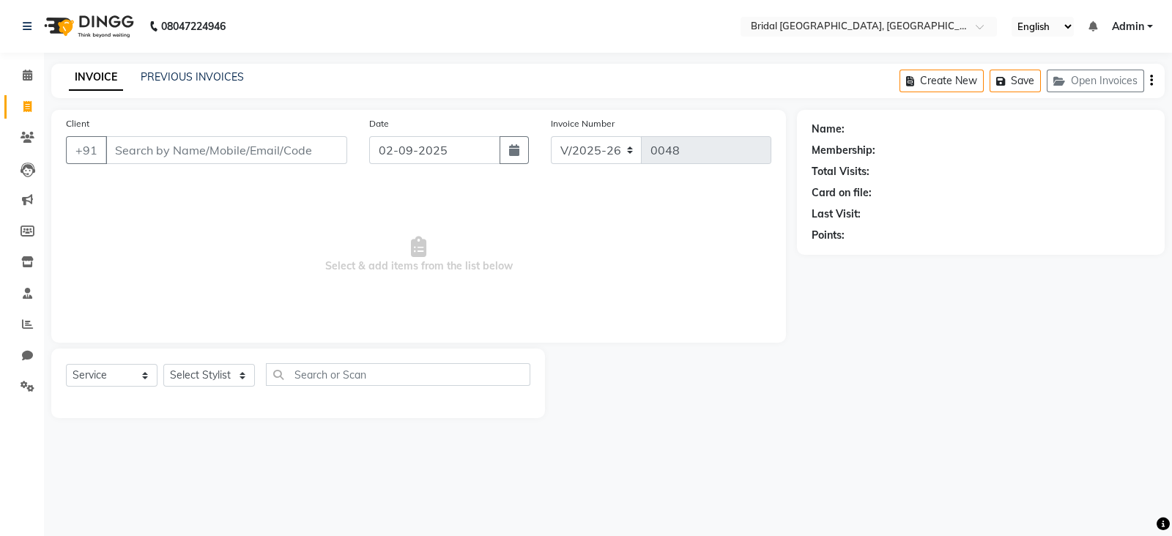
click at [196, 151] on input "Client" at bounding box center [226, 150] width 242 height 28
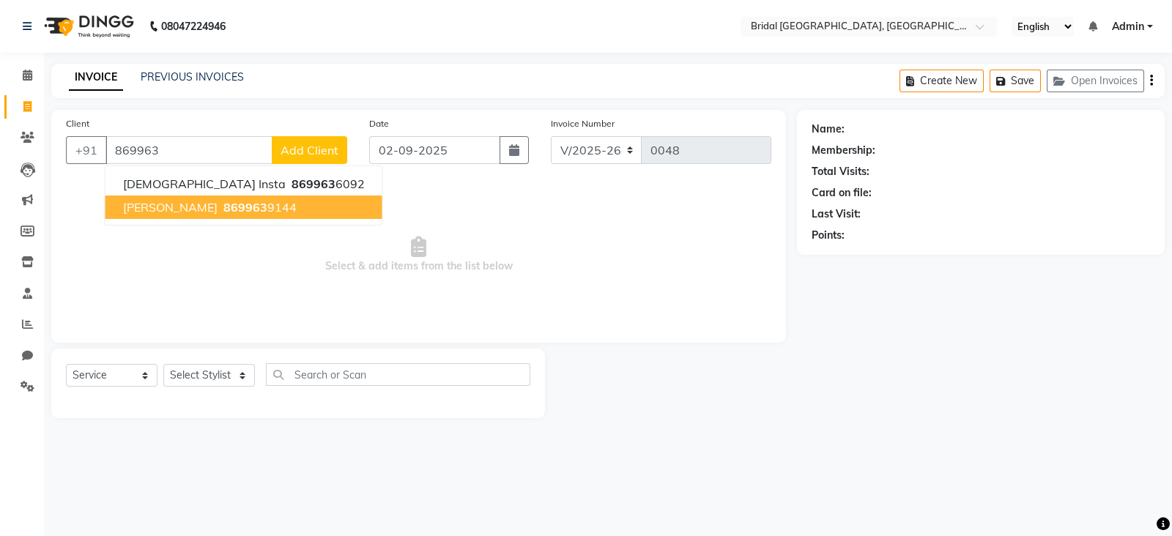
click at [227, 207] on span "869963" at bounding box center [245, 207] width 44 height 15
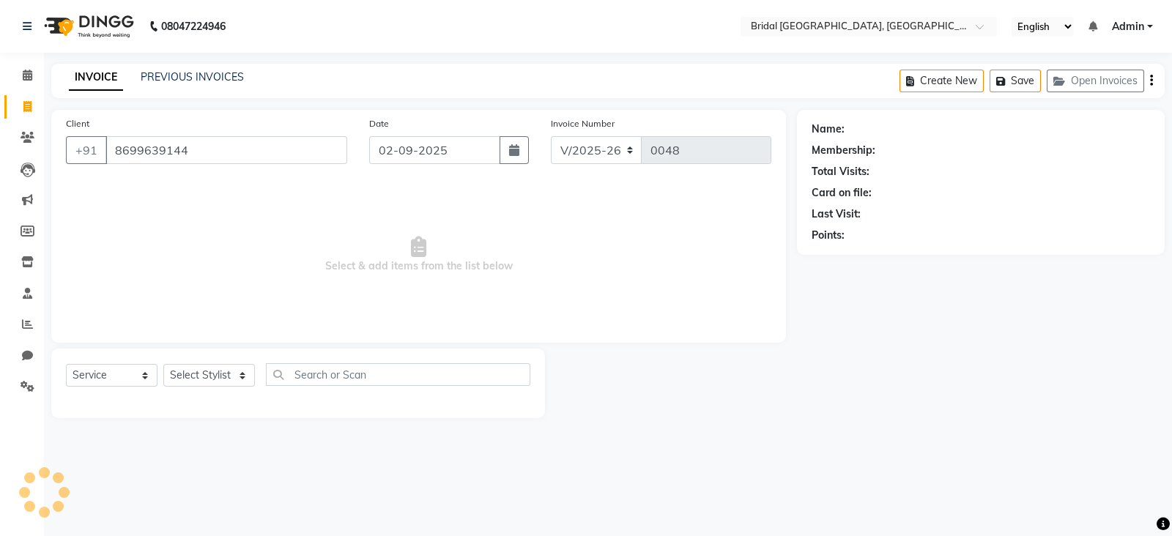
type input "8699639144"
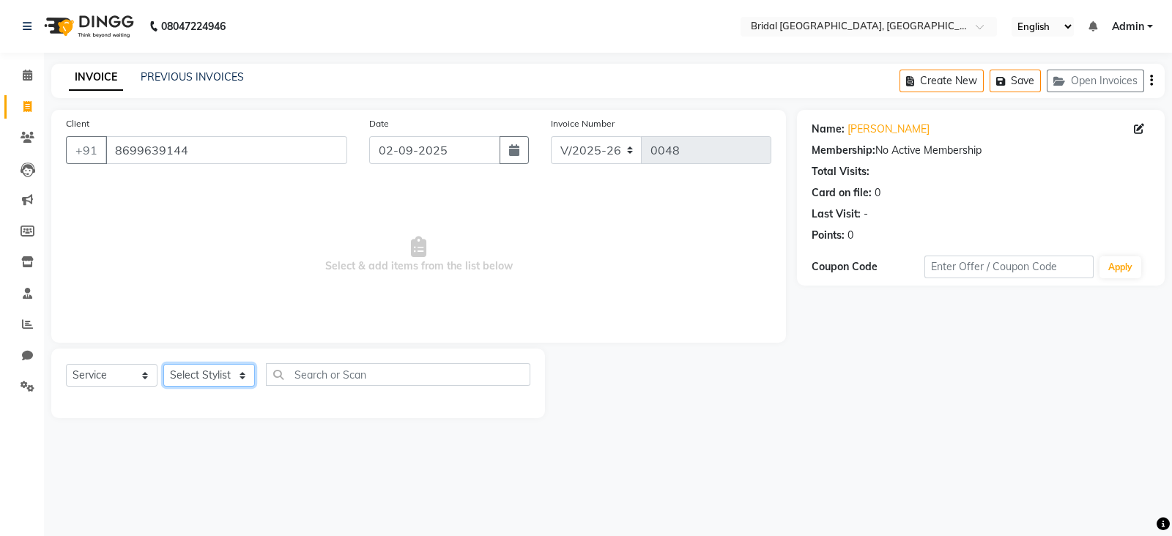
click at [231, 377] on select "Select Stylist [PERSON_NAME] Anim [PERSON_NAME] [PERSON_NAME] [PERSON_NAME] gau…" at bounding box center [209, 375] width 92 height 23
select select "90140"
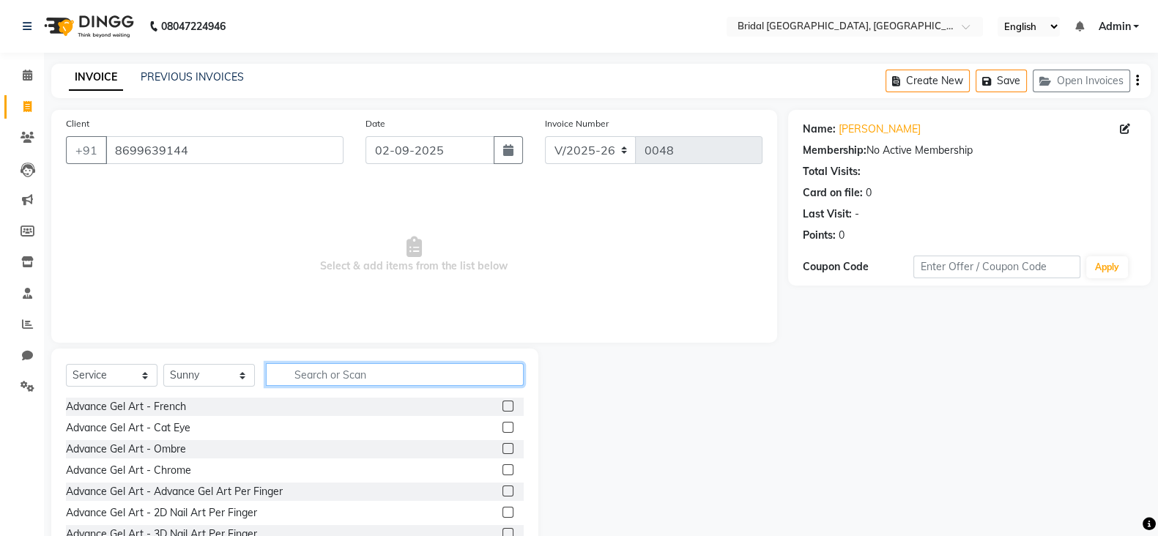
click at [335, 374] on input "text" at bounding box center [395, 374] width 258 height 23
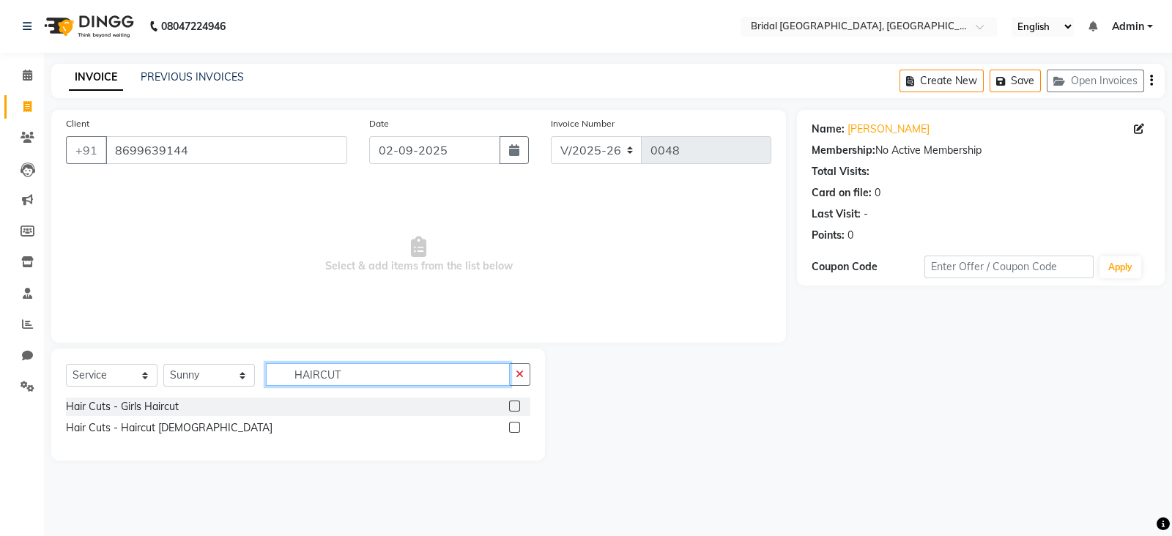
type input "HAIRCUT"
click at [510, 429] on label at bounding box center [514, 427] width 11 height 11
click at [510, 429] on input "checkbox" at bounding box center [514, 428] width 10 height 10
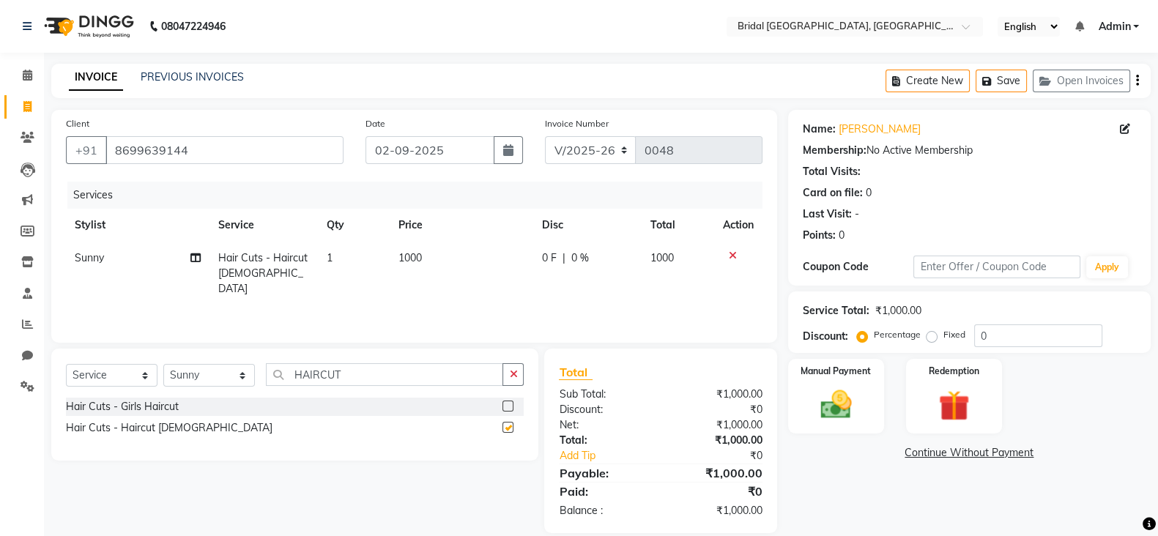
checkbox input "false"
click at [410, 263] on span "1000" at bounding box center [409, 257] width 23 height 13
select select "90140"
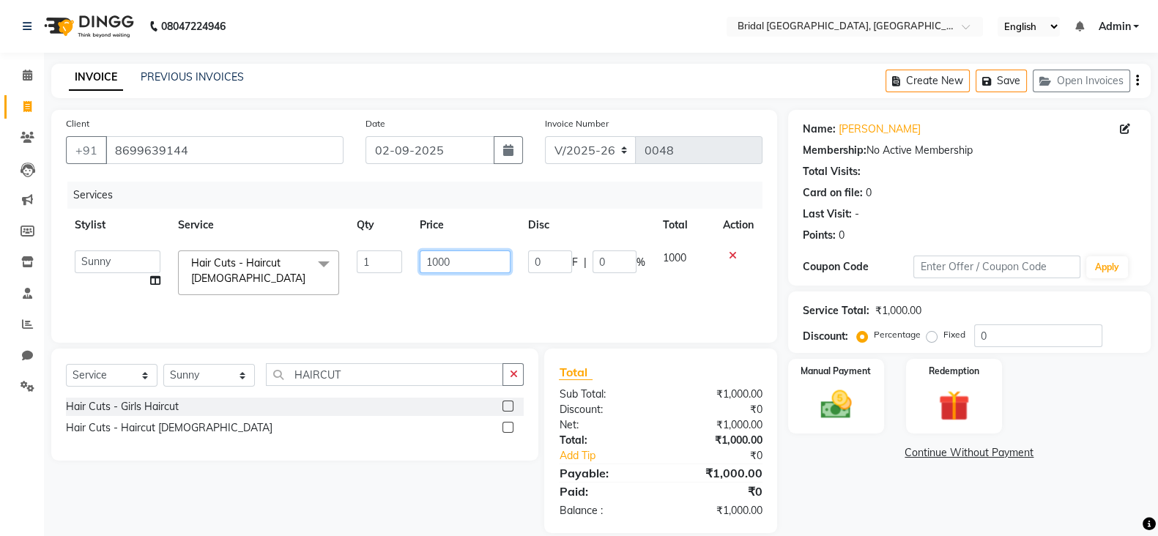
click at [437, 265] on input "1000" at bounding box center [466, 262] width 92 height 23
type input "700"
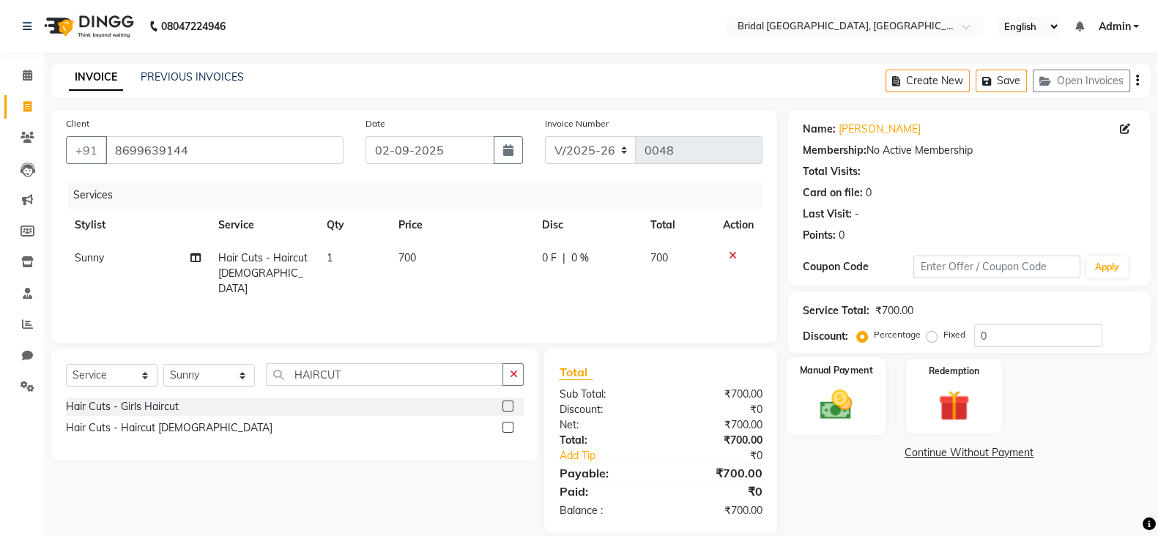
click at [857, 393] on img at bounding box center [836, 404] width 52 height 37
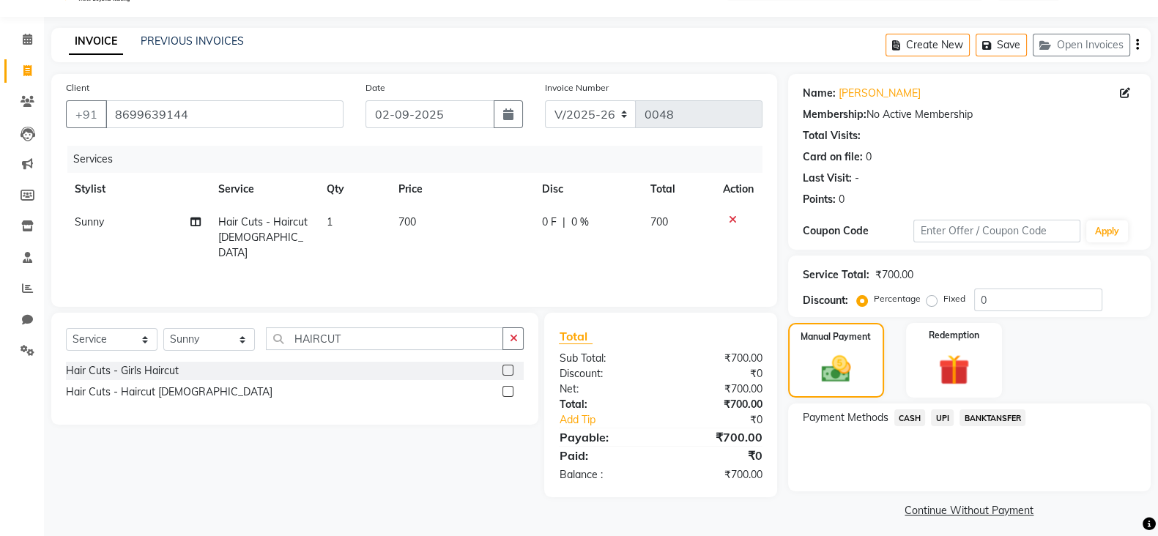
scroll to position [43, 0]
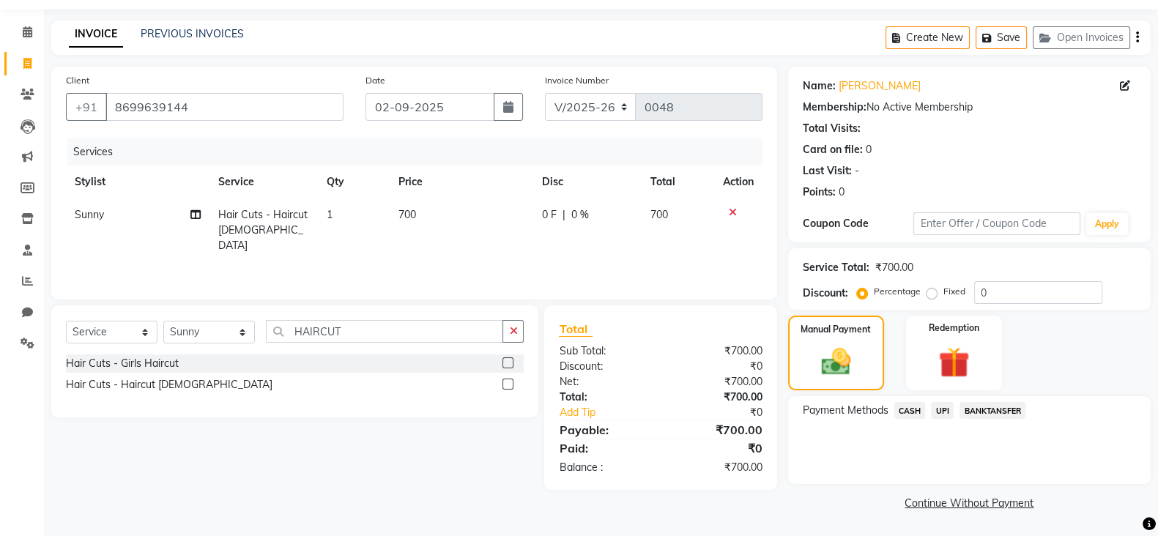
click at [916, 412] on span "CASH" at bounding box center [909, 410] width 31 height 17
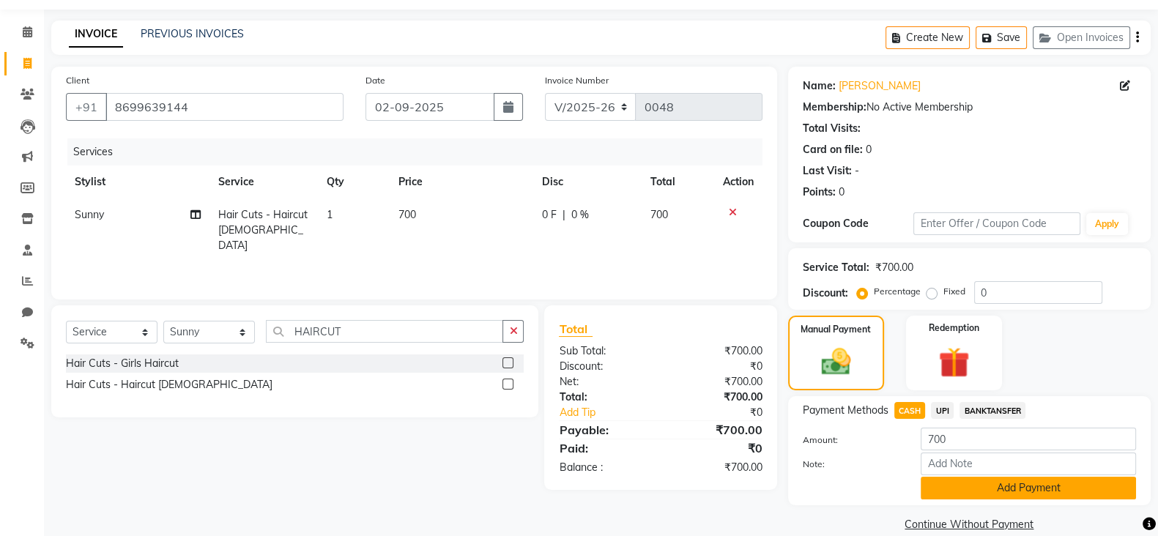
click at [983, 488] on button "Add Payment" at bounding box center [1028, 488] width 215 height 23
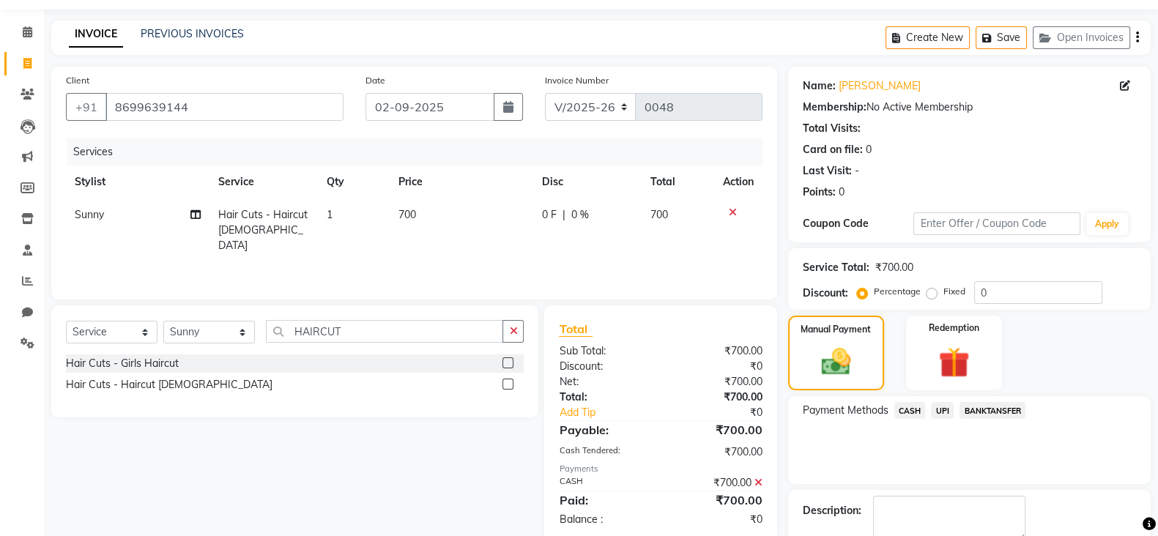
scroll to position [80, 0]
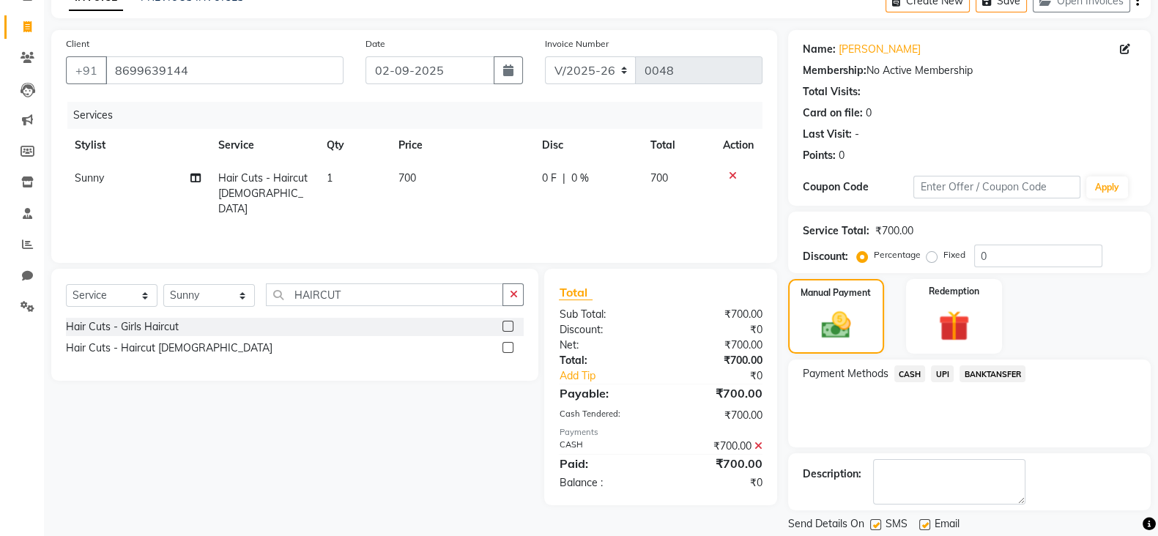
click at [872, 519] on label at bounding box center [875, 524] width 11 height 11
click at [872, 521] on input "checkbox" at bounding box center [875, 526] width 10 height 10
checkbox input "false"
click at [927, 527] on label at bounding box center [924, 524] width 11 height 11
click at [927, 527] on input "checkbox" at bounding box center [924, 526] width 10 height 10
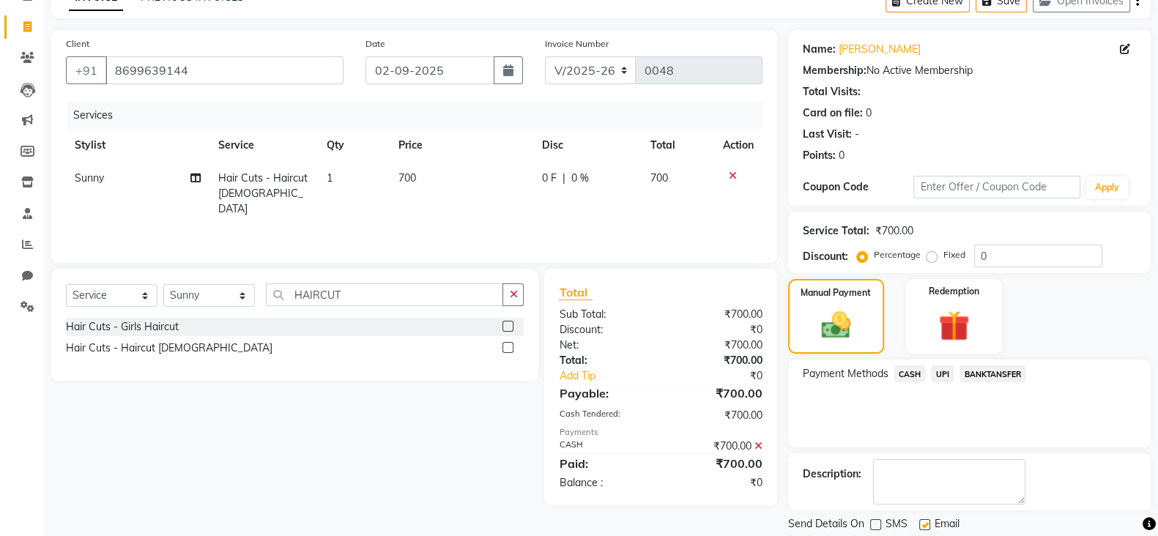
checkbox input "false"
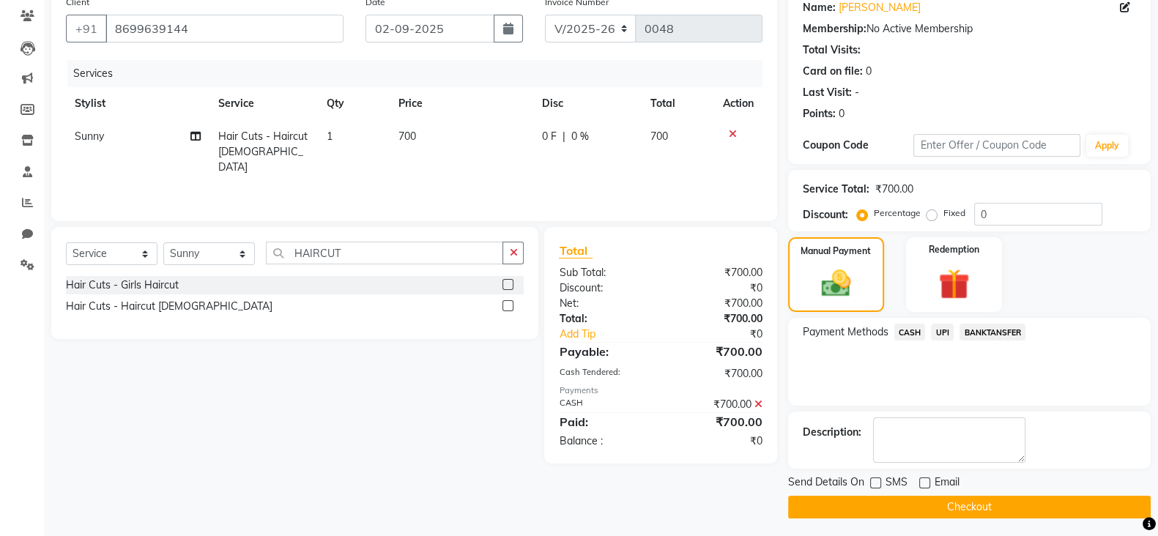
scroll to position [125, 0]
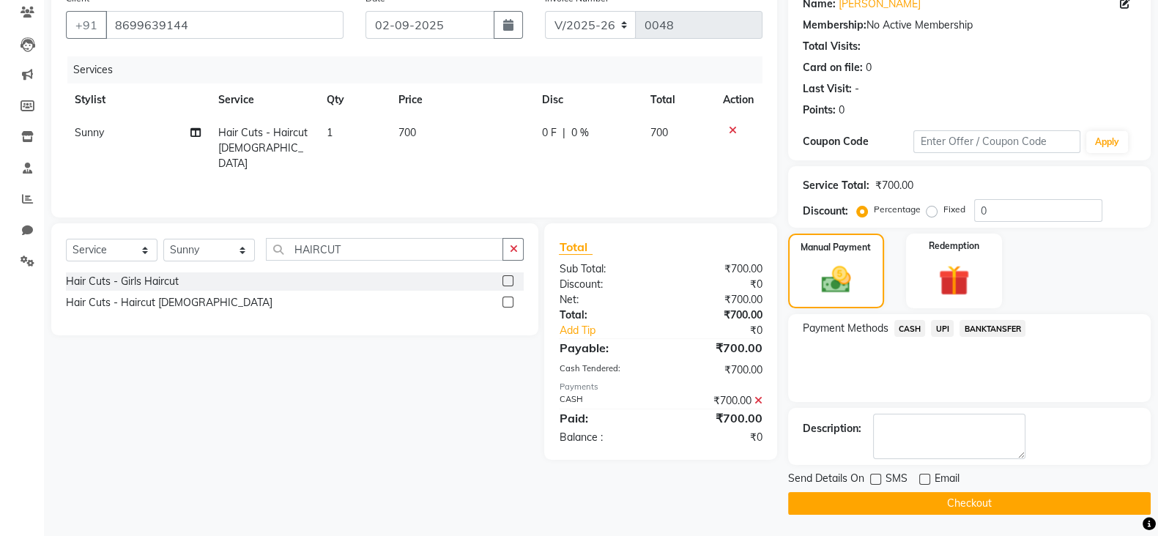
click at [1028, 501] on button "Checkout" at bounding box center [969, 503] width 363 height 23
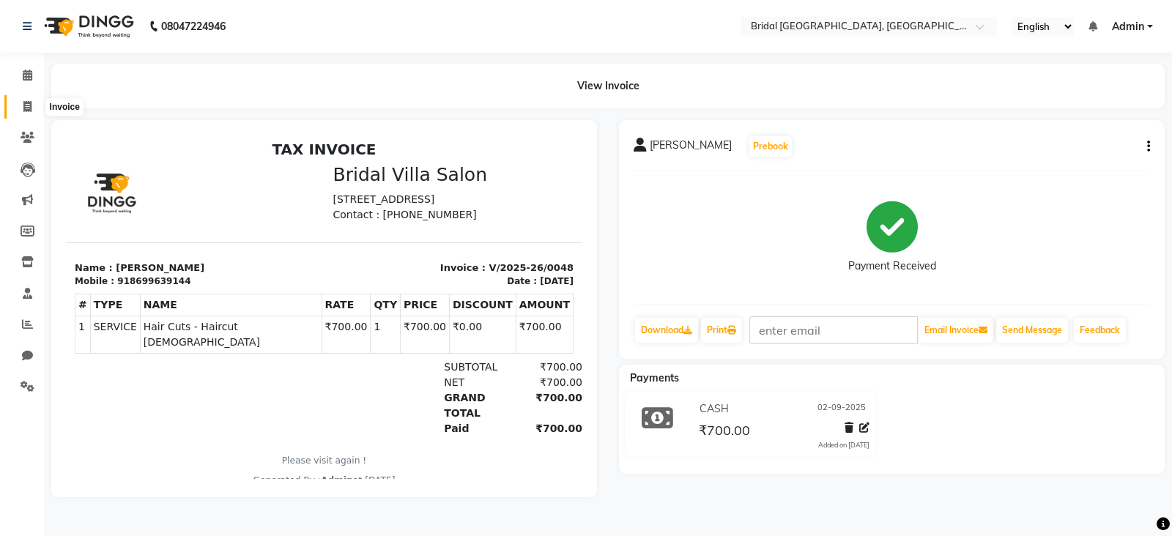
click at [32, 104] on span at bounding box center [28, 107] width 26 height 17
select select "service"
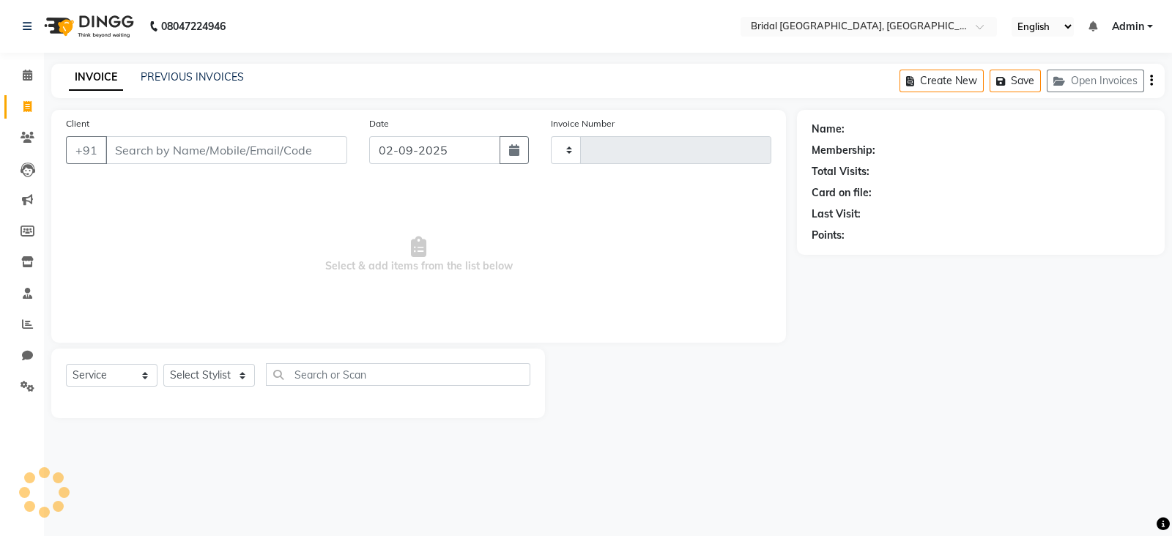
type input "0049"
select select "8752"
click at [187, 146] on input "Client" at bounding box center [226, 150] width 242 height 28
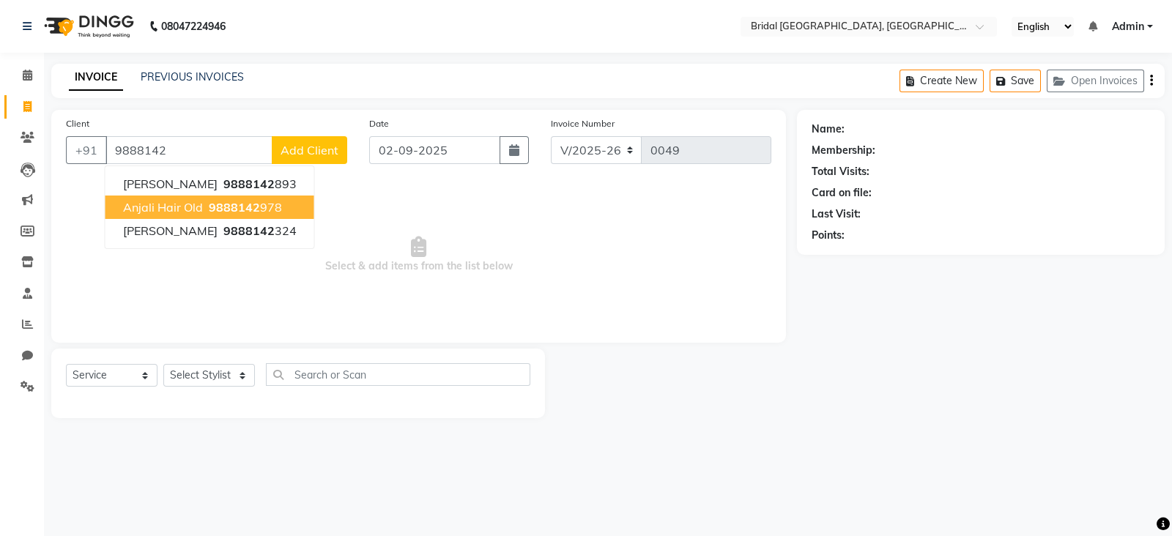
click at [242, 209] on span "9888142" at bounding box center [234, 207] width 51 height 15
type input "9888142978"
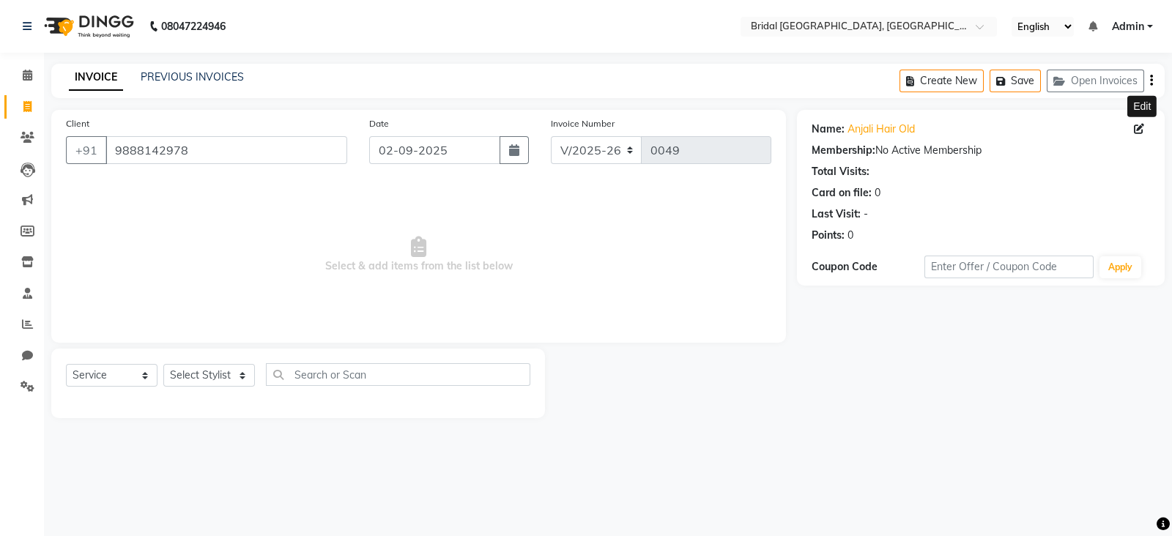
click at [1138, 127] on icon at bounding box center [1139, 129] width 10 height 10
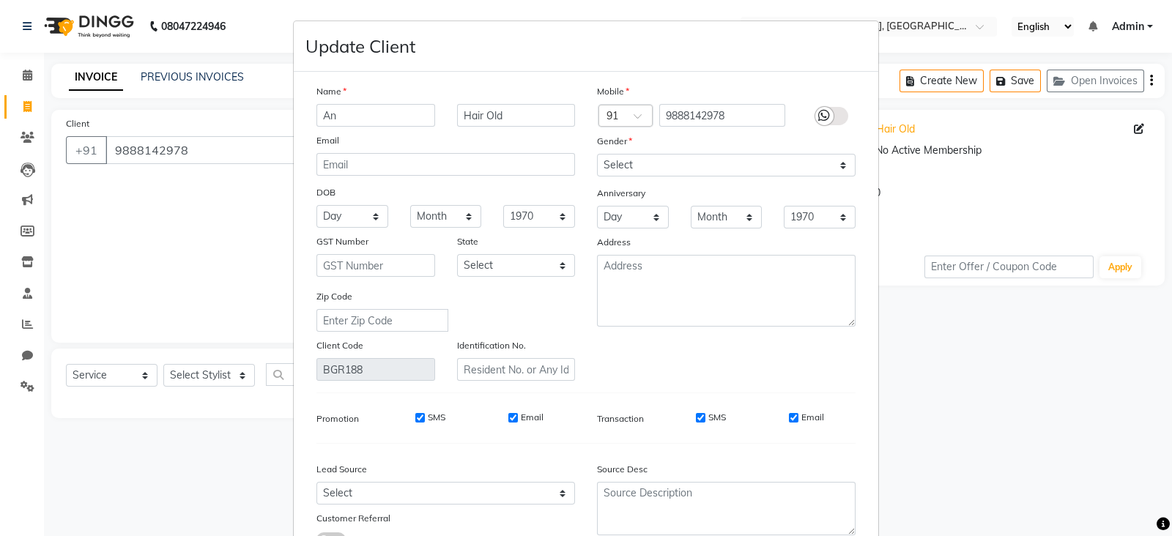
type input "A"
type input "RITU"
click at [789, 424] on div "Email" at bounding box center [806, 417] width 35 height 13
click at [694, 424] on div "SMS" at bounding box center [700, 417] width 51 height 13
click at [696, 423] on input "SMS" at bounding box center [701, 418] width 10 height 10
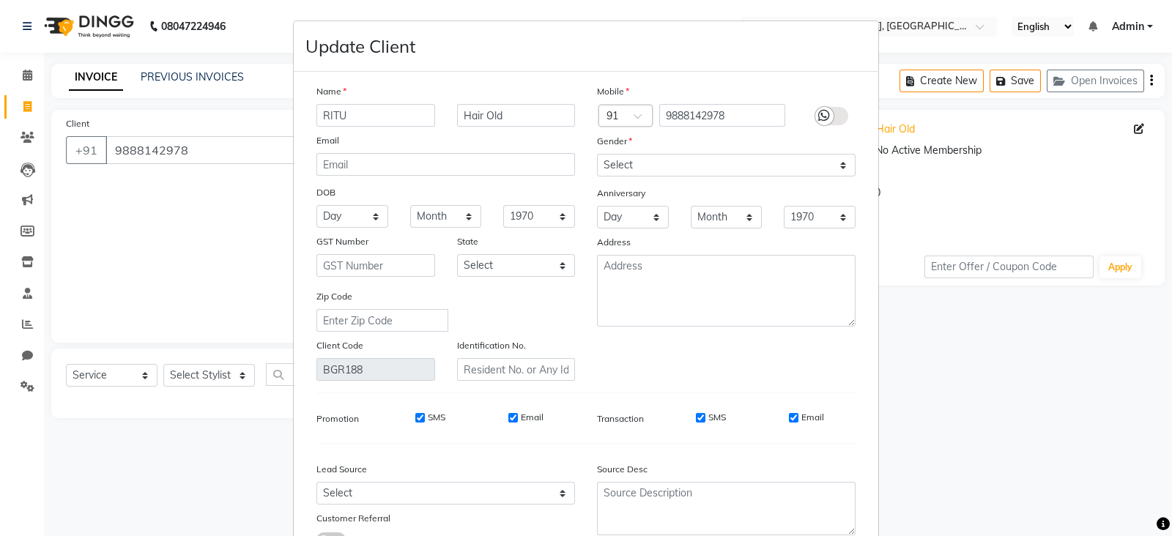
checkbox input "false"
click at [789, 423] on input "Email" at bounding box center [794, 418] width 10 height 10
checkbox input "false"
click at [508, 423] on input "Email" at bounding box center [513, 418] width 10 height 10
checkbox input "false"
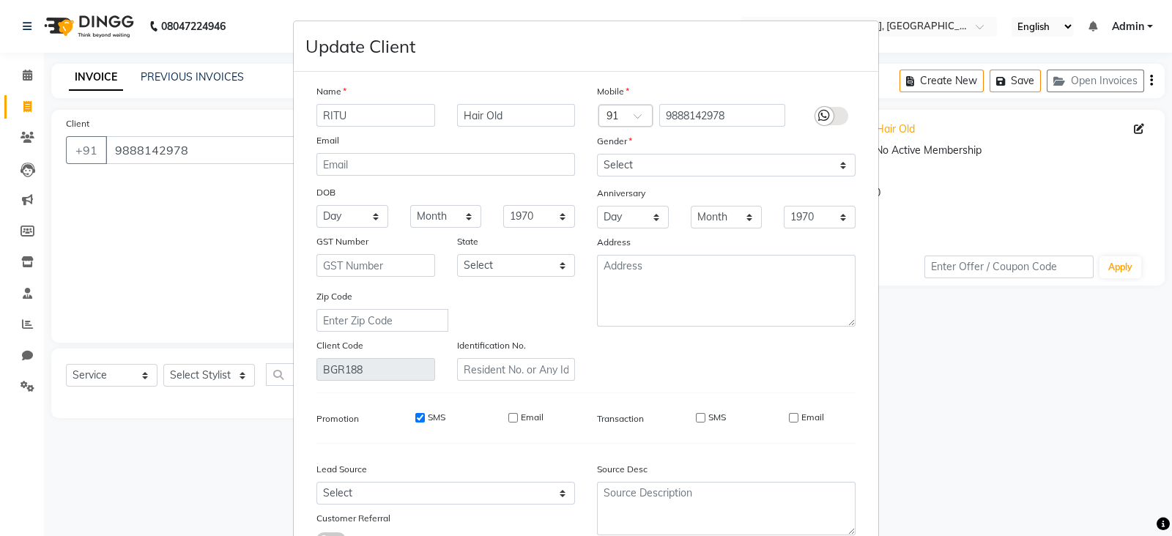
click at [415, 423] on input "SMS" at bounding box center [420, 418] width 10 height 10
checkbox input "false"
click at [835, 165] on select "Select [DEMOGRAPHIC_DATA] [DEMOGRAPHIC_DATA] Other Prefer Not To Say" at bounding box center [726, 165] width 259 height 23
select select "[DEMOGRAPHIC_DATA]"
click at [597, 155] on select "Select [DEMOGRAPHIC_DATA] [DEMOGRAPHIC_DATA] Other Prefer Not To Say" at bounding box center [726, 165] width 259 height 23
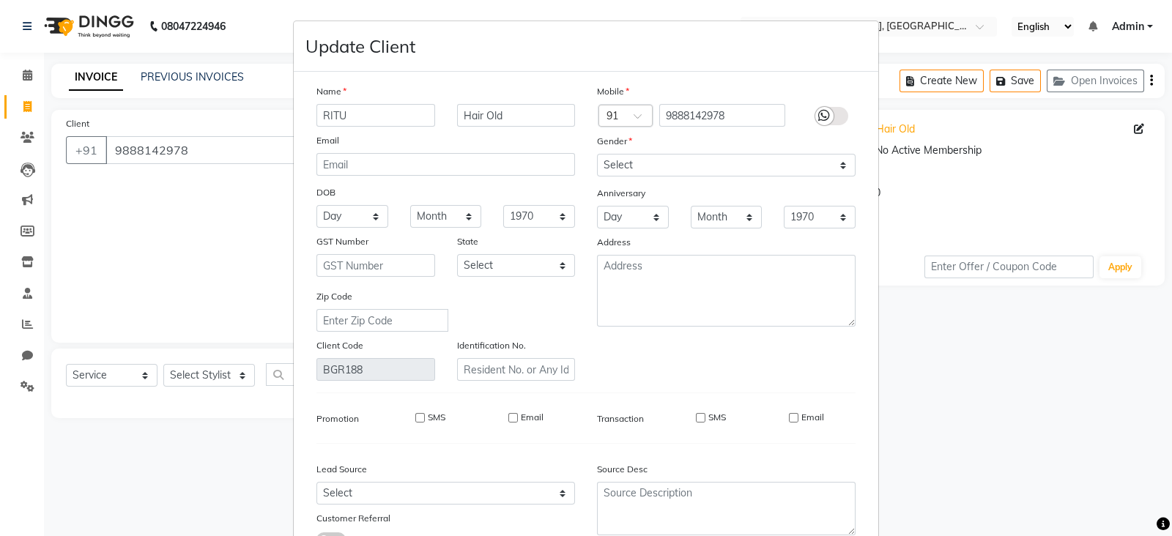
click at [1168, 529] on icon at bounding box center [1163, 524] width 13 height 13
drag, startPoint x: 1168, startPoint y: 529, endPoint x: 1166, endPoint y: 404, distance: 124.5
click at [1166, 404] on body "08047224946 Select Location × Bridal [GEOGRAPHIC_DATA], [GEOGRAPHIC_DATA] Engli…" at bounding box center [586, 268] width 1172 height 536
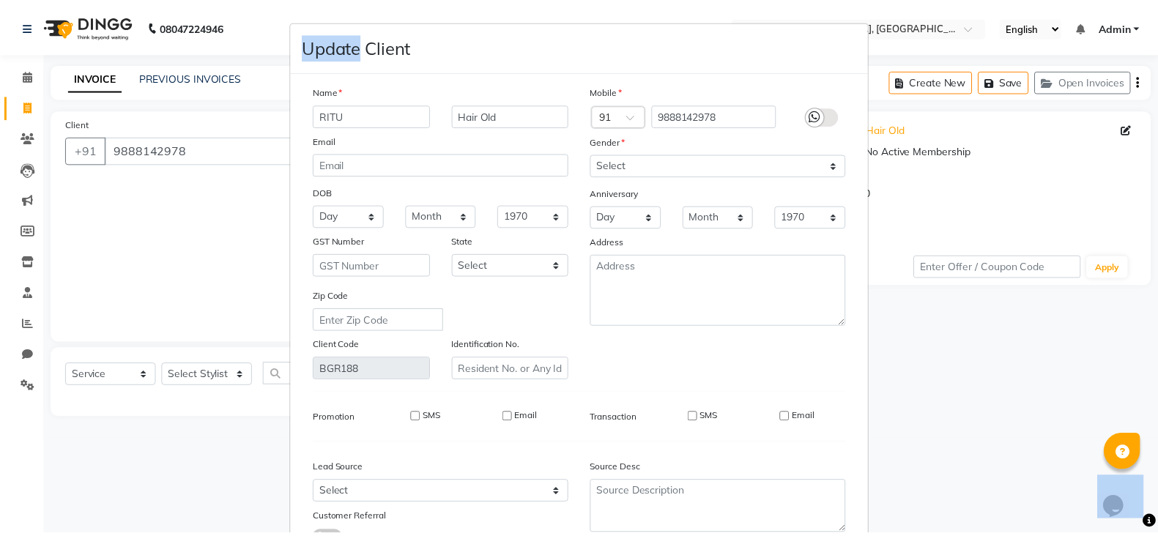
scroll to position [122, 0]
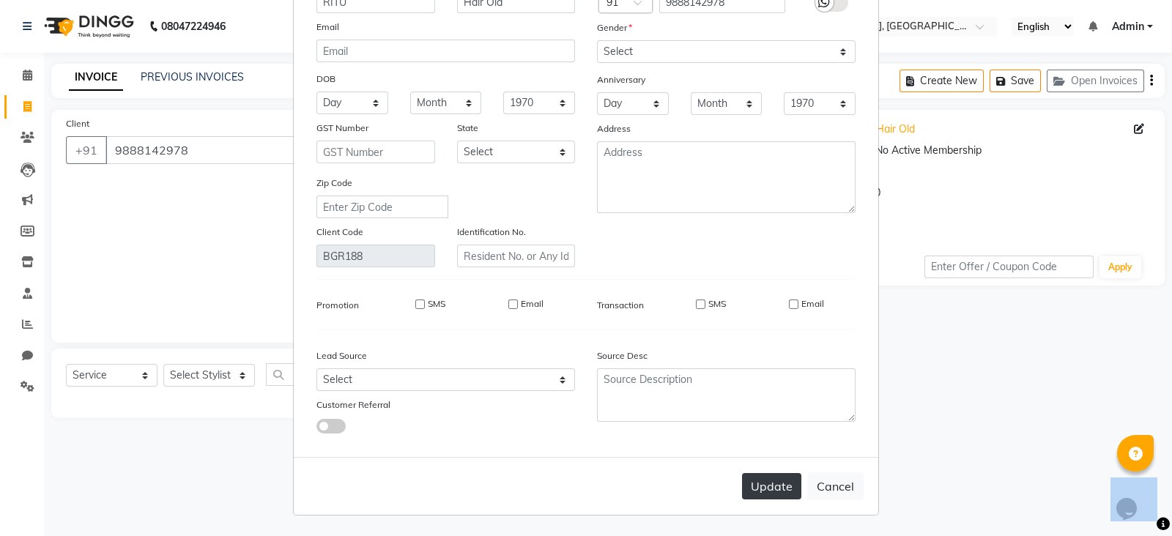
click at [766, 493] on button "Update" at bounding box center [771, 486] width 59 height 26
select select
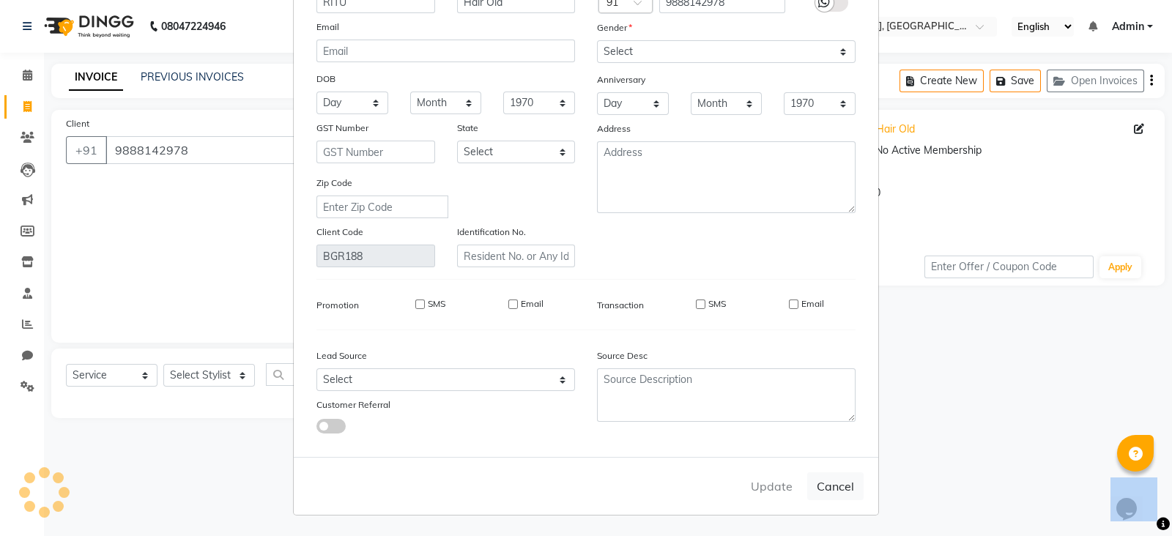
select select
checkbox input "false"
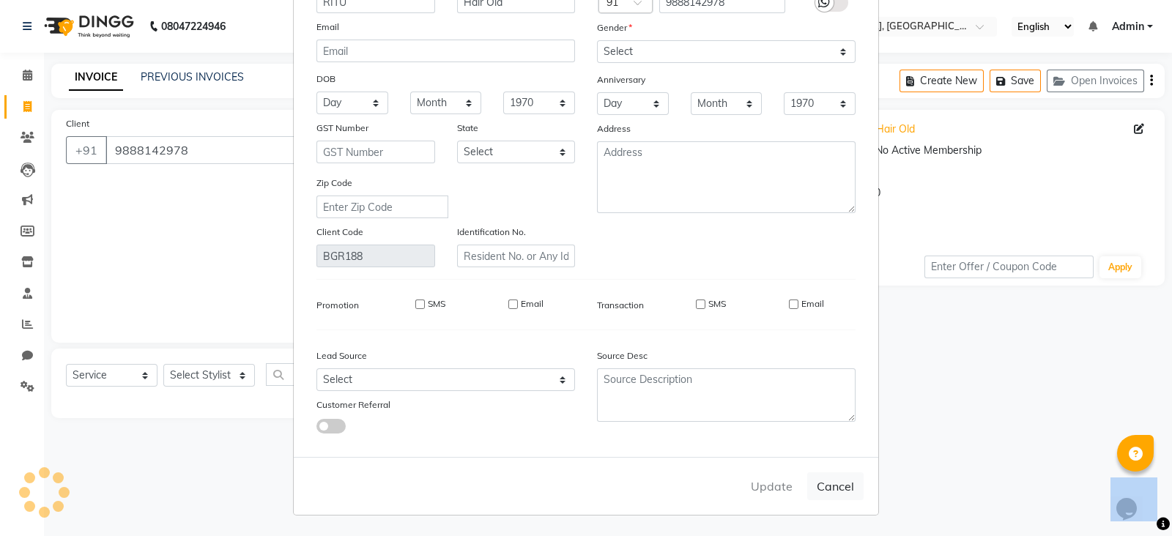
checkbox input "false"
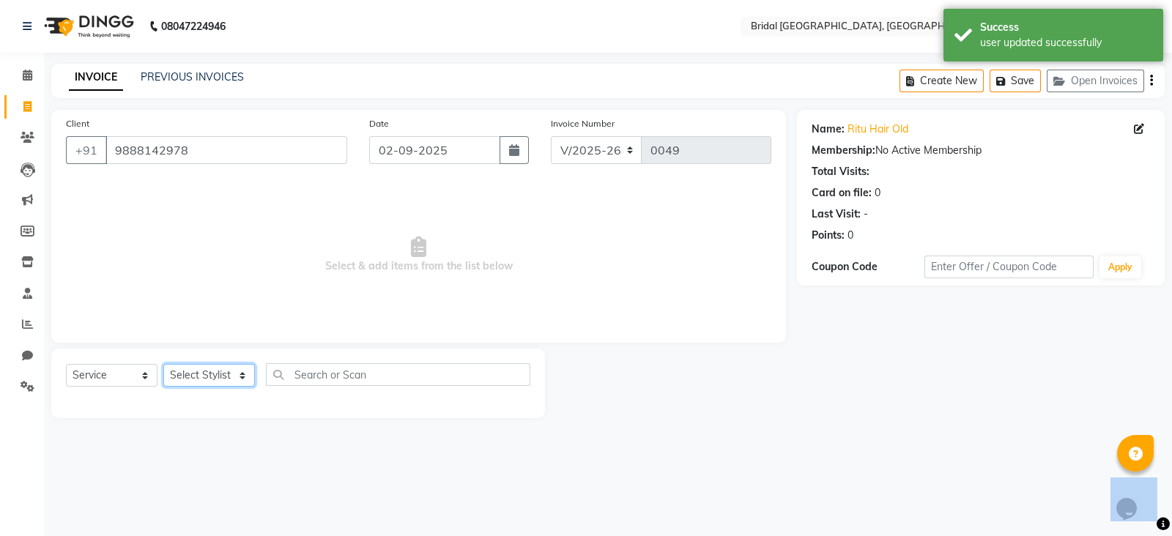
click at [209, 375] on select "Select Stylist [PERSON_NAME] Anim [PERSON_NAME] [PERSON_NAME] [PERSON_NAME] gau…" at bounding box center [209, 375] width 92 height 23
select select "90143"
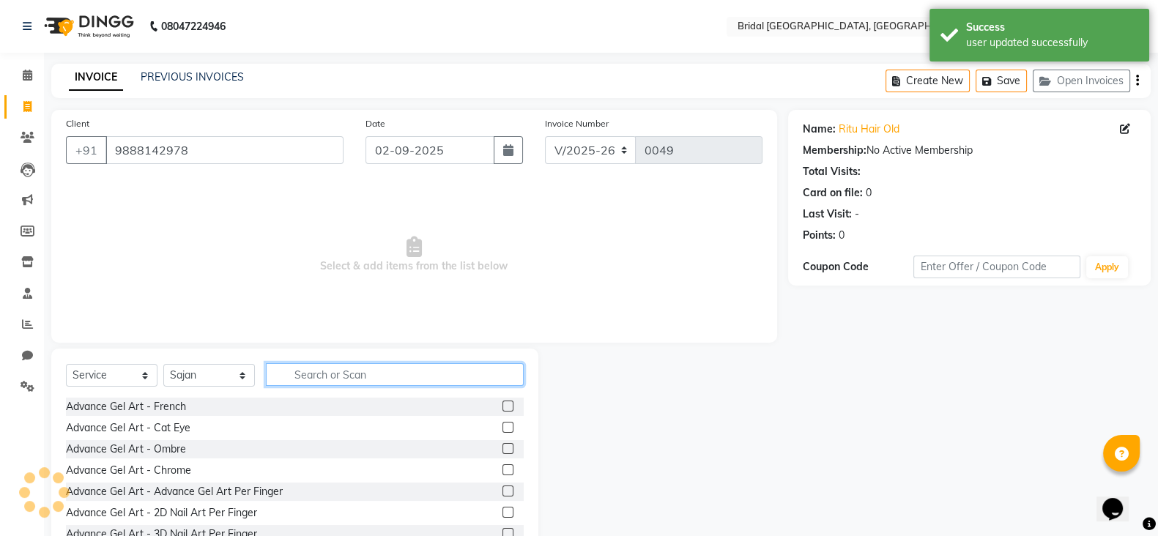
click at [290, 379] on input "text" at bounding box center [395, 374] width 258 height 23
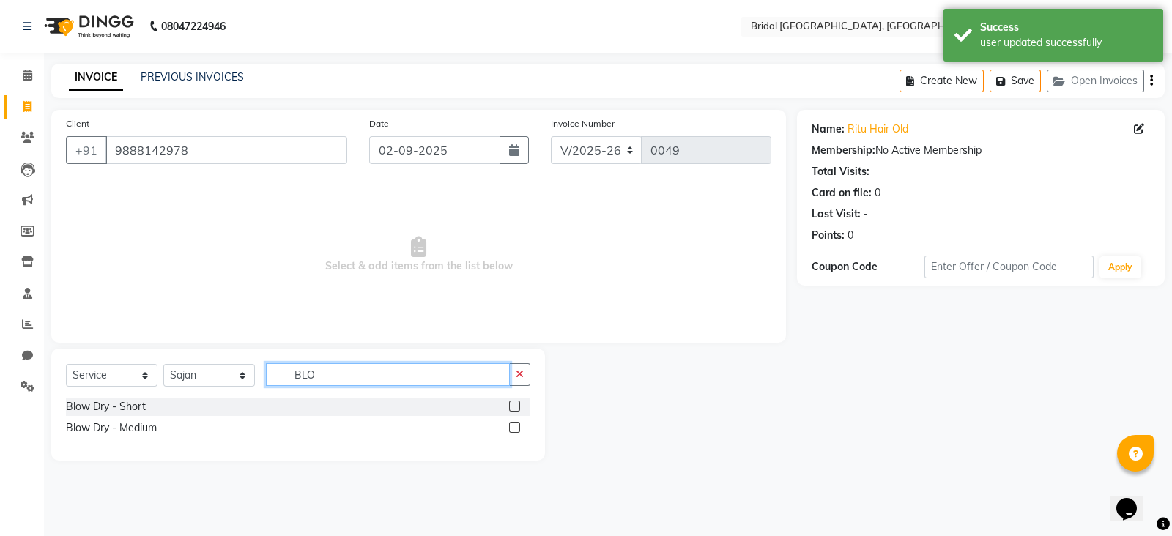
type input "BLO"
click at [513, 401] on label at bounding box center [514, 406] width 11 height 11
click at [513, 402] on input "checkbox" at bounding box center [514, 407] width 10 height 10
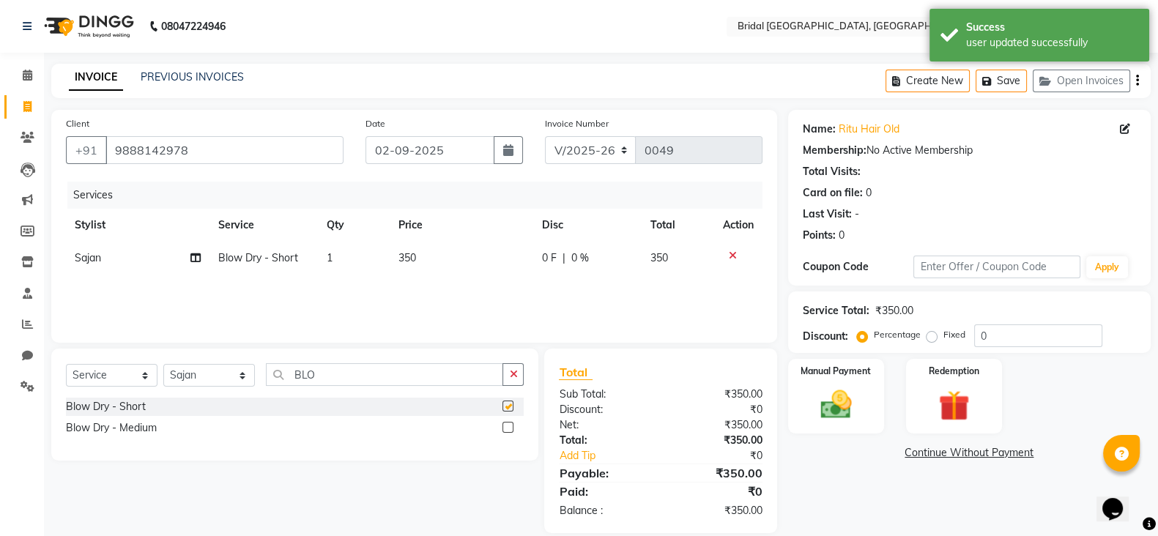
checkbox input "false"
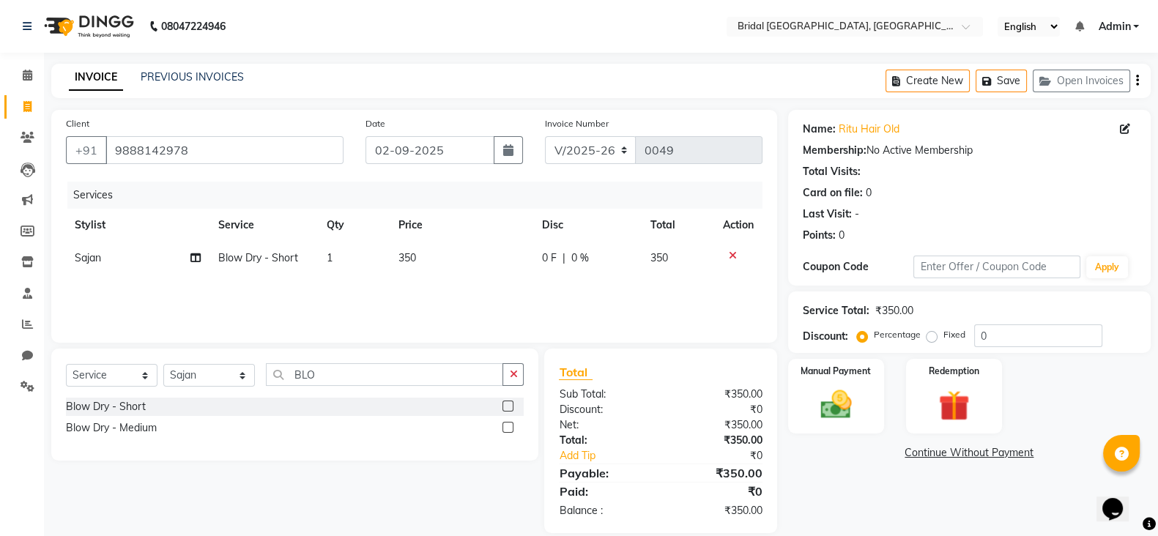
click at [405, 259] on span "350" at bounding box center [407, 257] width 18 height 13
select select "90143"
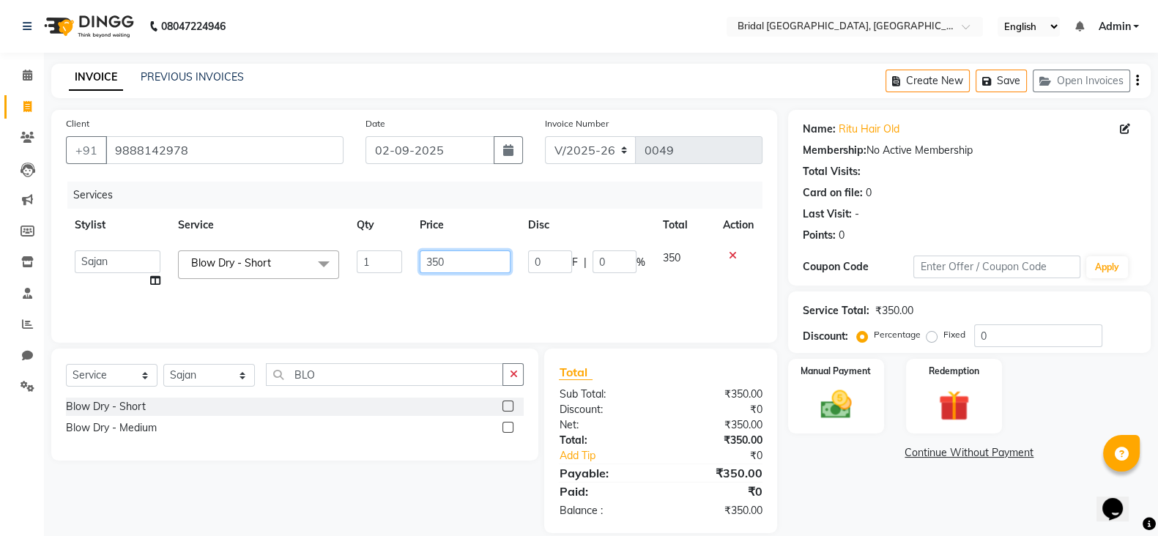
click at [444, 264] on input "350" at bounding box center [466, 262] width 92 height 23
type input "3"
type input "200"
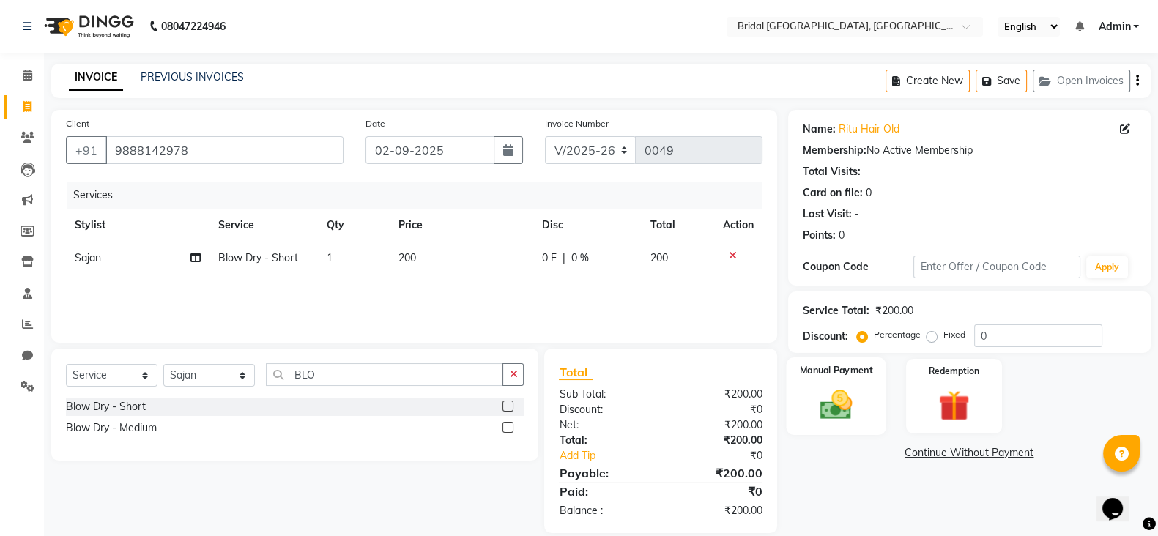
click at [868, 398] on div "Manual Payment" at bounding box center [836, 396] width 100 height 78
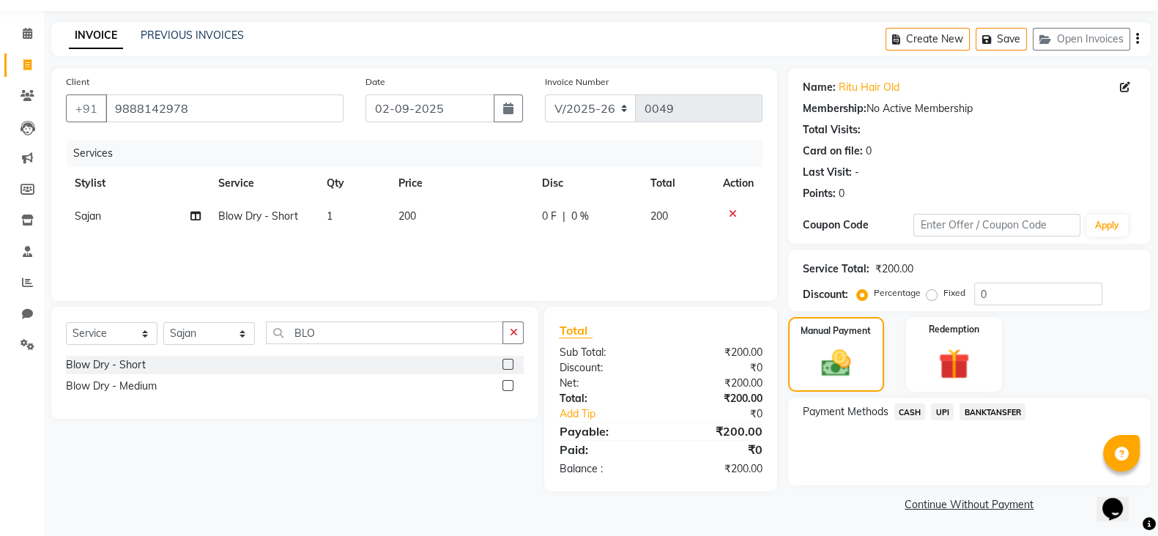
scroll to position [43, 0]
click at [912, 416] on span "CASH" at bounding box center [909, 410] width 31 height 17
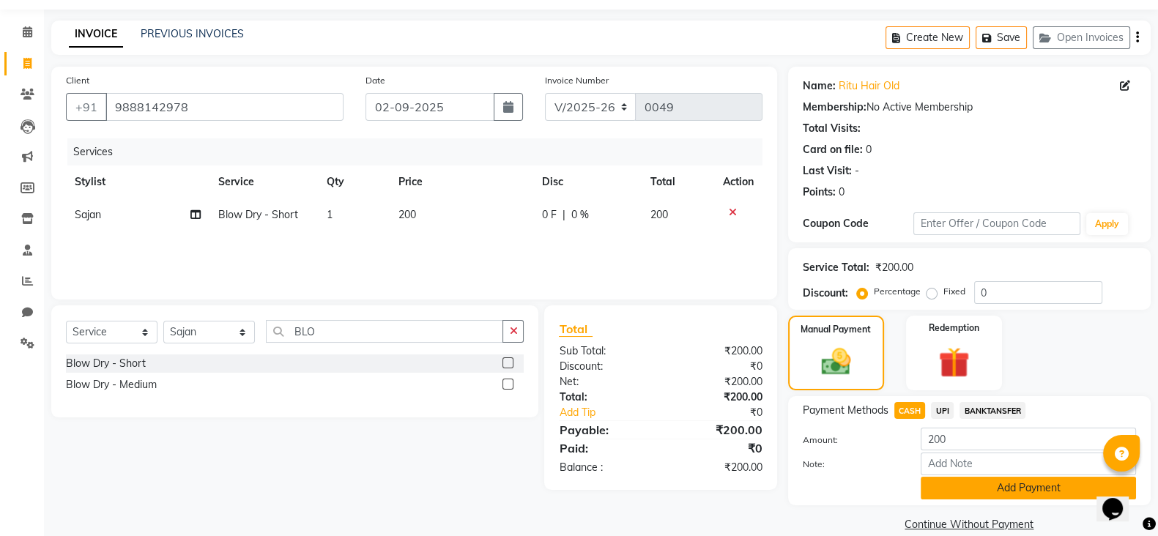
click at [990, 492] on button "Add Payment" at bounding box center [1028, 488] width 215 height 23
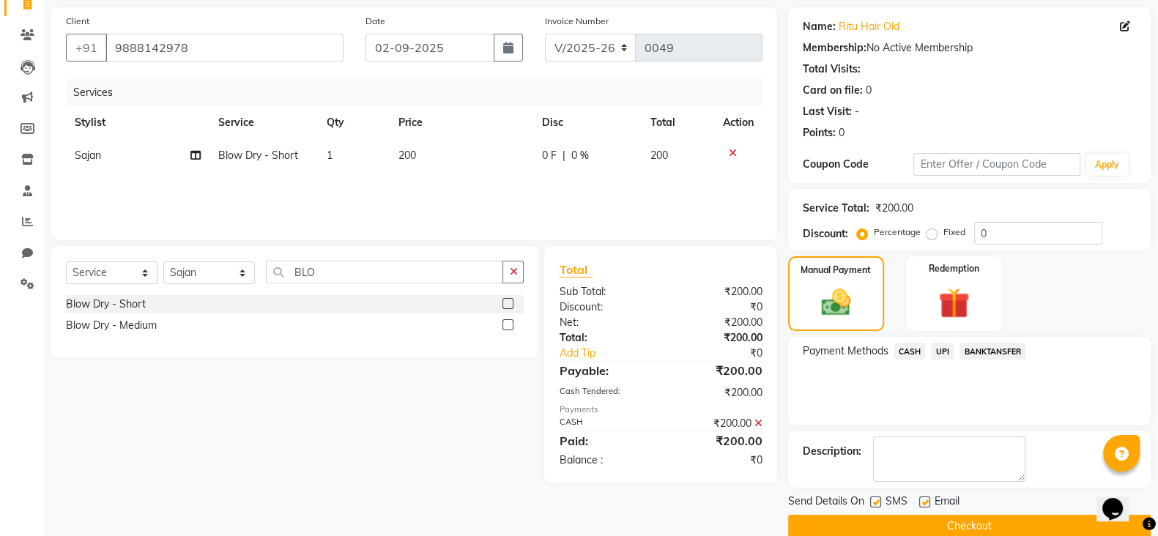
scroll to position [116, 0]
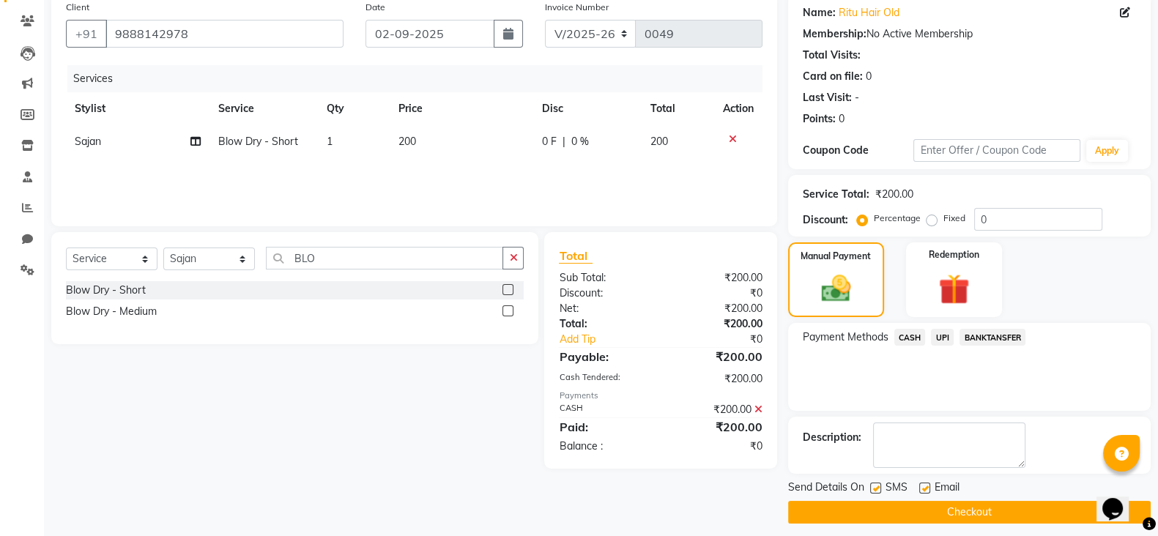
click at [878, 491] on label at bounding box center [875, 488] width 11 height 11
click at [878, 491] on input "checkbox" at bounding box center [875, 489] width 10 height 10
checkbox input "false"
click at [925, 488] on label at bounding box center [924, 488] width 11 height 11
click at [925, 488] on input "checkbox" at bounding box center [924, 489] width 10 height 10
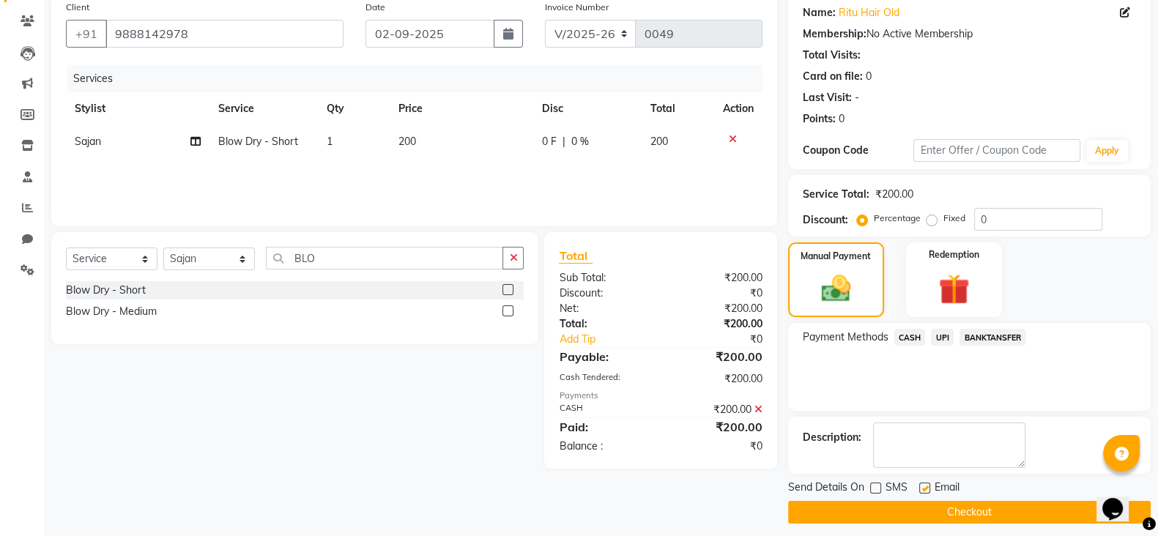
checkbox input "false"
click at [917, 513] on button "Checkout" at bounding box center [969, 512] width 363 height 23
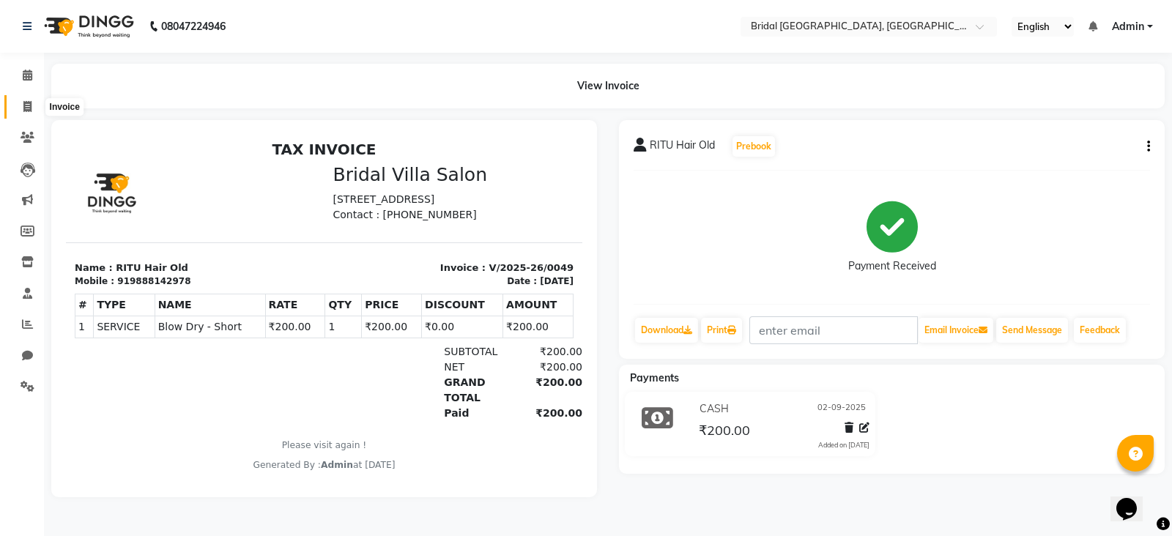
click at [29, 105] on icon at bounding box center [27, 106] width 8 height 11
select select "service"
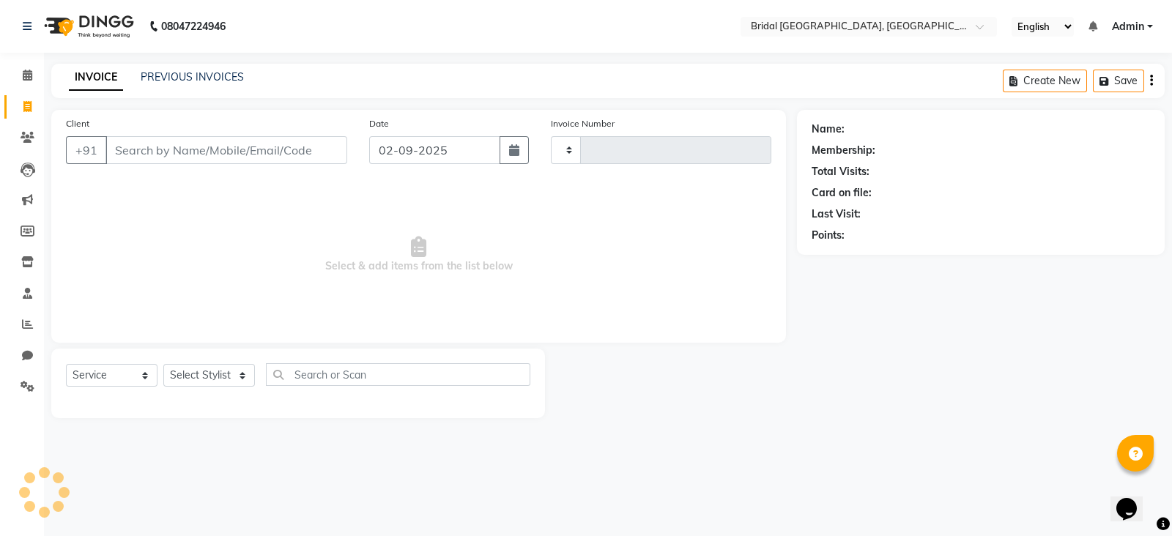
type input "0050"
select select "8752"
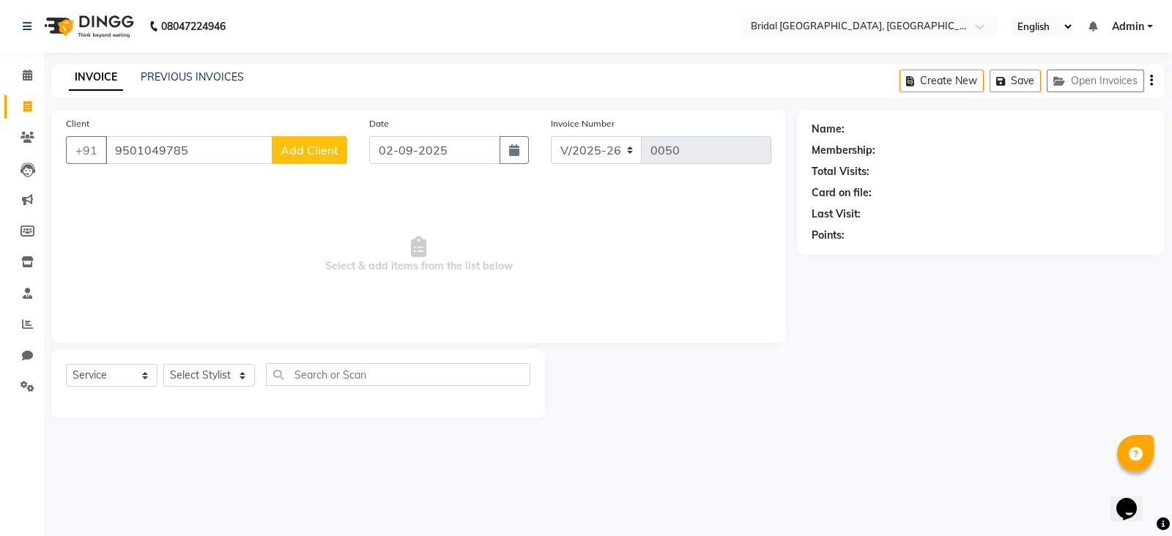
type input "9501049785"
click at [303, 152] on span "Add Client" at bounding box center [310, 150] width 58 height 15
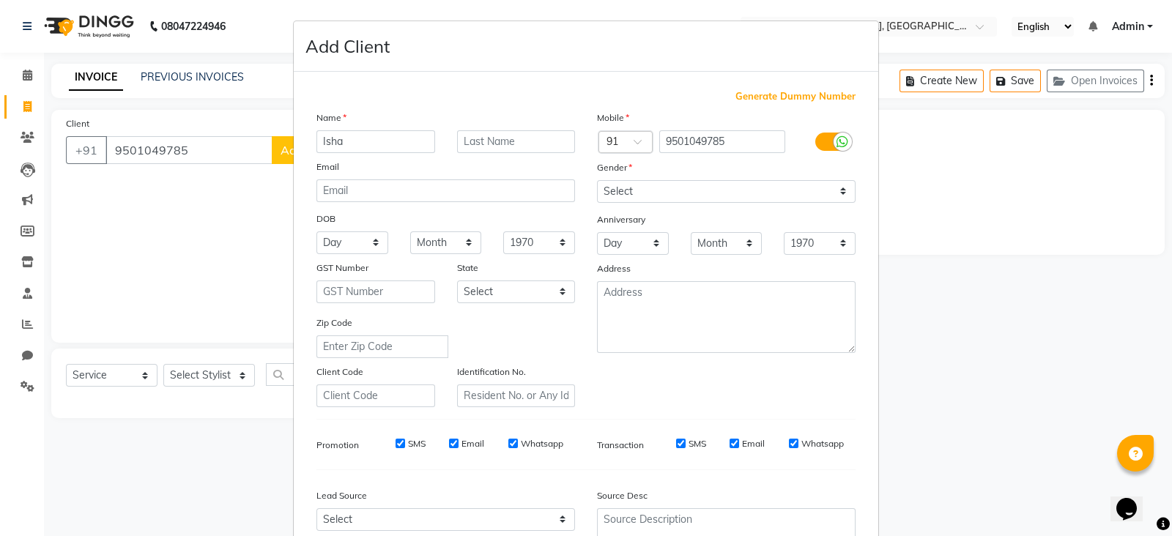
type input "Isha"
click at [672, 199] on select "Select [DEMOGRAPHIC_DATA] [DEMOGRAPHIC_DATA] Other Prefer Not To Say" at bounding box center [726, 191] width 259 height 23
select select "[DEMOGRAPHIC_DATA]"
click at [597, 181] on select "Select [DEMOGRAPHIC_DATA] [DEMOGRAPHIC_DATA] Other Prefer Not To Say" at bounding box center [726, 191] width 259 height 23
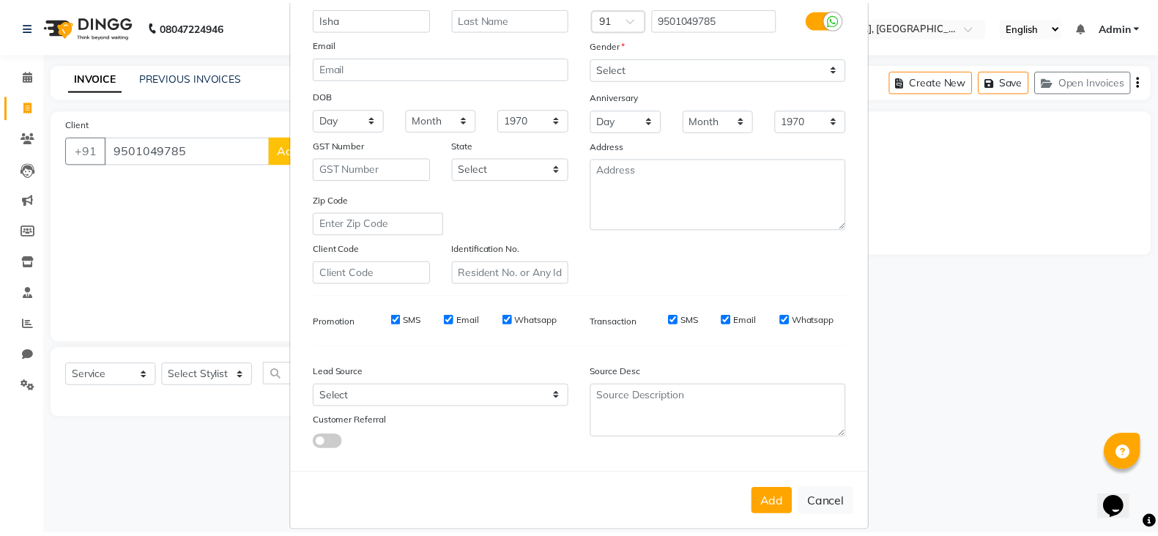
scroll to position [148, 0]
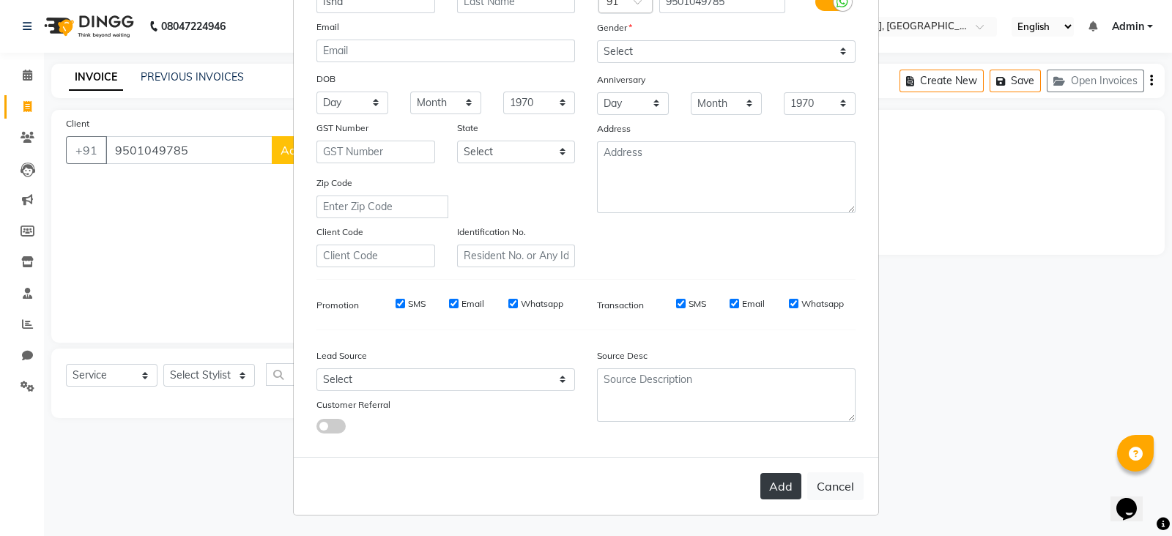
click at [780, 489] on button "Add" at bounding box center [780, 486] width 41 height 26
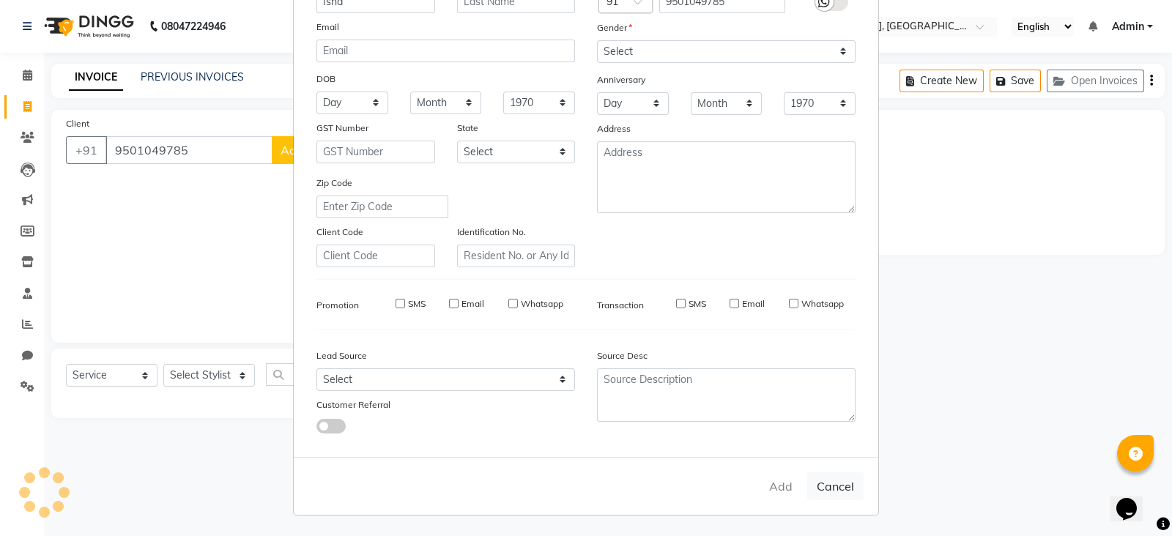
select select
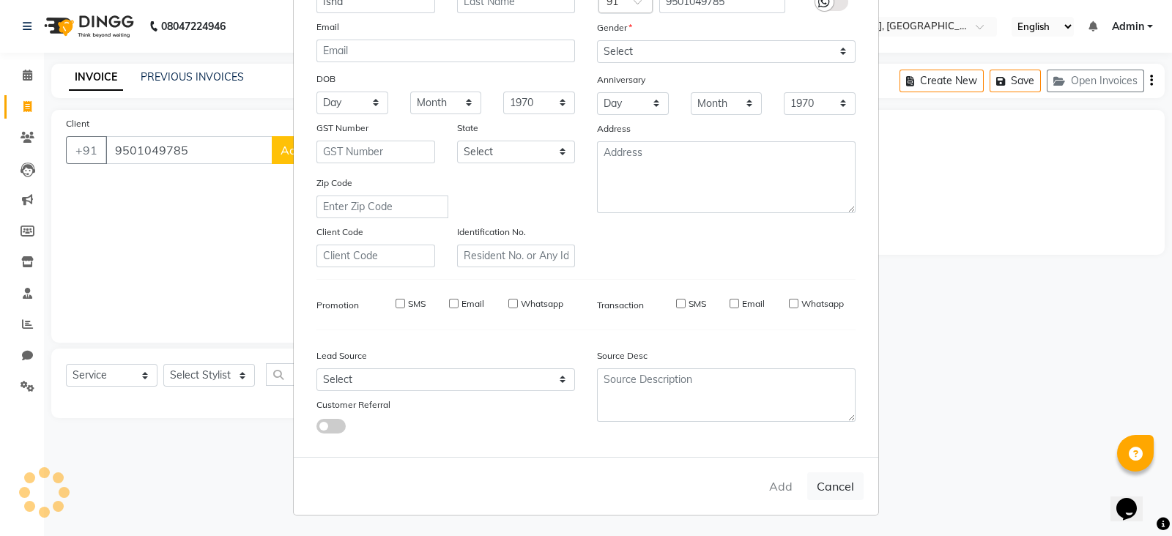
select select
checkbox input "false"
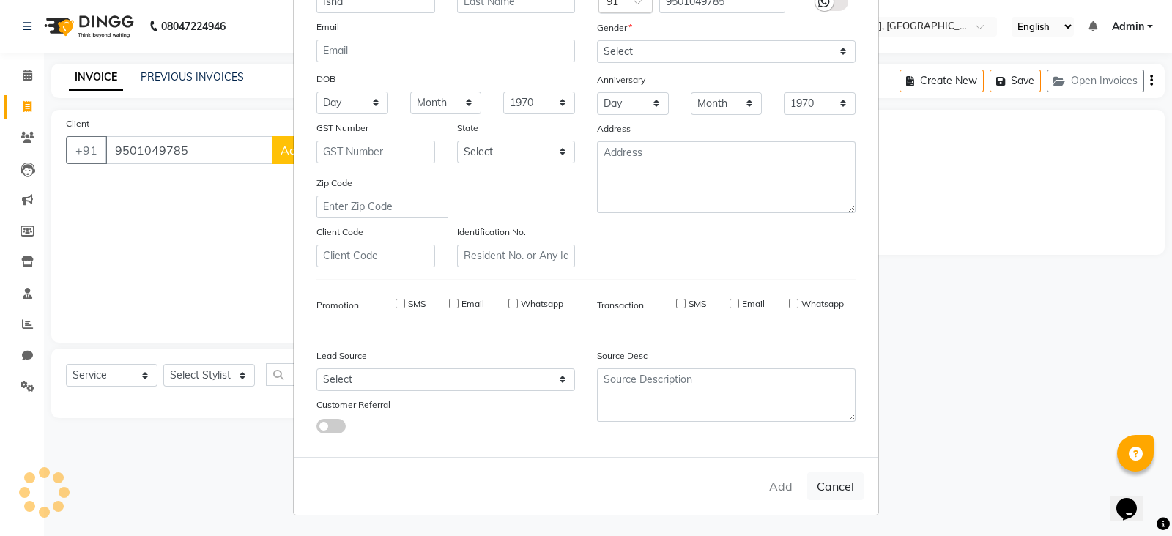
checkbox input "false"
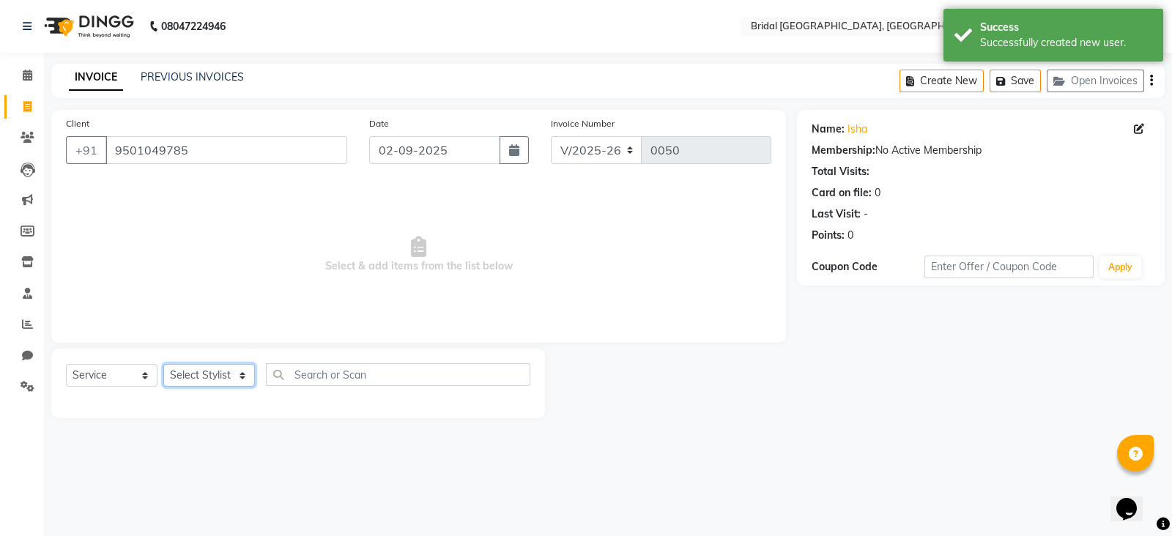
click at [185, 376] on select "Select Stylist [PERSON_NAME] Anim [PERSON_NAME] [PERSON_NAME] [PERSON_NAME] gau…" at bounding box center [209, 375] width 92 height 23
select select "90229"
click at [163, 365] on select "Select Stylist [PERSON_NAME] Anim [PERSON_NAME] [PERSON_NAME] [PERSON_NAME] gau…" at bounding box center [209, 375] width 92 height 23
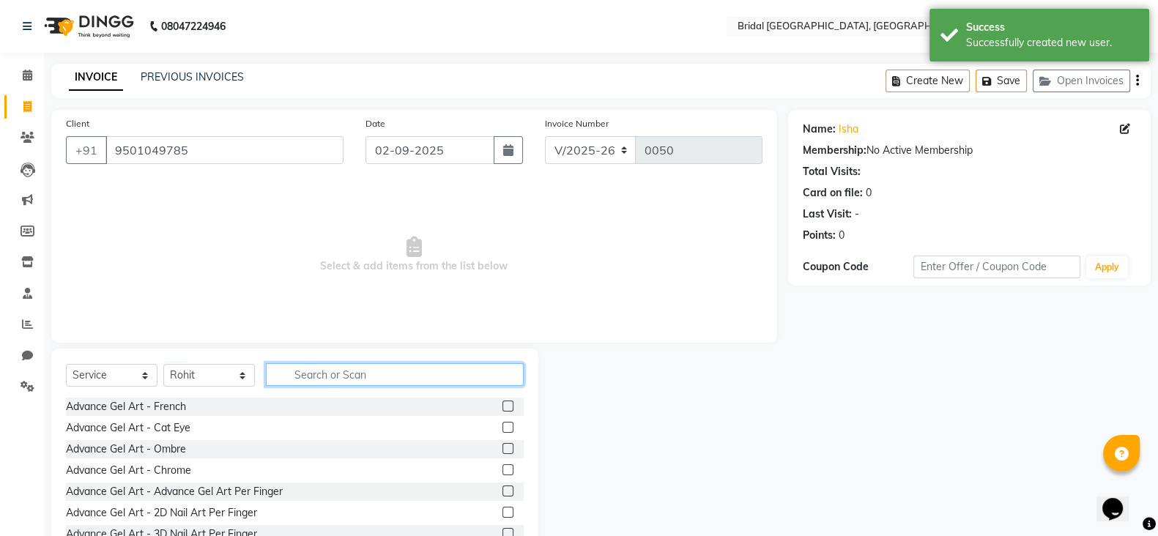
click at [303, 375] on input "text" at bounding box center [395, 374] width 258 height 23
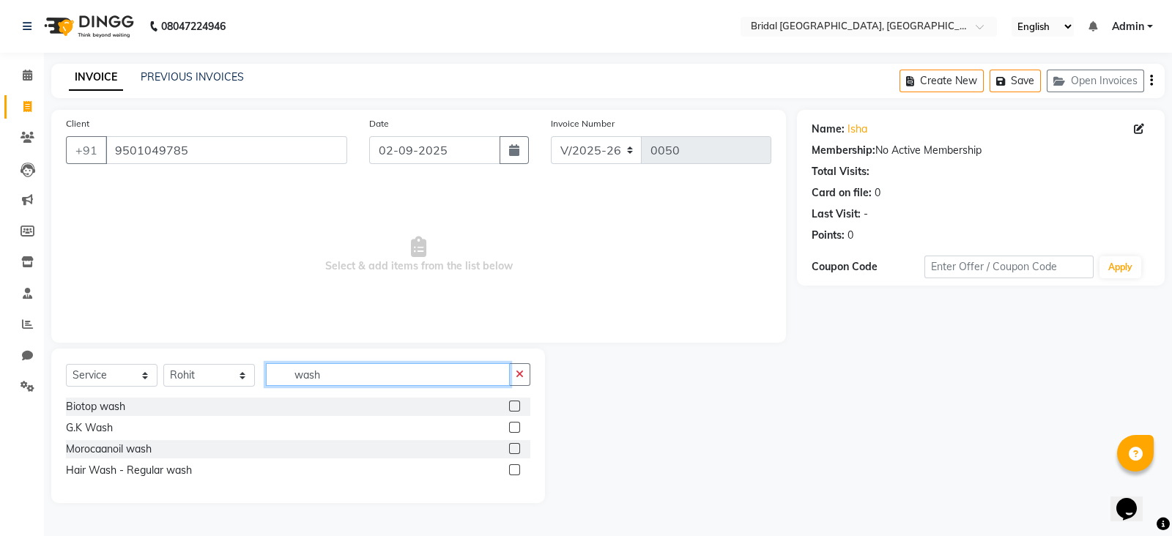
type input "wash"
click at [513, 469] on label at bounding box center [514, 469] width 11 height 11
click at [513, 469] on input "checkbox" at bounding box center [514, 471] width 10 height 10
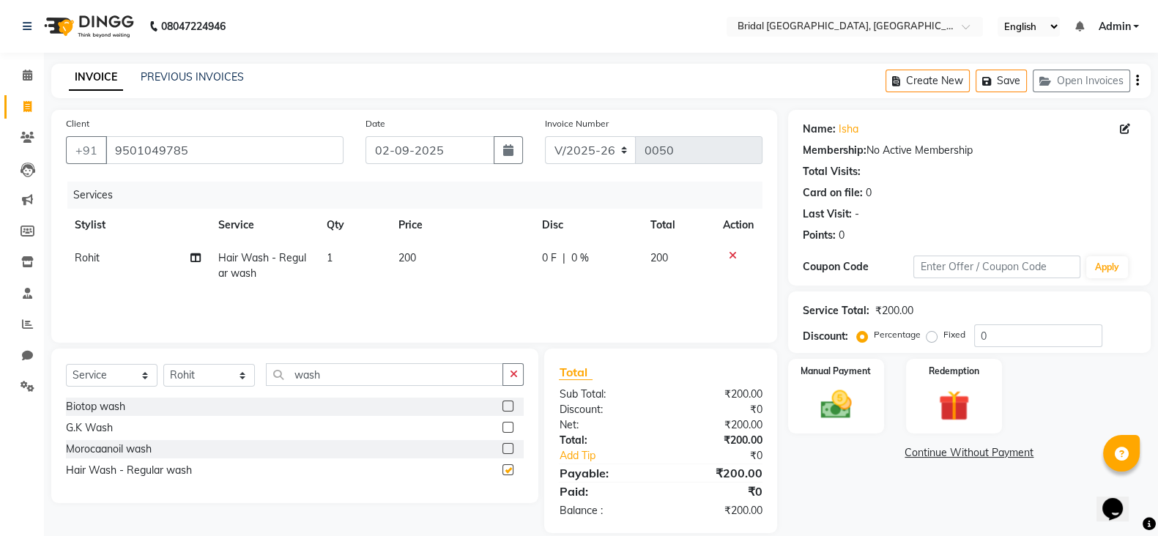
checkbox input "false"
click at [322, 374] on input "wash" at bounding box center [384, 374] width 237 height 23
type input "w"
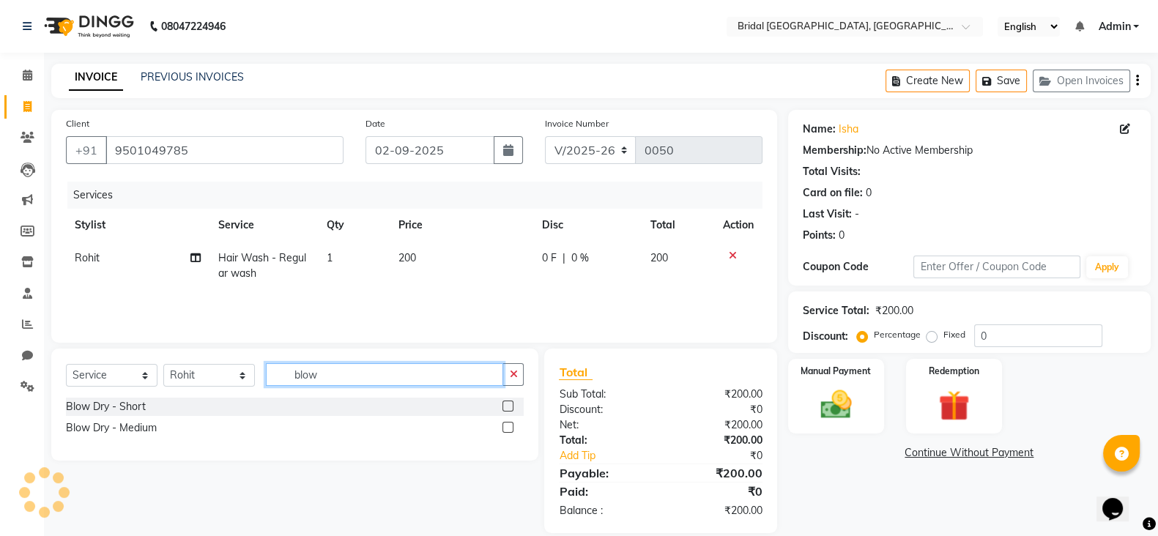
type input "blow"
click at [511, 400] on div at bounding box center [512, 407] width 21 height 18
click at [508, 406] on label at bounding box center [507, 406] width 11 height 11
click at [508, 406] on input "checkbox" at bounding box center [507, 407] width 10 height 10
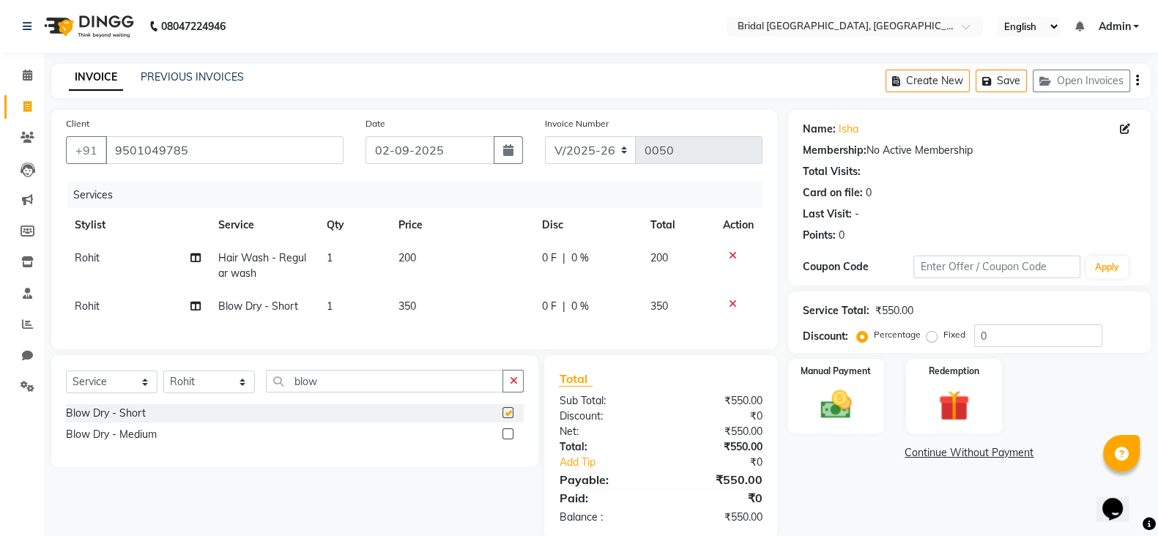
checkbox input "false"
click at [410, 307] on span "350" at bounding box center [407, 306] width 18 height 13
select select "90229"
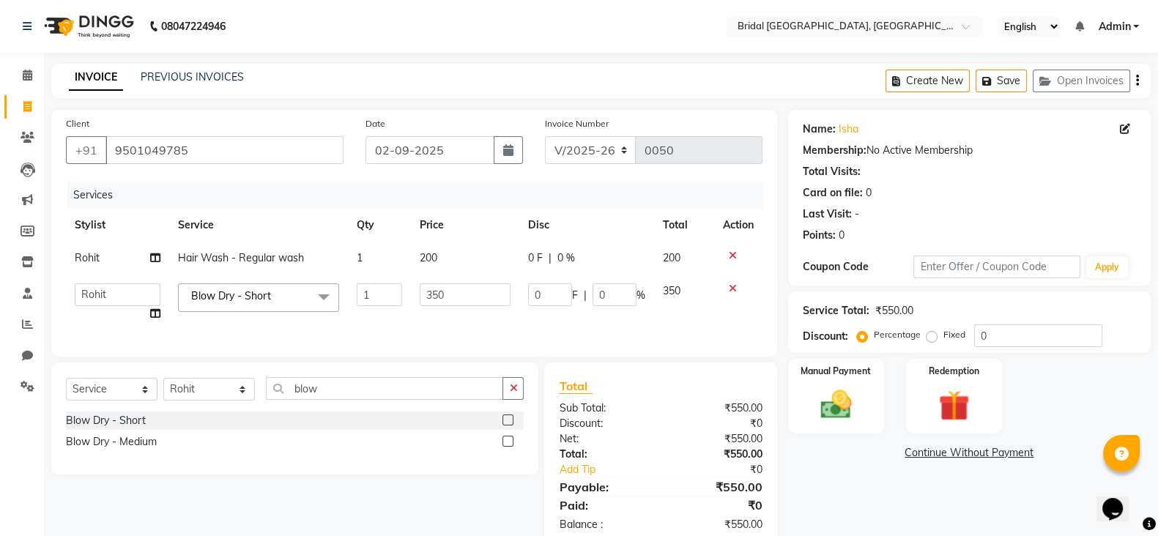
click at [411, 307] on td "350" at bounding box center [465, 303] width 109 height 56
click at [458, 300] on input "350" at bounding box center [466, 294] width 92 height 23
type input "3"
type input "200"
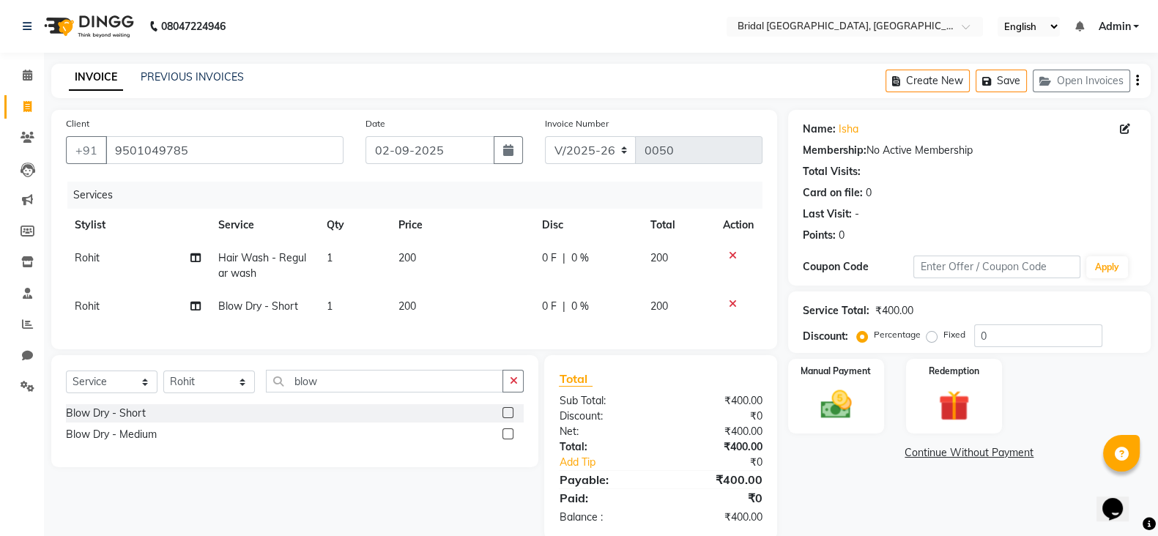
click at [729, 320] on td at bounding box center [738, 306] width 48 height 33
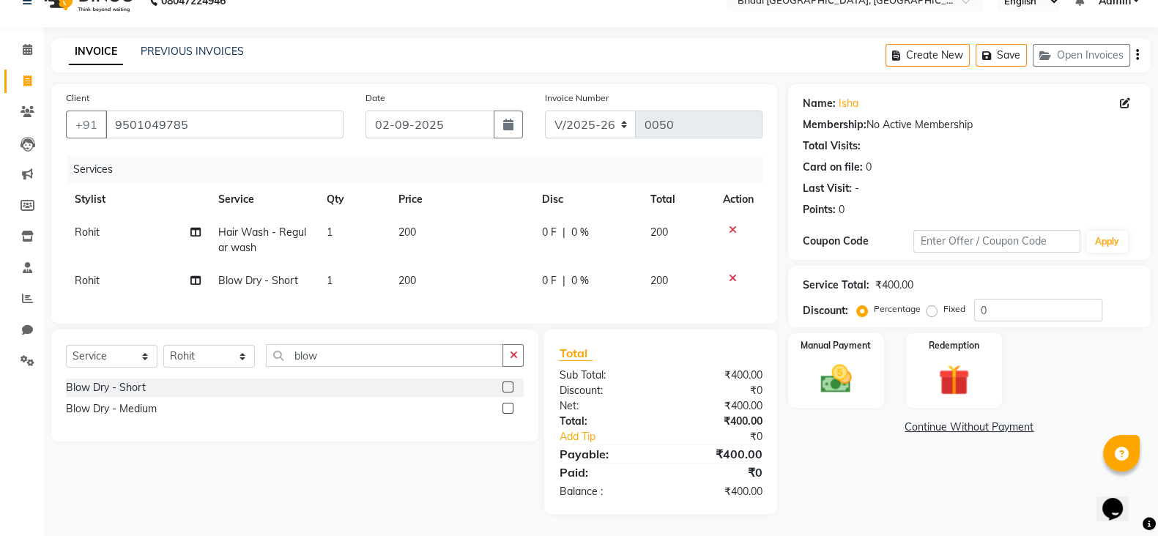
scroll to position [40, 0]
click at [825, 360] on img at bounding box center [836, 378] width 52 height 37
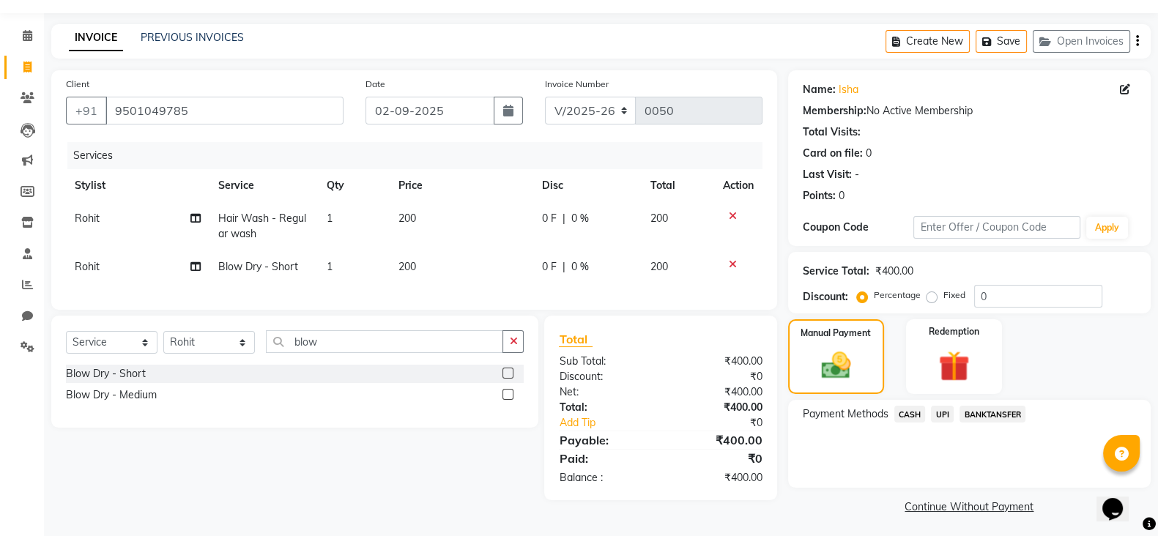
click at [912, 413] on span "CASH" at bounding box center [909, 414] width 31 height 17
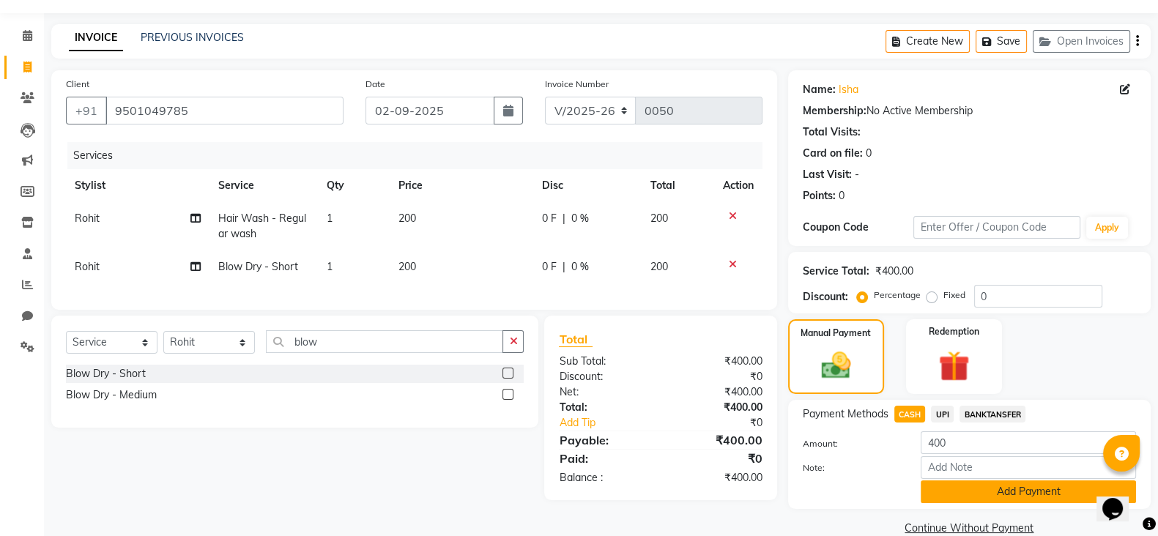
click at [993, 496] on button "Add Payment" at bounding box center [1028, 492] width 215 height 23
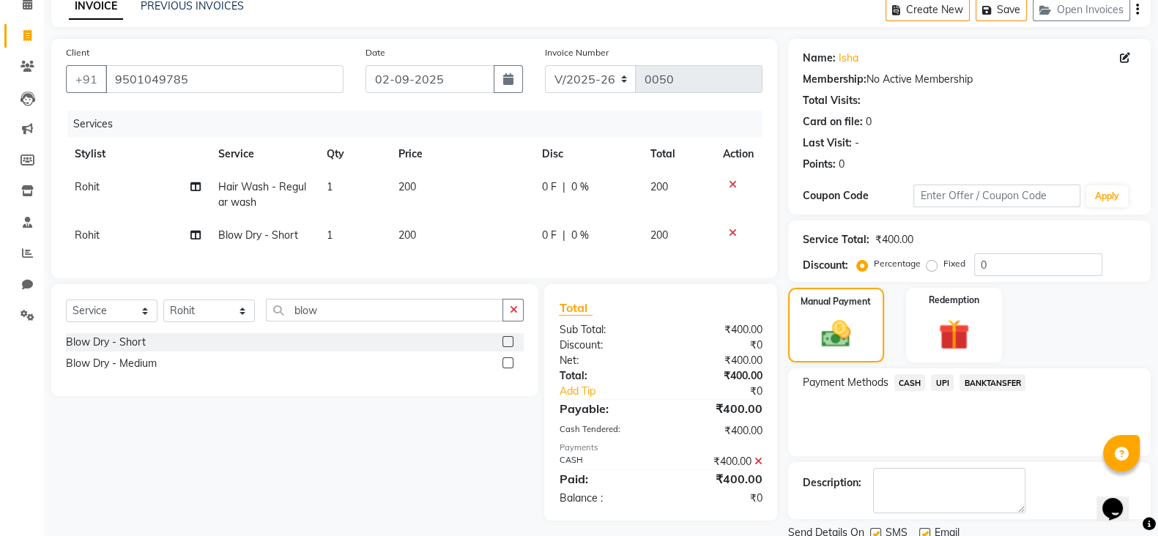
scroll to position [125, 0]
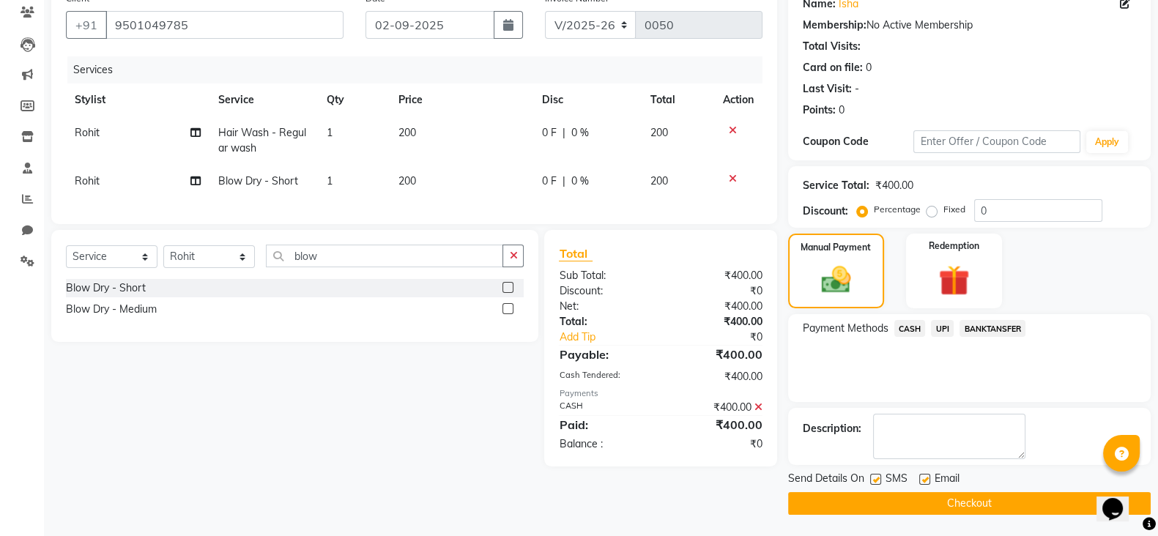
click at [875, 478] on label at bounding box center [875, 479] width 11 height 11
click at [875, 478] on input "checkbox" at bounding box center [875, 480] width 10 height 10
checkbox input "false"
click at [922, 478] on label at bounding box center [924, 479] width 11 height 11
click at [922, 478] on input "checkbox" at bounding box center [924, 480] width 10 height 10
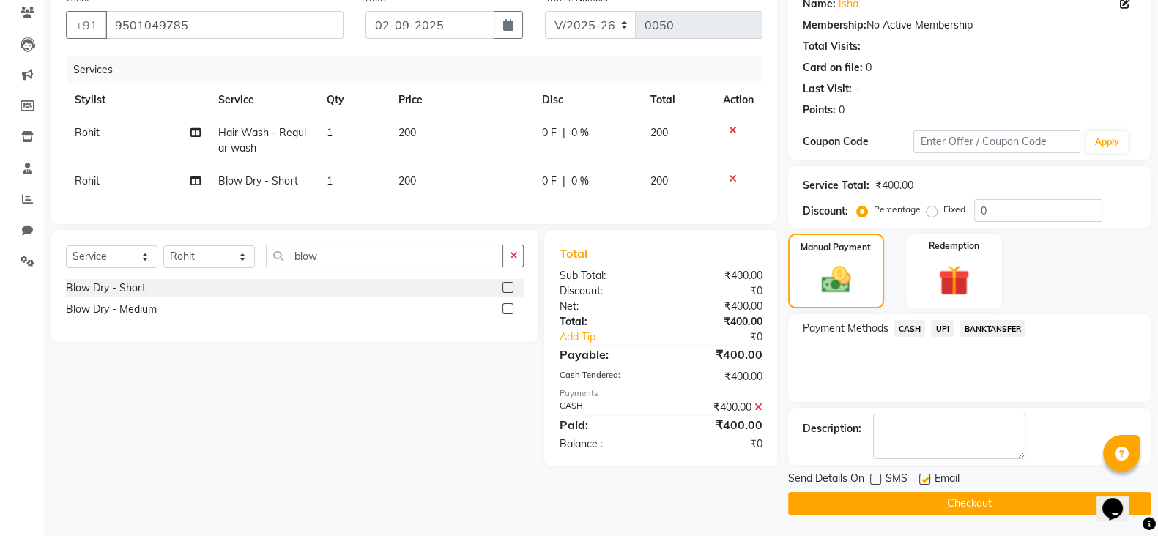
checkbox input "false"
click at [949, 502] on button "Checkout" at bounding box center [969, 503] width 363 height 23
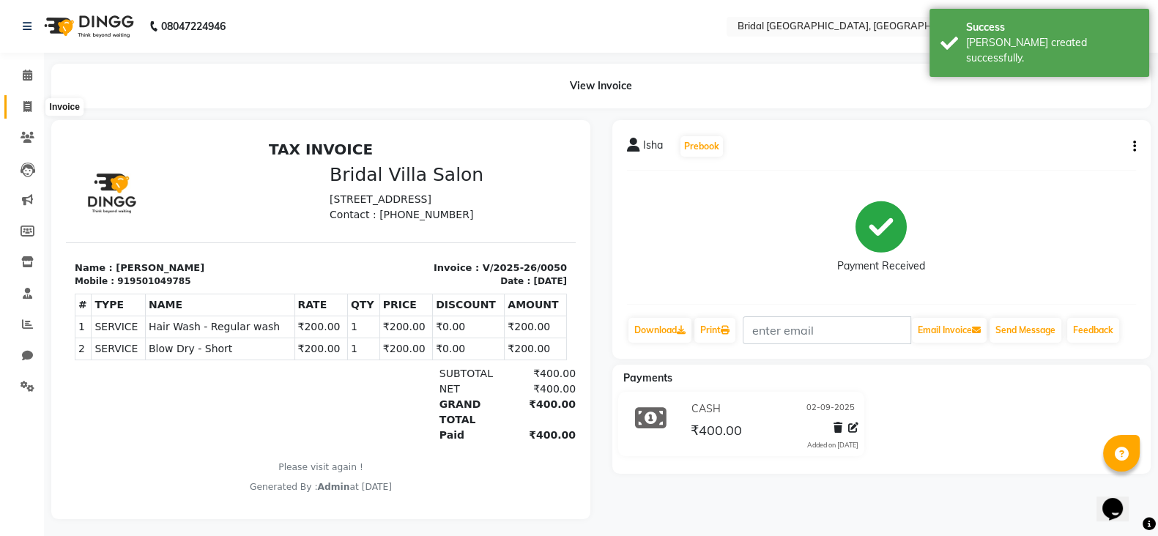
click at [27, 110] on icon at bounding box center [27, 106] width 8 height 11
select select "service"
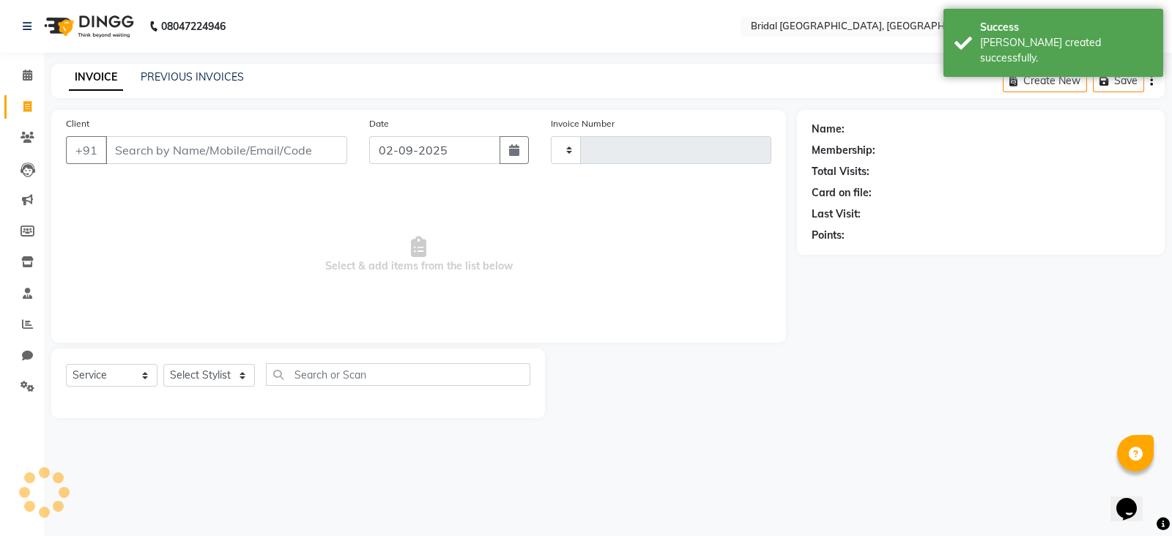
type input "0051"
select select "8752"
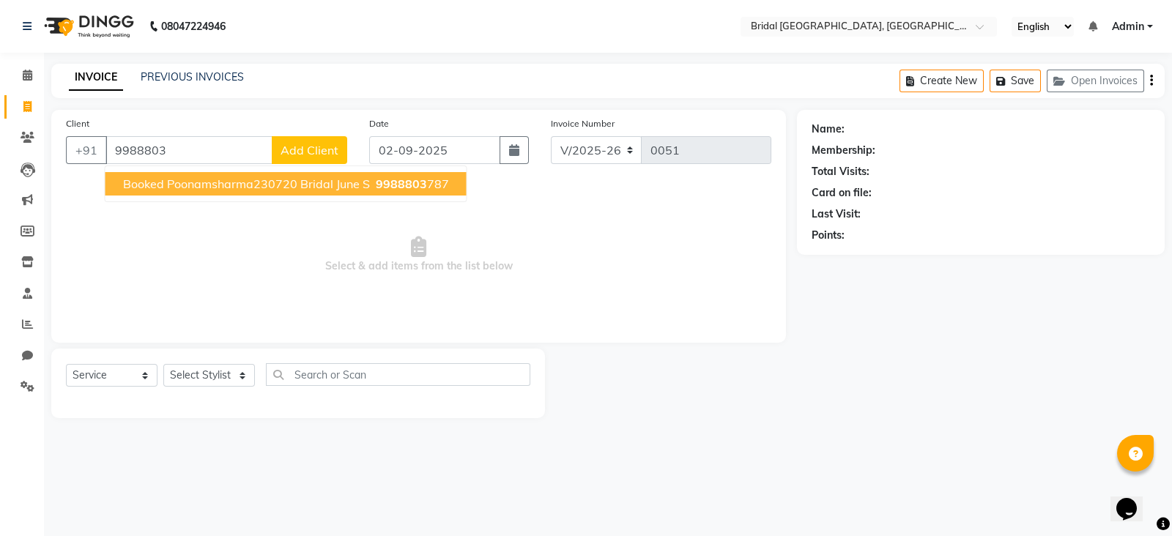
click at [270, 177] on span "Booked poonamsharma230720 Bridal June S" at bounding box center [246, 184] width 247 height 15
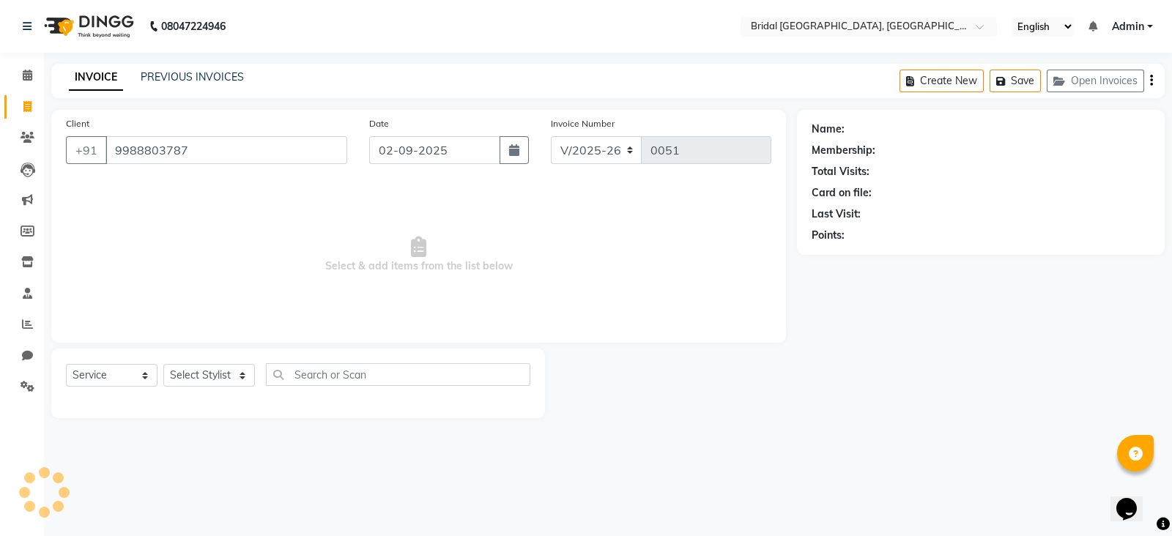
type input "9988803787"
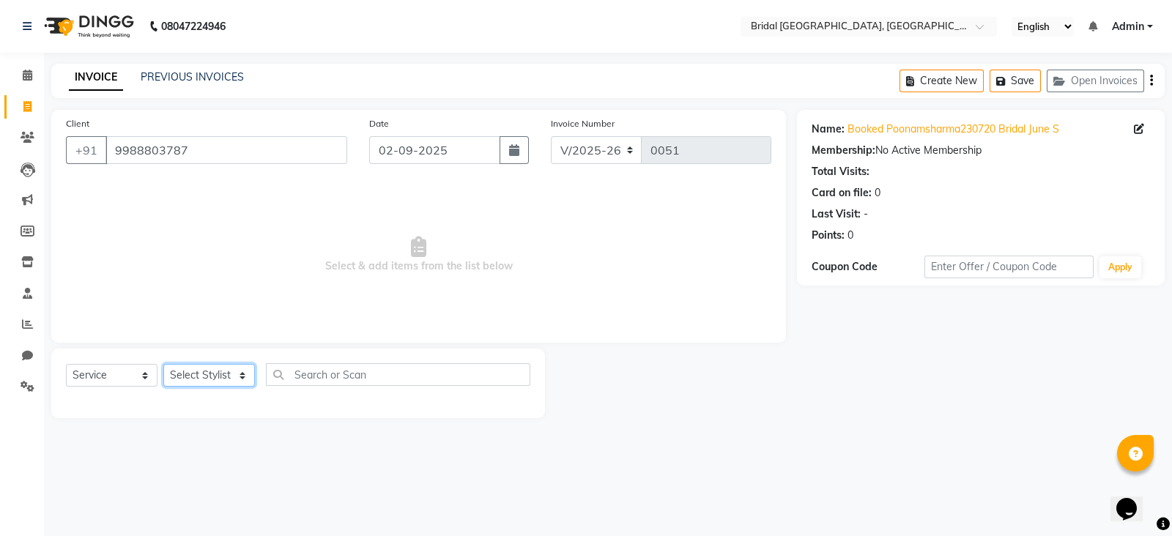
click at [182, 376] on select "Select Stylist [PERSON_NAME] Anim [PERSON_NAME] [PERSON_NAME] [PERSON_NAME] gau…" at bounding box center [209, 375] width 92 height 23
select select "90159"
click at [163, 365] on select "Select Stylist [PERSON_NAME] Anim [PERSON_NAME] [PERSON_NAME] [PERSON_NAME] gau…" at bounding box center [209, 375] width 92 height 23
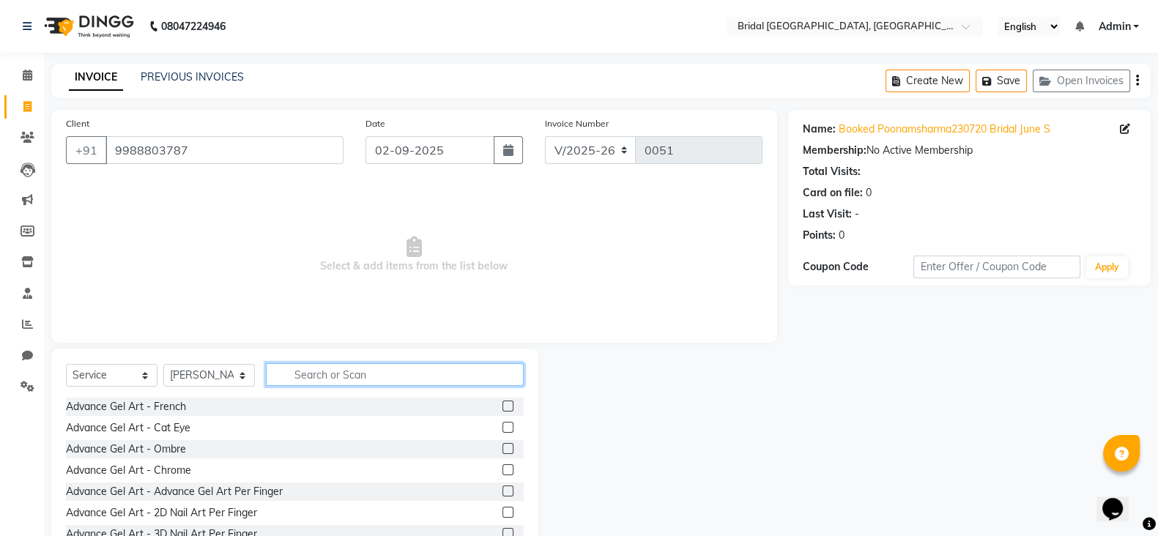
click at [312, 374] on input "text" at bounding box center [395, 374] width 258 height 23
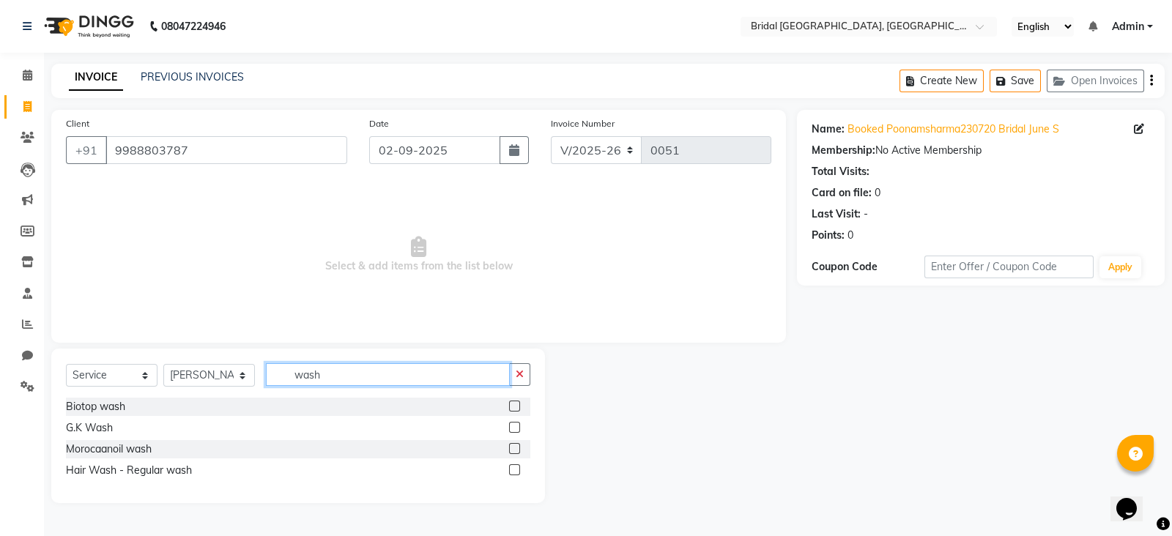
type input "wash"
click at [515, 405] on label at bounding box center [514, 406] width 11 height 11
click at [515, 405] on input "checkbox" at bounding box center [514, 407] width 10 height 10
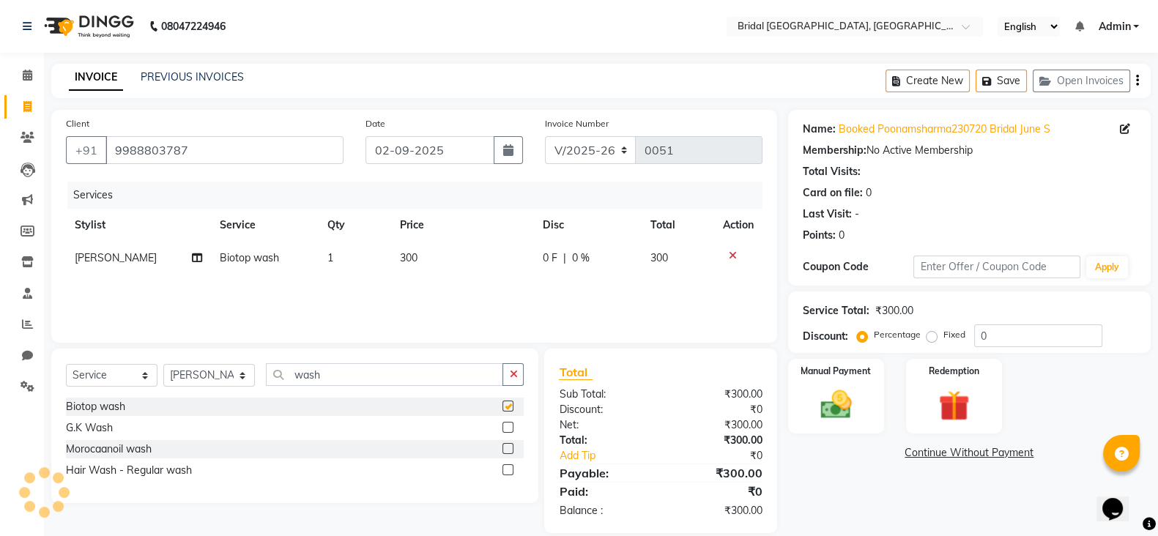
checkbox input "false"
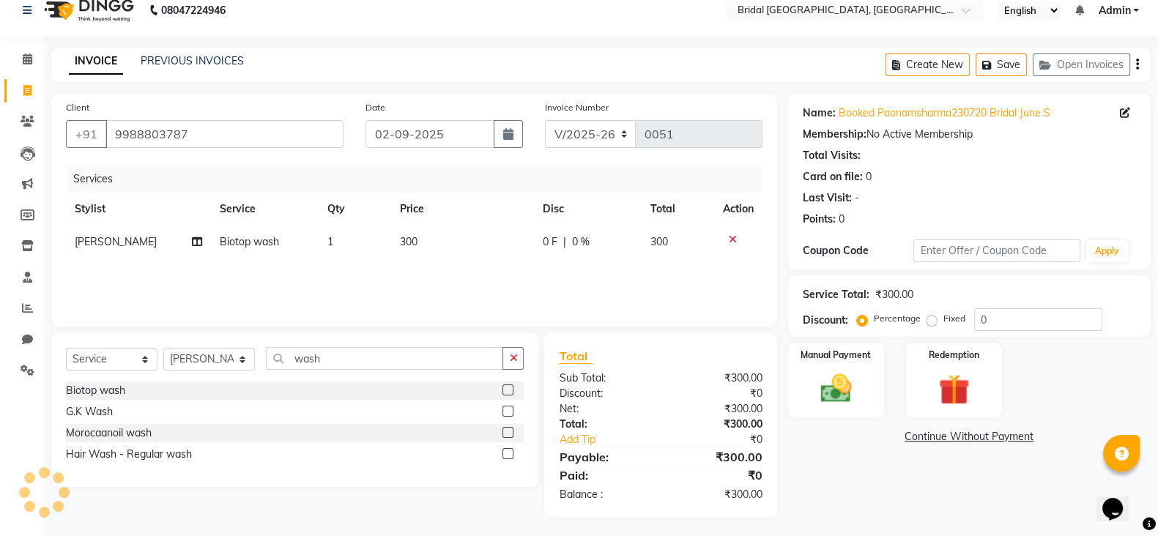
scroll to position [19, 0]
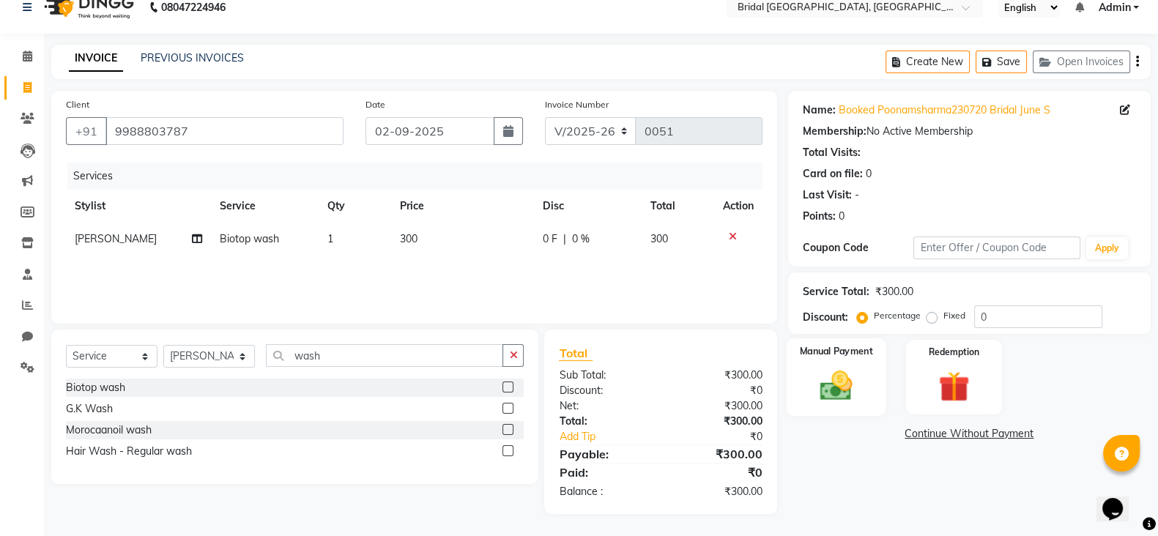
click at [853, 371] on img at bounding box center [836, 385] width 52 height 37
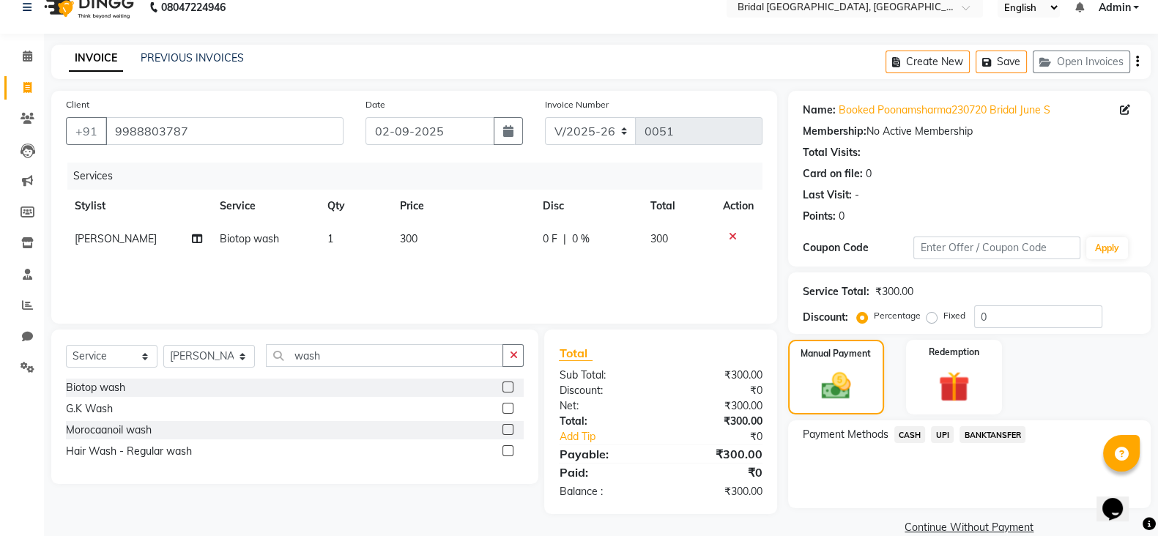
click at [905, 437] on span "CASH" at bounding box center [909, 434] width 31 height 17
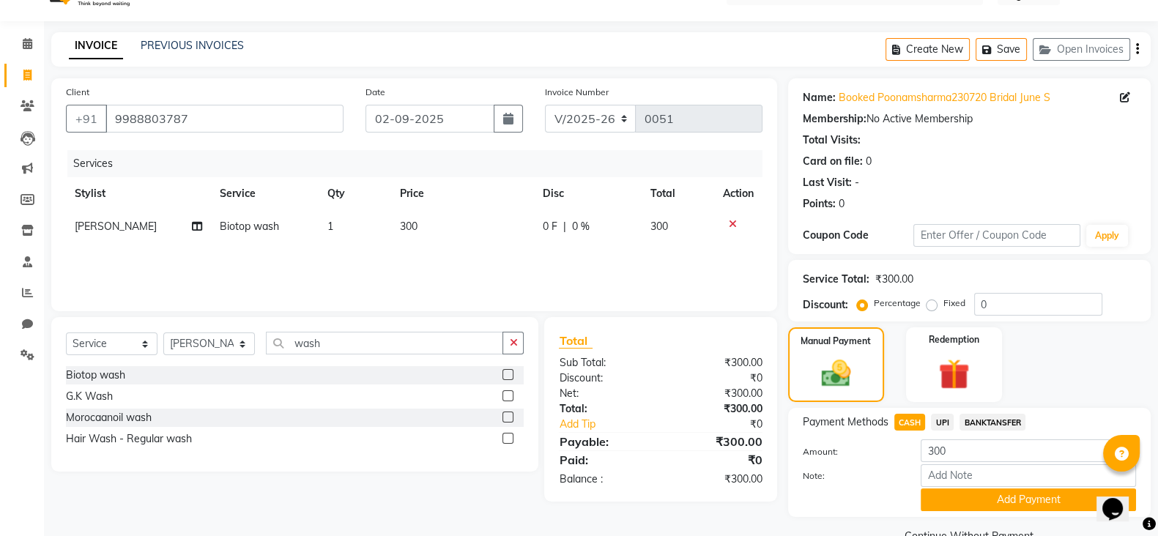
scroll to position [66, 0]
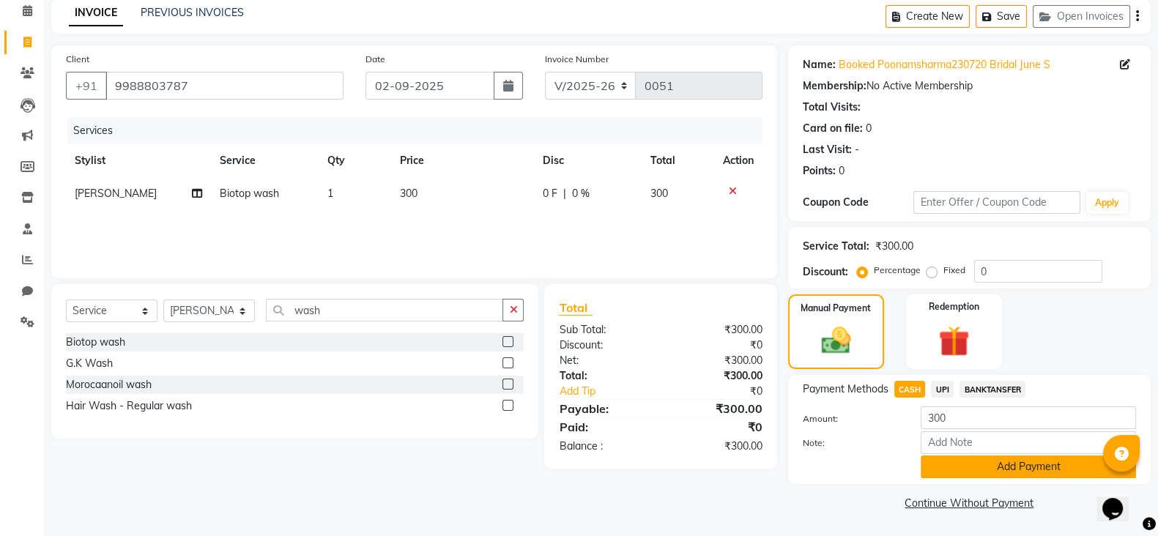
click at [1006, 465] on button "Add Payment" at bounding box center [1028, 467] width 215 height 23
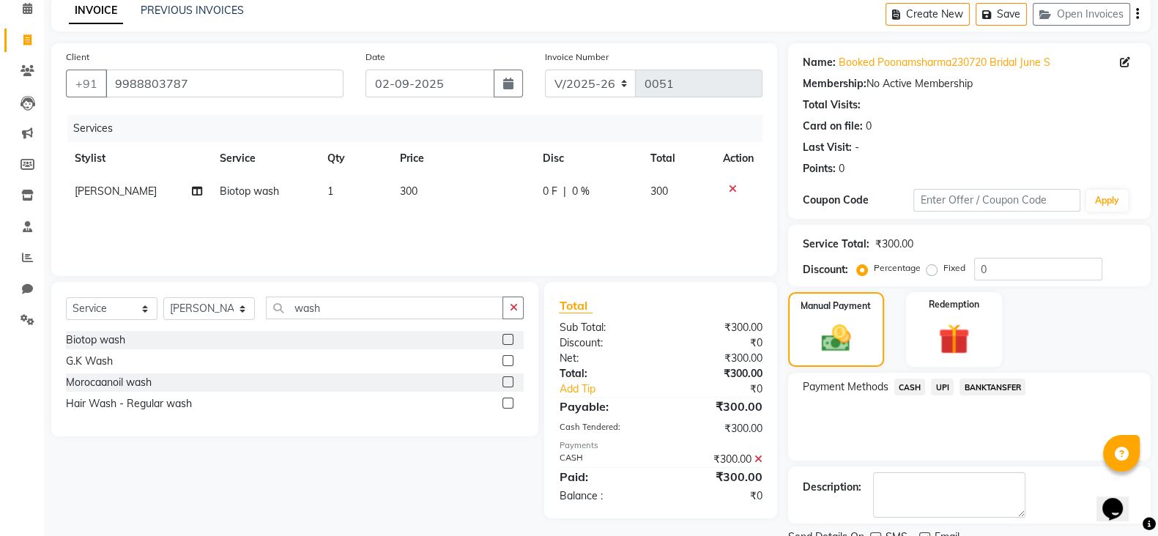
scroll to position [125, 0]
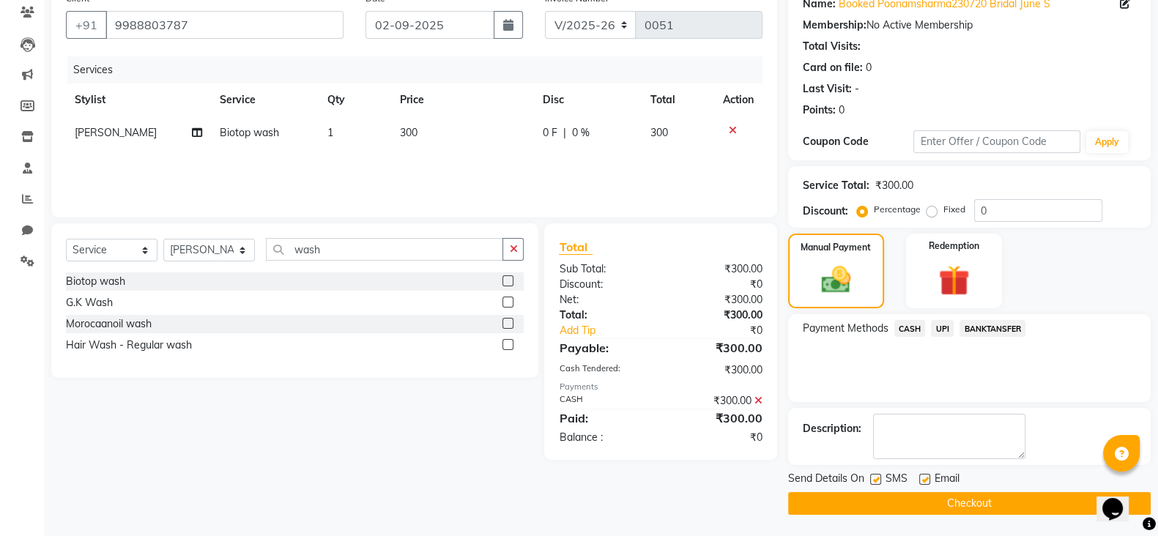
click at [924, 474] on label at bounding box center [924, 479] width 11 height 11
click at [924, 475] on input "checkbox" at bounding box center [924, 480] width 10 height 10
checkbox input "false"
click at [876, 481] on label at bounding box center [875, 479] width 11 height 11
click at [876, 481] on input "checkbox" at bounding box center [875, 480] width 10 height 10
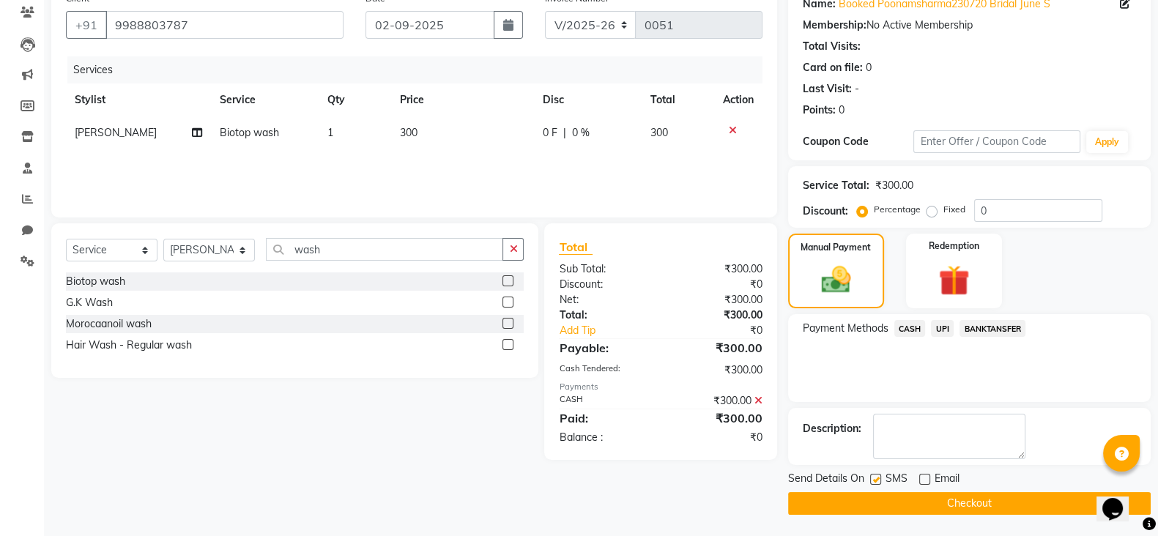
checkbox input "false"
click at [901, 504] on button "Checkout" at bounding box center [969, 503] width 363 height 23
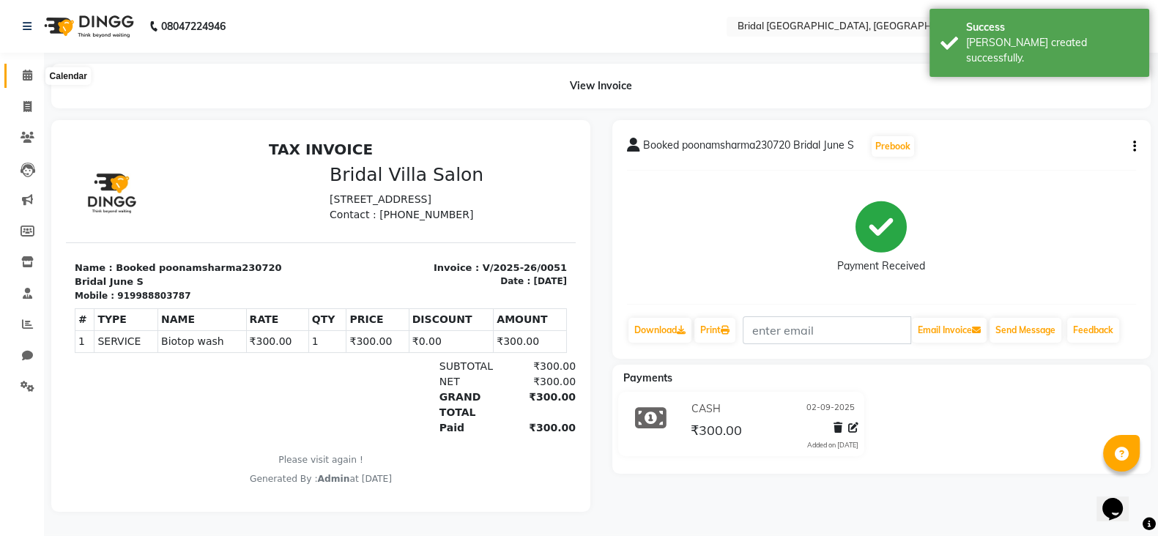
click at [26, 79] on icon at bounding box center [28, 75] width 10 height 11
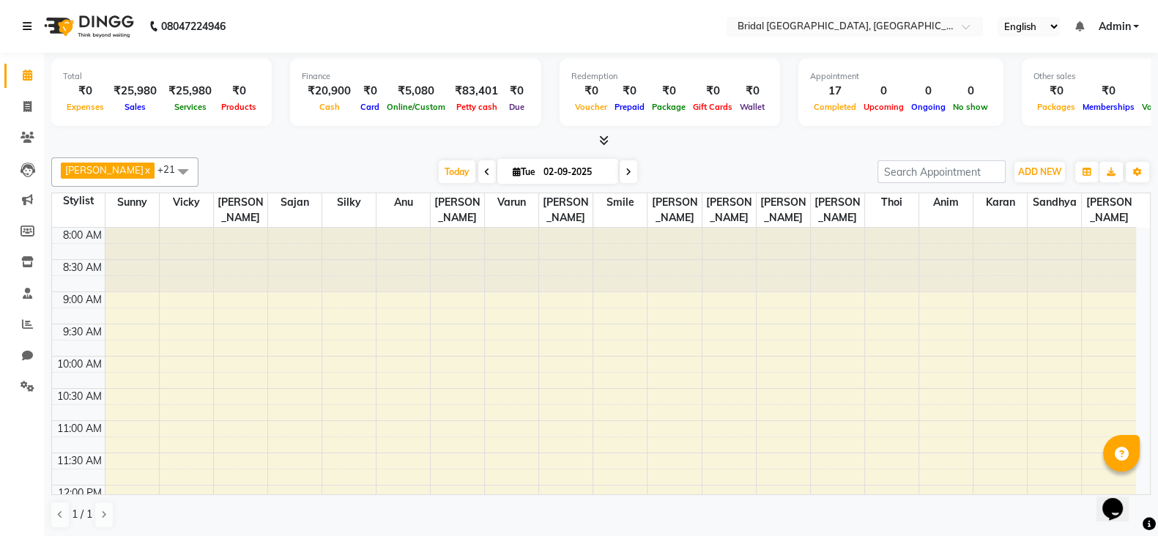
click at [25, 31] on icon at bounding box center [27, 26] width 9 height 10
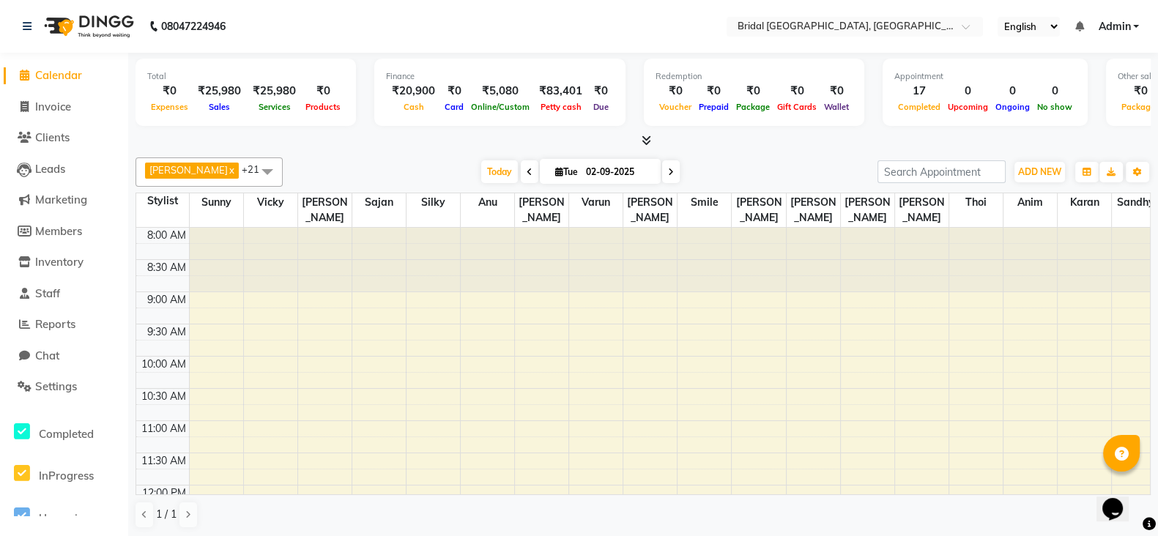
click at [1132, 23] on link "Admin" at bounding box center [1118, 26] width 41 height 15
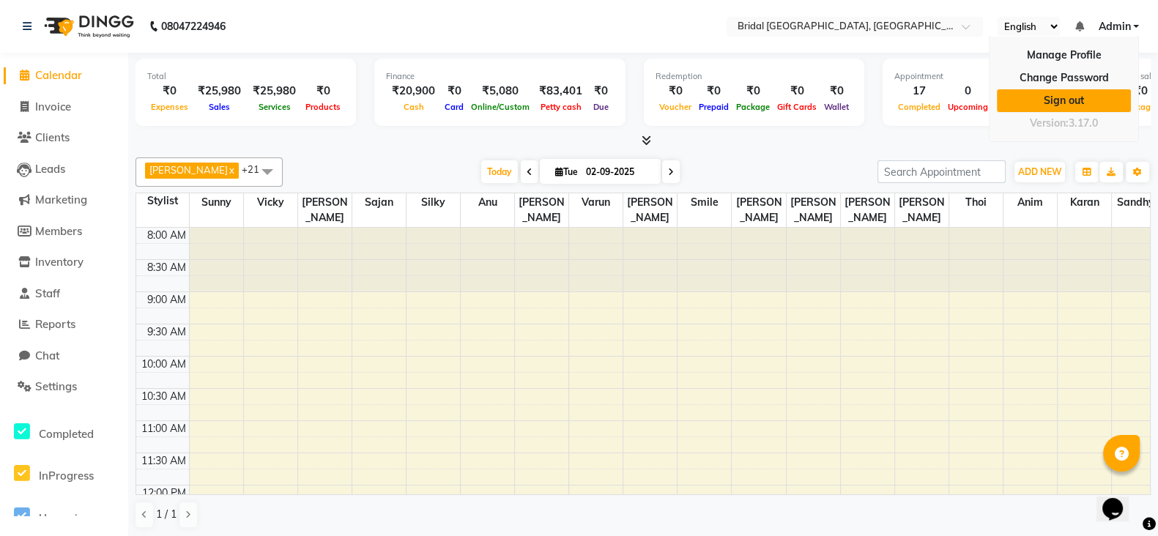
click at [1056, 100] on link "Sign out" at bounding box center [1064, 100] width 134 height 23
